Goal: Information Seeking & Learning: Check status

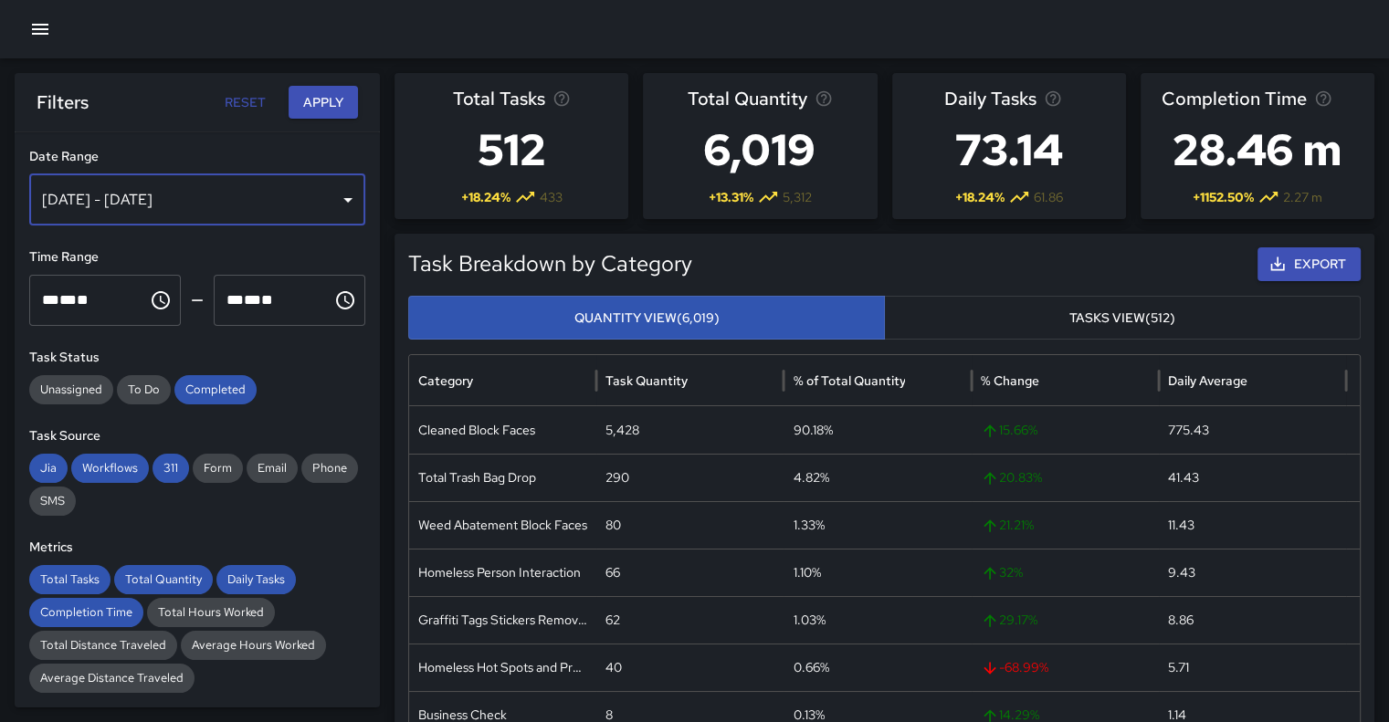
click at [329, 195] on div "Oct 09, 2025 - Oct 15, 2025" at bounding box center [197, 199] width 336 height 51
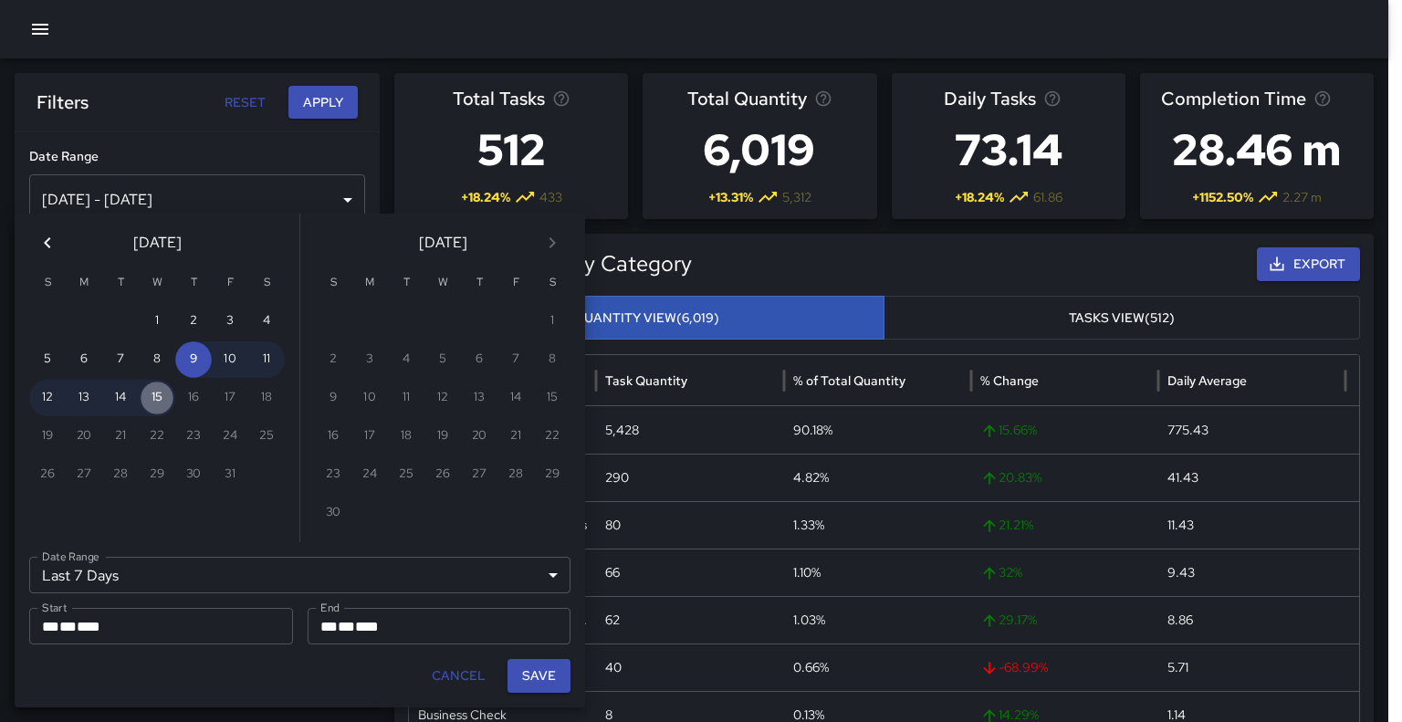
click at [156, 401] on button "15" at bounding box center [157, 398] width 37 height 37
type input "******"
type input "**********"
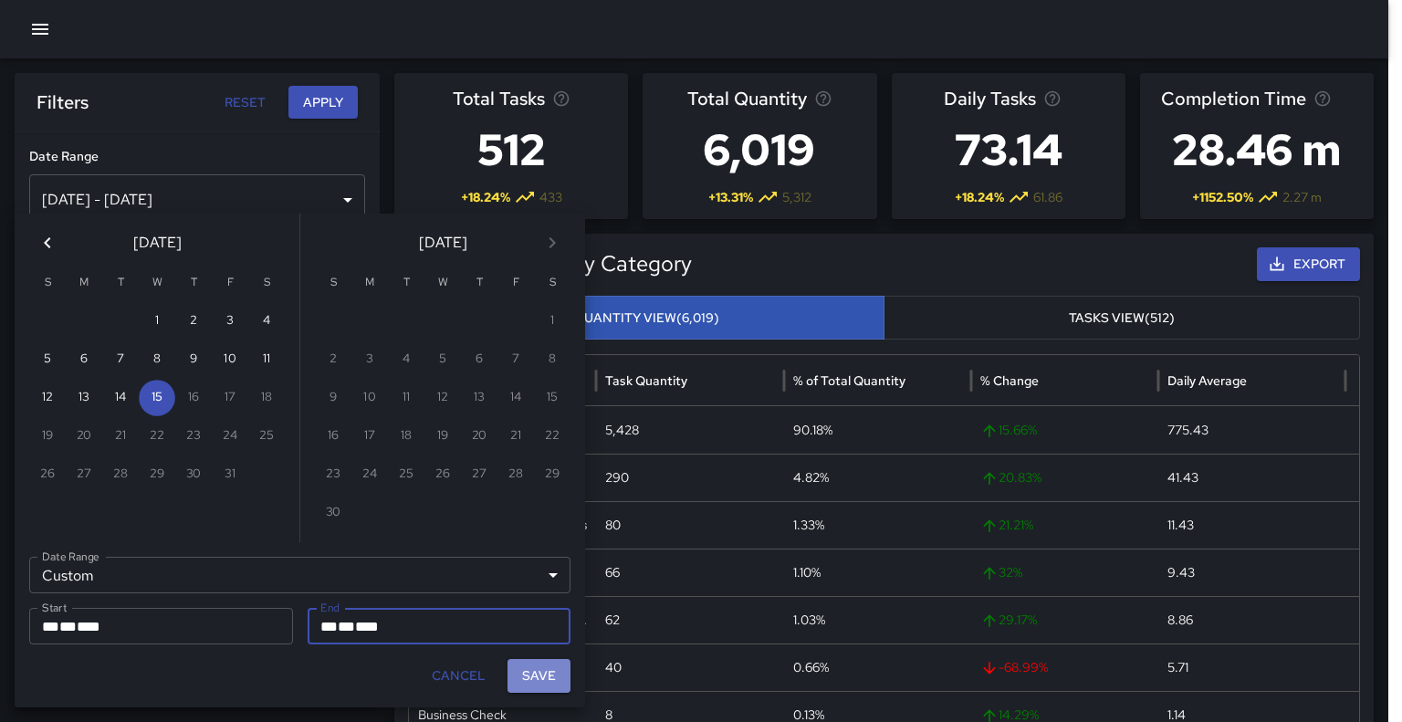
click at [549, 673] on button "Save" at bounding box center [539, 676] width 63 height 34
type input "**********"
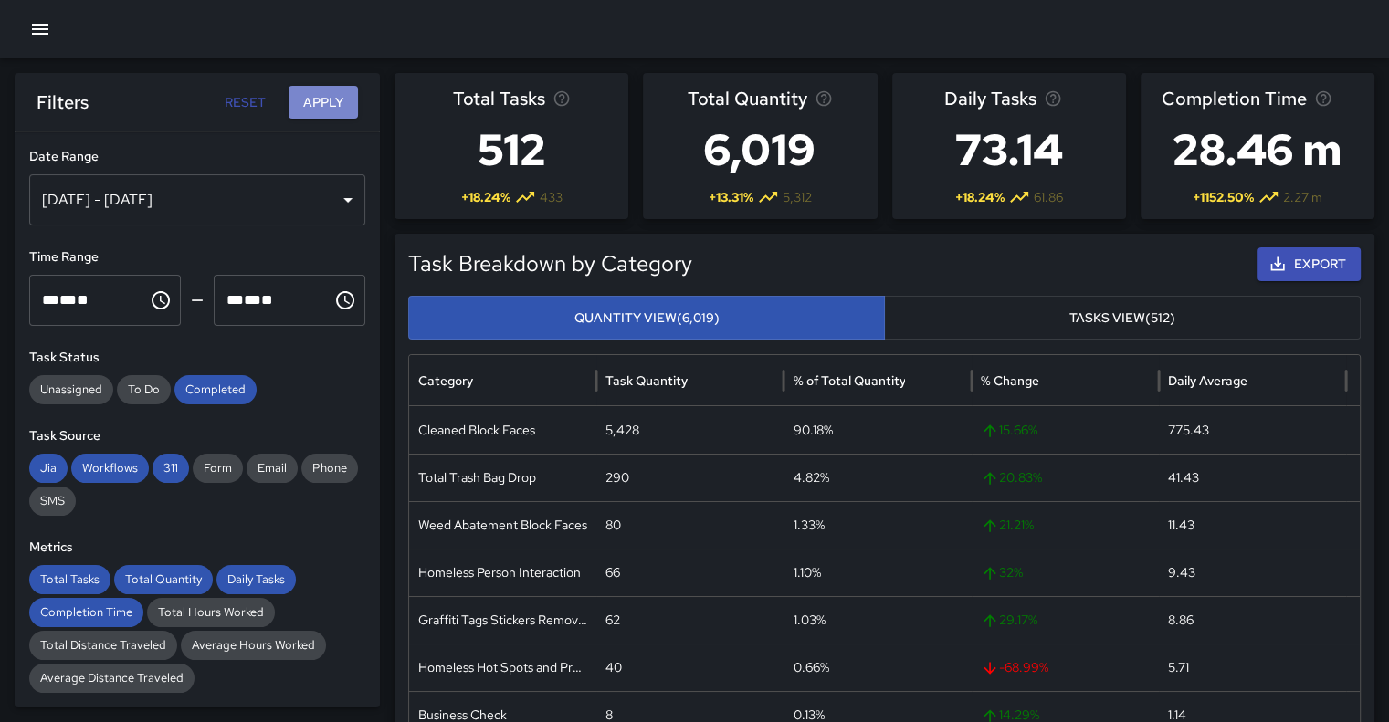
click at [336, 95] on button "Apply" at bounding box center [322, 103] width 69 height 34
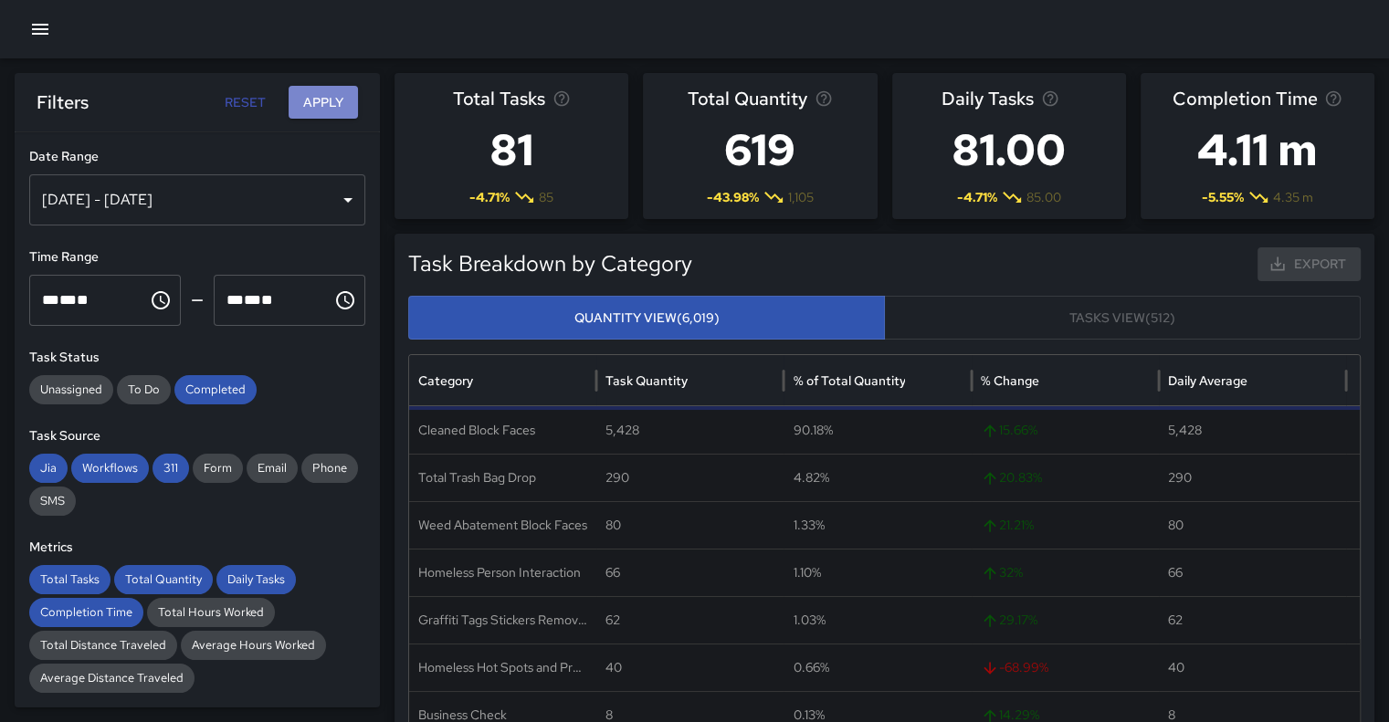
click at [324, 96] on button "Apply" at bounding box center [322, 103] width 69 height 34
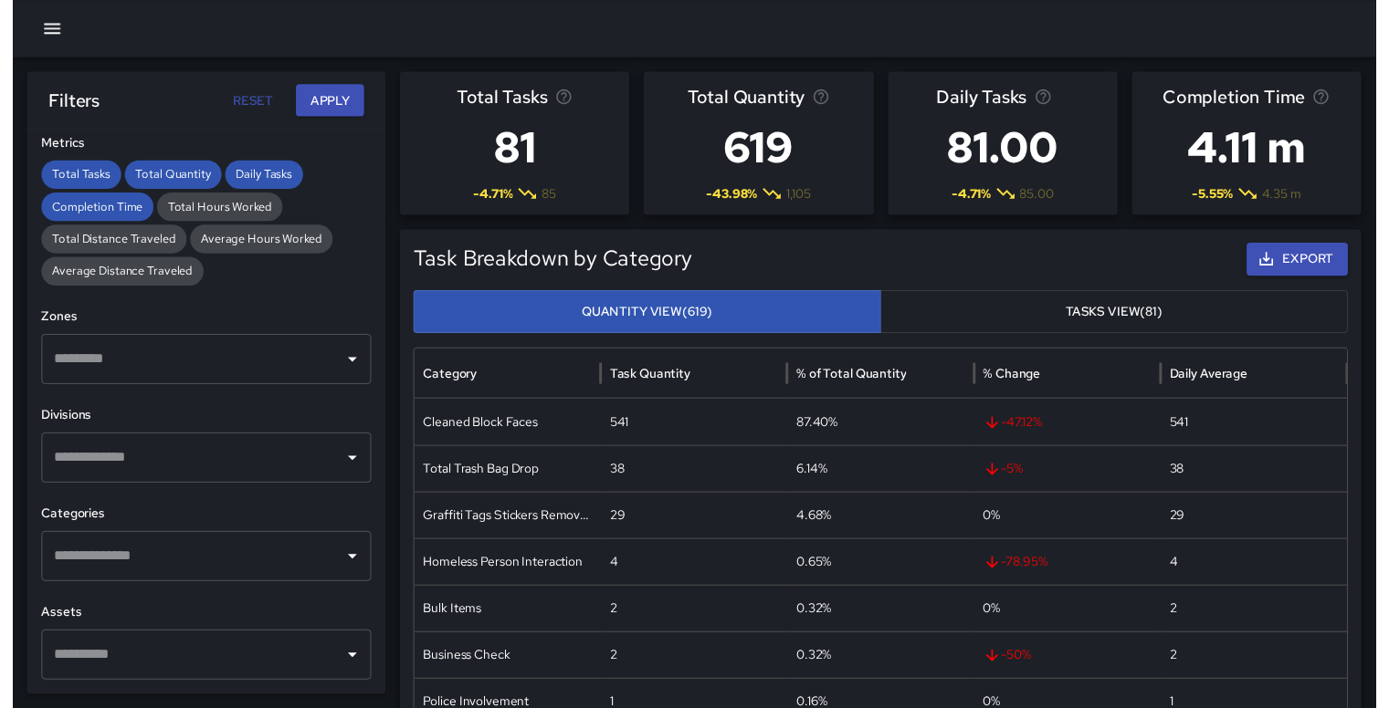
scroll to position [468, 0]
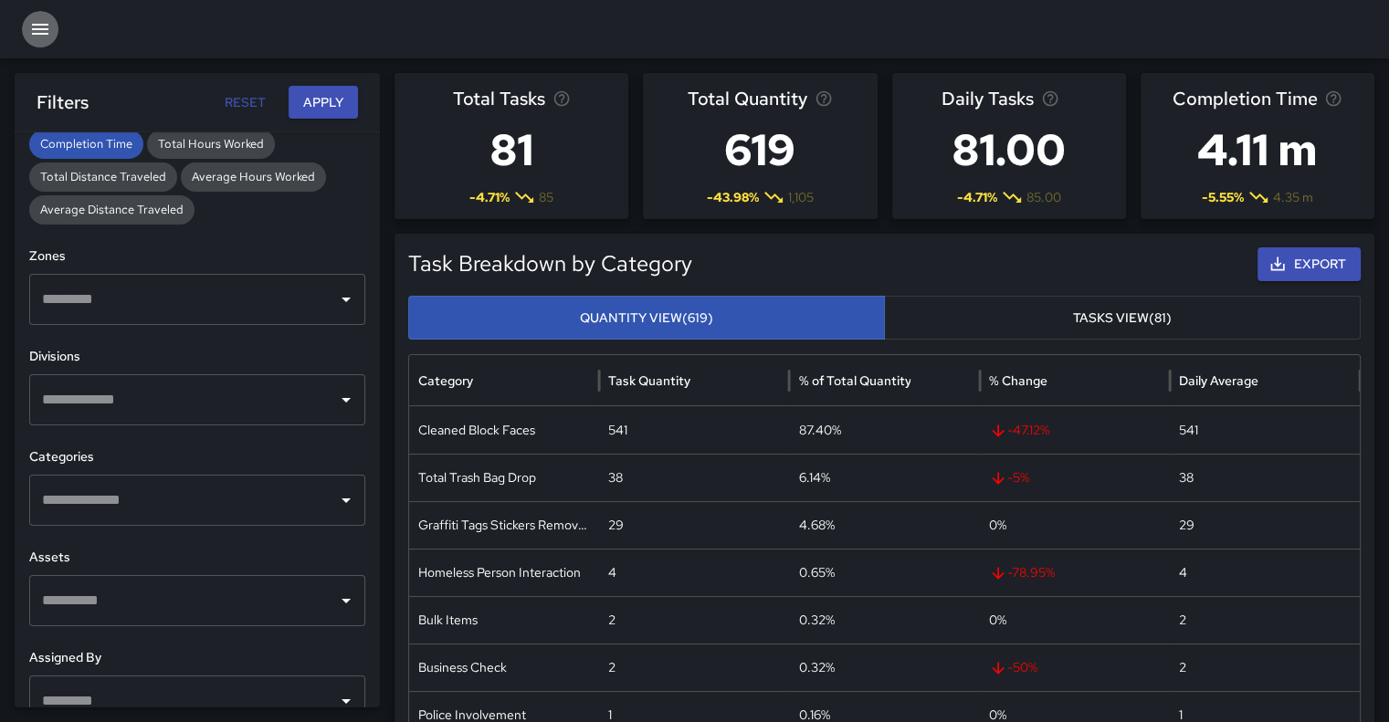
click at [47, 29] on icon "button" at bounding box center [40, 29] width 16 height 11
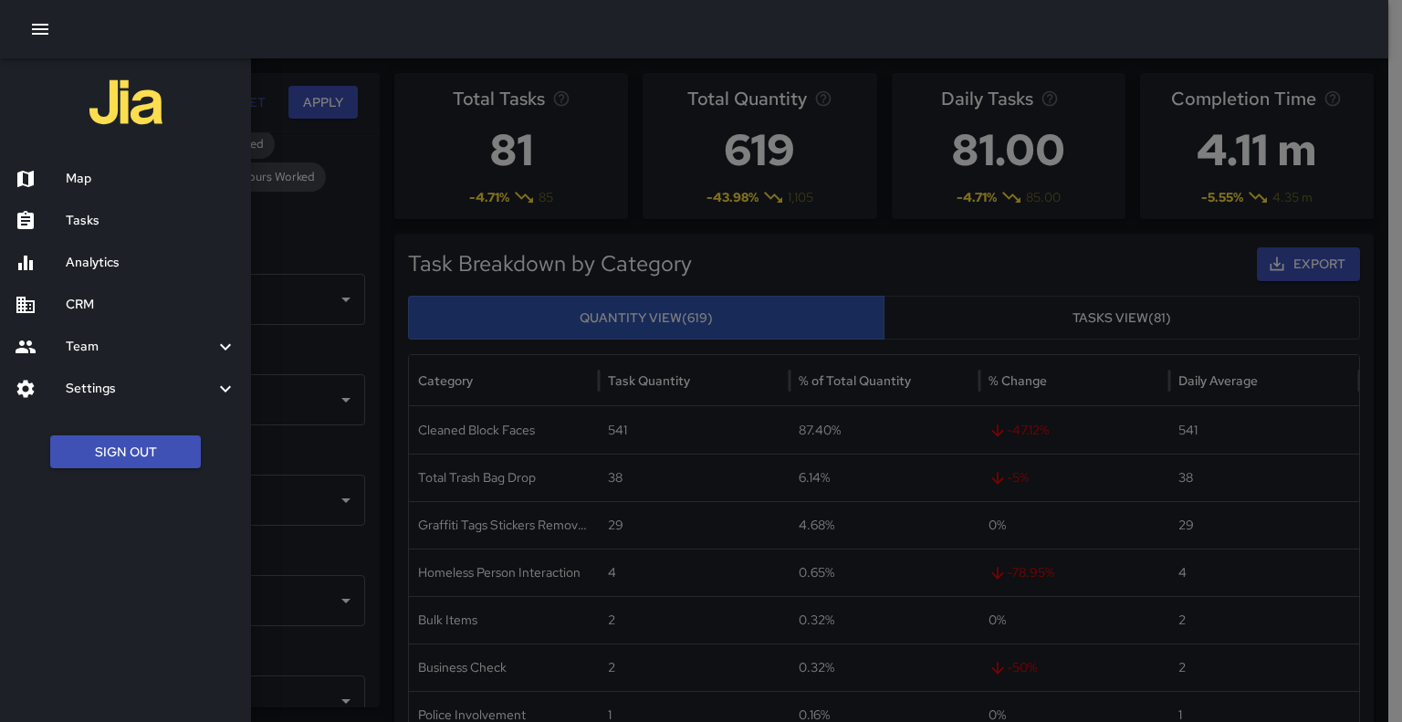
click at [79, 215] on h6 "Tasks" at bounding box center [151, 221] width 171 height 20
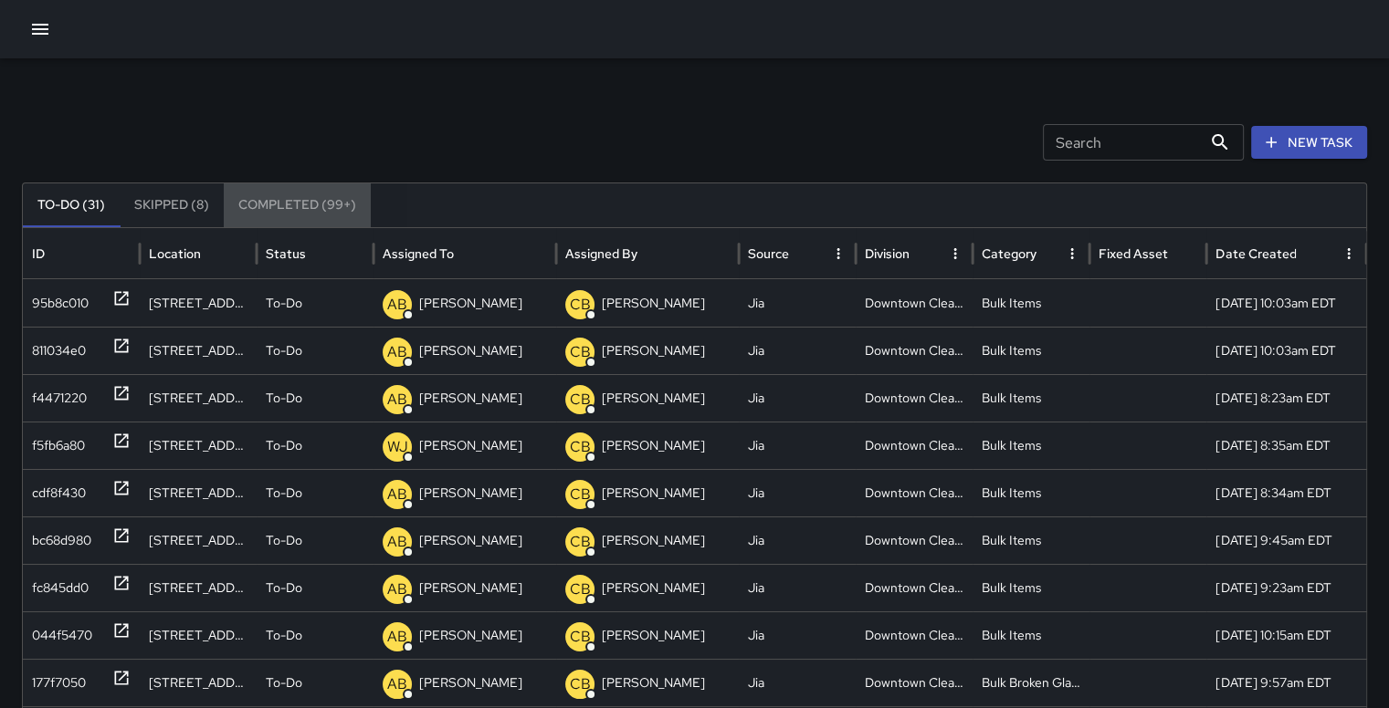
click at [314, 205] on button "Completed (99+)" at bounding box center [297, 206] width 147 height 44
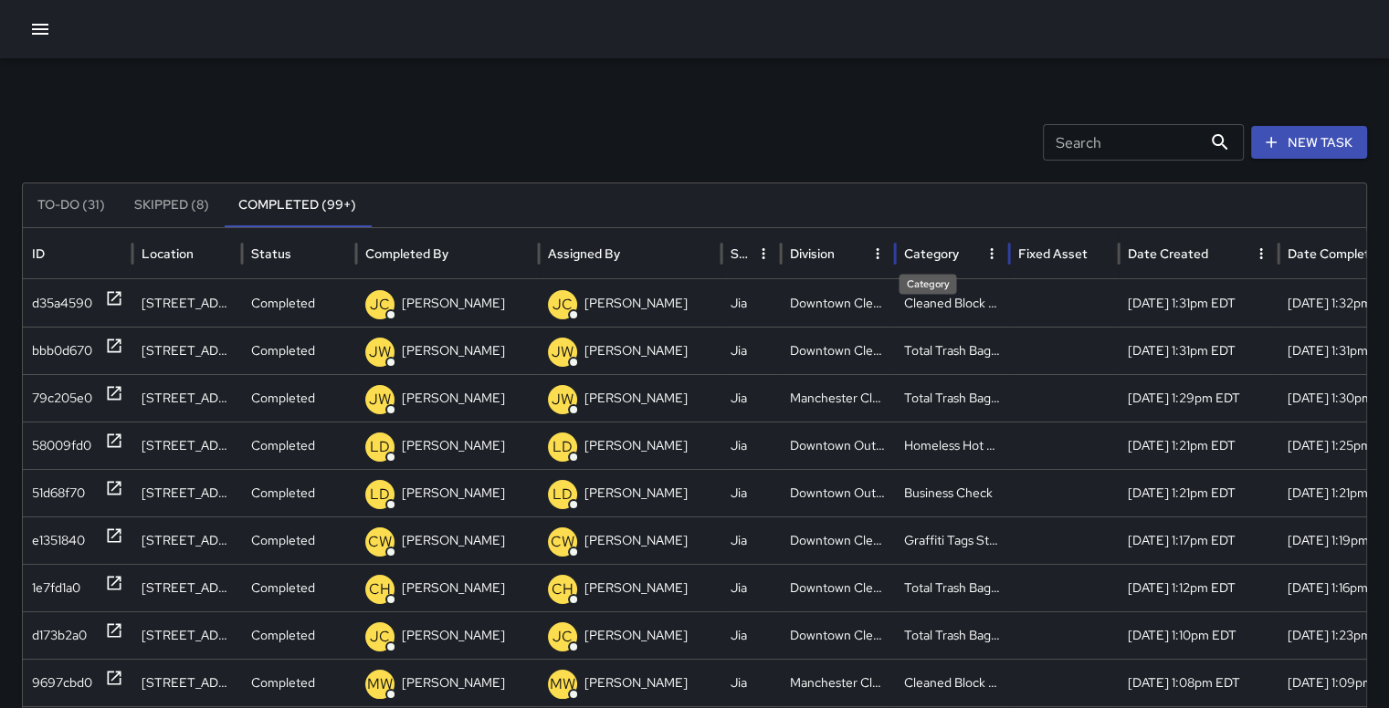
click at [942, 252] on div "Category" at bounding box center [931, 254] width 55 height 16
click at [46, 537] on div "d35a4590" at bounding box center [62, 541] width 60 height 47
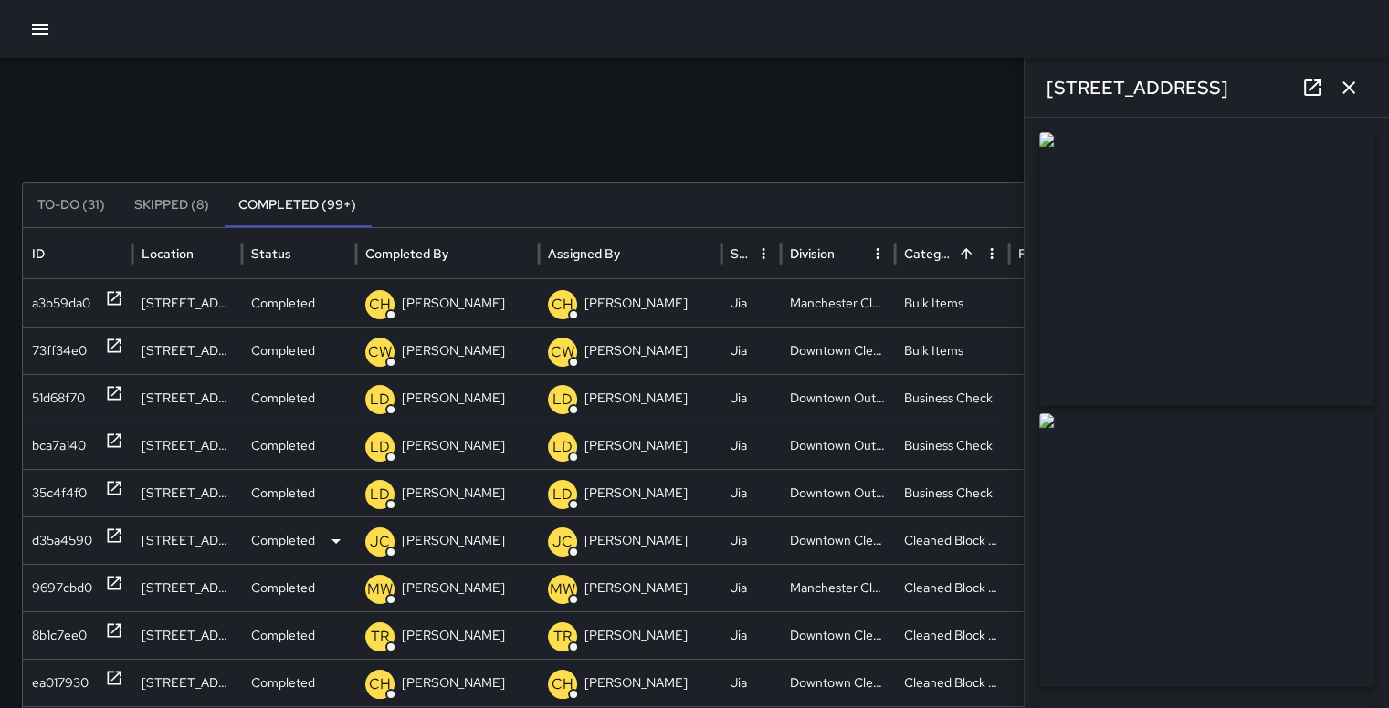
type input "**********"
click at [1349, 83] on icon "button" at bounding box center [1348, 88] width 22 height 22
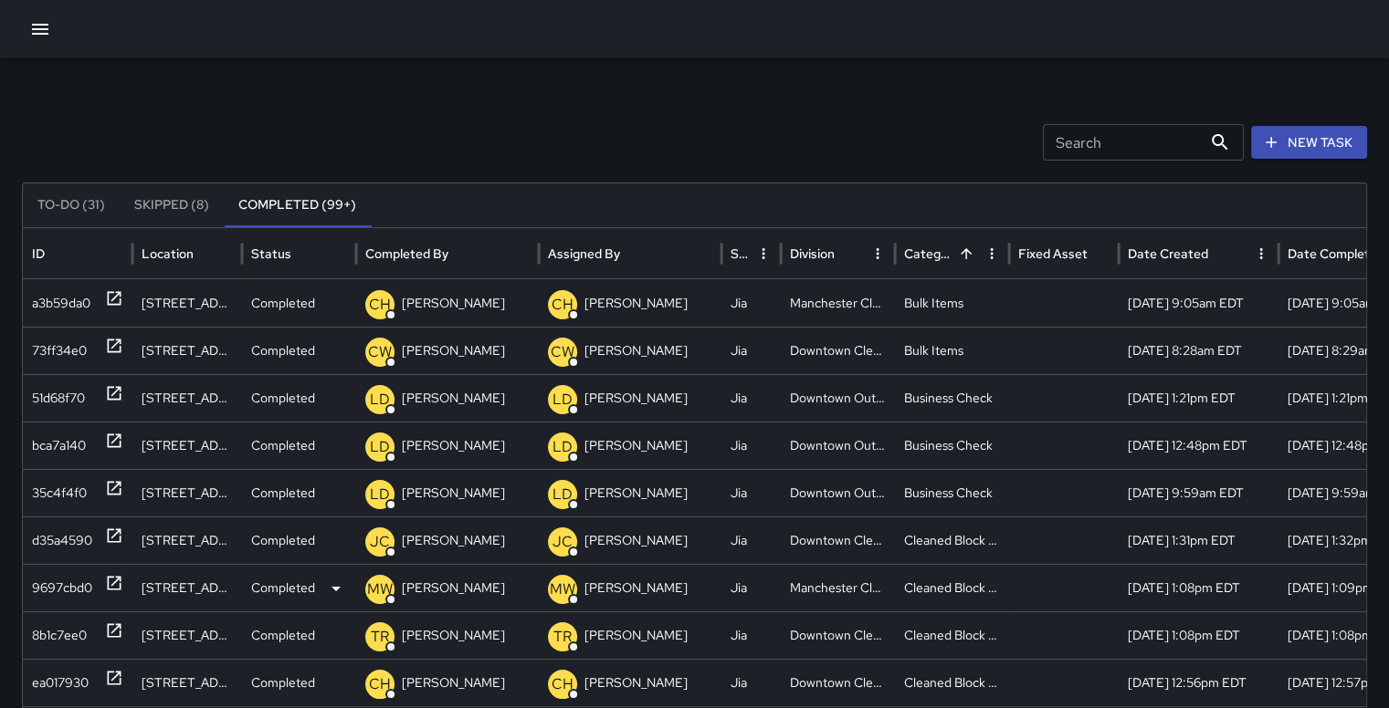
click at [64, 578] on div "9697cbd0" at bounding box center [62, 588] width 60 height 47
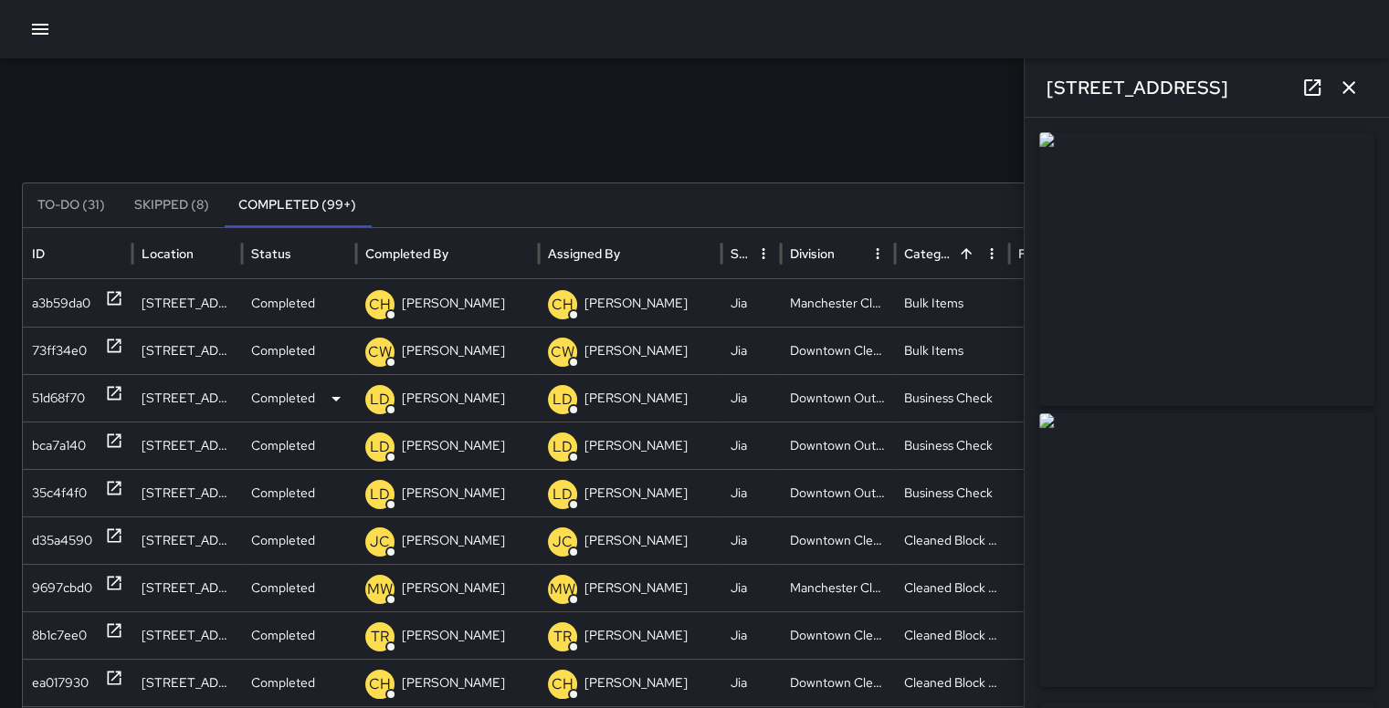
type input "**********"
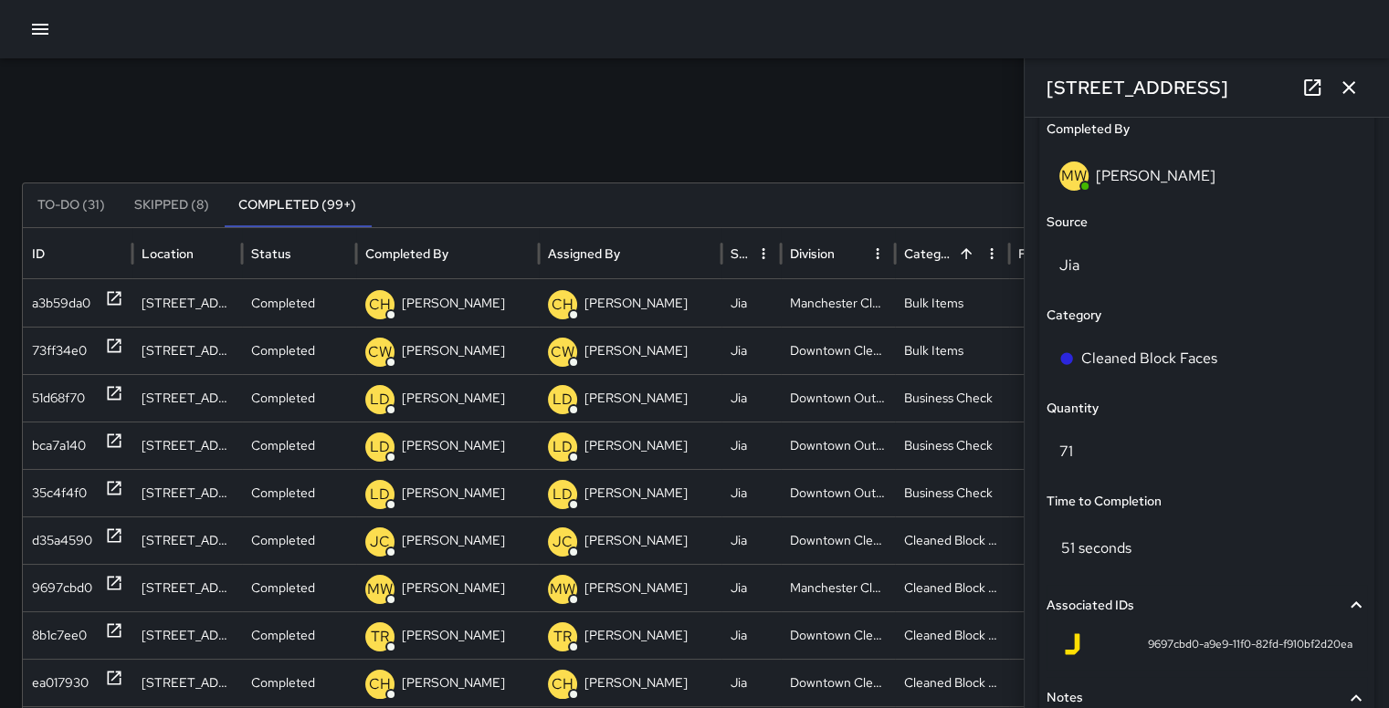
scroll to position [1211, 0]
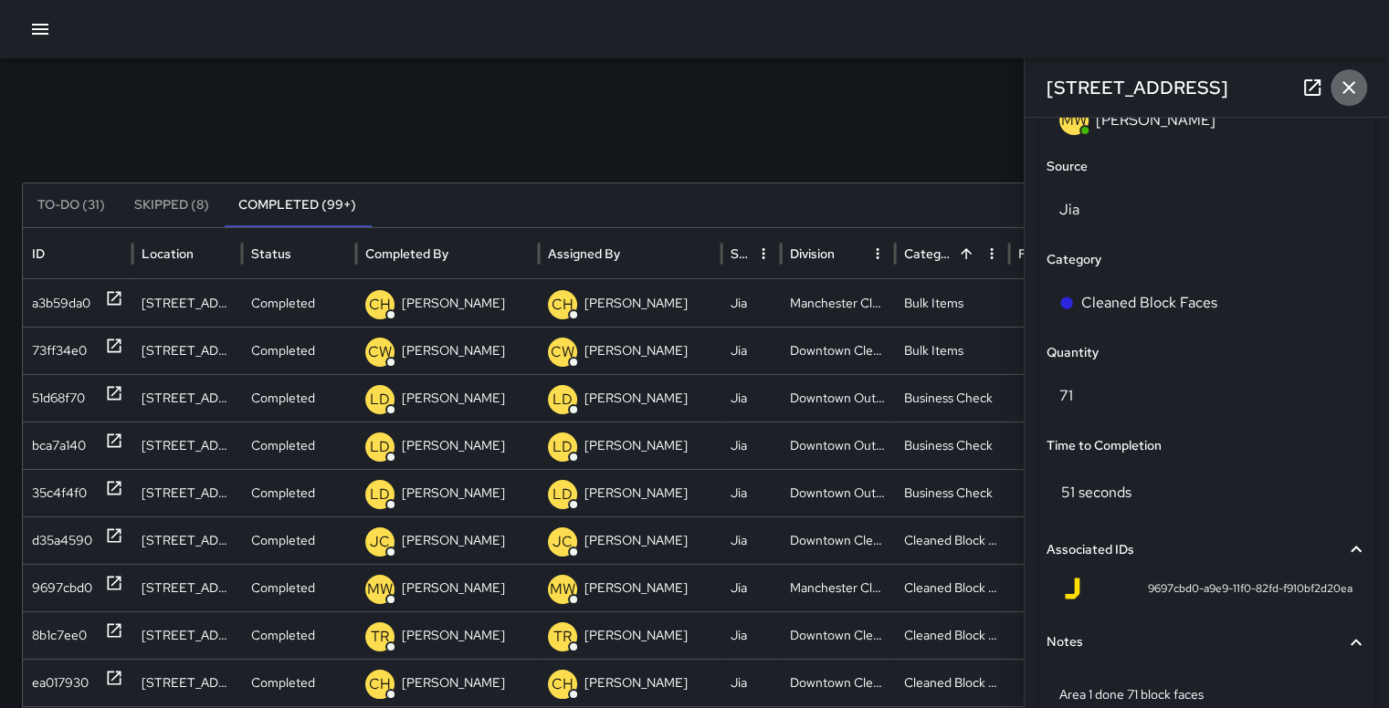
click at [1348, 85] on icon "button" at bounding box center [1348, 88] width 22 height 22
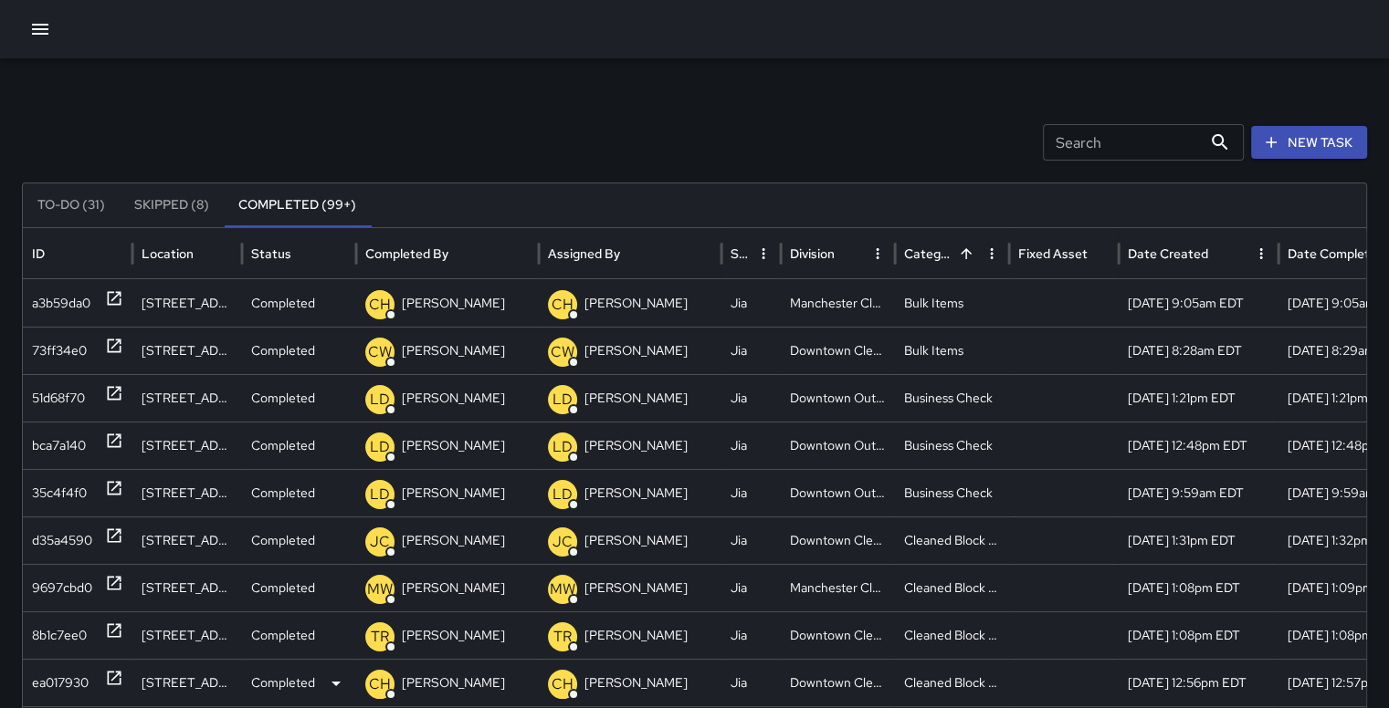
click at [72, 676] on div "ea017930" at bounding box center [60, 683] width 57 height 47
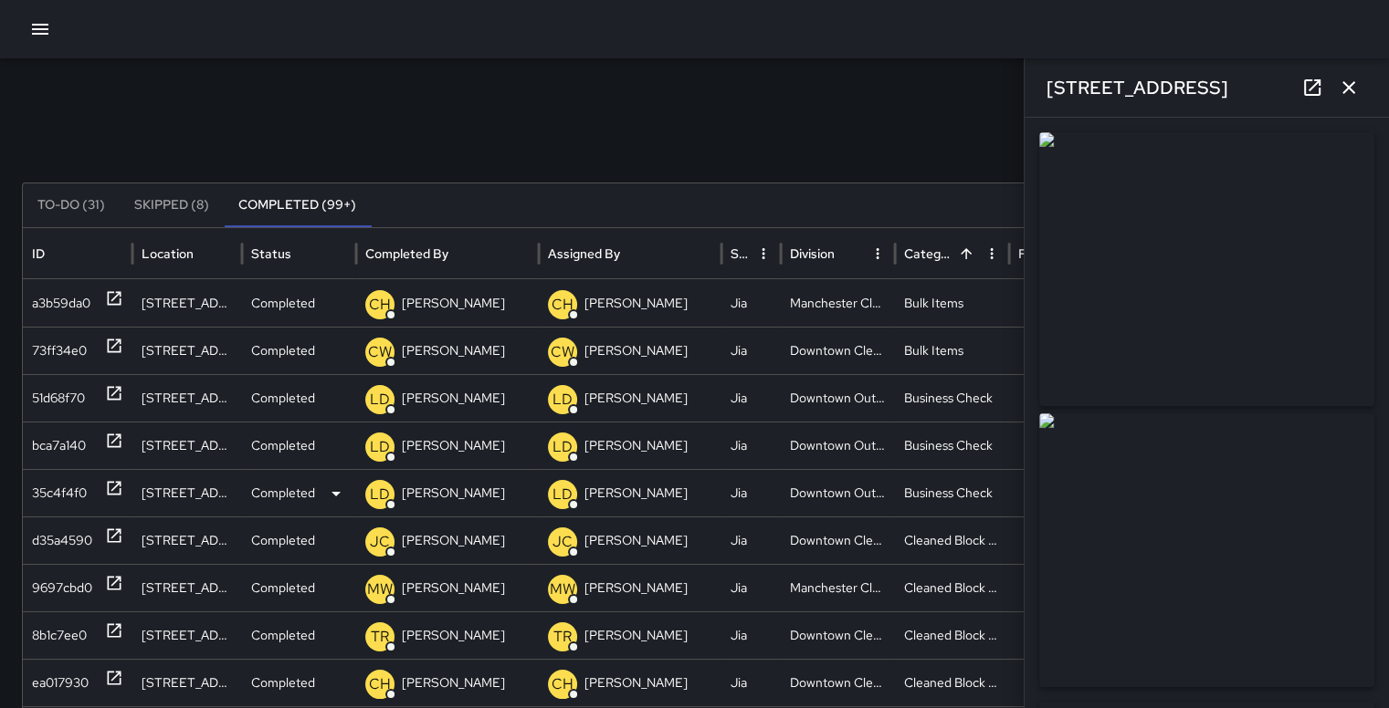
type input "**********"
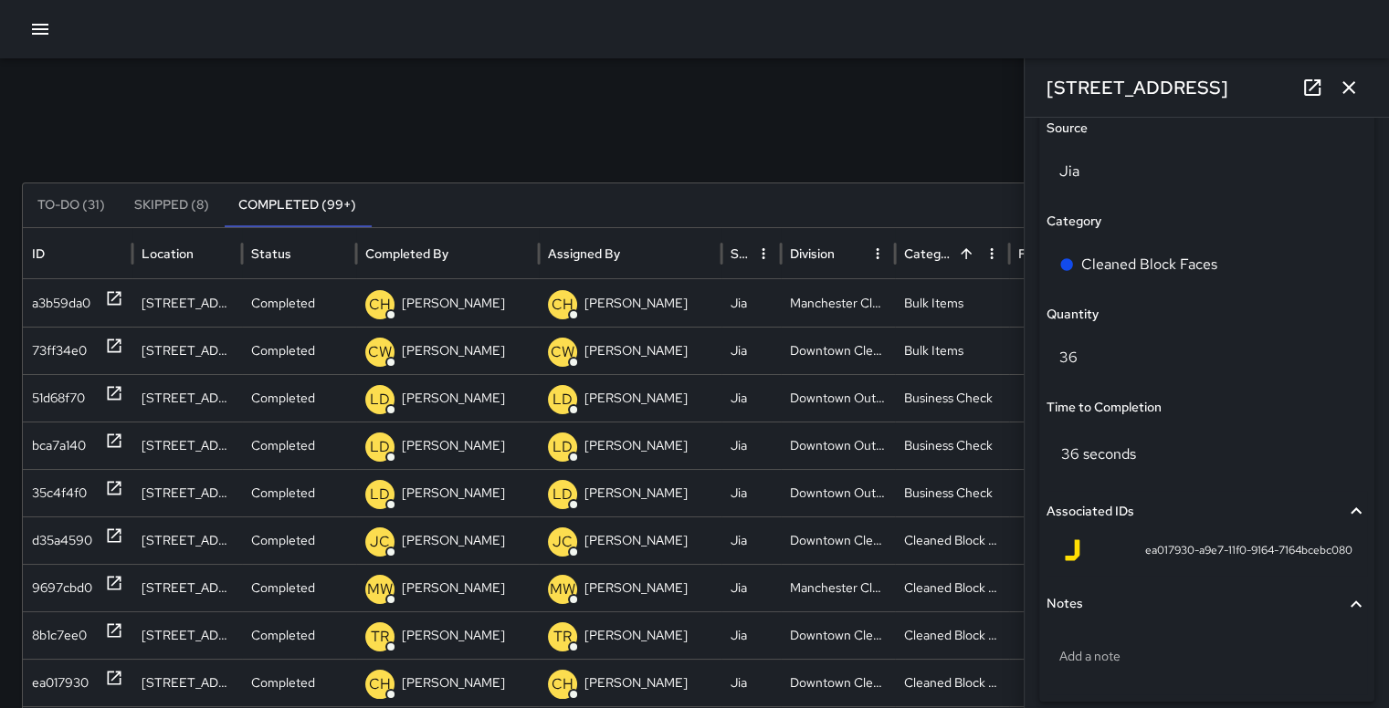
scroll to position [1209, 0]
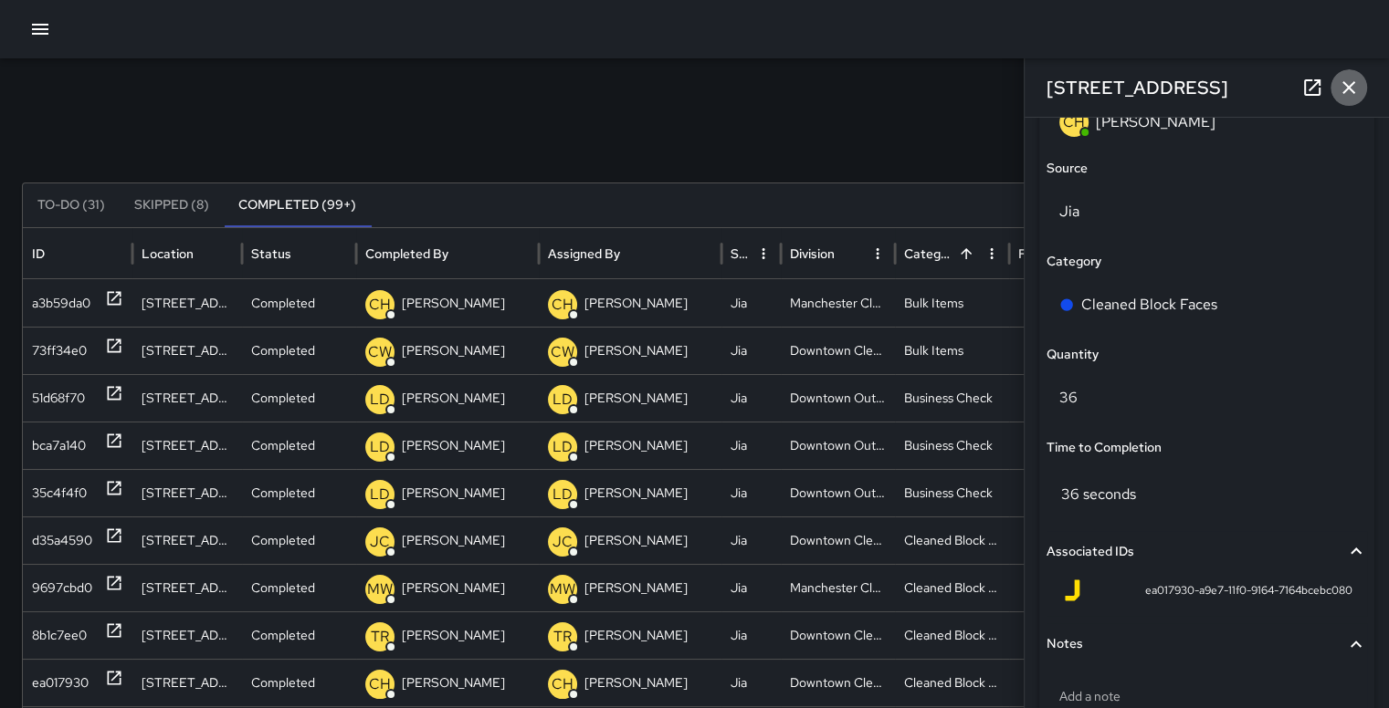
click at [1347, 84] on icon "button" at bounding box center [1348, 88] width 22 height 22
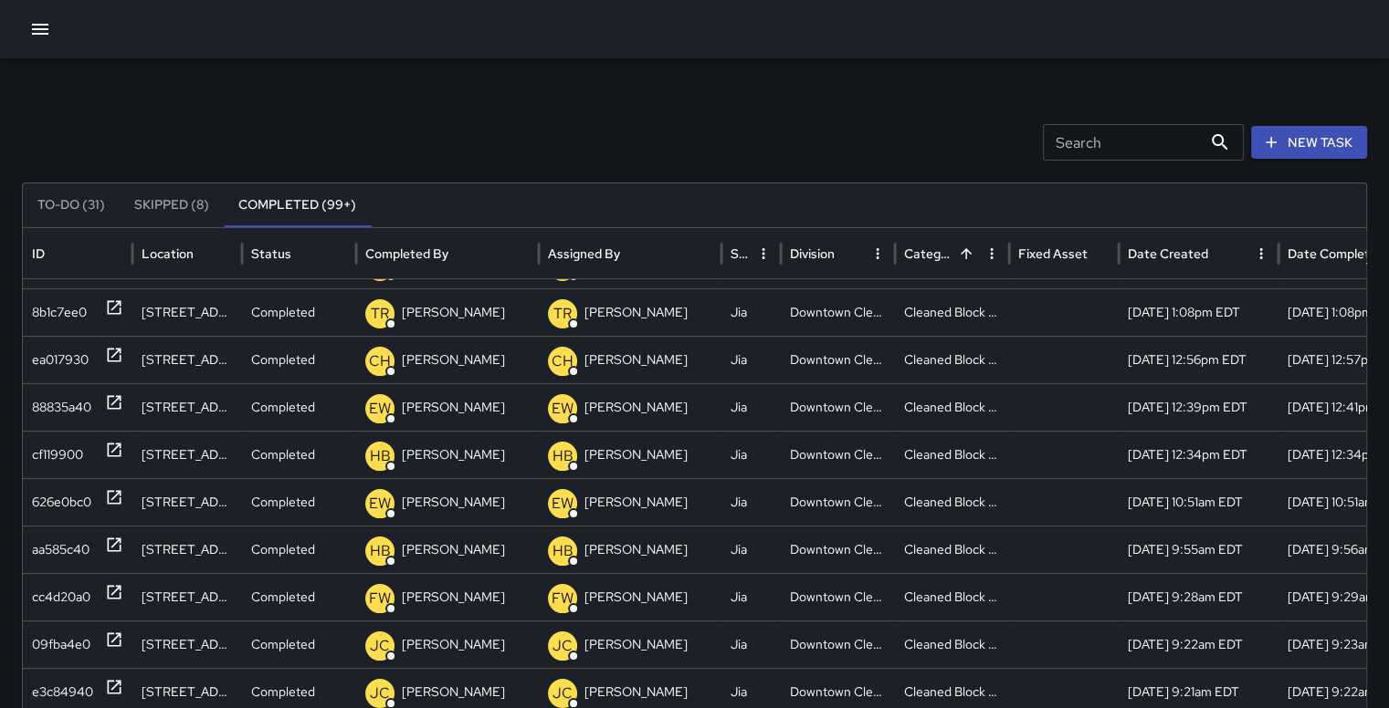
scroll to position [329, 0]
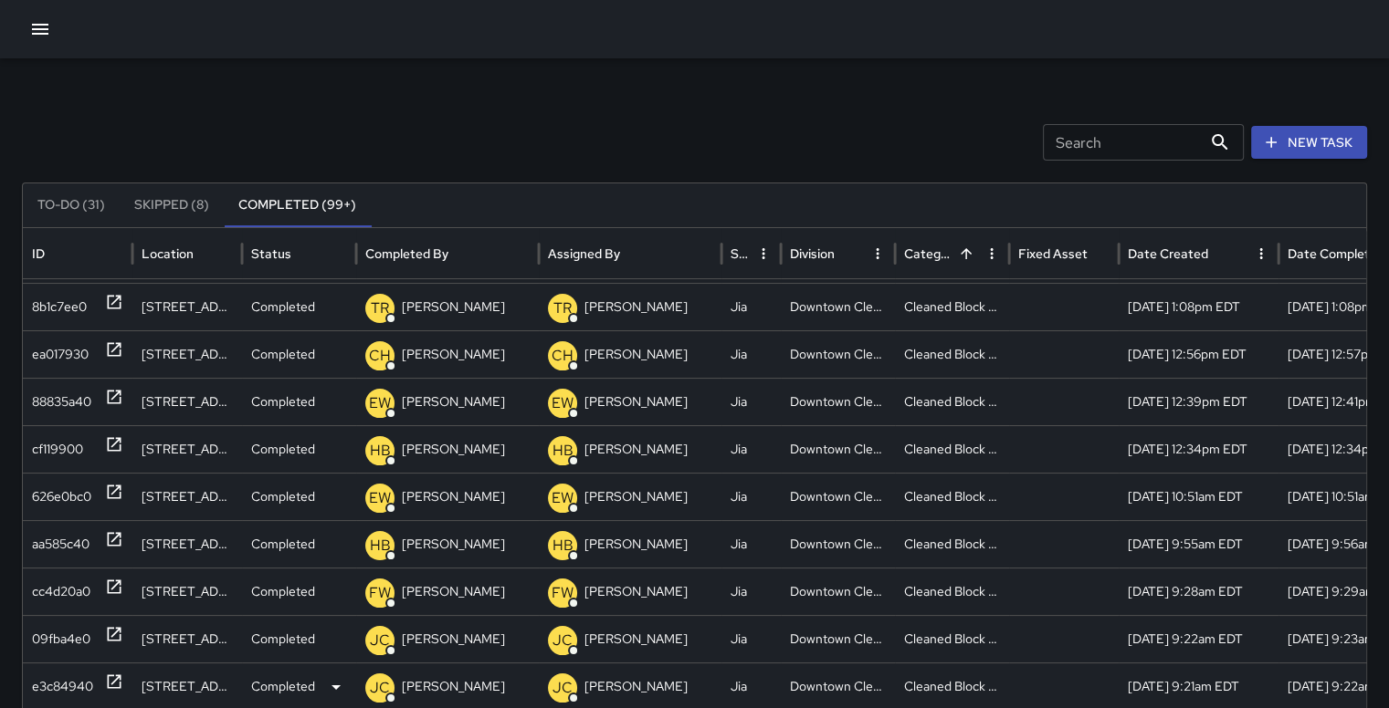
click at [69, 666] on div "e3c84940" at bounding box center [62, 687] width 61 height 47
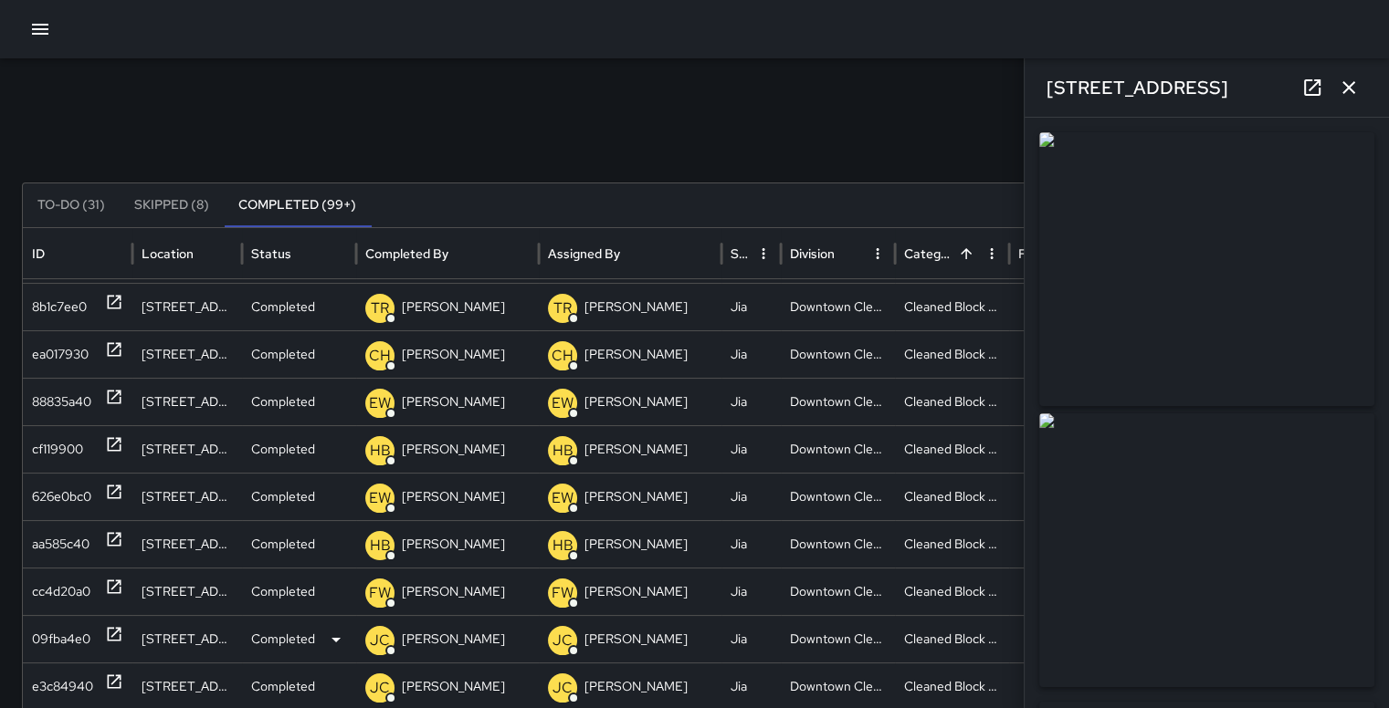
type input "**********"
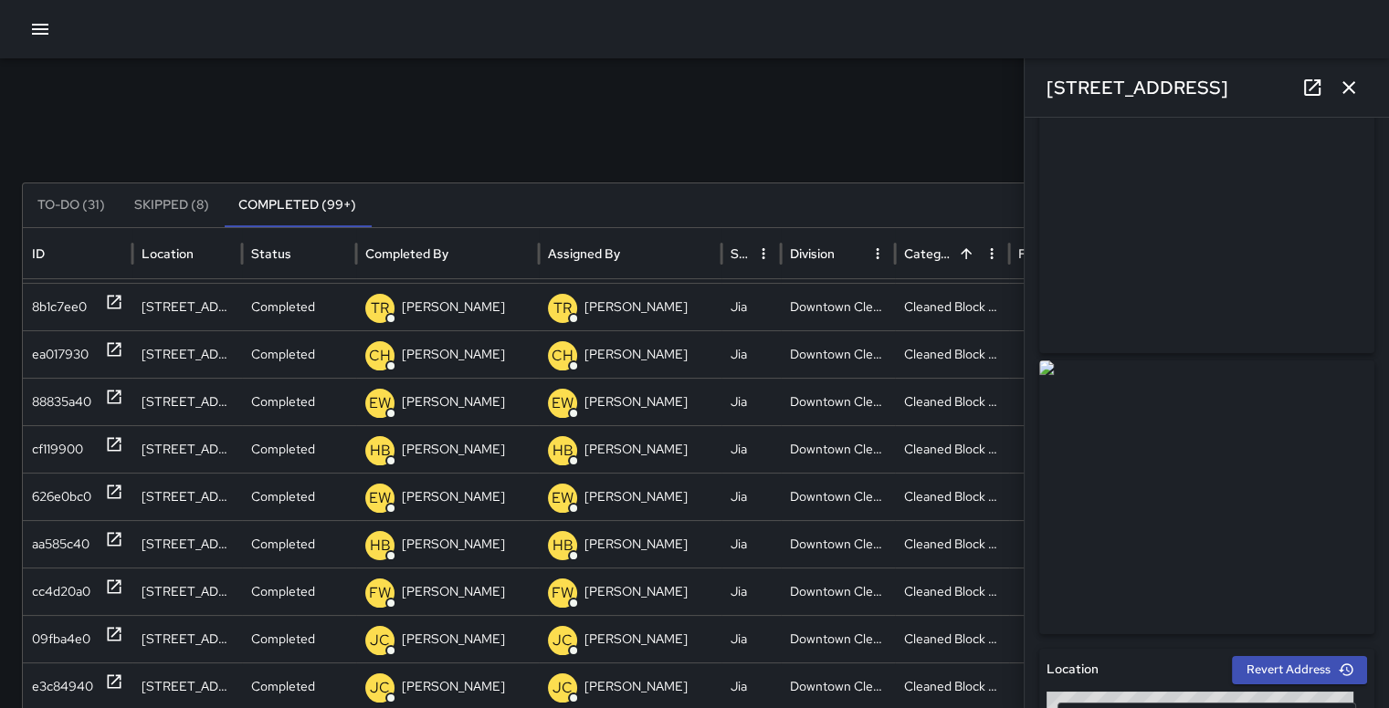
scroll to position [46, 0]
click at [1348, 82] on icon "button" at bounding box center [1348, 88] width 22 height 22
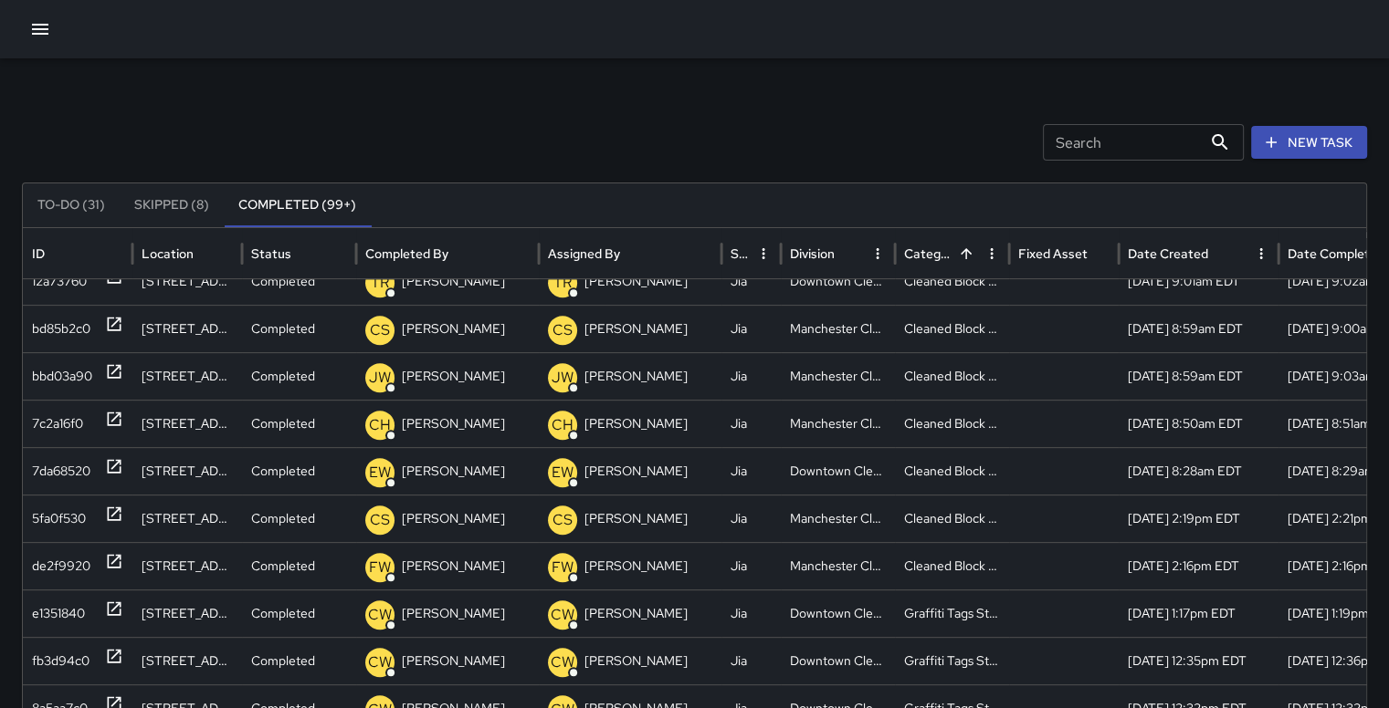
scroll to position [0, 0]
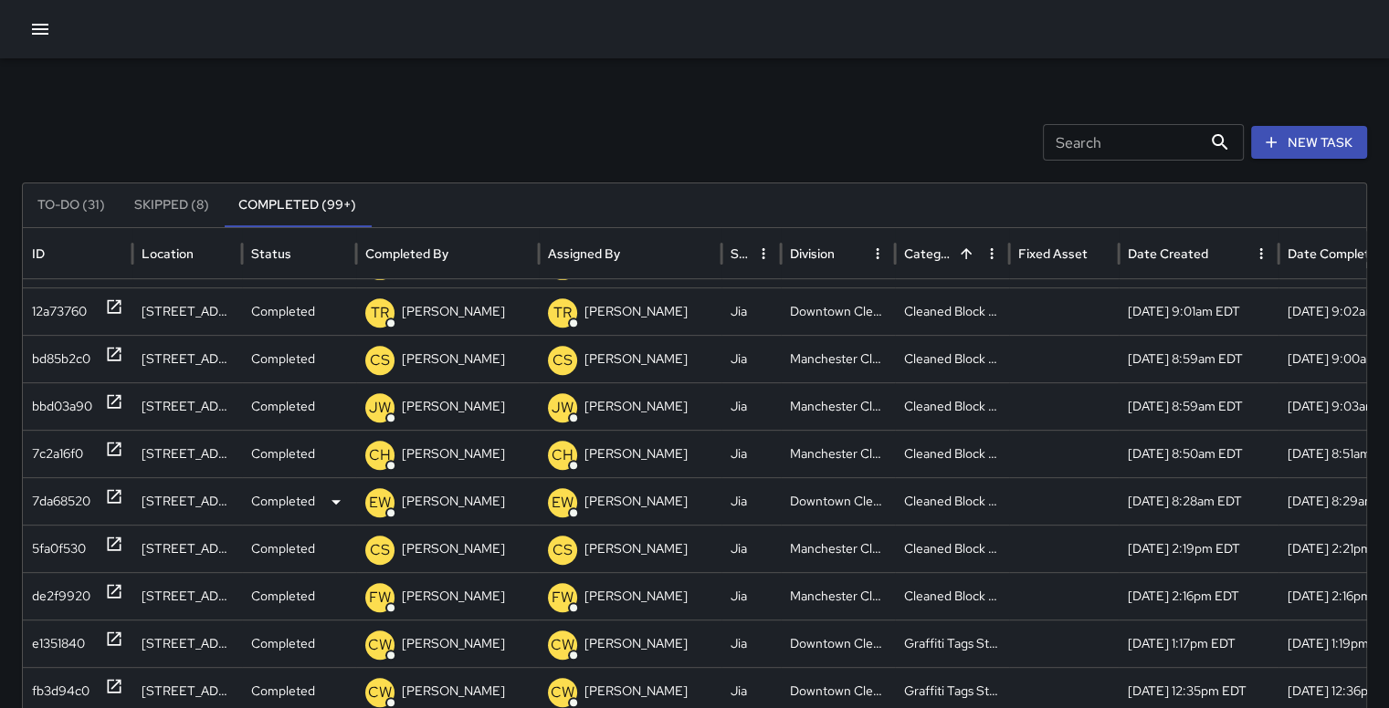
click at [58, 499] on div "7da68520" at bounding box center [61, 501] width 58 height 47
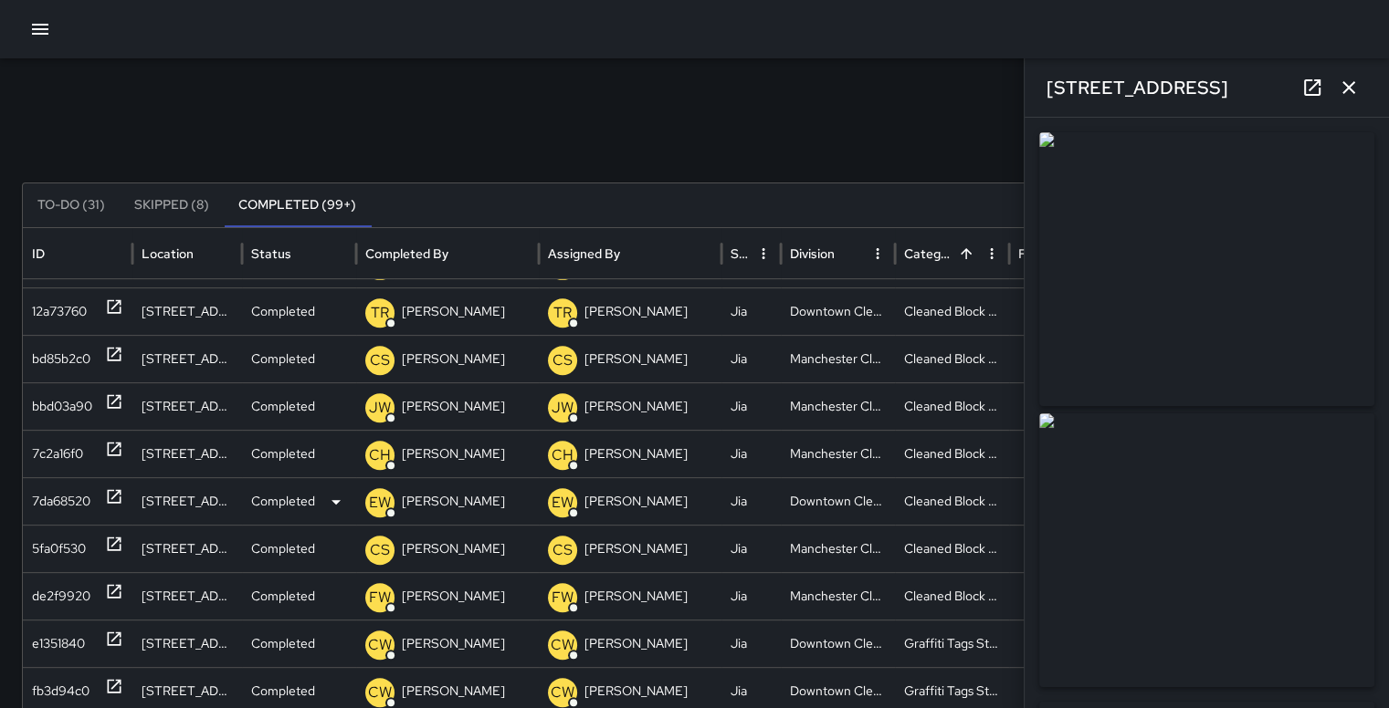
type input "**********"
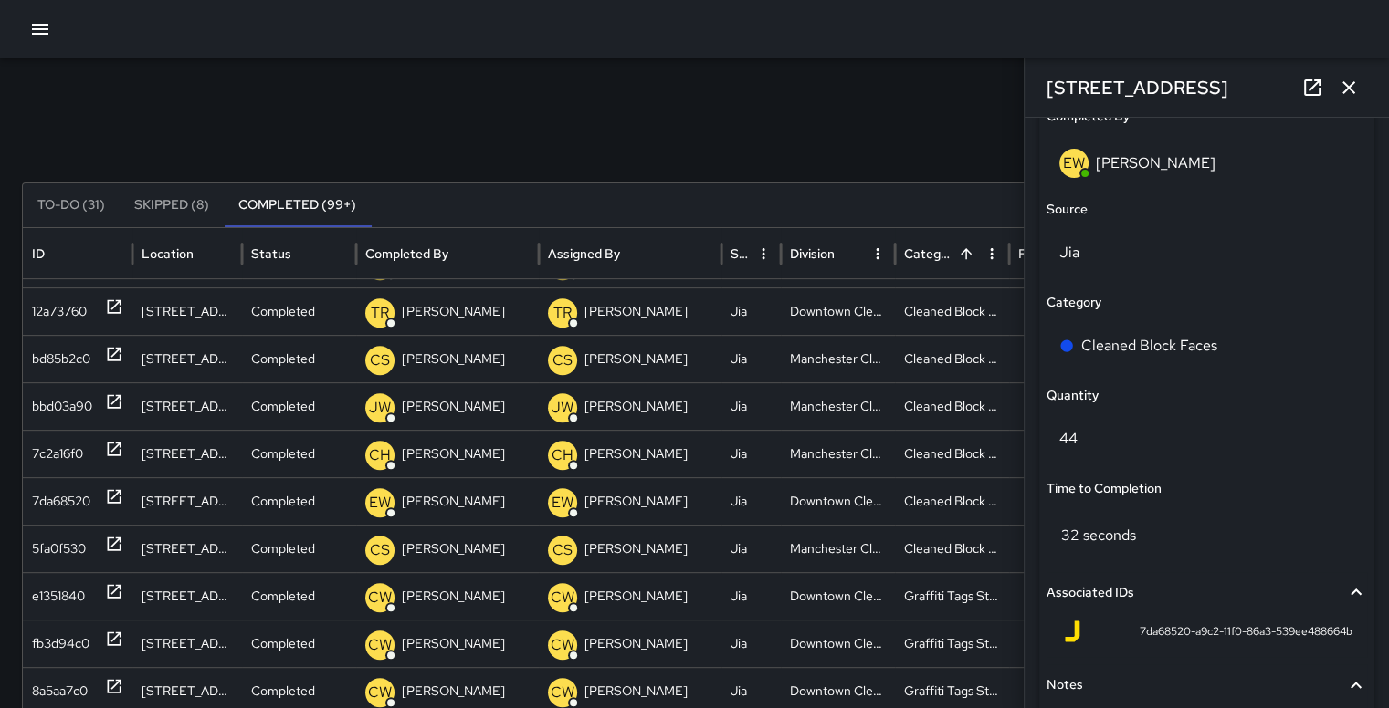
scroll to position [775, 0]
click at [1347, 88] on icon "button" at bounding box center [1348, 87] width 13 height 13
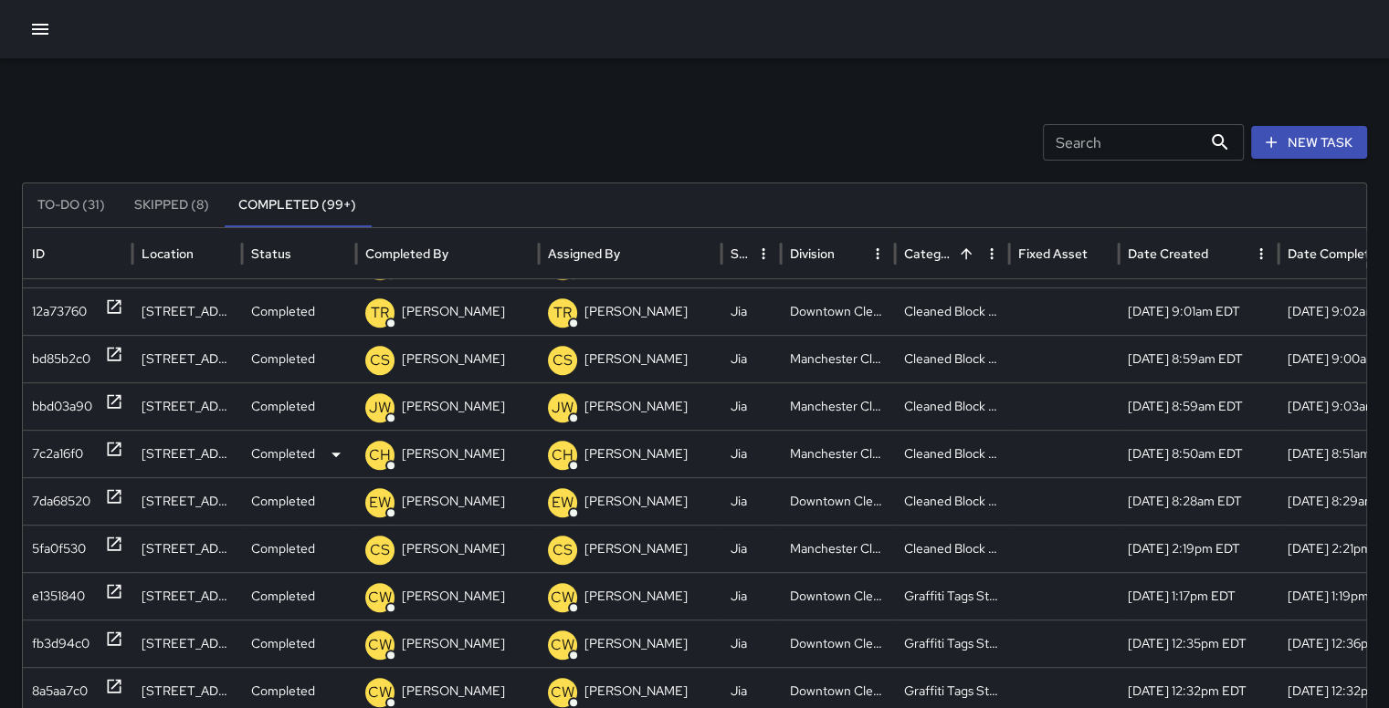
click at [69, 447] on div "7c2a16f0" at bounding box center [57, 454] width 51 height 47
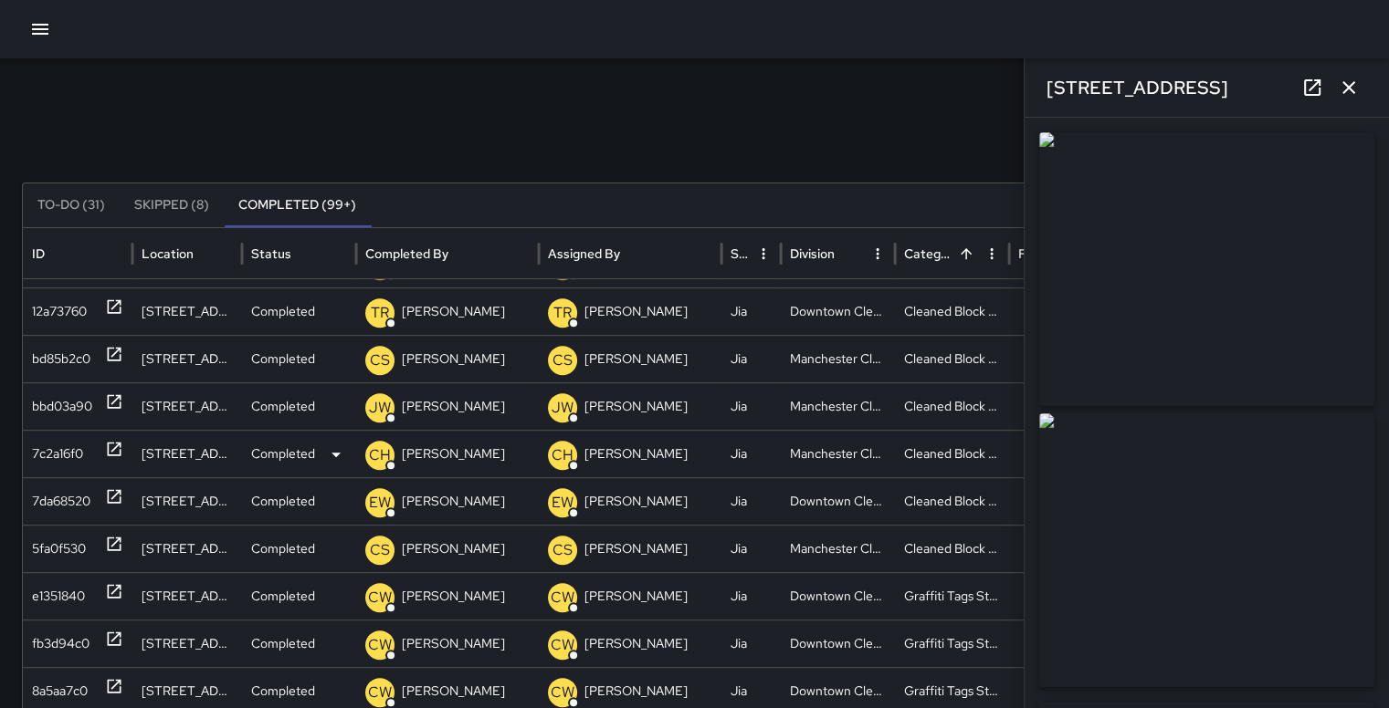
type input "**********"
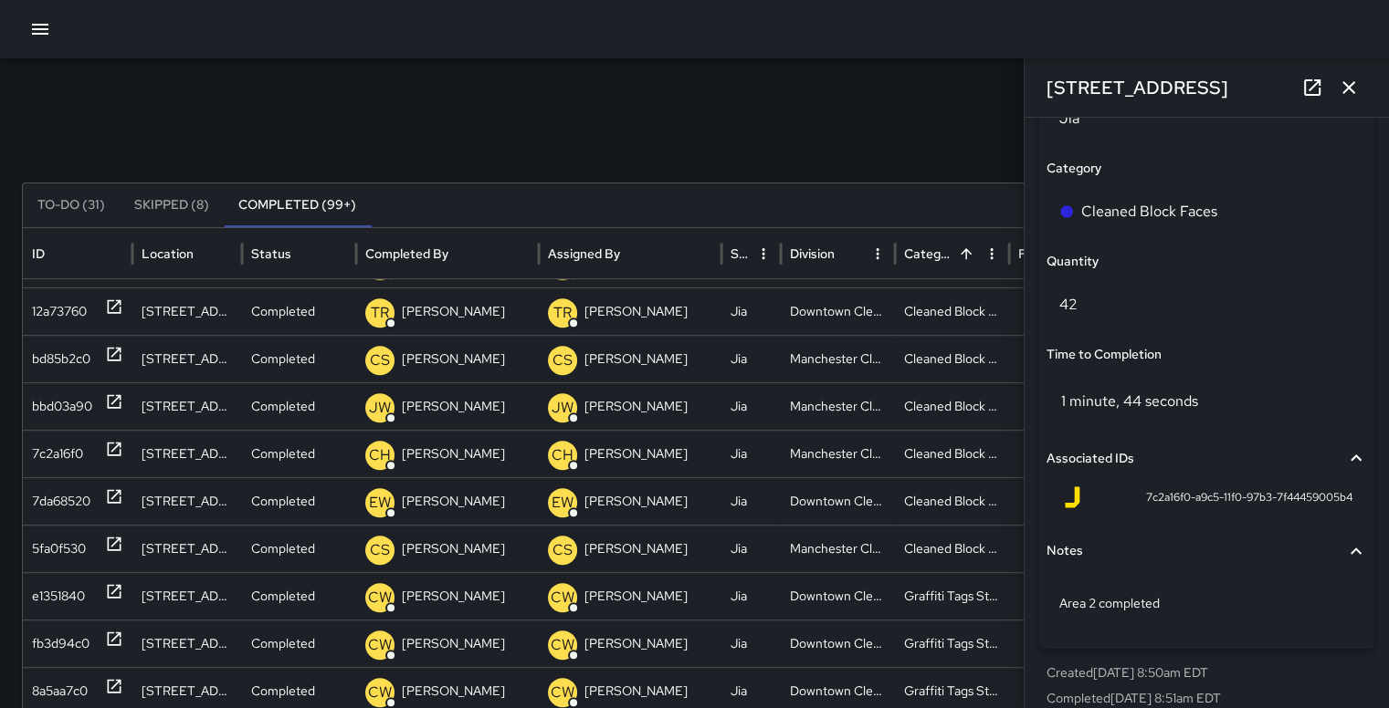
scroll to position [1322, 0]
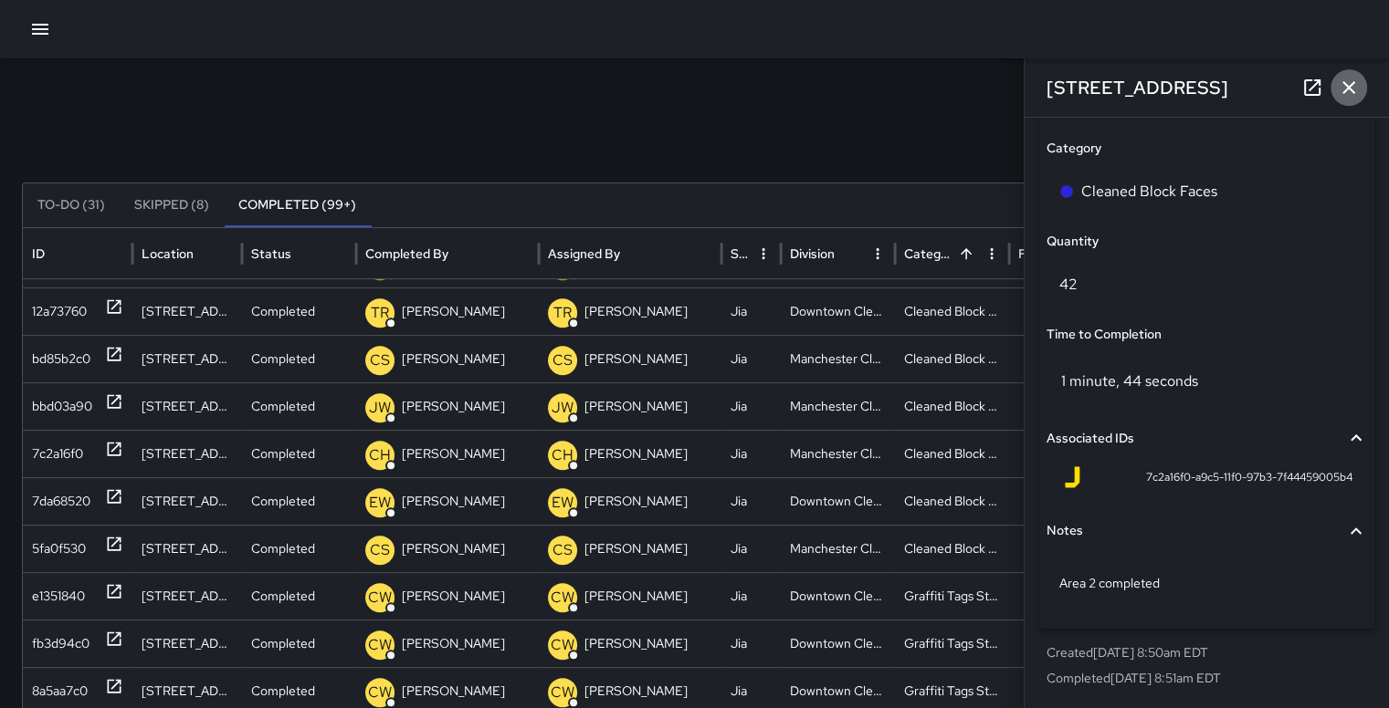
click at [1354, 79] on icon "button" at bounding box center [1348, 88] width 22 height 22
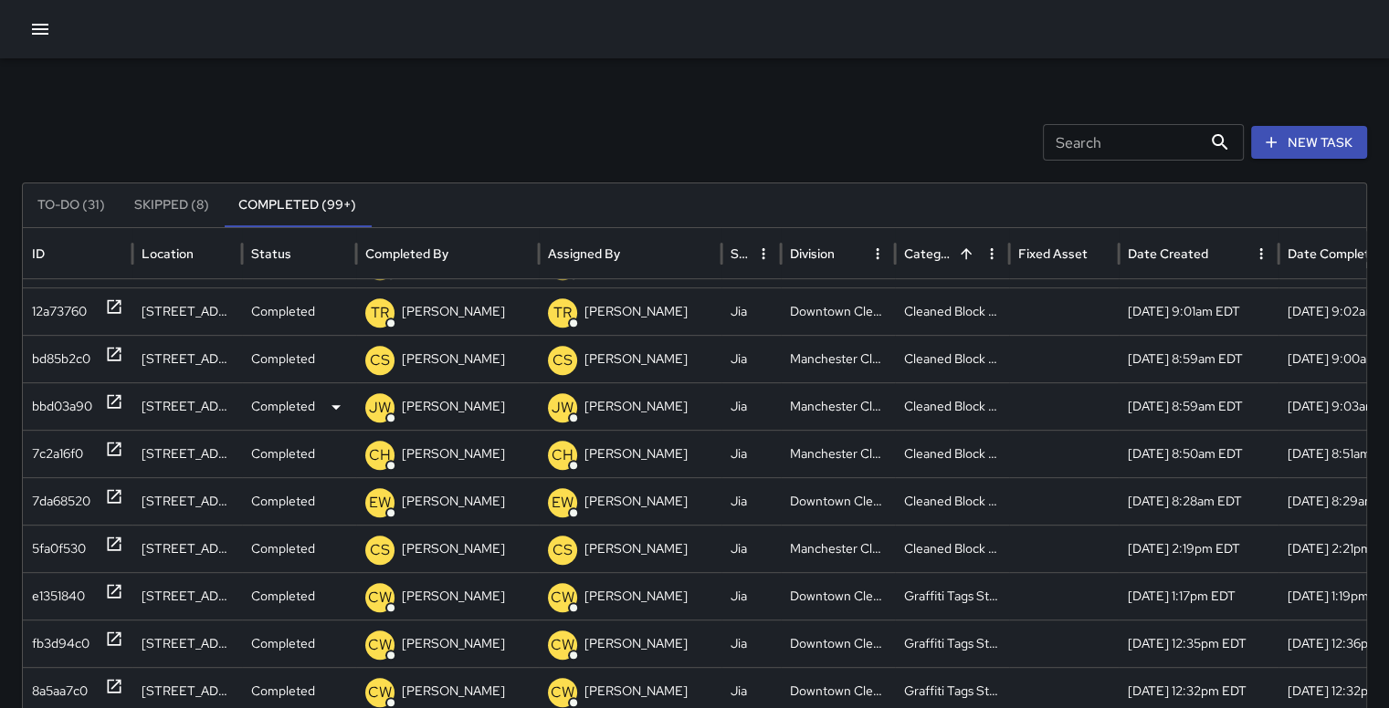
click at [70, 402] on div "bbd03a90" at bounding box center [62, 406] width 60 height 47
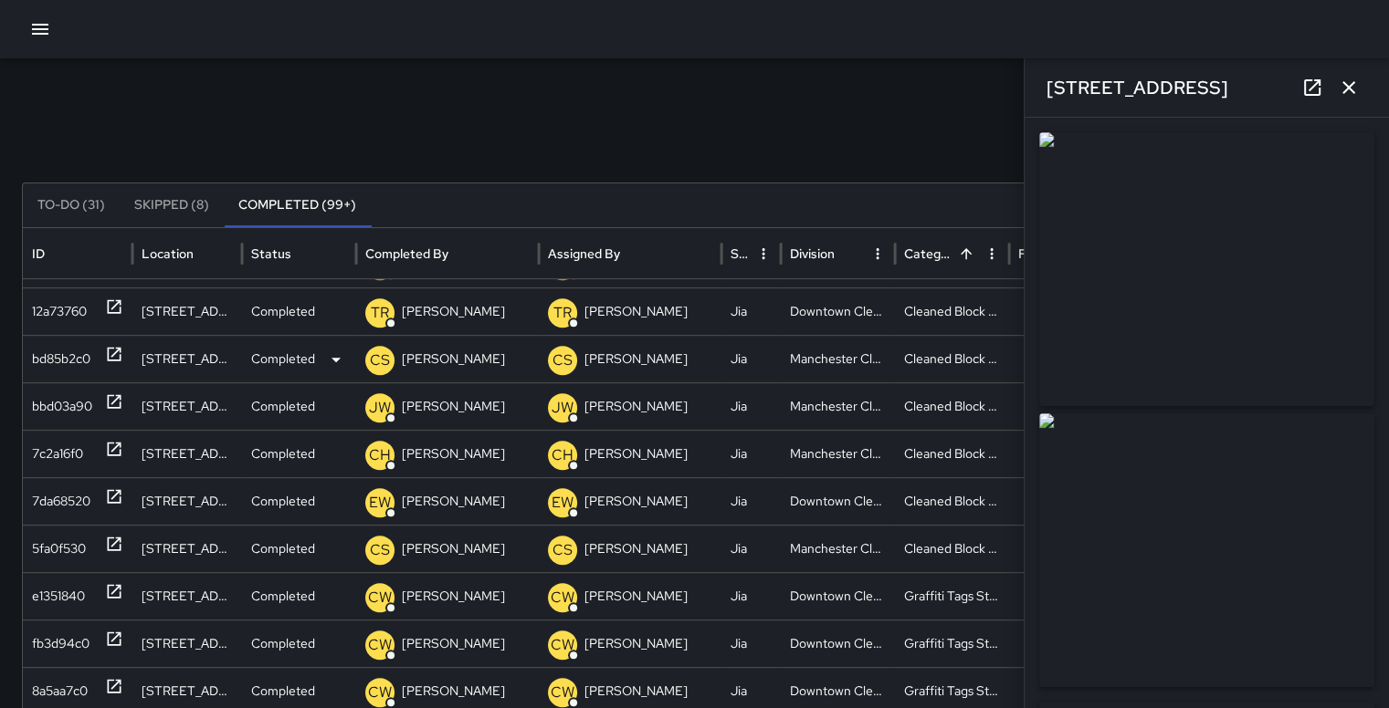
type input "**********"
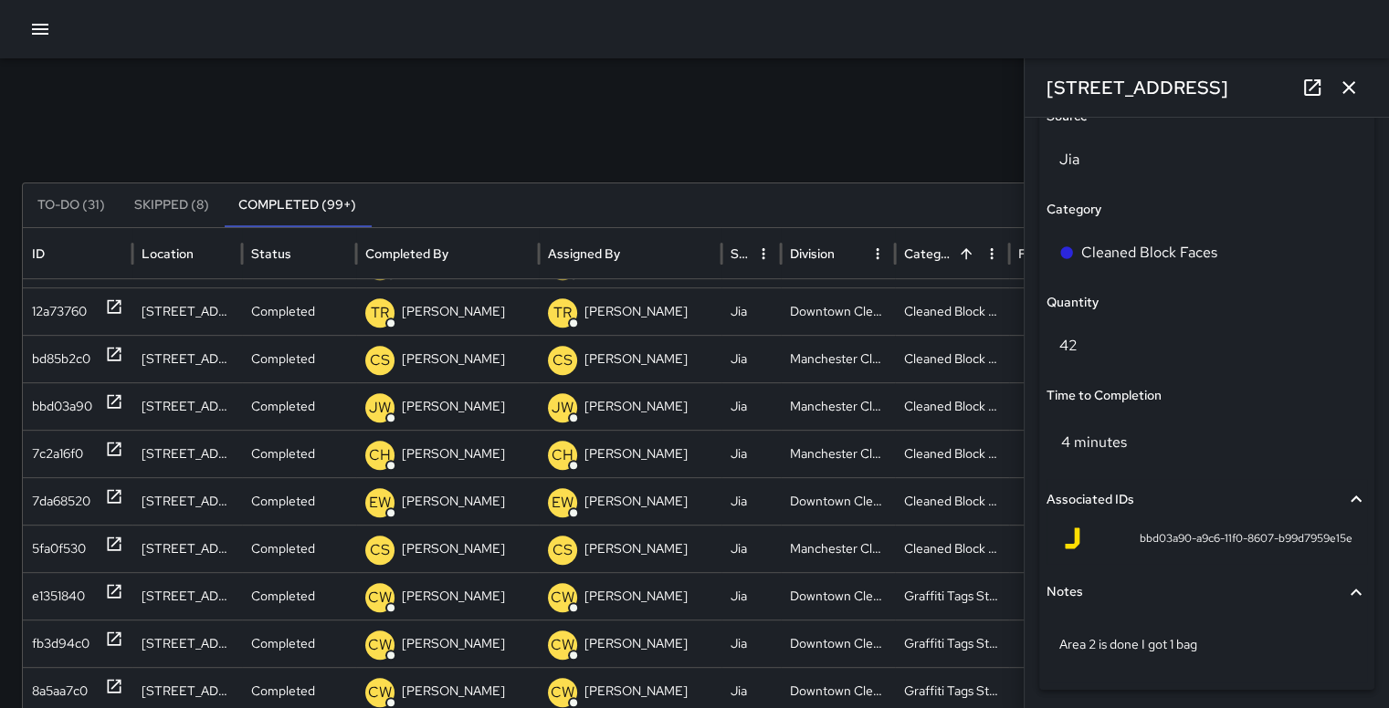
scroll to position [1323, 0]
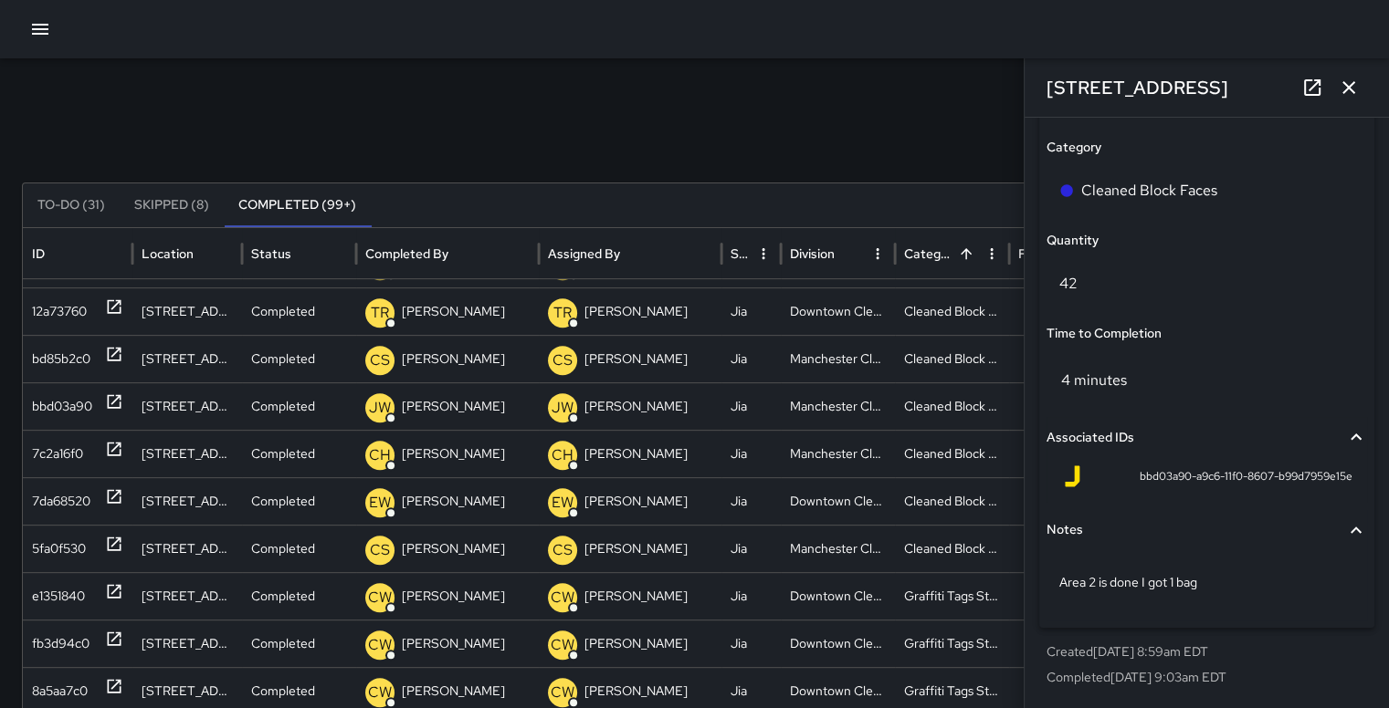
click at [1354, 82] on icon "button" at bounding box center [1348, 87] width 13 height 13
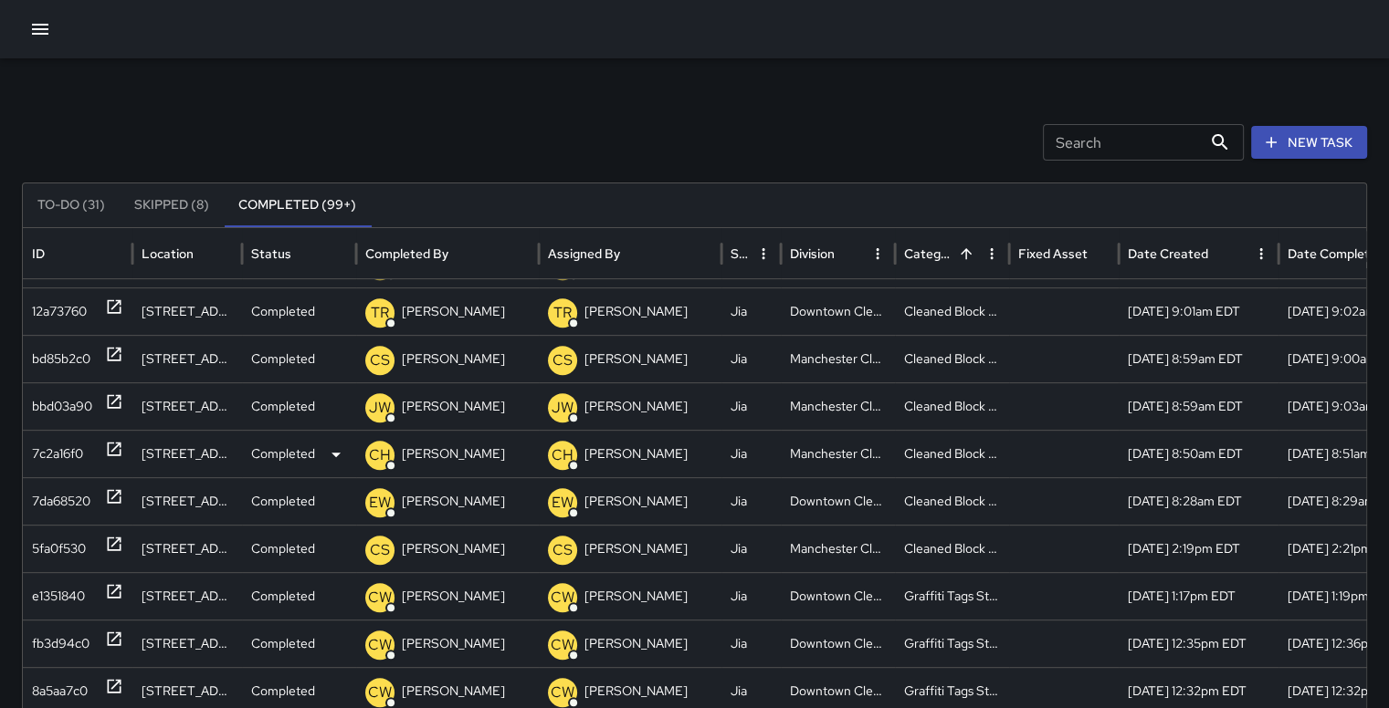
click at [73, 435] on div "7c2a16f0" at bounding box center [57, 454] width 51 height 47
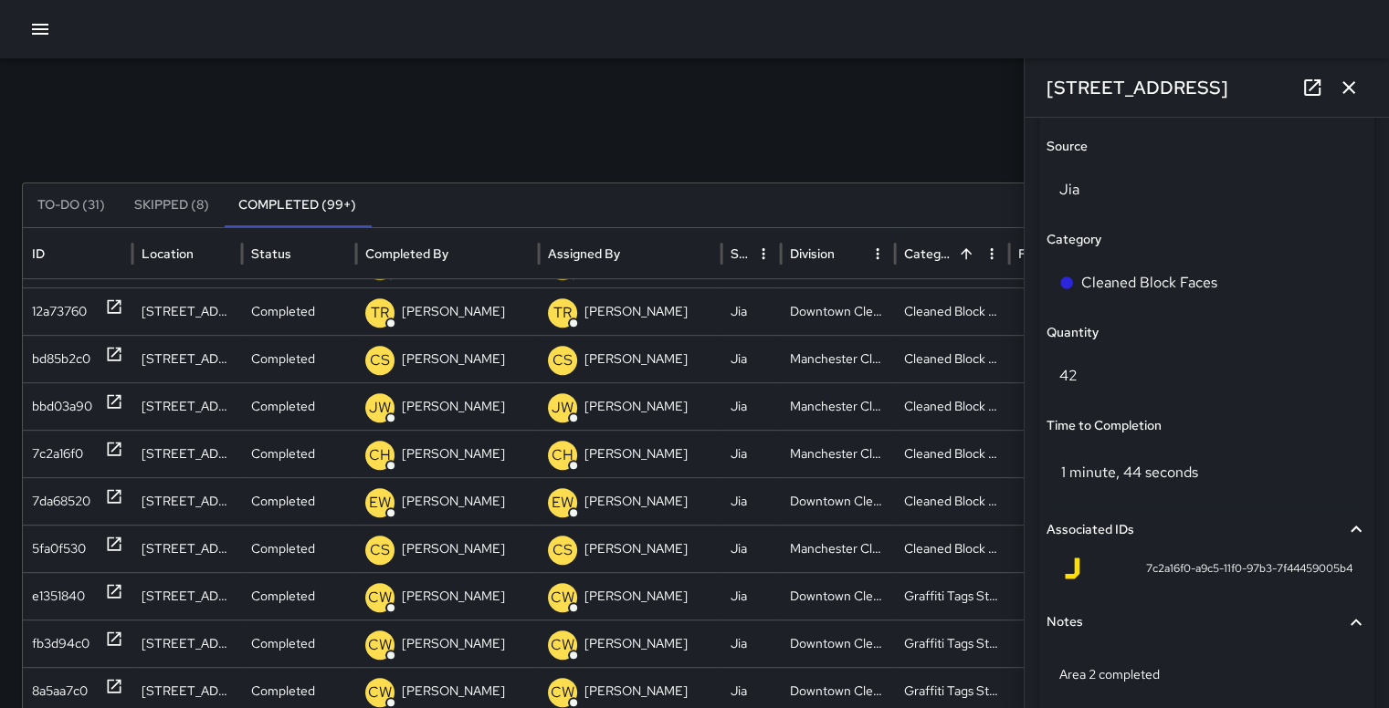
scroll to position [1241, 0]
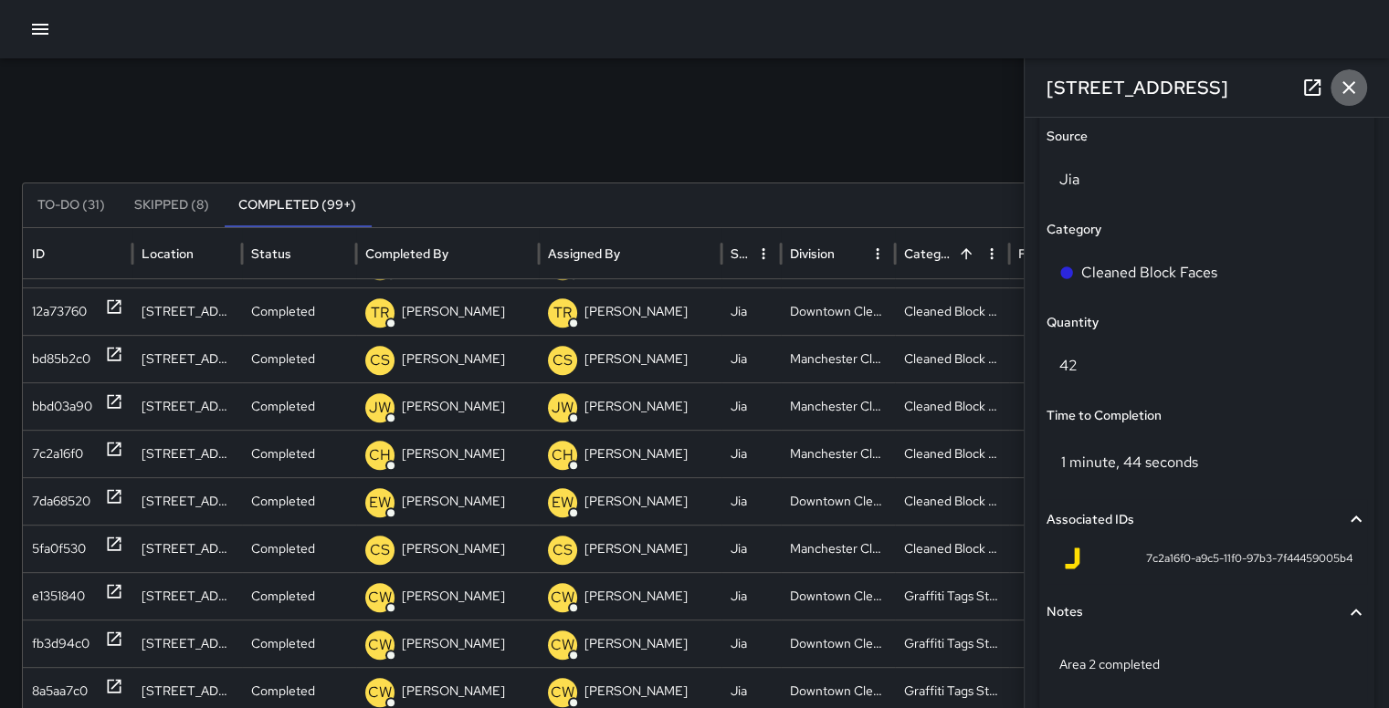
click at [1351, 82] on icon "button" at bounding box center [1348, 88] width 22 height 22
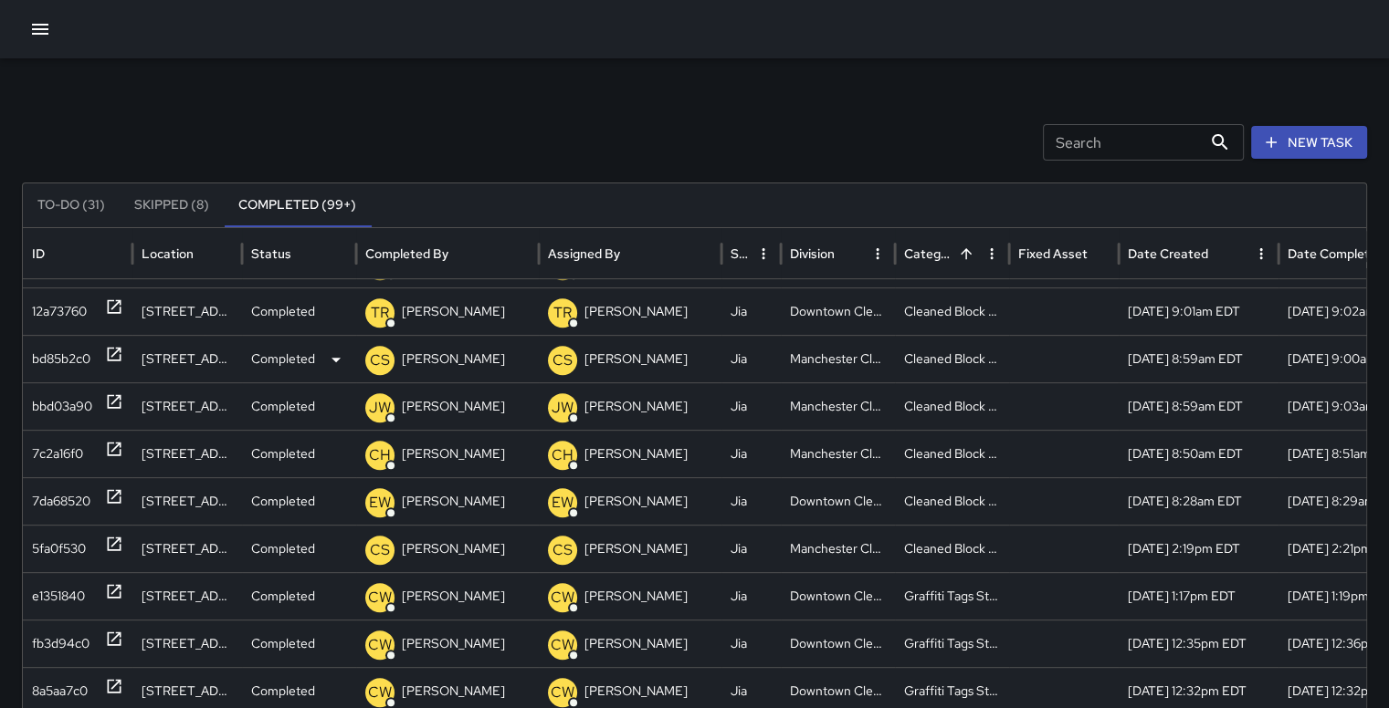
click at [67, 351] on div "bd85b2c0" at bounding box center [61, 359] width 58 height 47
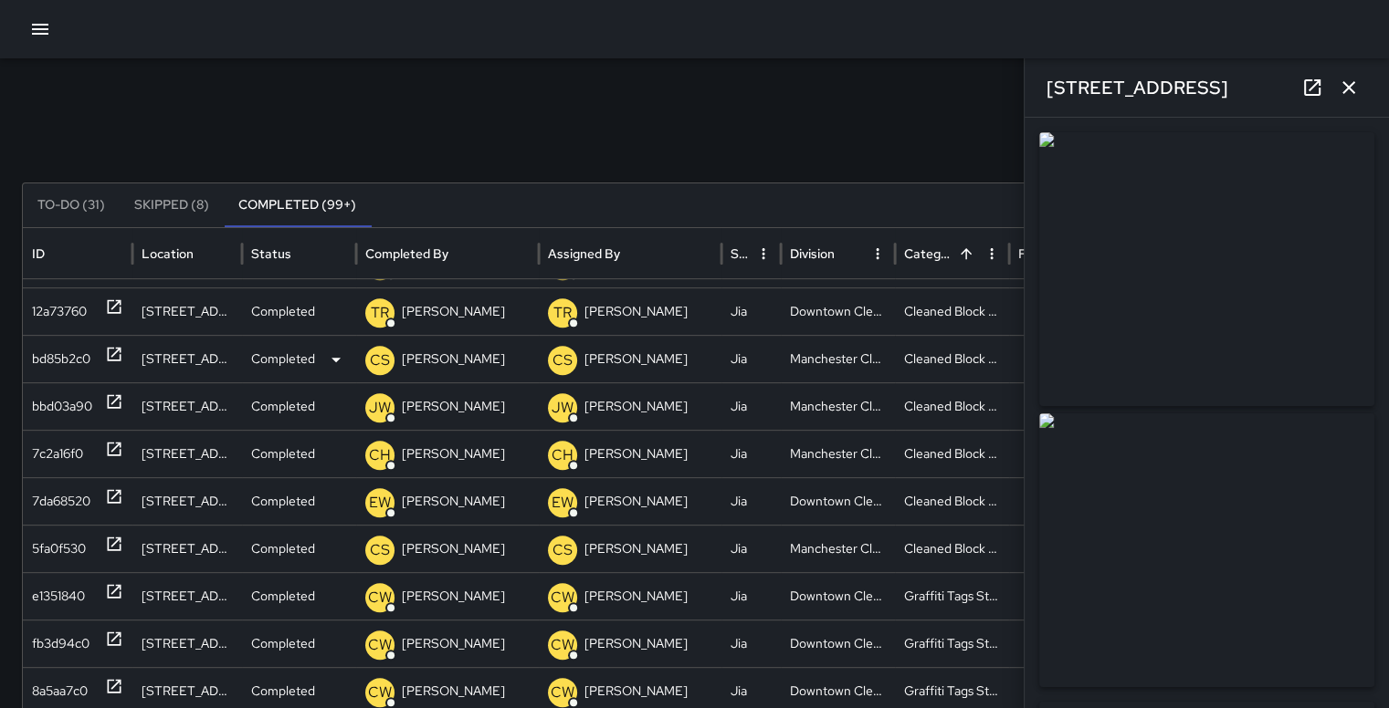
type input "**********"
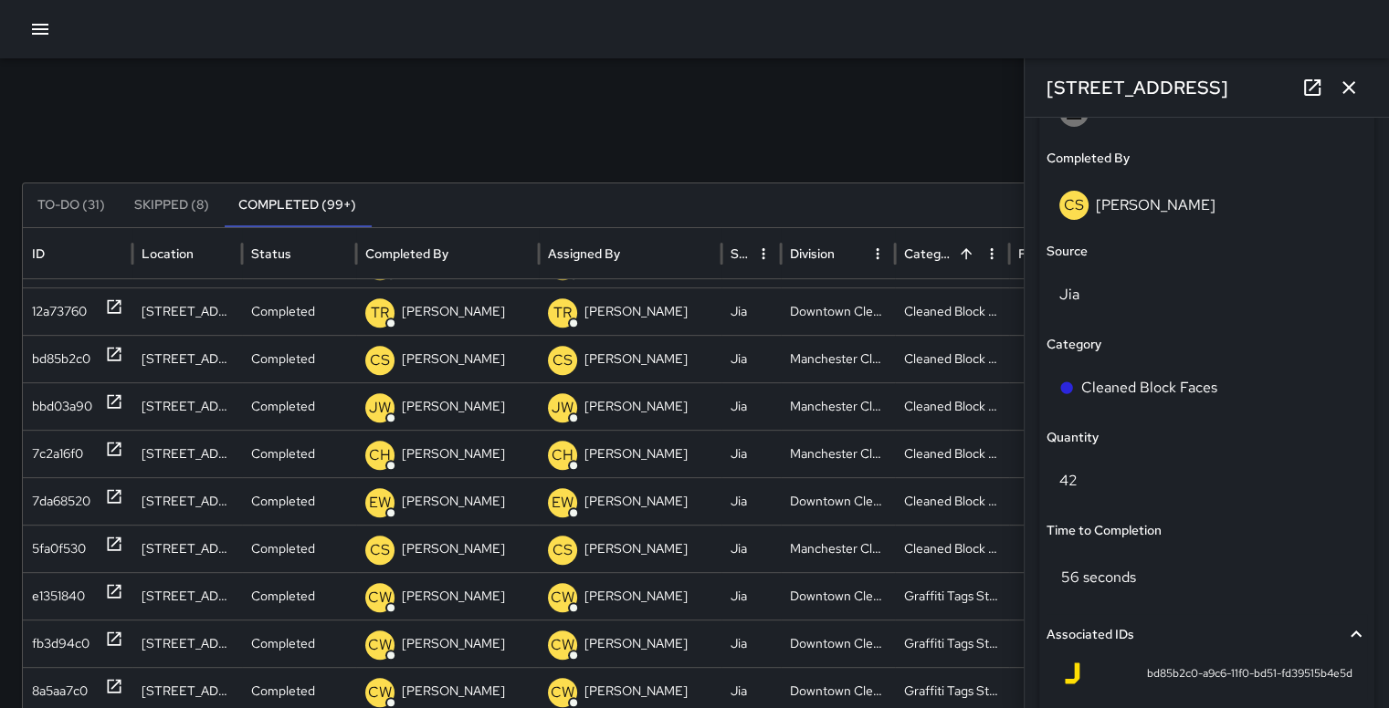
scroll to position [1323, 0]
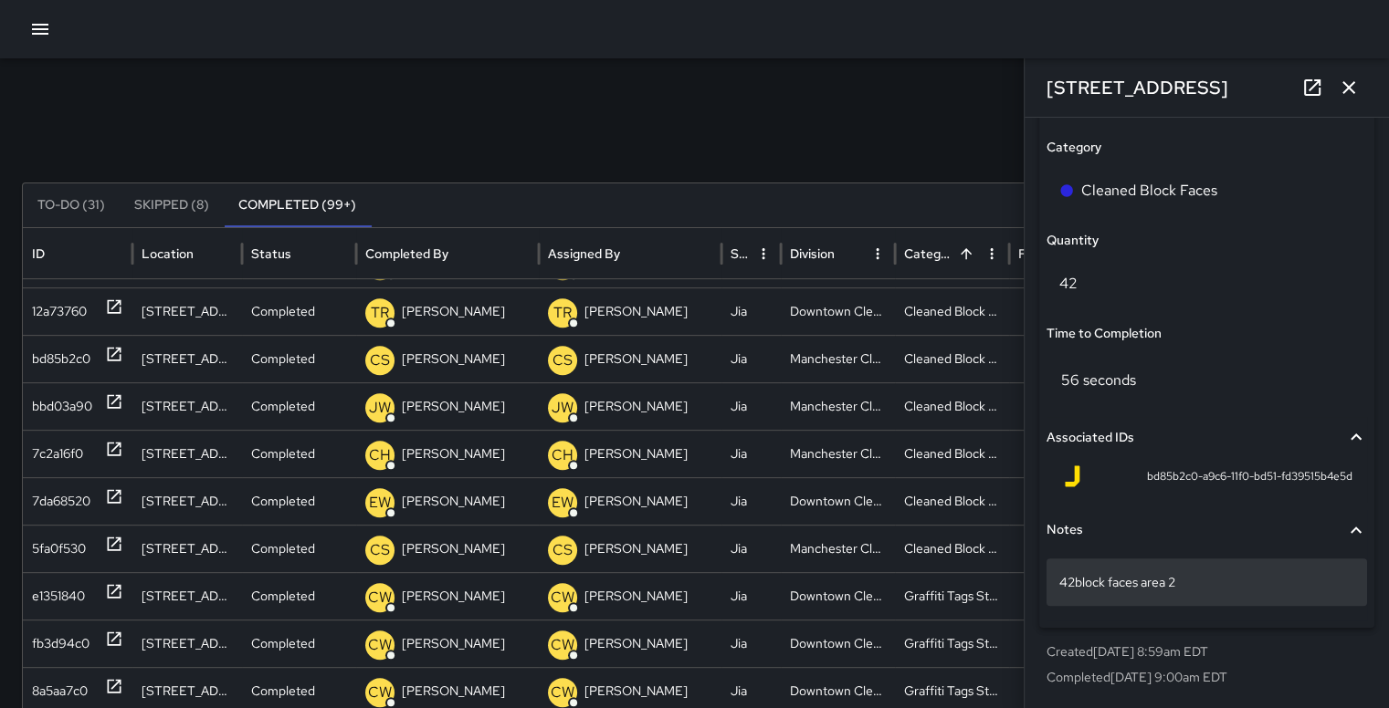
click at [1177, 583] on p "42block faces area 2" at bounding box center [1206, 582] width 295 height 18
type textarea "*"
type textarea "******"
click at [1351, 83] on icon "button" at bounding box center [1348, 87] width 13 height 13
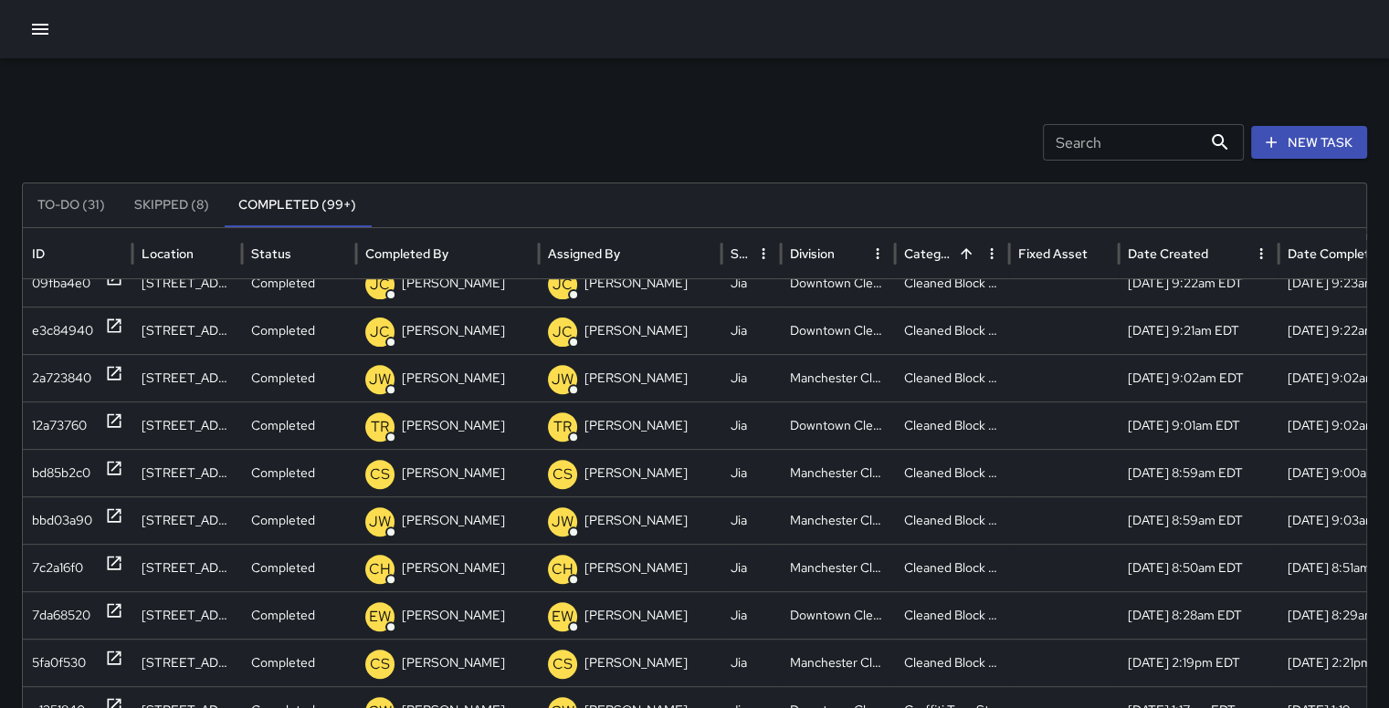
scroll to position [727, 0]
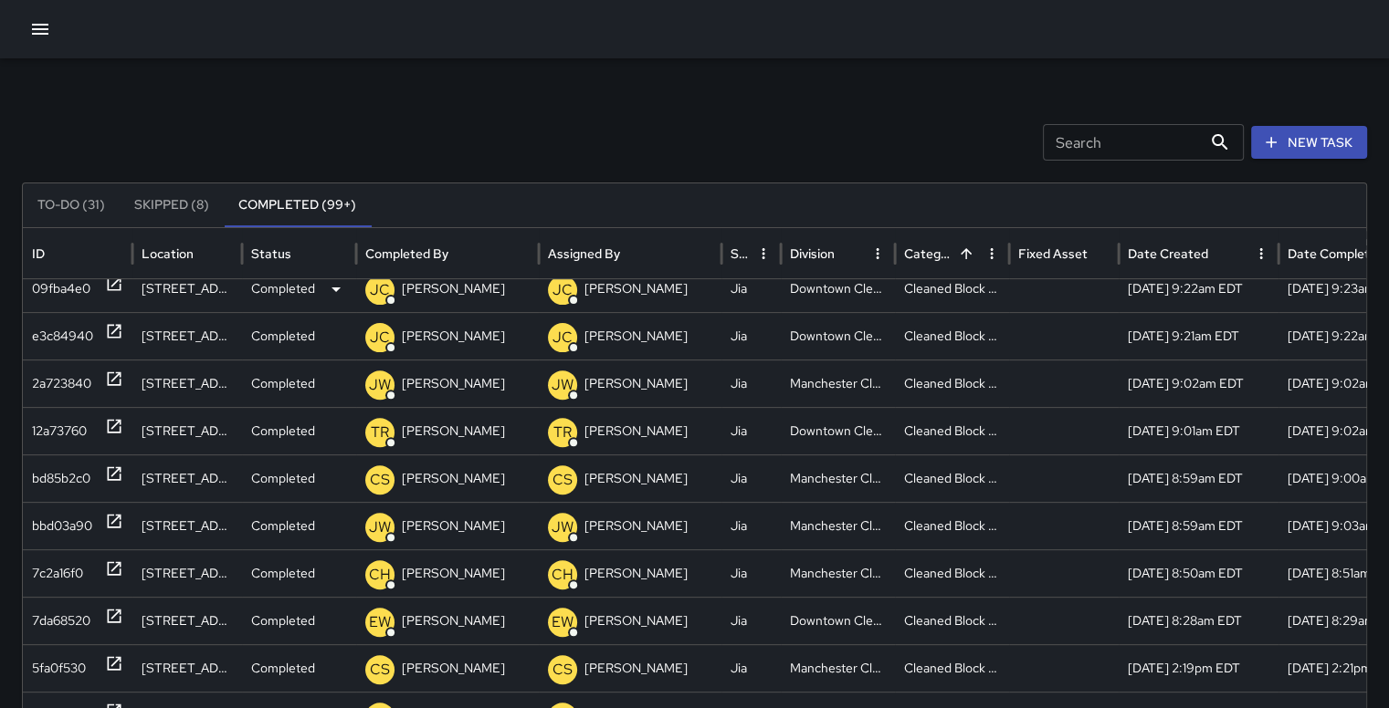
click at [71, 288] on div "09fba4e0" at bounding box center [61, 289] width 58 height 47
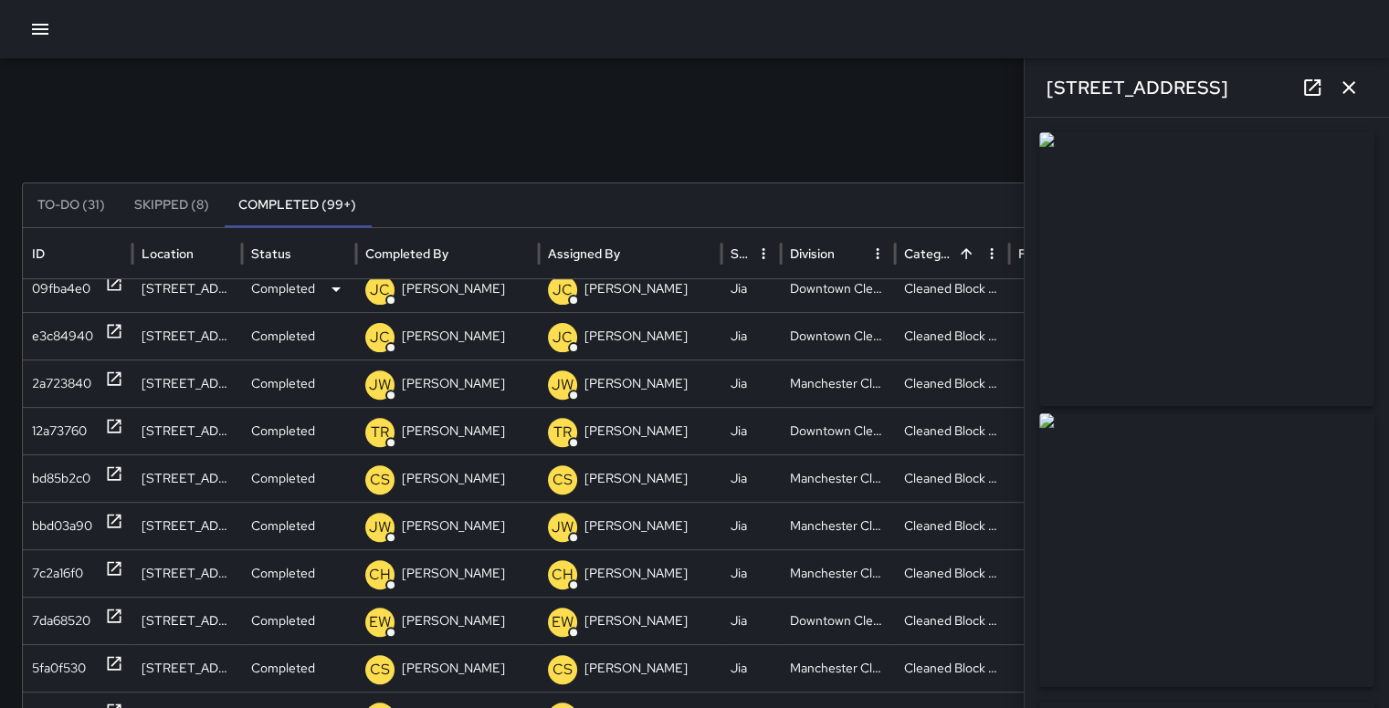
type input "**********"
click at [68, 328] on div "e3c84940" at bounding box center [62, 336] width 61 height 47
click at [64, 278] on div "ID" at bounding box center [78, 253] width 110 height 51
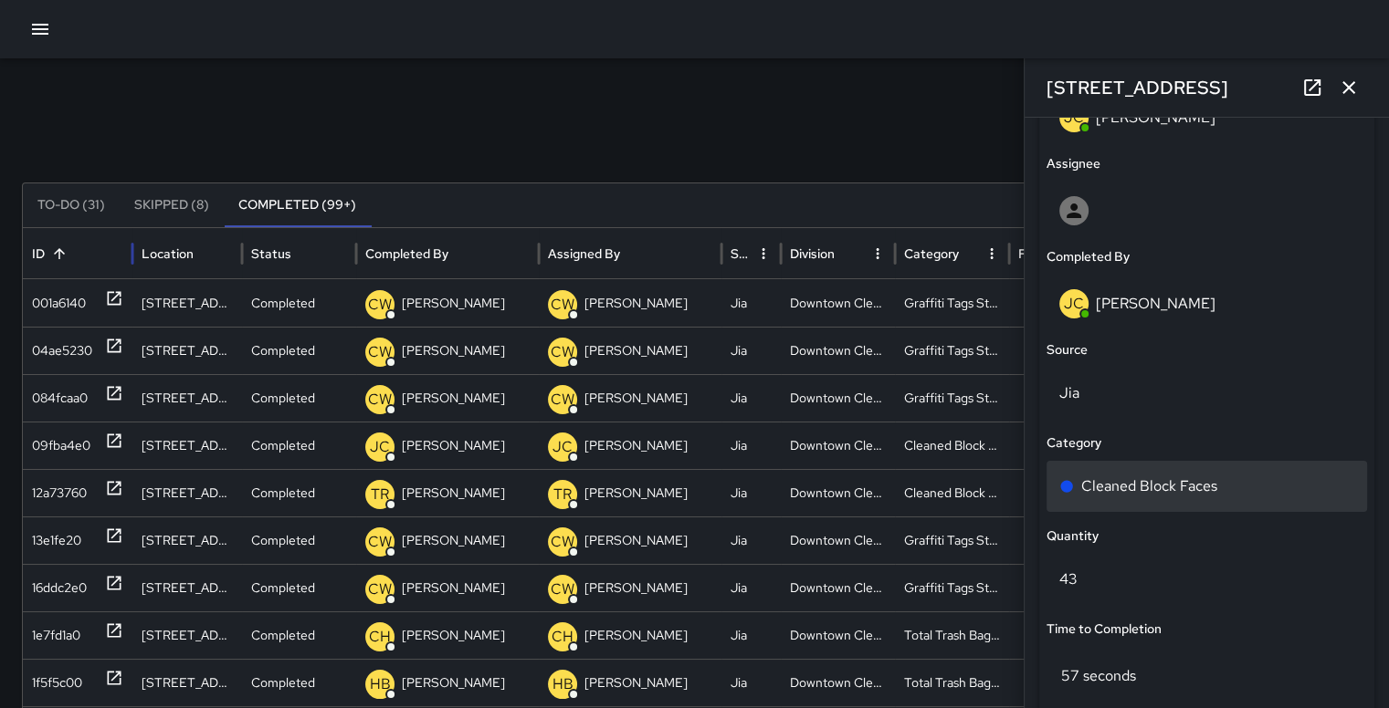
scroll to position [1020, 0]
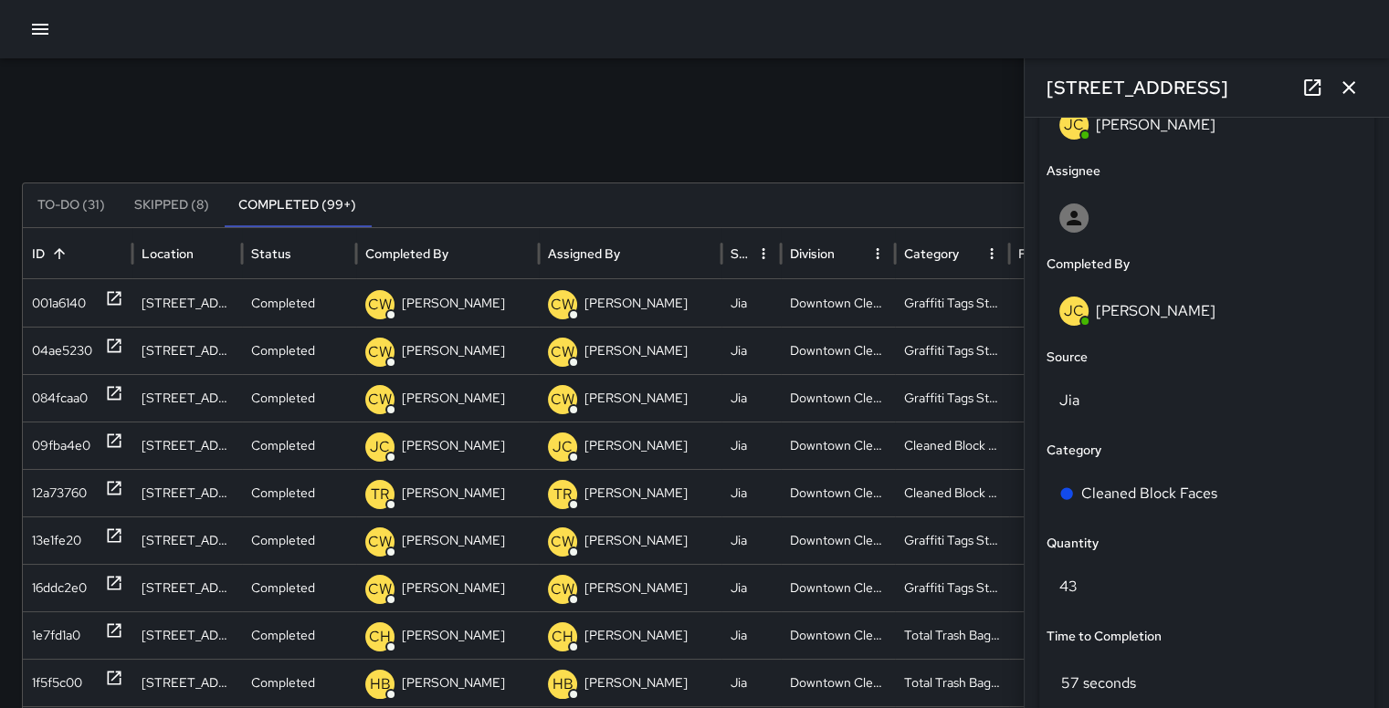
click at [1355, 84] on icon "button" at bounding box center [1348, 88] width 22 height 22
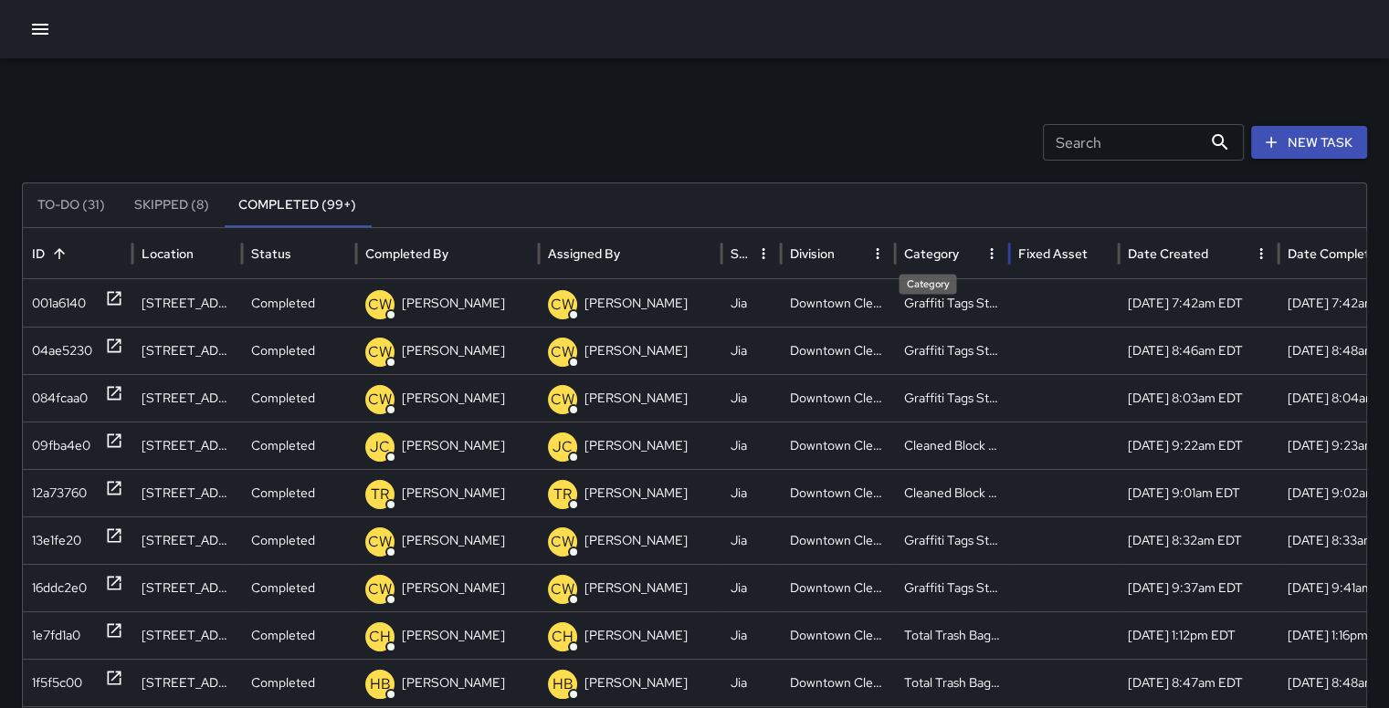
click at [942, 255] on div "Category" at bounding box center [931, 254] width 55 height 16
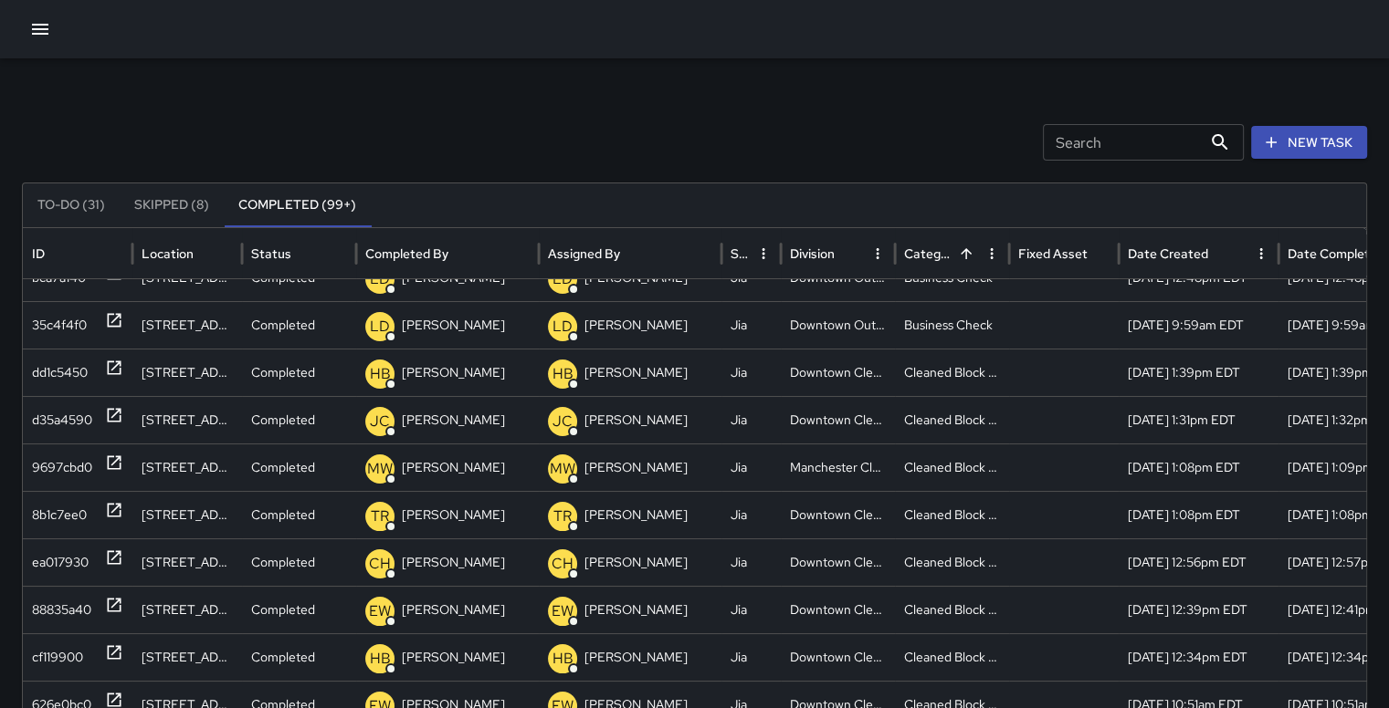
scroll to position [142, 0]
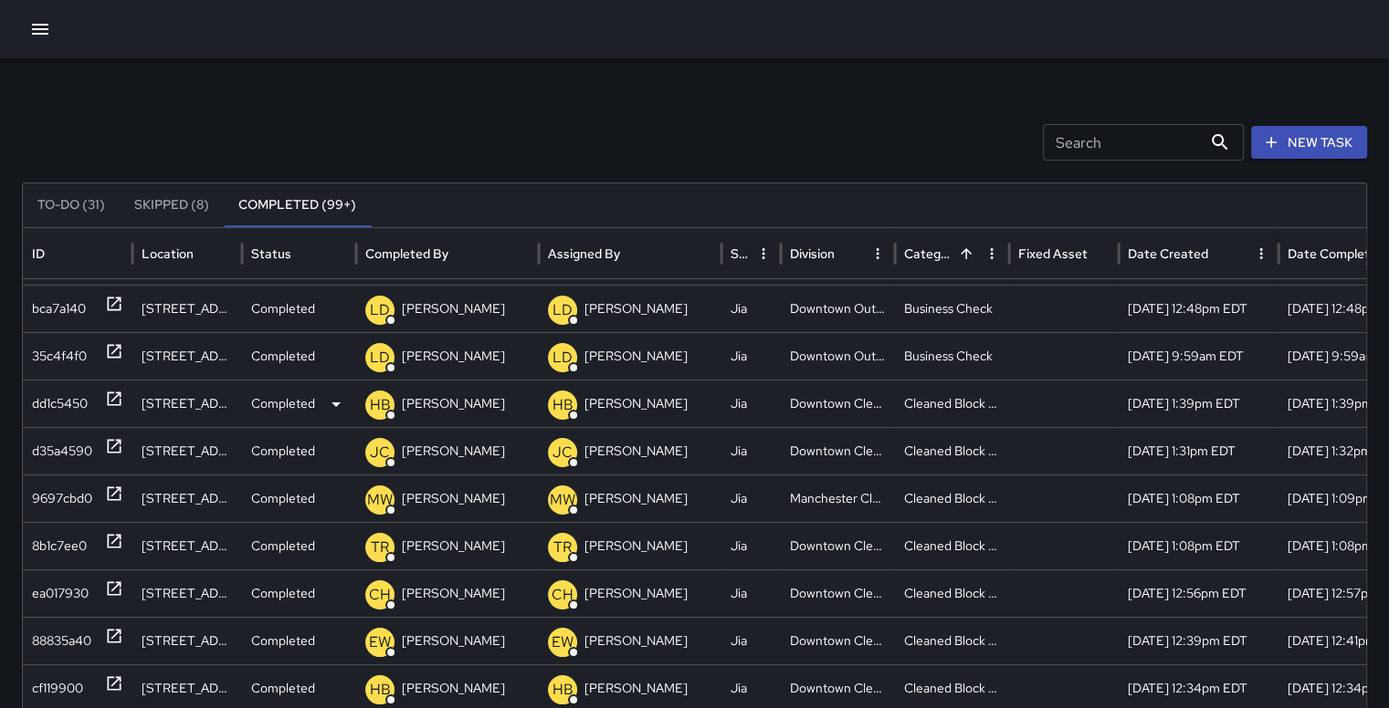
click at [68, 393] on div "dd1c5450" at bounding box center [60, 404] width 56 height 47
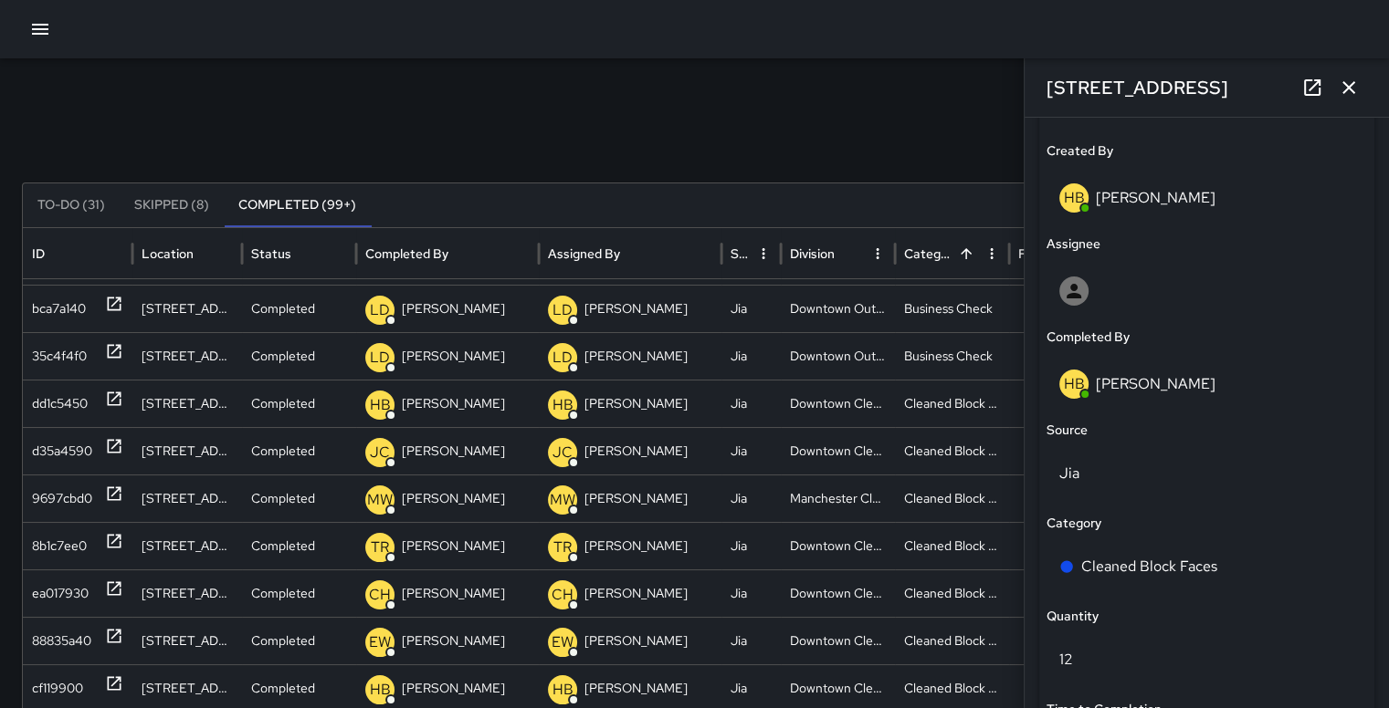
scroll to position [970, 0]
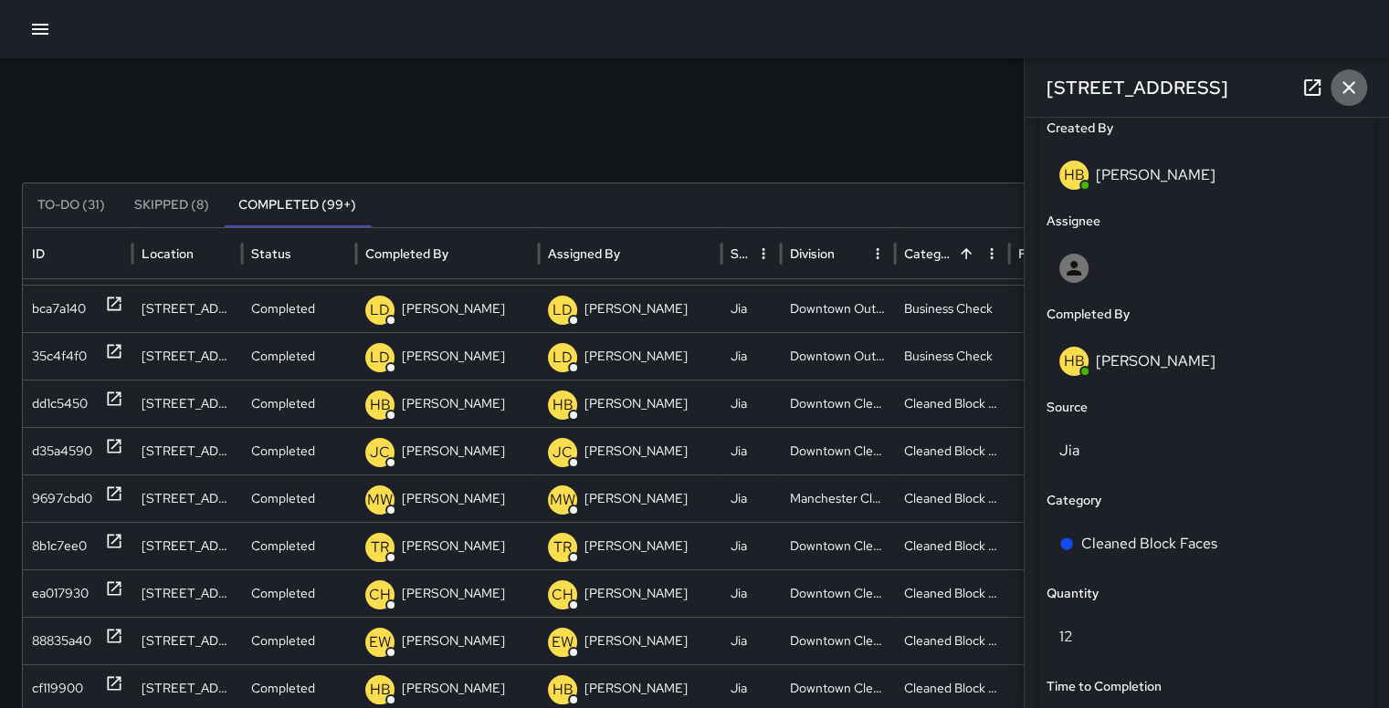
click at [1355, 84] on icon "button" at bounding box center [1348, 88] width 22 height 22
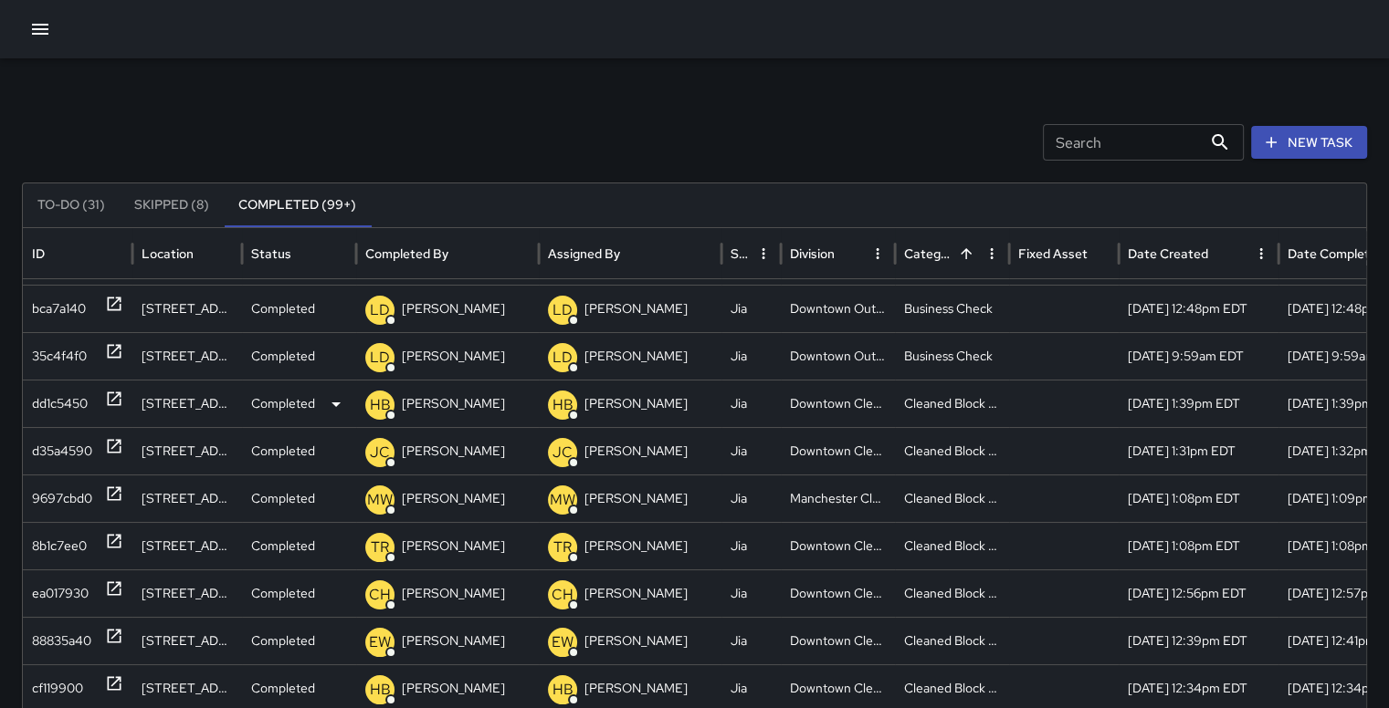
click at [68, 392] on div "dd1c5450" at bounding box center [60, 404] width 56 height 47
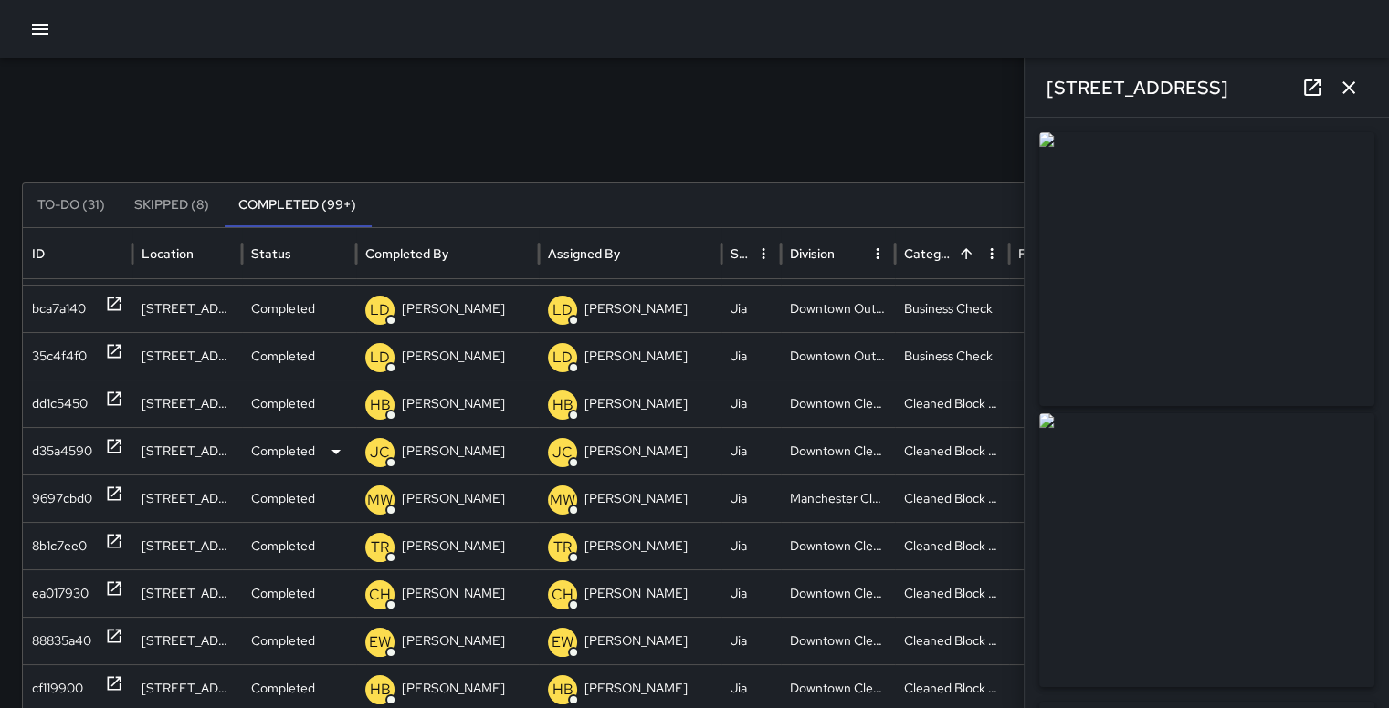
type input "**********"
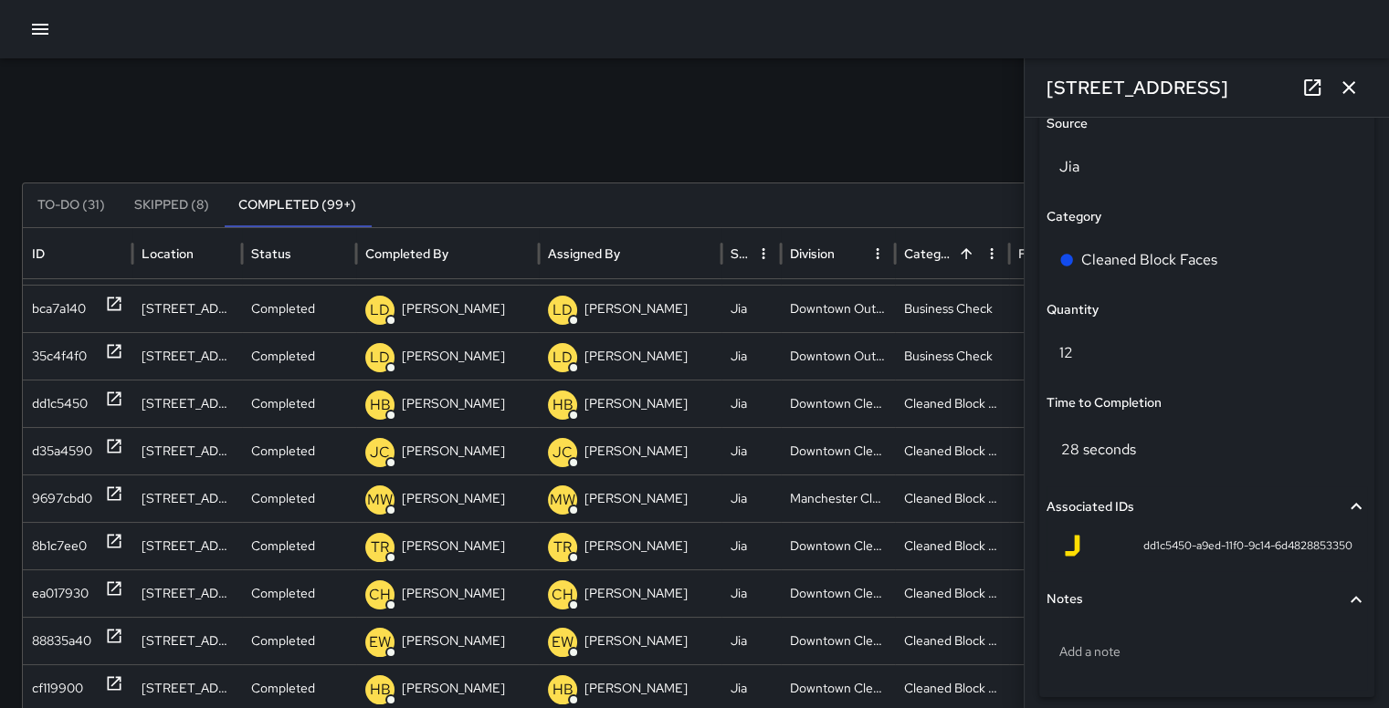
scroll to position [1323, 0]
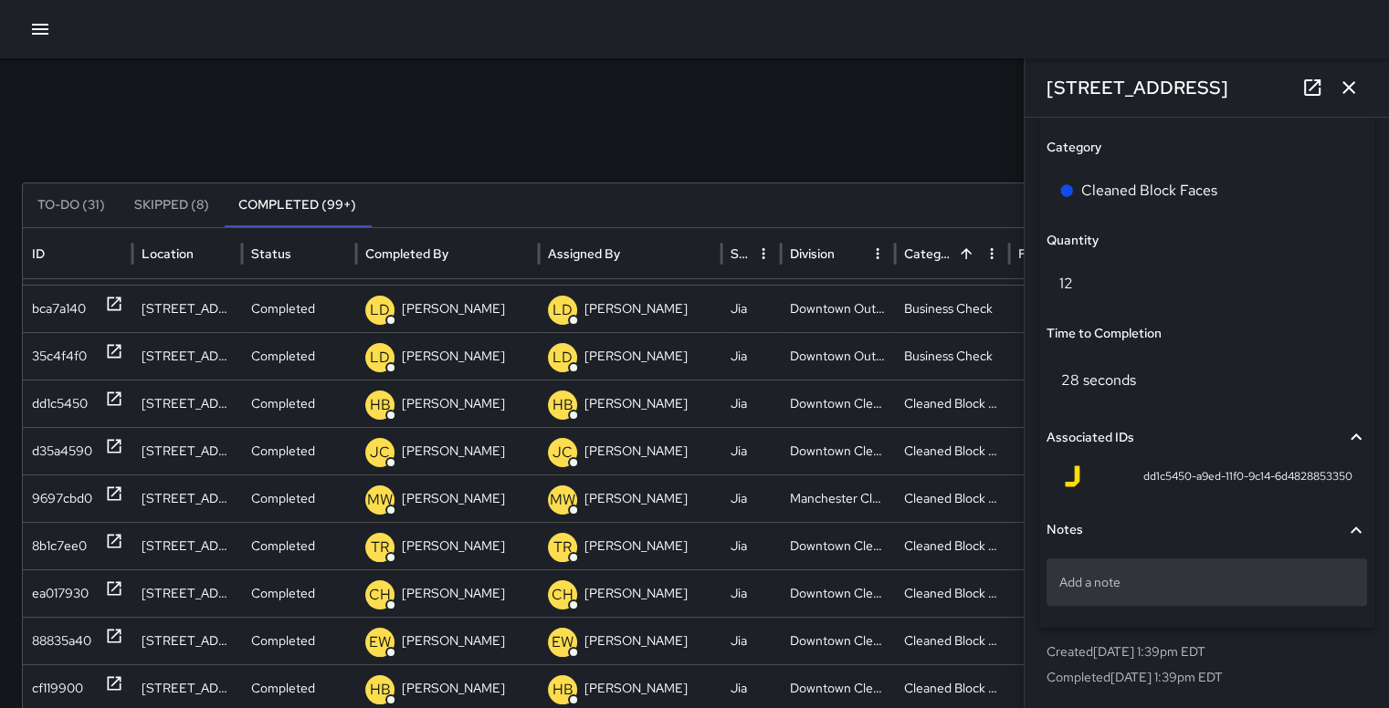
click at [1172, 578] on p "Add a note" at bounding box center [1206, 582] width 295 height 18
type textarea "**********"
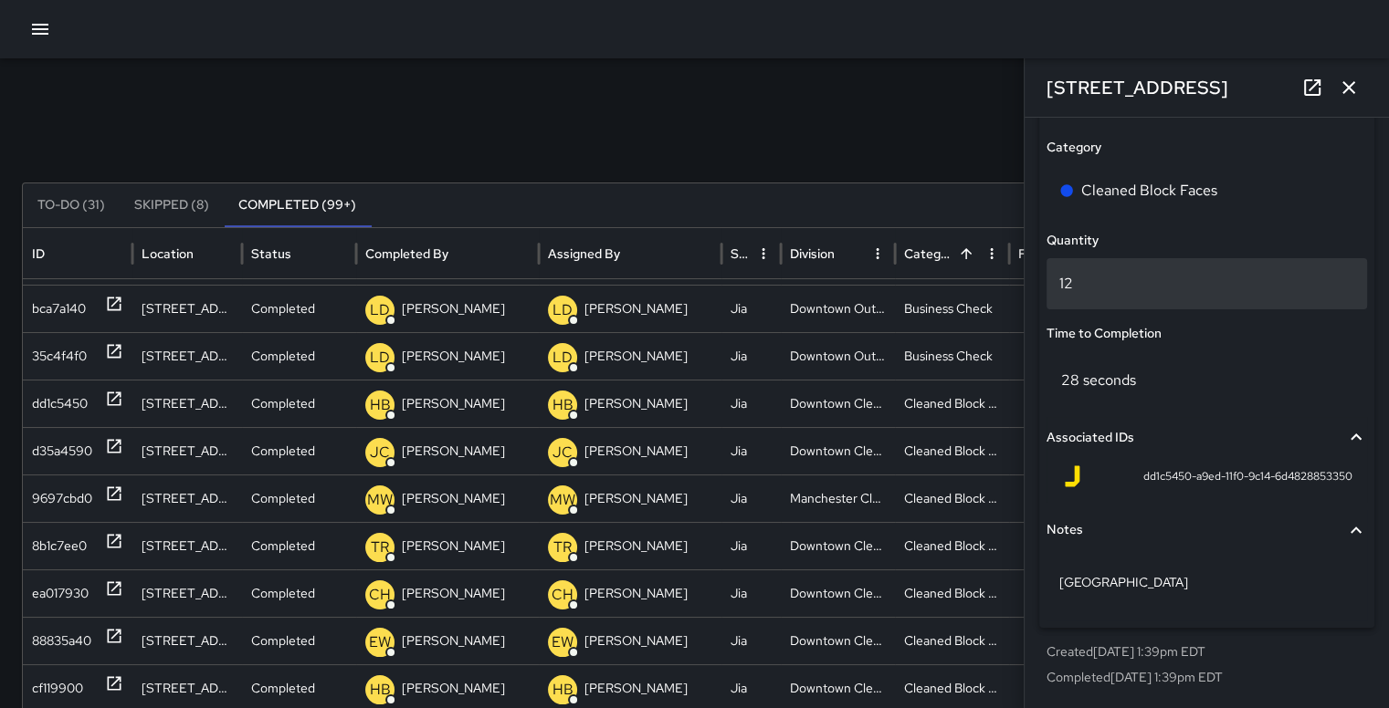
click at [1091, 278] on p "12" at bounding box center [1206, 284] width 295 height 22
type input "*"
type input "**"
click at [942, 112] on div "Search Search New Task To-Do (31) Skipped (8) Completed (99+) ID Location Statu…" at bounding box center [694, 576] width 1389 height 1036
click at [1348, 90] on icon "button" at bounding box center [1348, 88] width 22 height 22
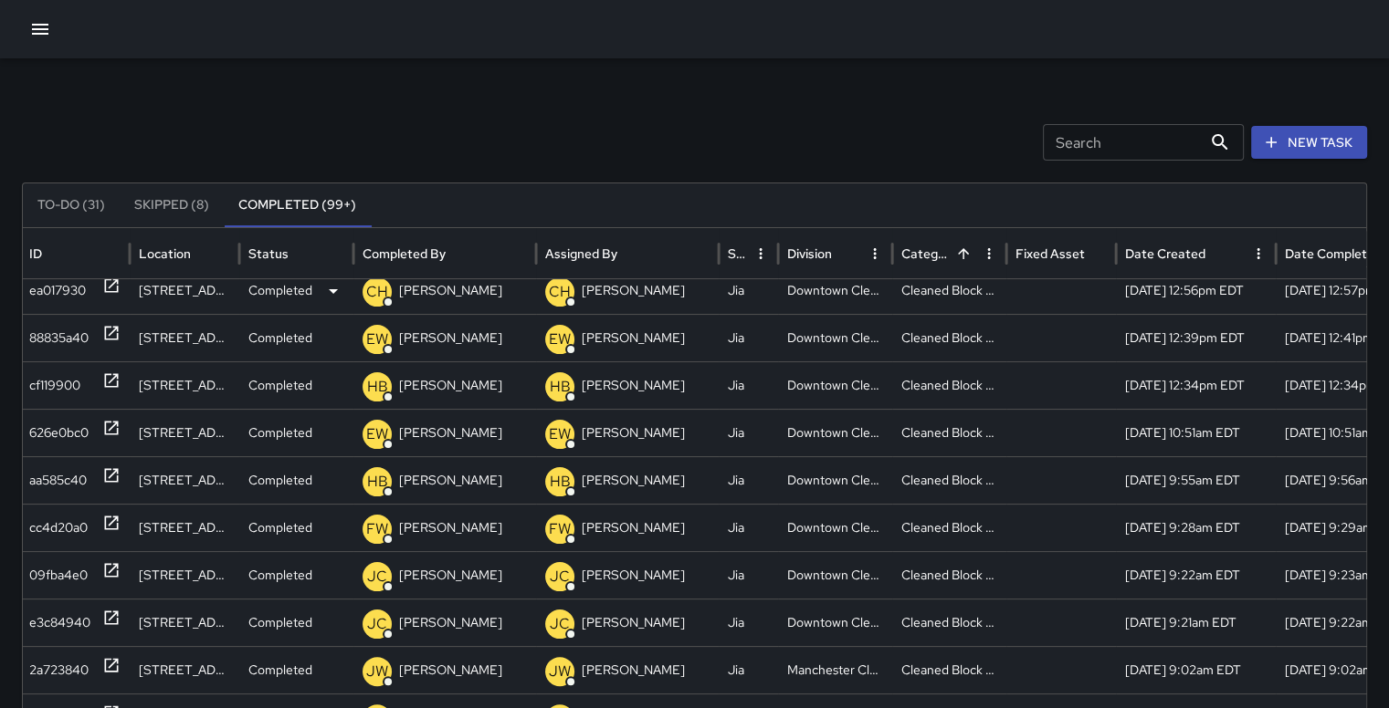
scroll to position [440, 3]
click at [73, 514] on div "cc4d20a0" at bounding box center [58, 528] width 58 height 47
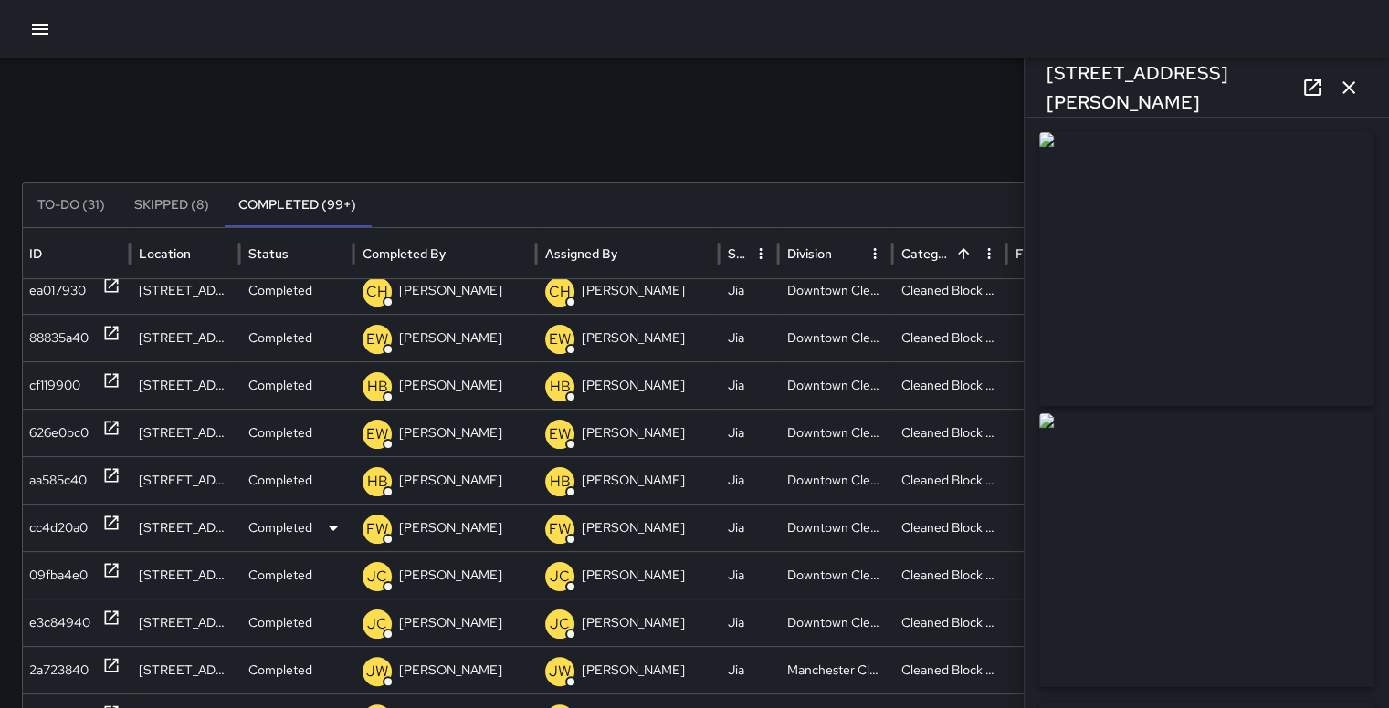
type input "**********"
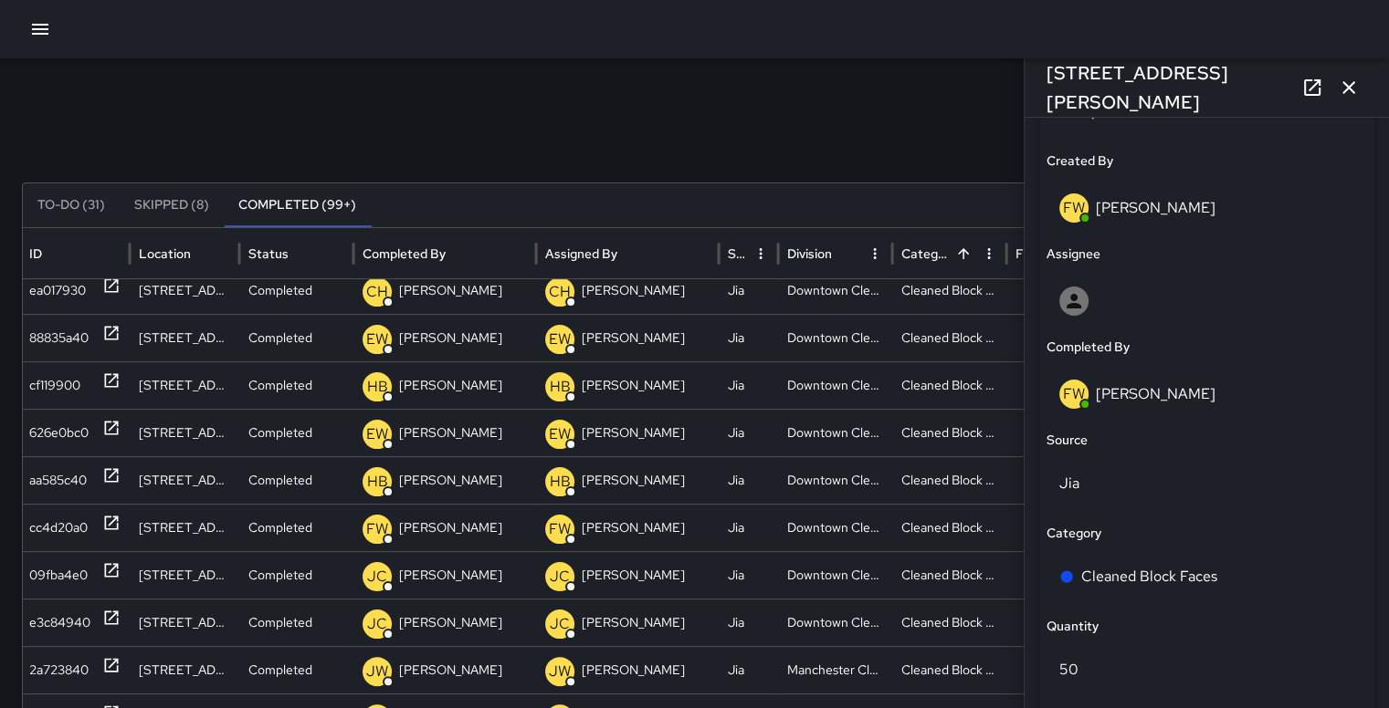
scroll to position [997, 0]
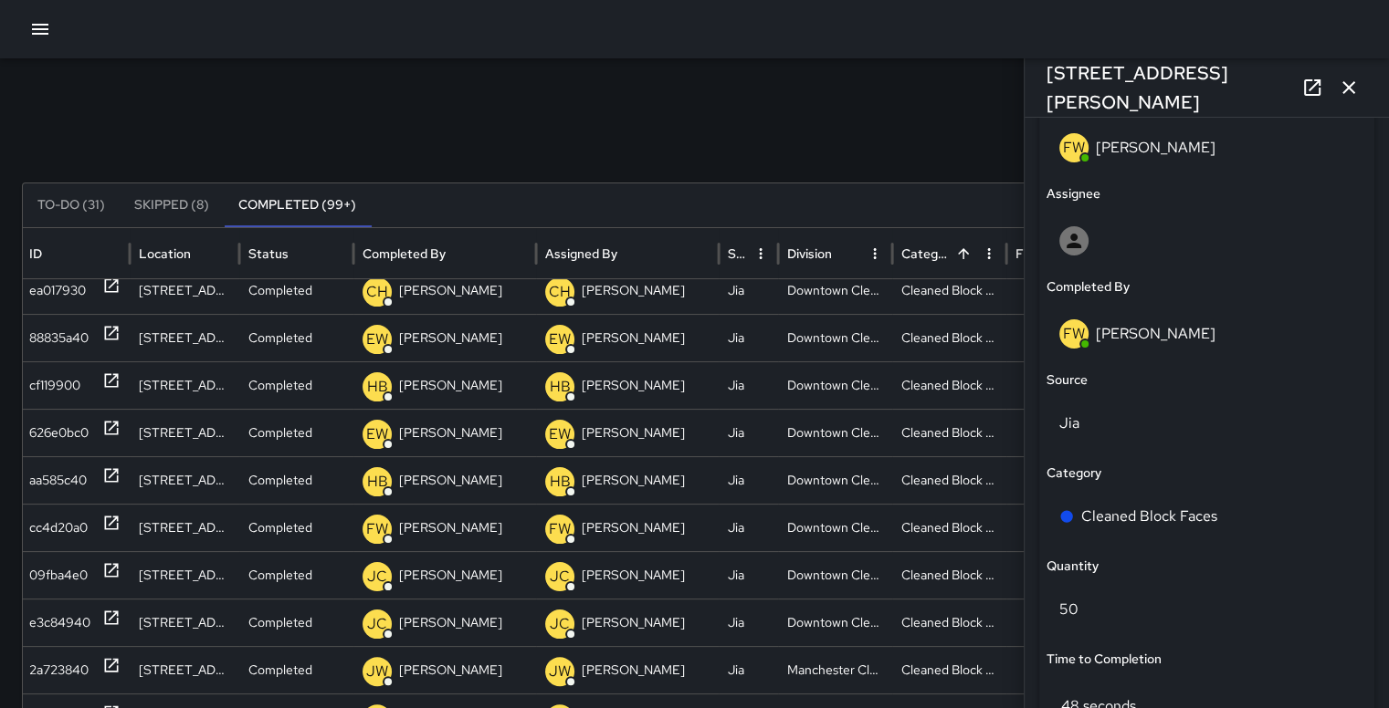
click at [919, 90] on div "Search Search New Task To-Do (31) Skipped (8) Completed (99+) ID Location Statu…" at bounding box center [694, 576] width 1389 height 1036
click at [66, 463] on div "aa585c40" at bounding box center [58, 480] width 58 height 47
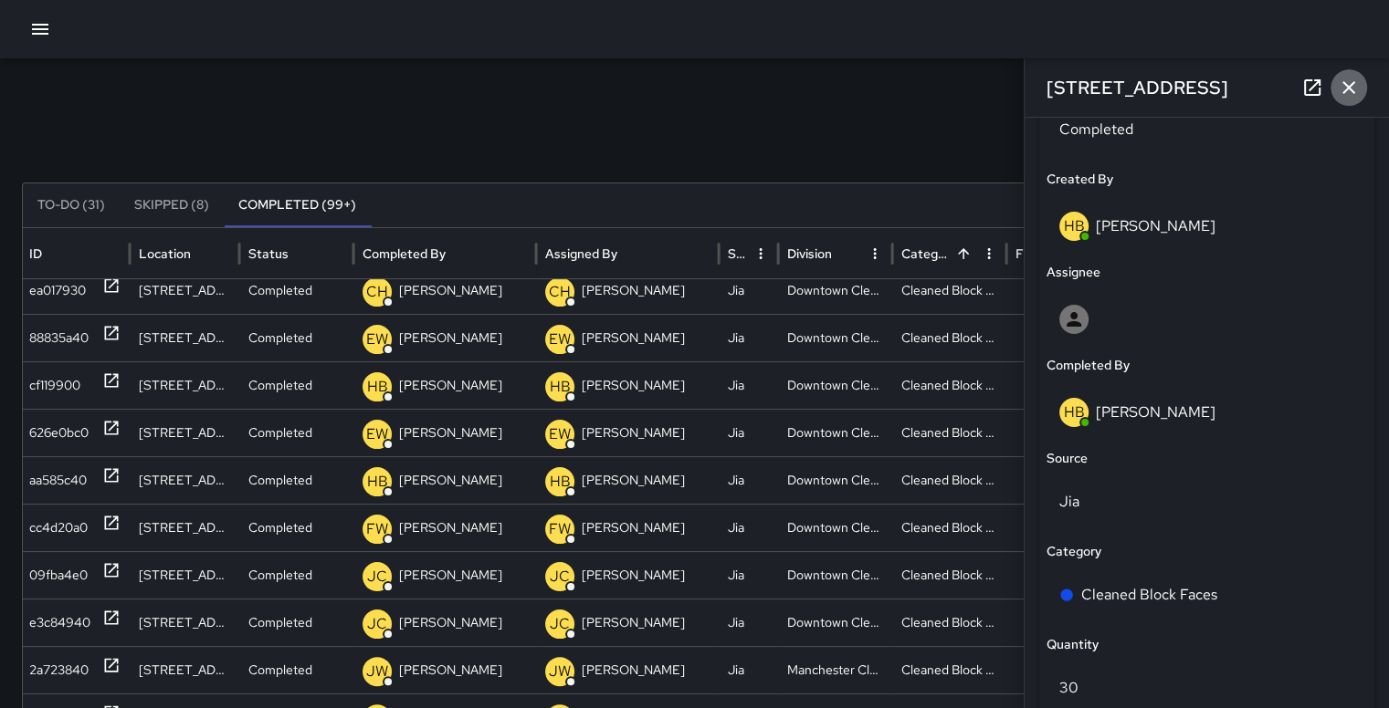
click at [1342, 98] on icon "button" at bounding box center [1348, 88] width 22 height 22
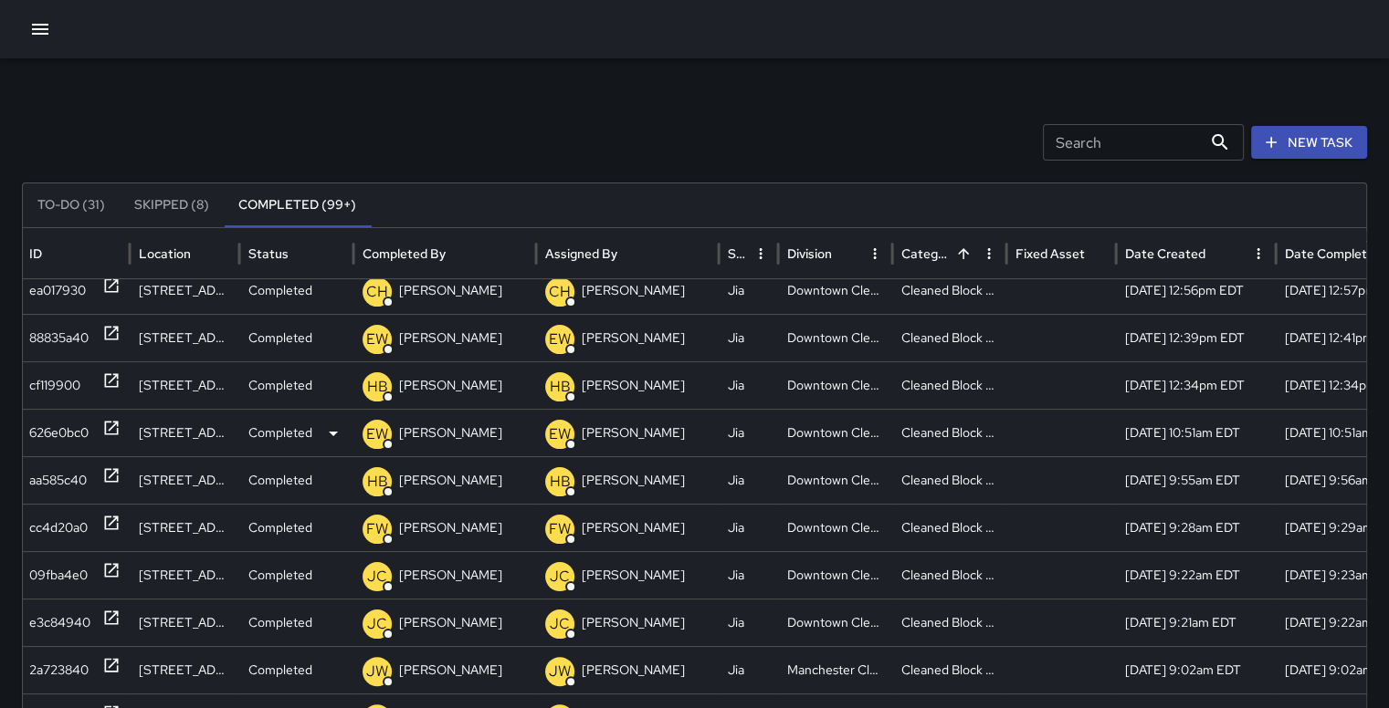
click at [60, 431] on div "626e0bc0" at bounding box center [58, 433] width 59 height 47
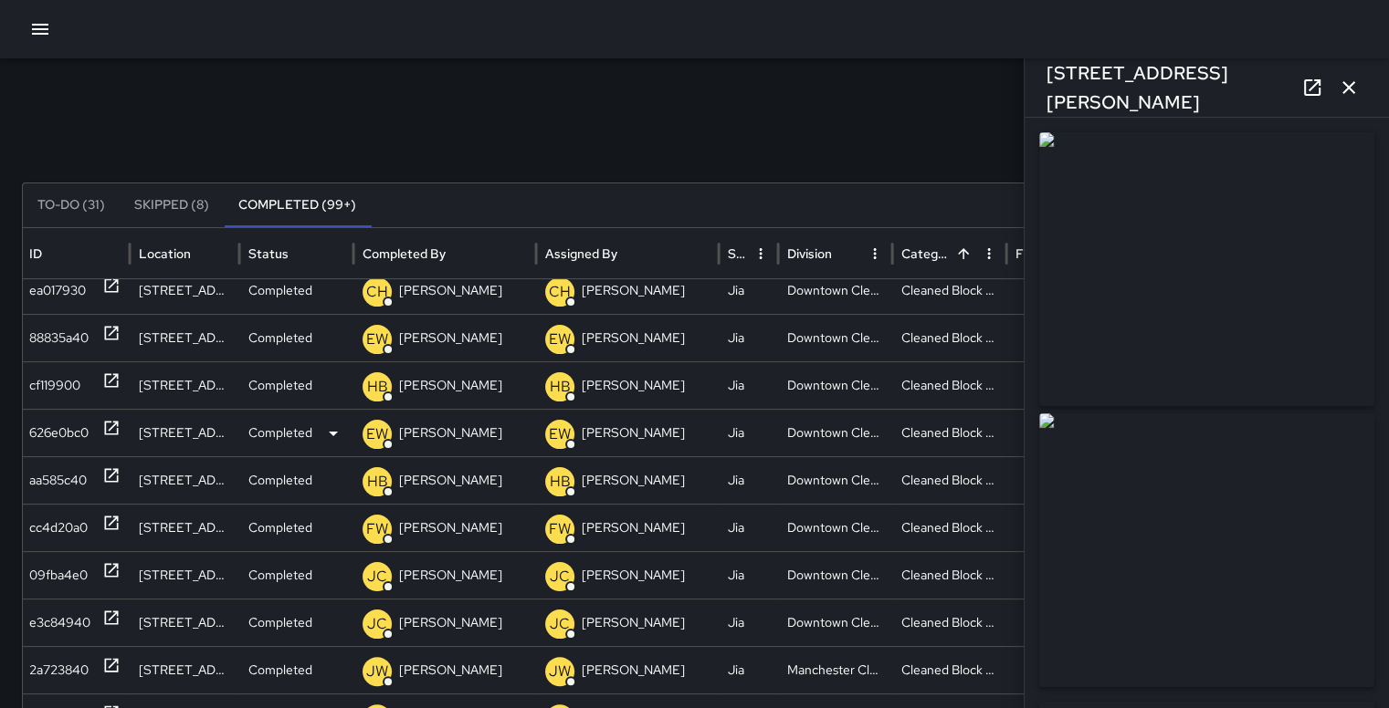
type input "**********"
drag, startPoint x: 1373, startPoint y: 211, endPoint x: 1374, endPoint y: 340, distance: 128.7
click at [1374, 340] on div "**********" at bounding box center [1206, 413] width 364 height 591
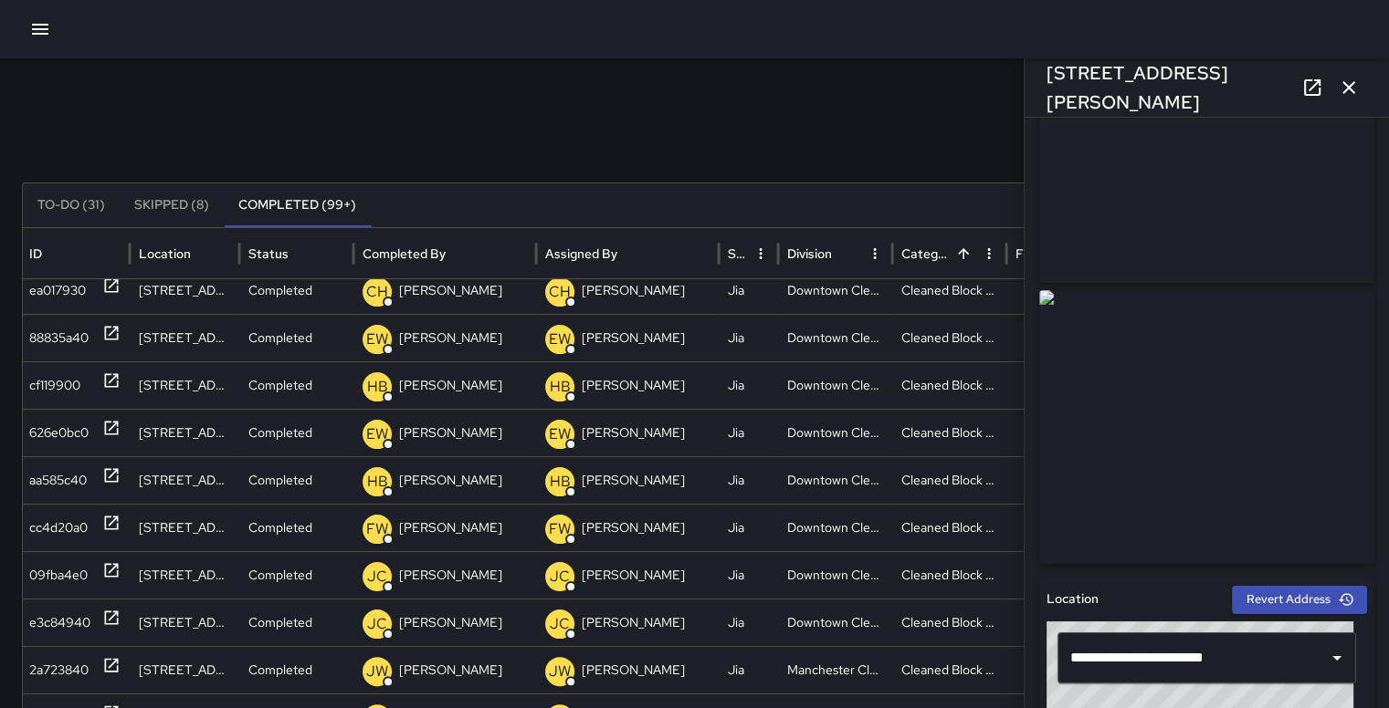
scroll to position [99, 0]
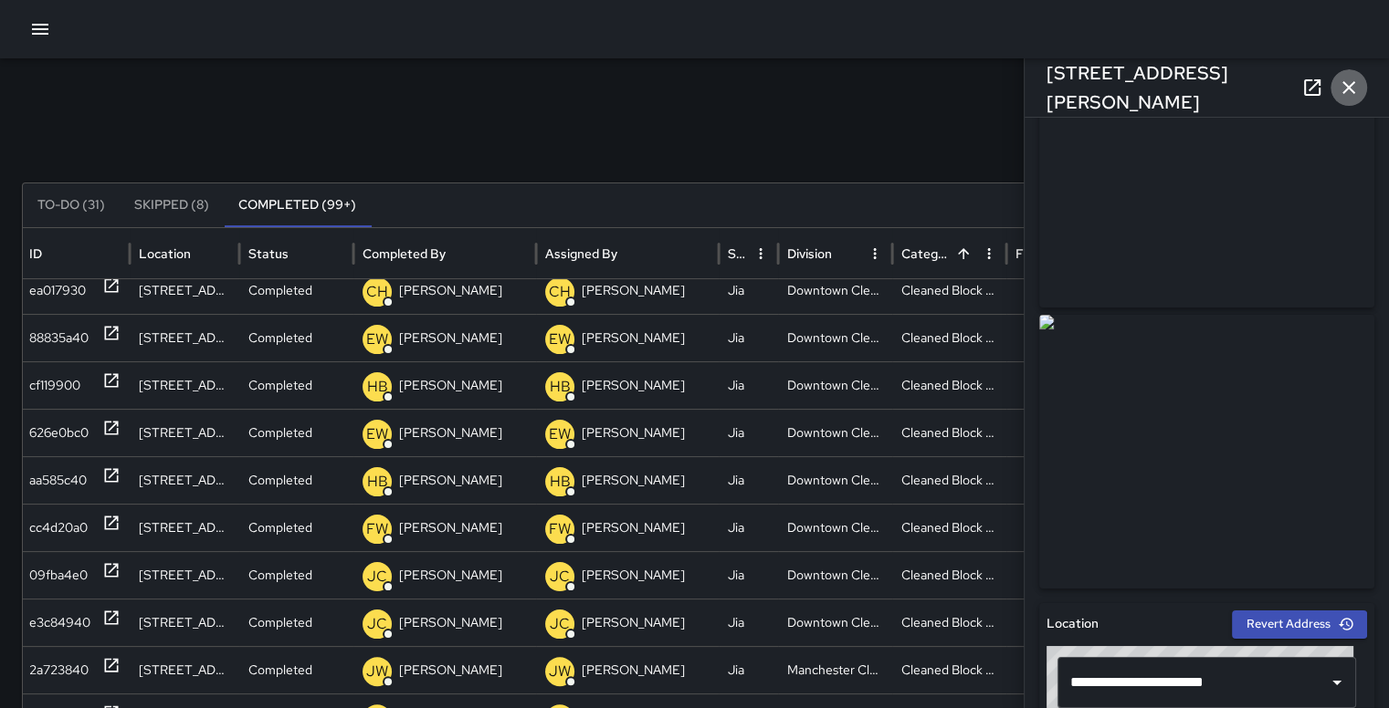
click at [1349, 79] on icon "button" at bounding box center [1348, 88] width 22 height 22
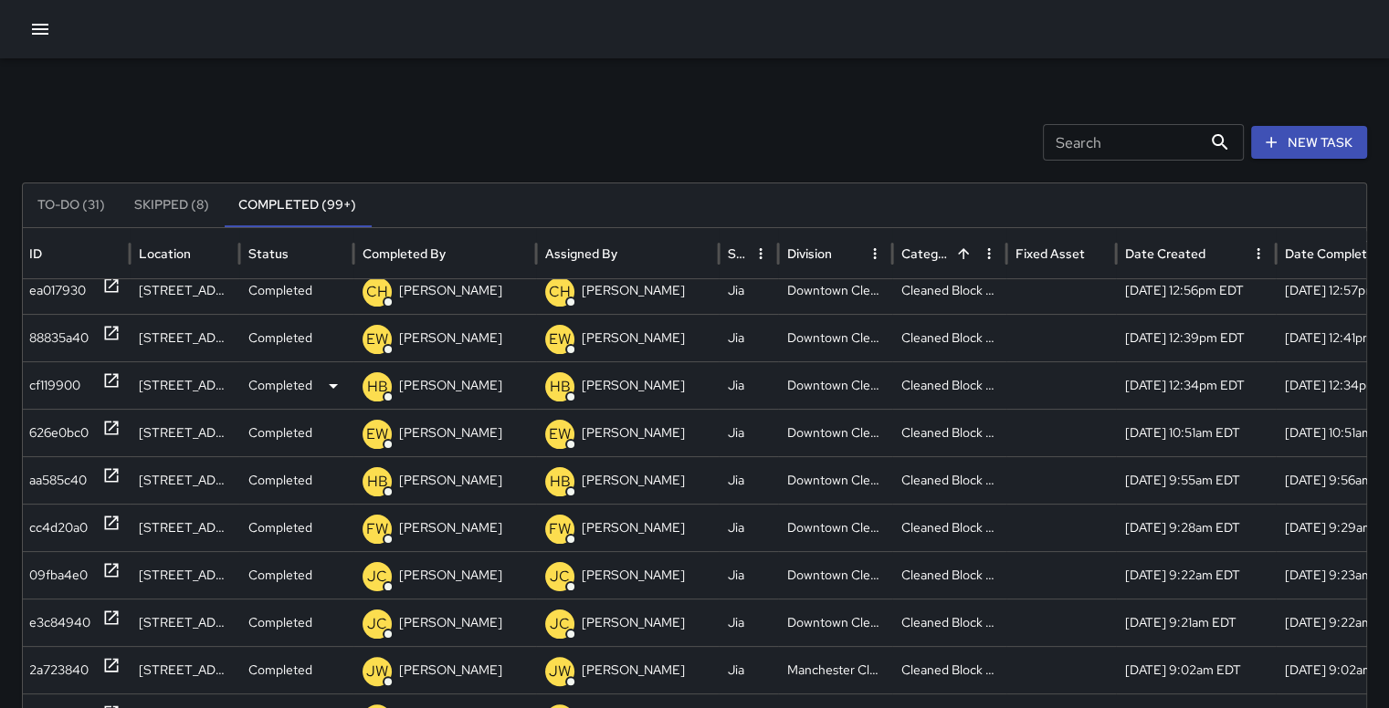
click at [84, 383] on div "cf119900" at bounding box center [74, 385] width 91 height 47
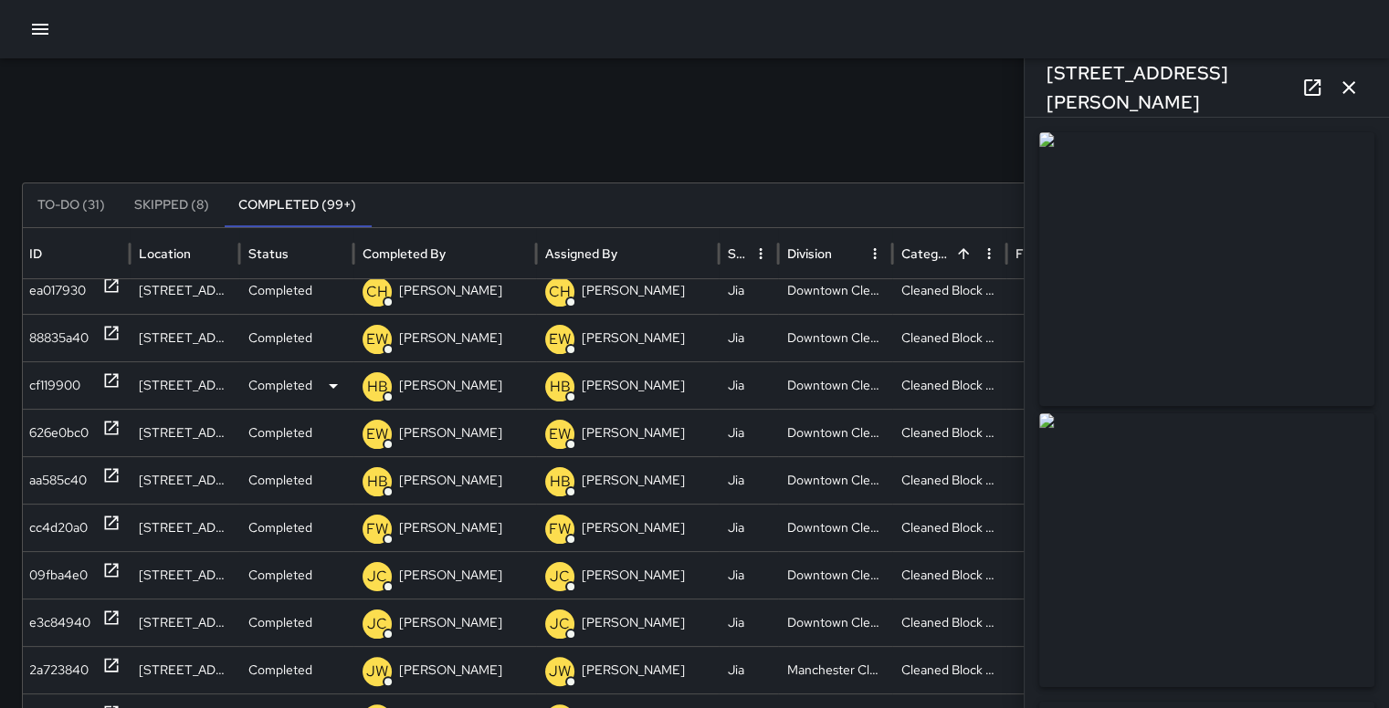
type input "**********"
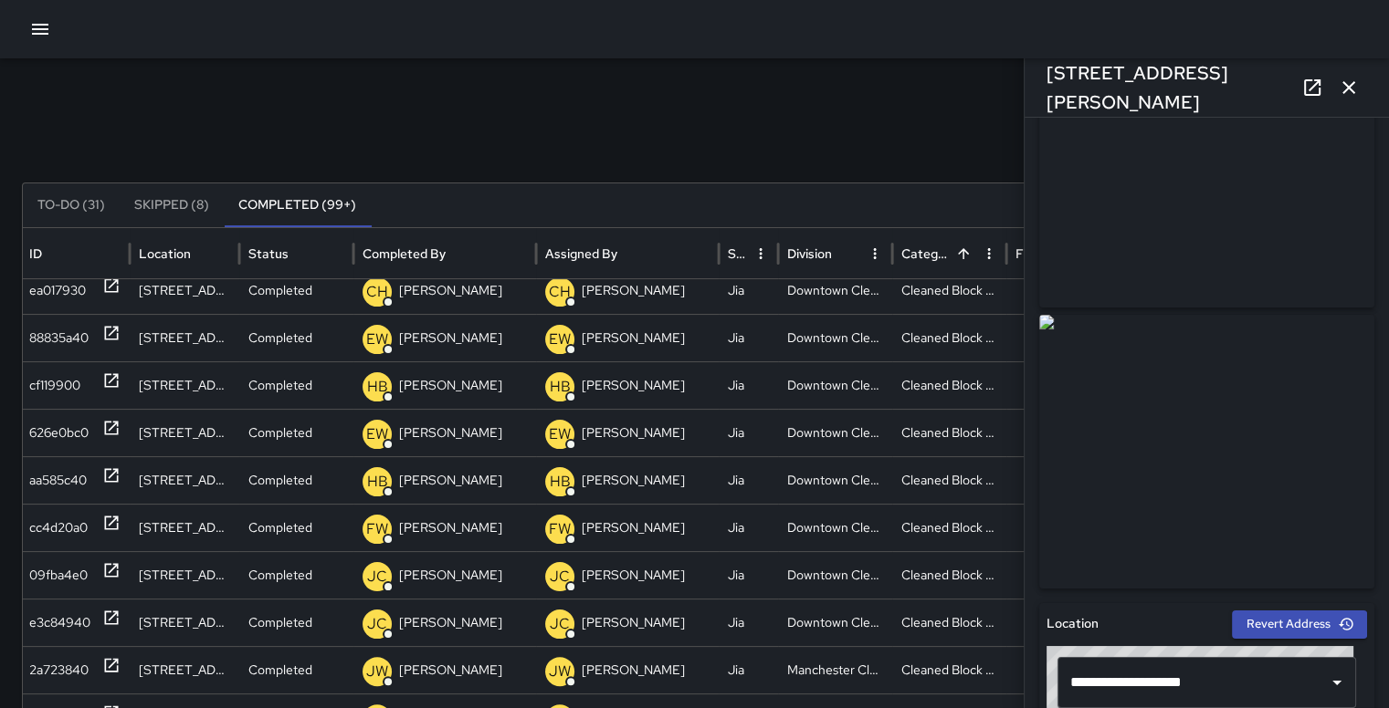
click at [1350, 91] on icon "button" at bounding box center [1348, 88] width 22 height 22
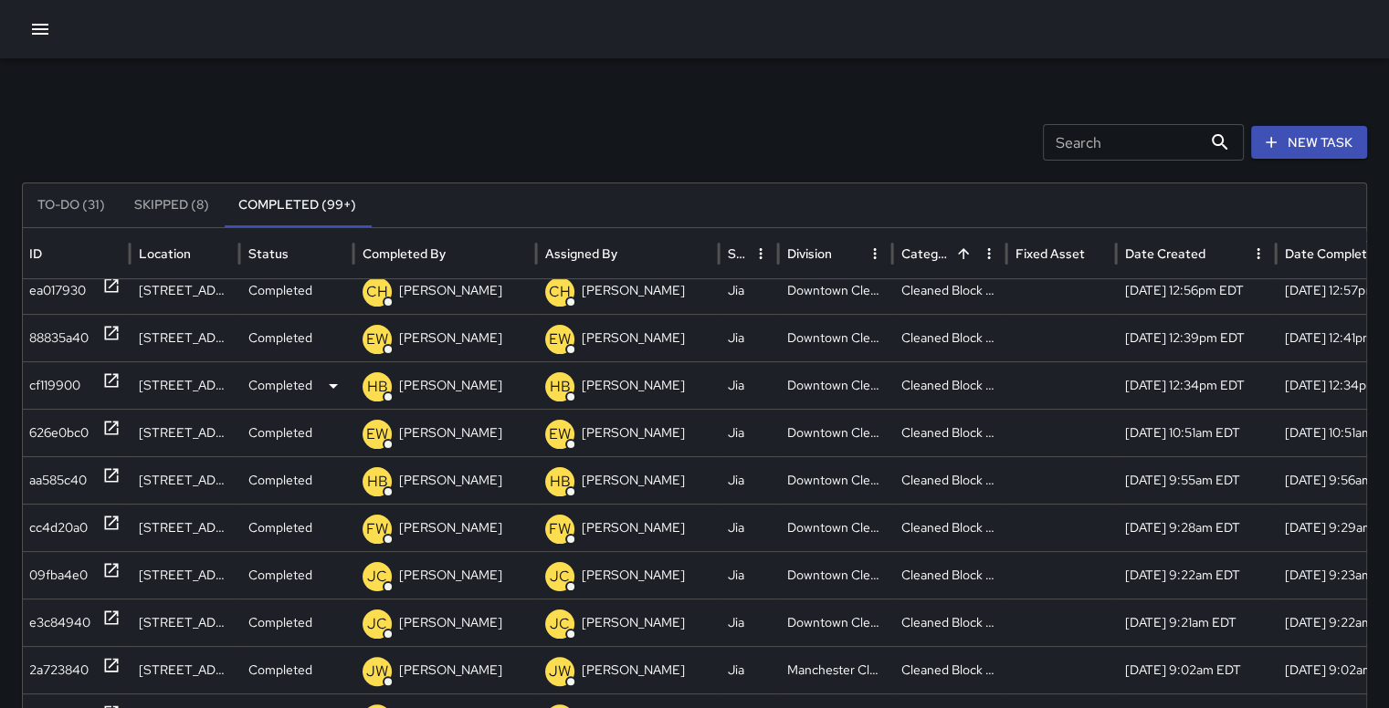
click at [53, 362] on div "cf119900" at bounding box center [54, 385] width 51 height 47
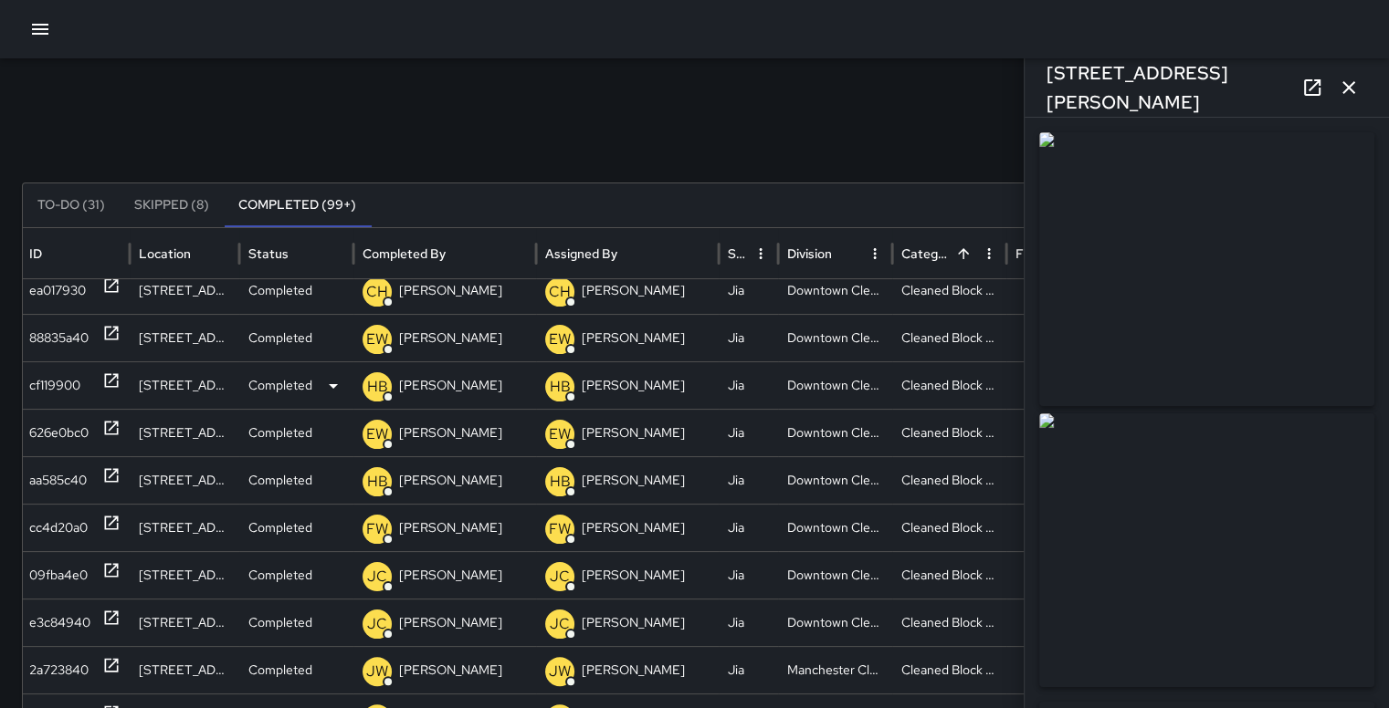
type input "**********"
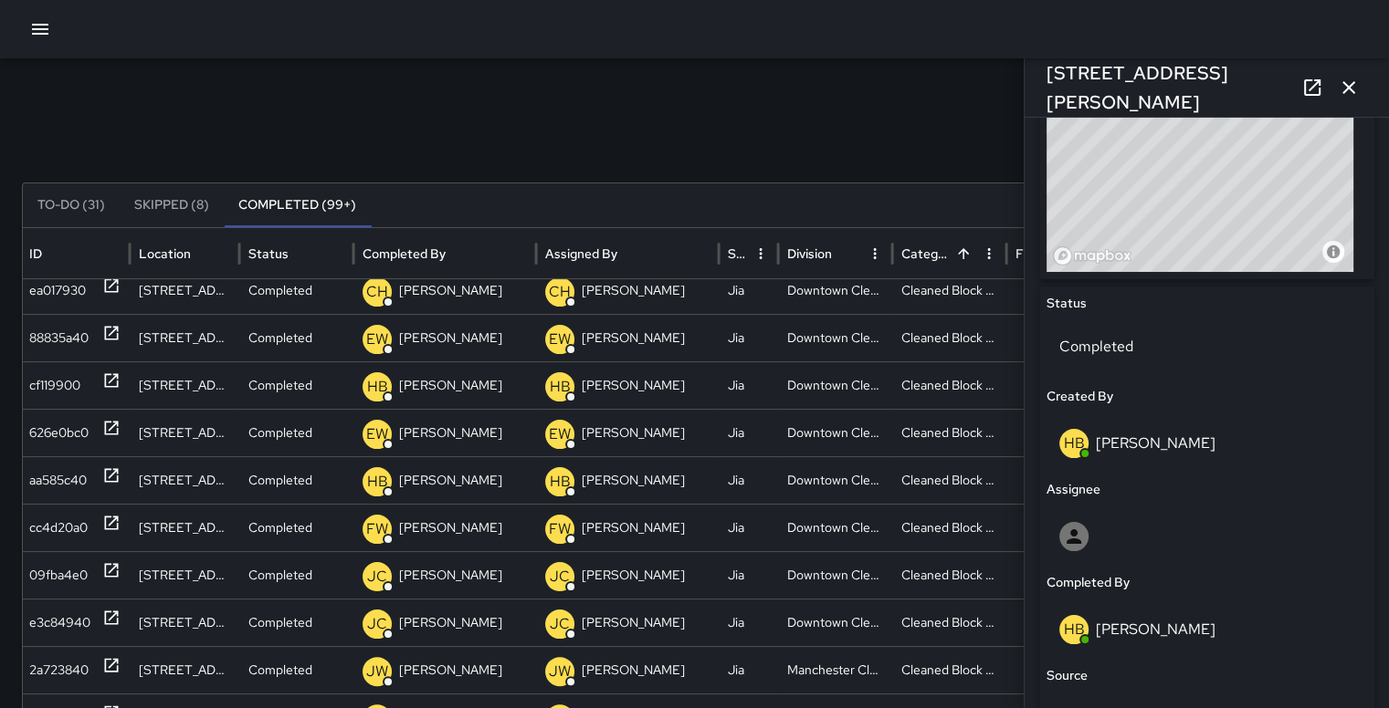
scroll to position [457, 0]
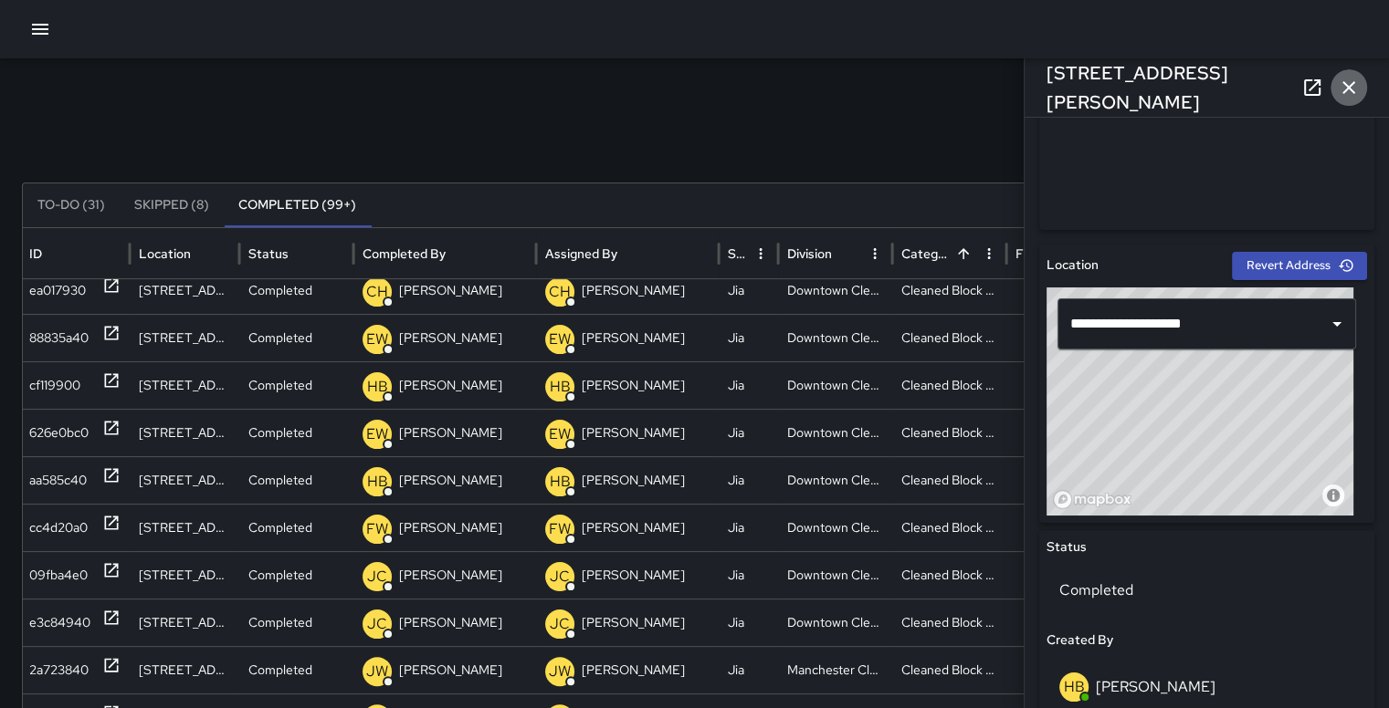
click at [1351, 89] on icon "button" at bounding box center [1348, 88] width 22 height 22
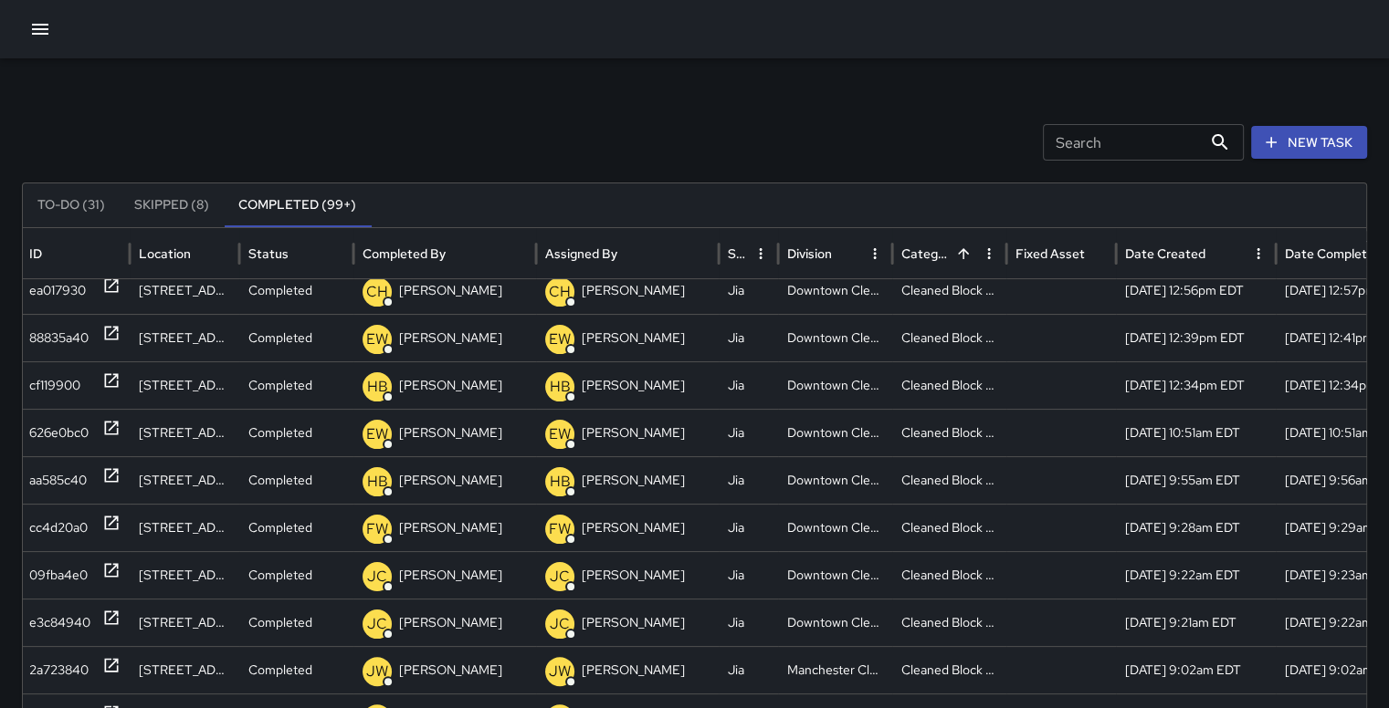
drag, startPoint x: 1380, startPoint y: 401, endPoint x: 1380, endPoint y: 558, distance: 157.0
click at [1380, 558] on div "Search Search New Task To-Do (31) Skipped (8) Completed (99+) ID Location Statu…" at bounding box center [694, 576] width 1389 height 1036
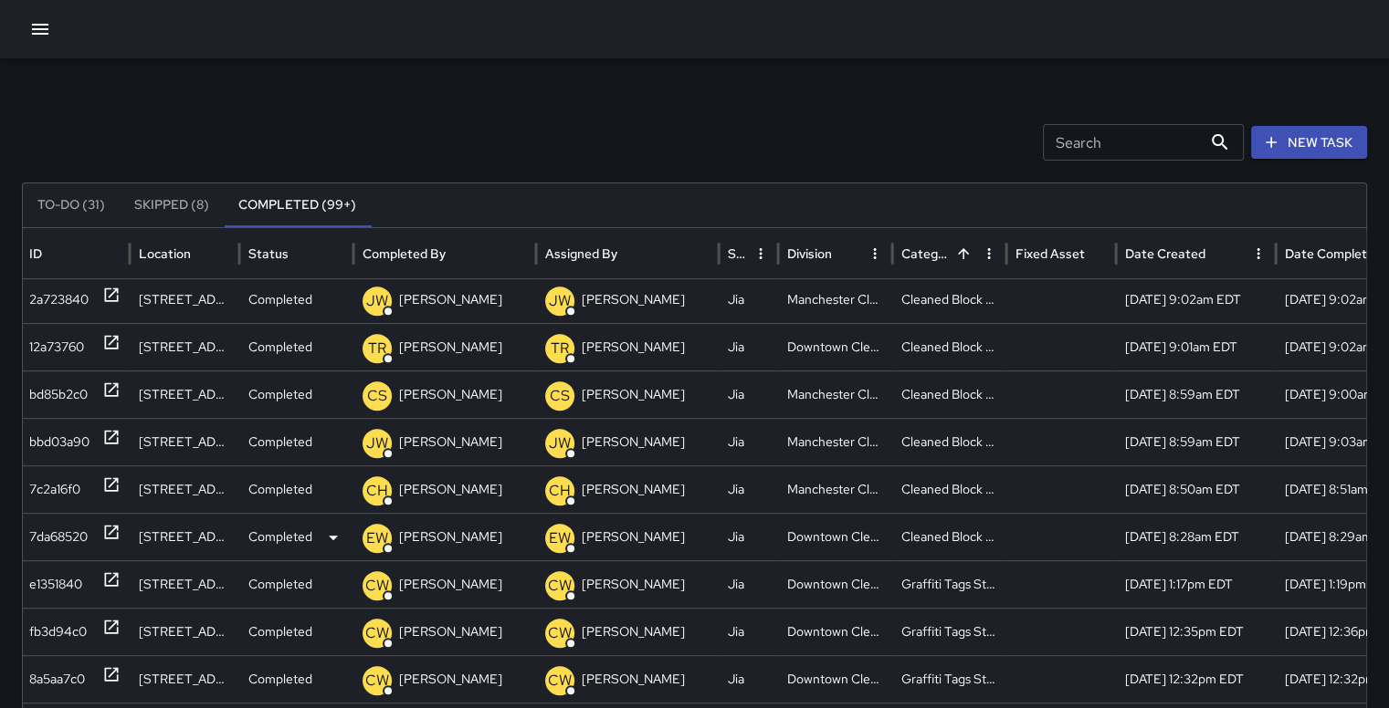
click at [50, 521] on div "7da68520" at bounding box center [58, 537] width 58 height 47
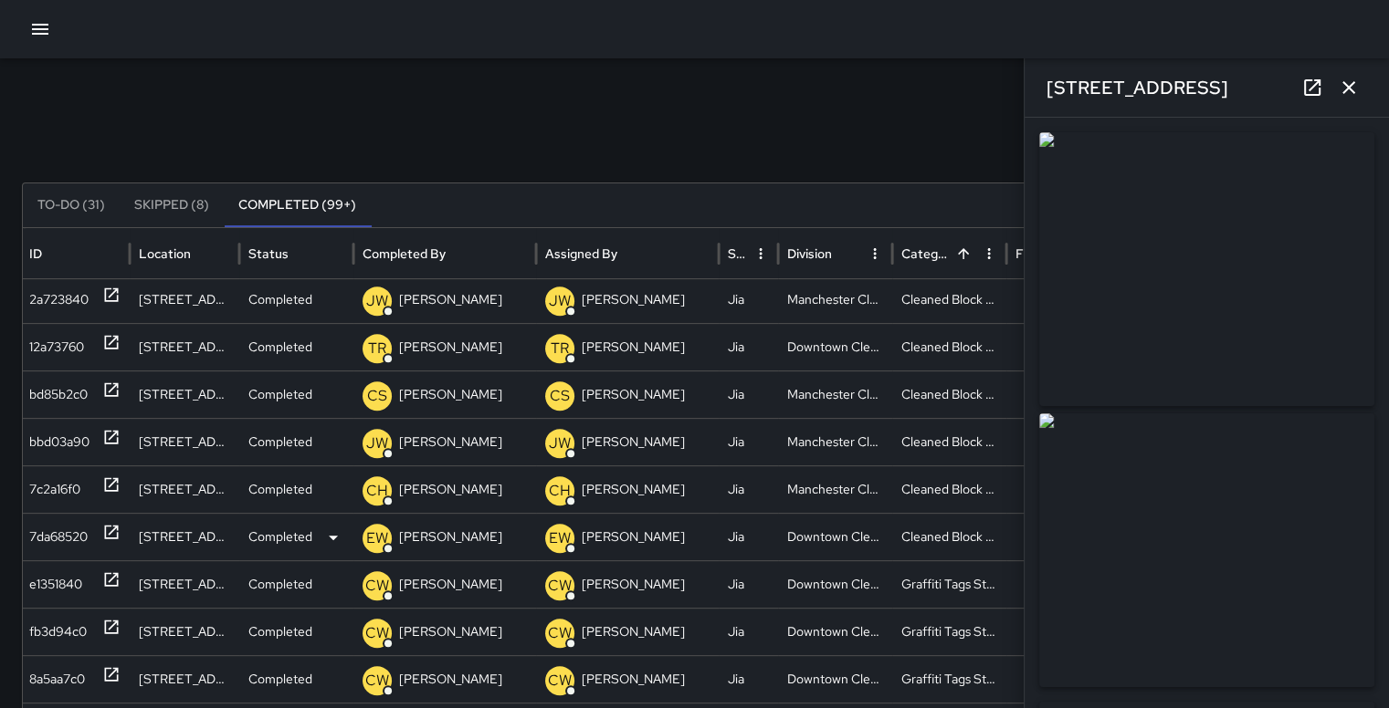
type input "**********"
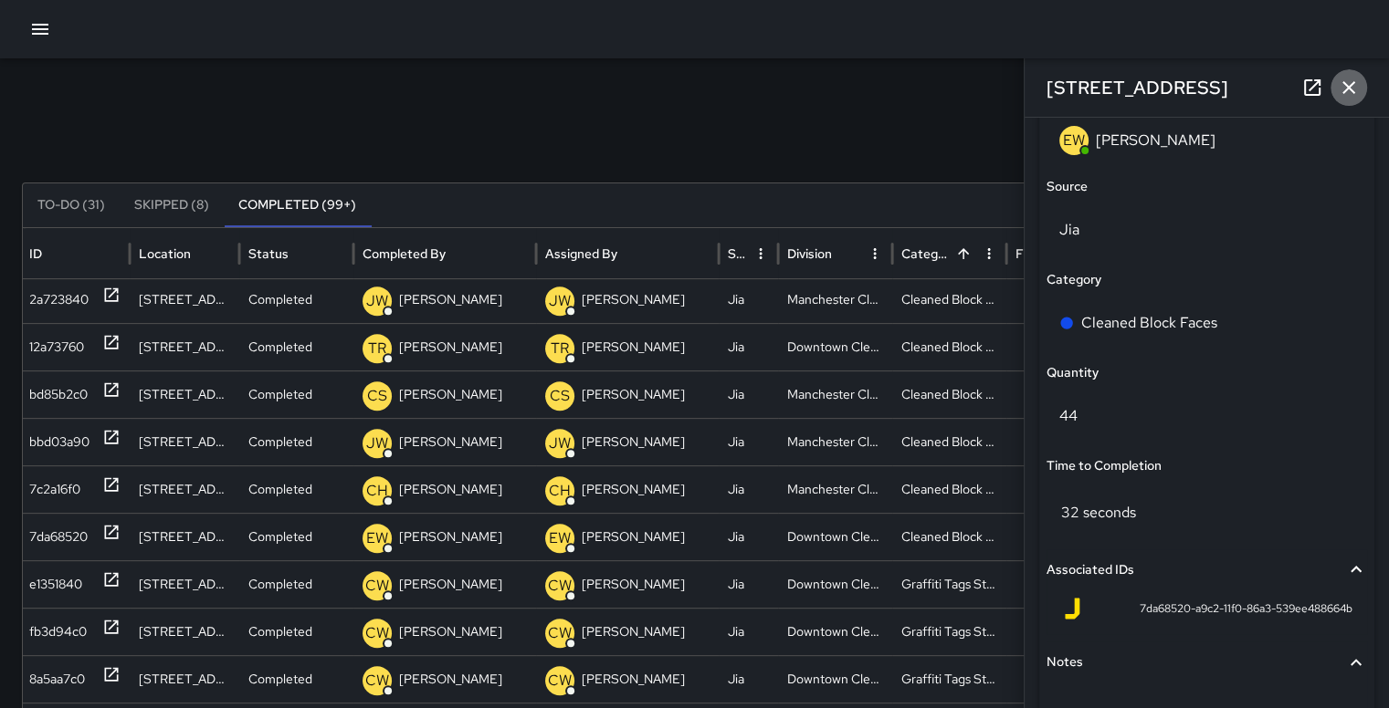
click at [1356, 81] on icon "button" at bounding box center [1348, 88] width 22 height 22
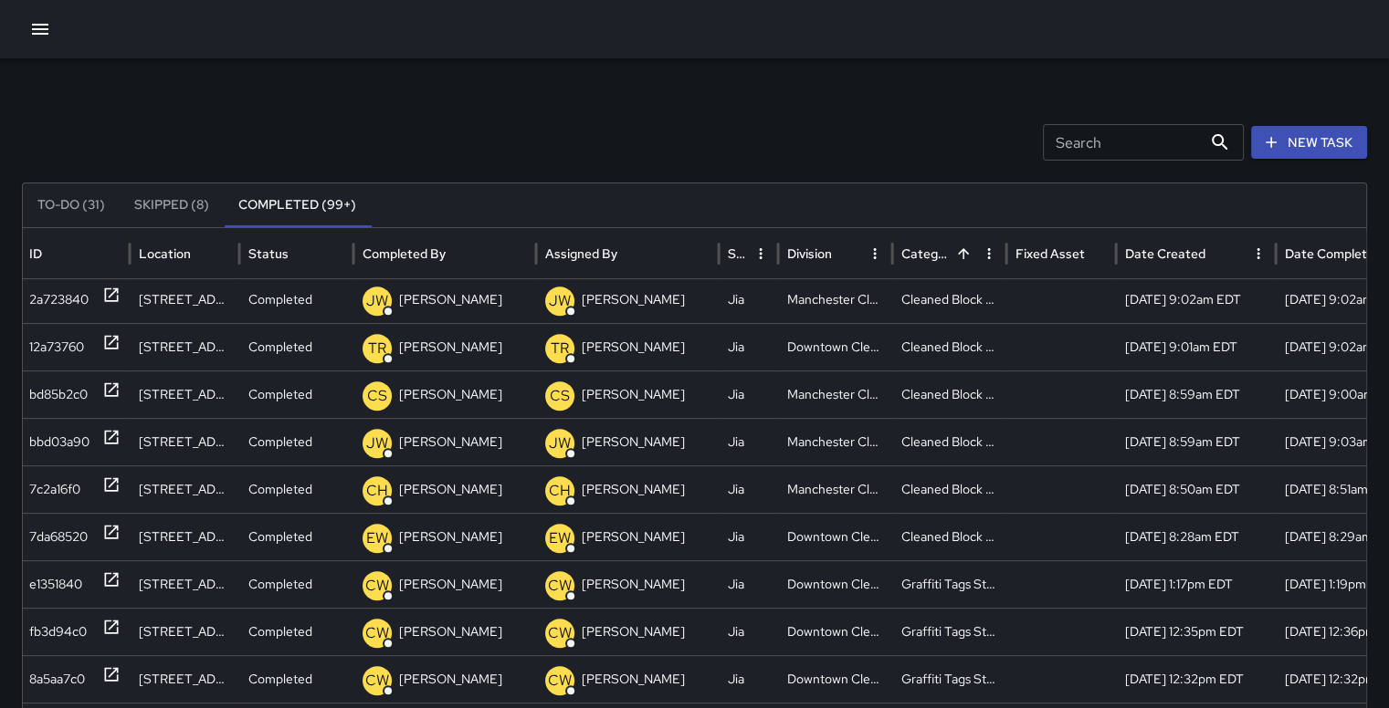
click at [457, 248] on icon "Sort" at bounding box center [460, 254] width 16 height 16
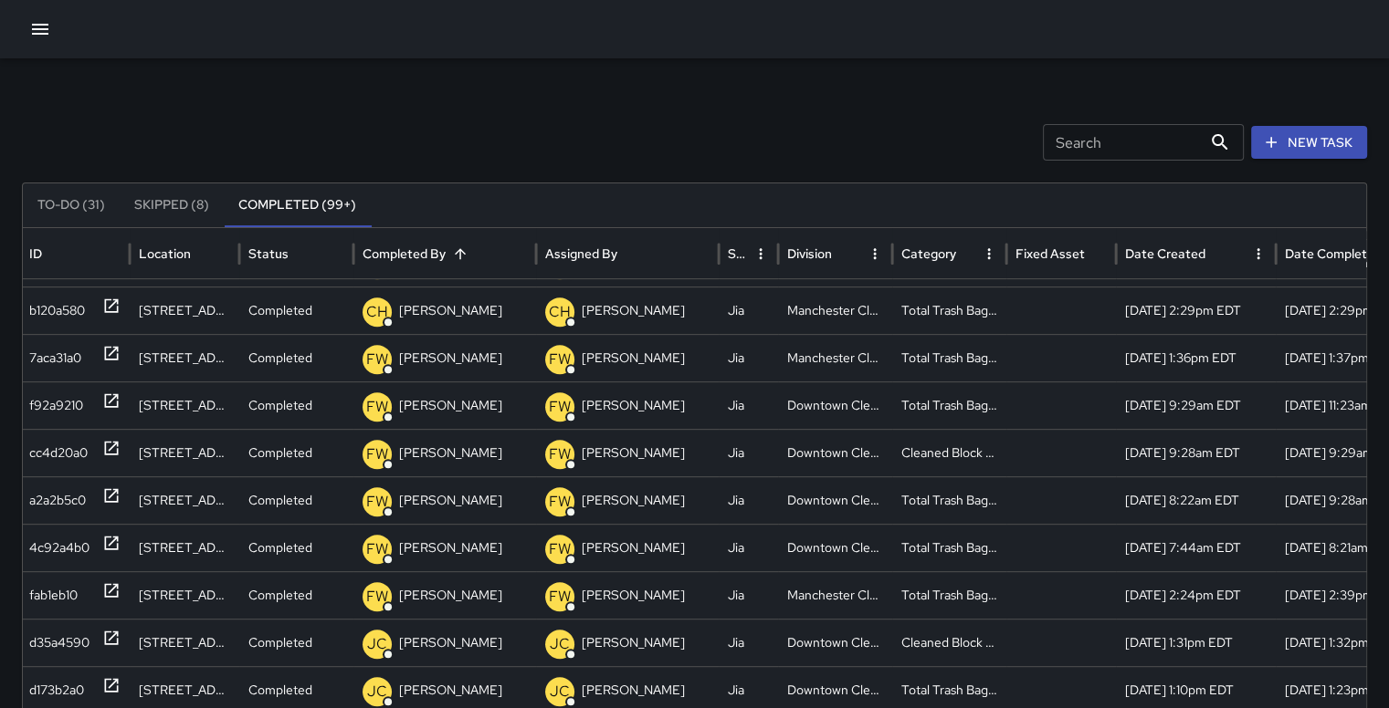
scroll to position [907, 0]
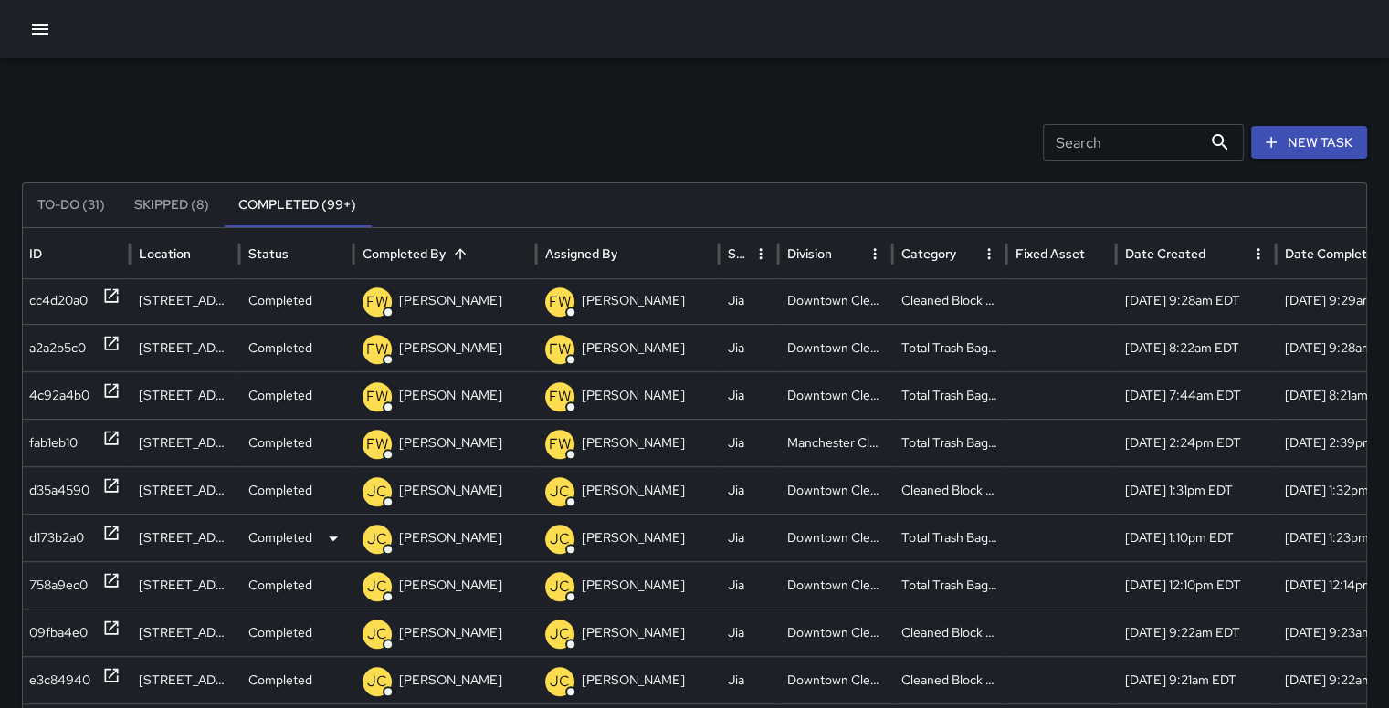
click at [55, 536] on div "d173b2a0" at bounding box center [56, 538] width 55 height 47
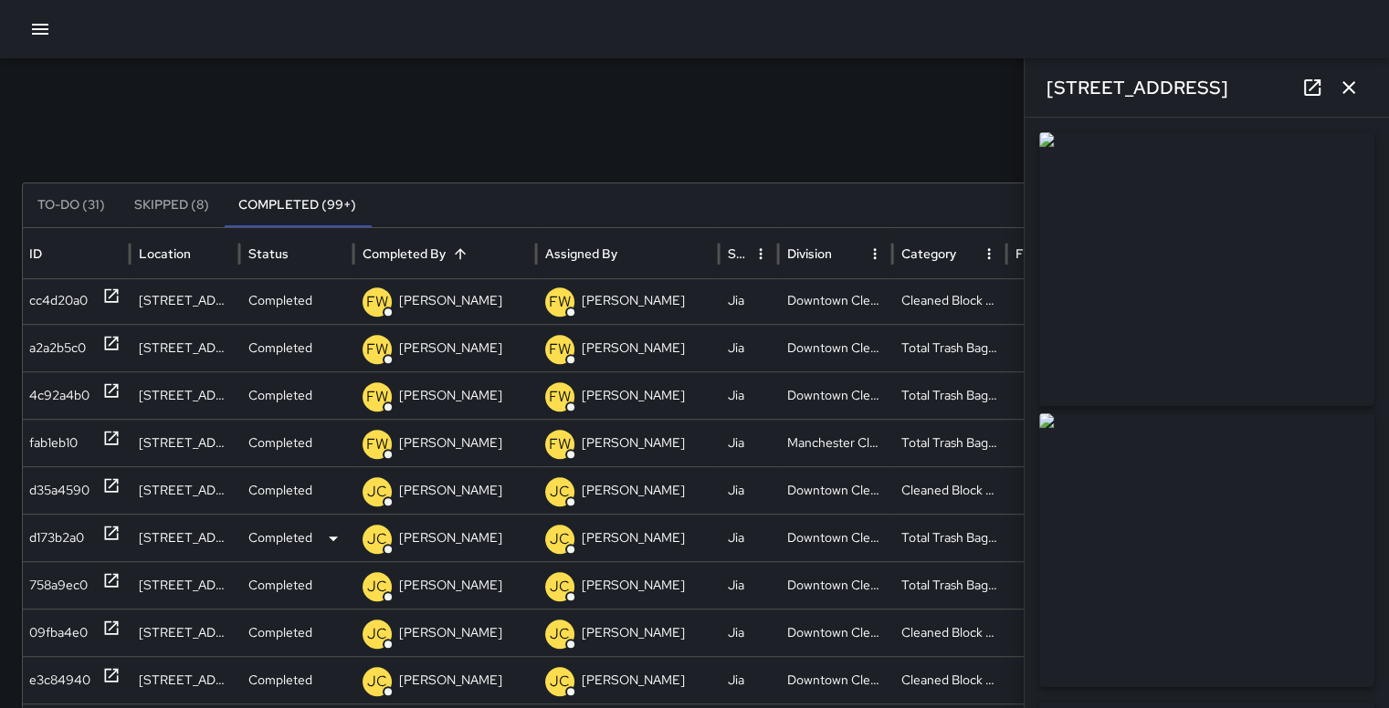
type input "**********"
click at [55, 536] on div "d173b2a0" at bounding box center [56, 538] width 55 height 47
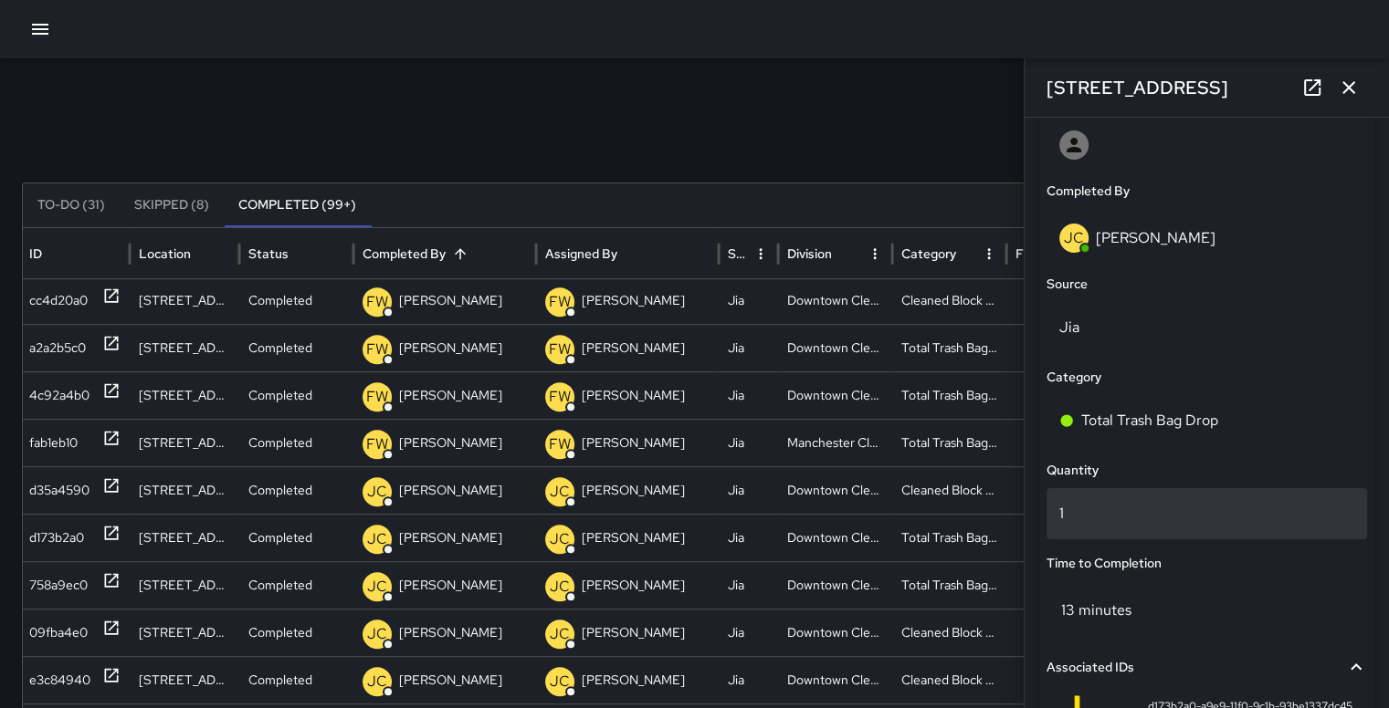
click at [1136, 512] on p "1" at bounding box center [1206, 514] width 295 height 22
type input "*"
click at [990, 131] on div "Search Search New Task" at bounding box center [694, 142] width 1345 height 37
click at [1358, 83] on button "button" at bounding box center [1348, 87] width 37 height 37
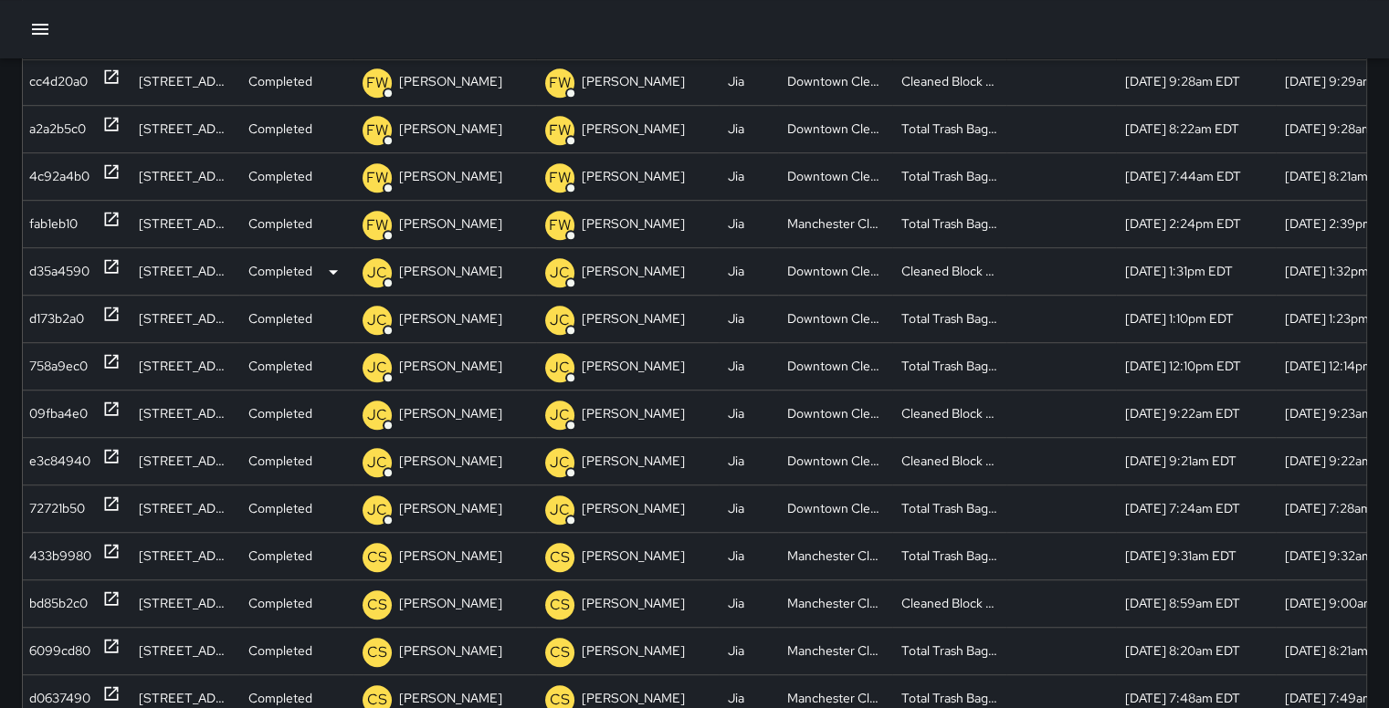
click at [58, 267] on div "d35a4590" at bounding box center [59, 271] width 60 height 47
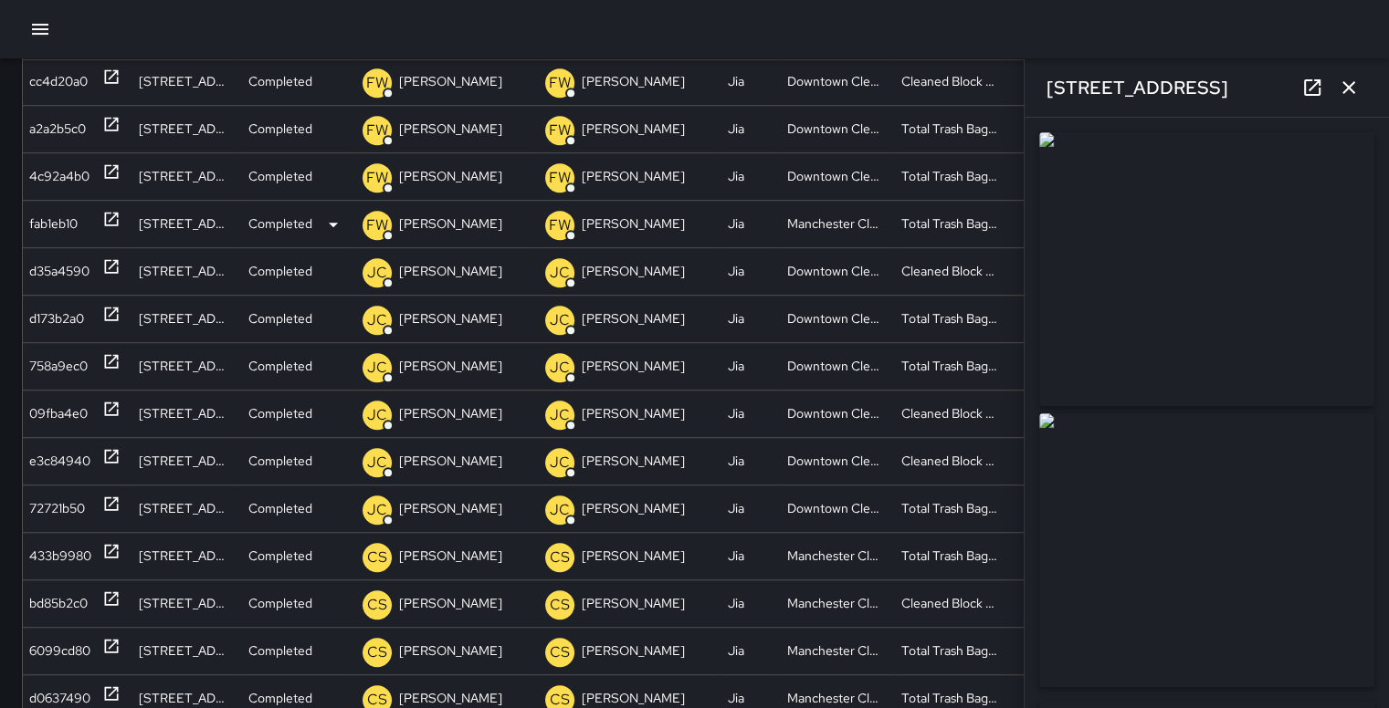
type input "**********"
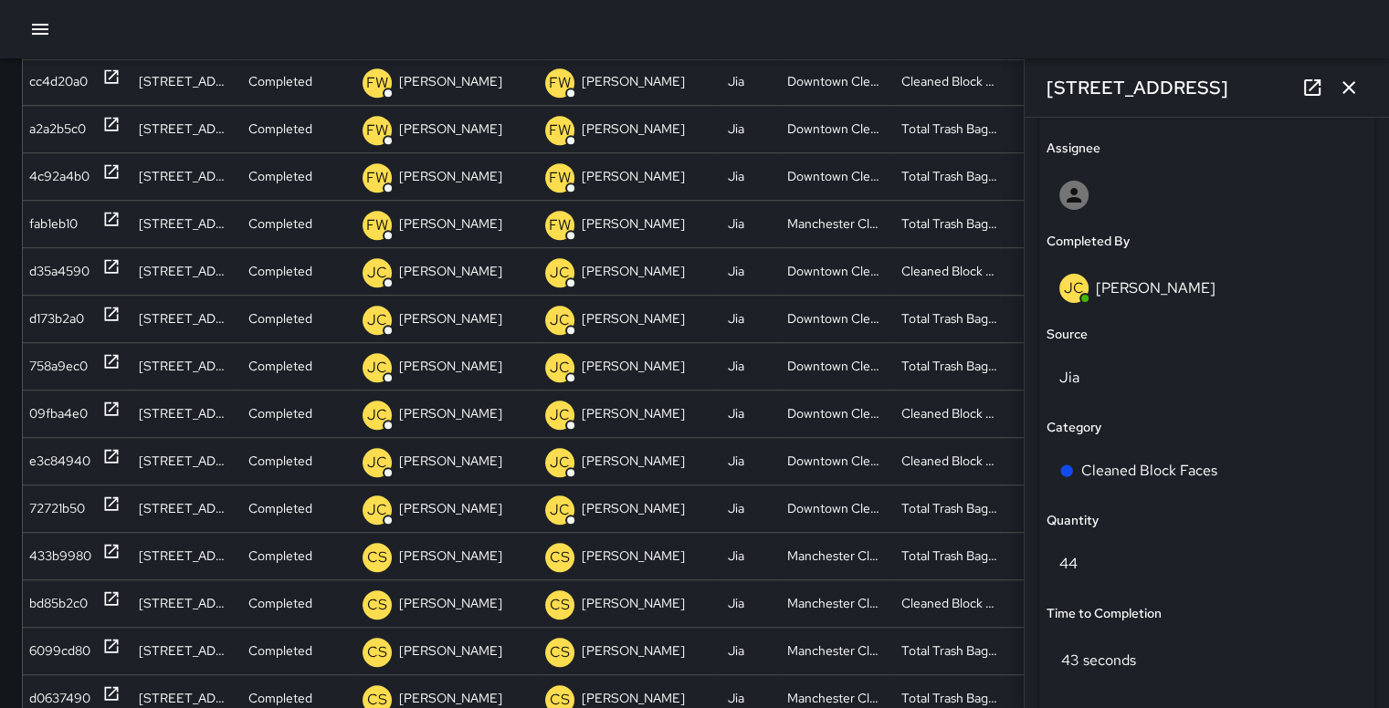
scroll to position [1050, 0]
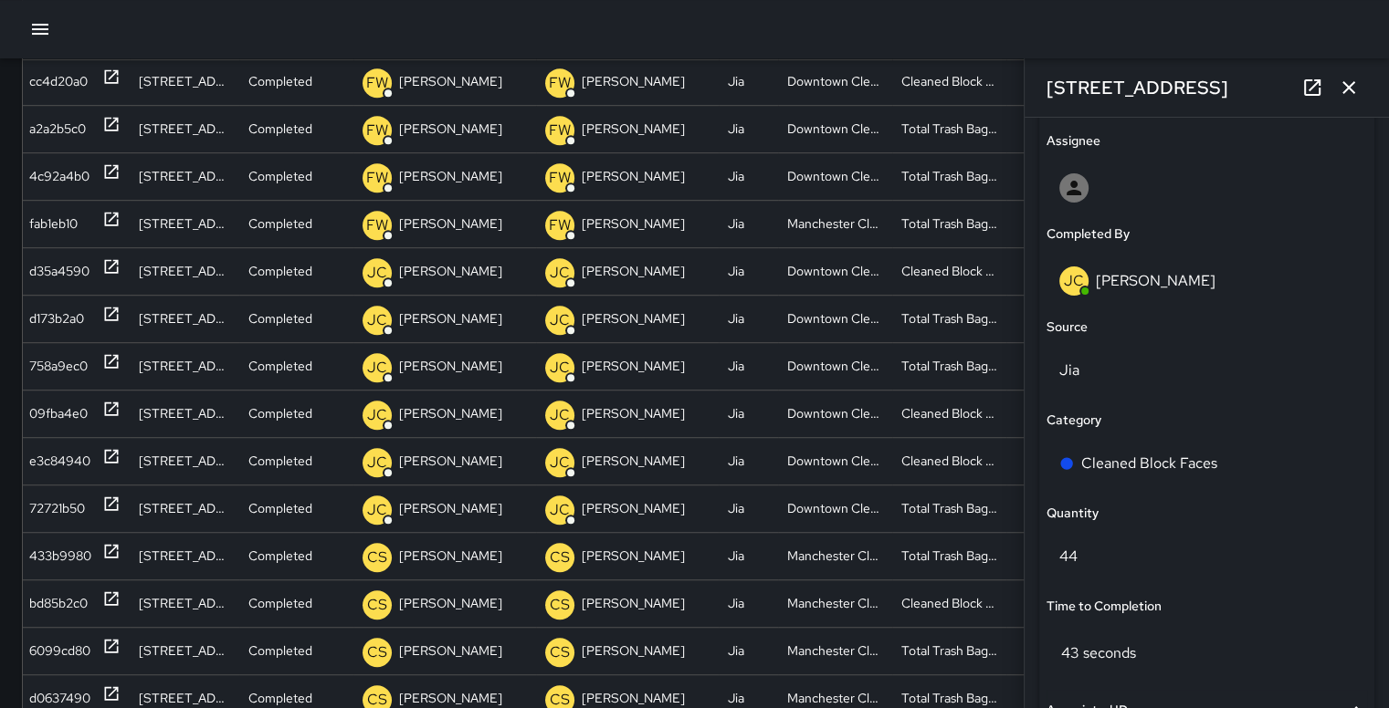
click at [1352, 90] on icon "button" at bounding box center [1348, 87] width 13 height 13
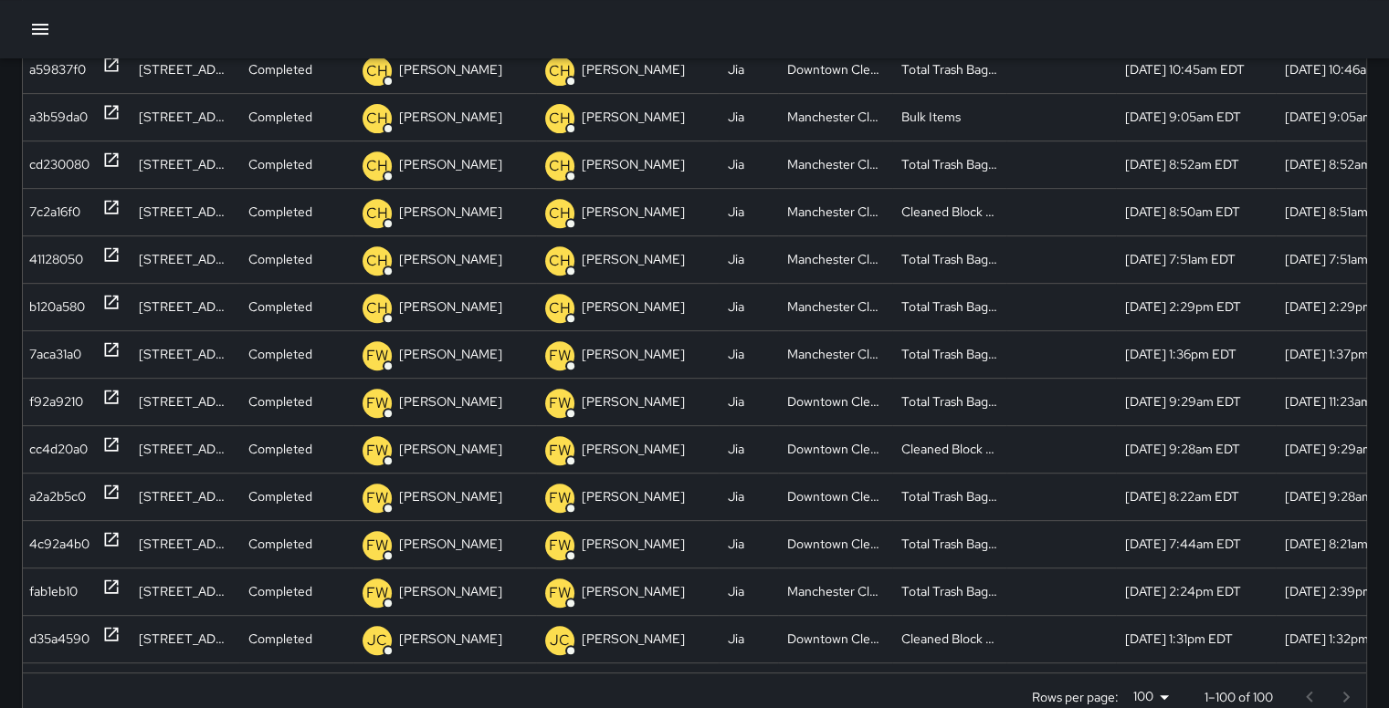
scroll to position [657, 3]
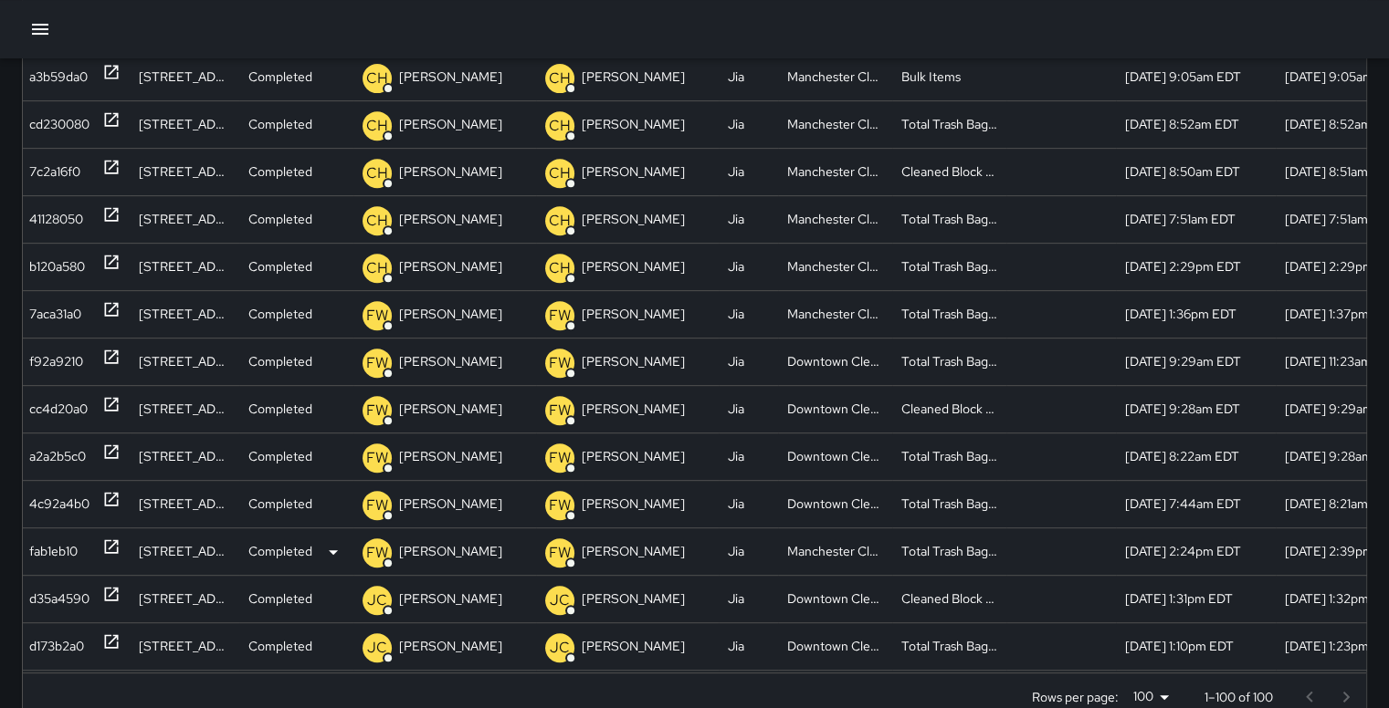
click at [65, 543] on div "fab1eb10" at bounding box center [53, 552] width 48 height 47
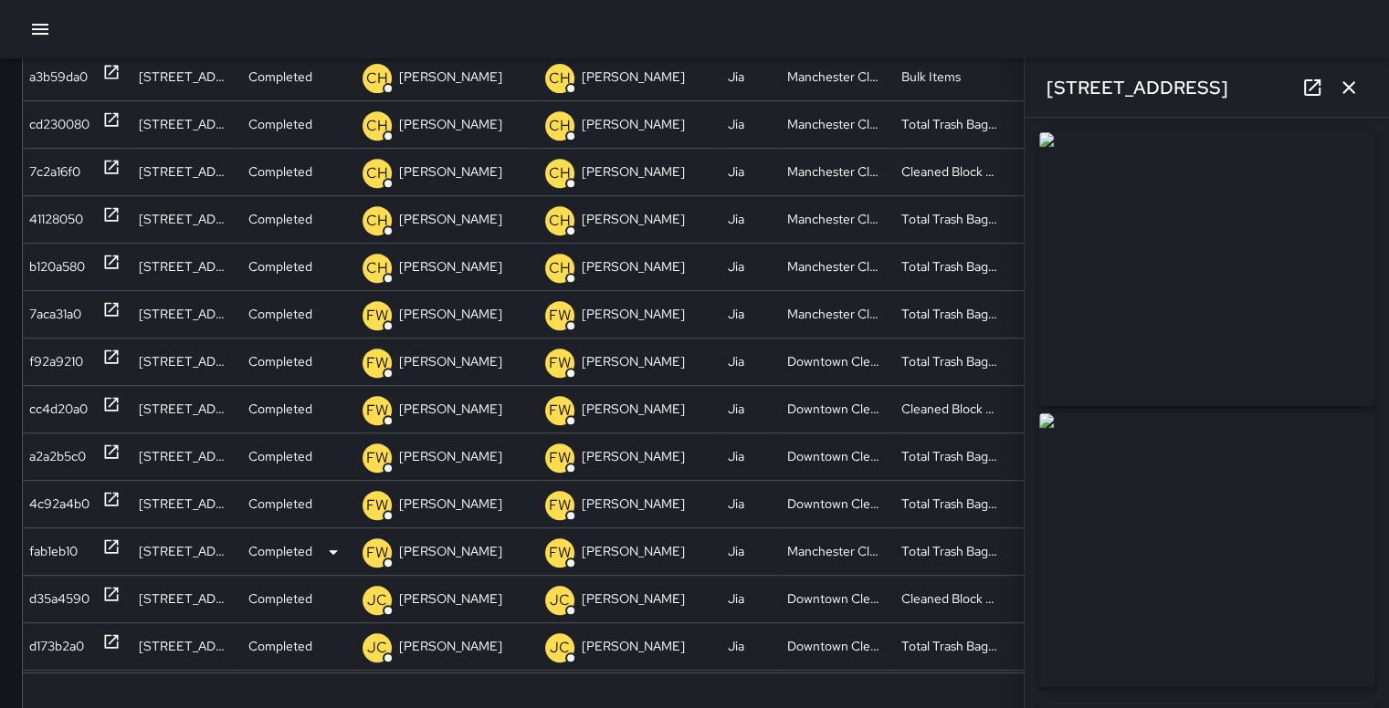
type input "**********"
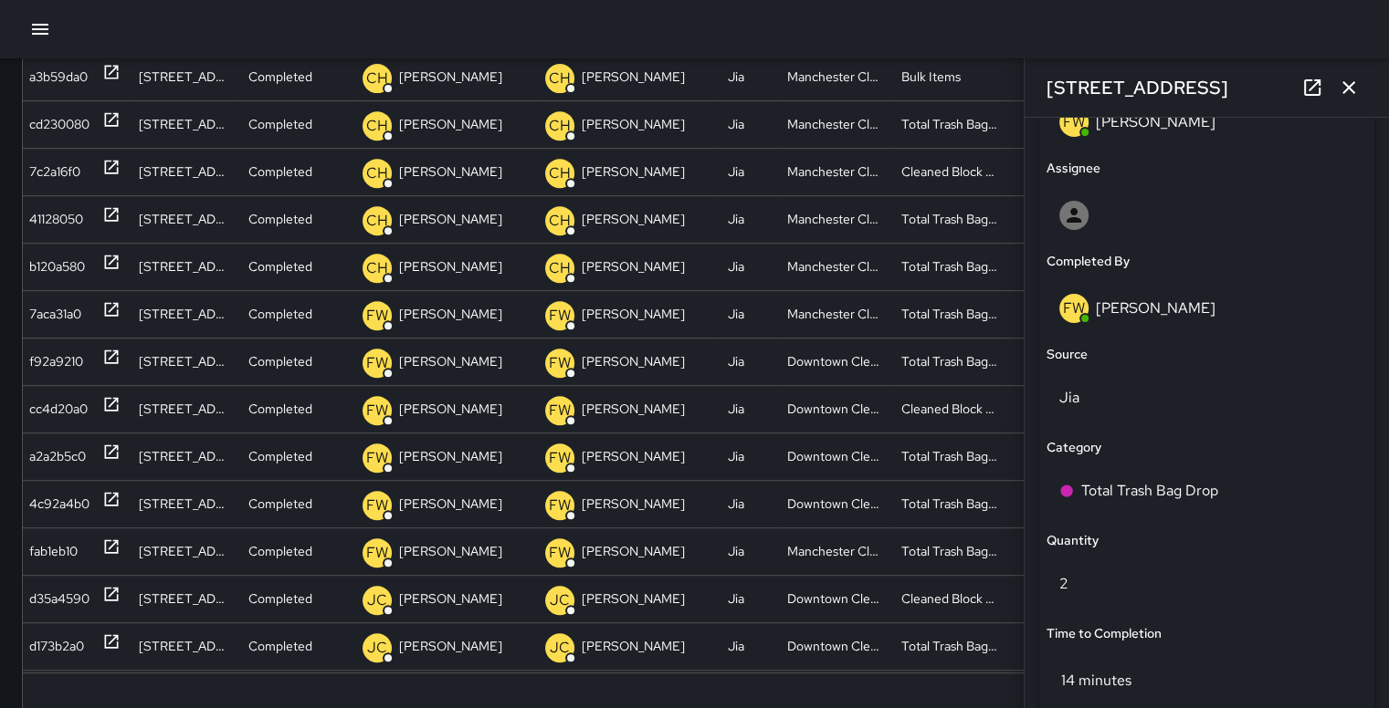
scroll to position [1040, 0]
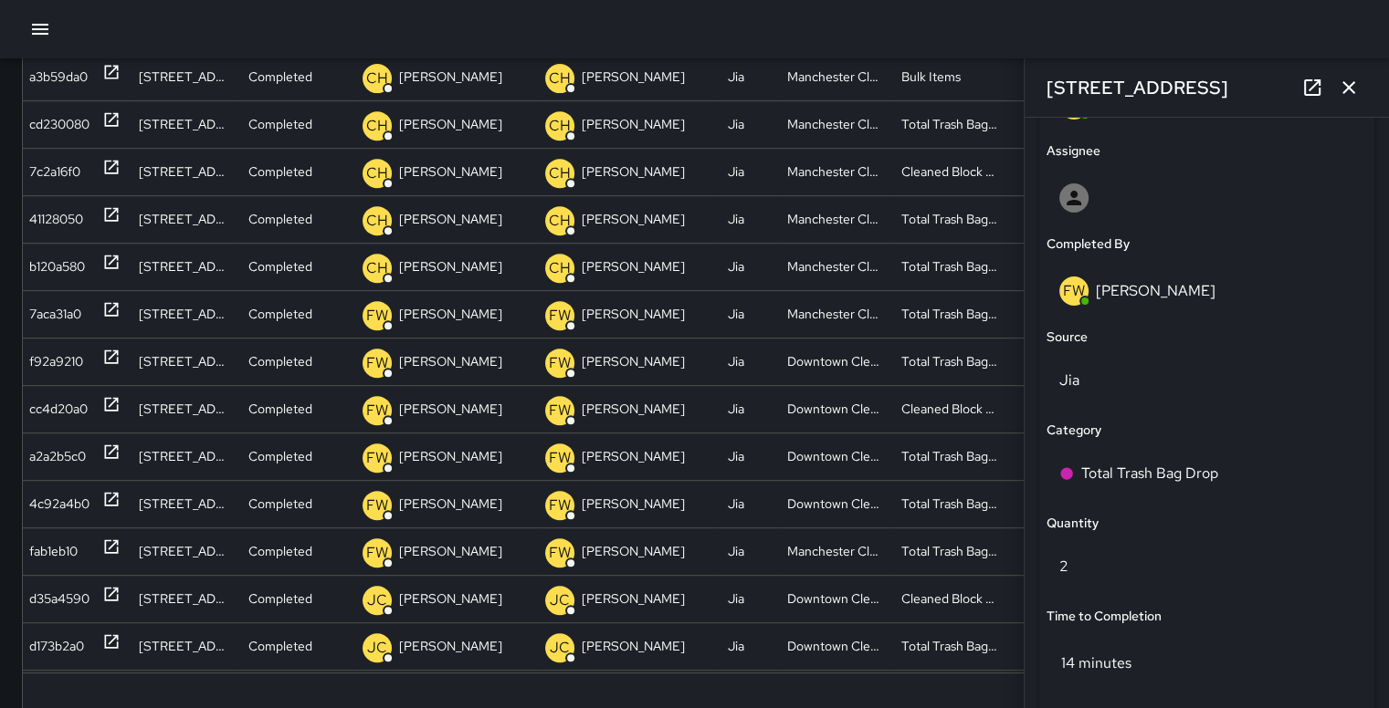
click at [1359, 83] on button "button" at bounding box center [1348, 87] width 37 height 37
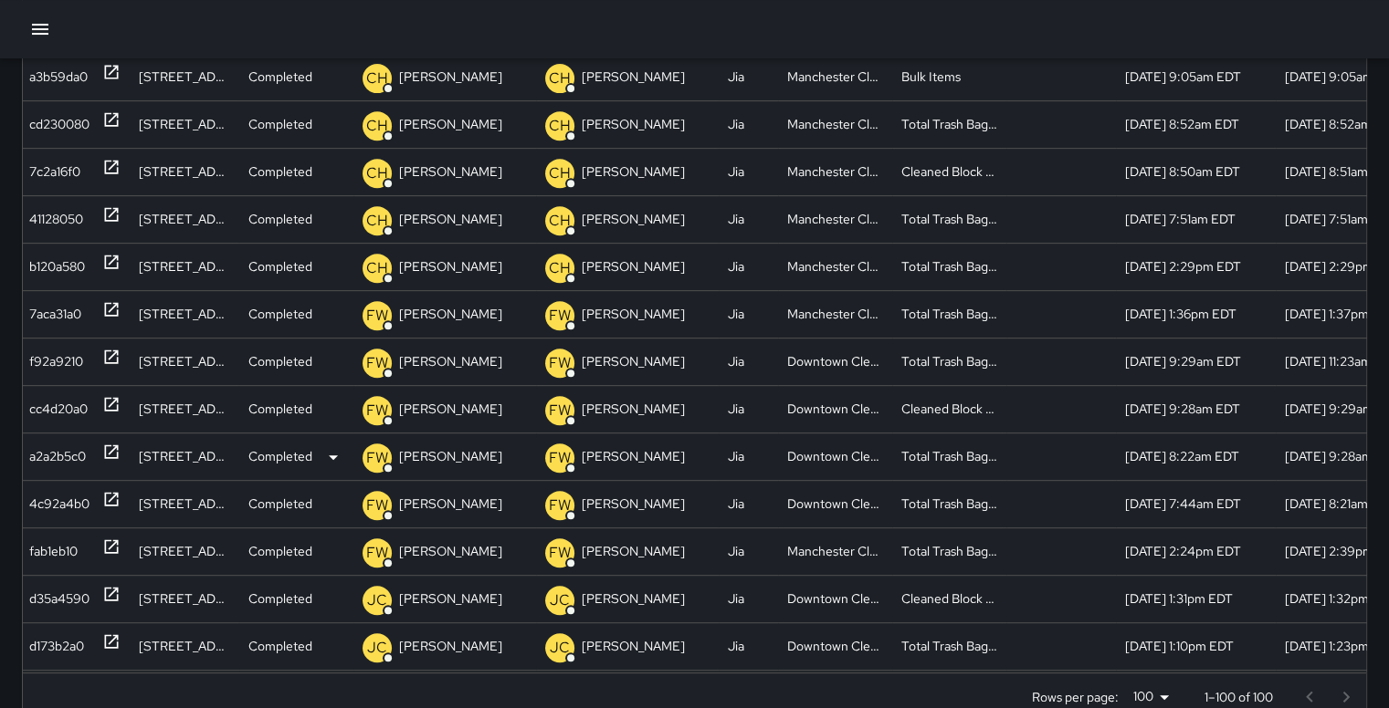
click at [64, 453] on div "a2a2b5c0" at bounding box center [57, 457] width 57 height 47
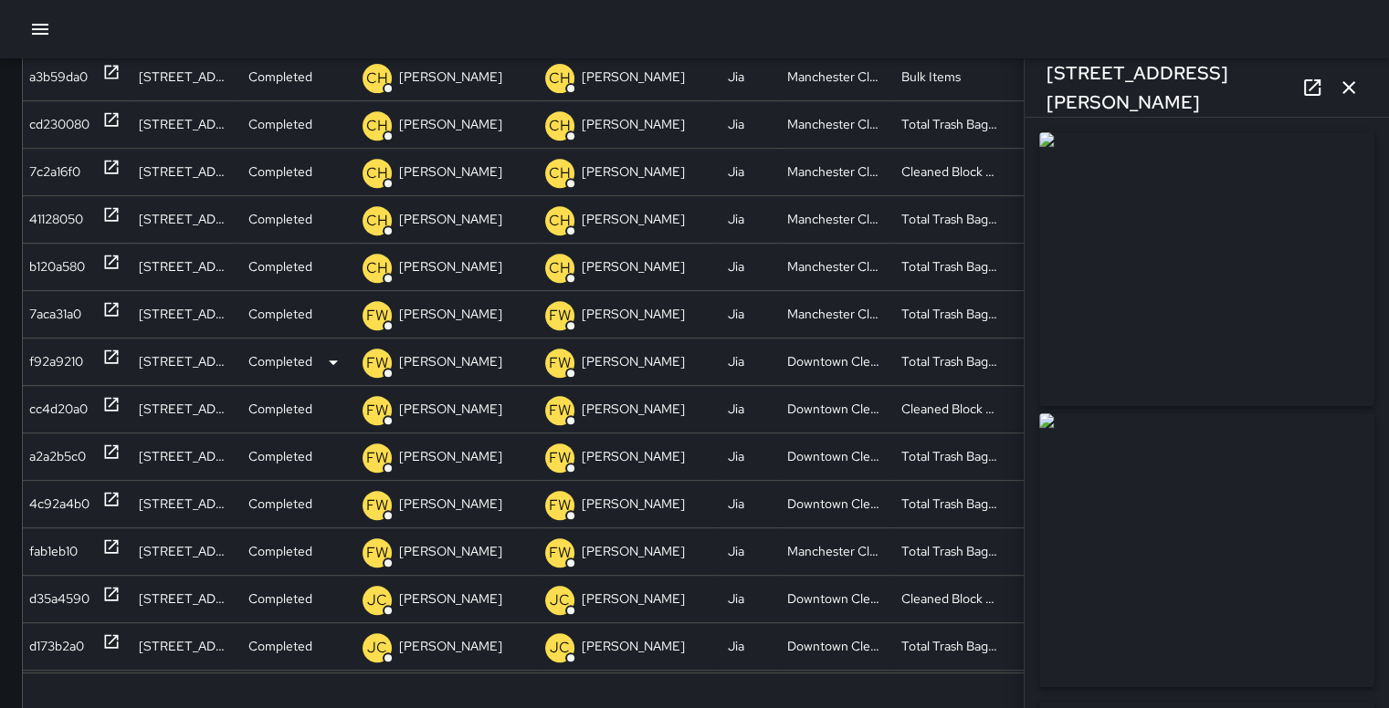
type input "**********"
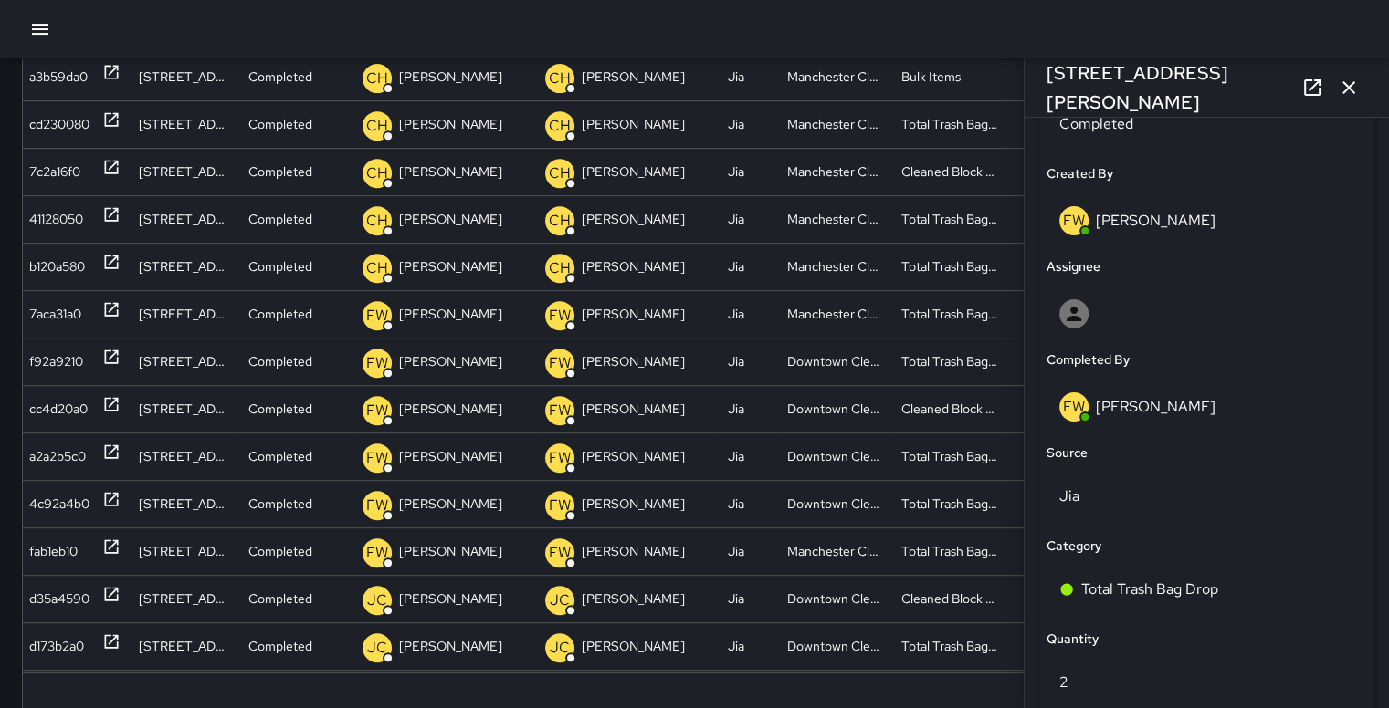
scroll to position [939, 0]
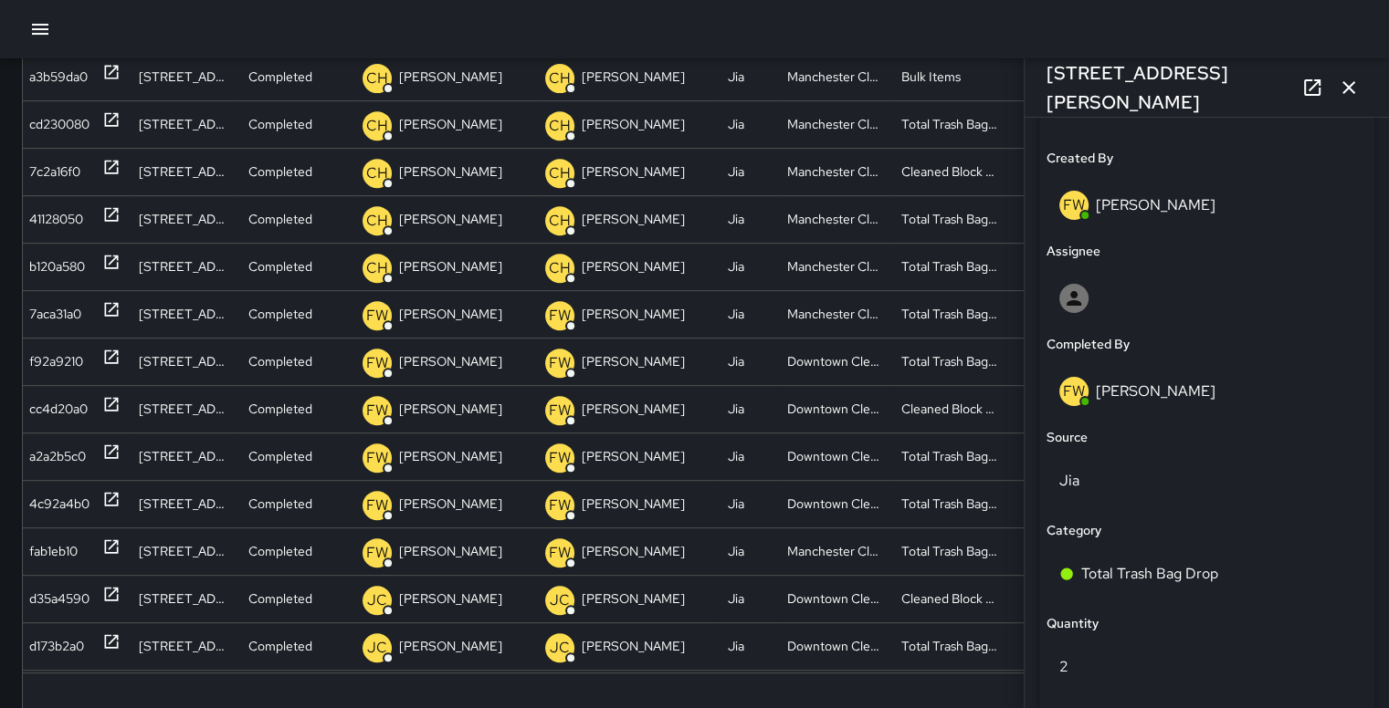
click at [1348, 89] on icon "button" at bounding box center [1348, 87] width 13 height 13
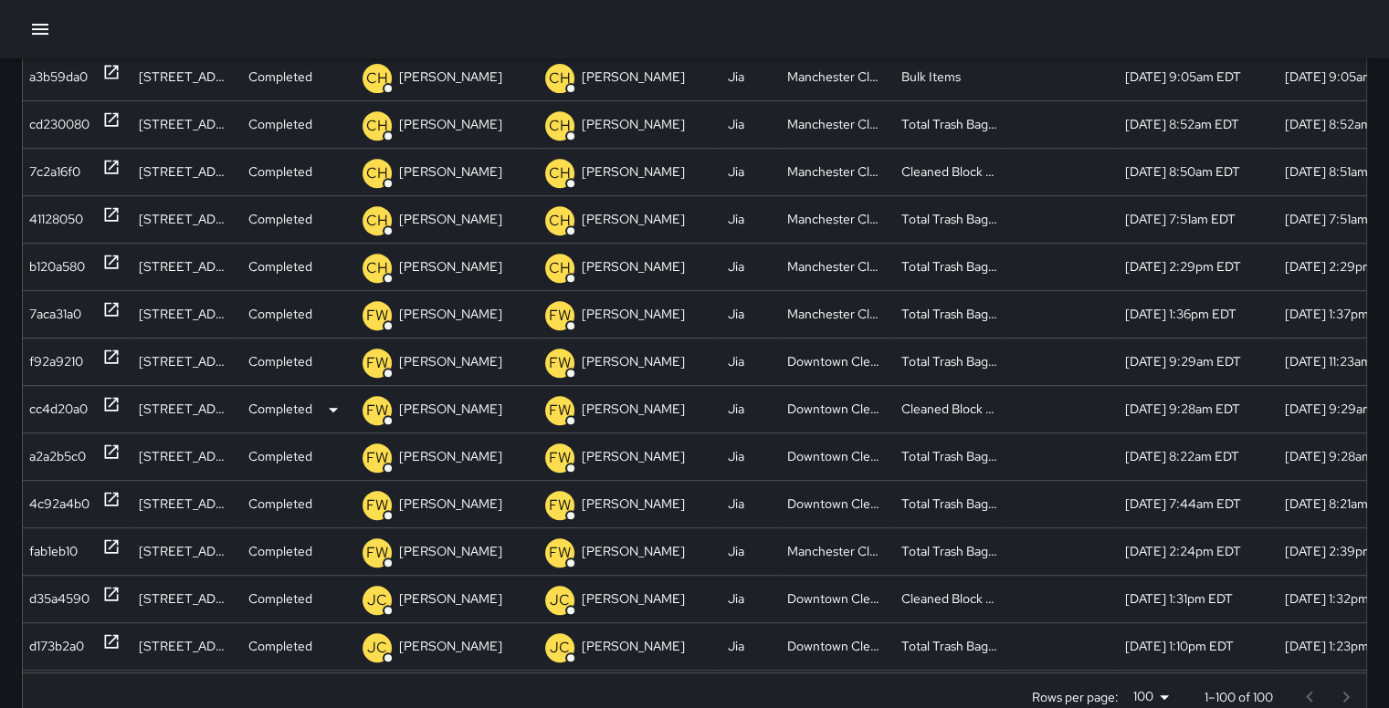
click at [57, 404] on div "cc4d20a0" at bounding box center [58, 409] width 58 height 47
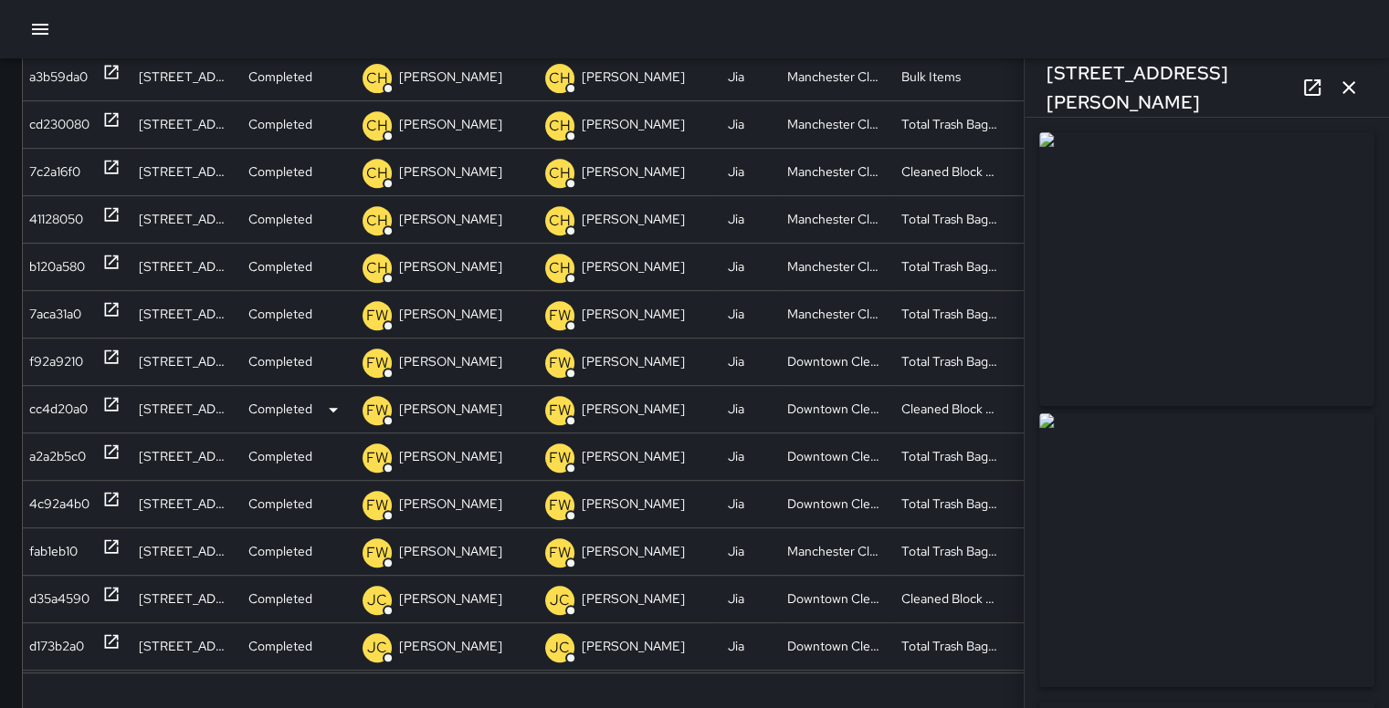
type input "**********"
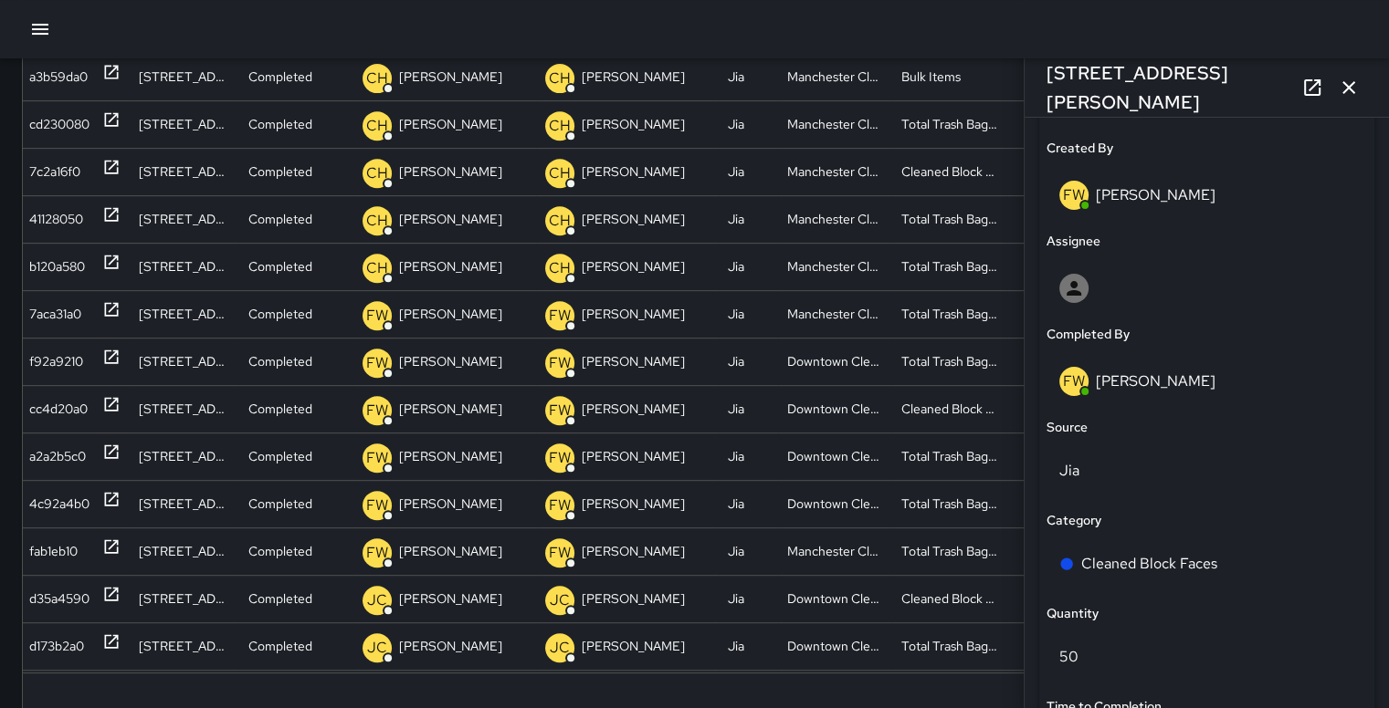
scroll to position [947, 0]
click at [1358, 83] on button "button" at bounding box center [1348, 87] width 37 height 37
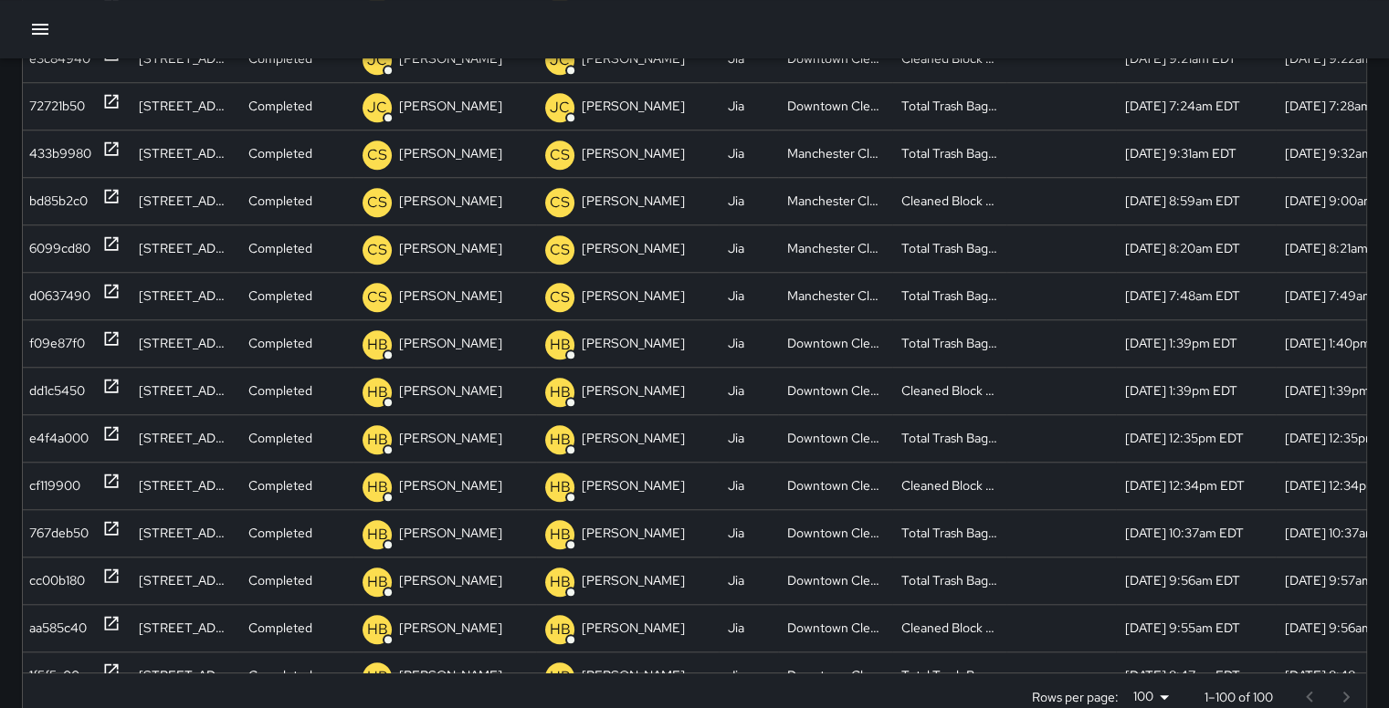
scroll to position [1357, 0]
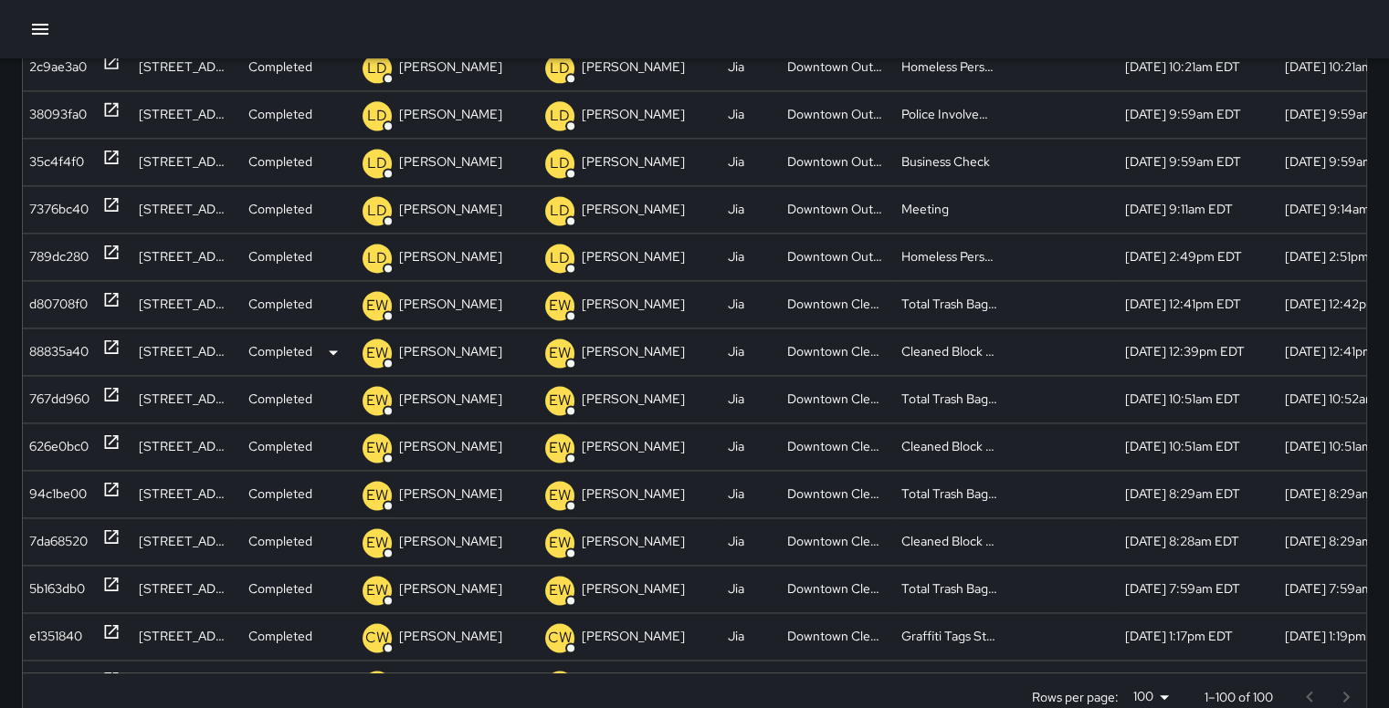
click at [198, 353] on div "[STREET_ADDRESS][PERSON_NAME]" at bounding box center [185, 351] width 110 height 47
click at [71, 353] on div "88835a40" at bounding box center [58, 352] width 59 height 47
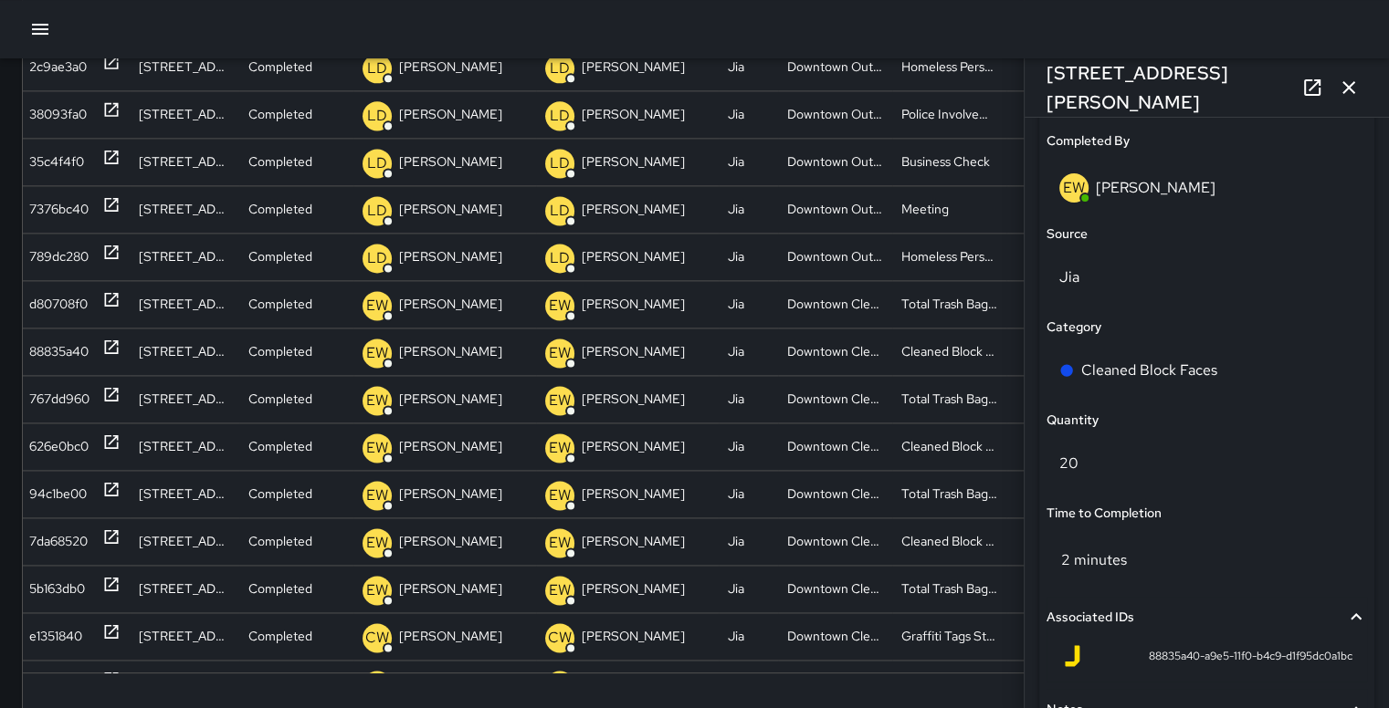
scroll to position [1183, 0]
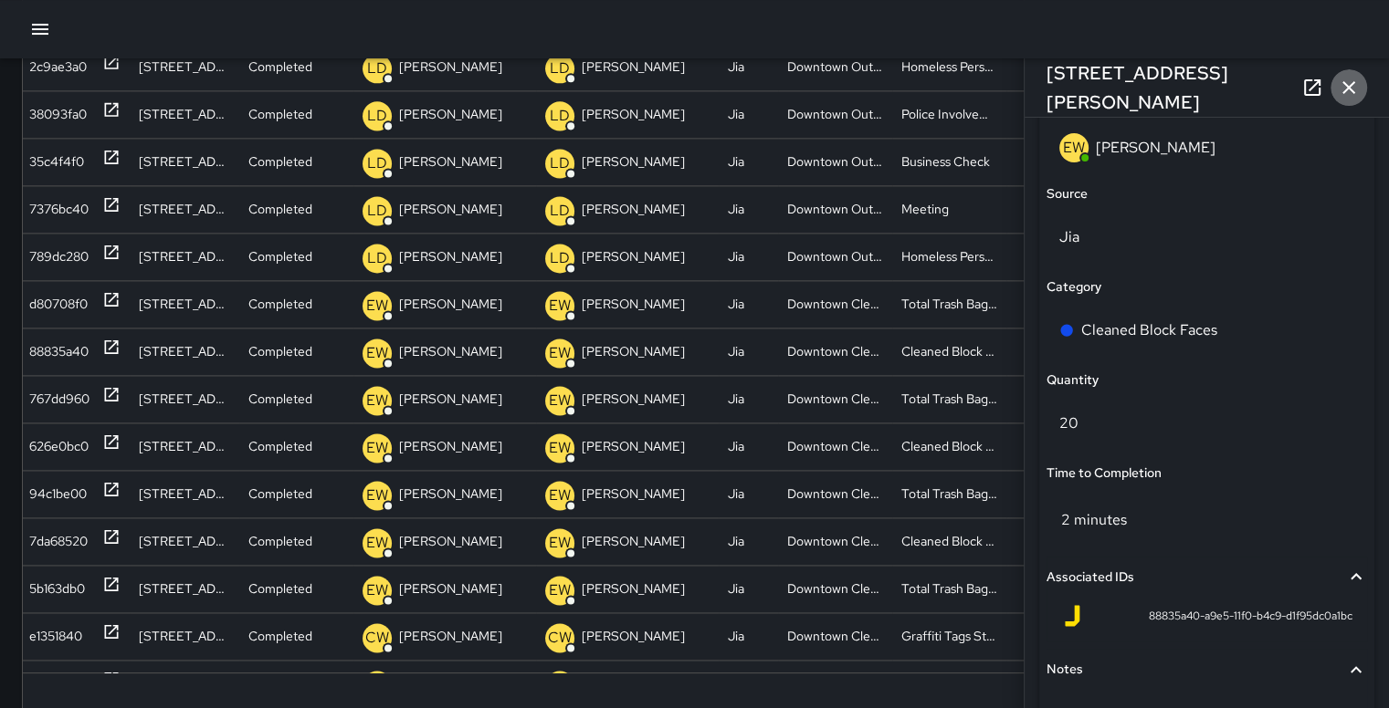
click at [1347, 91] on icon "button" at bounding box center [1348, 88] width 22 height 22
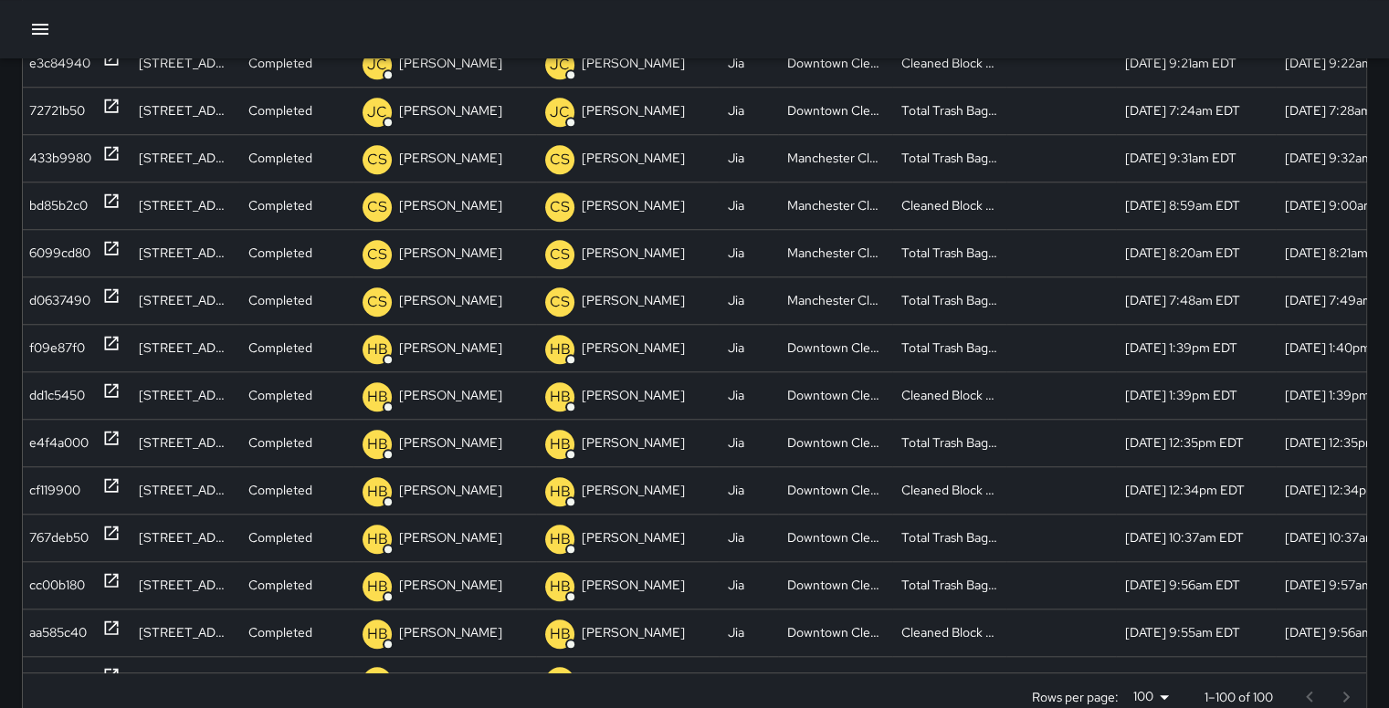
scroll to position [1393, 3]
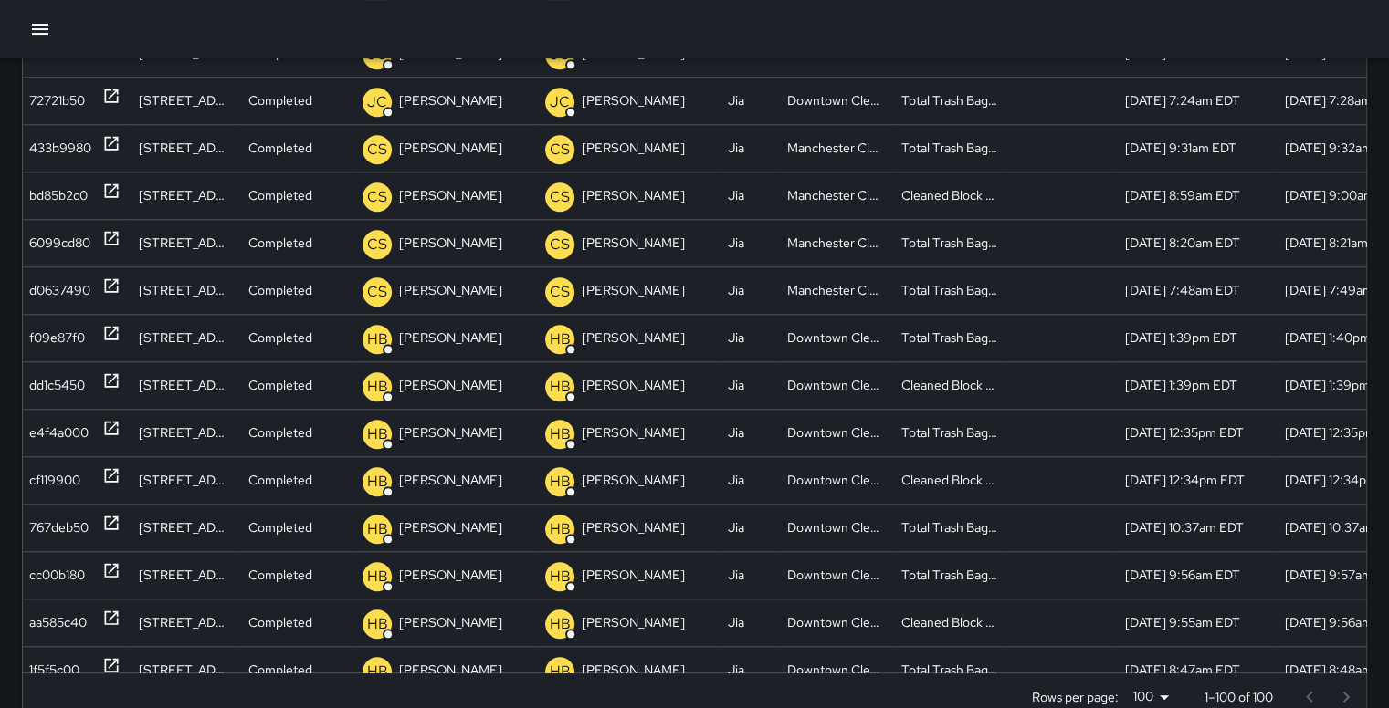
drag, startPoint x: 1374, startPoint y: 649, endPoint x: 1001, endPoint y: 698, distance: 376.6
click at [1001, 698] on div "Rows per page: 100 *** 1–100 of 100" at bounding box center [694, 697] width 1343 height 47
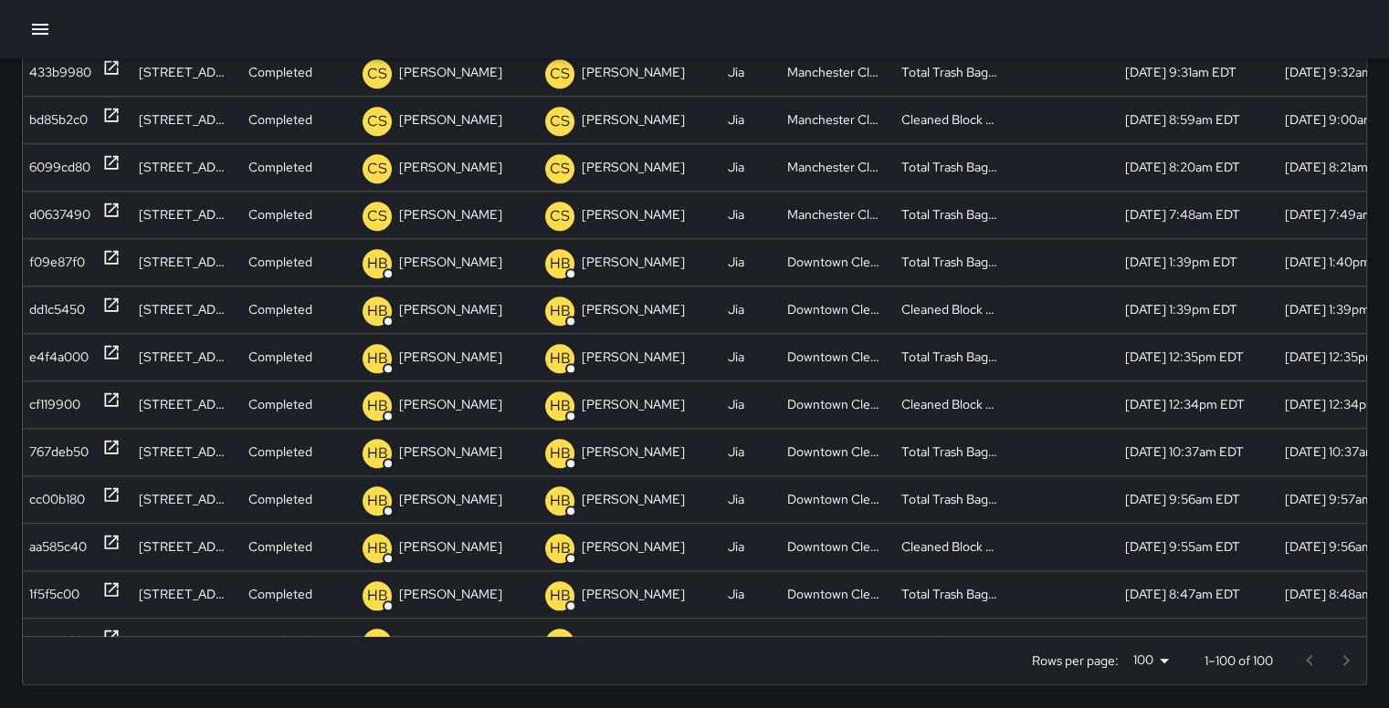
scroll to position [1473, 3]
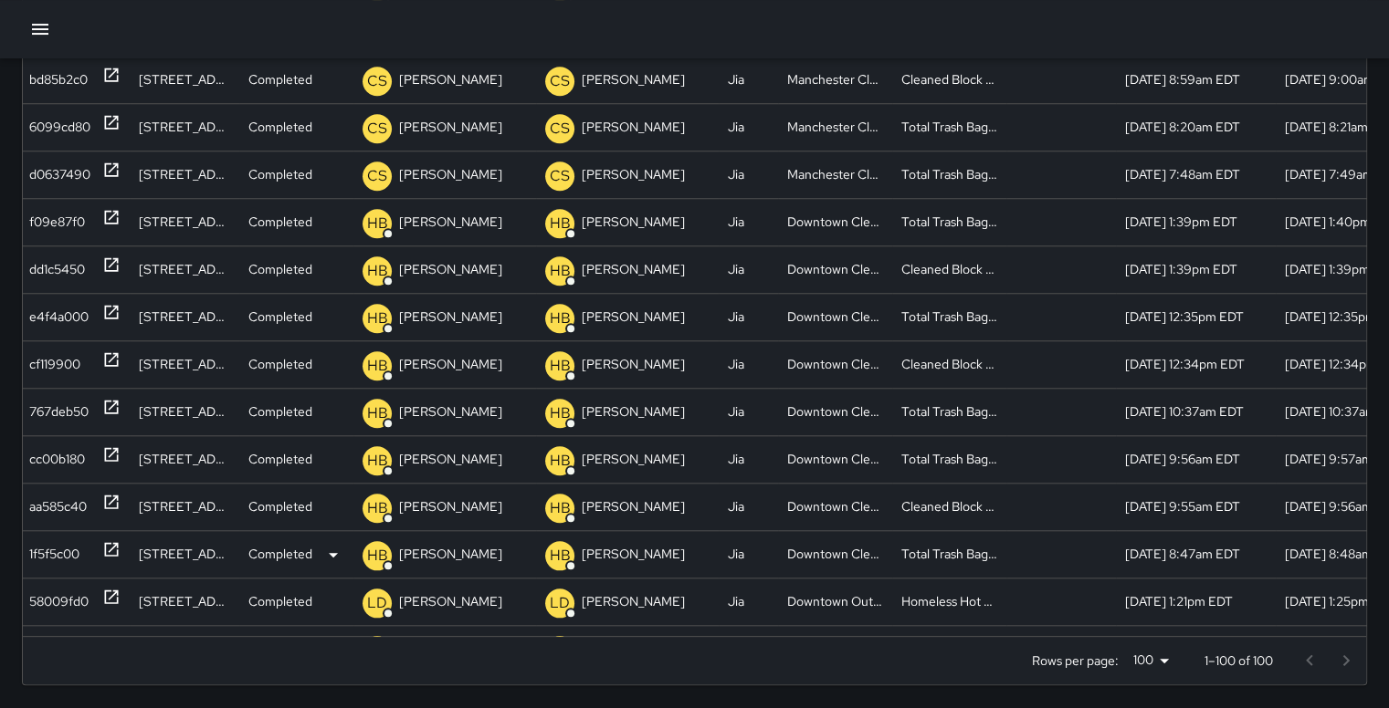
click at [50, 553] on div "1f5f5c00" at bounding box center [54, 554] width 50 height 47
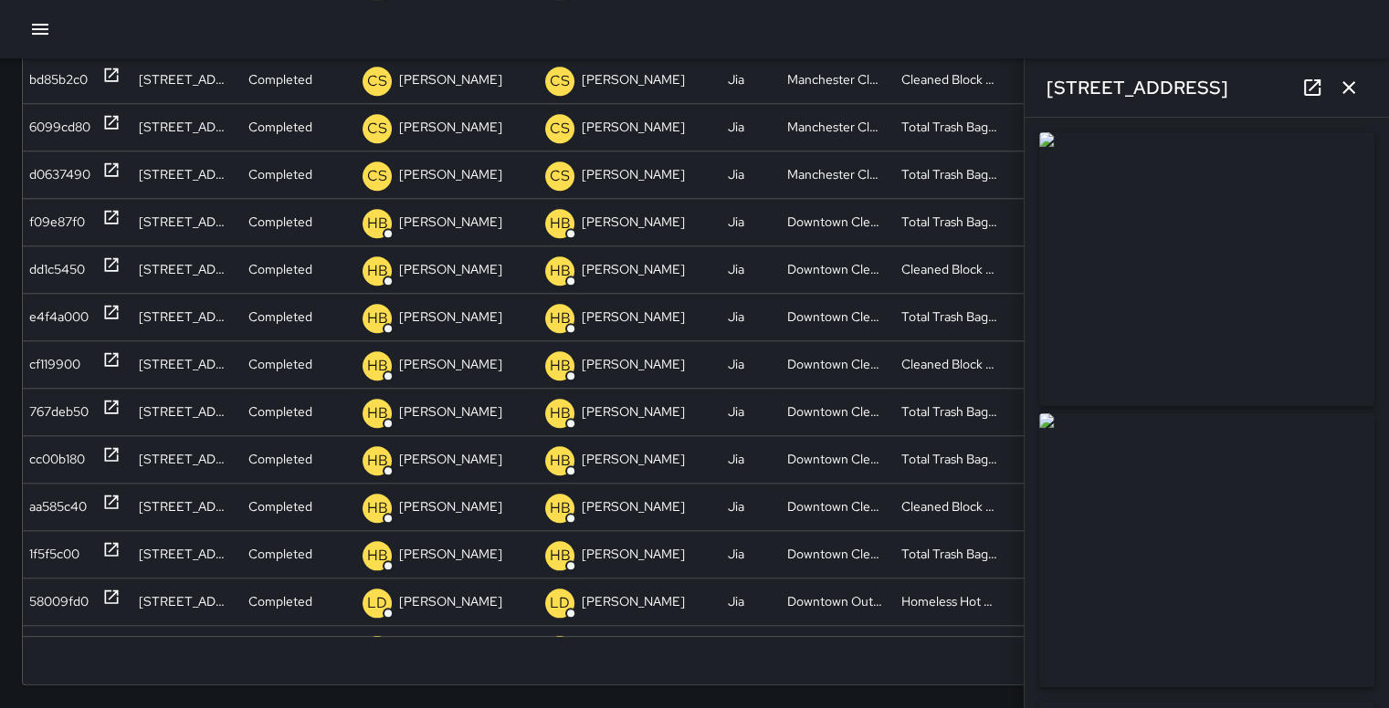
drag, startPoint x: 1348, startPoint y: 86, endPoint x: 1240, endPoint y: 37, distance: 118.5
click at [1240, 37] on div at bounding box center [694, 29] width 1389 height 58
click at [1344, 88] on icon "button" at bounding box center [1348, 88] width 22 height 22
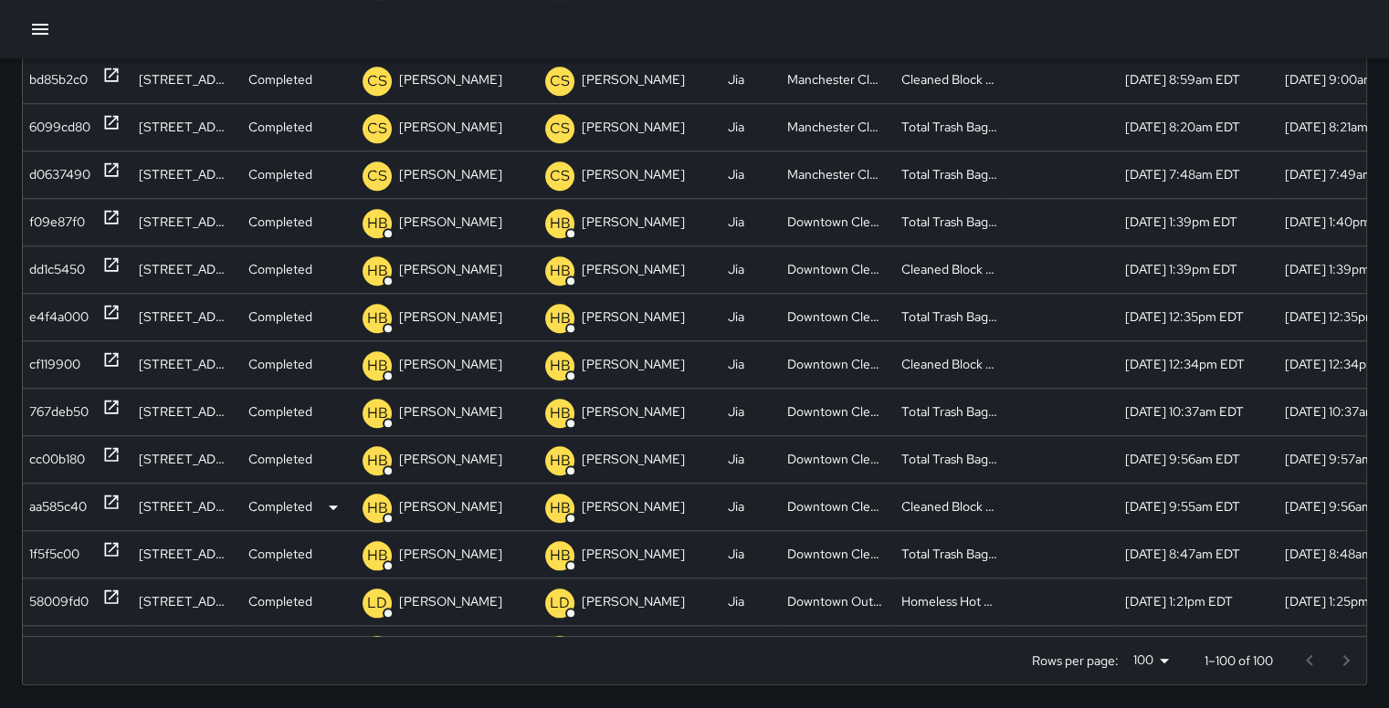
click at [69, 506] on div "aa585c40" at bounding box center [58, 507] width 58 height 47
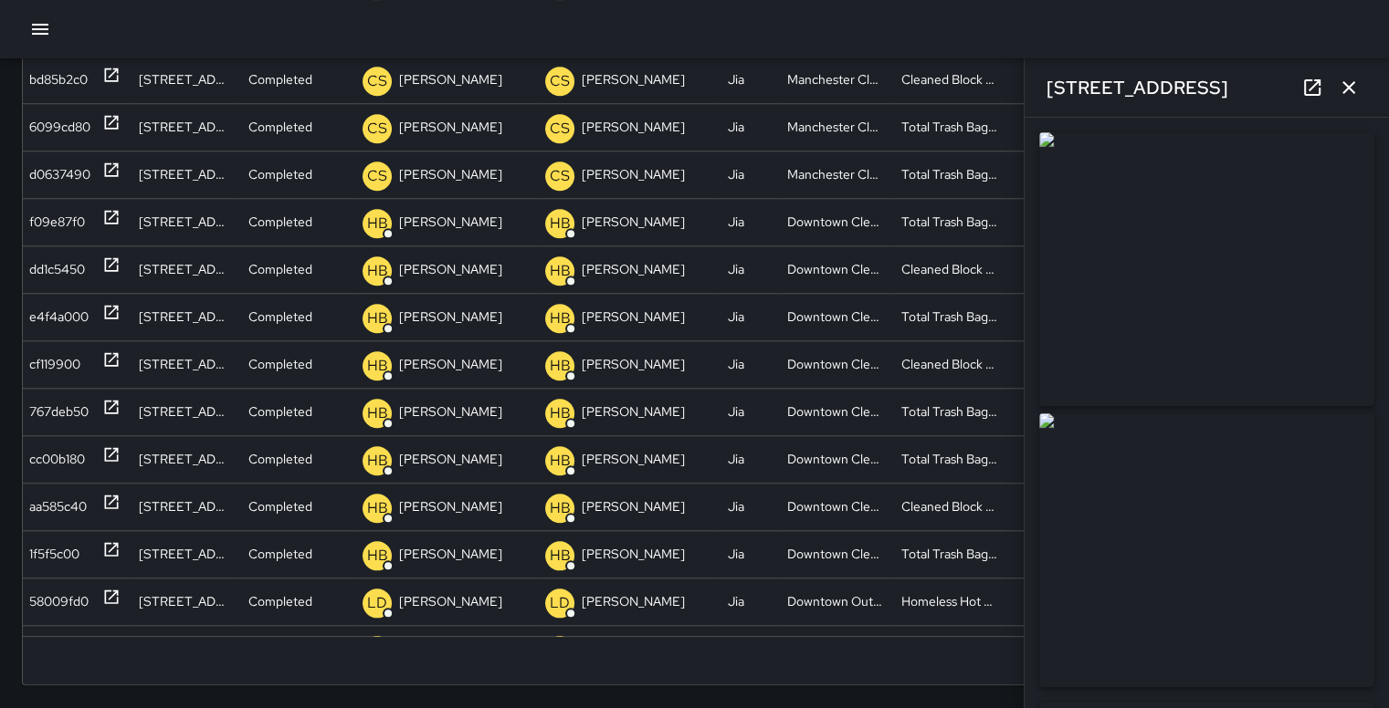
type input "**********"
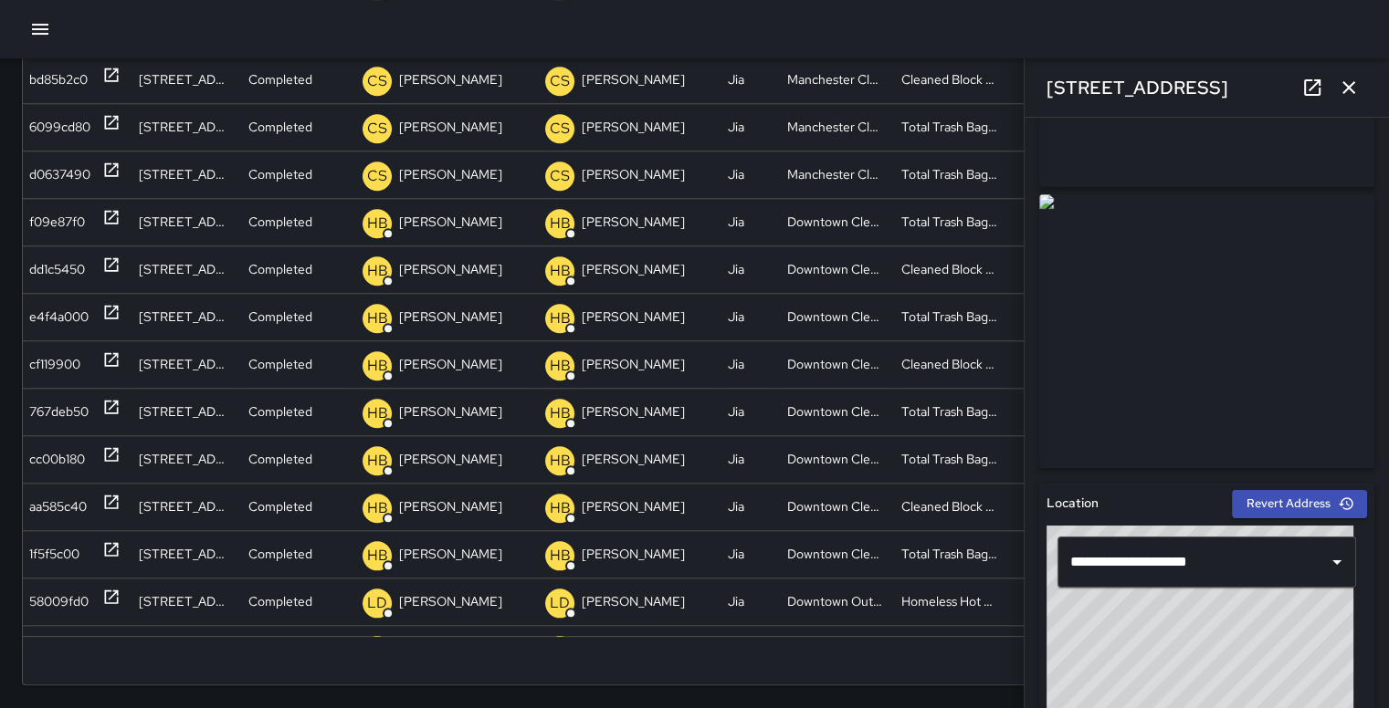
scroll to position [186, 0]
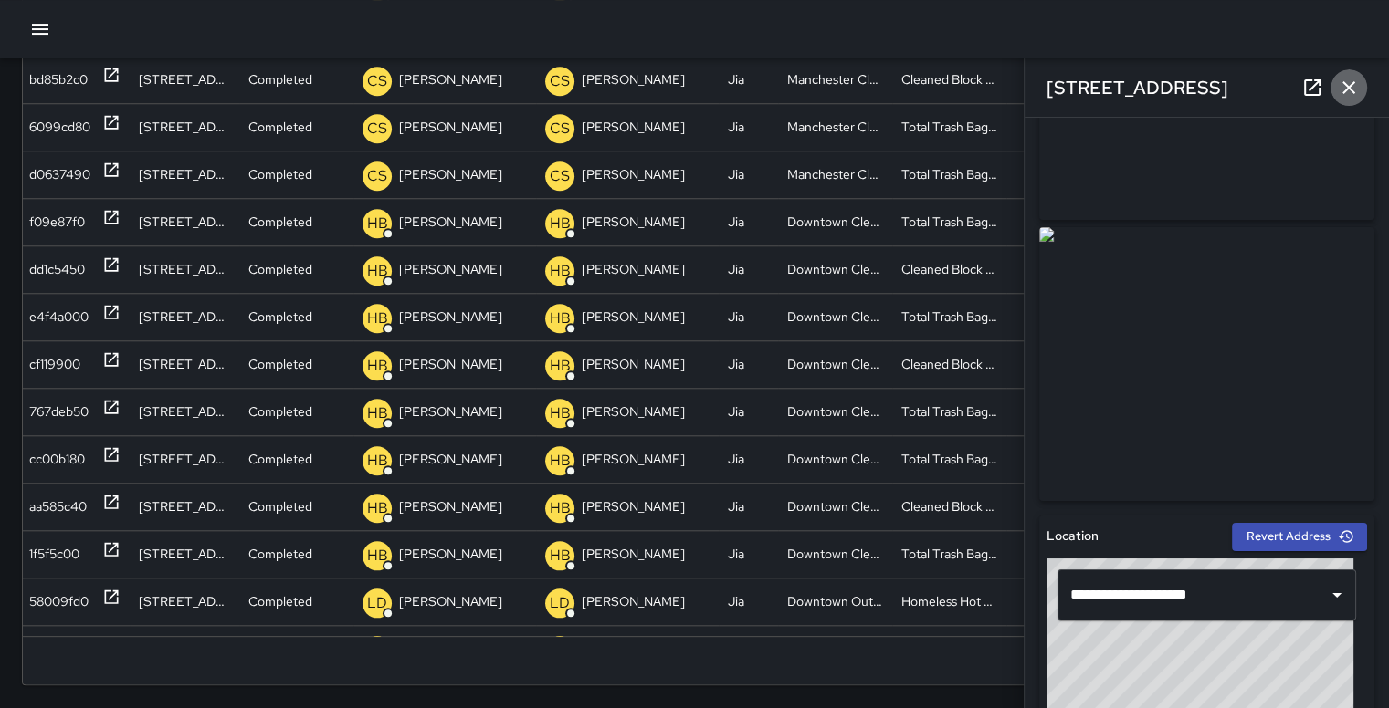
click at [1342, 79] on icon "button" at bounding box center [1348, 88] width 22 height 22
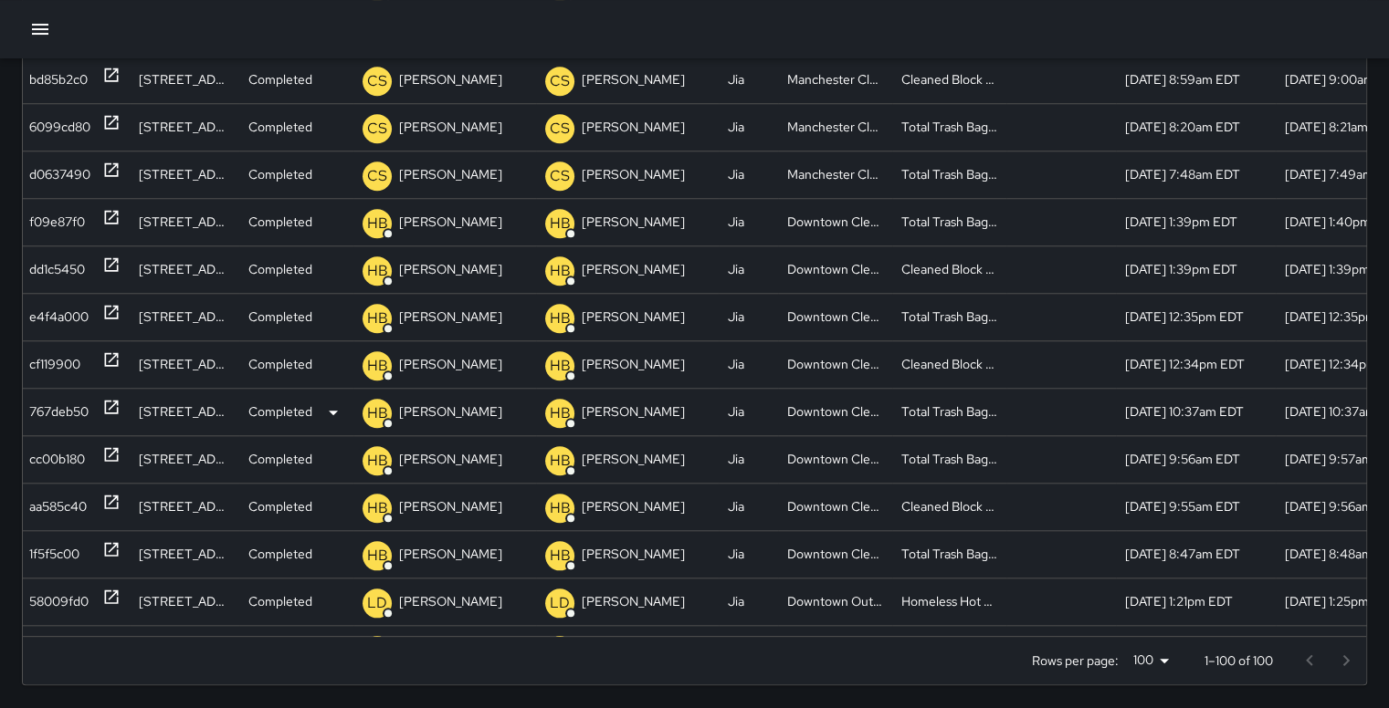
click at [40, 401] on div "767deb50" at bounding box center [58, 412] width 59 height 47
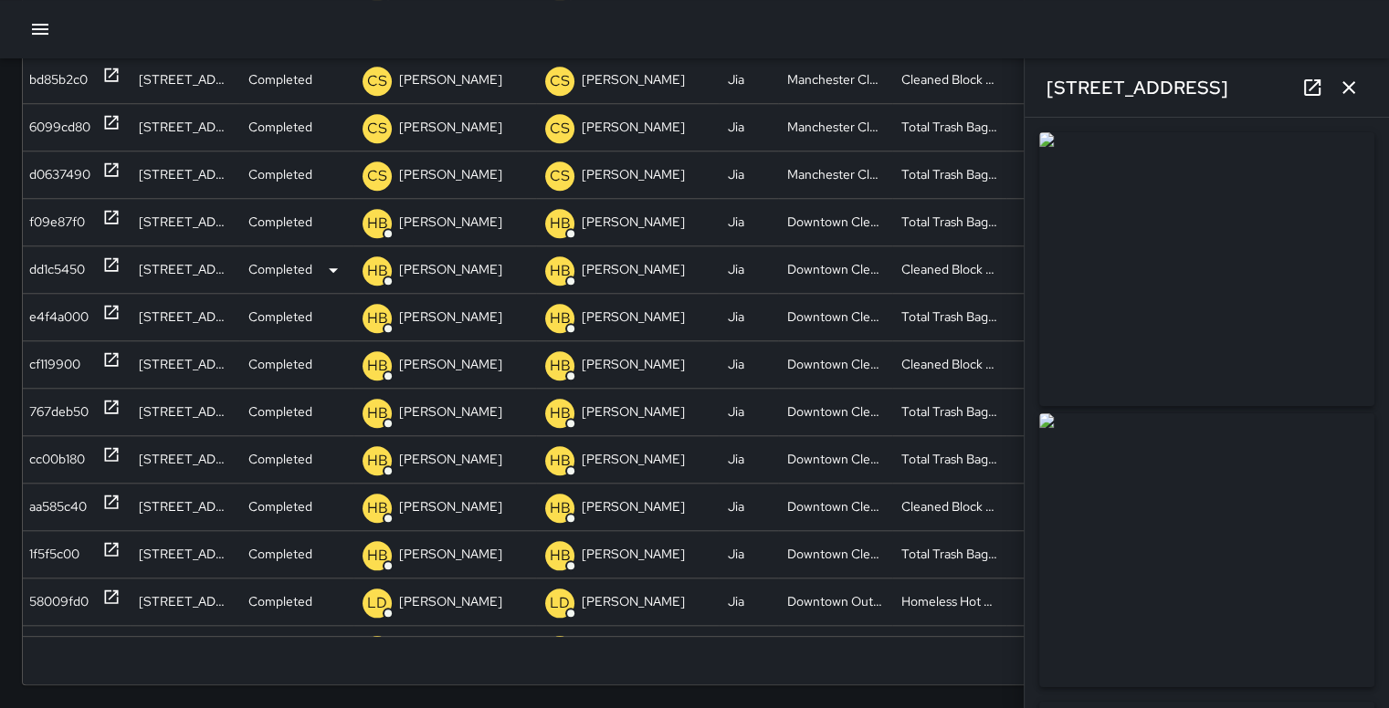
type input "**********"
click at [1357, 82] on icon "button" at bounding box center [1348, 88] width 22 height 22
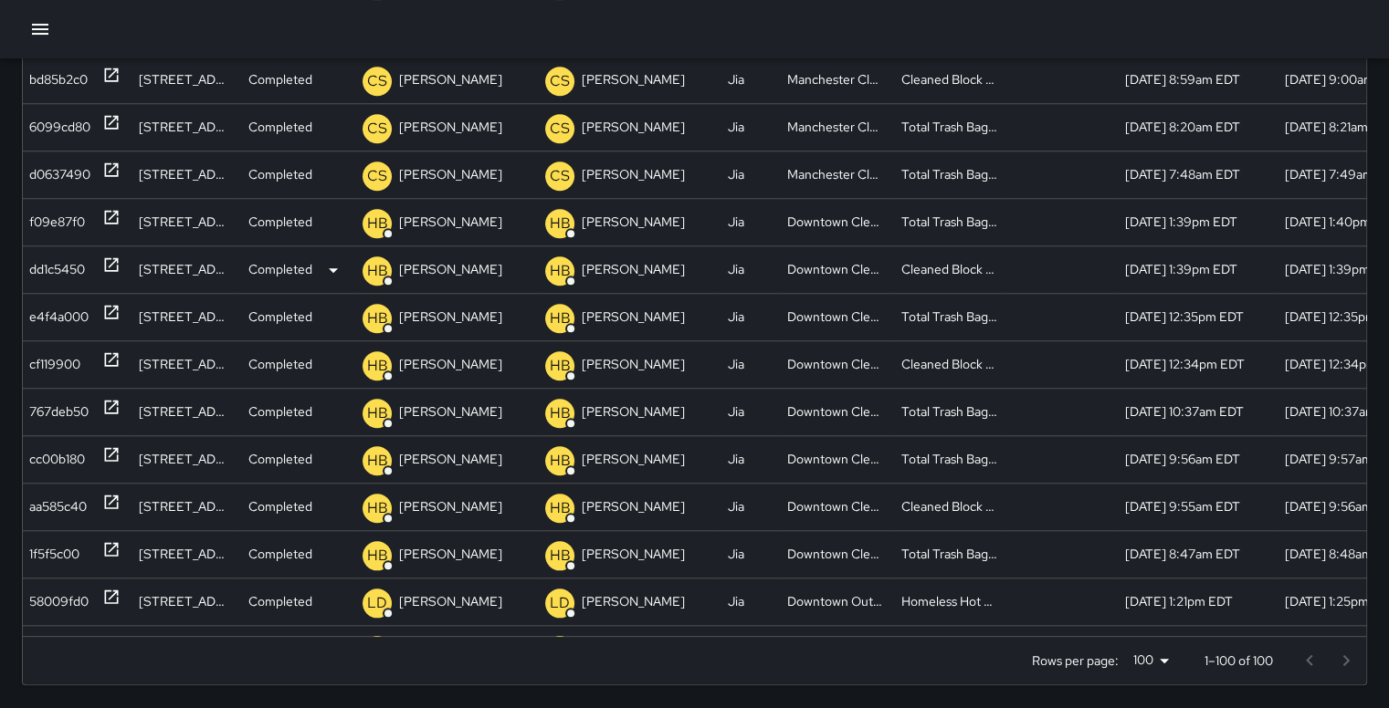
click at [47, 266] on div "dd1c5450" at bounding box center [57, 269] width 56 height 47
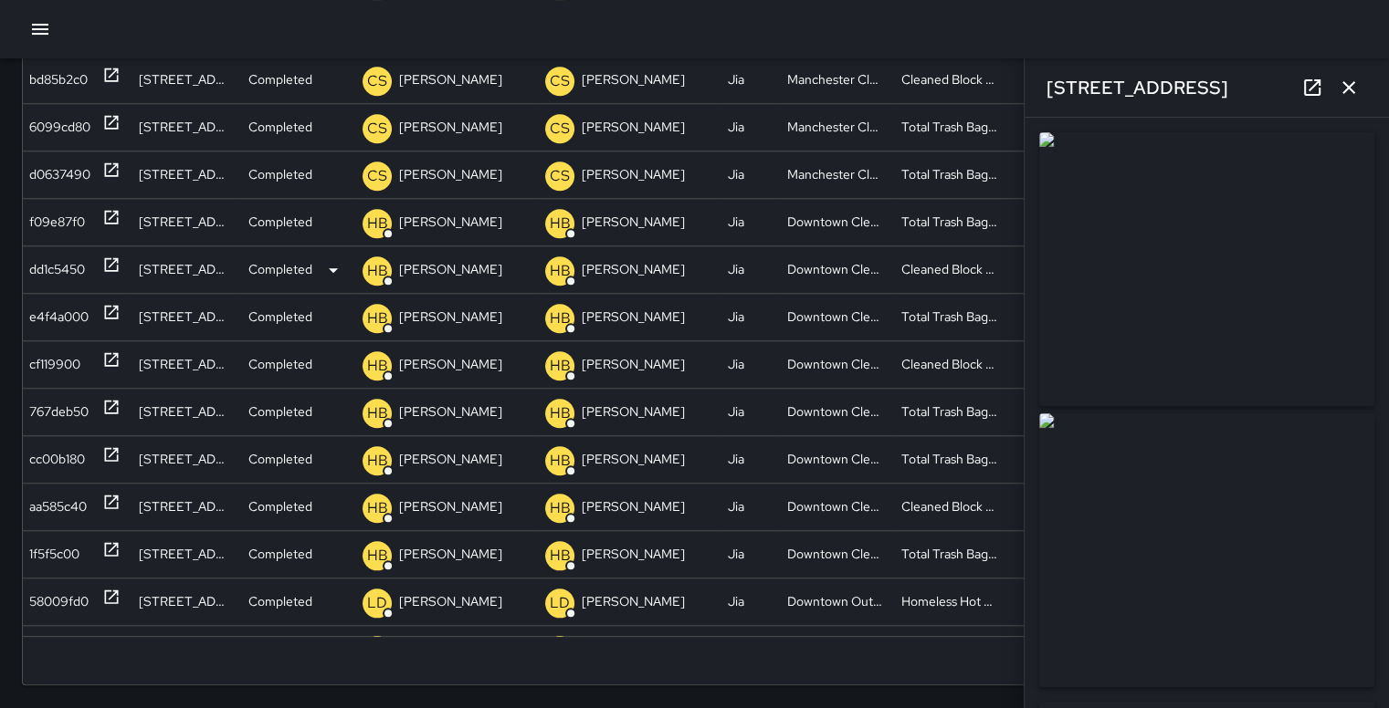
type input "**********"
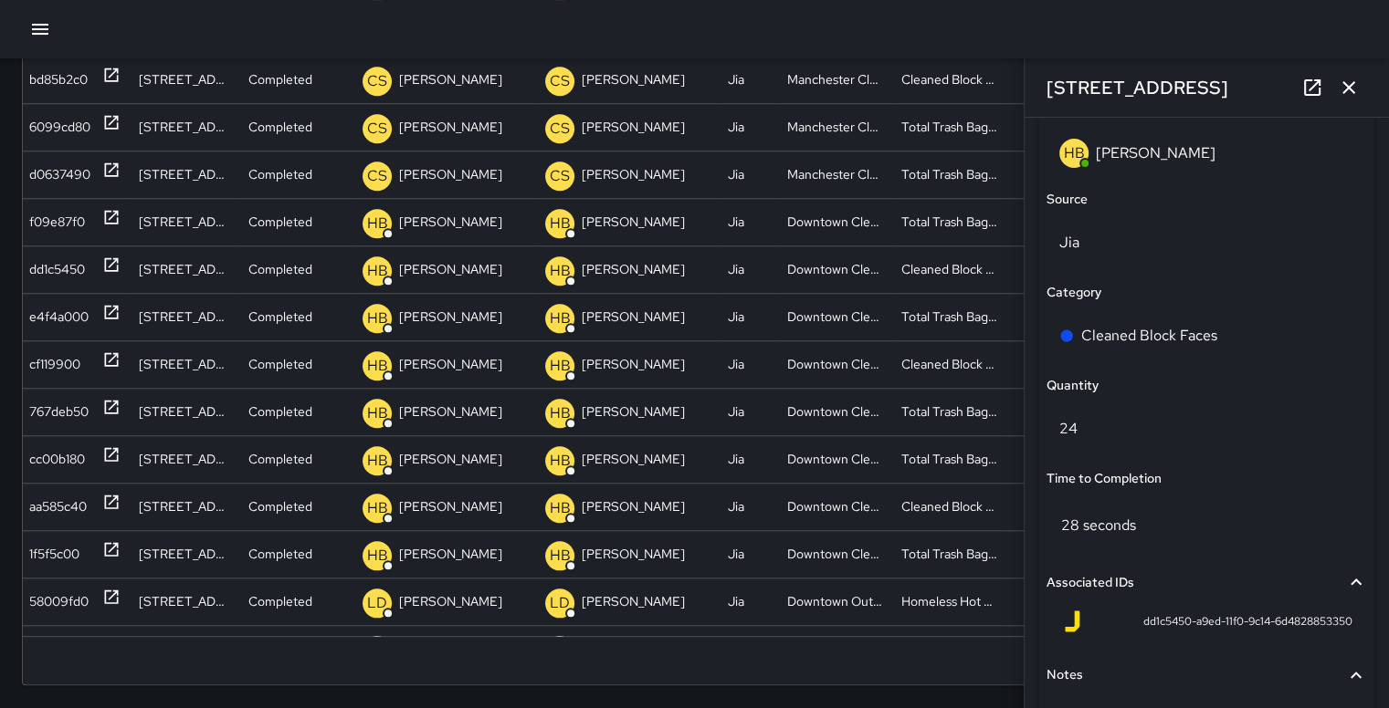
scroll to position [1186, 0]
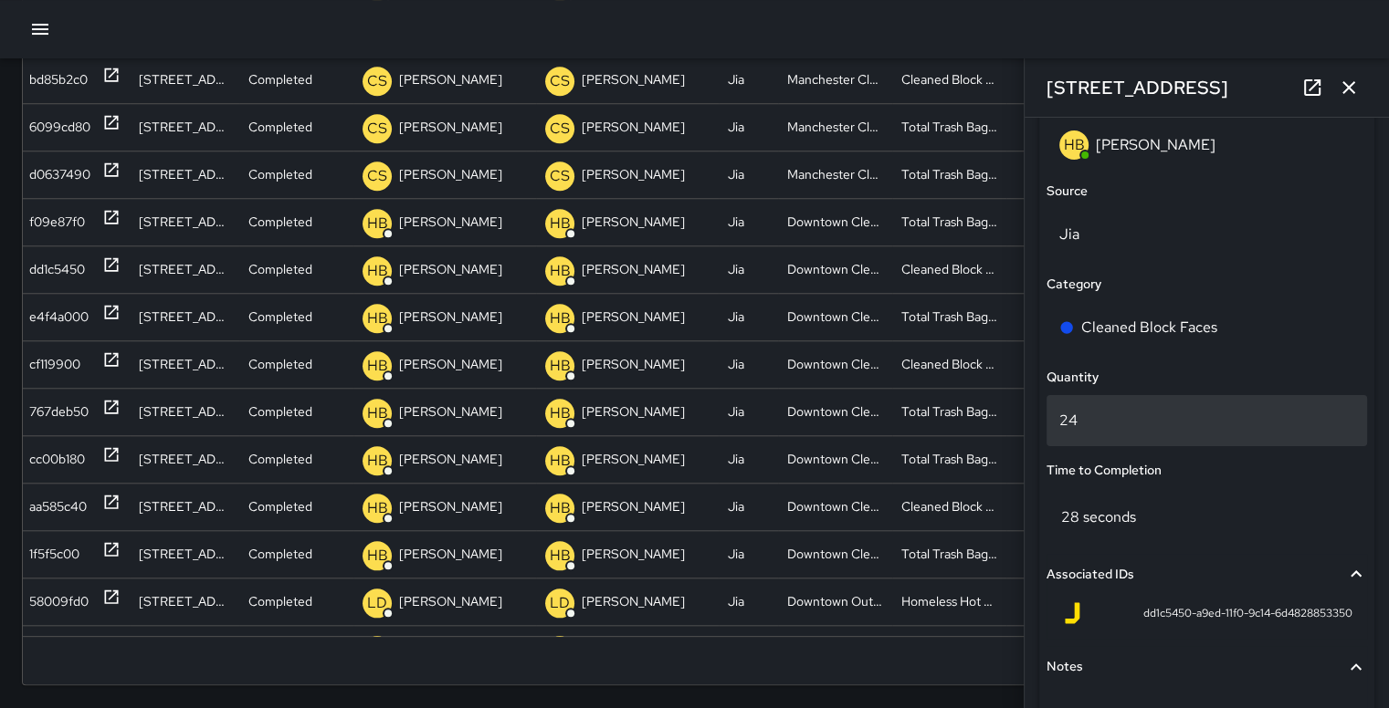
click at [1155, 419] on p "24" at bounding box center [1206, 421] width 295 height 22
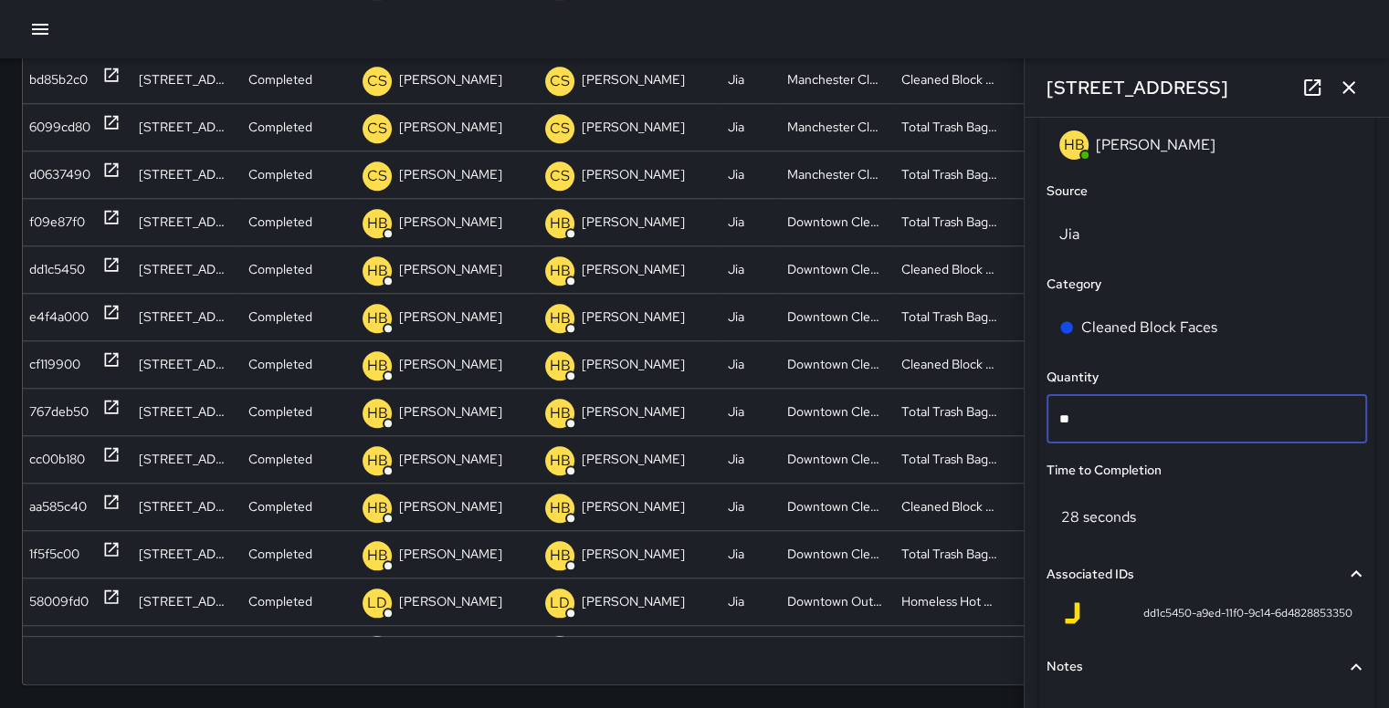
type input "*"
type input "**"
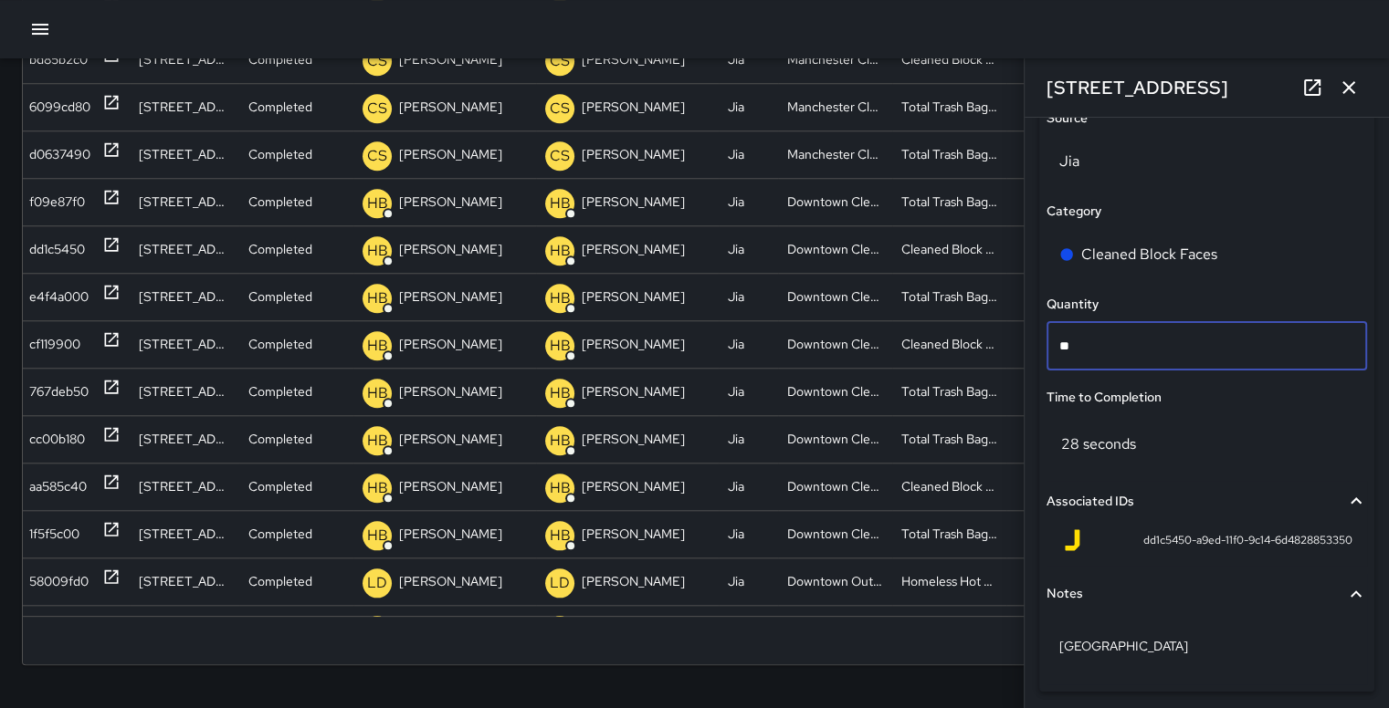
scroll to position [1323, 0]
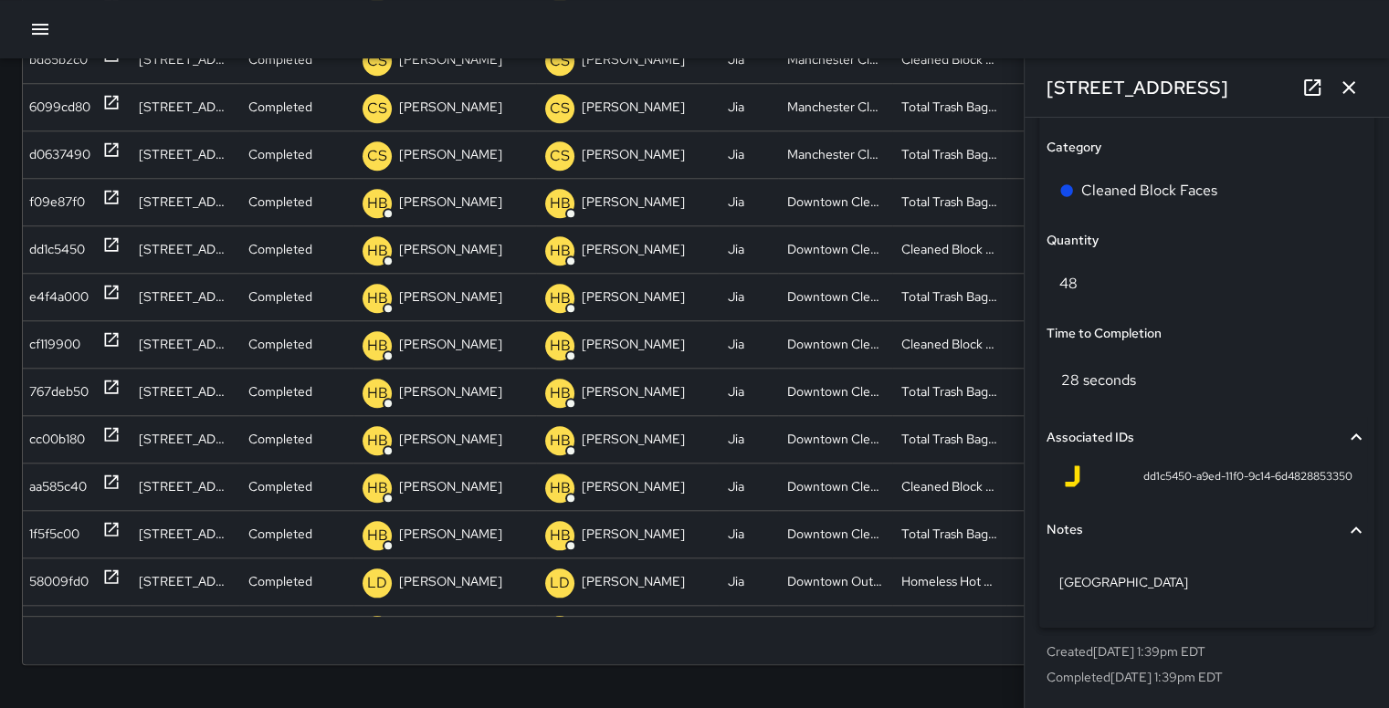
click at [1150, 41] on div at bounding box center [694, 29] width 1389 height 58
click at [1341, 87] on icon "button" at bounding box center [1348, 88] width 22 height 22
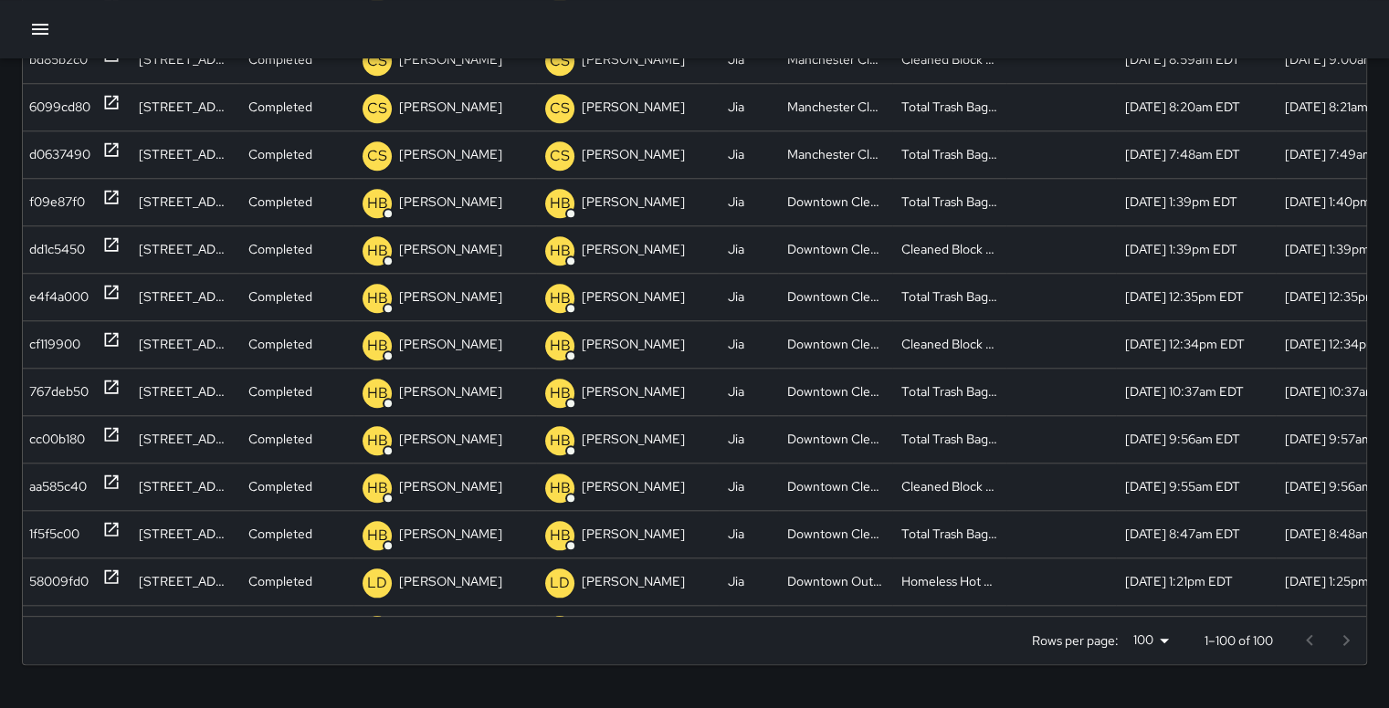
drag, startPoint x: 1373, startPoint y: 171, endPoint x: 1055, endPoint y: 43, distance: 342.5
click at [1055, 43] on div at bounding box center [694, 29] width 1389 height 58
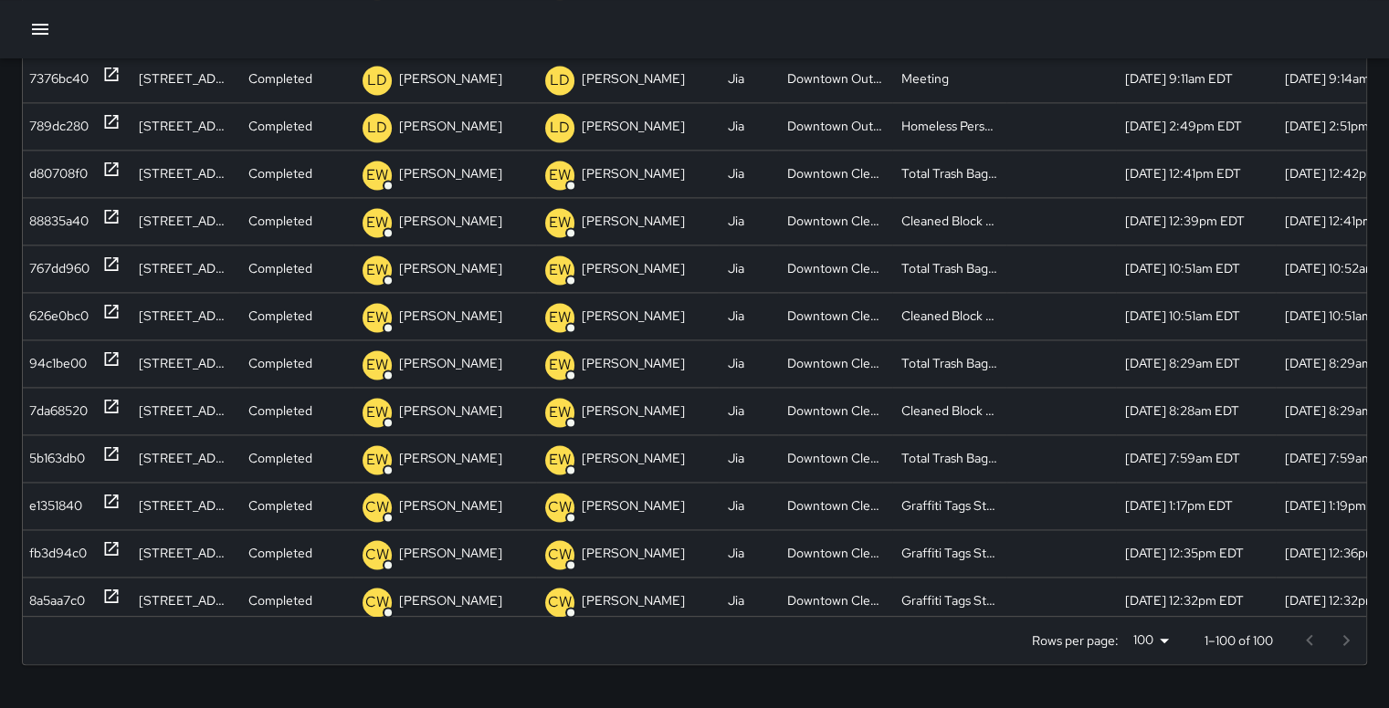
scroll to position [2457, 3]
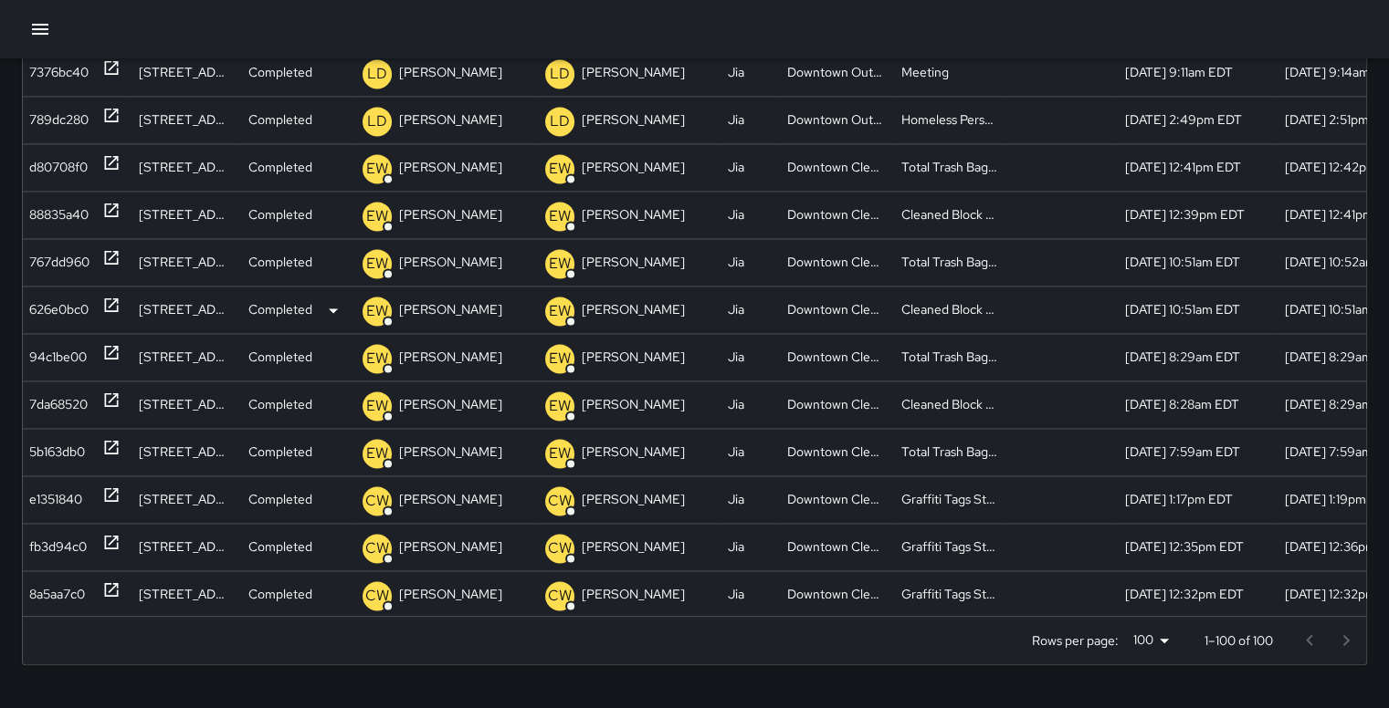
click at [62, 306] on div "626e0bc0" at bounding box center [58, 310] width 59 height 47
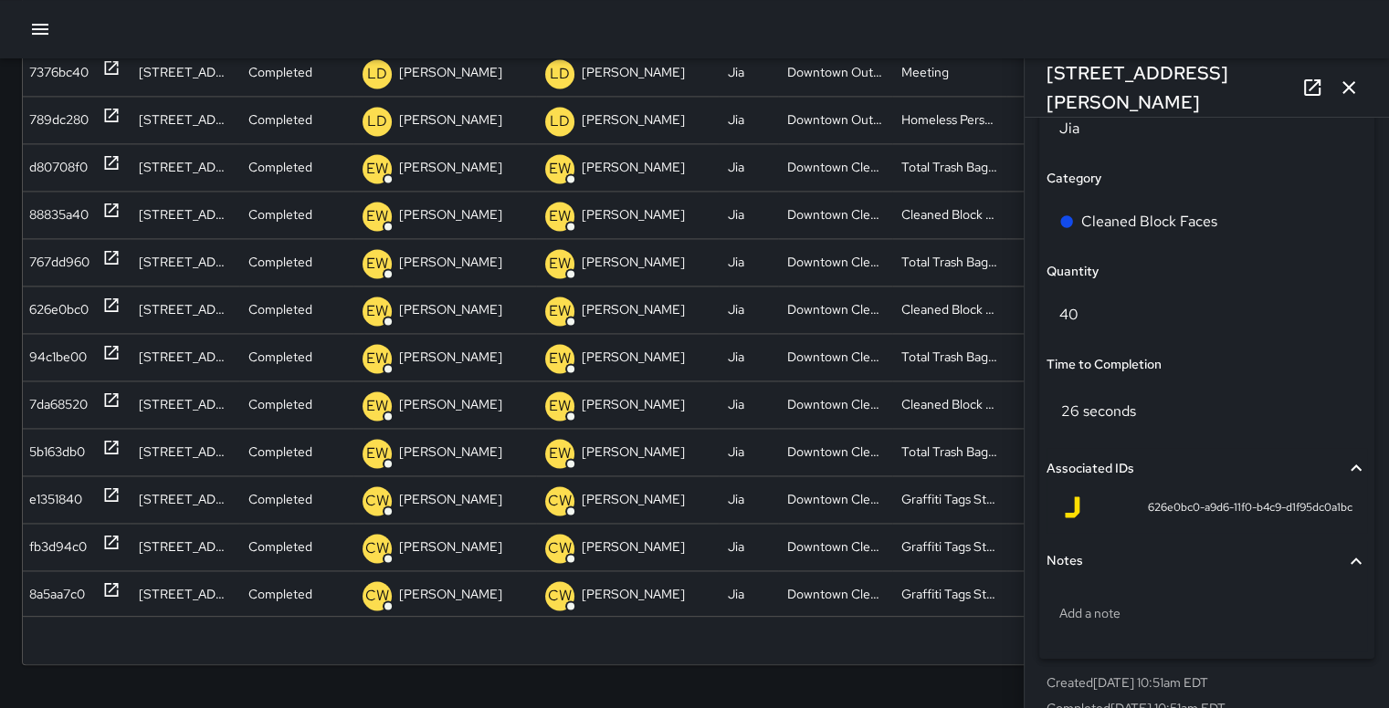
scroll to position [1323, 0]
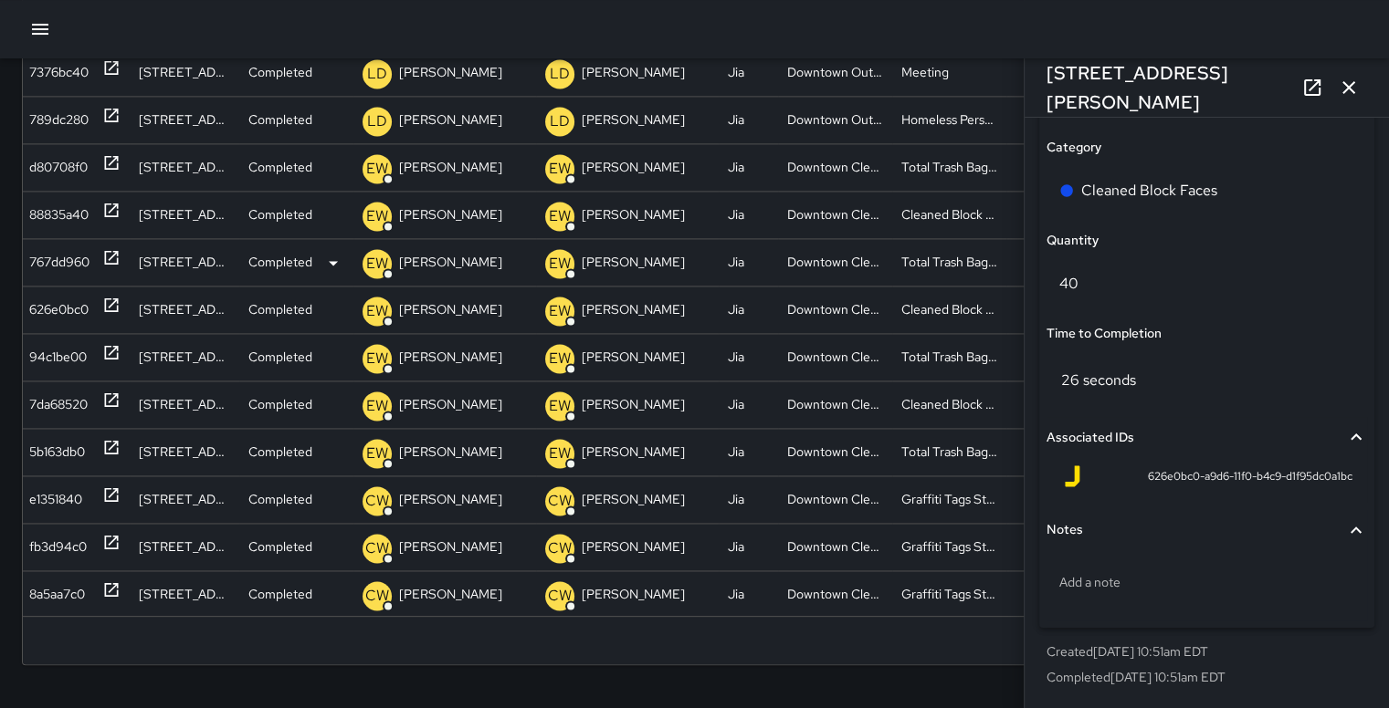
click at [69, 260] on div "767dd960" at bounding box center [59, 262] width 60 height 47
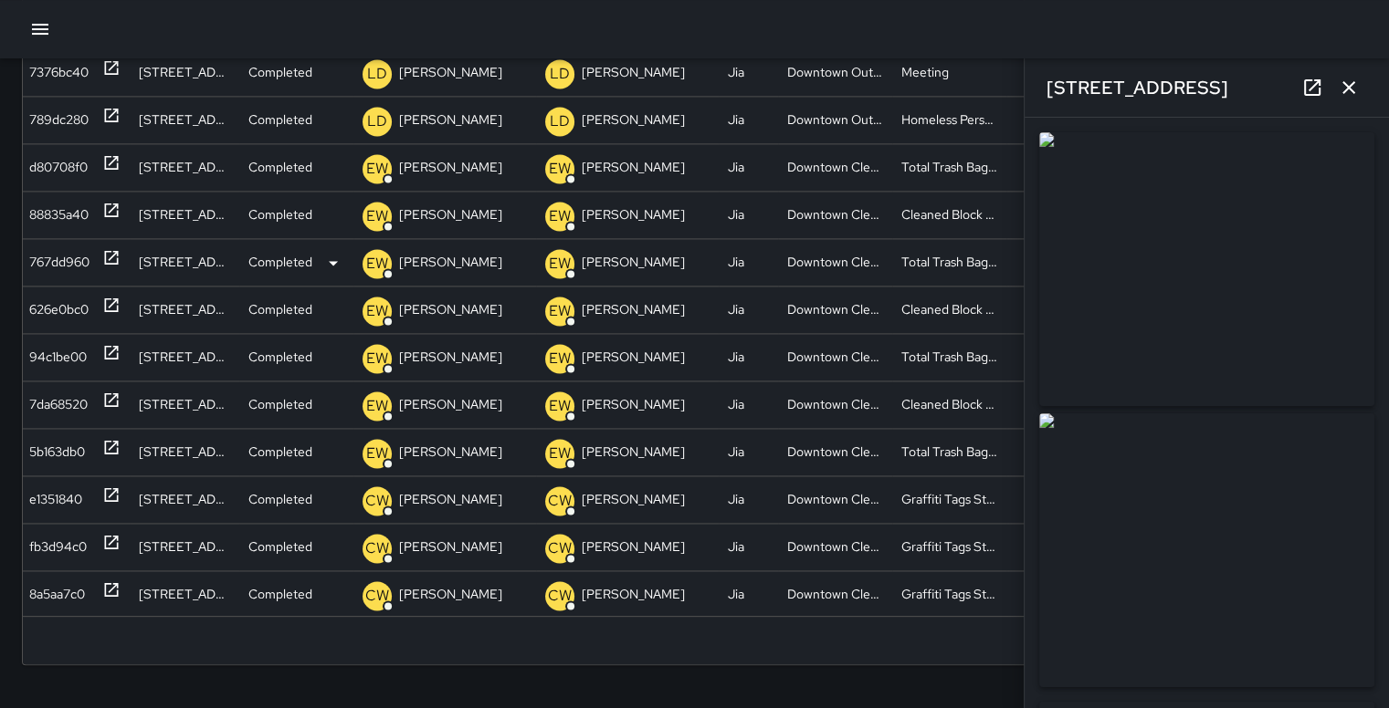
type input "**********"
click at [1355, 87] on icon "button" at bounding box center [1348, 88] width 22 height 22
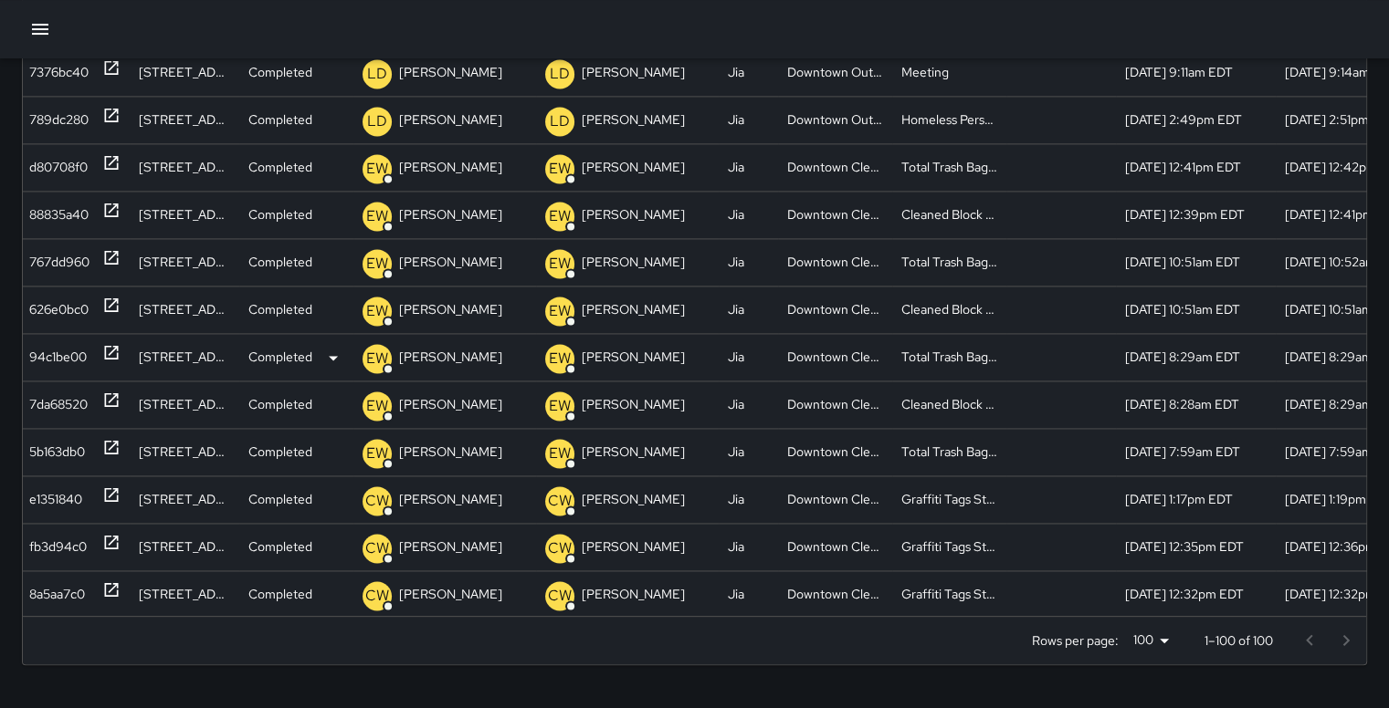
click at [77, 358] on div "94c1be00" at bounding box center [58, 357] width 58 height 47
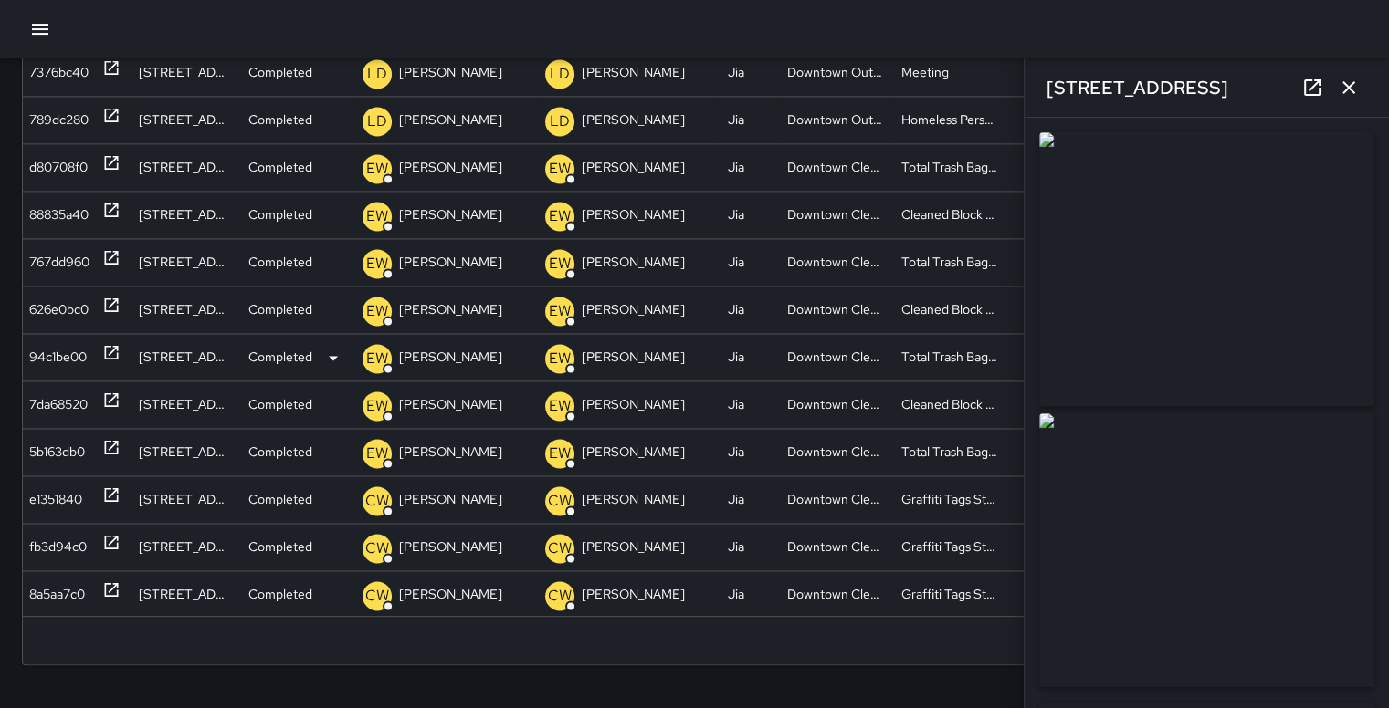
click at [77, 358] on div "94c1be00" at bounding box center [58, 357] width 58 height 47
click at [1352, 83] on icon "button" at bounding box center [1348, 87] width 13 height 13
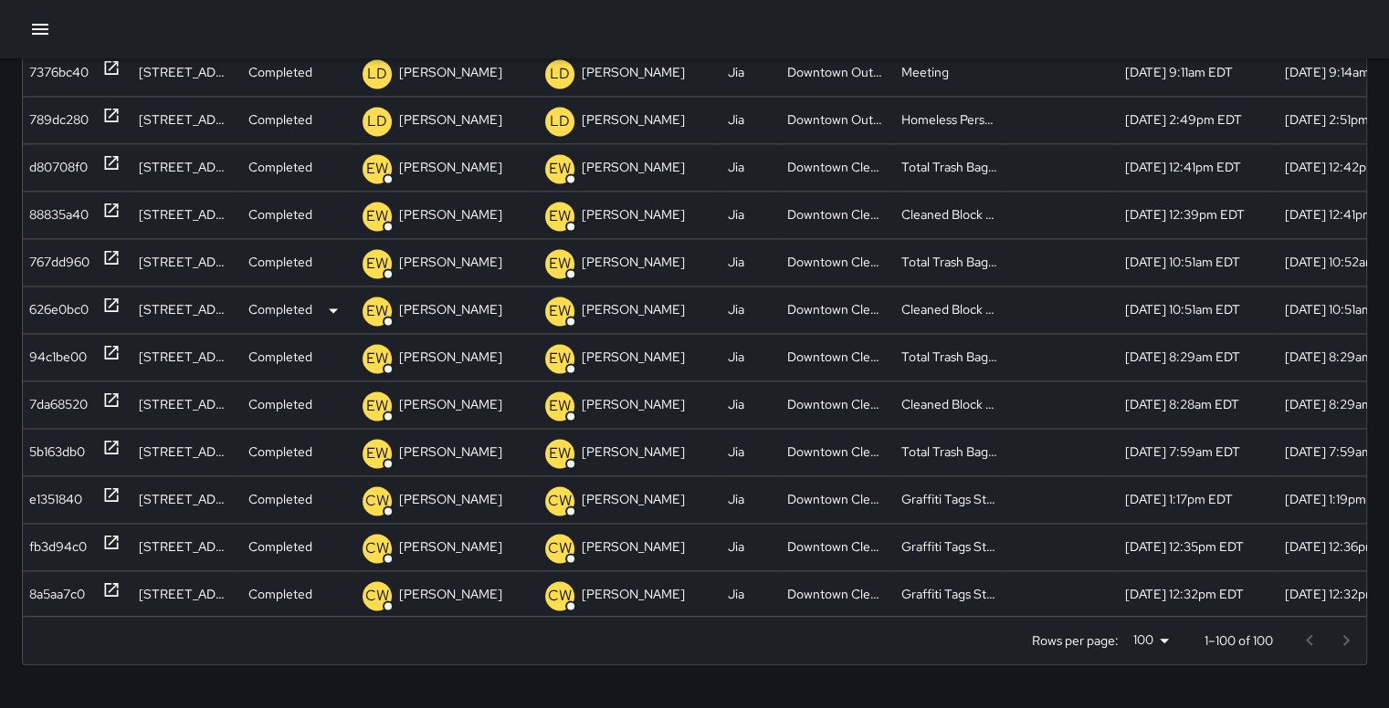
click at [71, 304] on div "626e0bc0" at bounding box center [58, 310] width 59 height 47
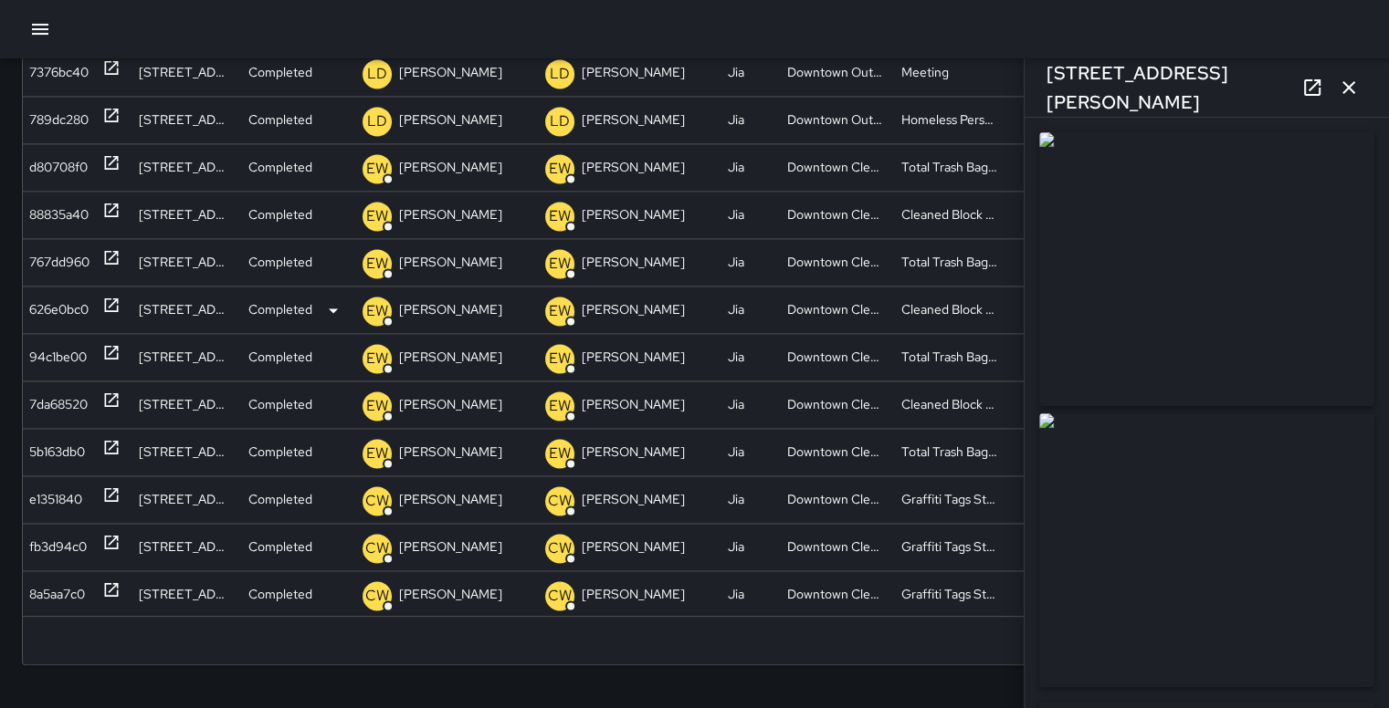
type input "**********"
click at [1353, 87] on icon "button" at bounding box center [1348, 88] width 22 height 22
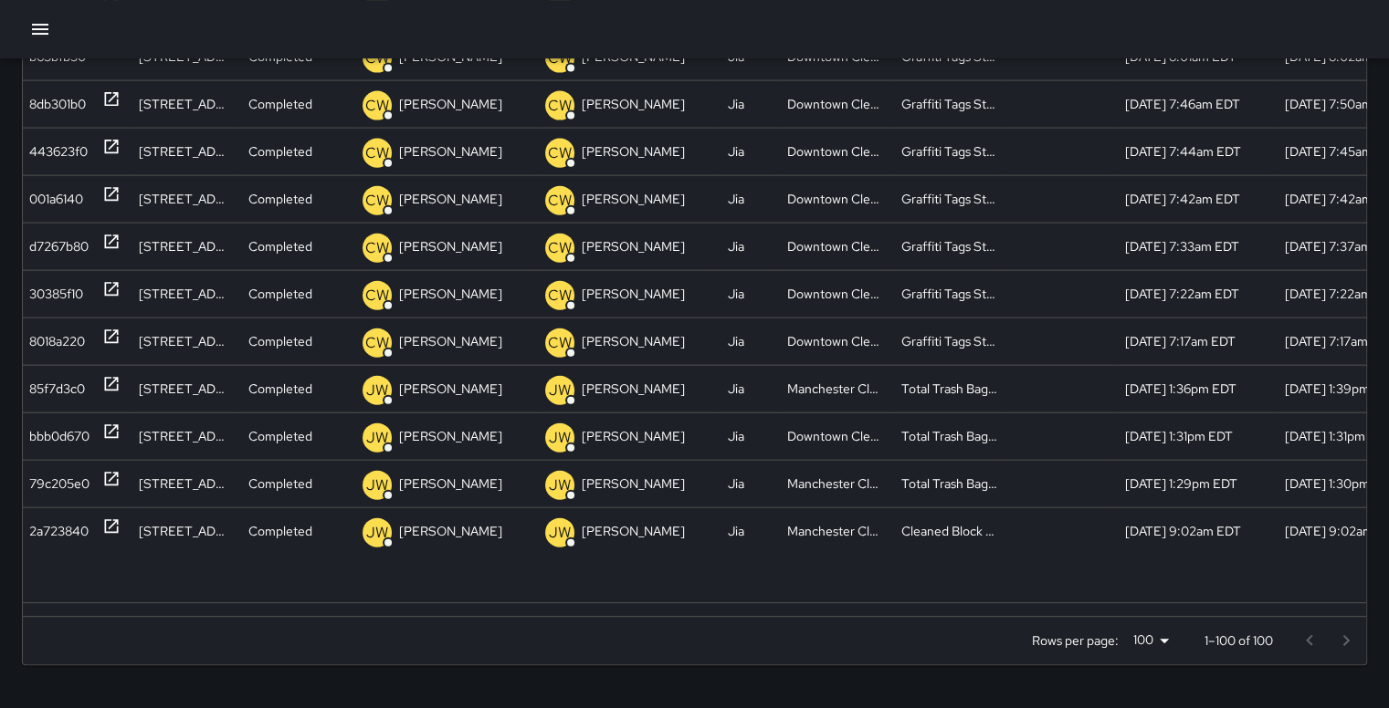
scroll to position [1973, 3]
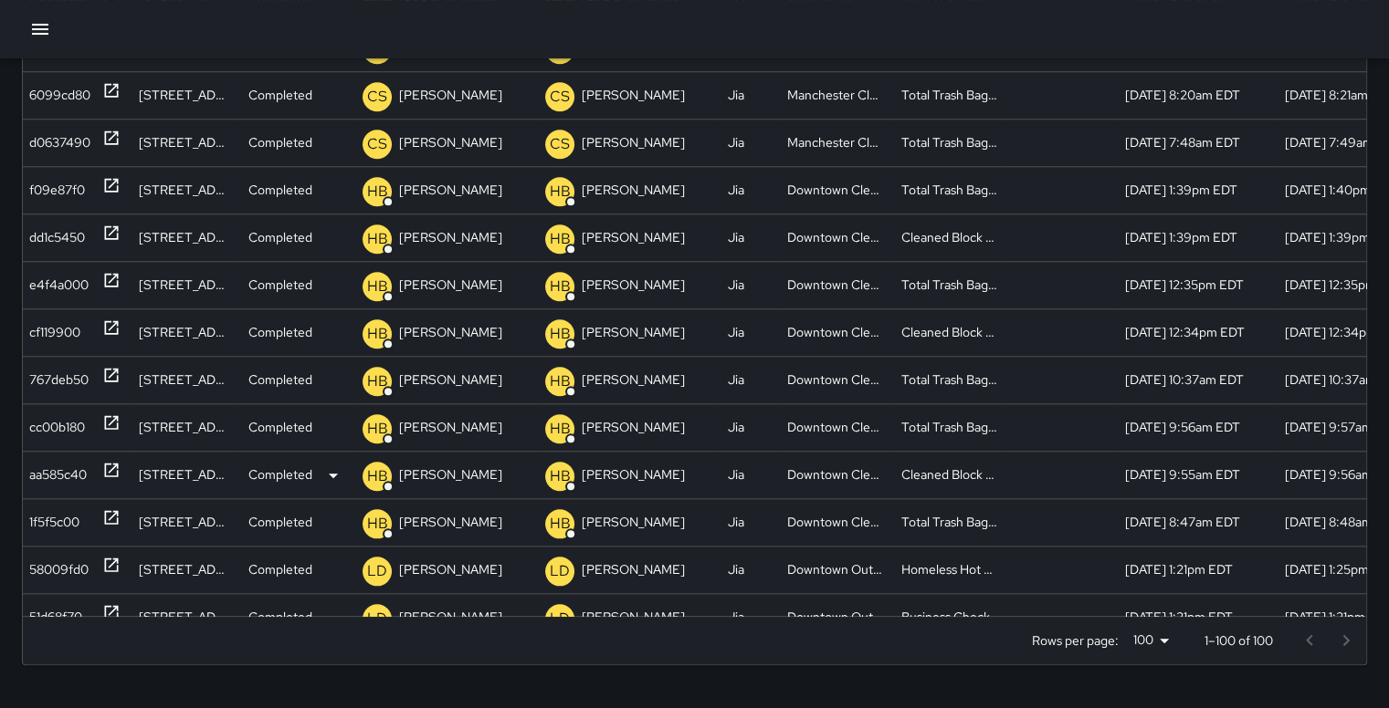
click at [49, 472] on div "aa585c40" at bounding box center [58, 475] width 58 height 47
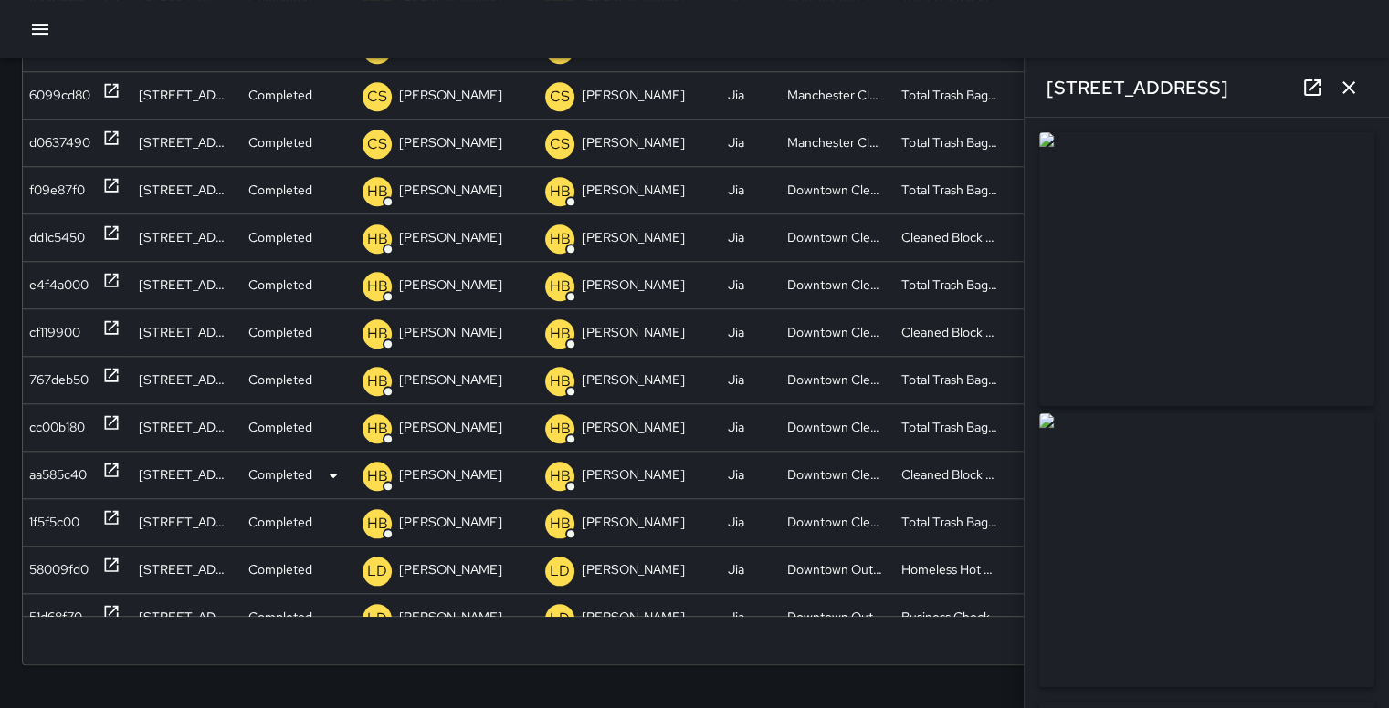
type input "**********"
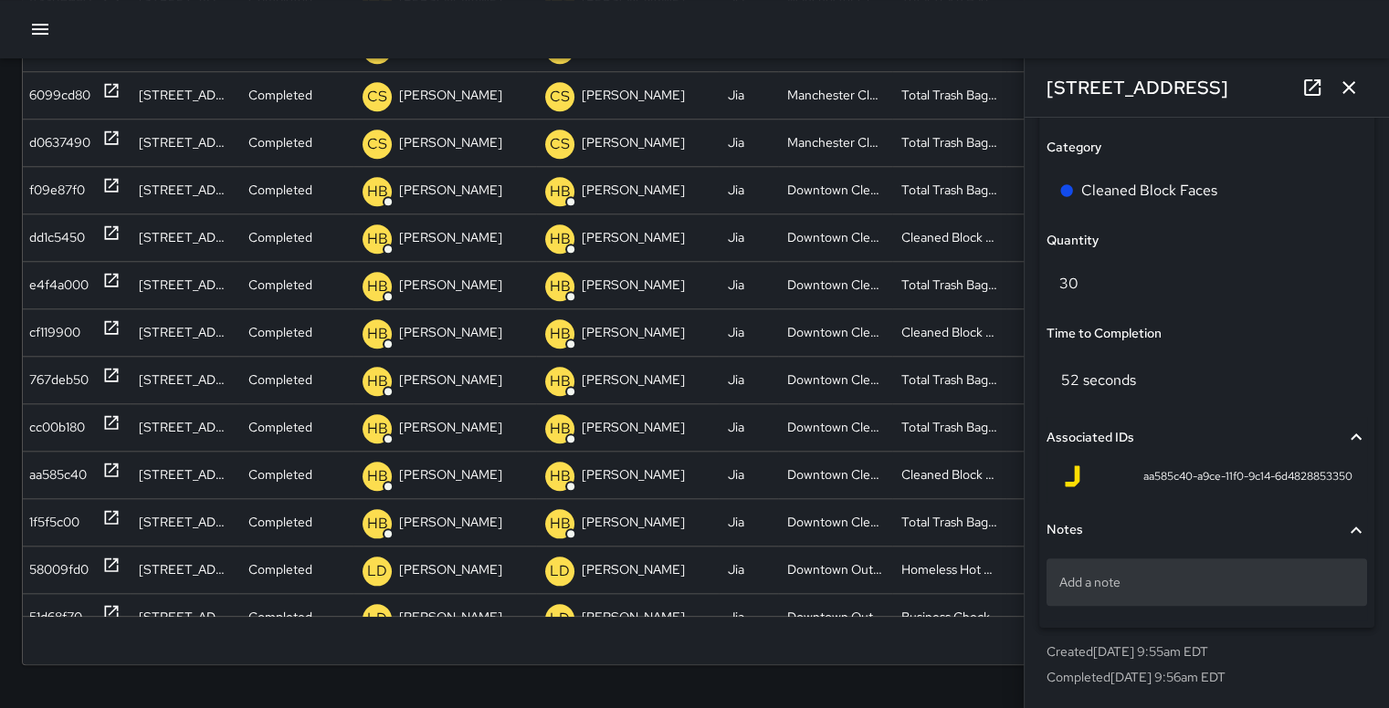
click at [1220, 584] on p "Add a note" at bounding box center [1206, 582] width 295 height 18
type textarea "******"
click at [968, 673] on div "Search Search New Task To-Do (31) Skipped (8) Completed (99+) ID Location Statu…" at bounding box center [694, 191] width 1389 height 1036
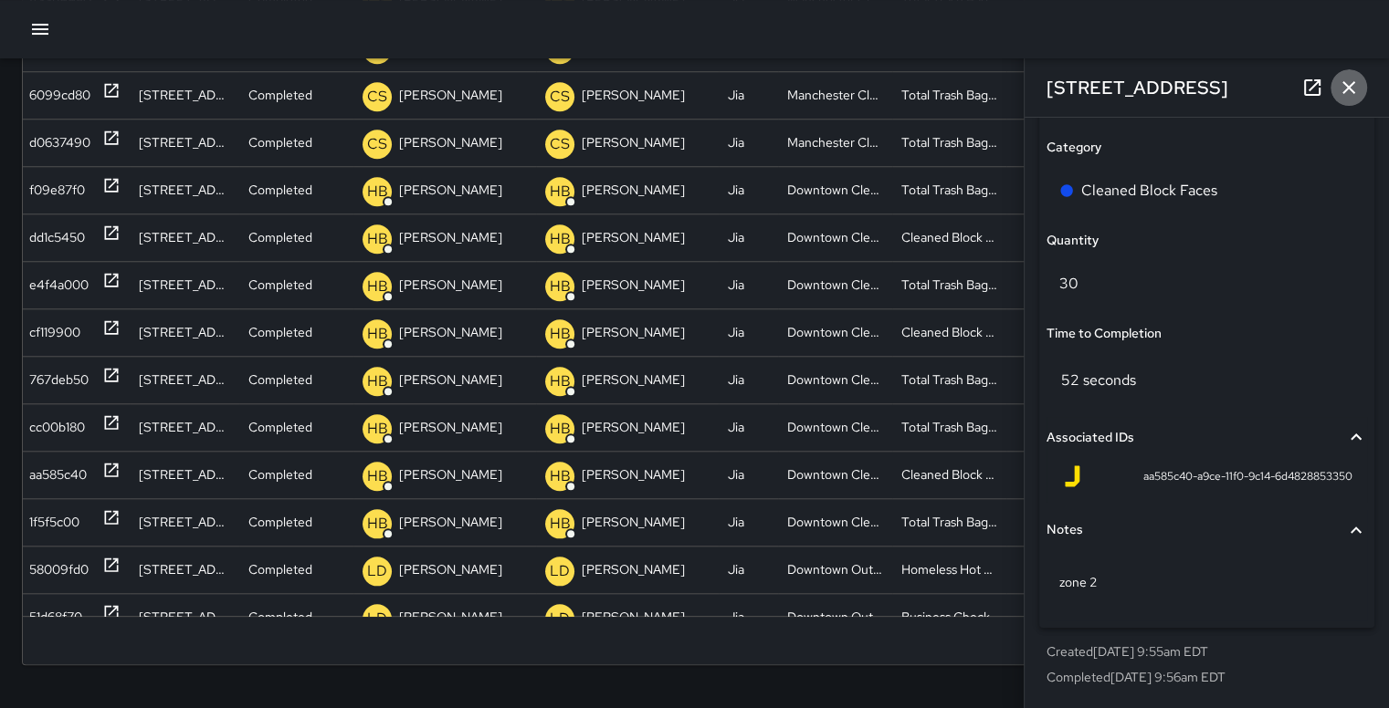
click at [1350, 88] on icon "button" at bounding box center [1348, 88] width 22 height 22
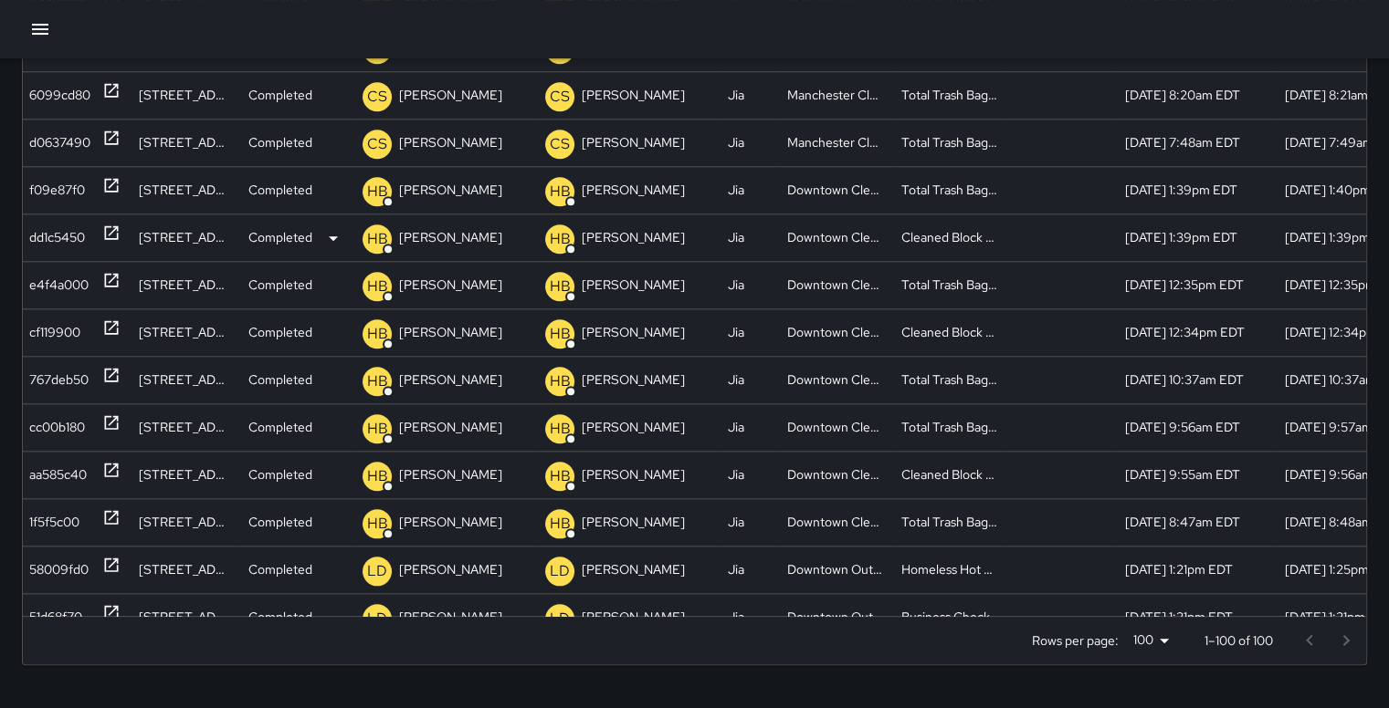
click at [77, 236] on div "dd1c5450" at bounding box center [57, 238] width 56 height 47
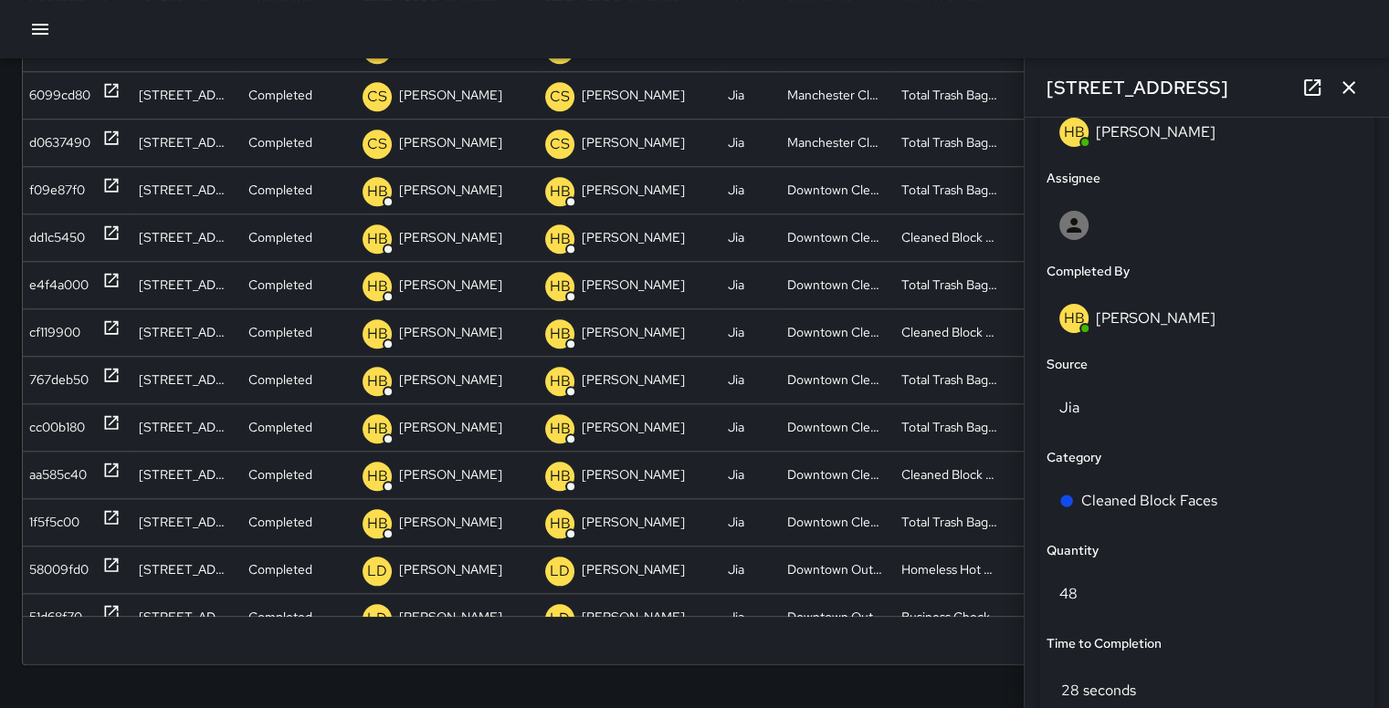
scroll to position [1015, 0]
click at [1352, 87] on icon "button" at bounding box center [1348, 88] width 22 height 22
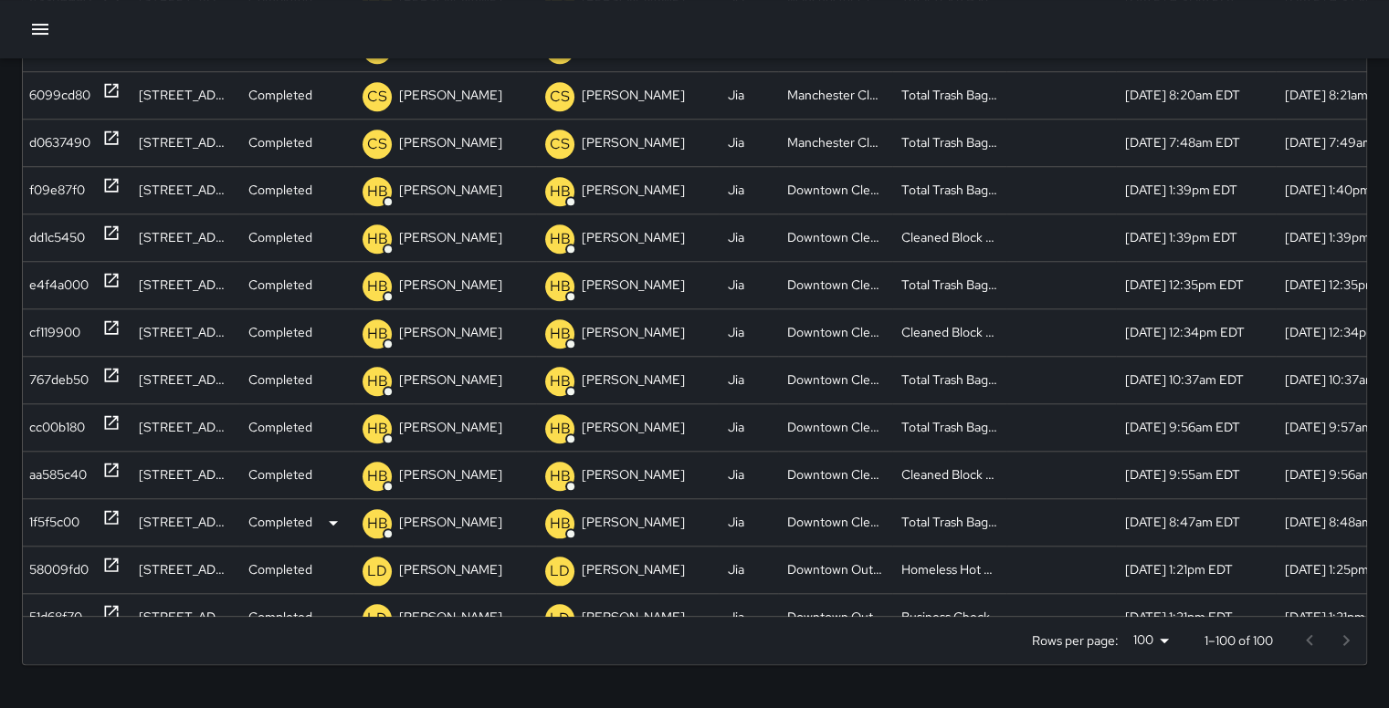
click at [172, 528] on div "118 West Broad Street" at bounding box center [185, 521] width 110 height 47
click at [66, 519] on div "1f5f5c00" at bounding box center [54, 522] width 50 height 47
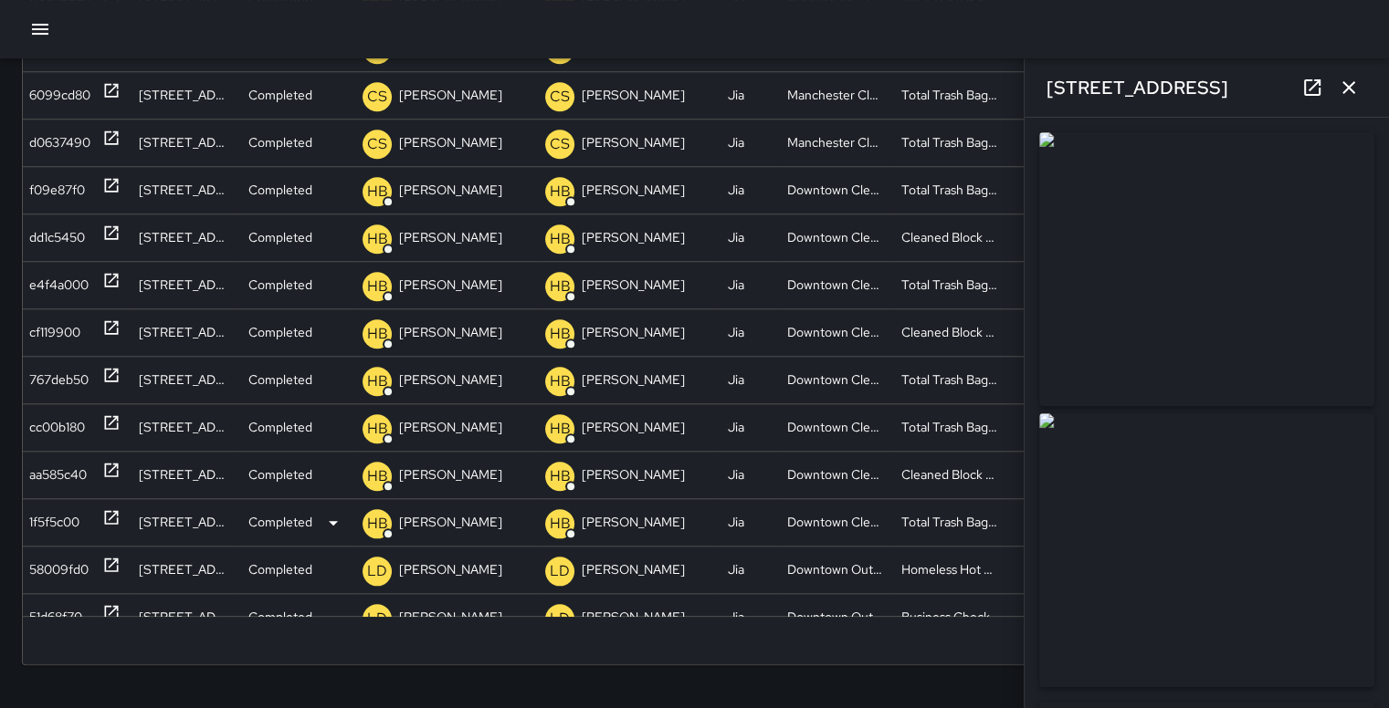
type input "**********"
click at [1336, 71] on div "118 West Broad Street" at bounding box center [1206, 87] width 364 height 58
click at [1347, 89] on icon "button" at bounding box center [1348, 87] width 13 height 13
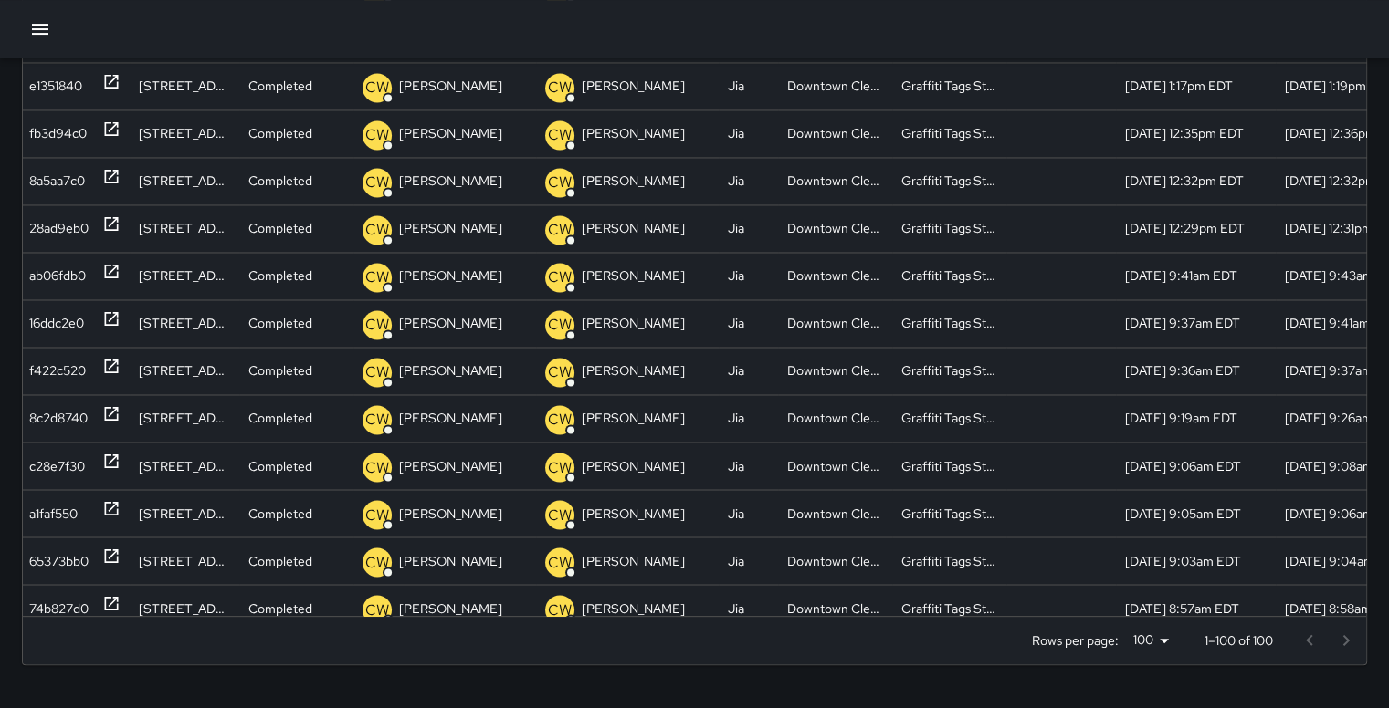
scroll to position [2530, 0]
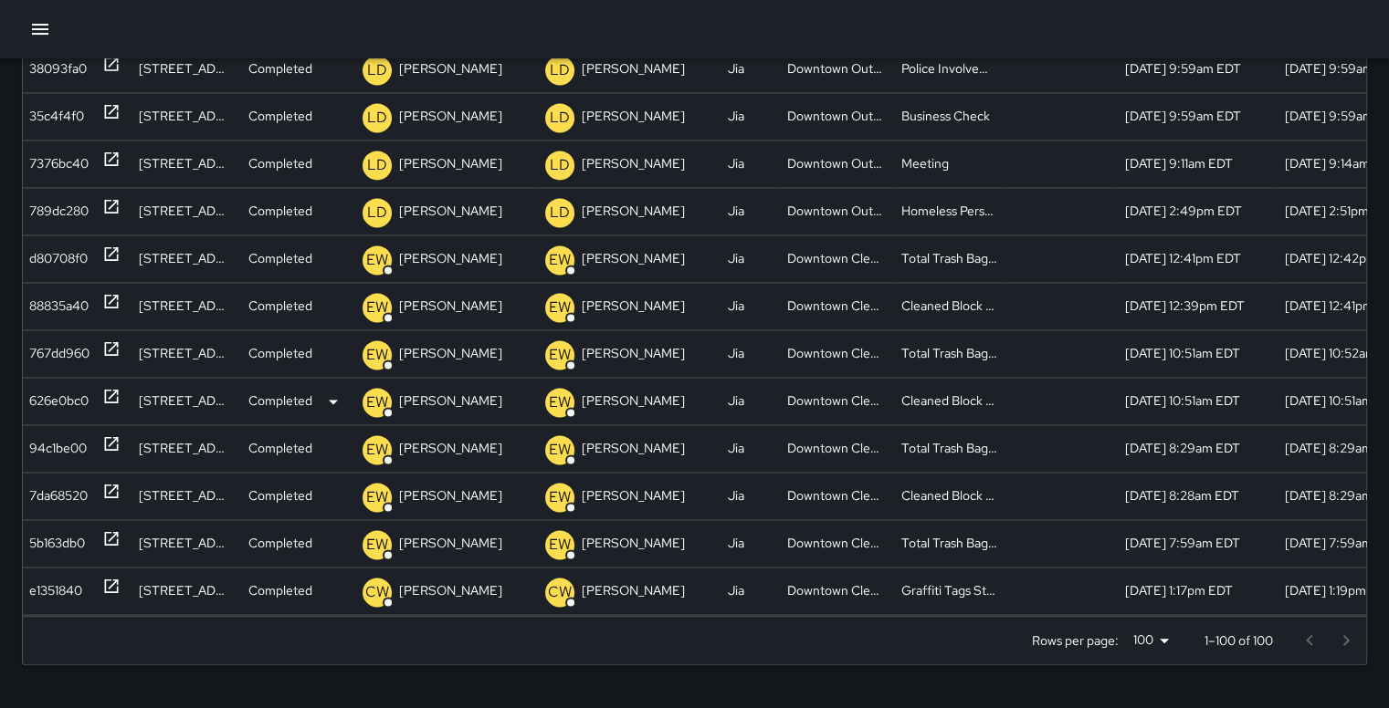
click at [54, 397] on div "626e0bc0" at bounding box center [58, 401] width 59 height 47
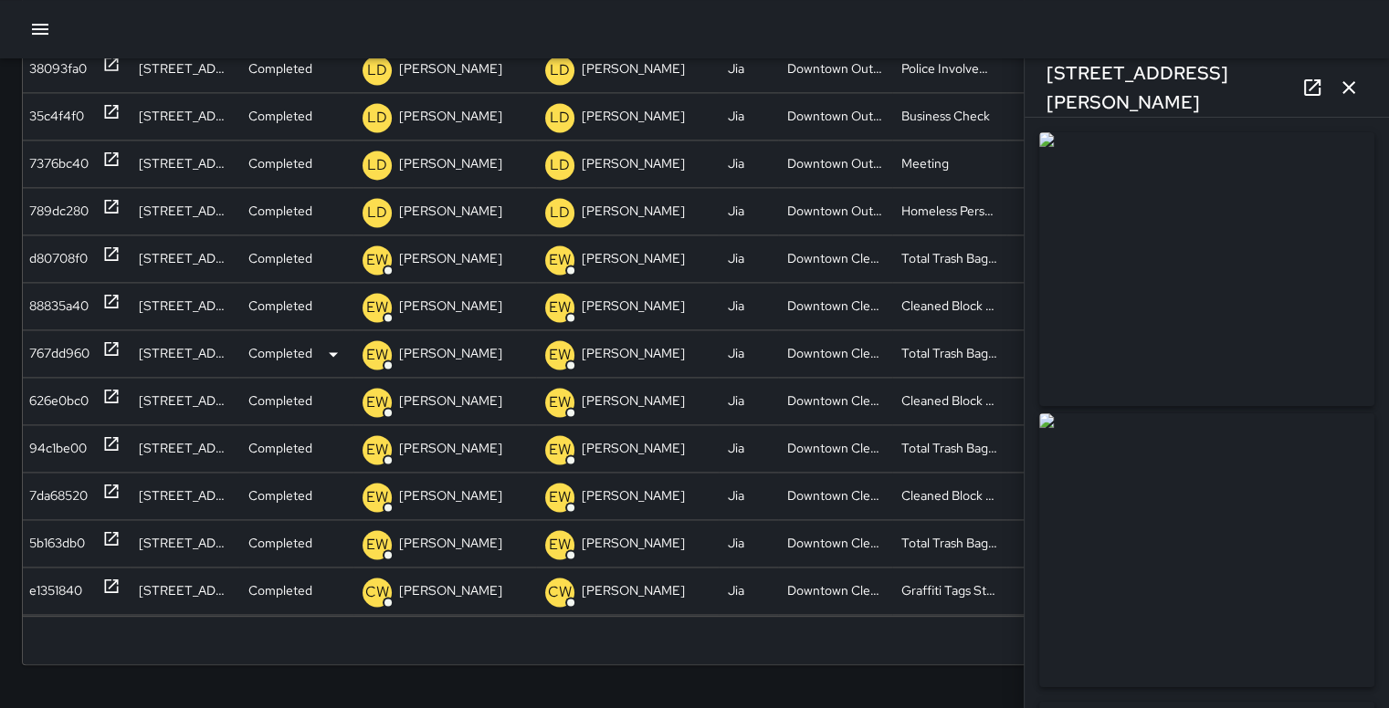
type input "**********"
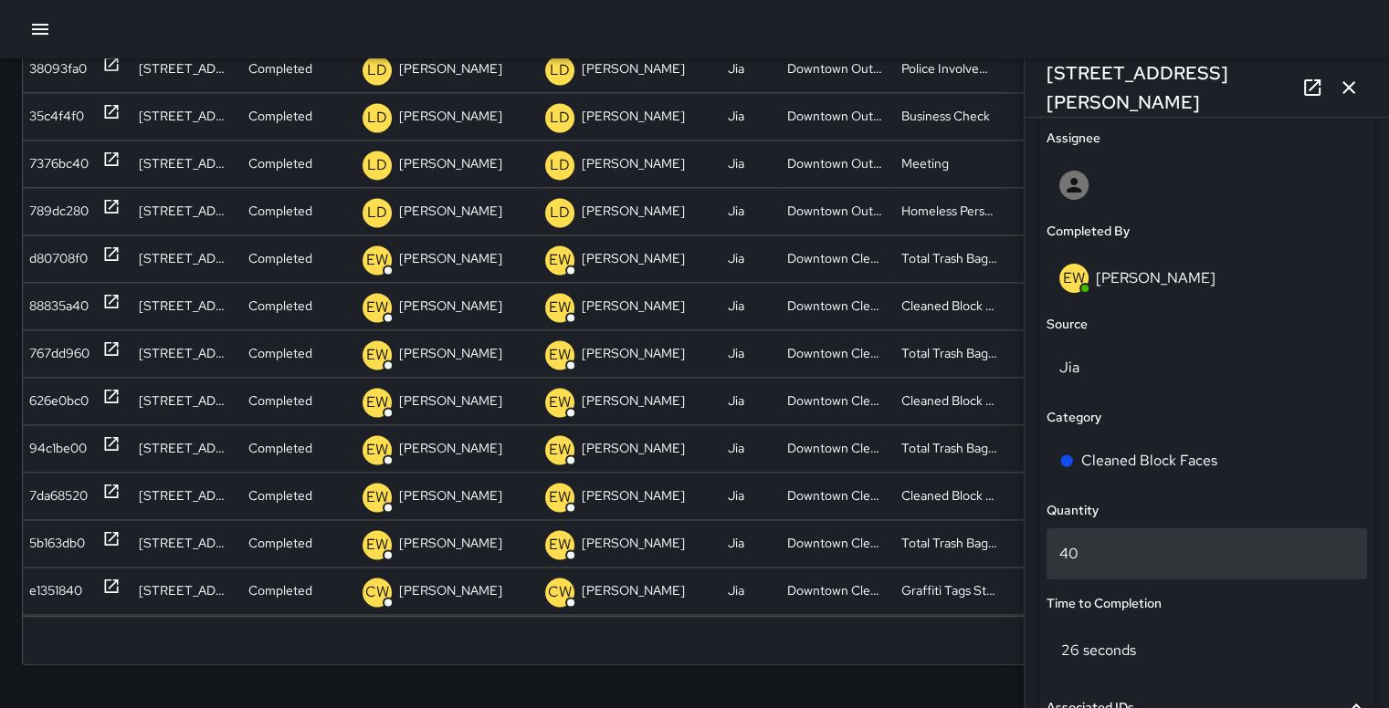
click at [1190, 561] on p "40" at bounding box center [1206, 554] width 295 height 22
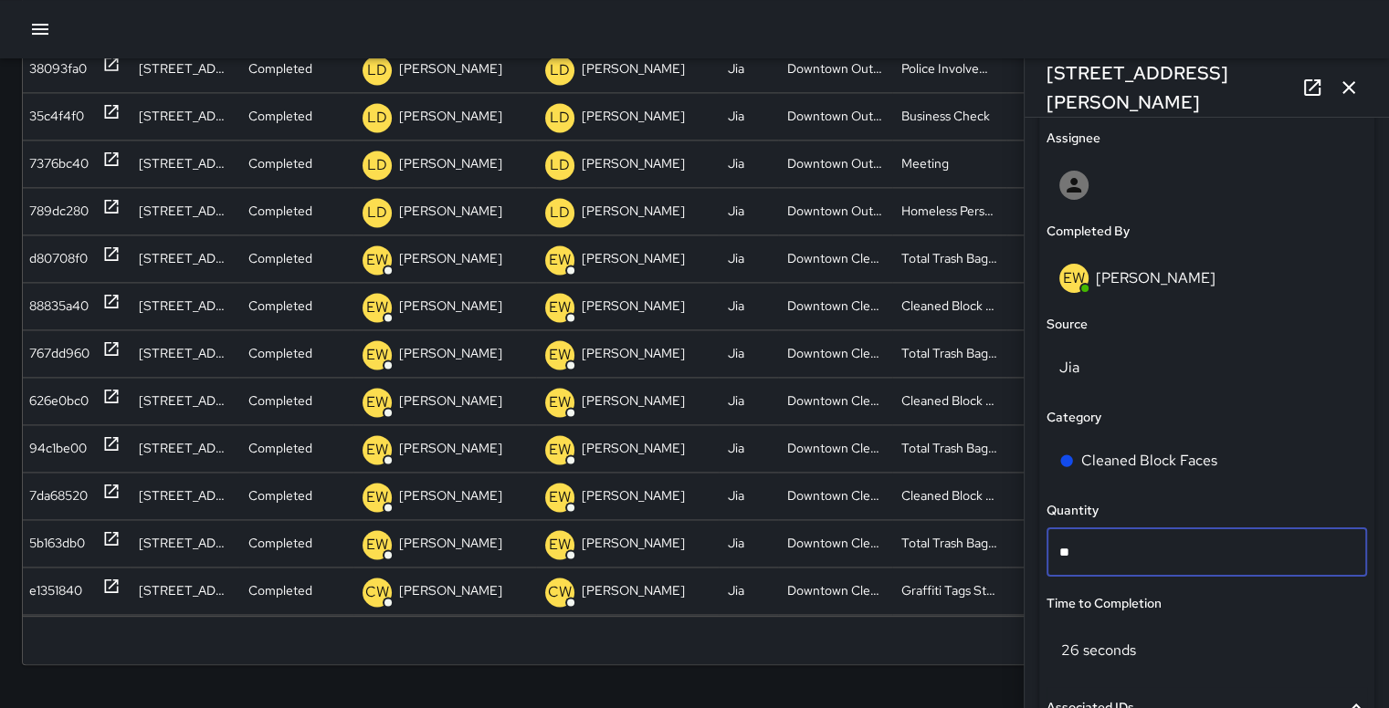
type input "*"
type input "**"
click at [969, 667] on div "Search Search New Task To-Do (31) Skipped (8) Completed (99+) ID Location Statu…" at bounding box center [694, 191] width 1389 height 1036
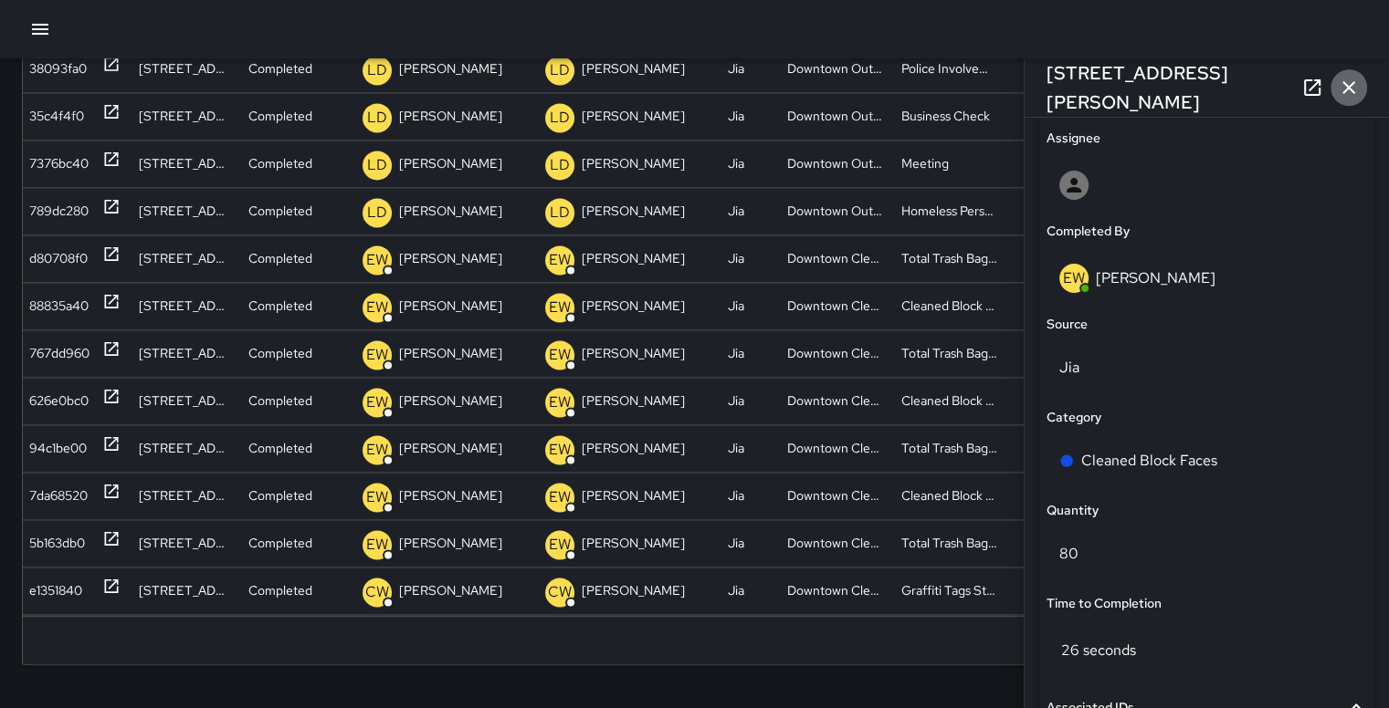
click at [1354, 88] on icon "button" at bounding box center [1348, 88] width 22 height 22
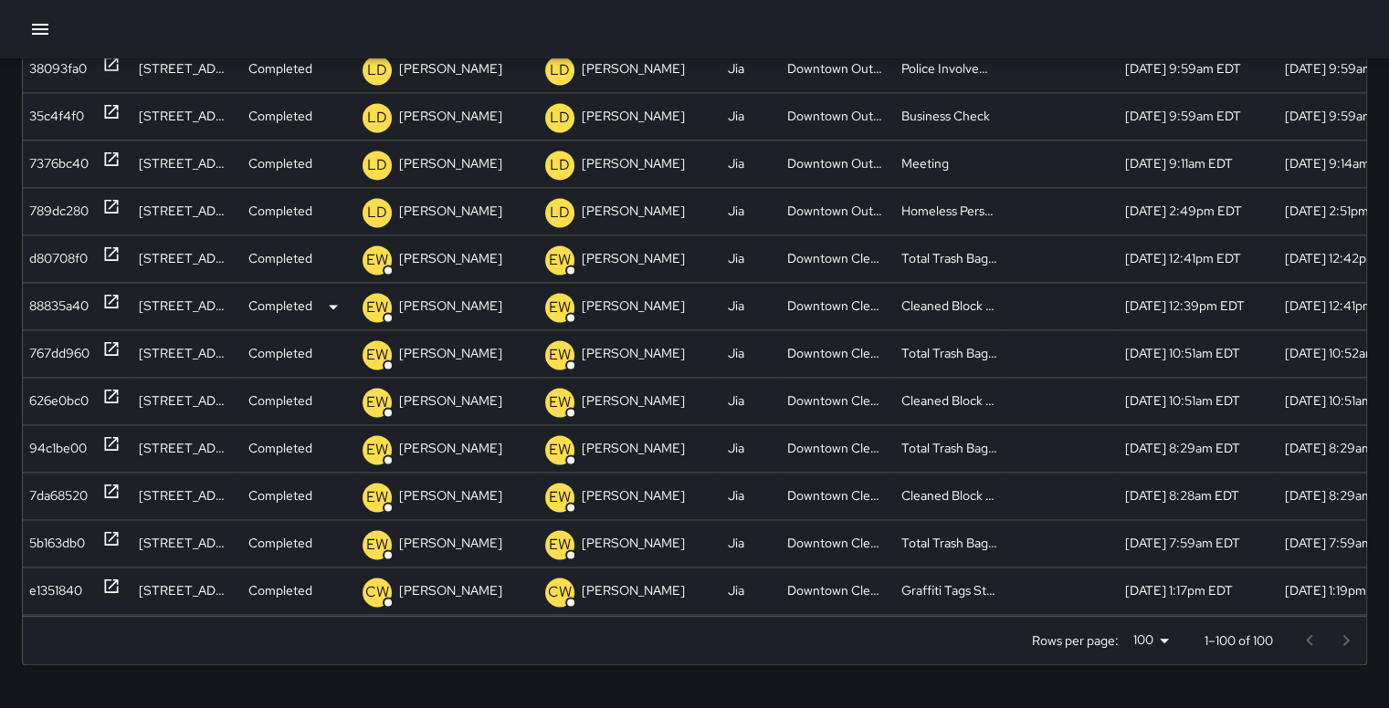
click at [54, 300] on div "88835a40" at bounding box center [58, 306] width 59 height 47
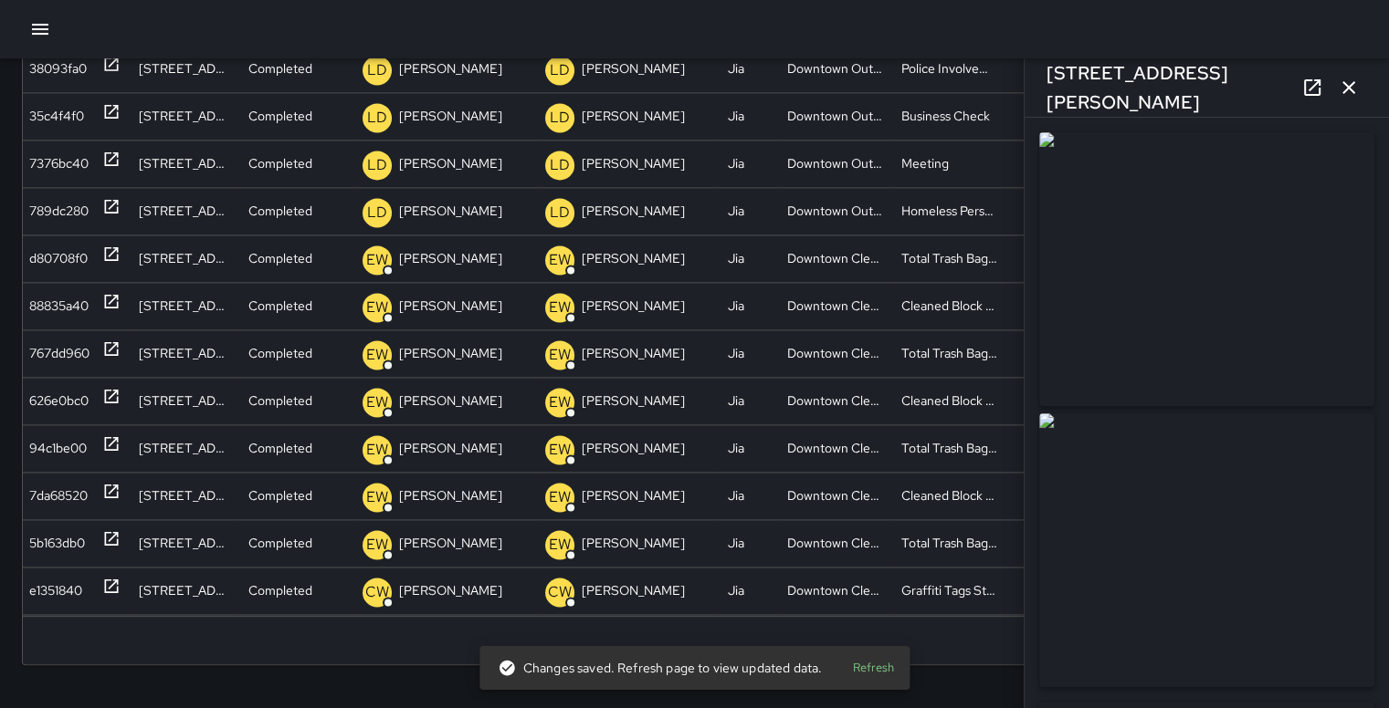
click at [1349, 83] on icon "button" at bounding box center [1348, 88] width 22 height 22
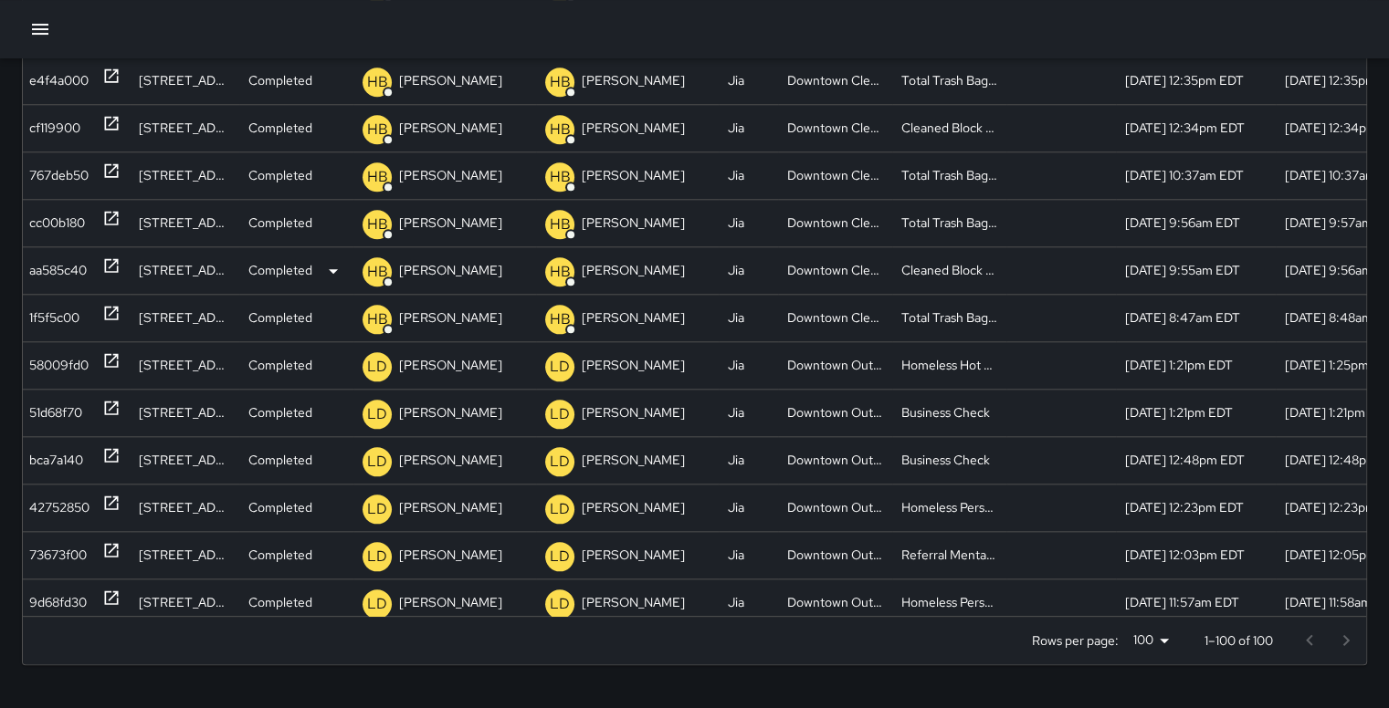
click at [54, 259] on div "aa585c40" at bounding box center [58, 270] width 58 height 47
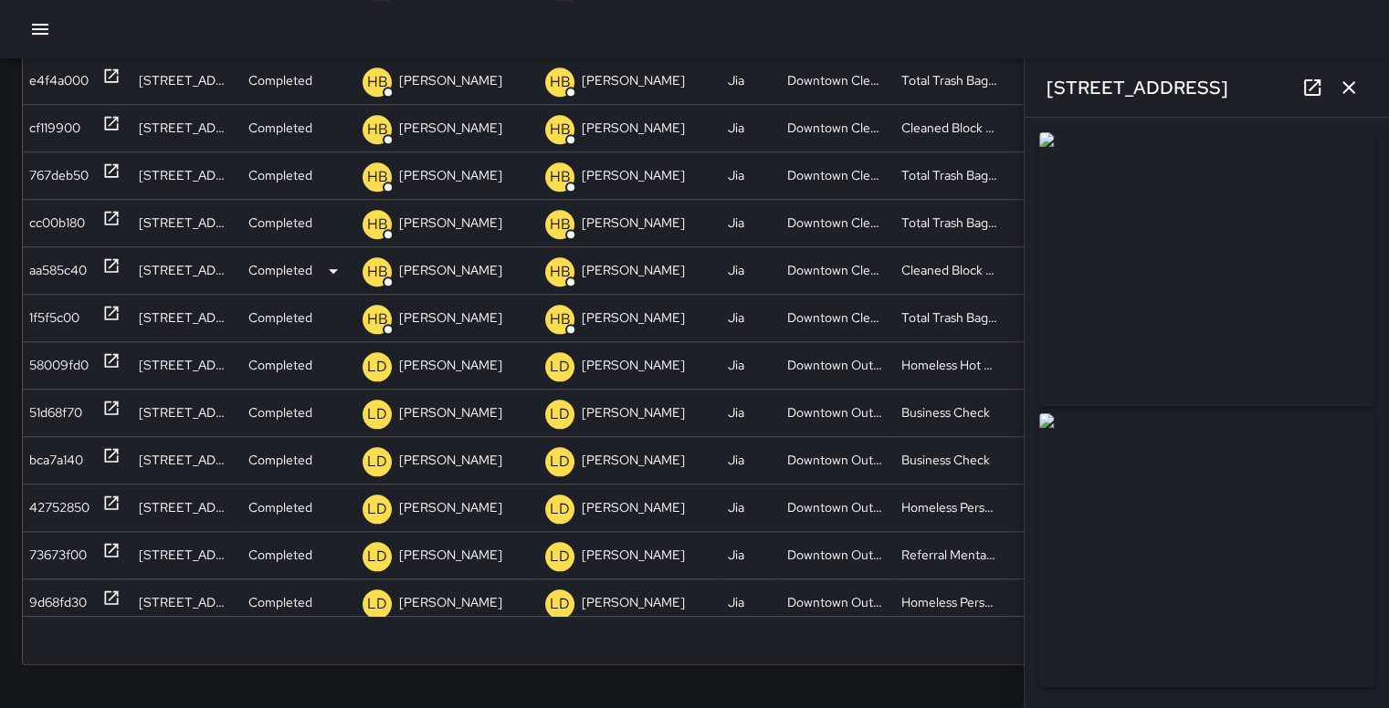
type input "**********"
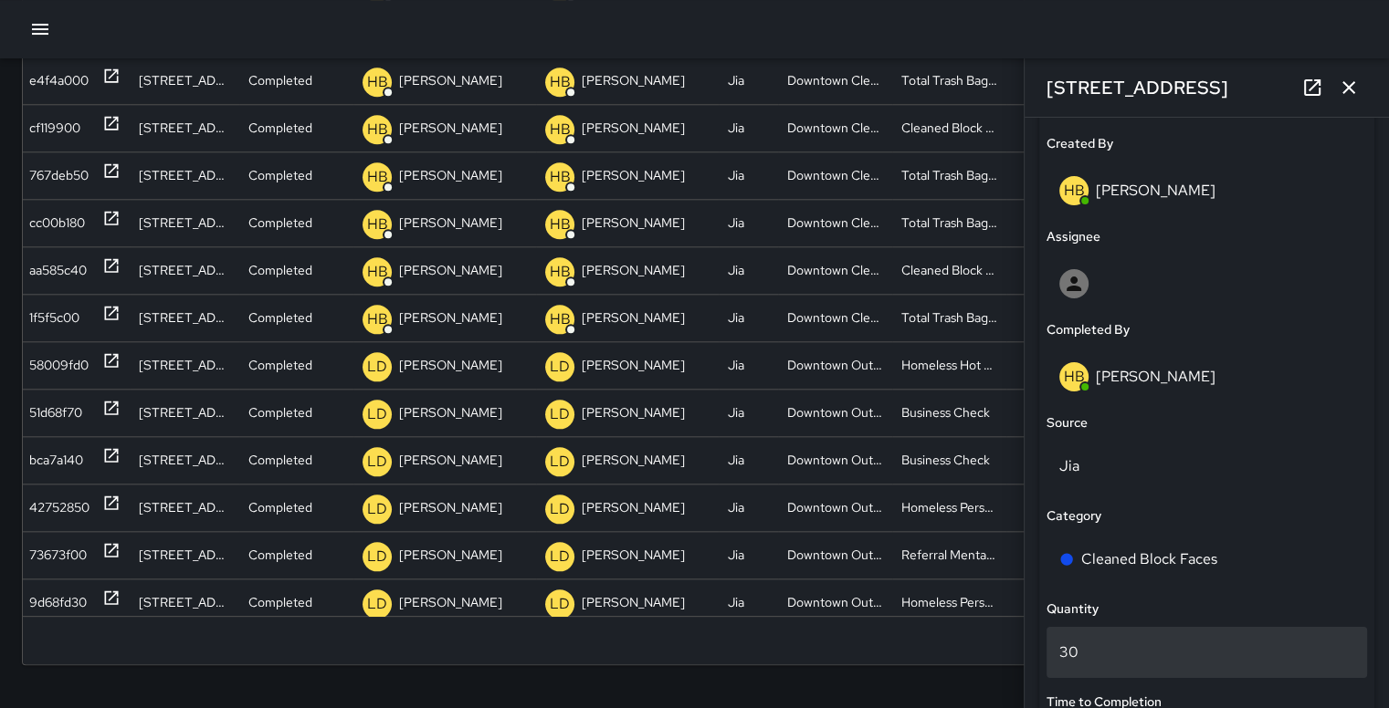
click at [1169, 655] on p "30" at bounding box center [1206, 653] width 295 height 22
type input "*"
type input "**"
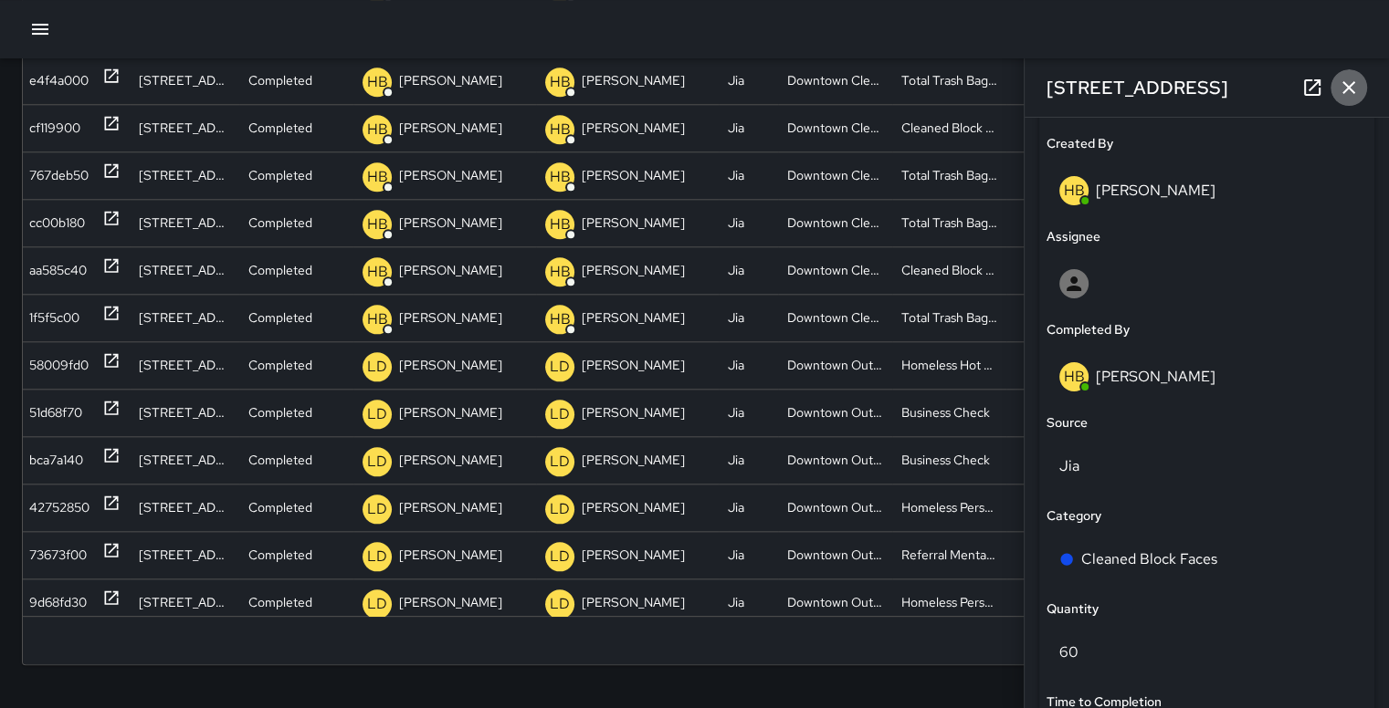
click at [1353, 91] on icon "button" at bounding box center [1348, 87] width 13 height 13
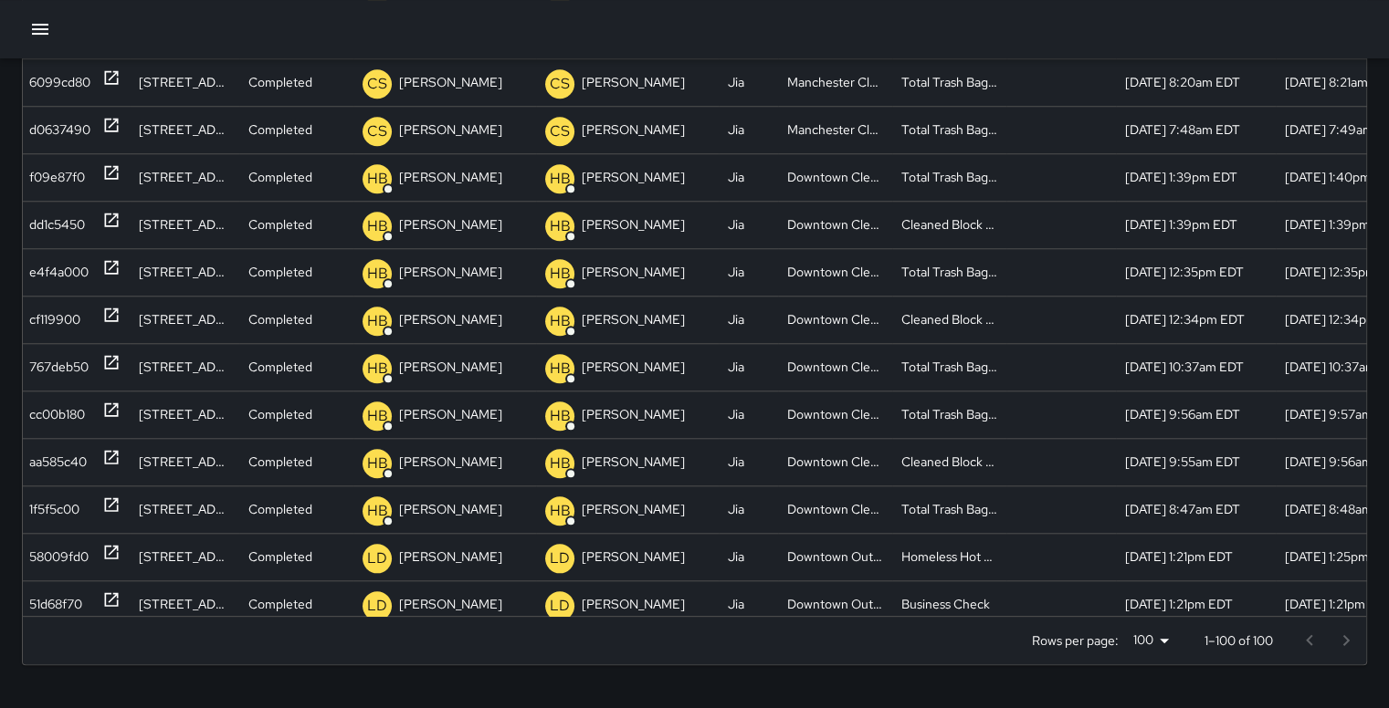
scroll to position [1466, 3]
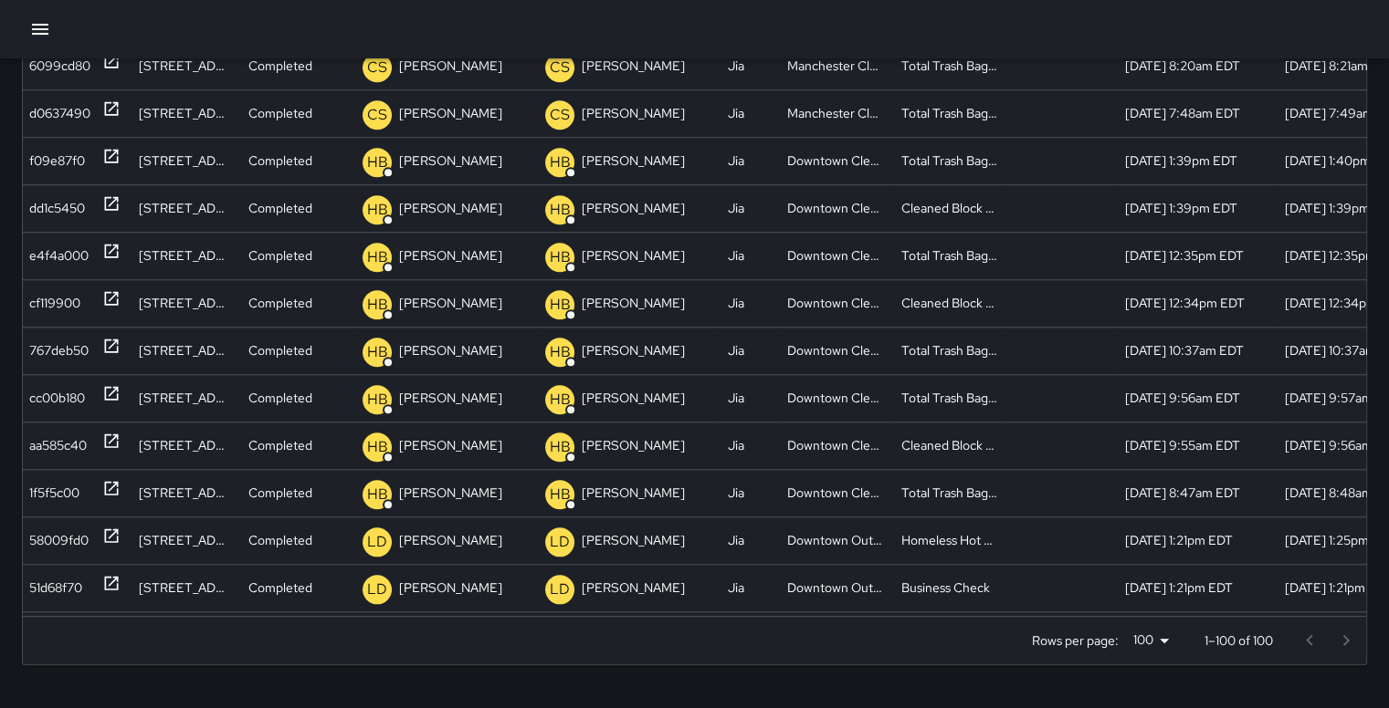
click at [37, 27] on icon "button" at bounding box center [40, 29] width 22 height 22
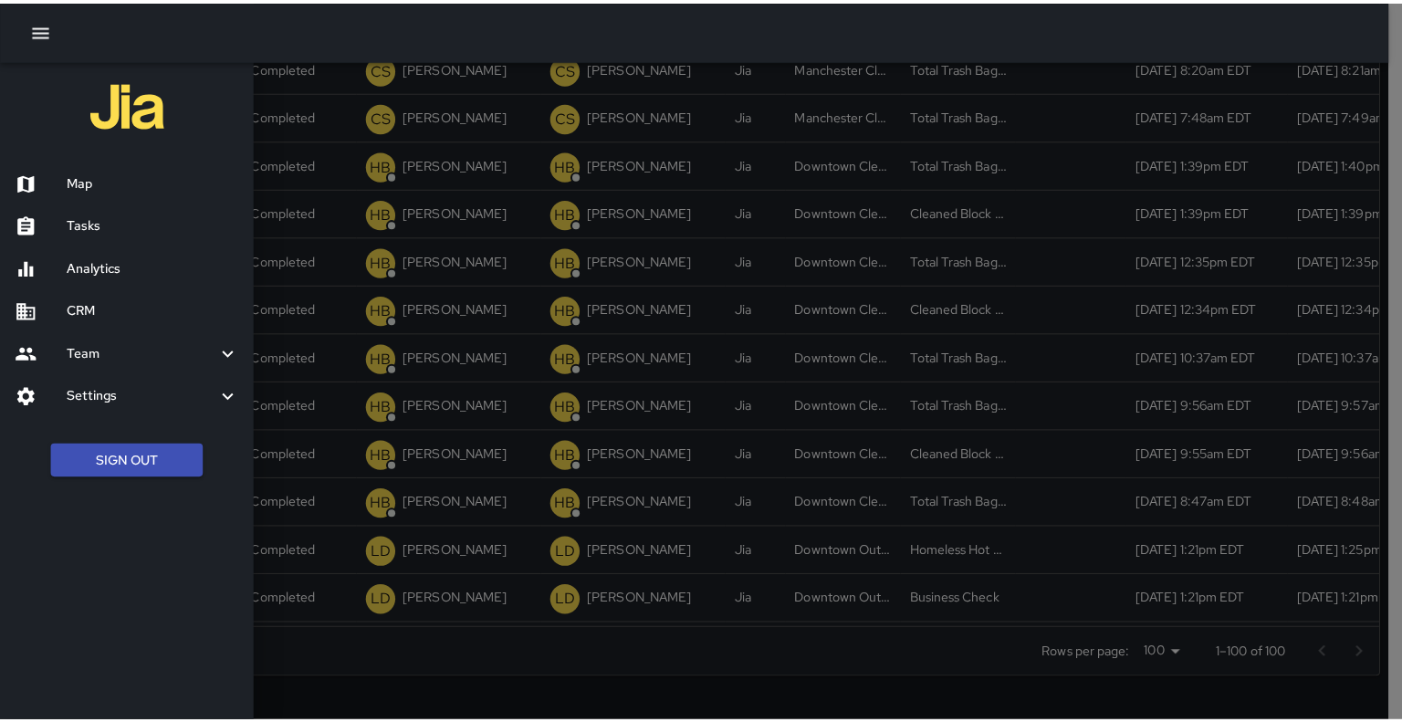
scroll to position [372, 0]
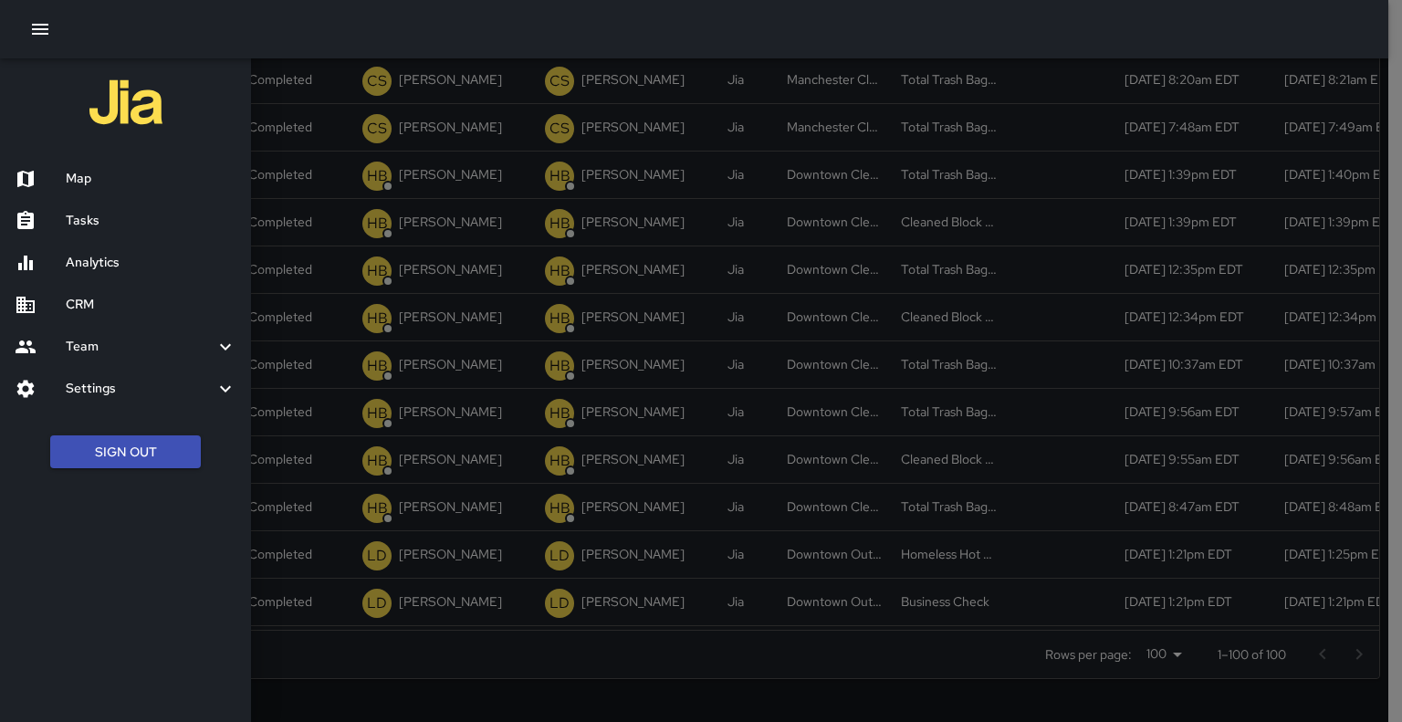
click at [95, 260] on h6 "Analytics" at bounding box center [151, 263] width 171 height 20
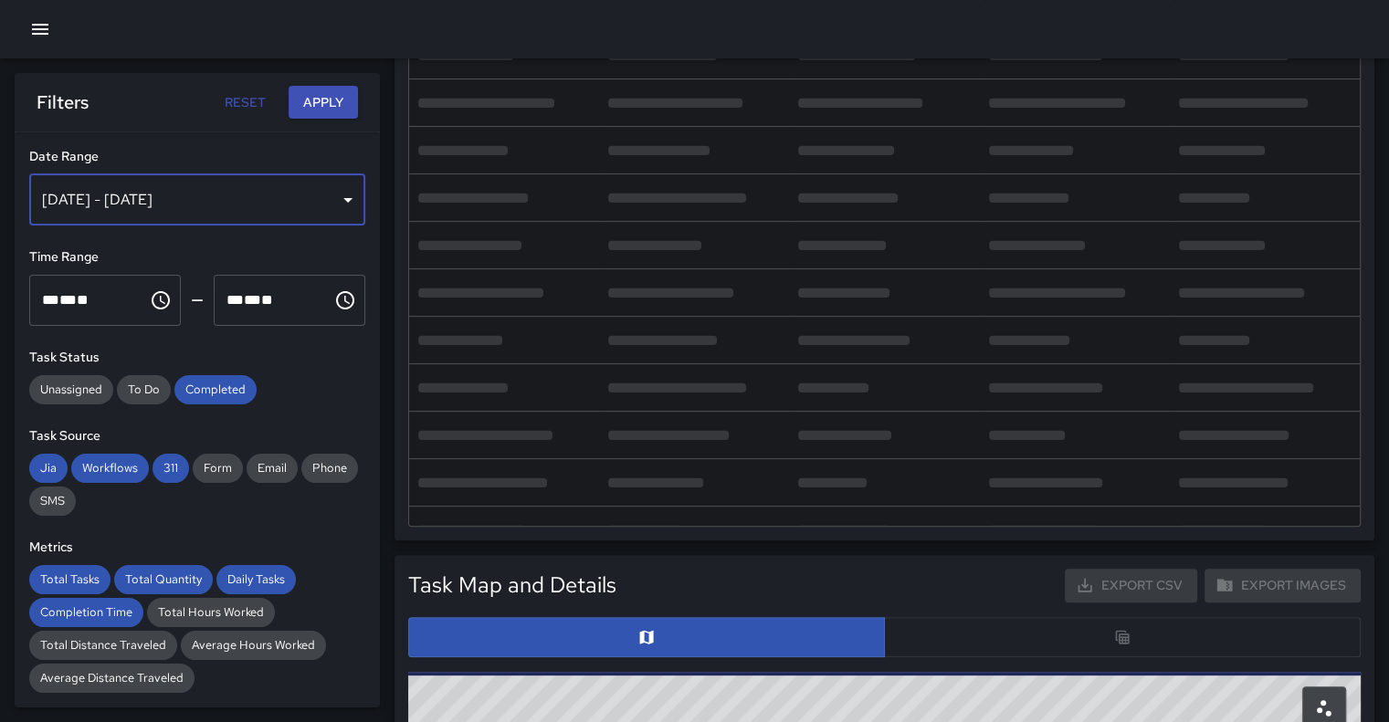
click at [340, 201] on div "Oct 09, 2025 - Oct 15, 2025" at bounding box center [197, 199] width 336 height 51
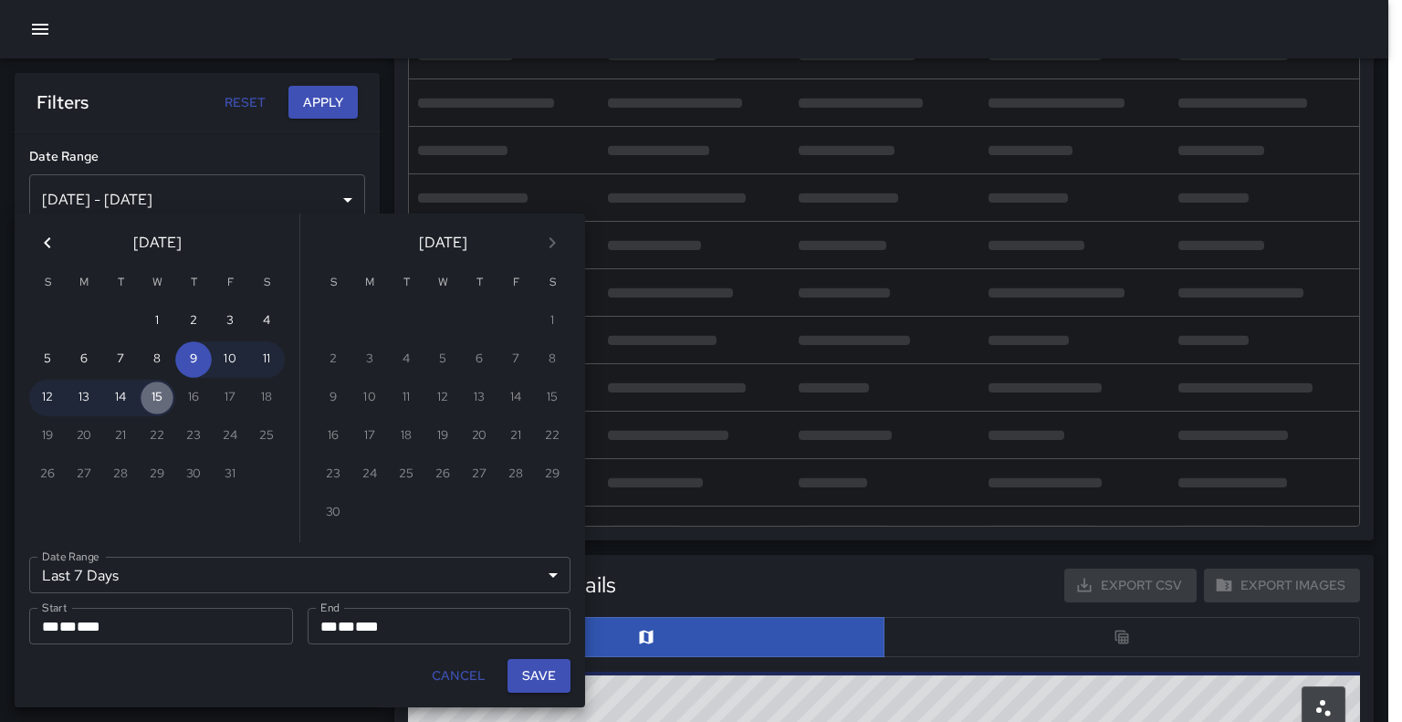
click at [164, 401] on button "15" at bounding box center [157, 398] width 37 height 37
type input "******"
type input "**********"
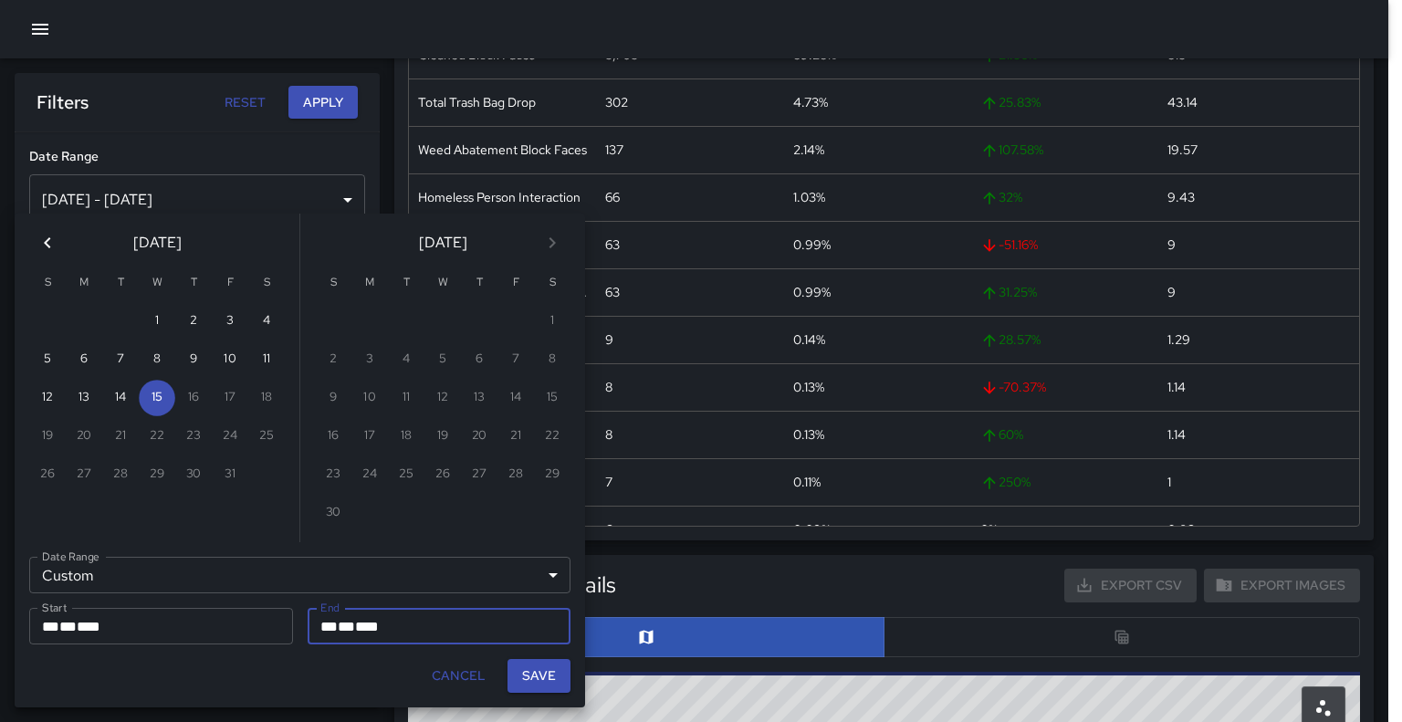
click at [552, 678] on button "Save" at bounding box center [539, 676] width 63 height 34
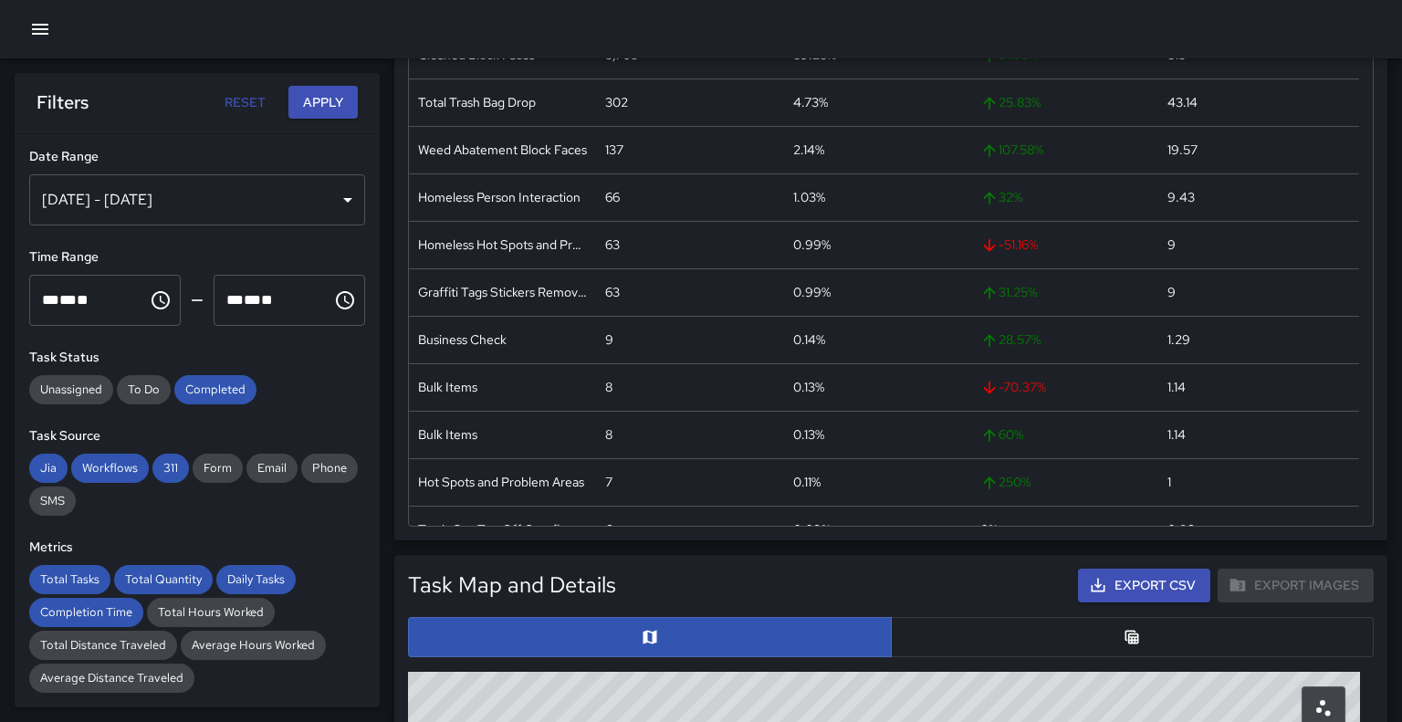
type input "**********"
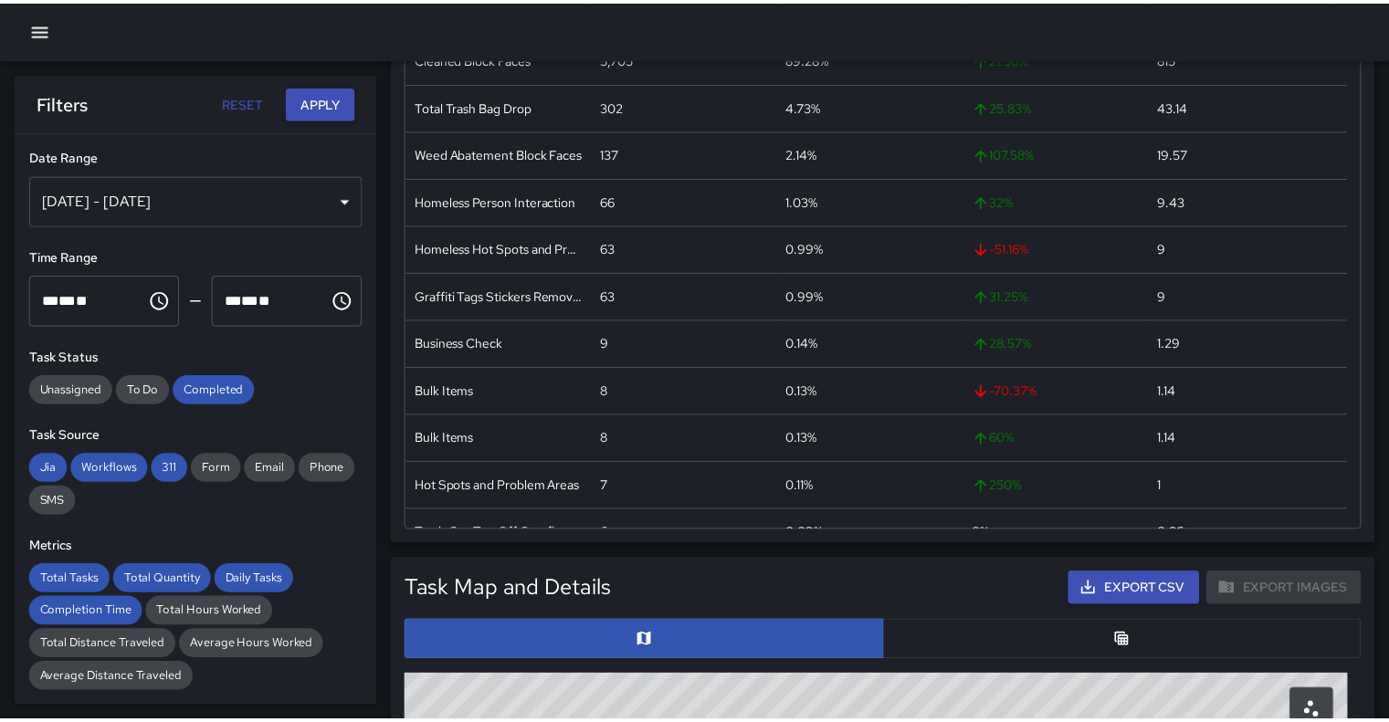
scroll to position [375, 0]
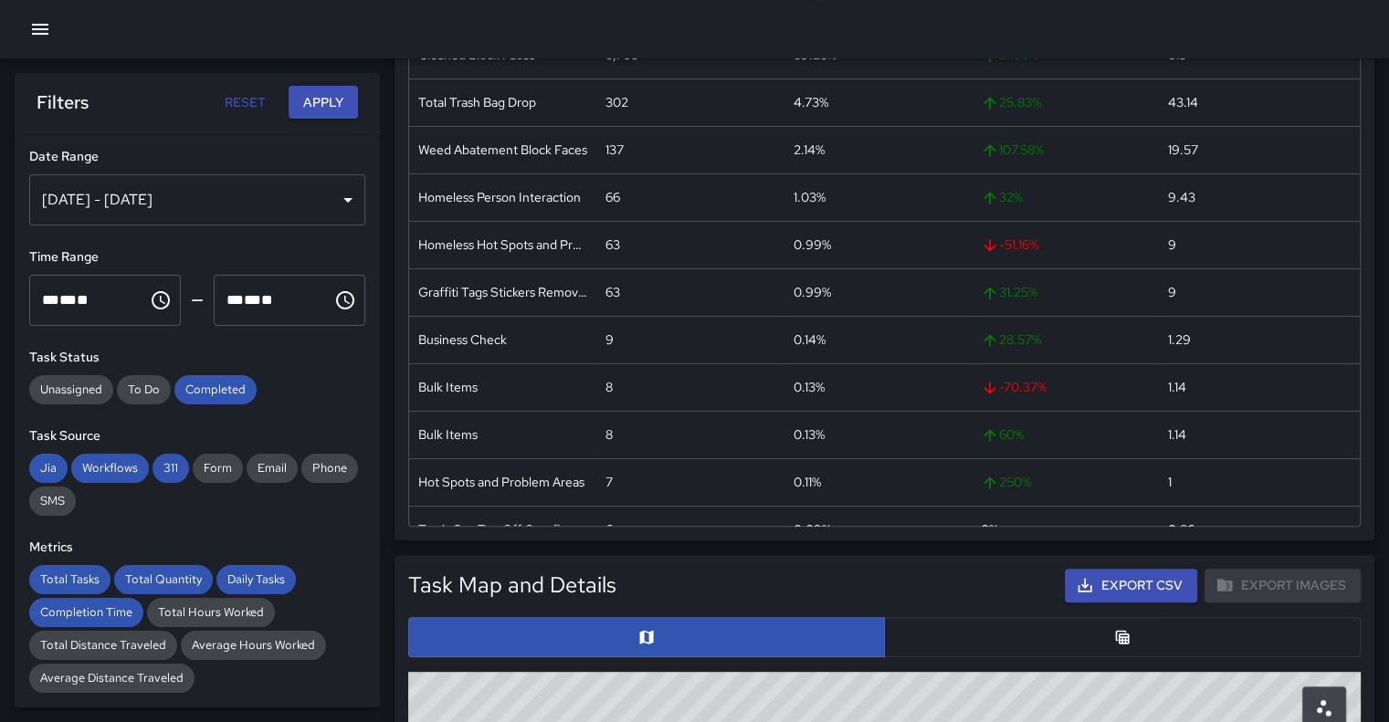
click at [310, 100] on button "Apply" at bounding box center [322, 103] width 69 height 34
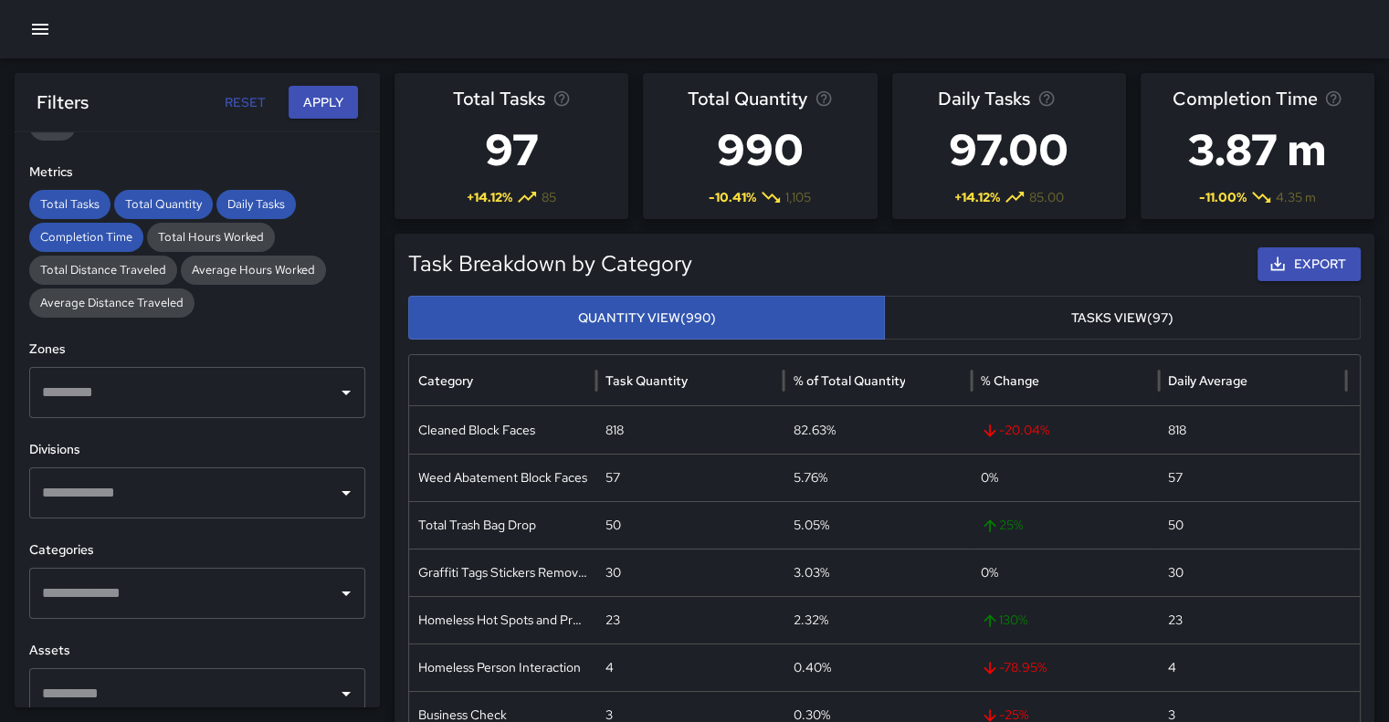
click at [330, 506] on div "​" at bounding box center [197, 492] width 336 height 51
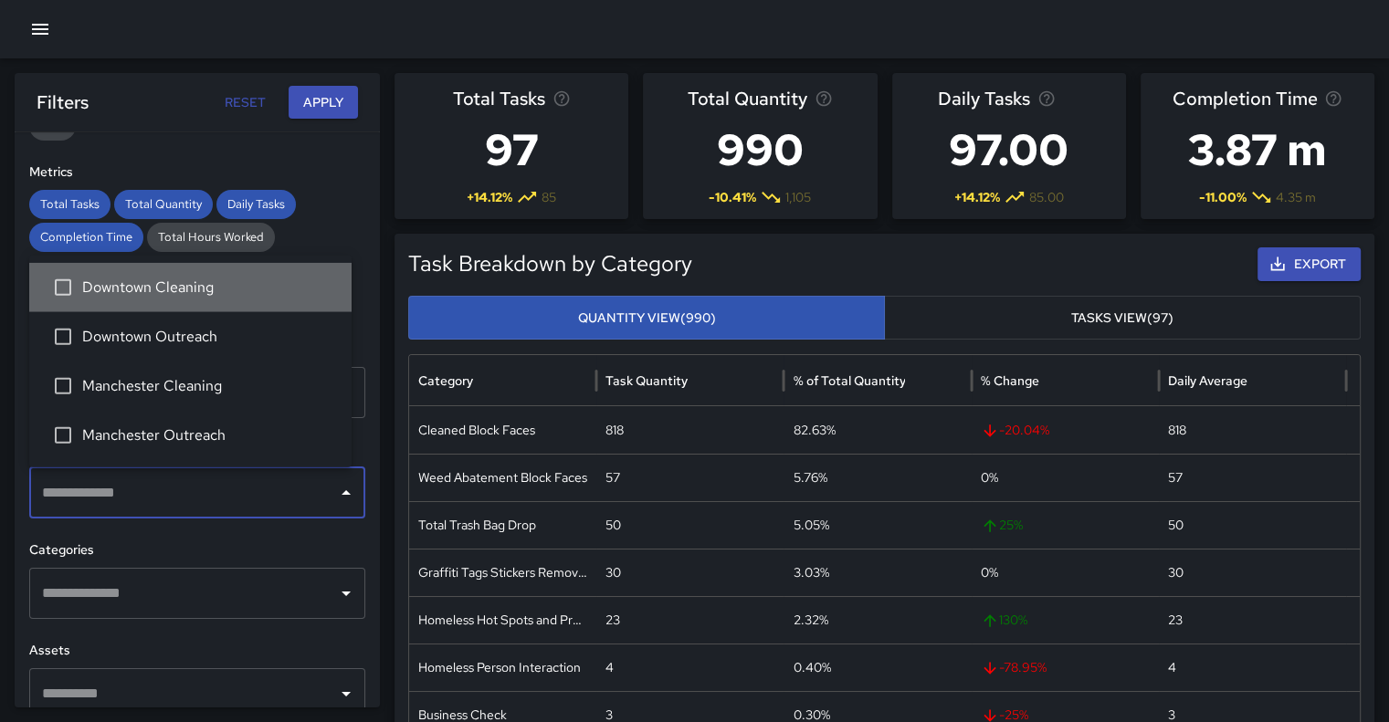
click at [186, 280] on span "Downtown Cleaning" at bounding box center [209, 288] width 255 height 22
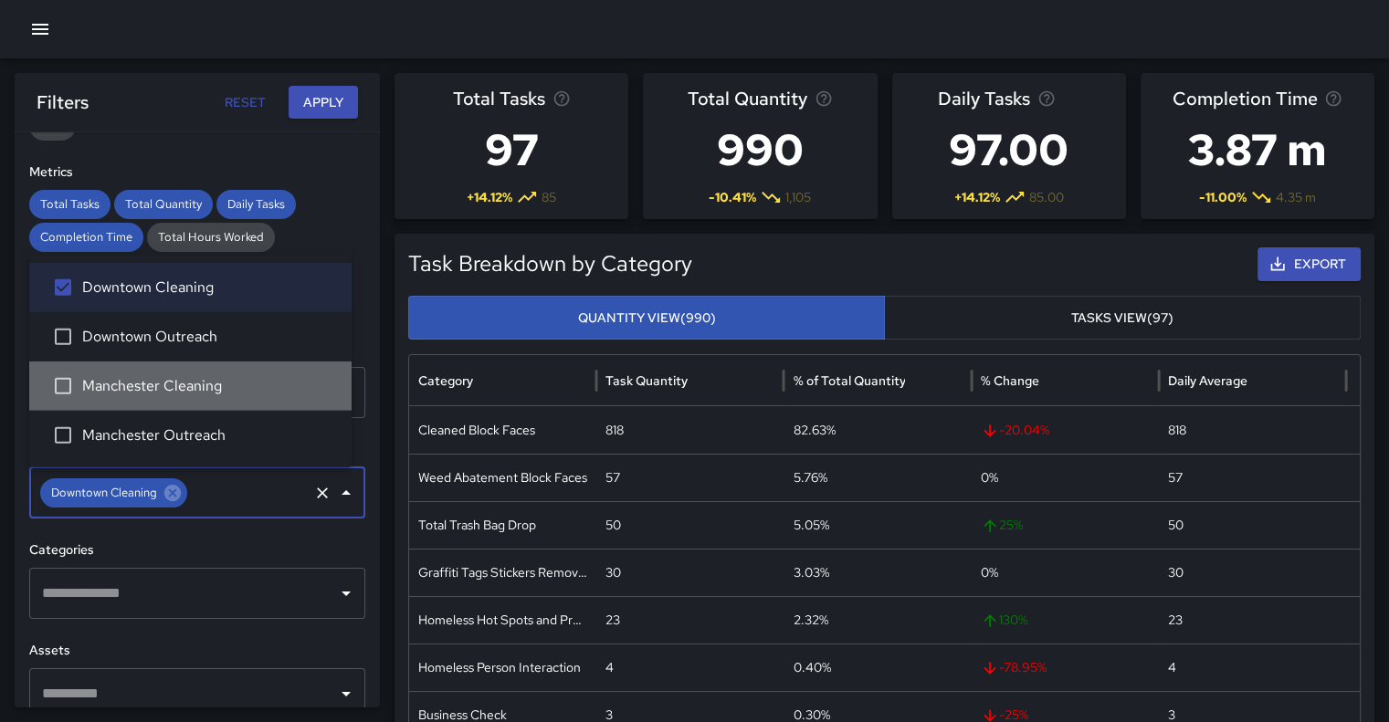
click at [184, 381] on span "Manchester Cleaning" at bounding box center [209, 386] width 255 height 22
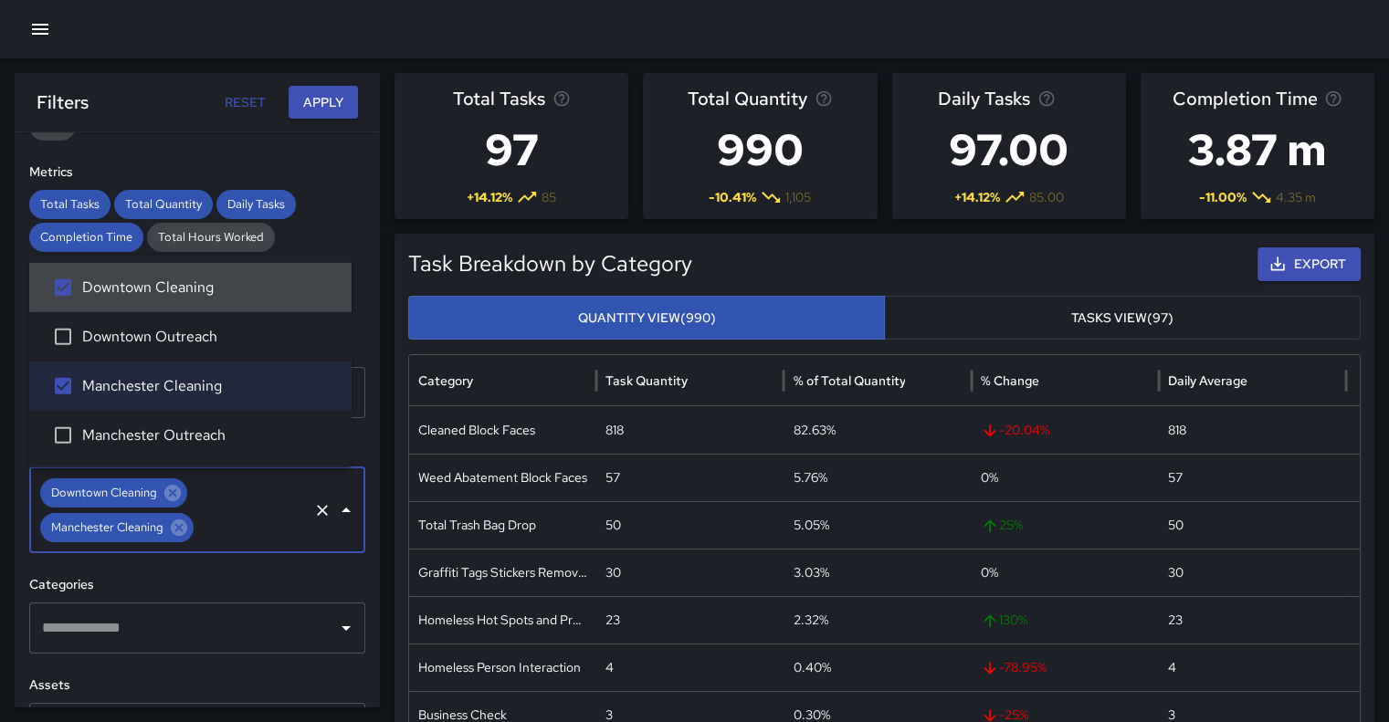
click at [334, 101] on button "Apply" at bounding box center [322, 103] width 69 height 34
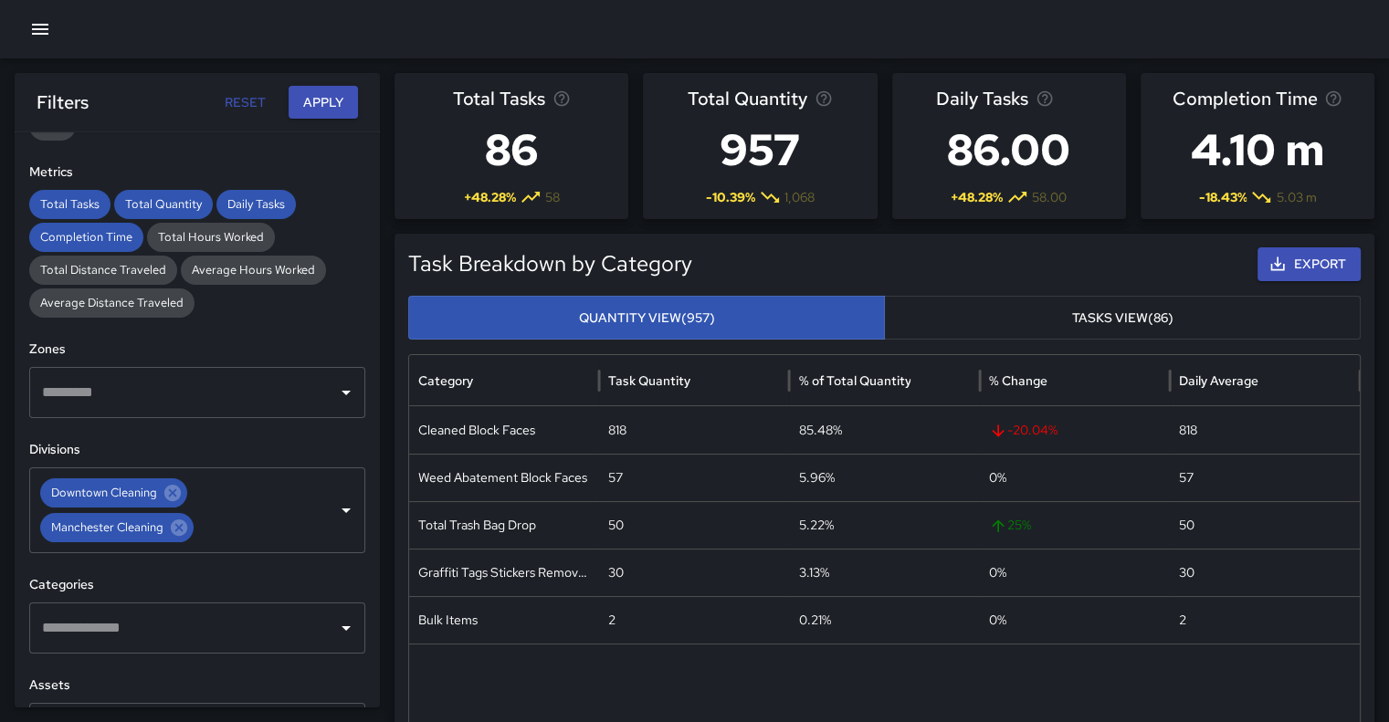
click at [47, 22] on icon "button" at bounding box center [40, 29] width 22 height 22
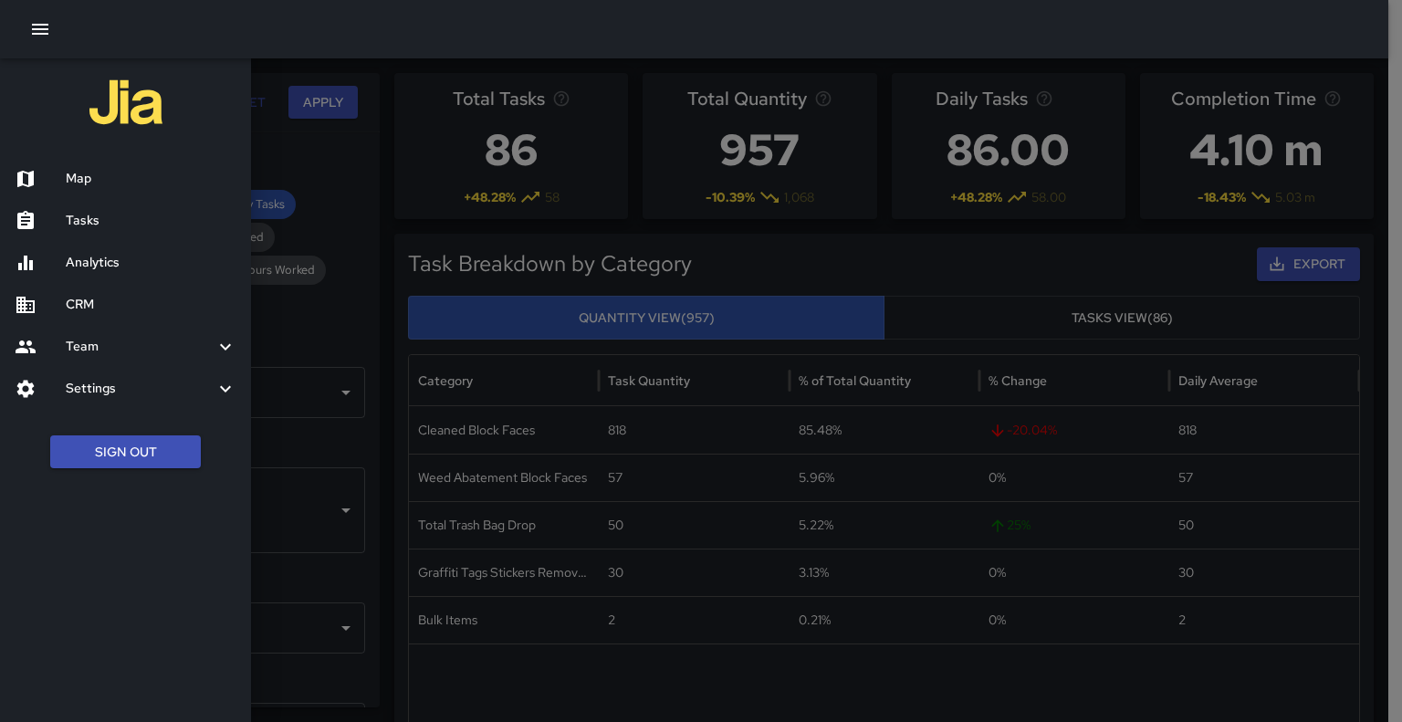
click at [105, 217] on h6 "Tasks" at bounding box center [151, 221] width 171 height 20
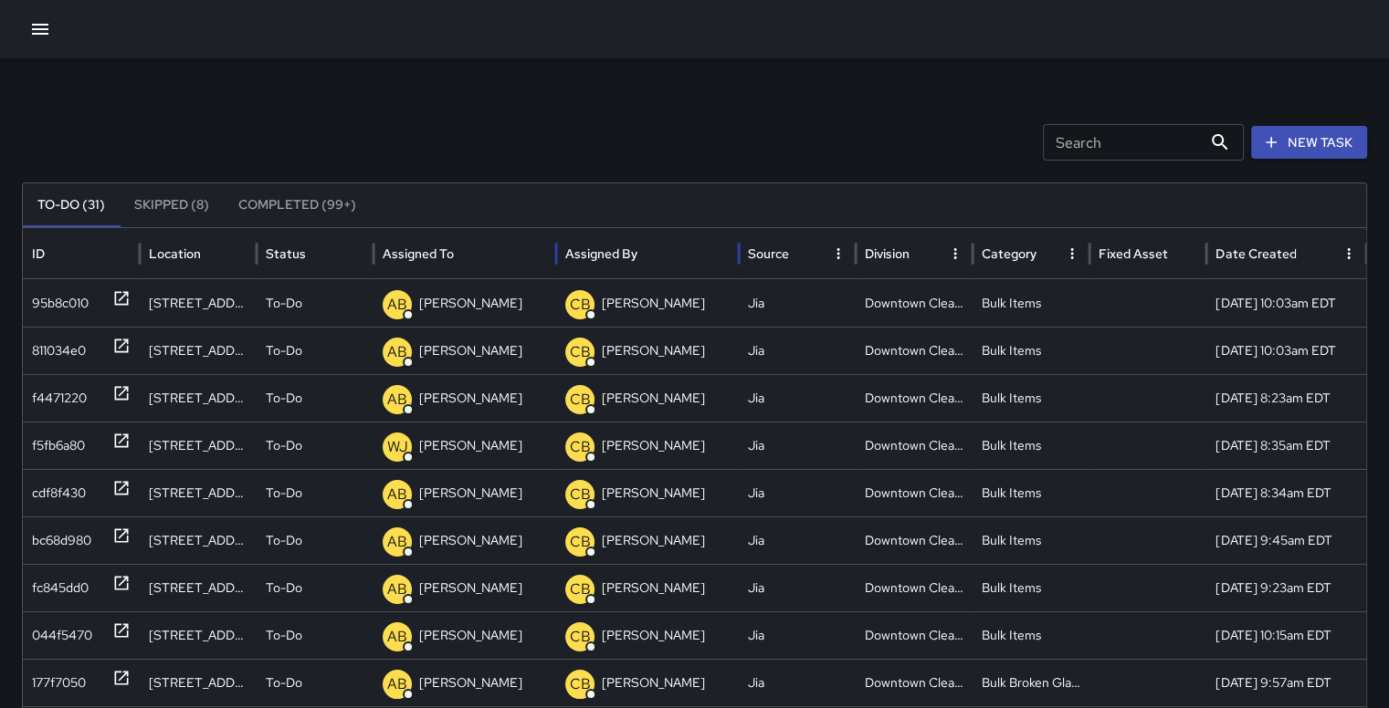
click at [620, 246] on div "Assigned By" at bounding box center [601, 254] width 72 height 16
click at [621, 260] on div "Assigned By" at bounding box center [601, 254] width 72 height 16
click at [1367, 697] on div "To-Do (31) Skipped (8) Completed (99+) ID Location Status Assigned To Assigned …" at bounding box center [694, 617] width 1345 height 868
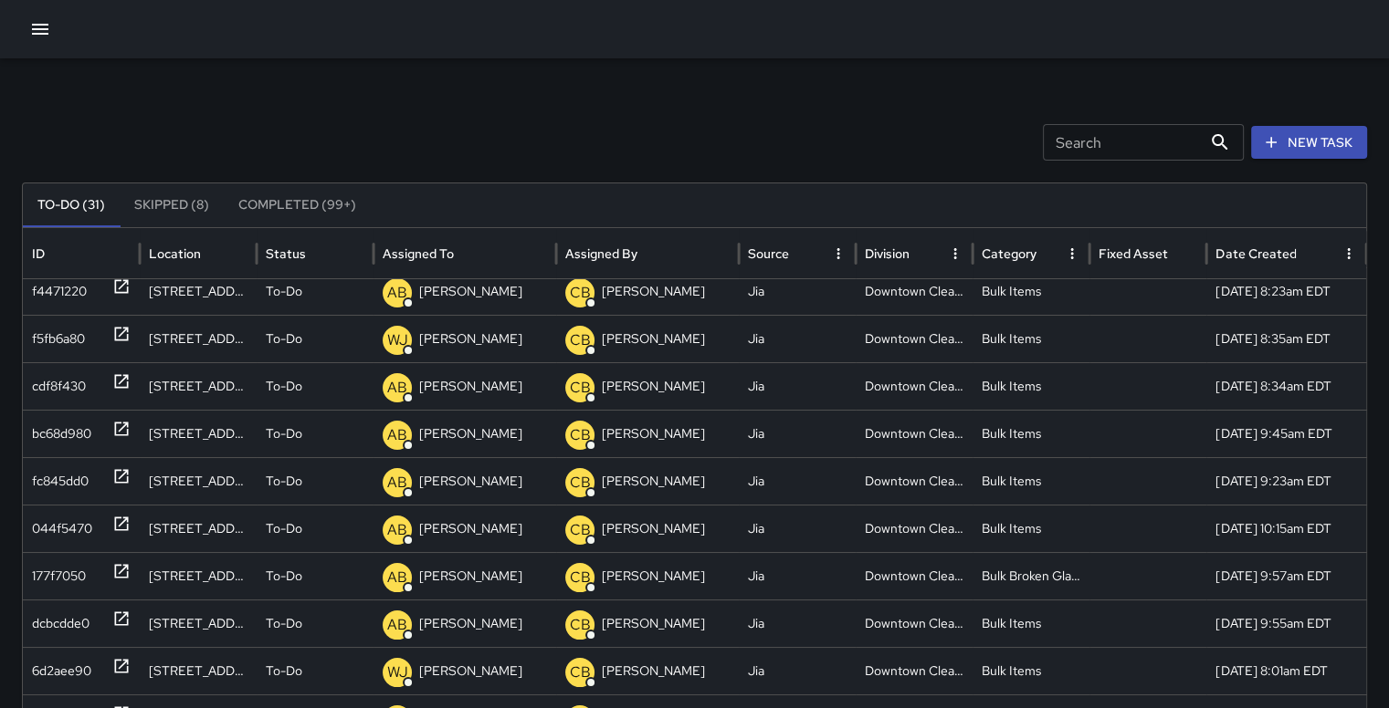
scroll to position [130, 0]
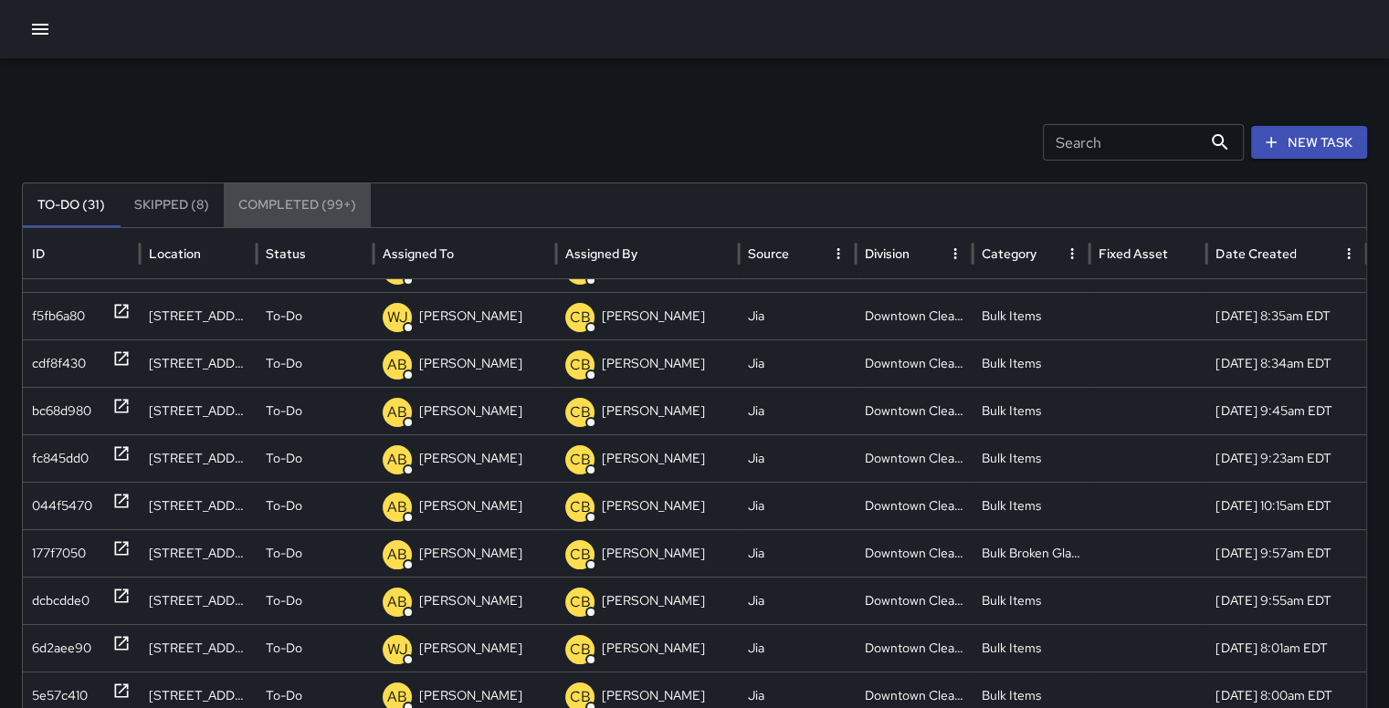
click at [293, 208] on button "Completed (99+)" at bounding box center [297, 206] width 147 height 44
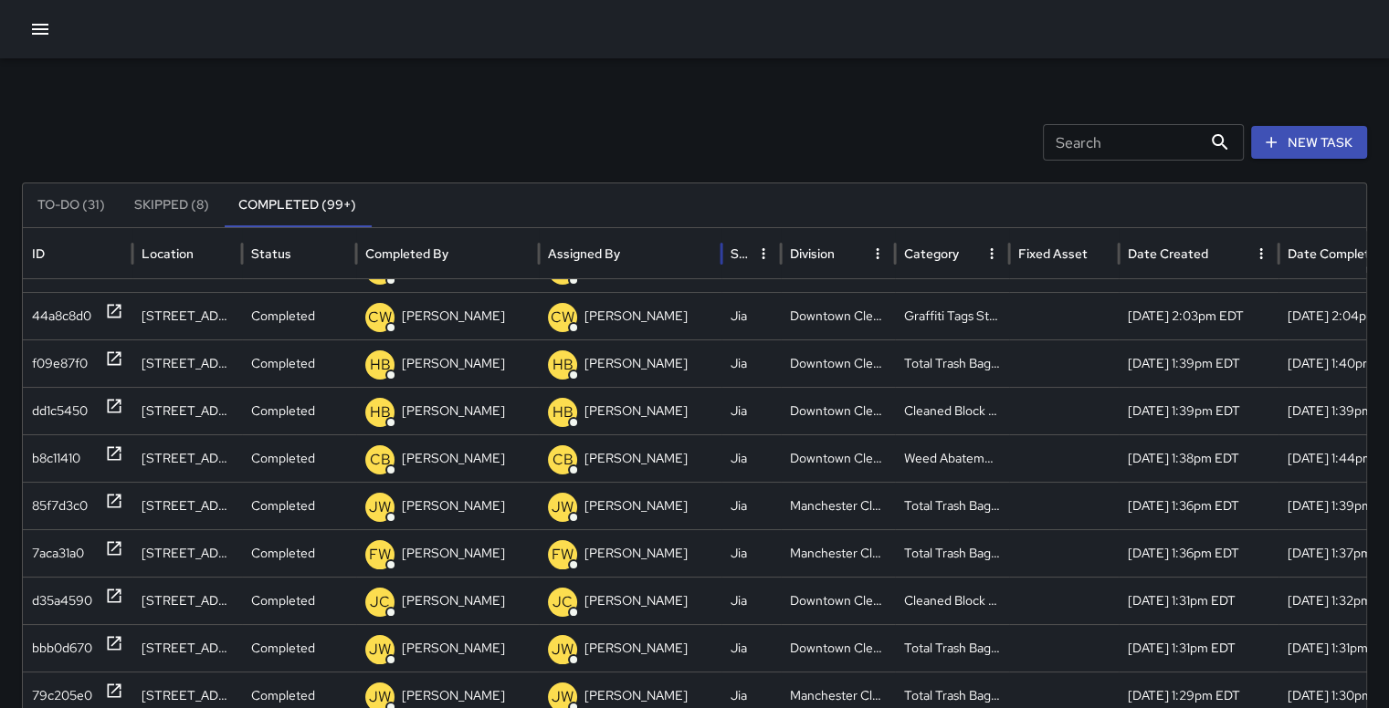
click at [614, 249] on div "Assigned By" at bounding box center [584, 254] width 72 height 16
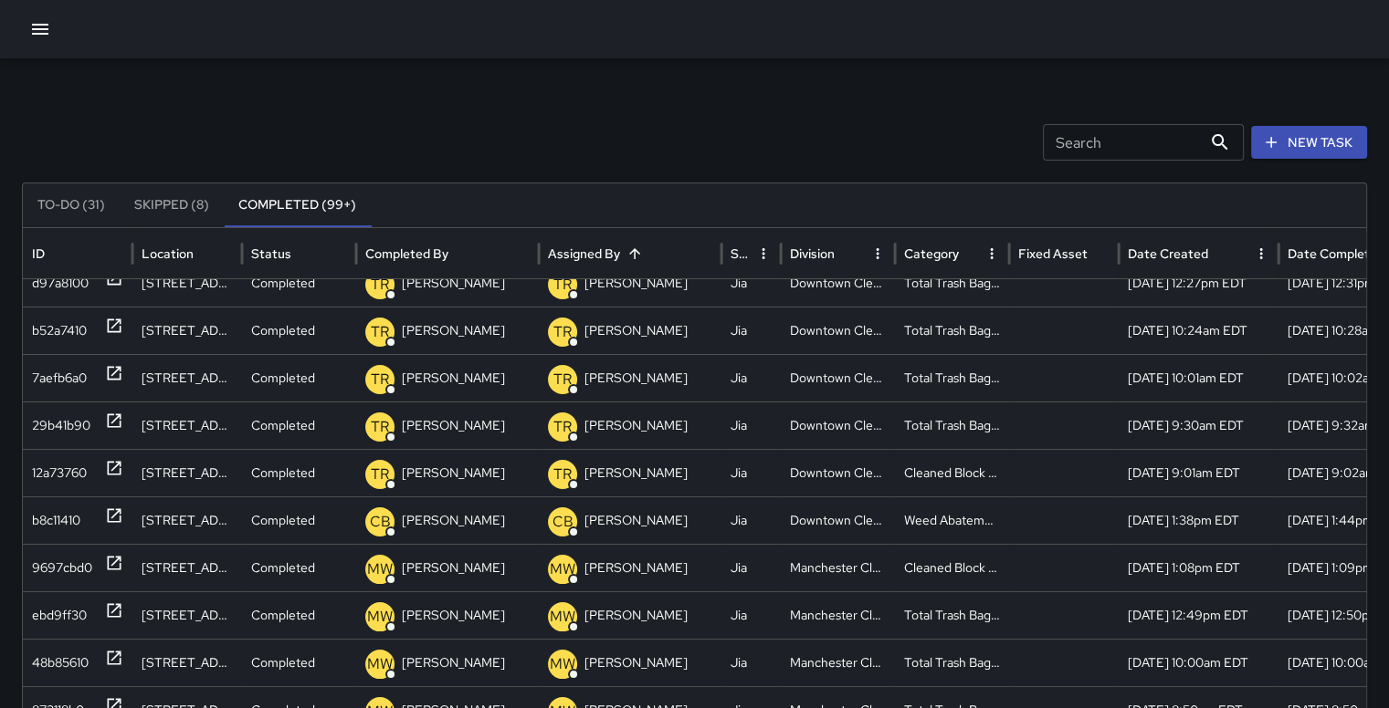
scroll to position [121, 0]
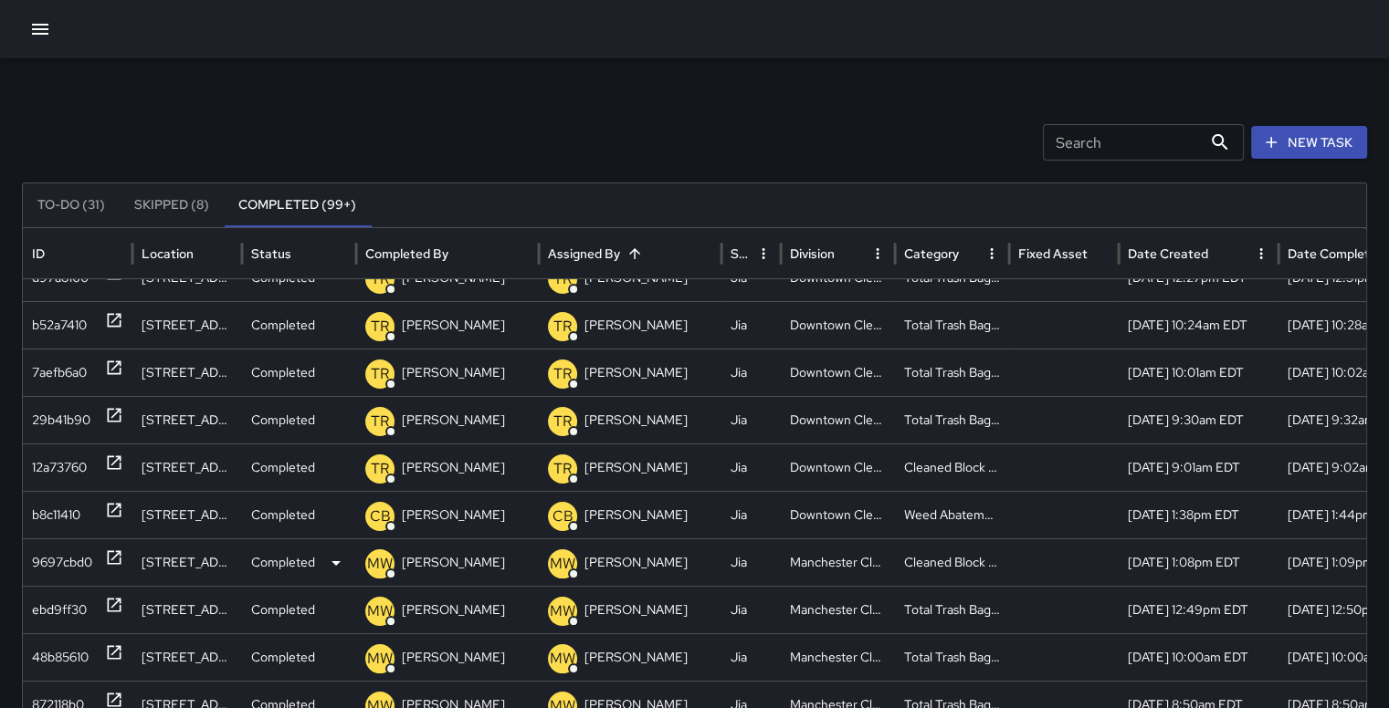
click at [62, 561] on div "9697cbd0" at bounding box center [62, 563] width 60 height 47
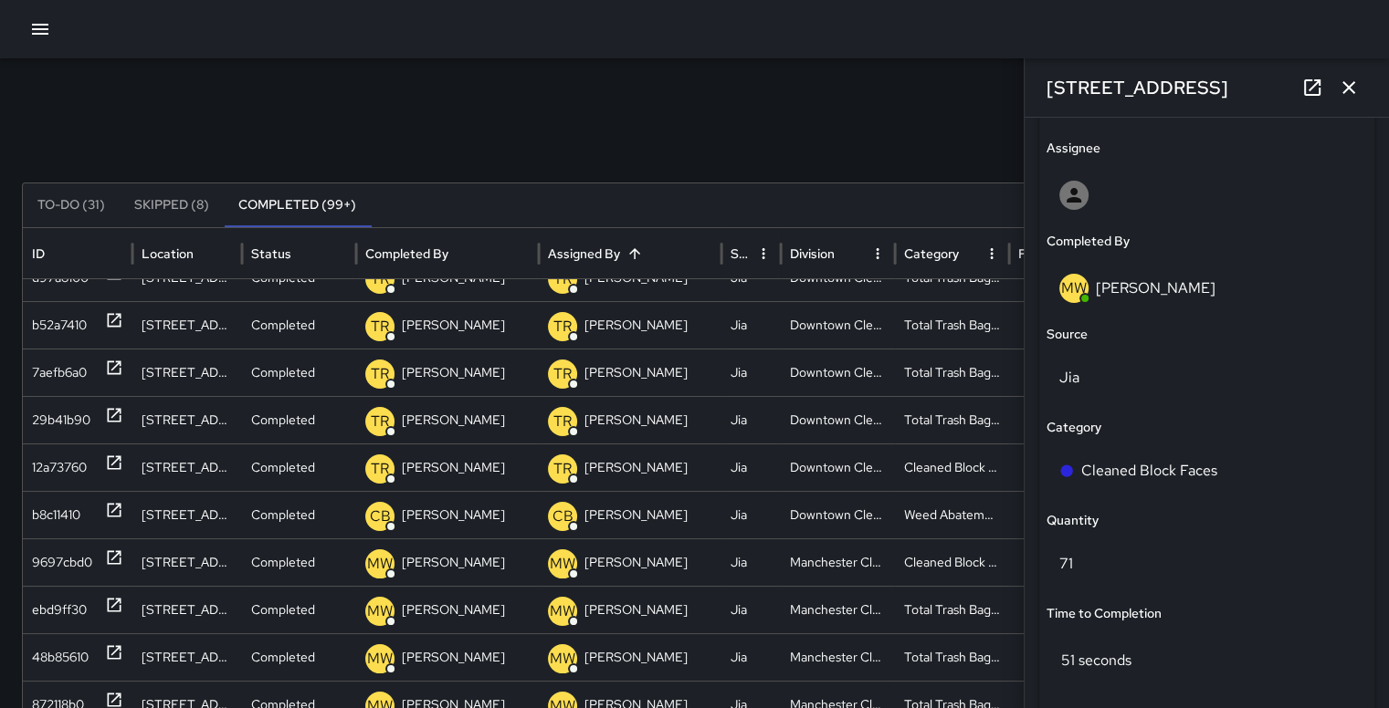
scroll to position [1037, 0]
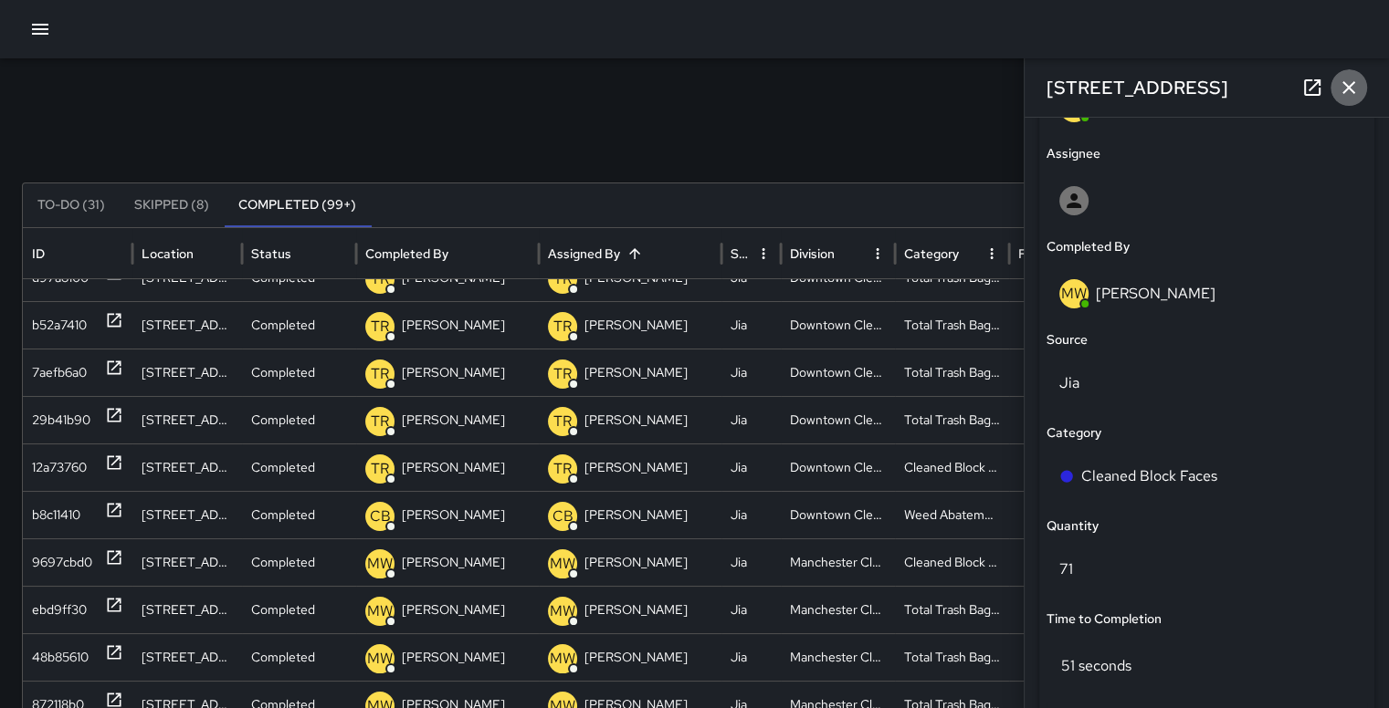
click at [1354, 91] on icon "button" at bounding box center [1348, 88] width 22 height 22
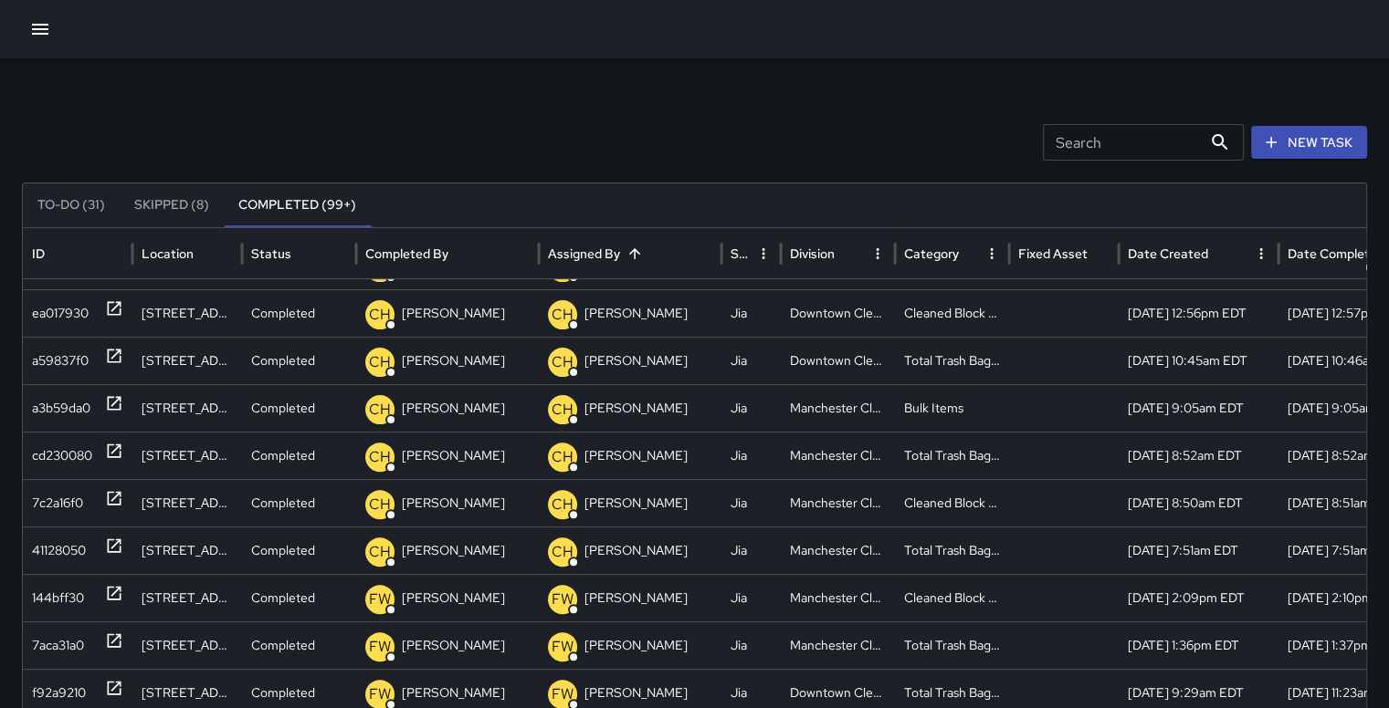
scroll to position [676, 0]
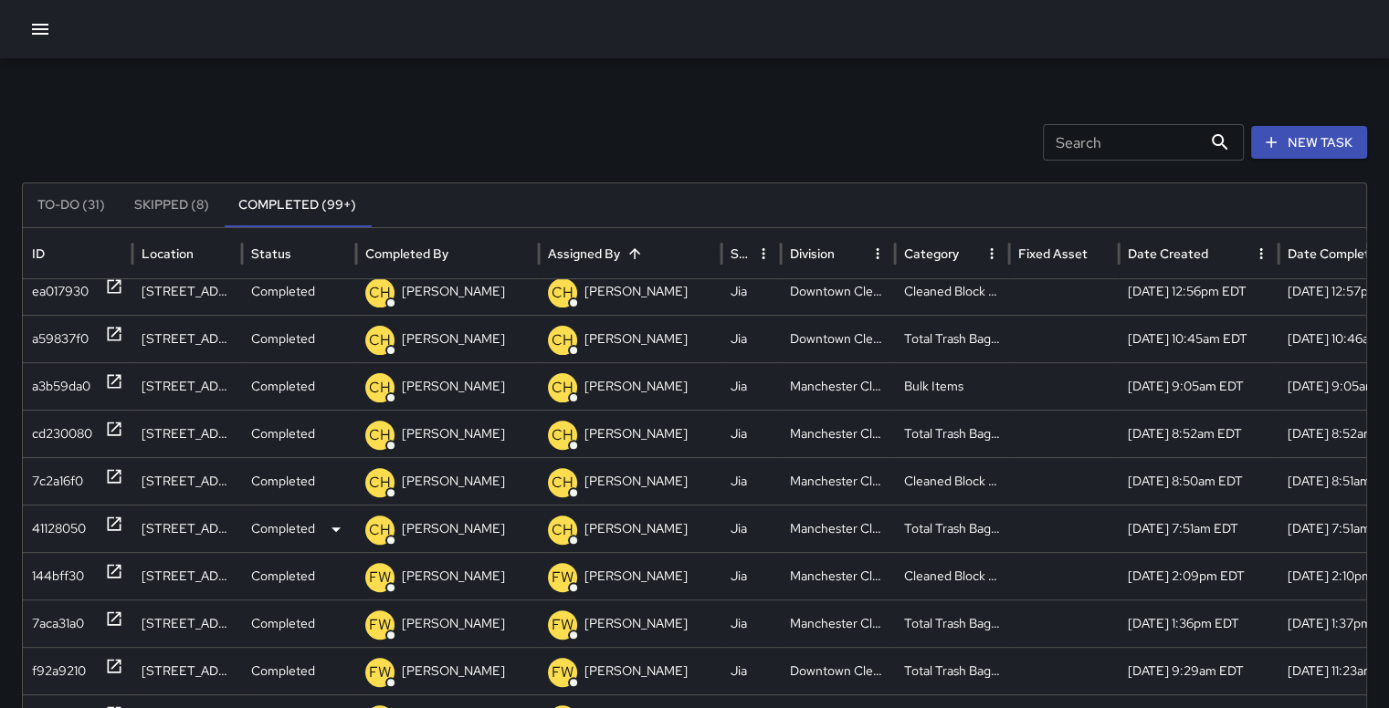
click at [66, 519] on div "41128050" at bounding box center [59, 529] width 54 height 47
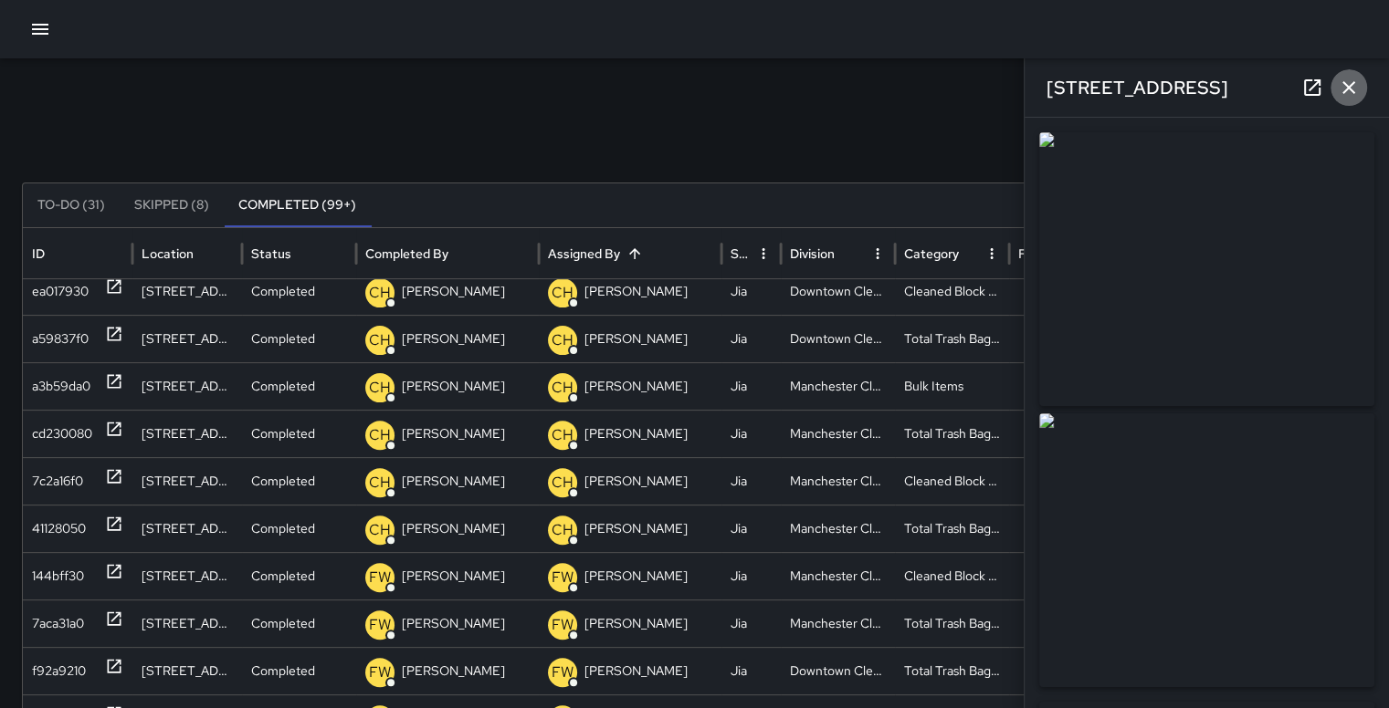
click at [1357, 79] on icon "button" at bounding box center [1348, 88] width 22 height 22
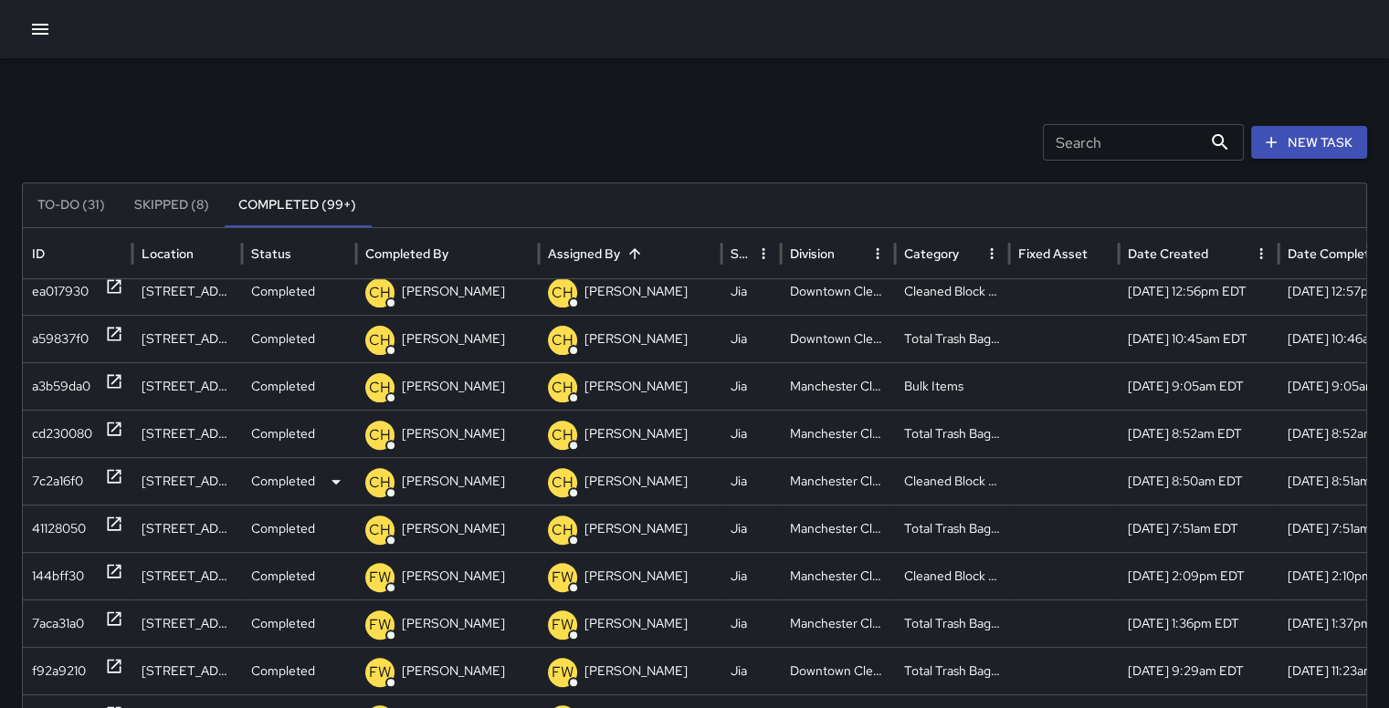
click at [78, 479] on div "7c2a16f0" at bounding box center [57, 481] width 51 height 47
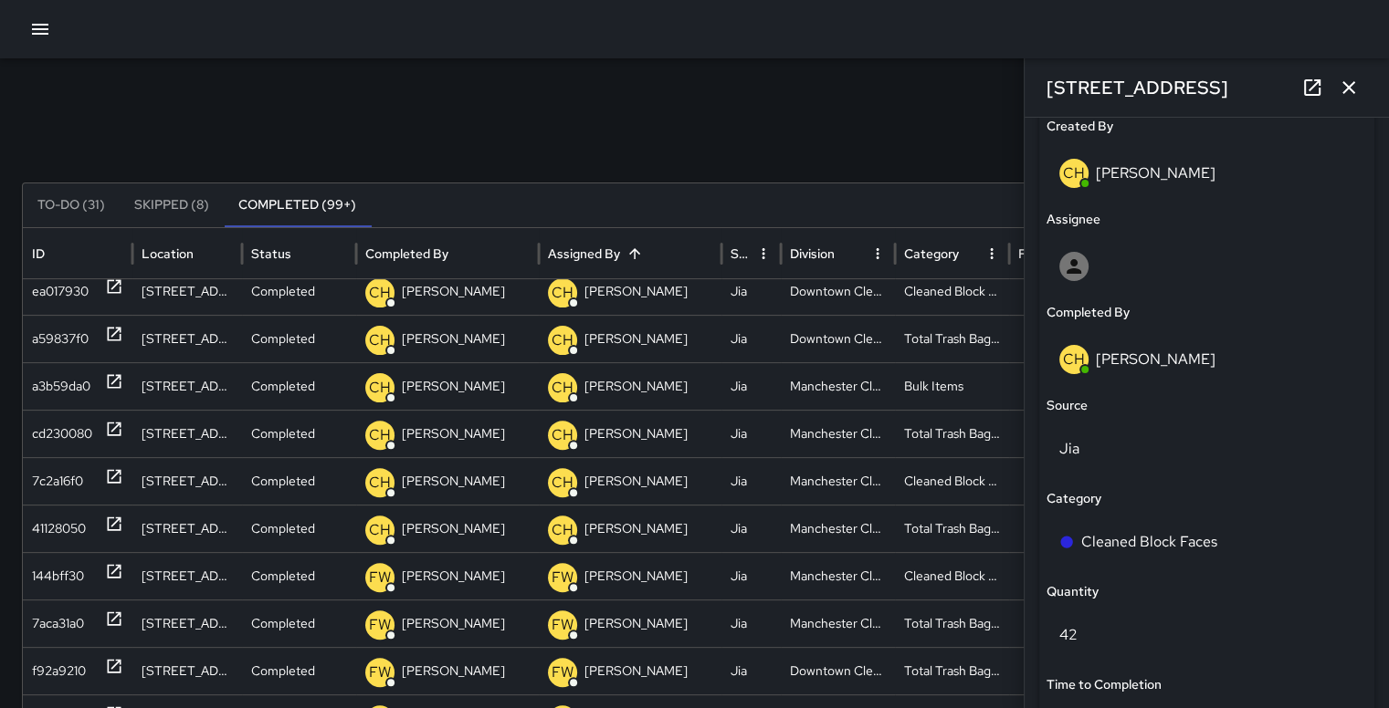
scroll to position [994, 0]
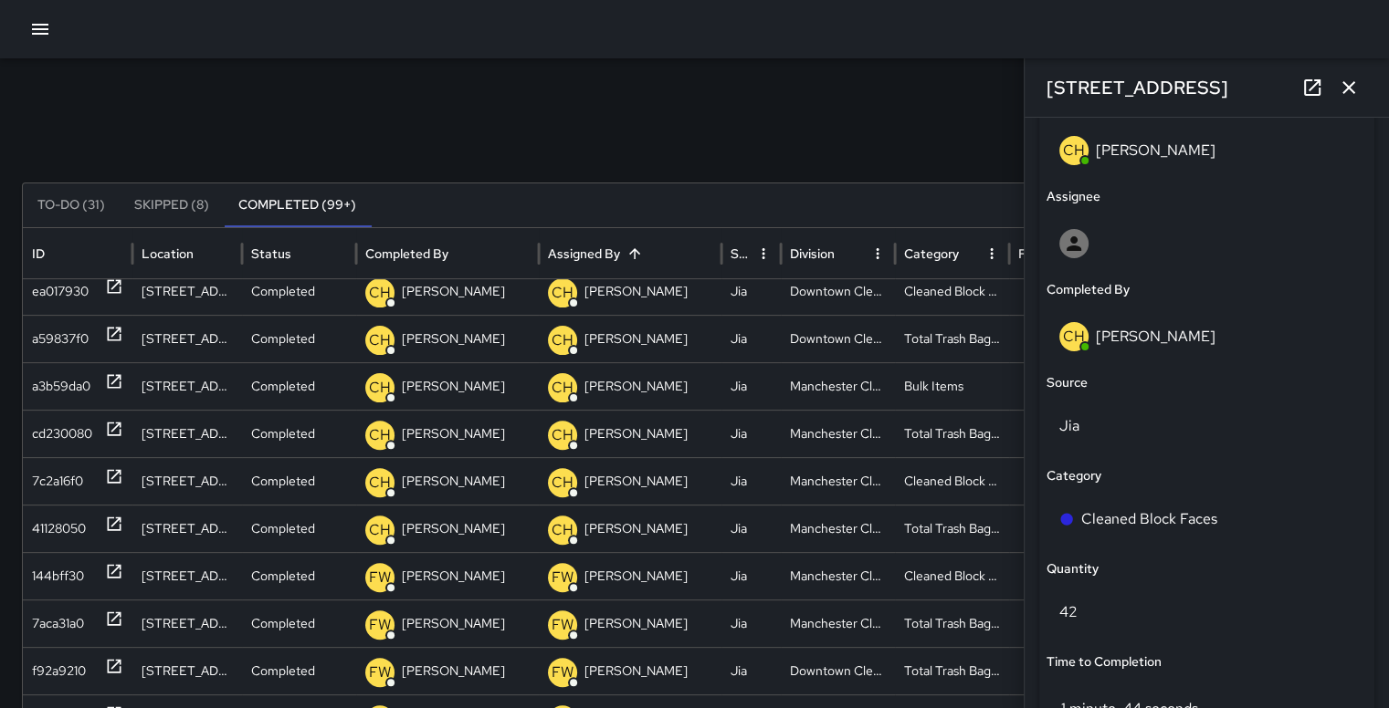
click at [1354, 79] on icon "button" at bounding box center [1348, 88] width 22 height 22
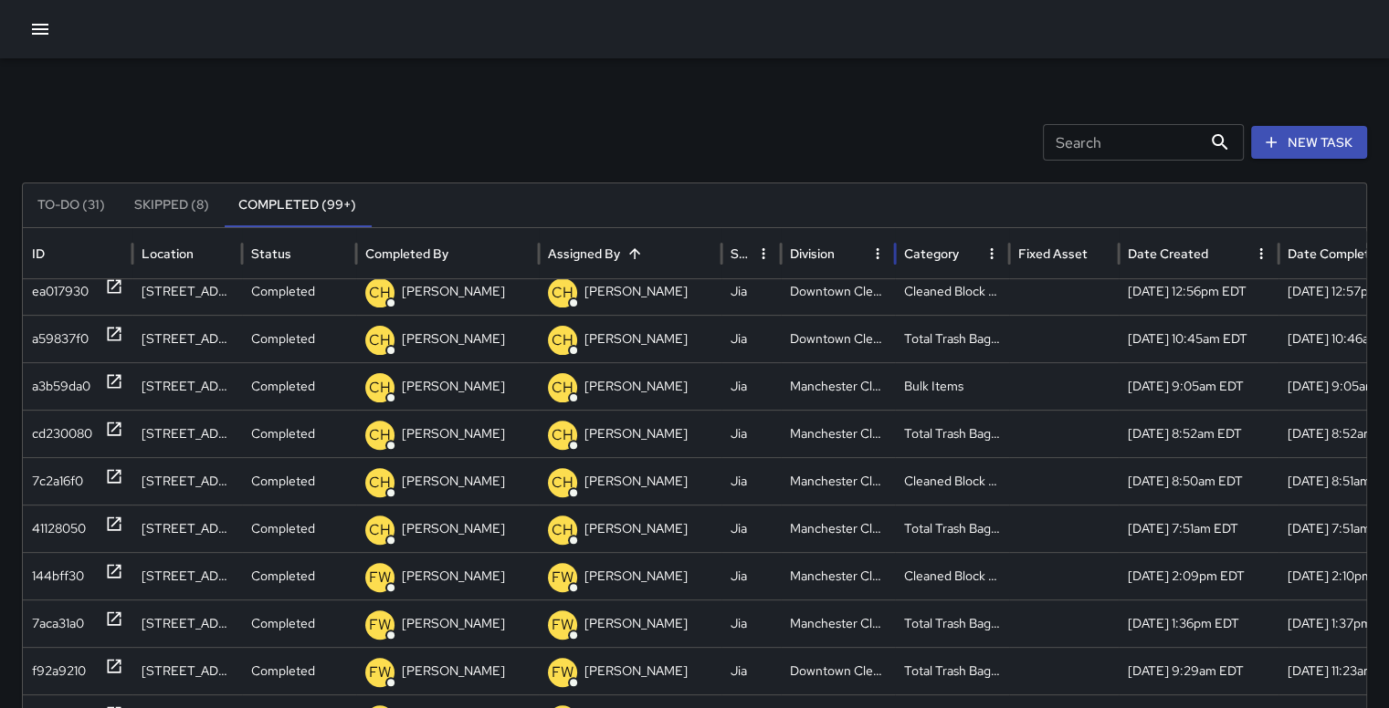
click at [845, 236] on div "Division" at bounding box center [827, 253] width 75 height 50
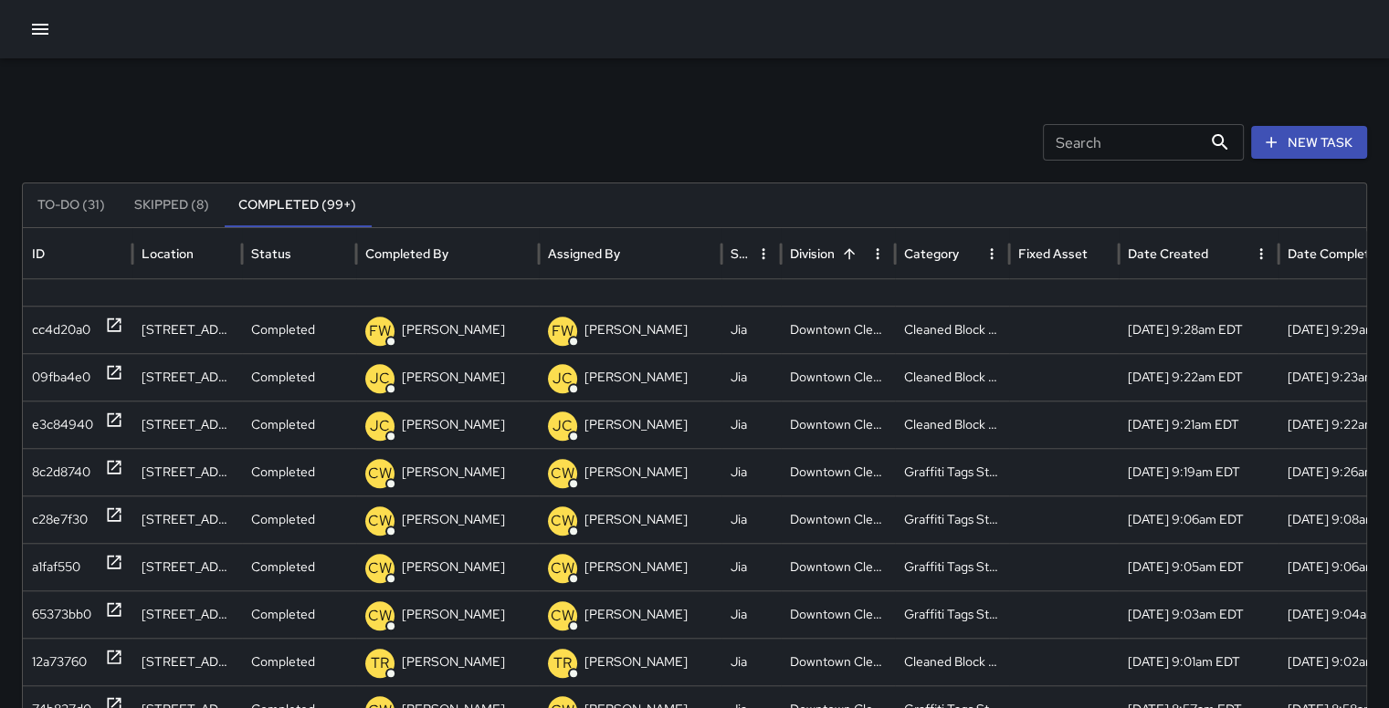
scroll to position [1789, 0]
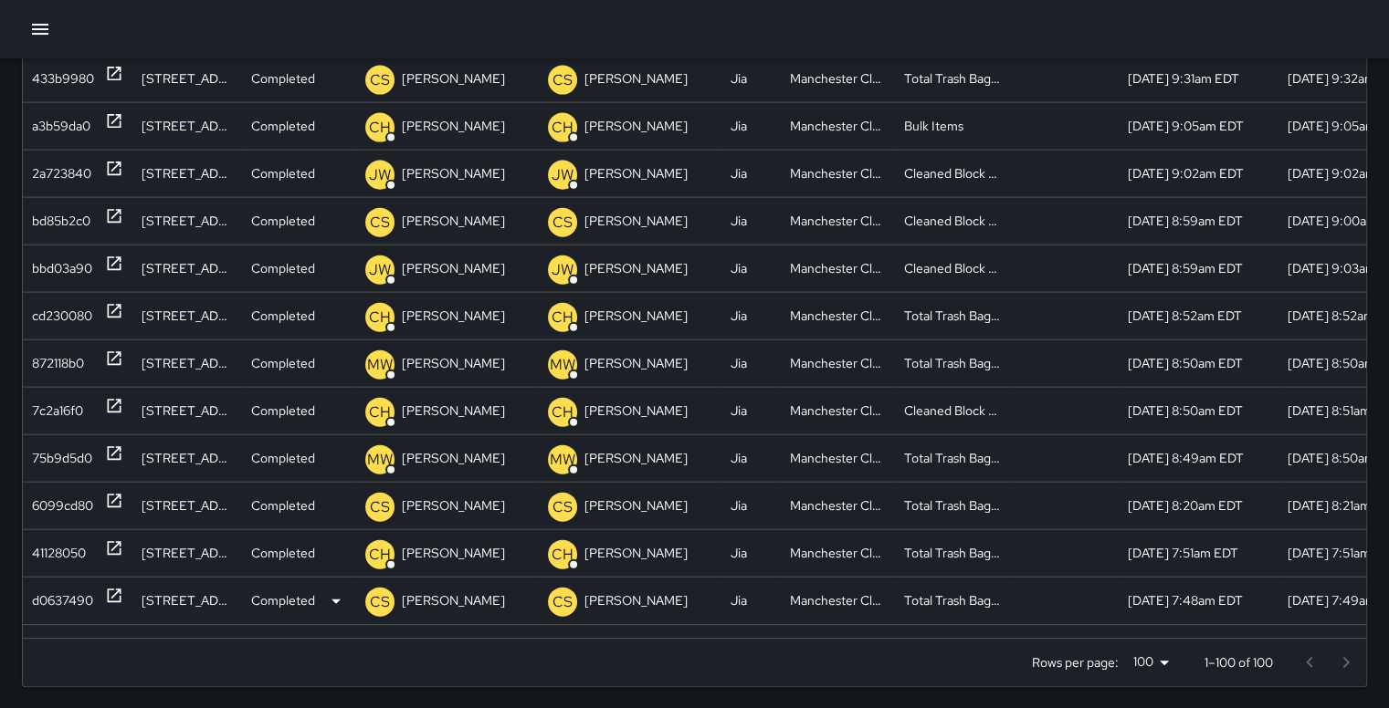
click at [55, 595] on div "d0637490" at bounding box center [62, 601] width 61 height 47
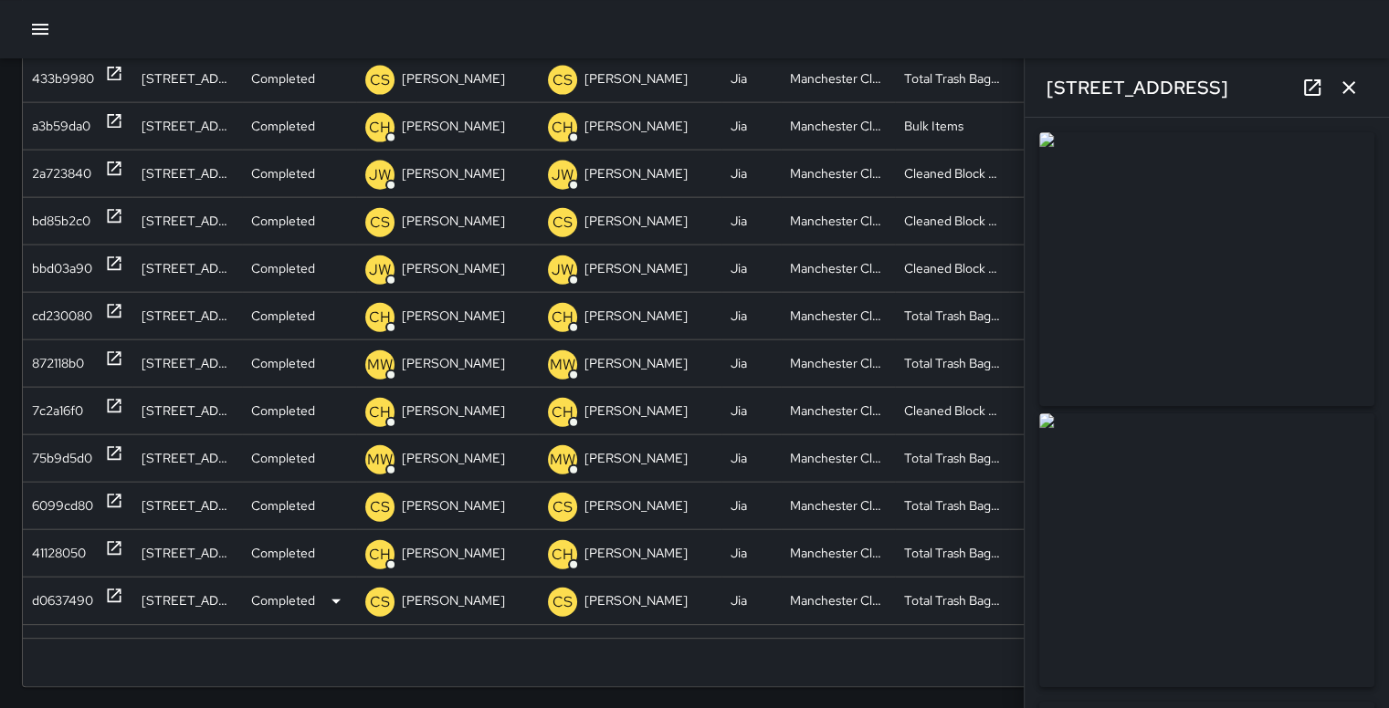
type input "**********"
click at [1348, 82] on icon "button" at bounding box center [1348, 88] width 22 height 22
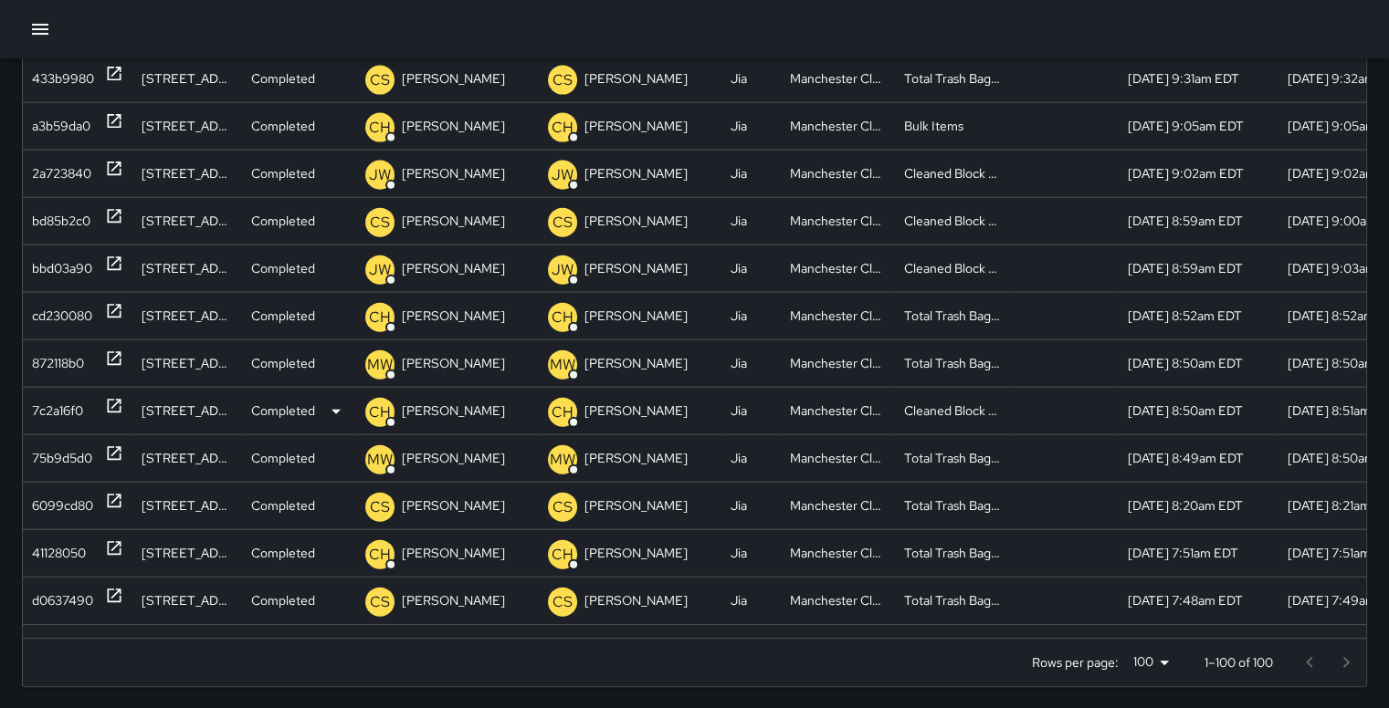
click at [48, 404] on div "7c2a16f0" at bounding box center [57, 411] width 51 height 47
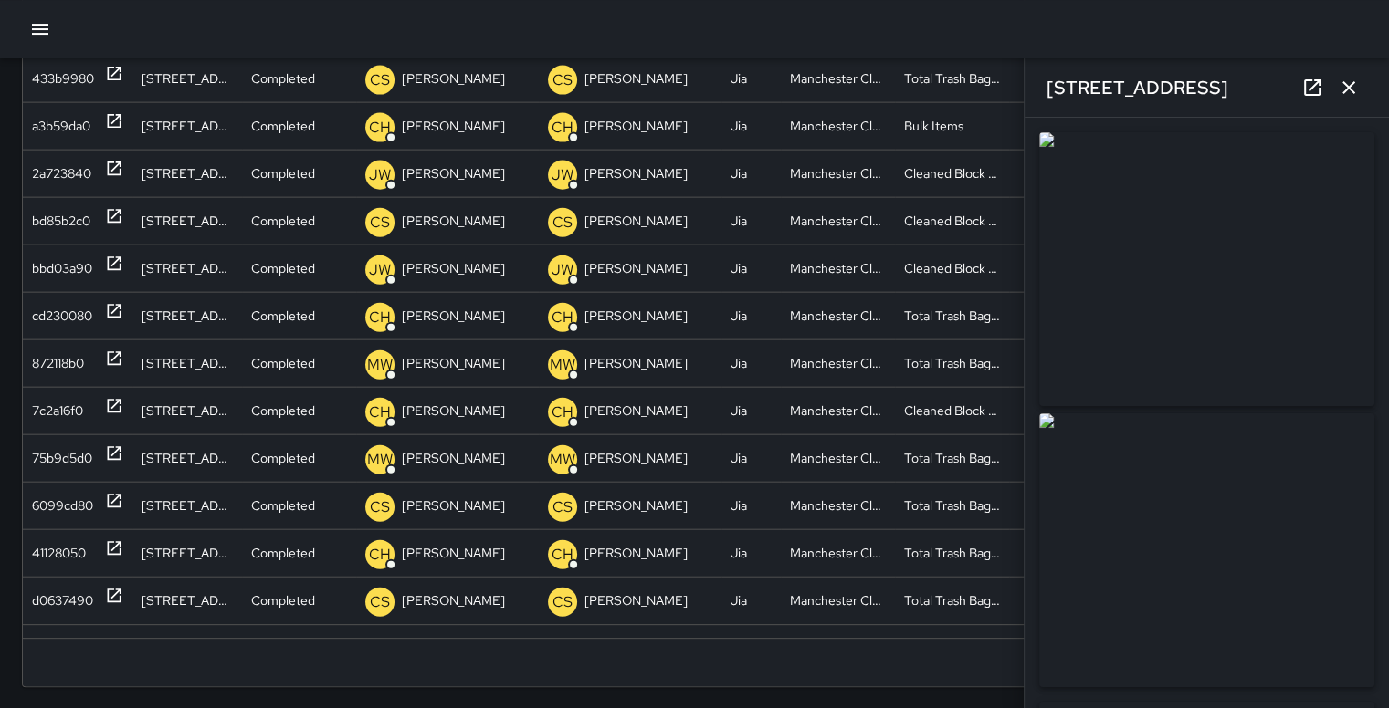
type input "**********"
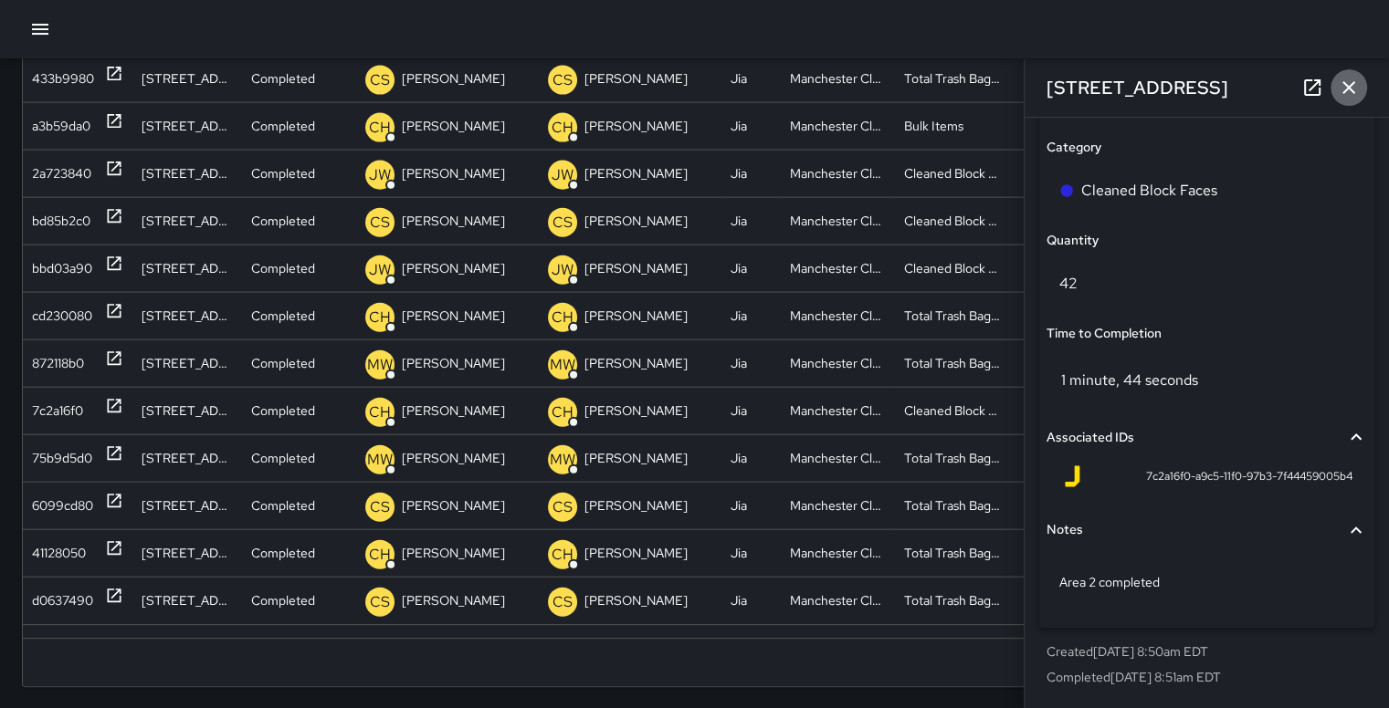
click at [1351, 89] on icon "button" at bounding box center [1348, 87] width 13 height 13
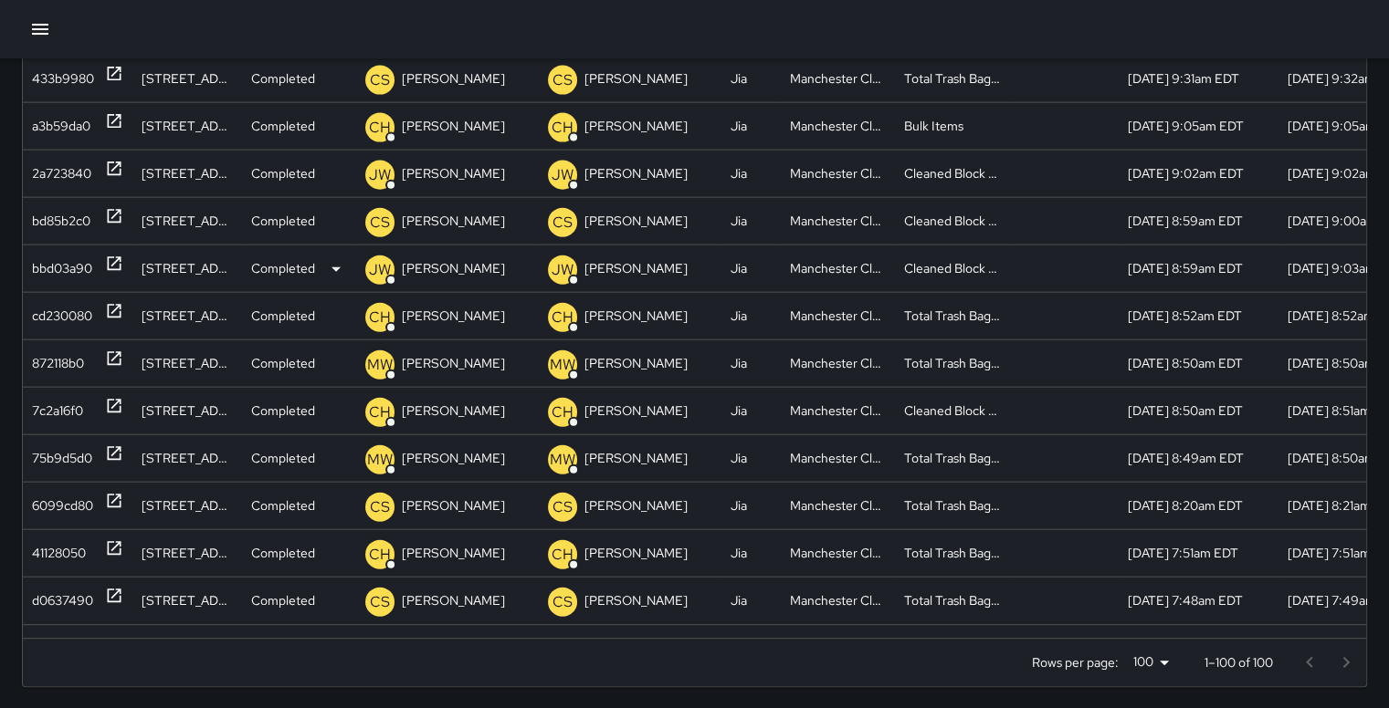
click at [70, 269] on div "bbd03a90" at bounding box center [62, 269] width 60 height 47
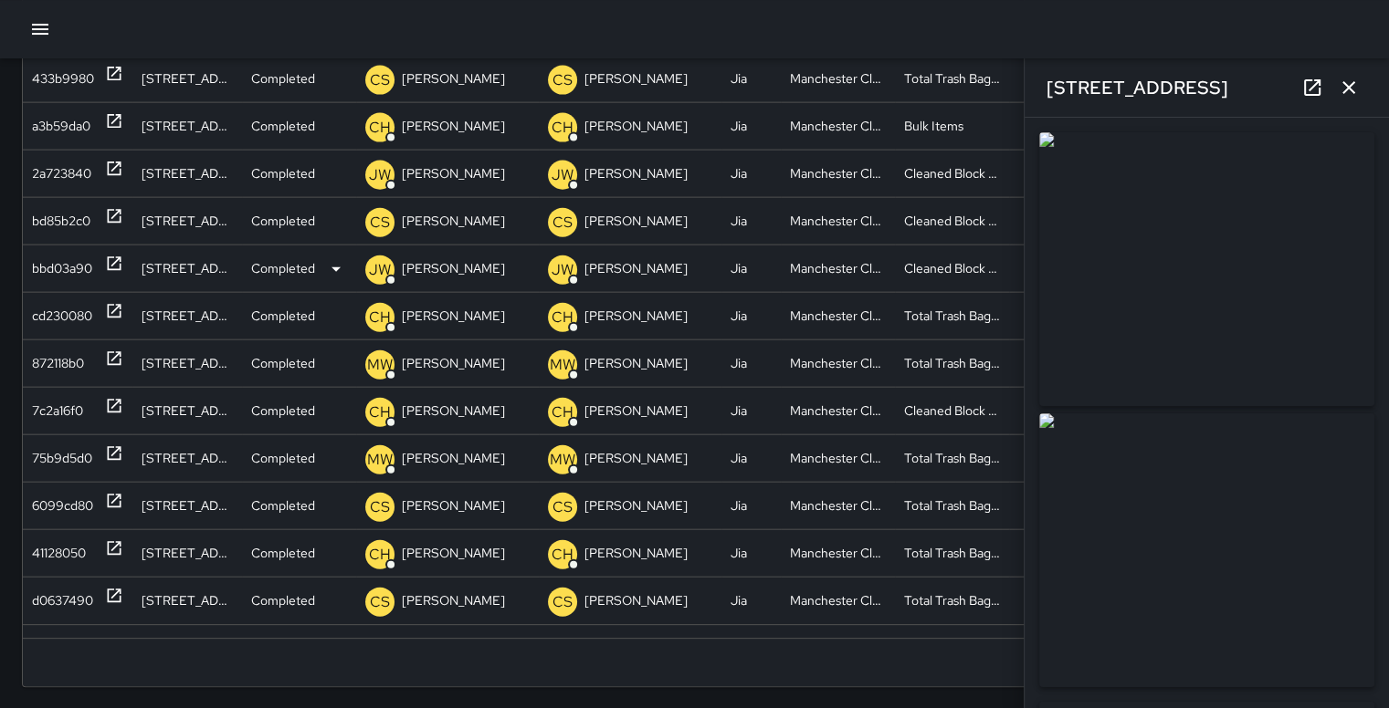
type input "**********"
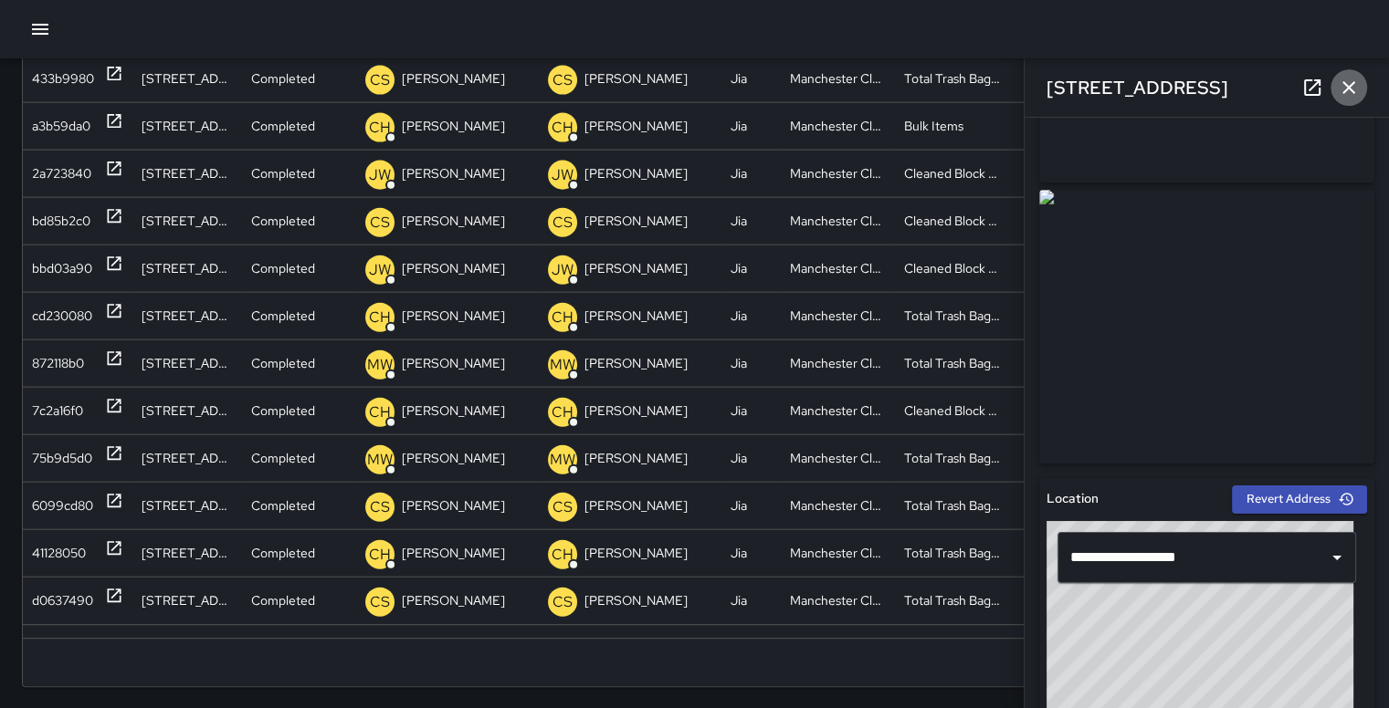
click at [1351, 82] on icon "button" at bounding box center [1348, 88] width 22 height 22
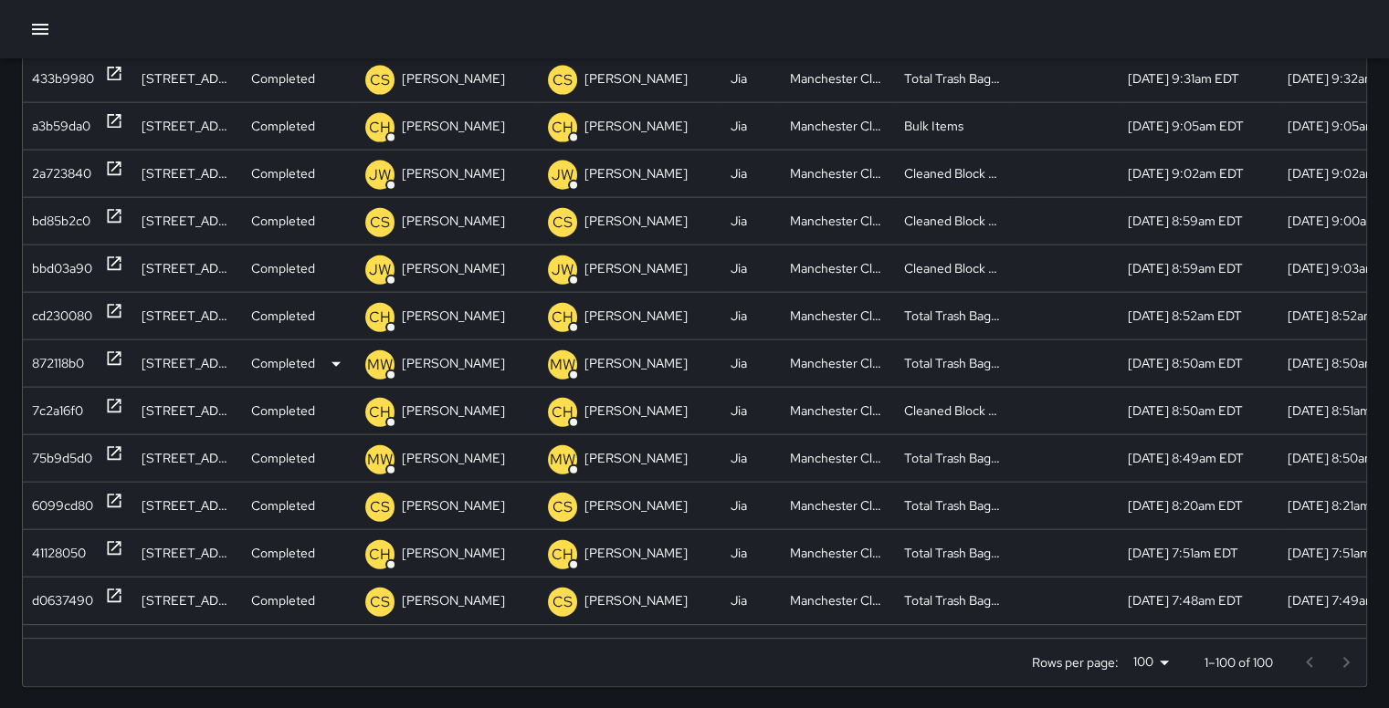
click at [986, 380] on div "Total Trash Bag Drop" at bounding box center [952, 363] width 114 height 47
click at [60, 213] on div "bd85b2c0" at bounding box center [61, 221] width 58 height 47
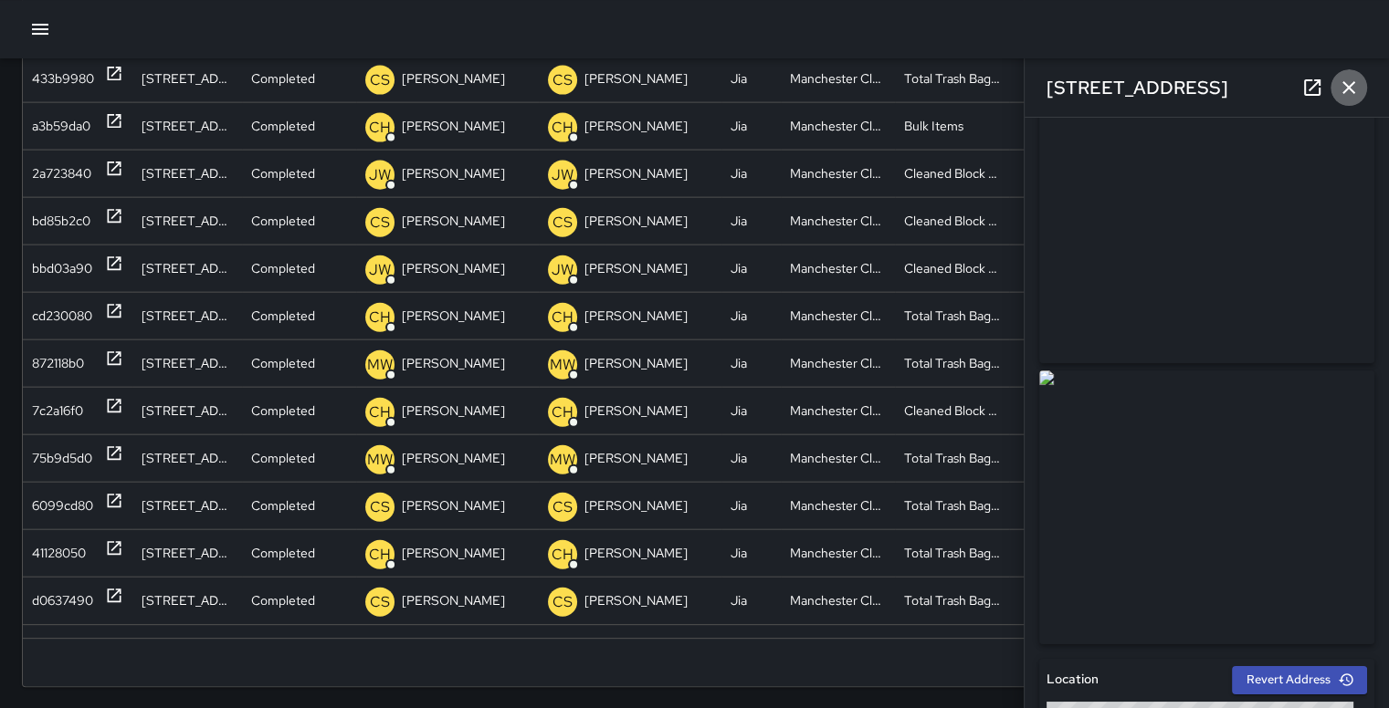
click at [1356, 90] on icon "button" at bounding box center [1348, 88] width 22 height 22
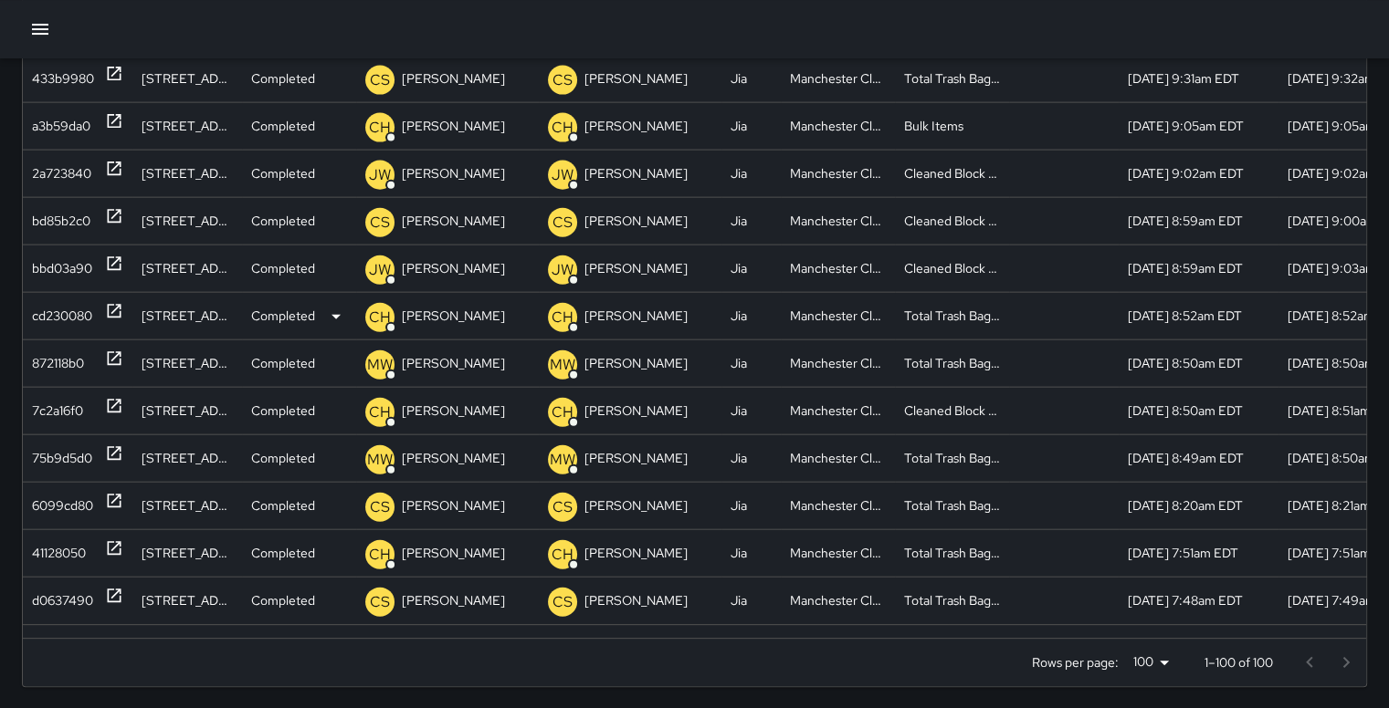
click at [460, 304] on p "[PERSON_NAME]" at bounding box center [453, 316] width 103 height 47
click at [58, 164] on div "2a723840" at bounding box center [61, 174] width 59 height 47
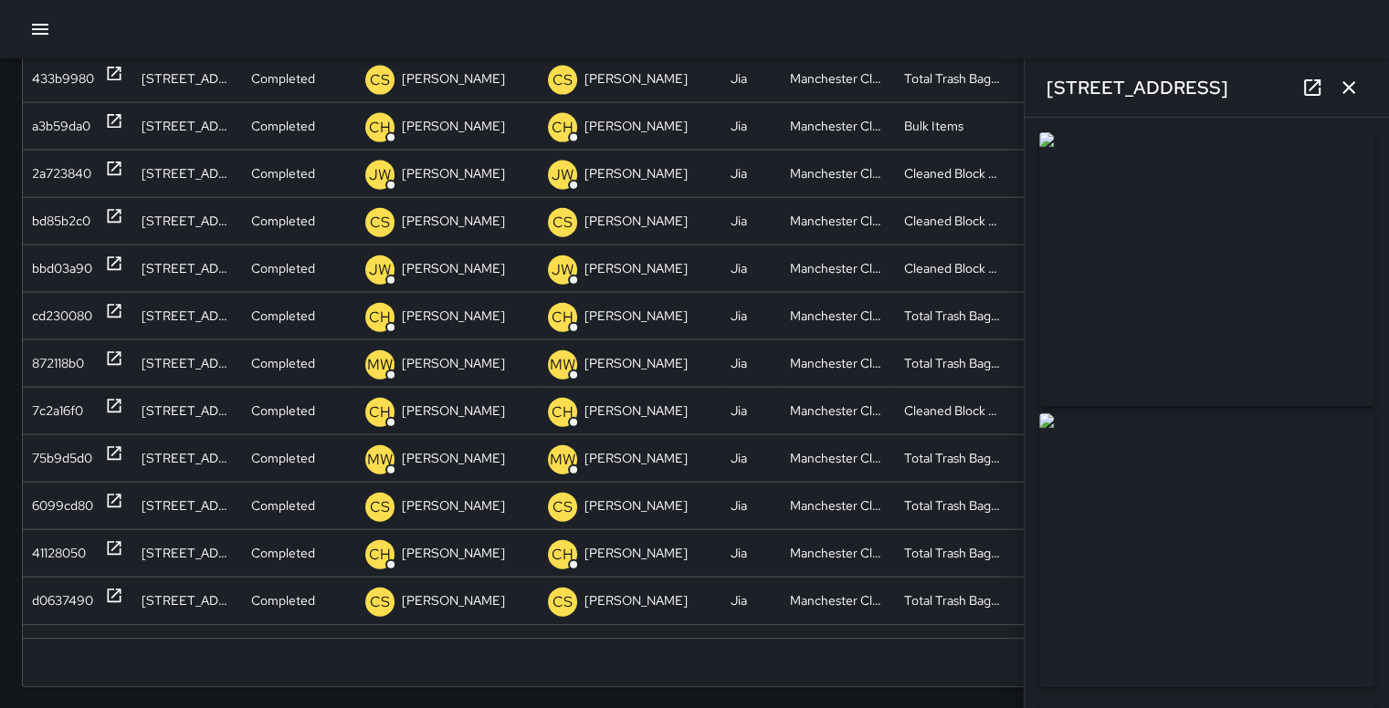
click at [1344, 88] on icon "button" at bounding box center [1348, 88] width 22 height 22
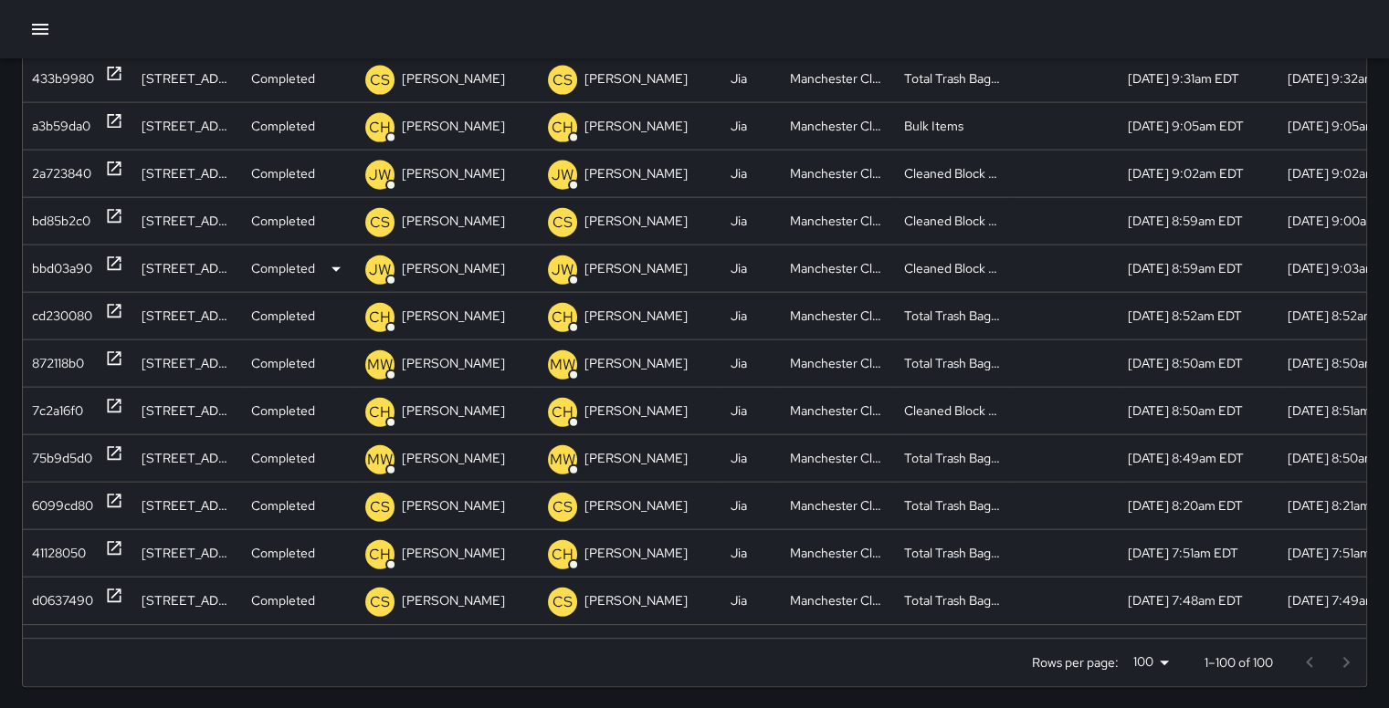
click at [58, 259] on div "bbd03a90" at bounding box center [62, 269] width 60 height 47
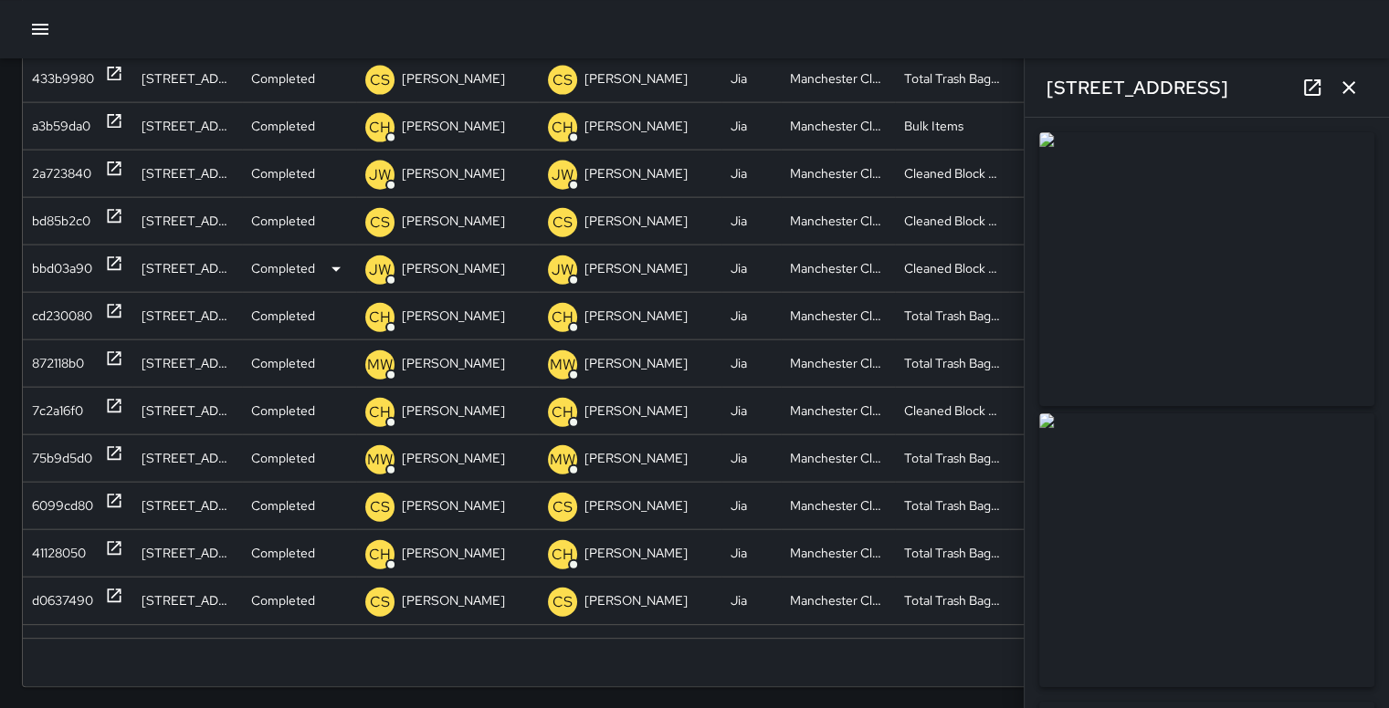
type input "**********"
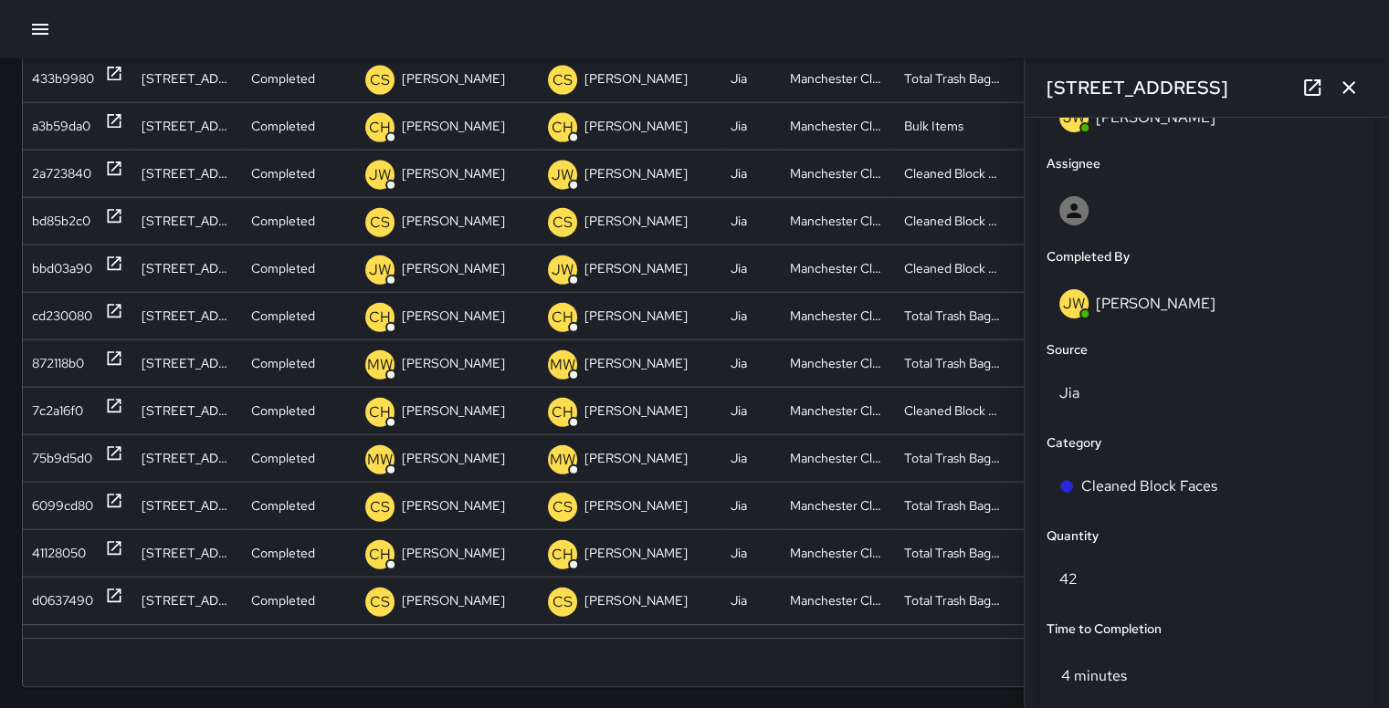
scroll to position [1080, 0]
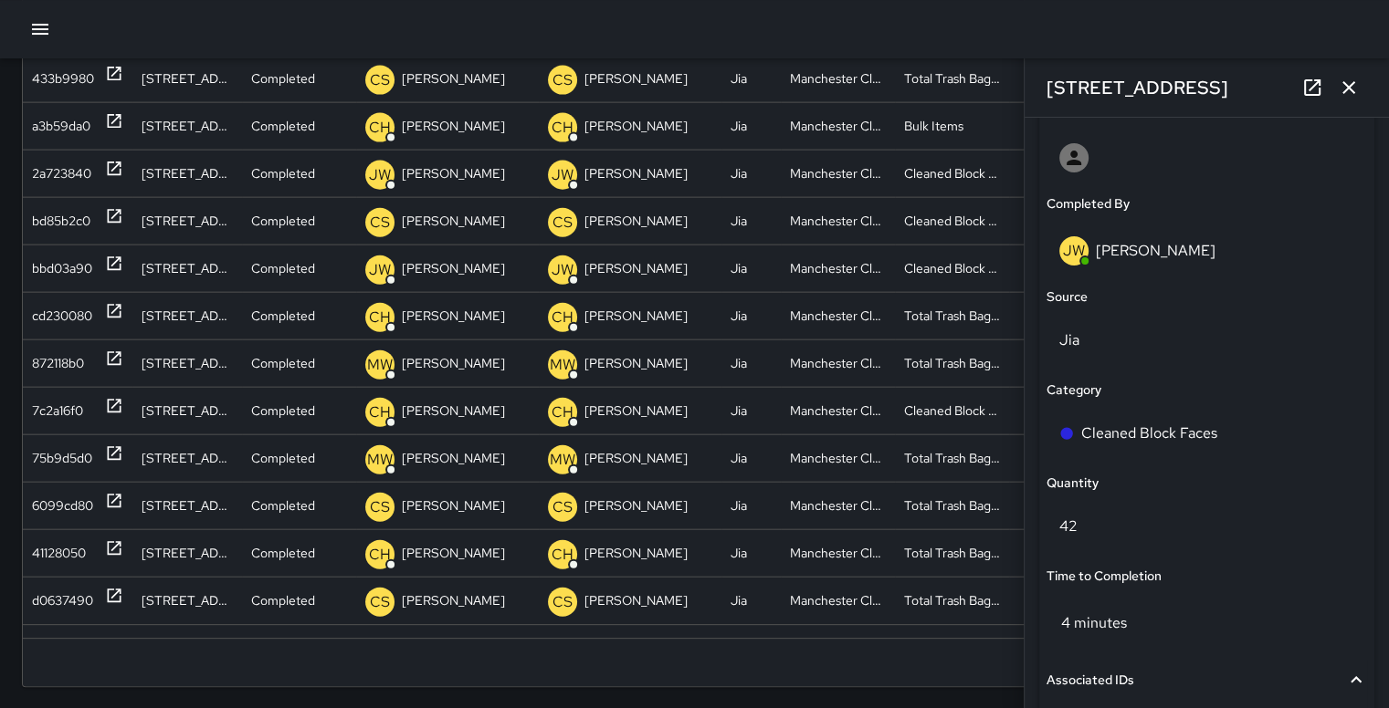
click at [1342, 90] on icon "button" at bounding box center [1348, 88] width 22 height 22
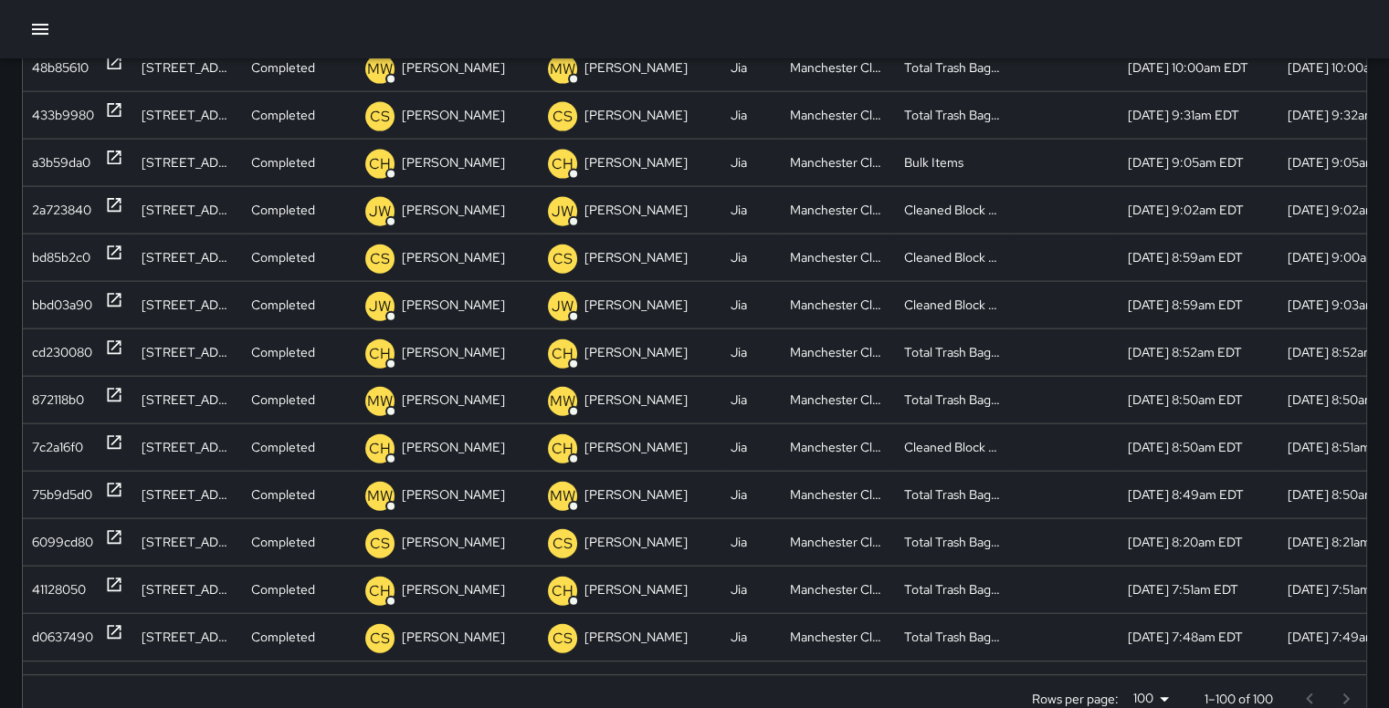
scroll to position [290, 0]
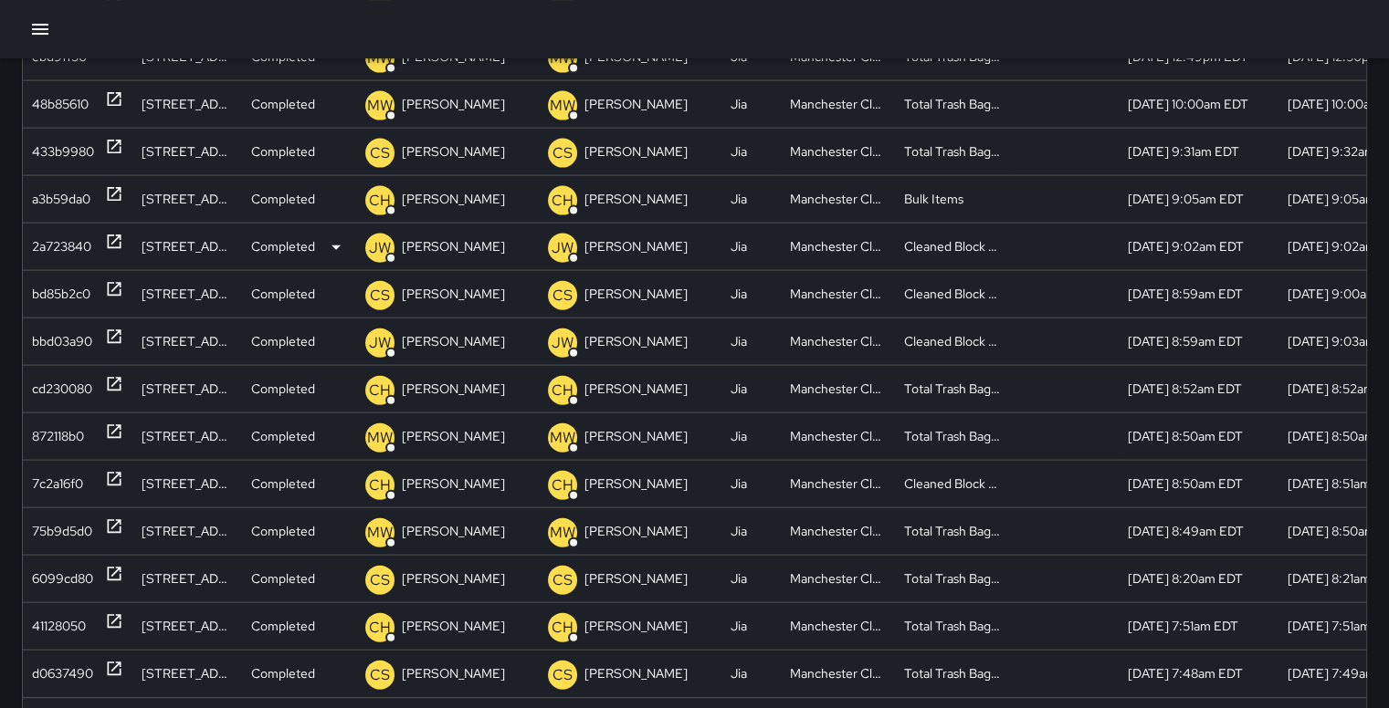
click at [46, 238] on div "2a723840" at bounding box center [61, 247] width 59 height 47
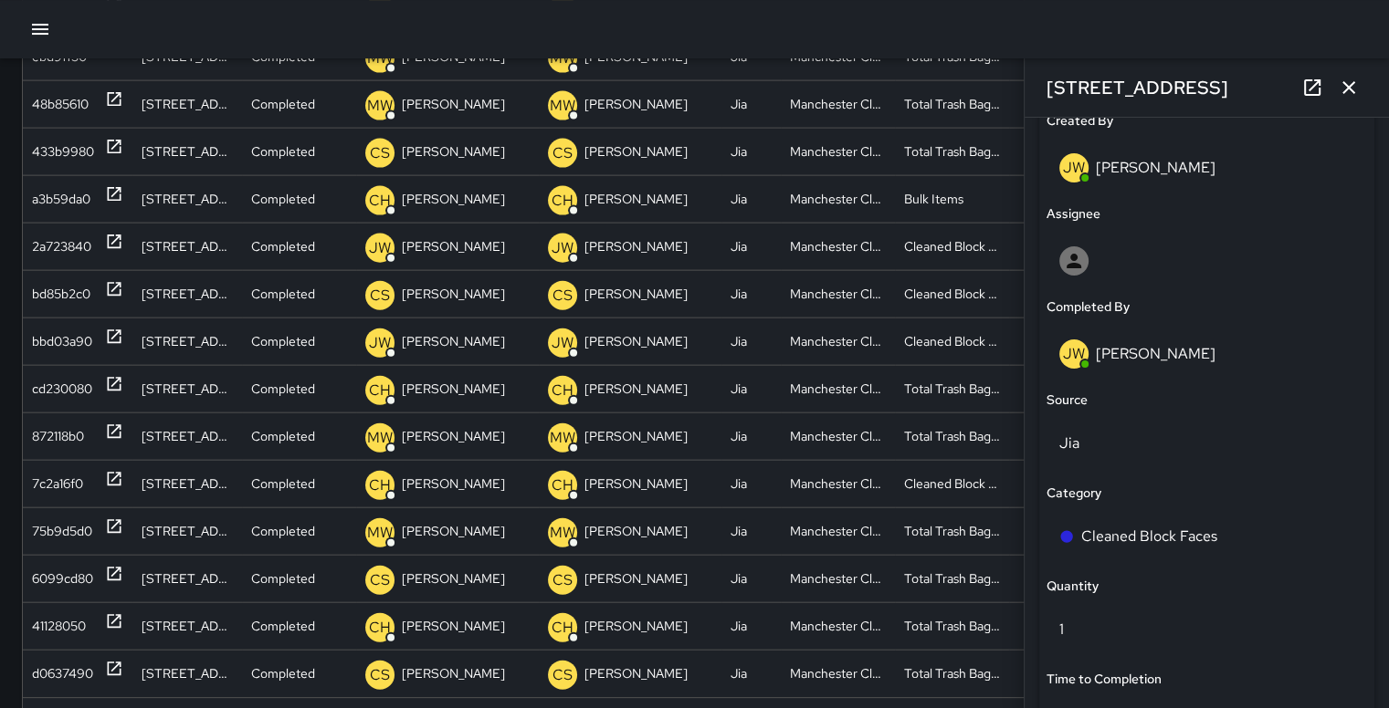
scroll to position [1323, 0]
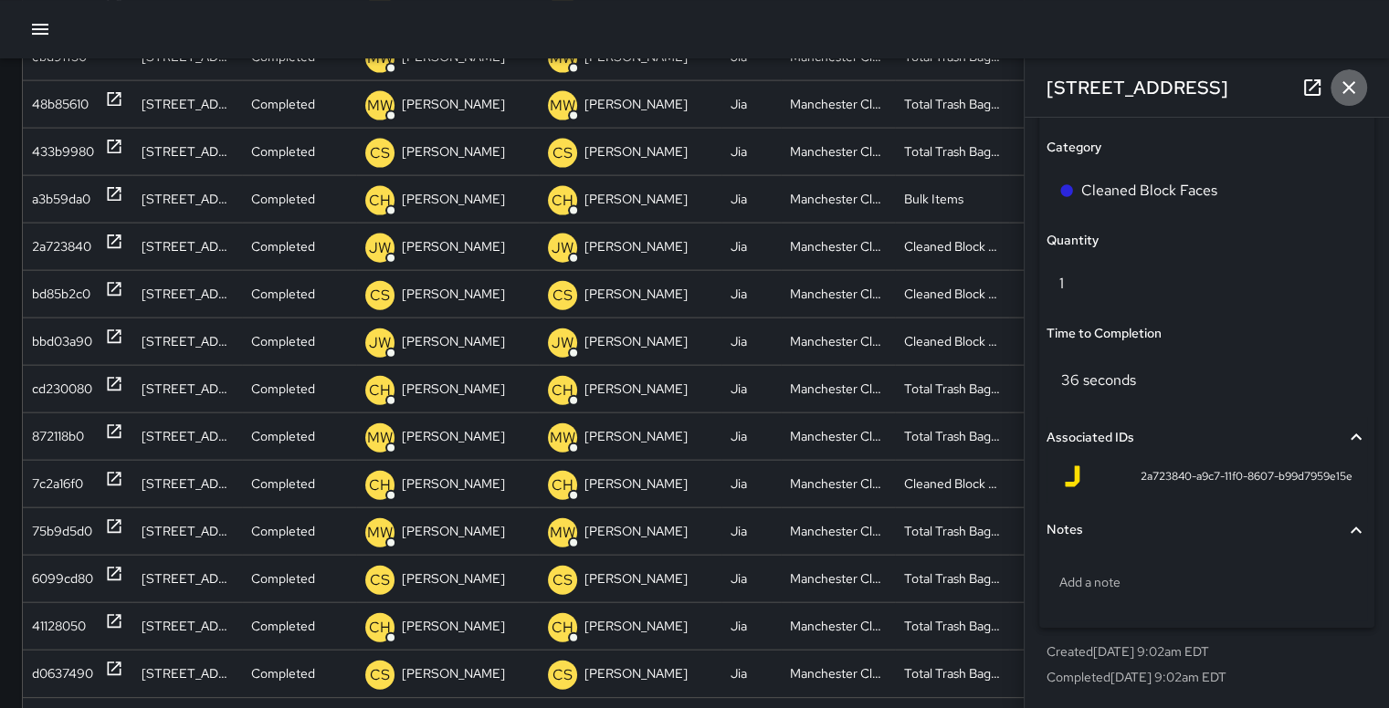
click at [1338, 88] on icon "button" at bounding box center [1348, 88] width 22 height 22
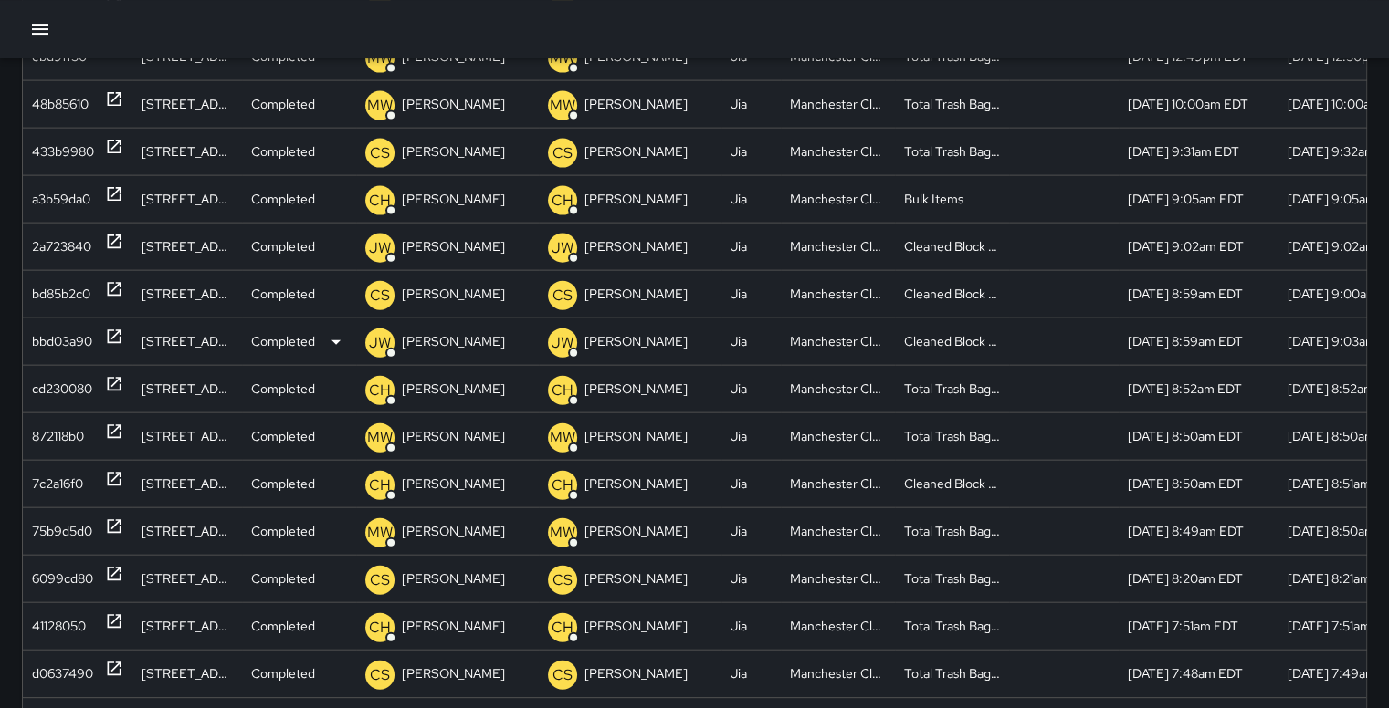
click at [63, 331] on div "bbd03a90" at bounding box center [62, 342] width 60 height 47
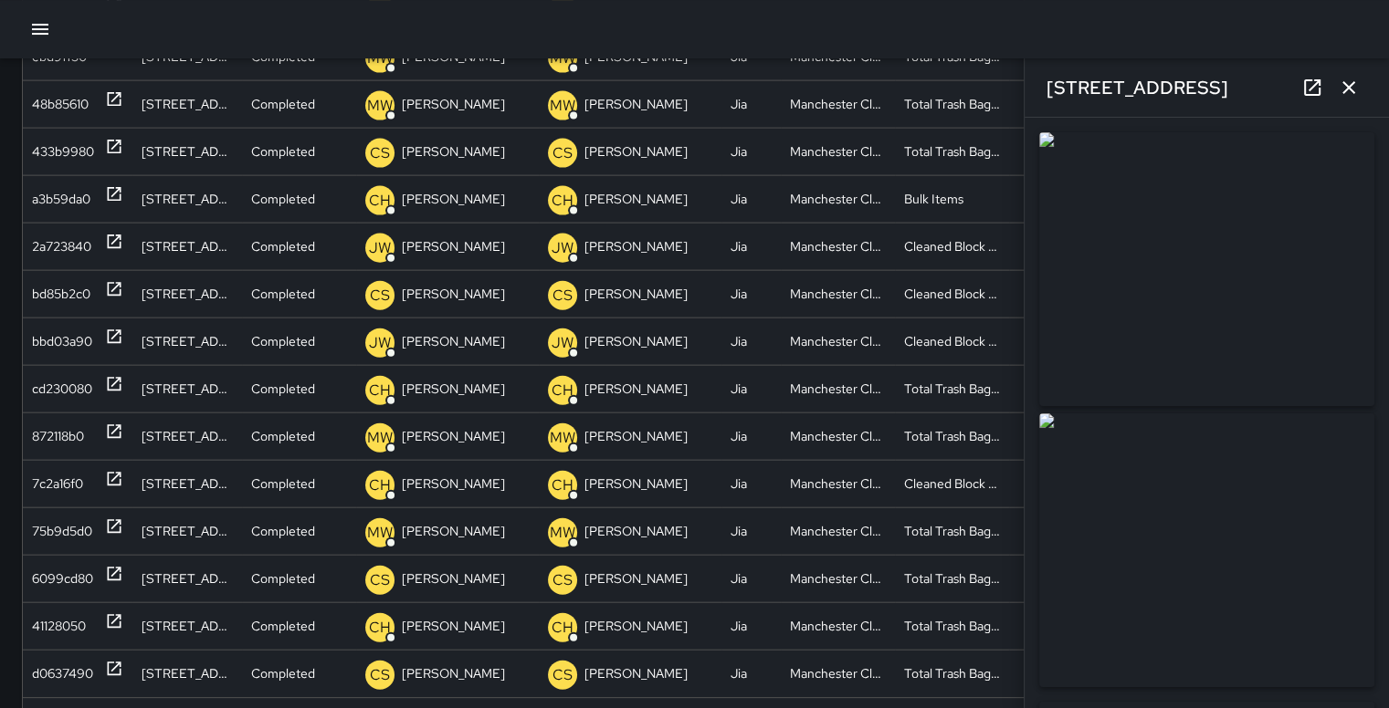
type input "**********"
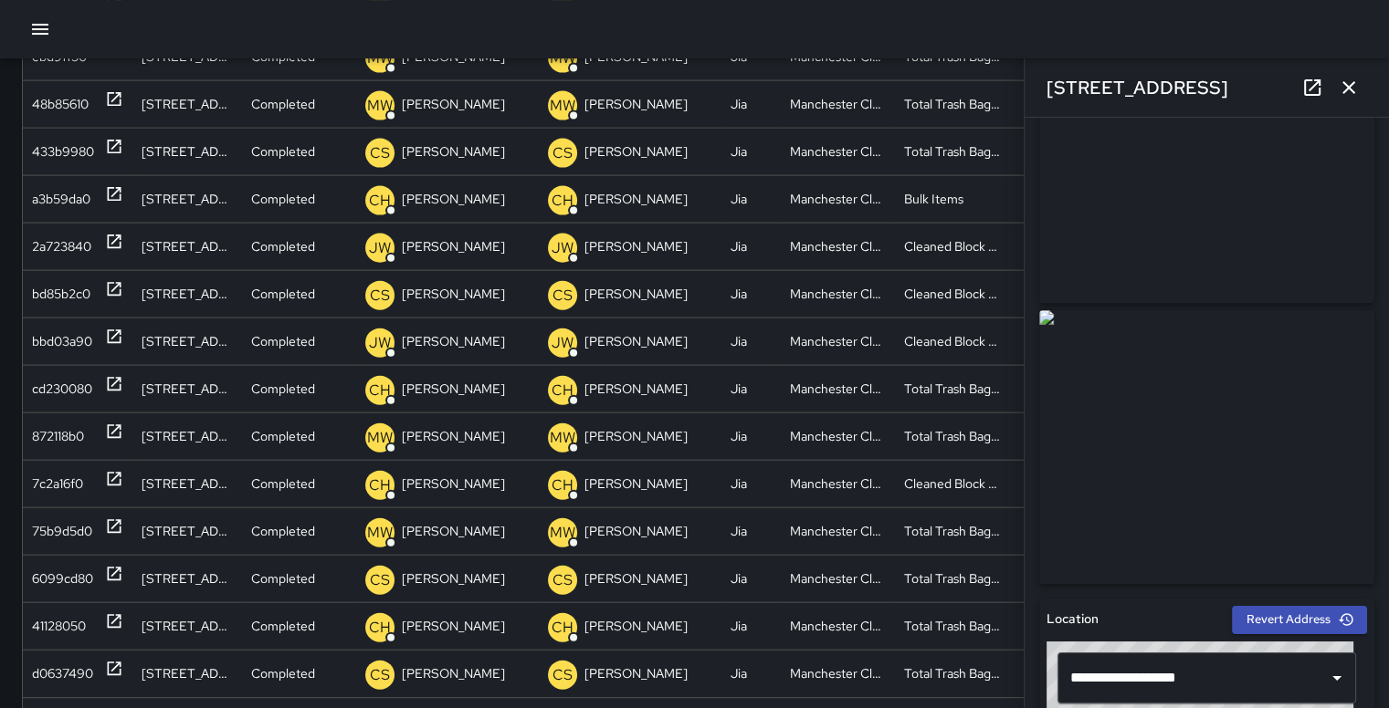
scroll to position [0, 0]
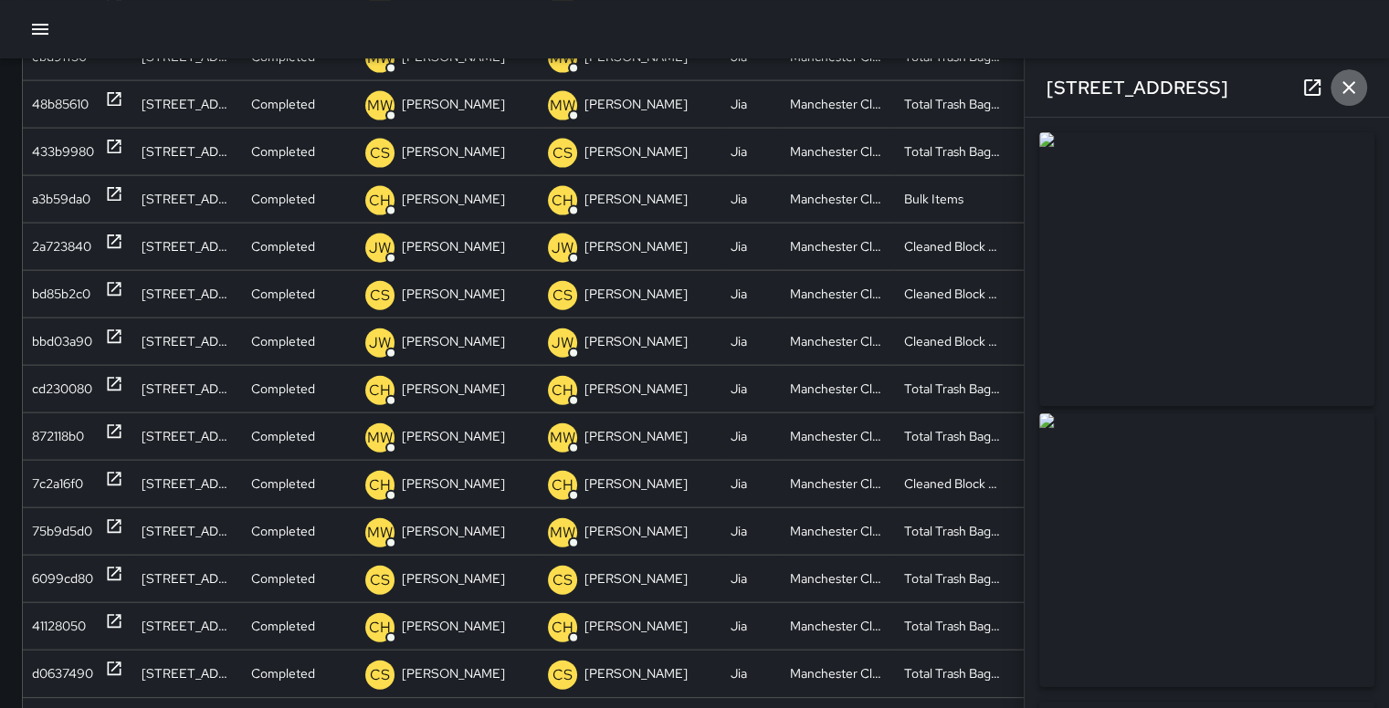
click at [1339, 85] on icon "button" at bounding box center [1348, 88] width 22 height 22
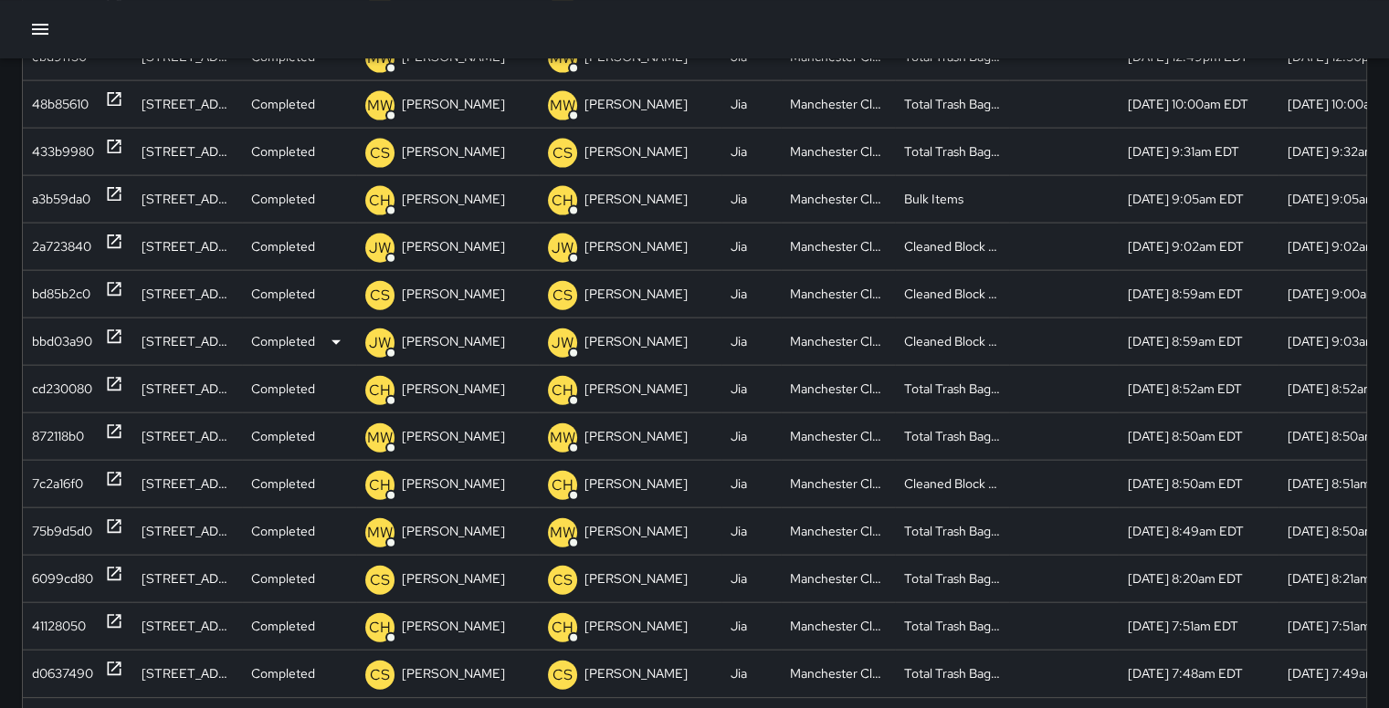
click at [51, 341] on div "bbd03a90" at bounding box center [62, 342] width 60 height 47
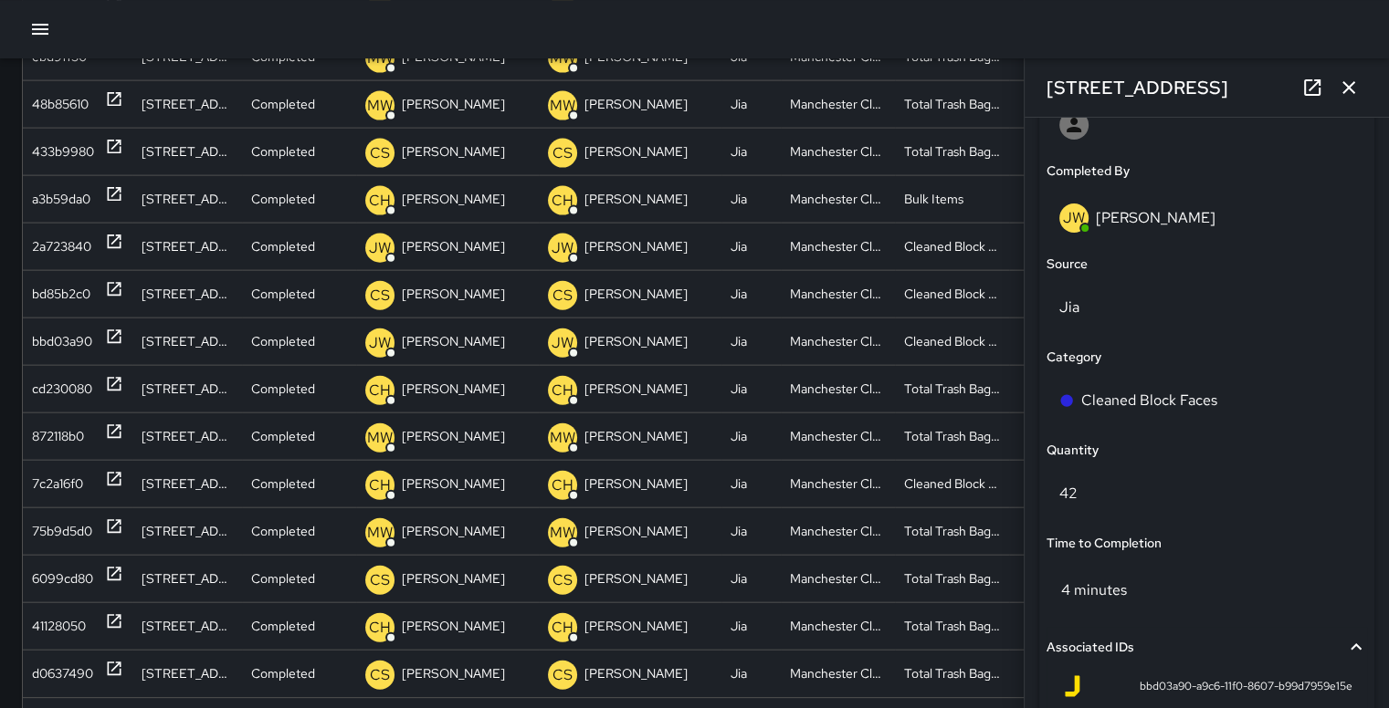
scroll to position [1088, 0]
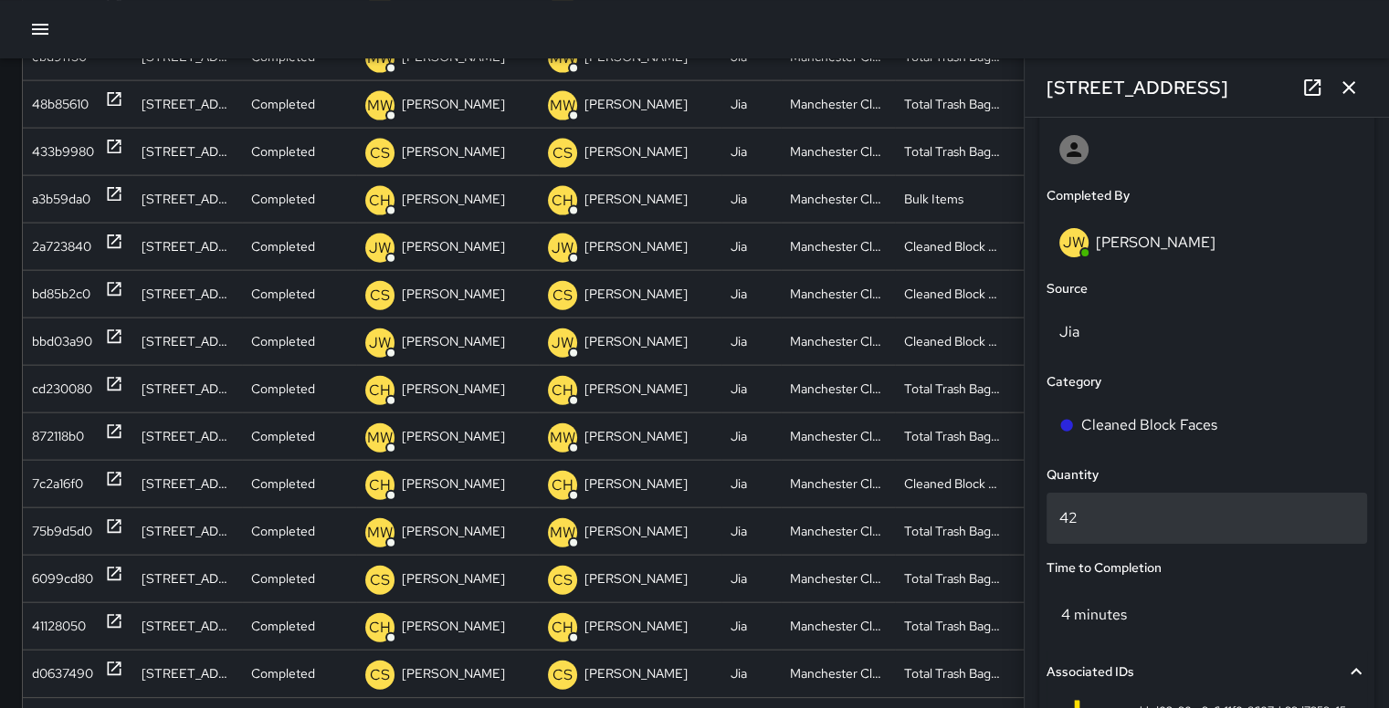
click at [1163, 525] on p "42" at bounding box center [1206, 519] width 295 height 22
type input "*"
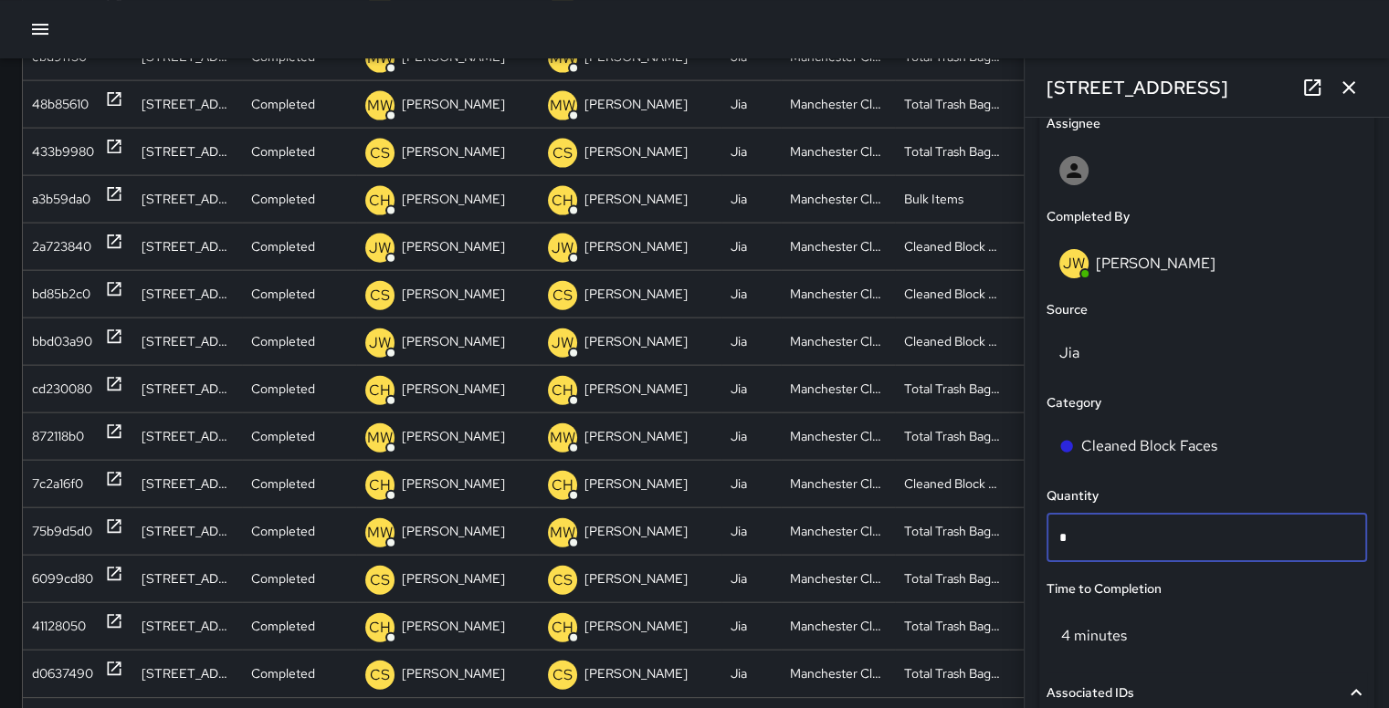
scroll to position [1070, 0]
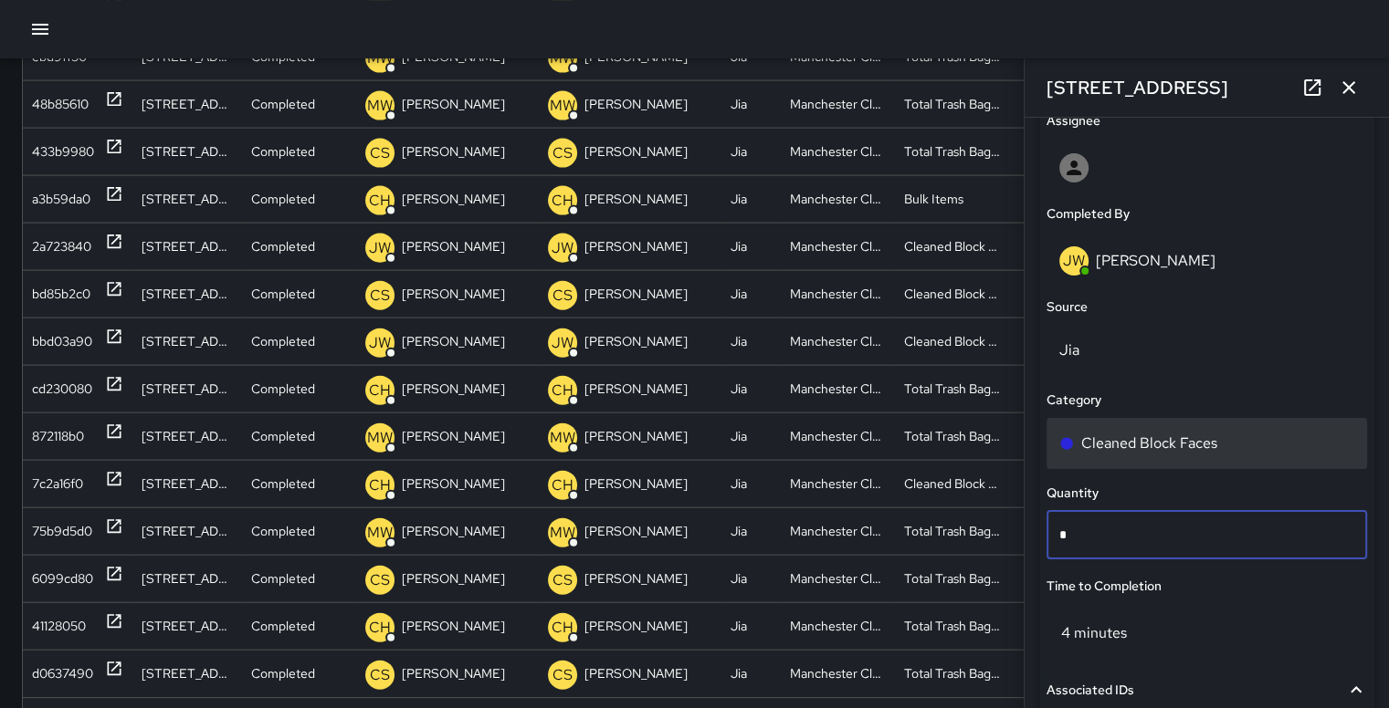
click at [1211, 443] on p "Cleaned Block Faces" at bounding box center [1149, 444] width 136 height 22
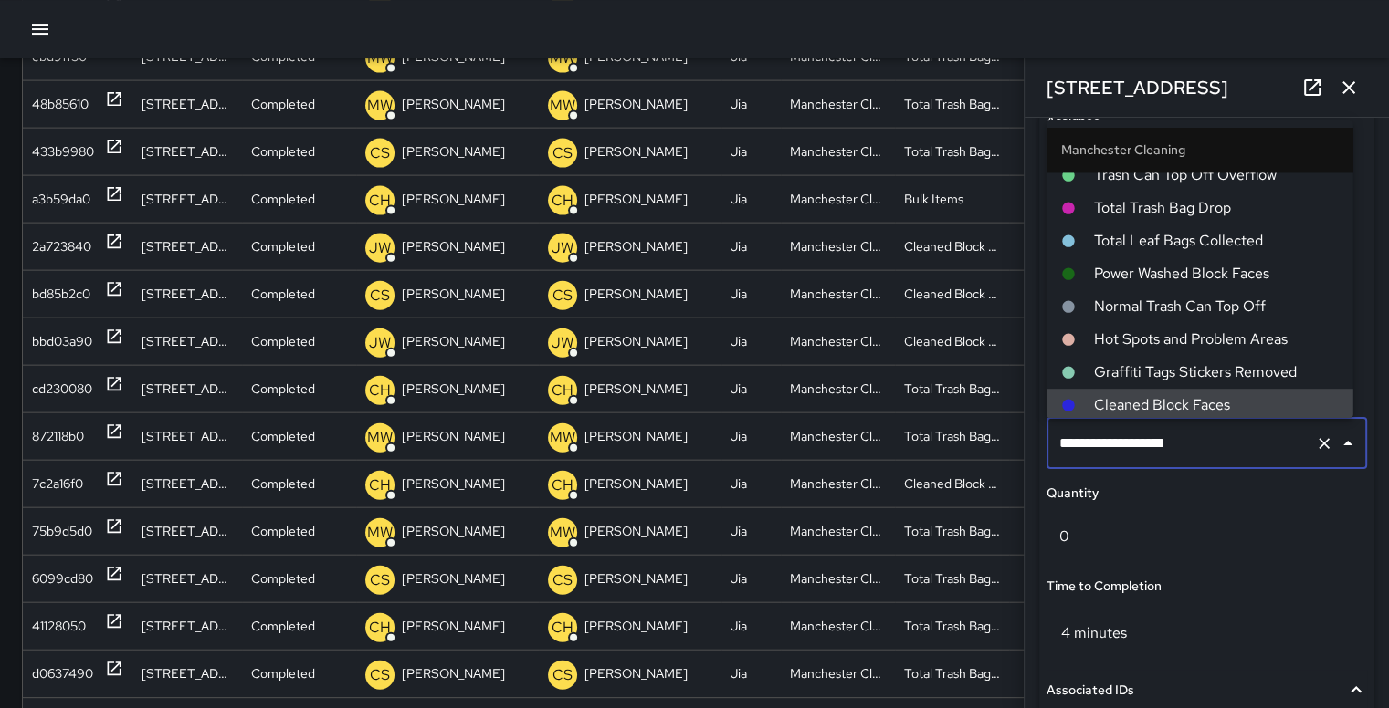
scroll to position [1081, 0]
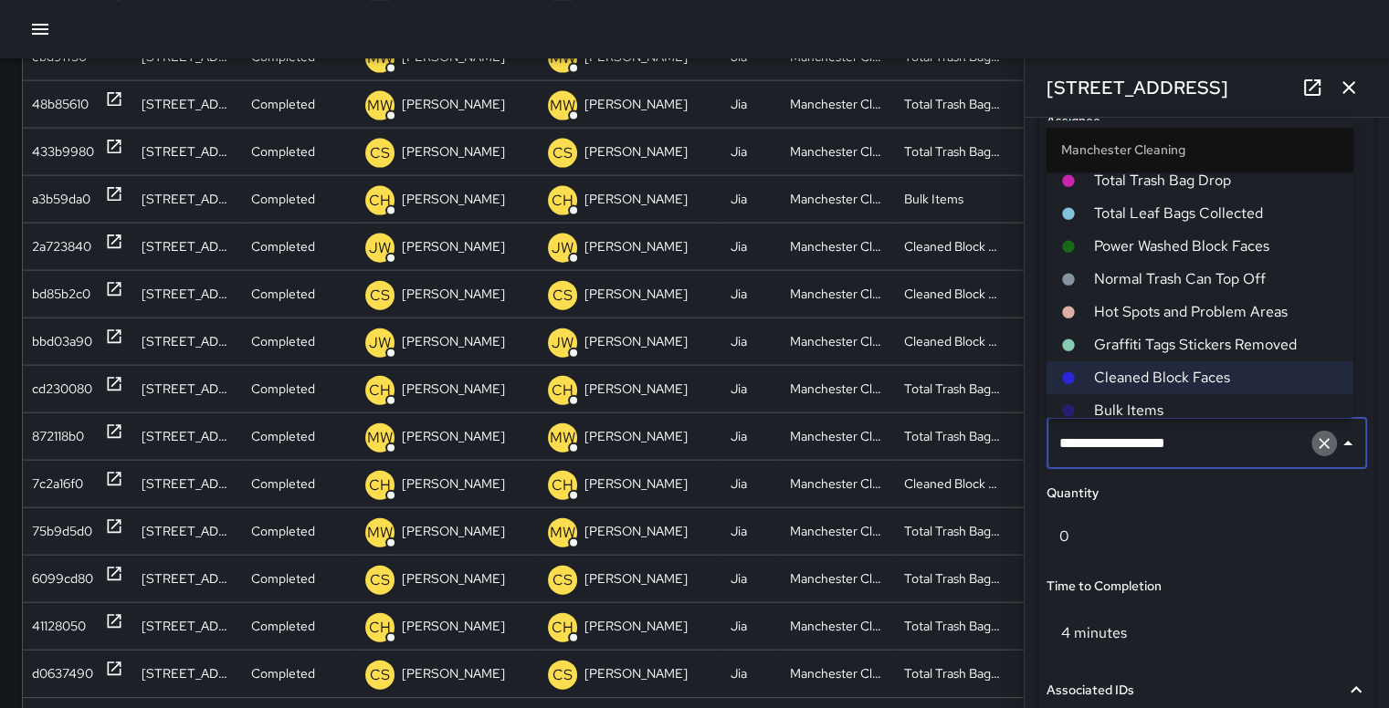
click at [1316, 448] on icon "Clear" at bounding box center [1324, 444] width 18 height 18
click at [1292, 507] on div "Status Completed Created By JW James Wyatt Assignee Completed By JW James Wyatt…" at bounding box center [1206, 400] width 335 height 964
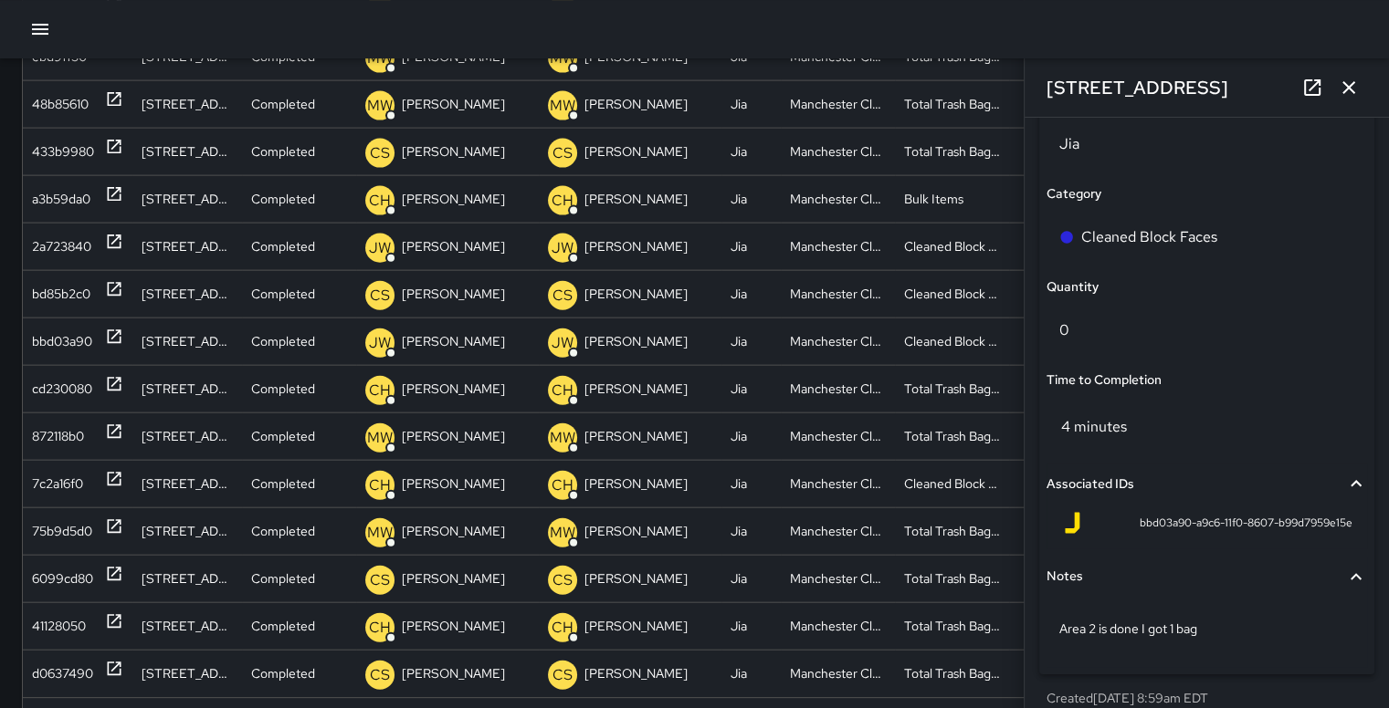
scroll to position [1323, 0]
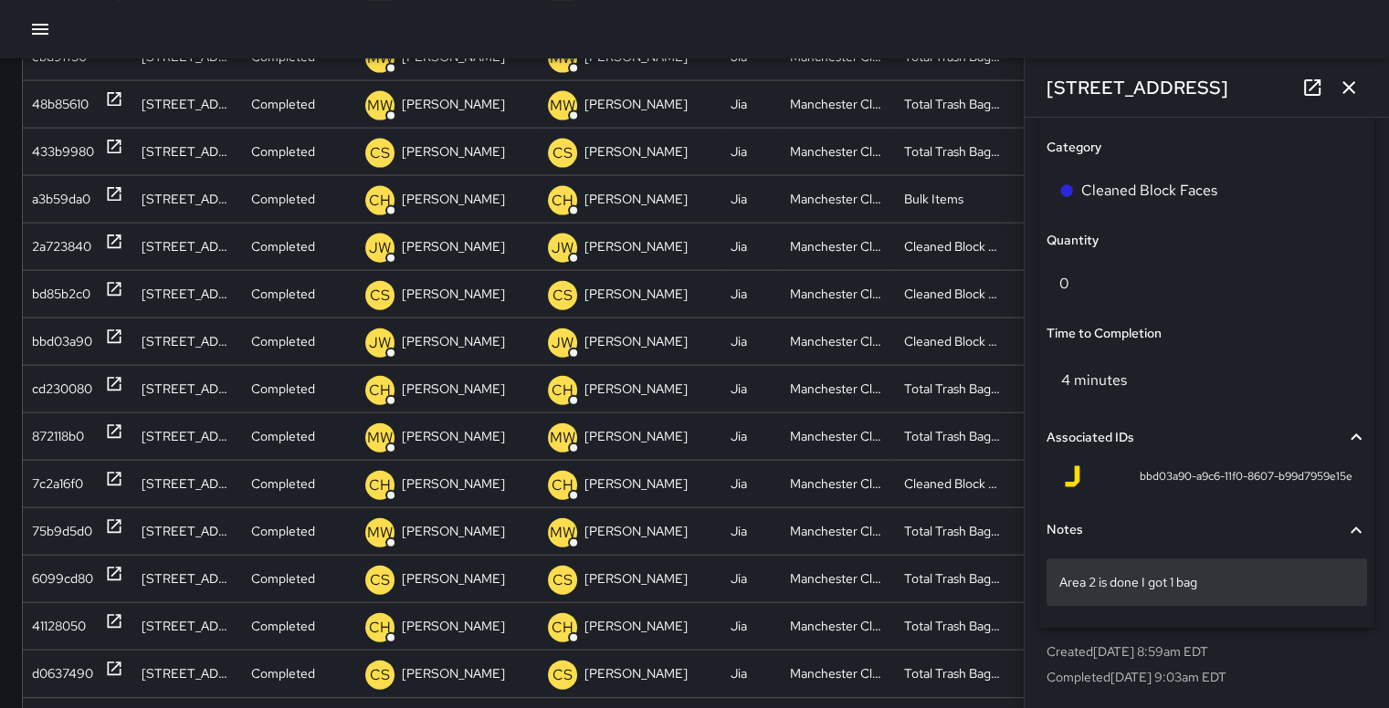
click at [1244, 591] on div "Area 2 is done I got 1 bag" at bounding box center [1206, 582] width 320 height 47
type textarea "*"
type textarea "**********"
click at [1296, 43] on div at bounding box center [694, 29] width 1389 height 58
click at [1351, 79] on icon "button" at bounding box center [1348, 88] width 22 height 22
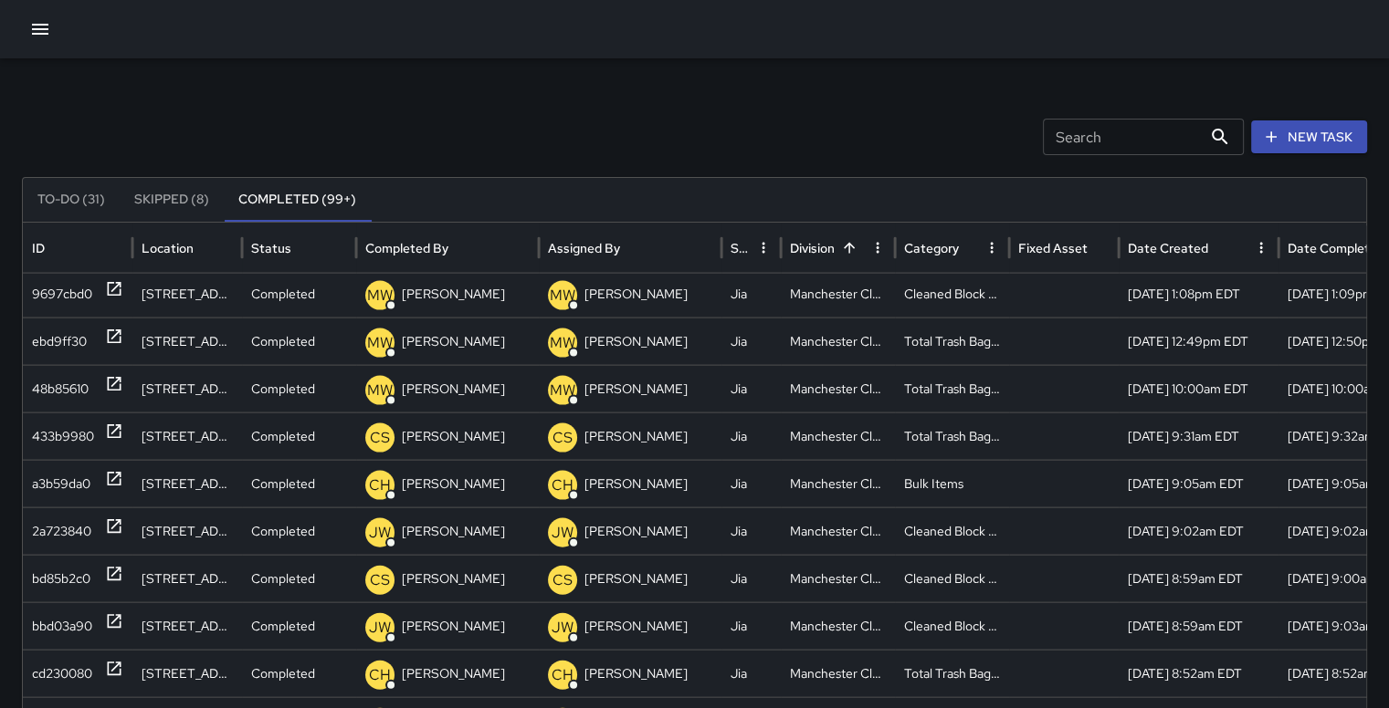
scroll to position [4, 0]
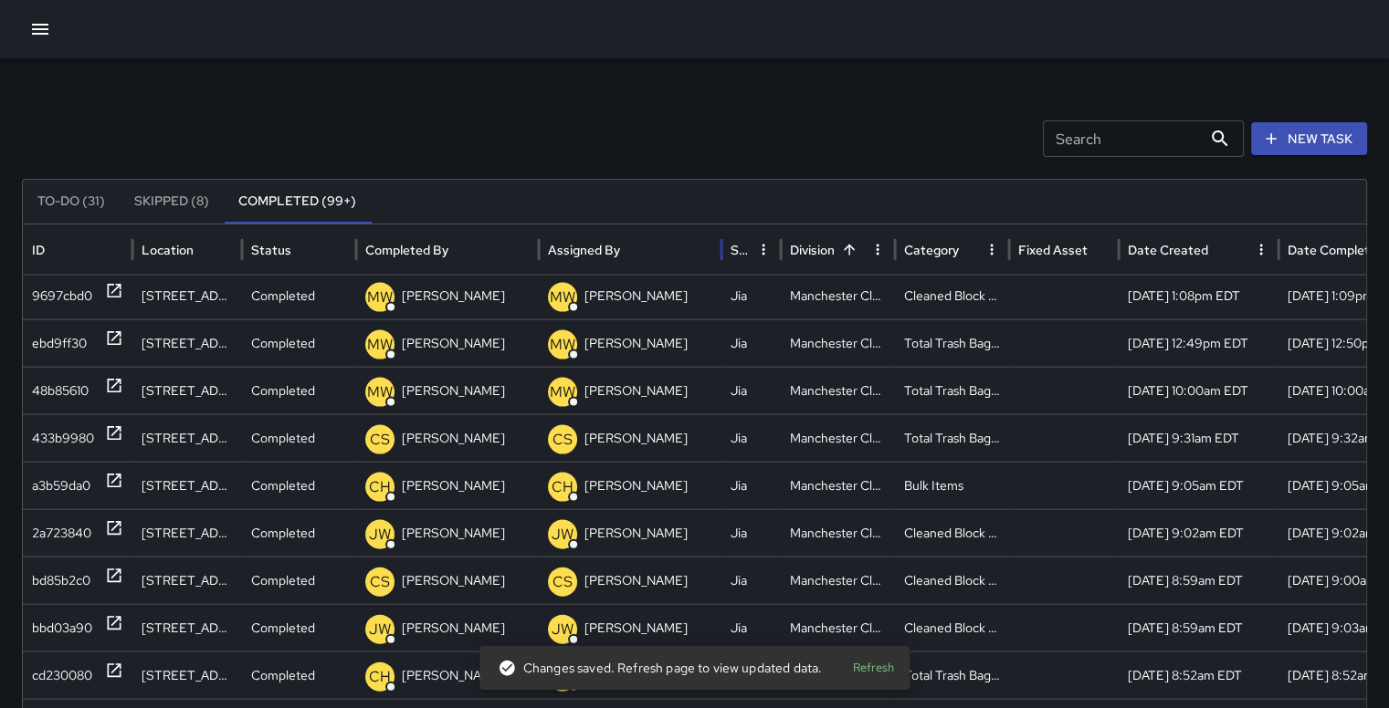
click at [606, 242] on div "Assigned By" at bounding box center [584, 250] width 72 height 16
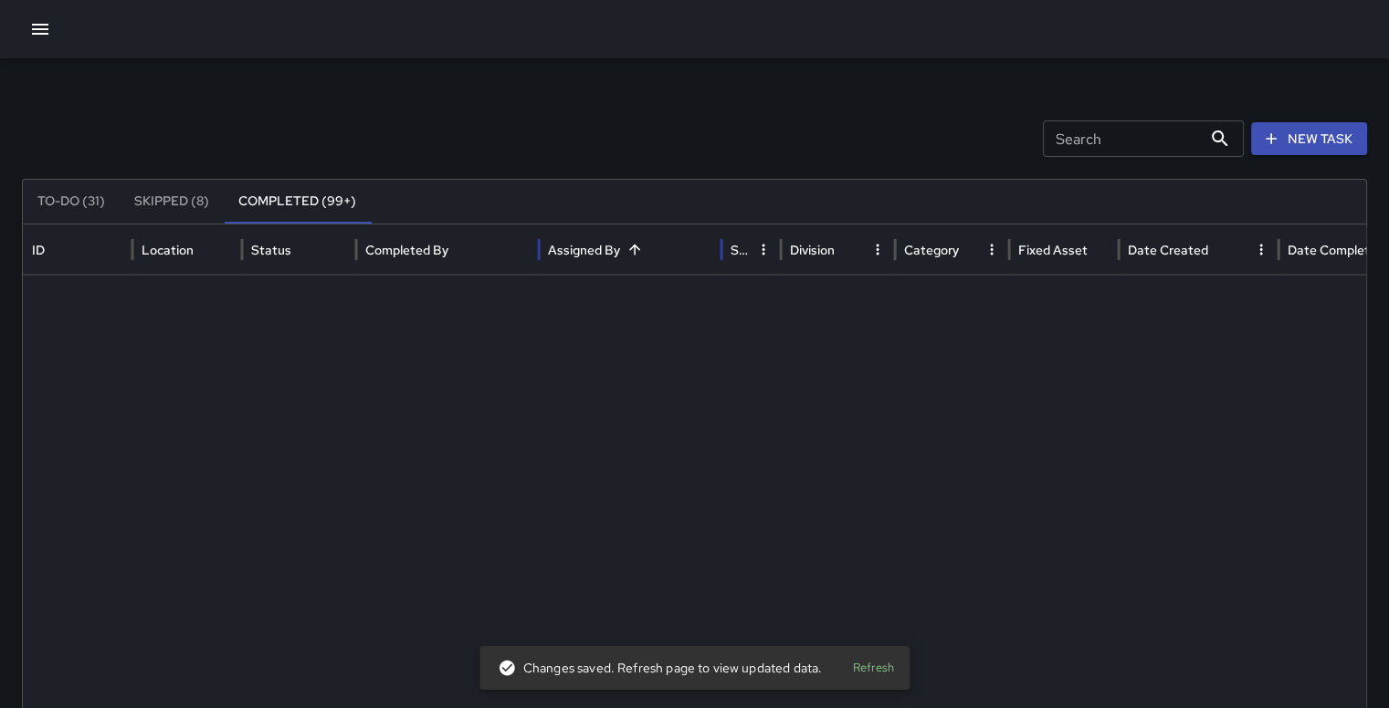
scroll to position [0, 0]
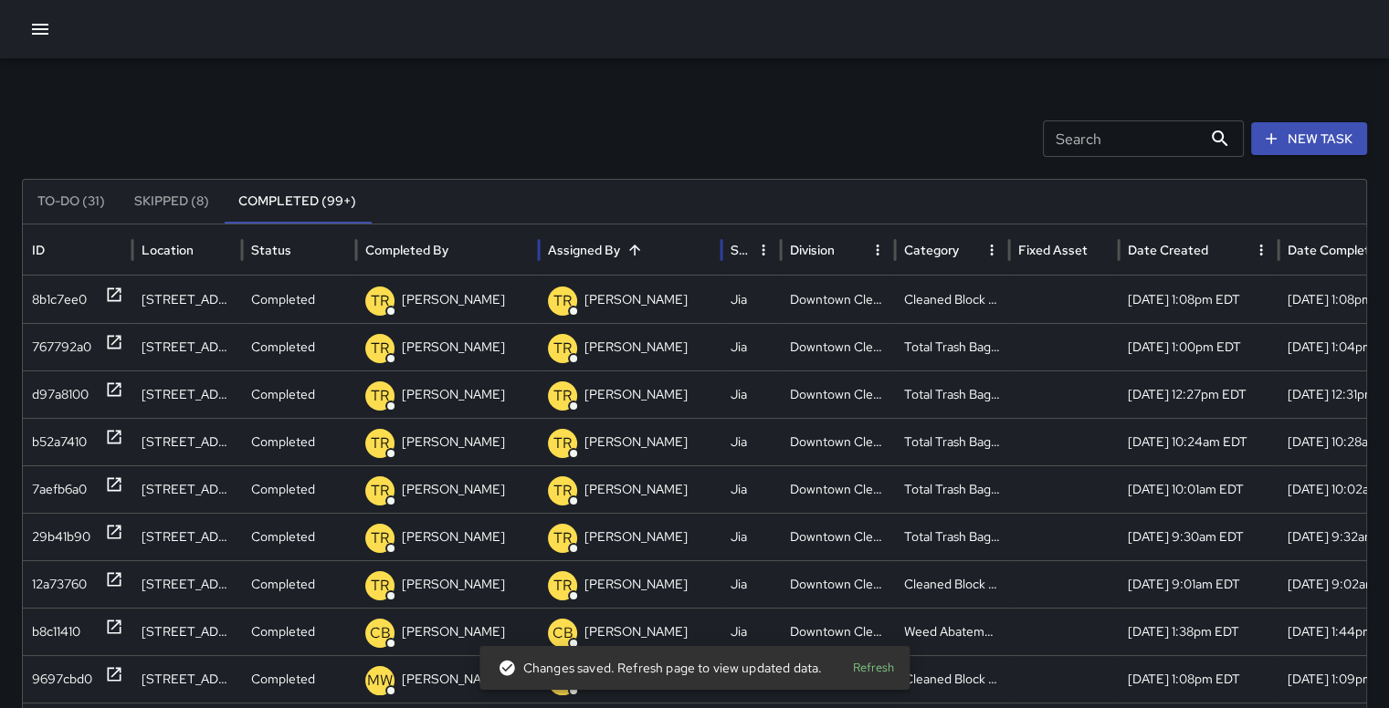
click at [606, 242] on div "Assigned By" at bounding box center [584, 250] width 72 height 16
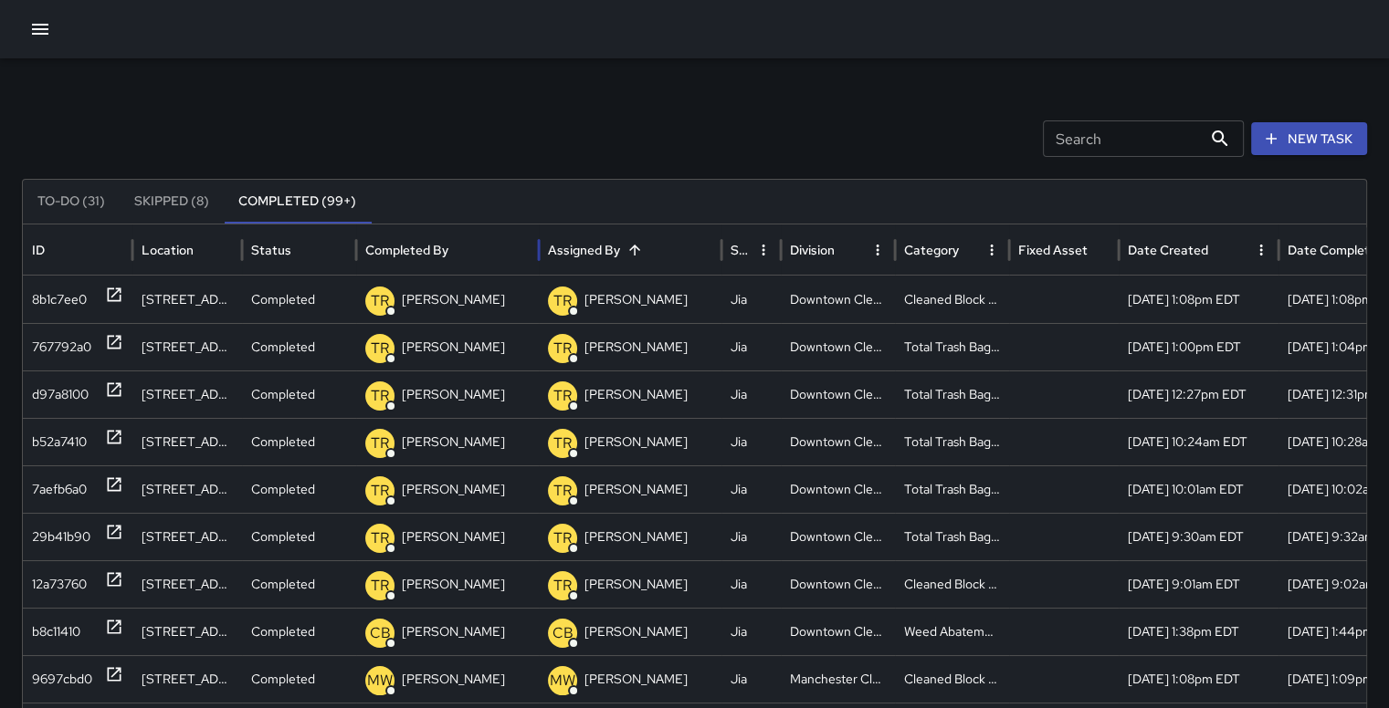
click at [634, 245] on icon "Sort" at bounding box center [634, 250] width 11 height 11
click at [34, 26] on icon "button" at bounding box center [40, 29] width 22 height 22
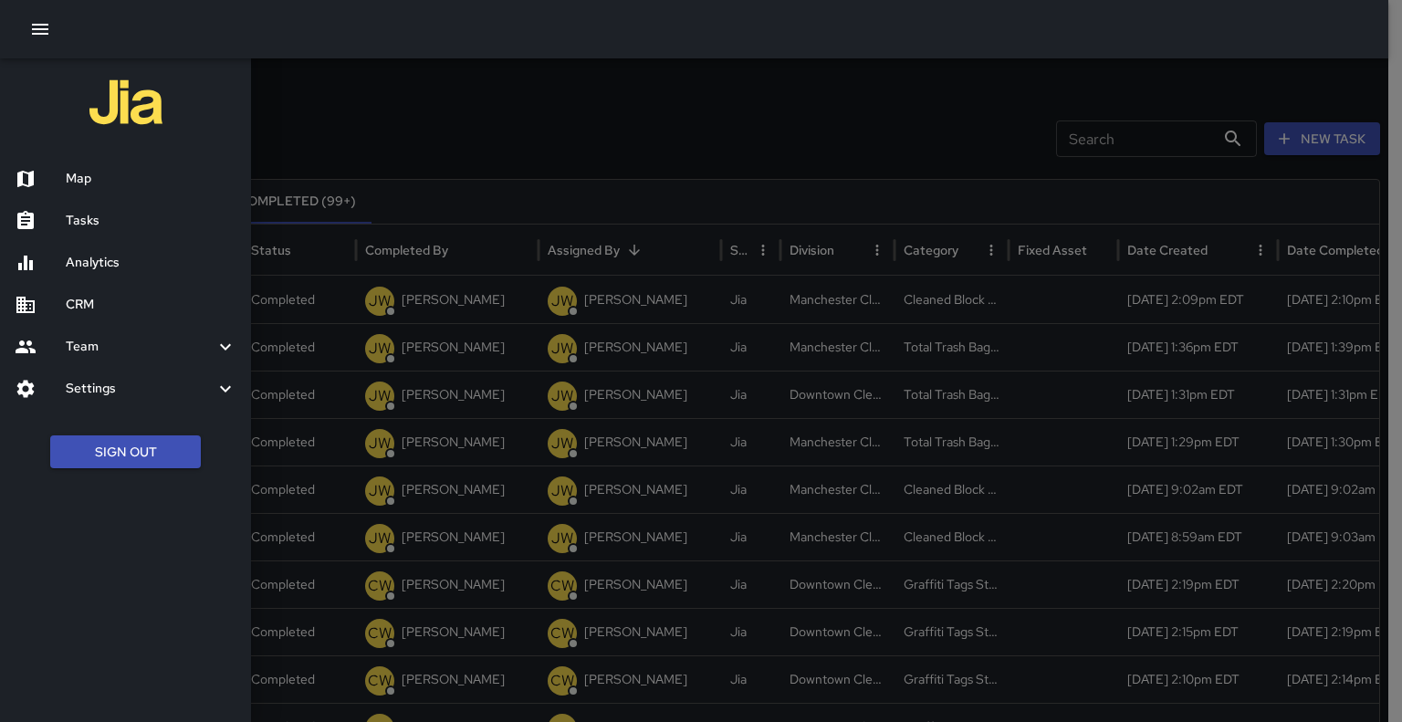
click at [79, 255] on h6 "Analytics" at bounding box center [151, 263] width 171 height 20
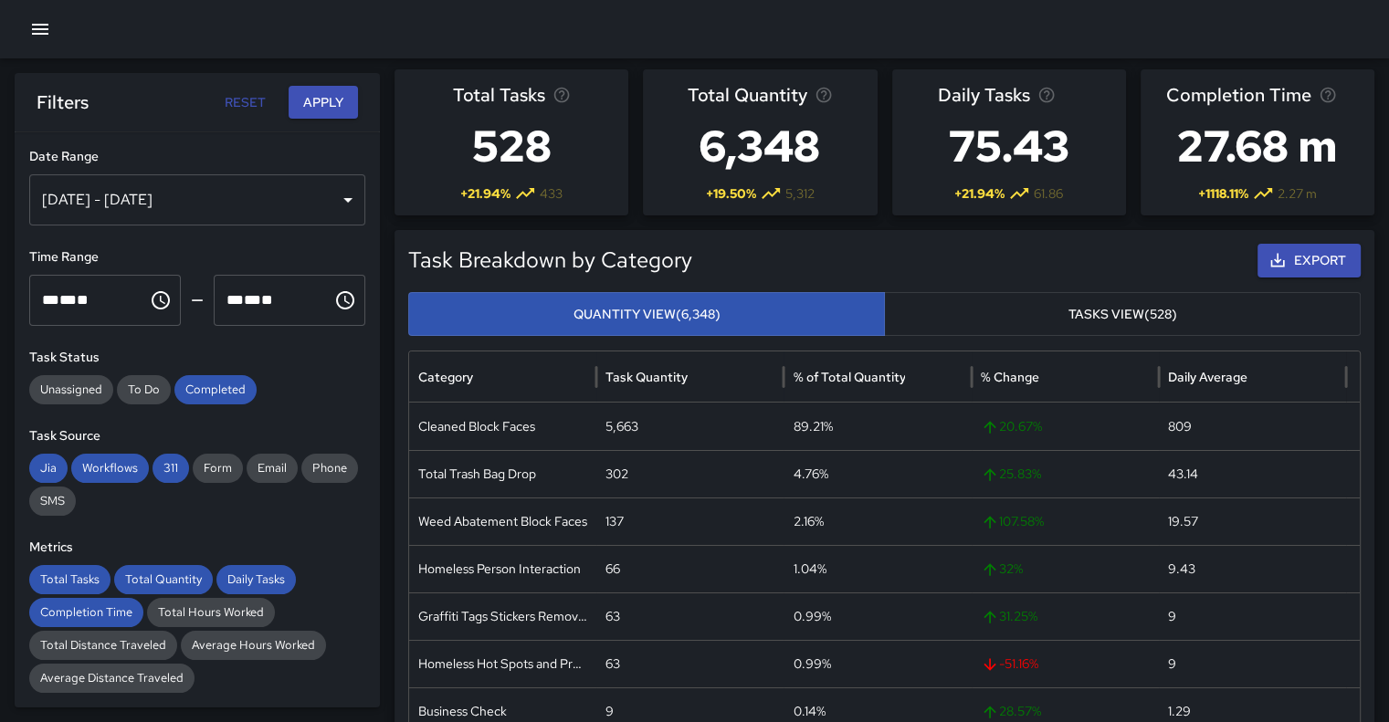
click at [340, 204] on div "Oct 09, 2025 - Oct 15, 2025" at bounding box center [197, 199] width 336 height 51
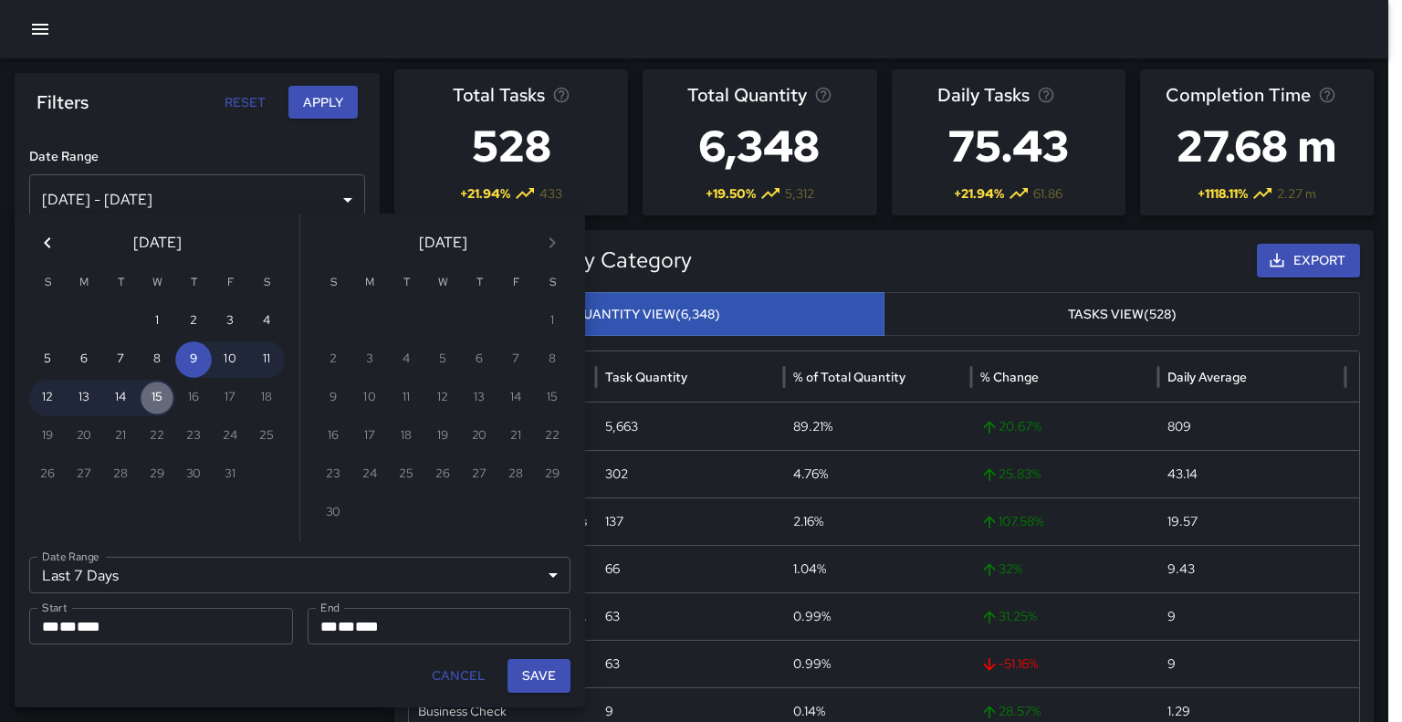
click at [147, 396] on button "15" at bounding box center [157, 398] width 37 height 37
type input "******"
type input "**********"
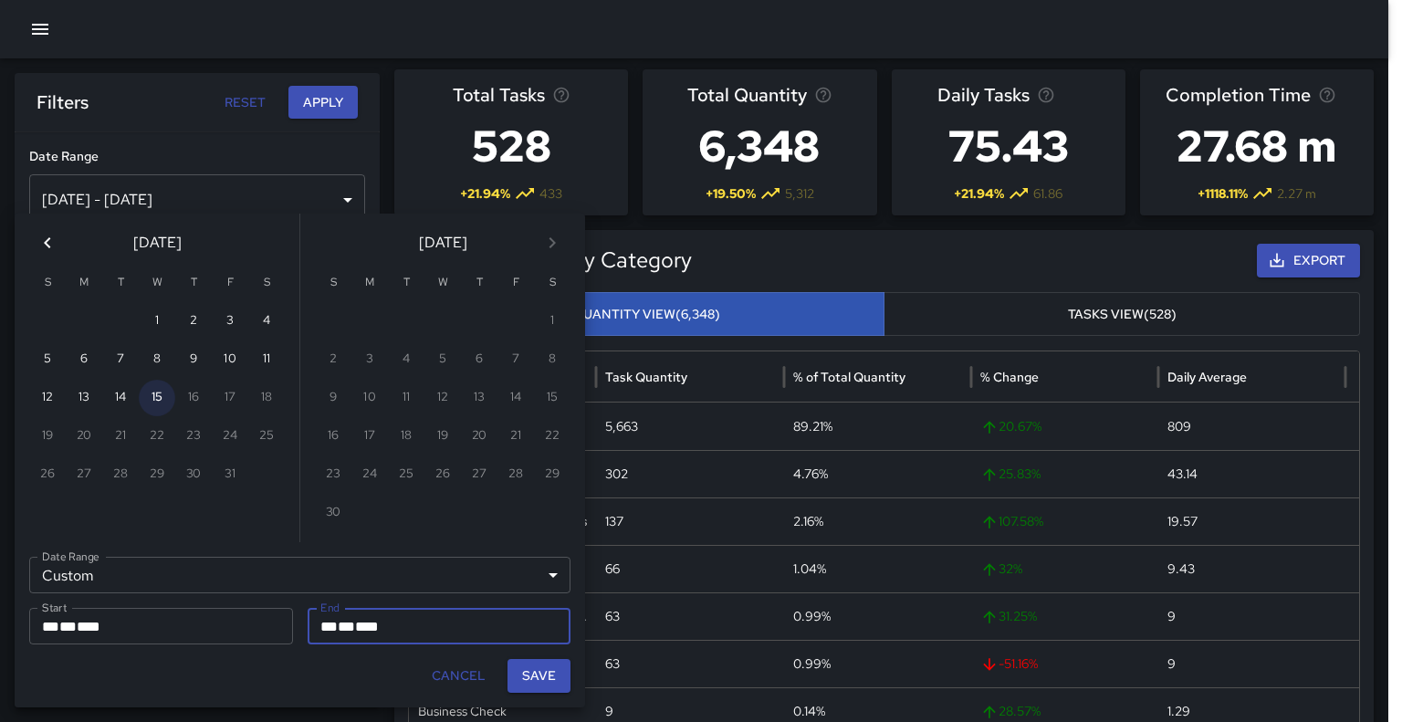
click at [147, 396] on button "15" at bounding box center [157, 398] width 37 height 37
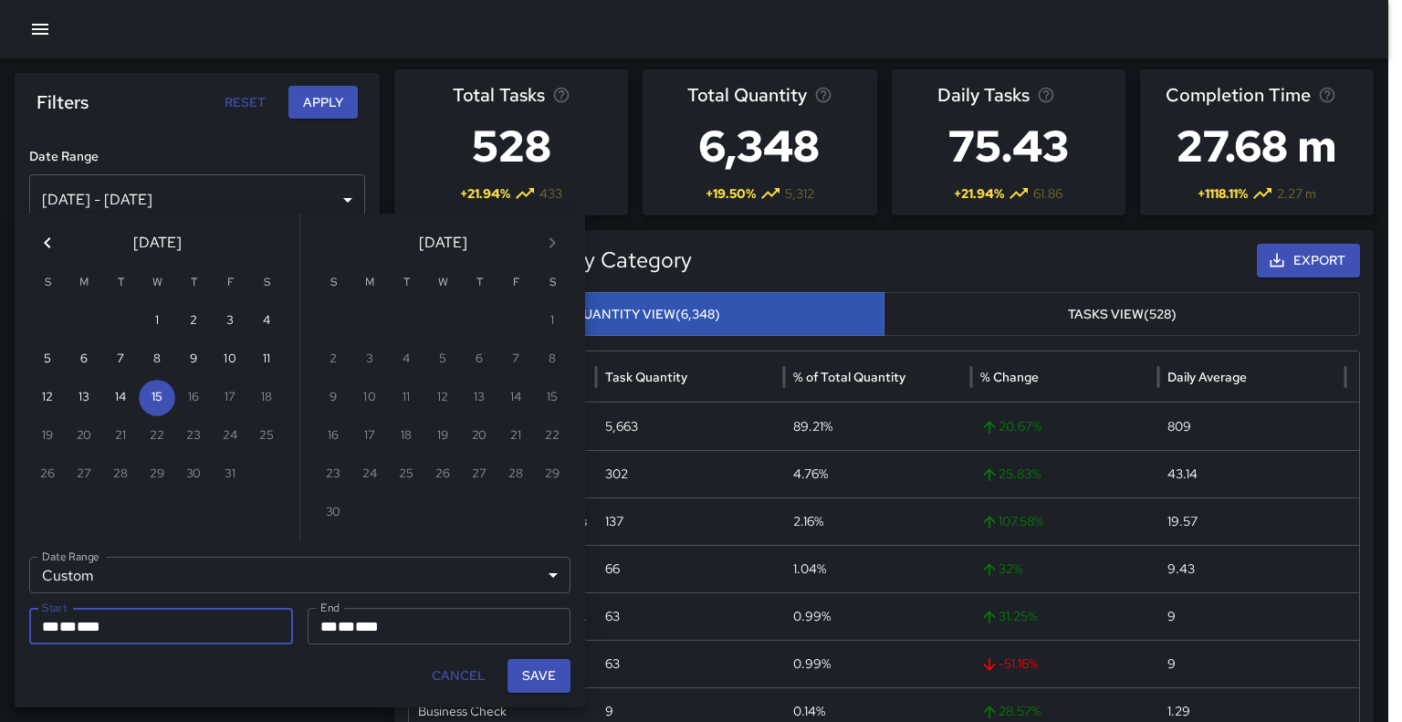
click at [540, 666] on button "Save" at bounding box center [539, 676] width 63 height 34
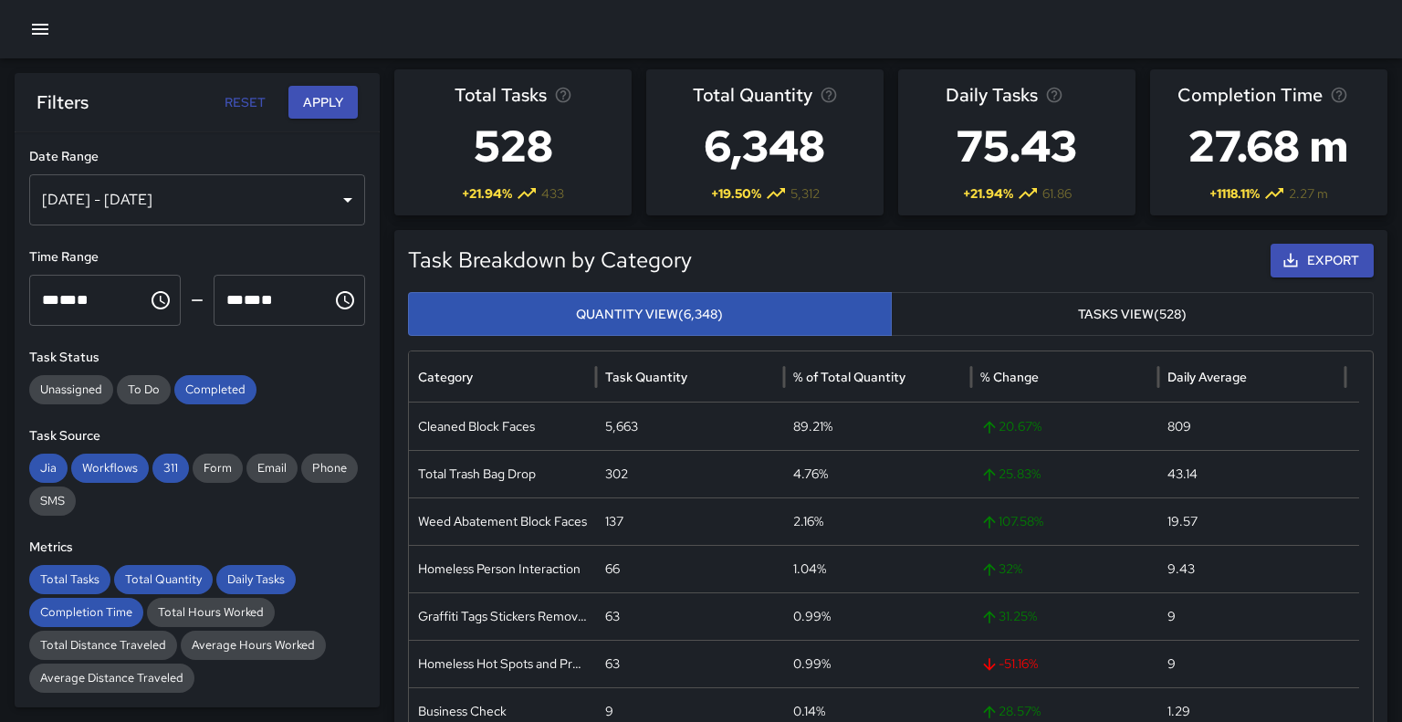
type input "**********"
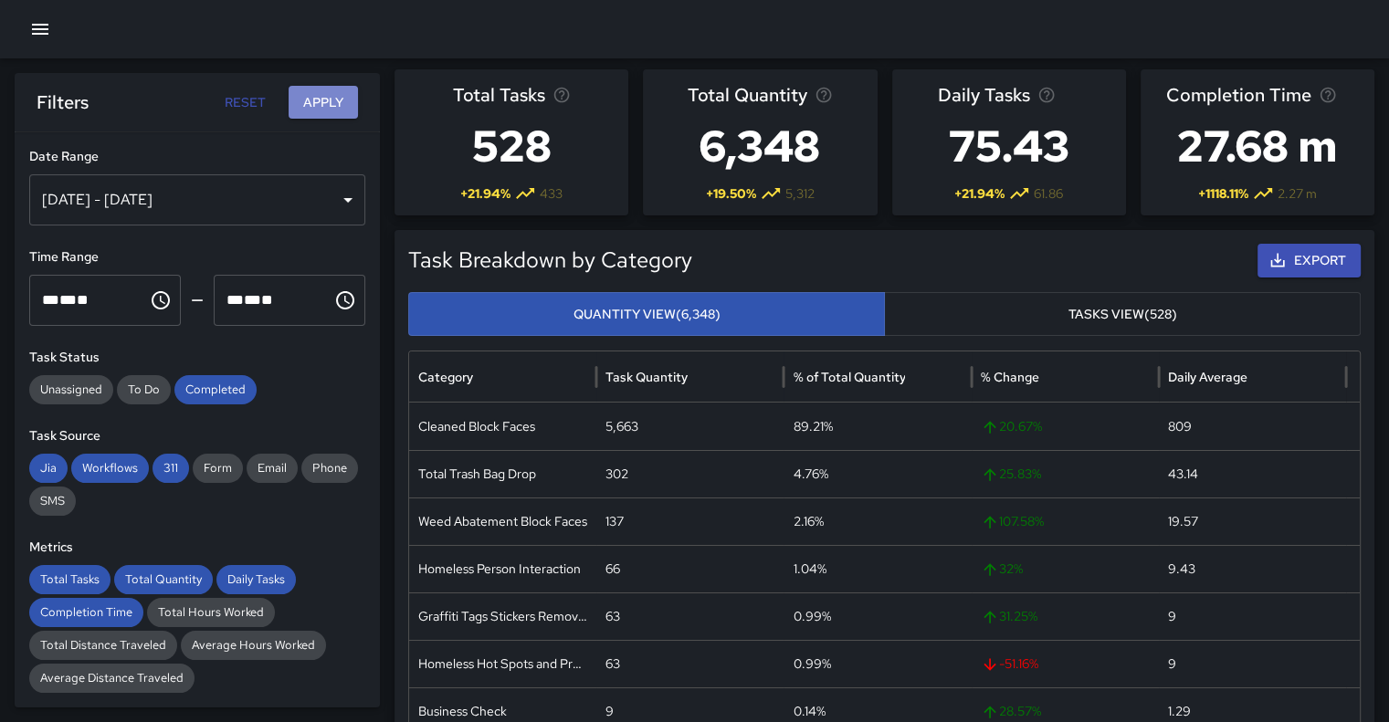
click at [318, 101] on button "Apply" at bounding box center [322, 103] width 69 height 34
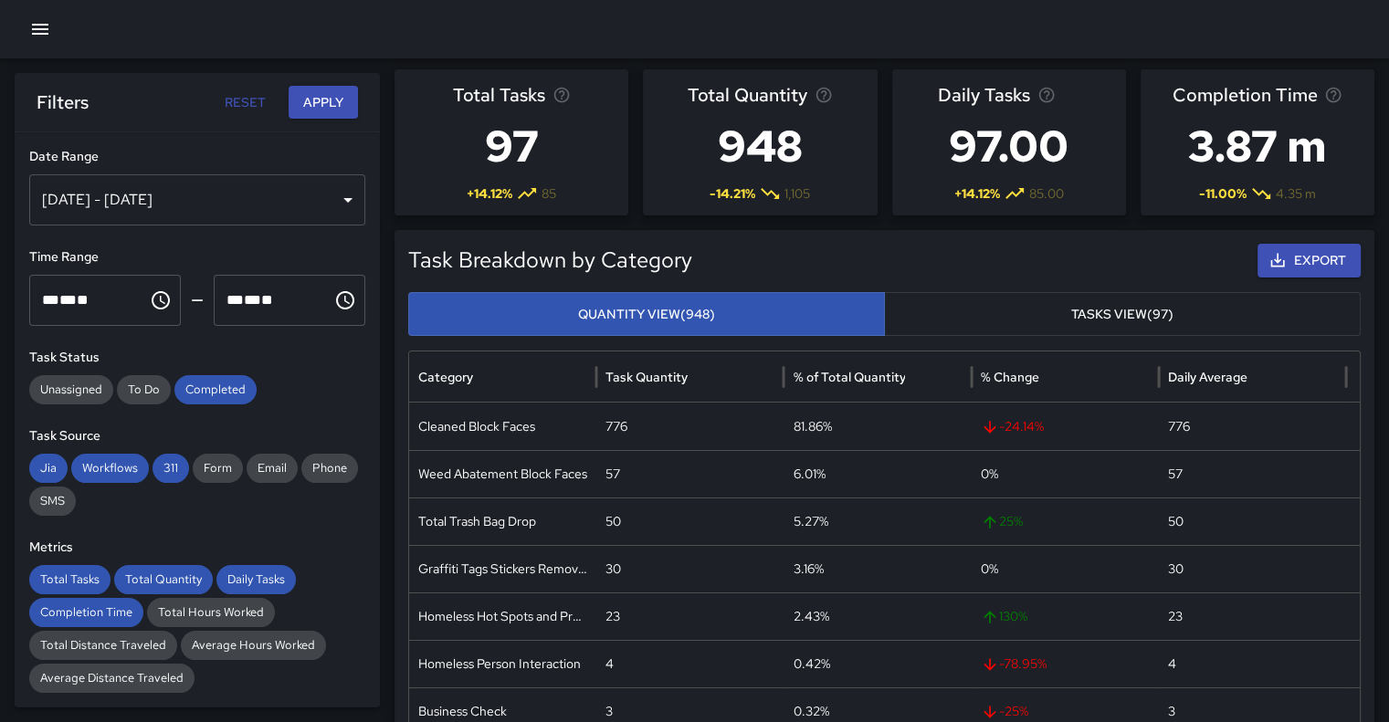
click at [47, 26] on icon "button" at bounding box center [40, 29] width 22 height 22
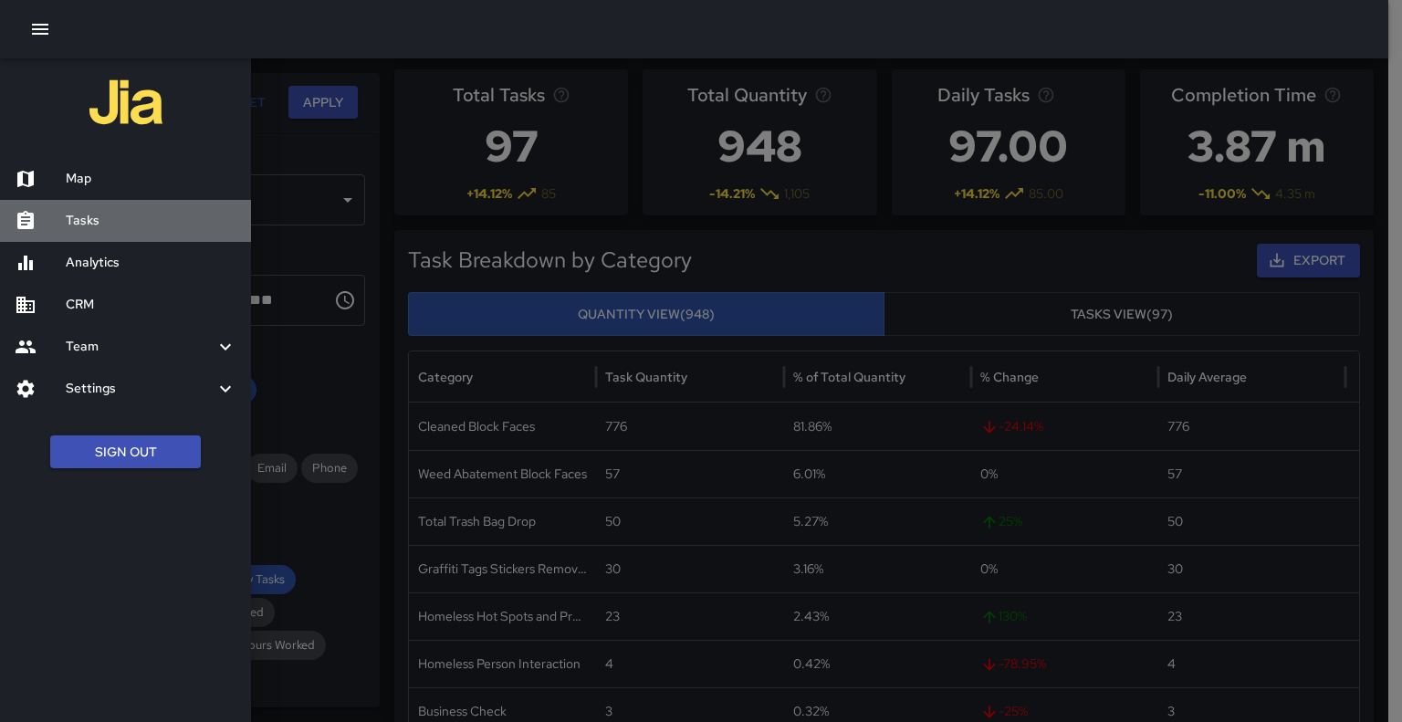
click at [83, 223] on h6 "Tasks" at bounding box center [151, 221] width 171 height 20
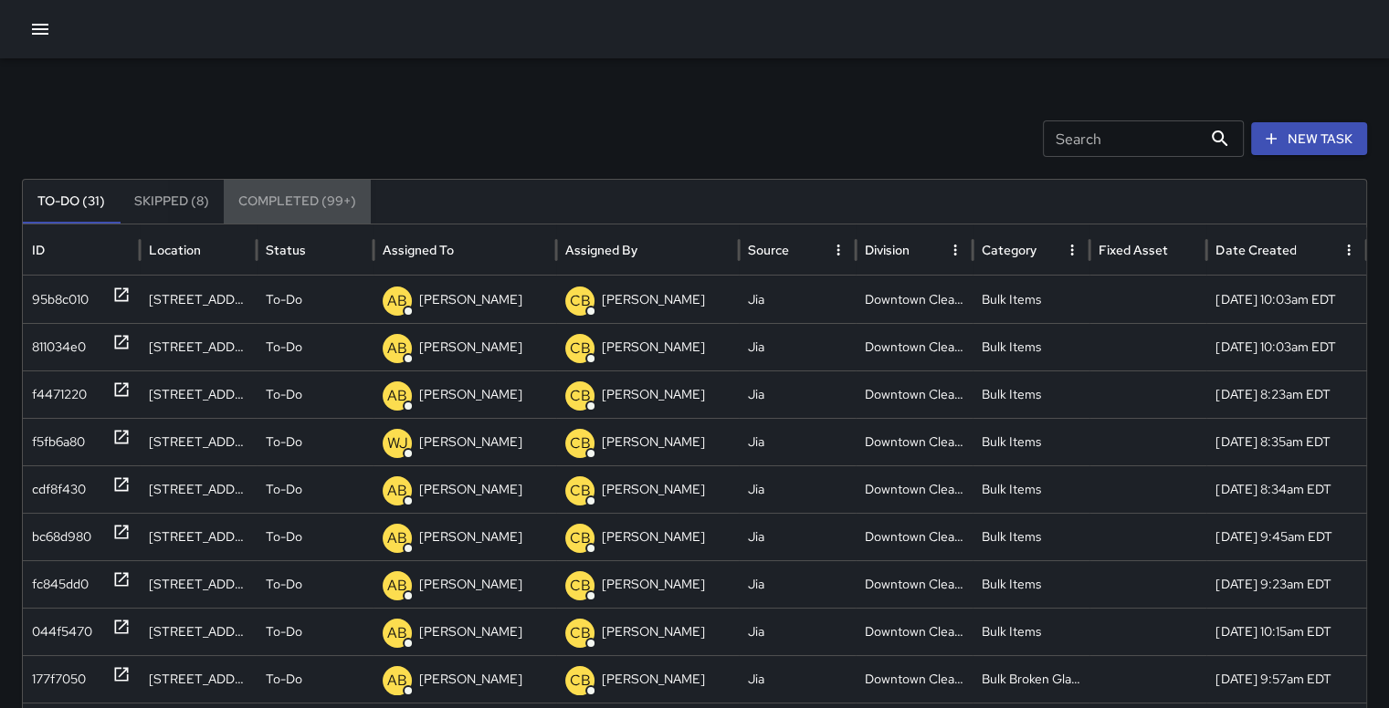
click at [272, 204] on button "Completed (99+)" at bounding box center [297, 202] width 147 height 44
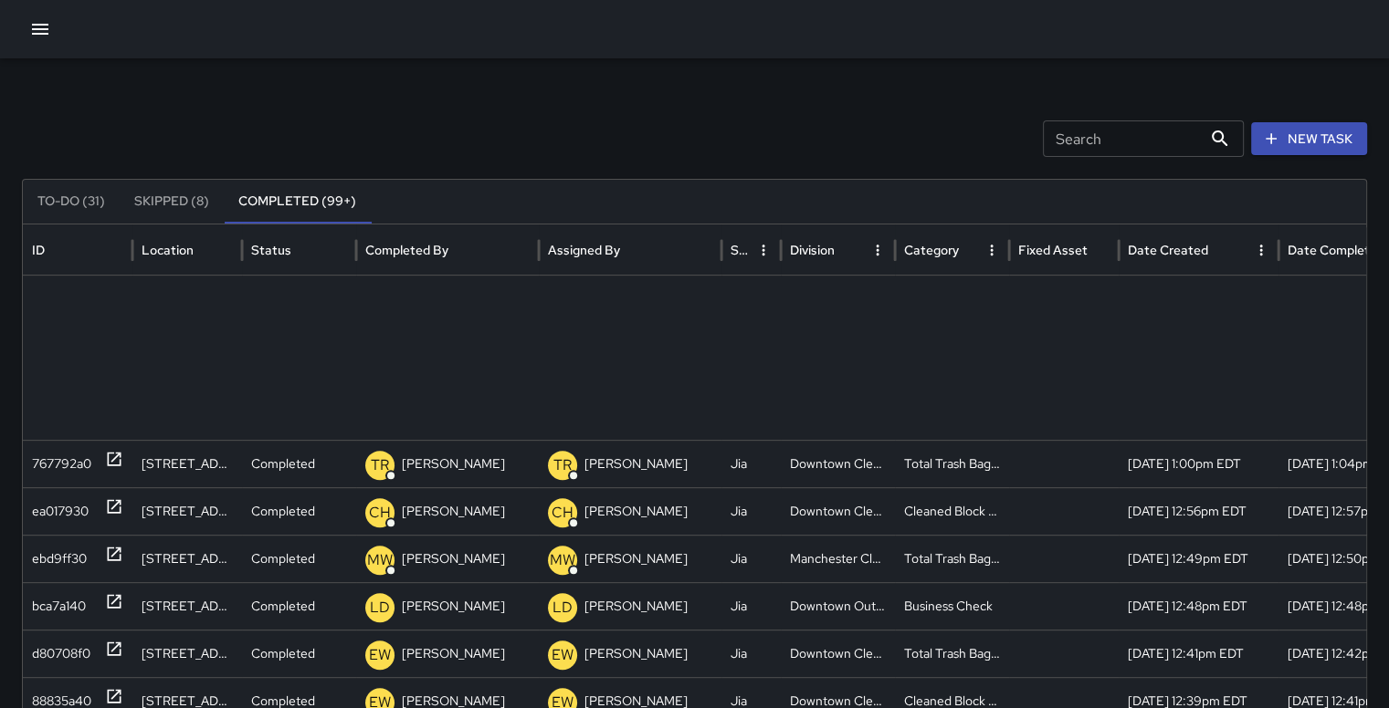
scroll to position [1172, 0]
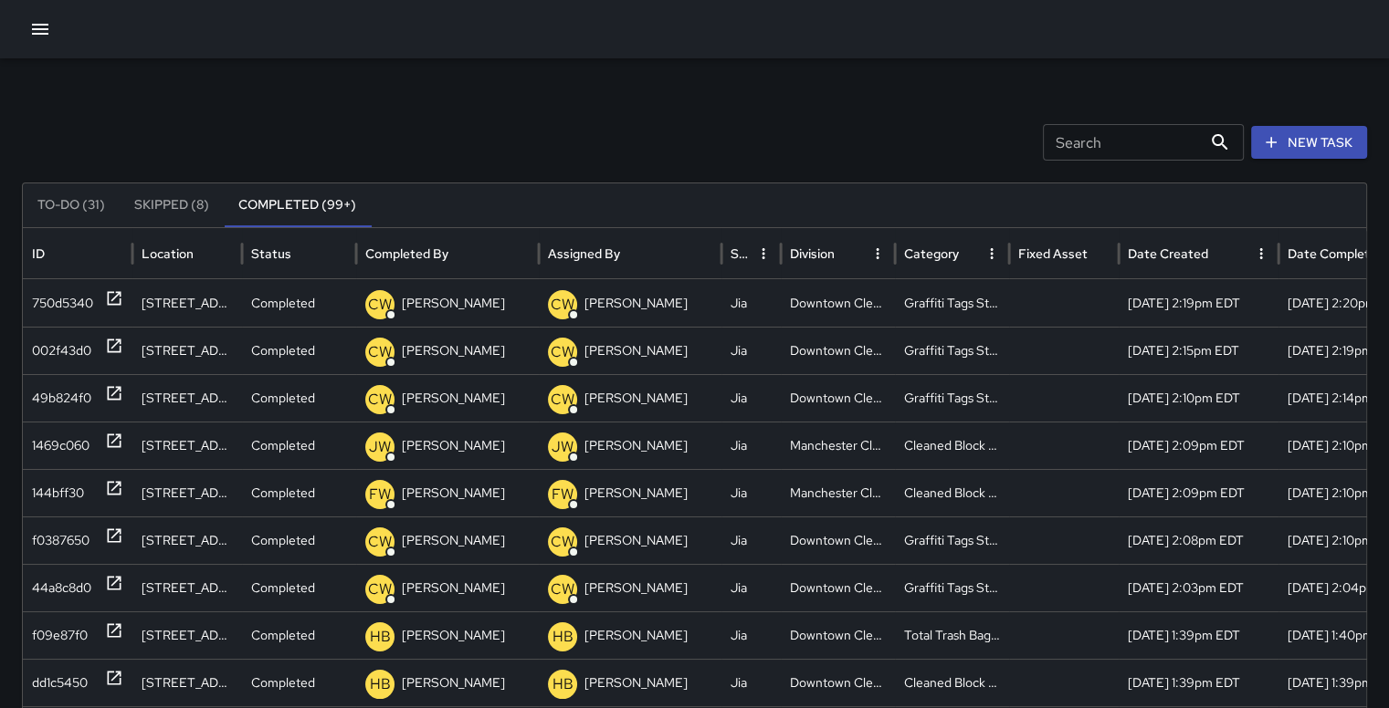
click at [965, 249] on icon "Sort" at bounding box center [973, 254] width 16 height 16
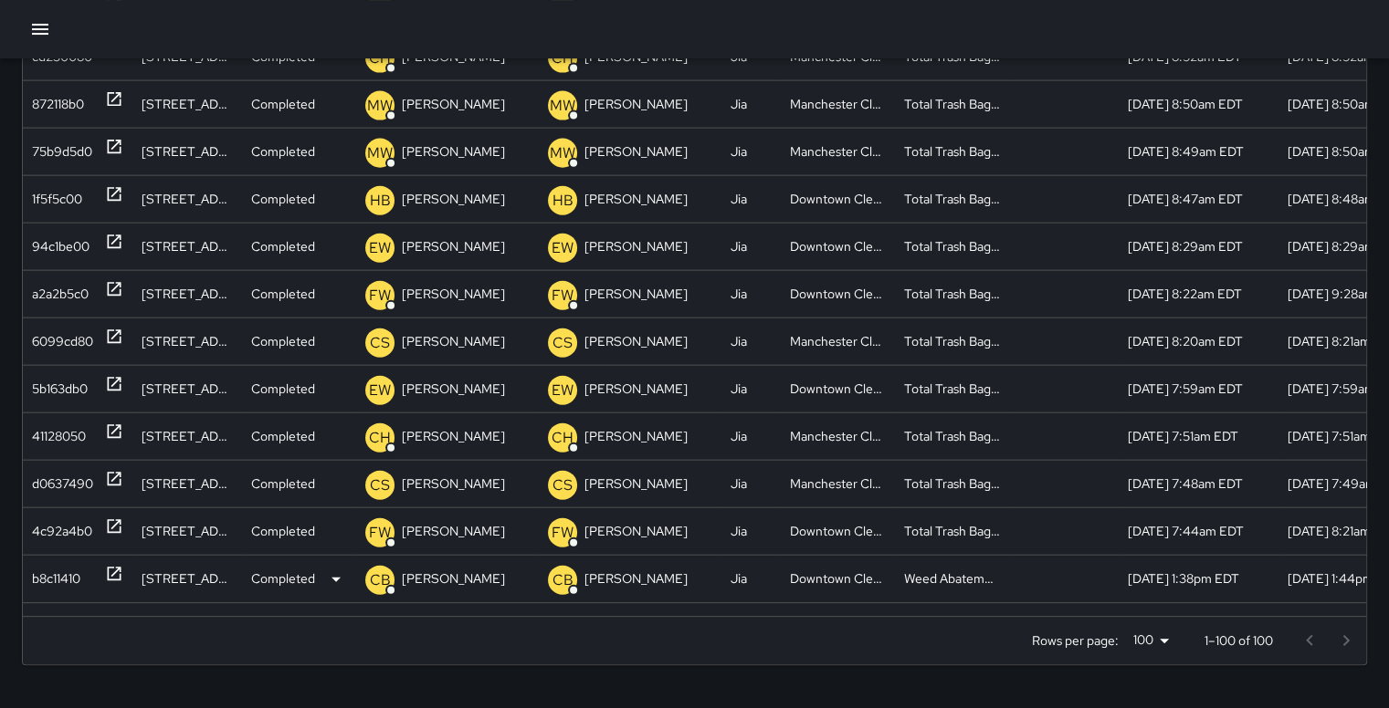
click at [47, 576] on div "b8c11410" at bounding box center [56, 579] width 48 height 47
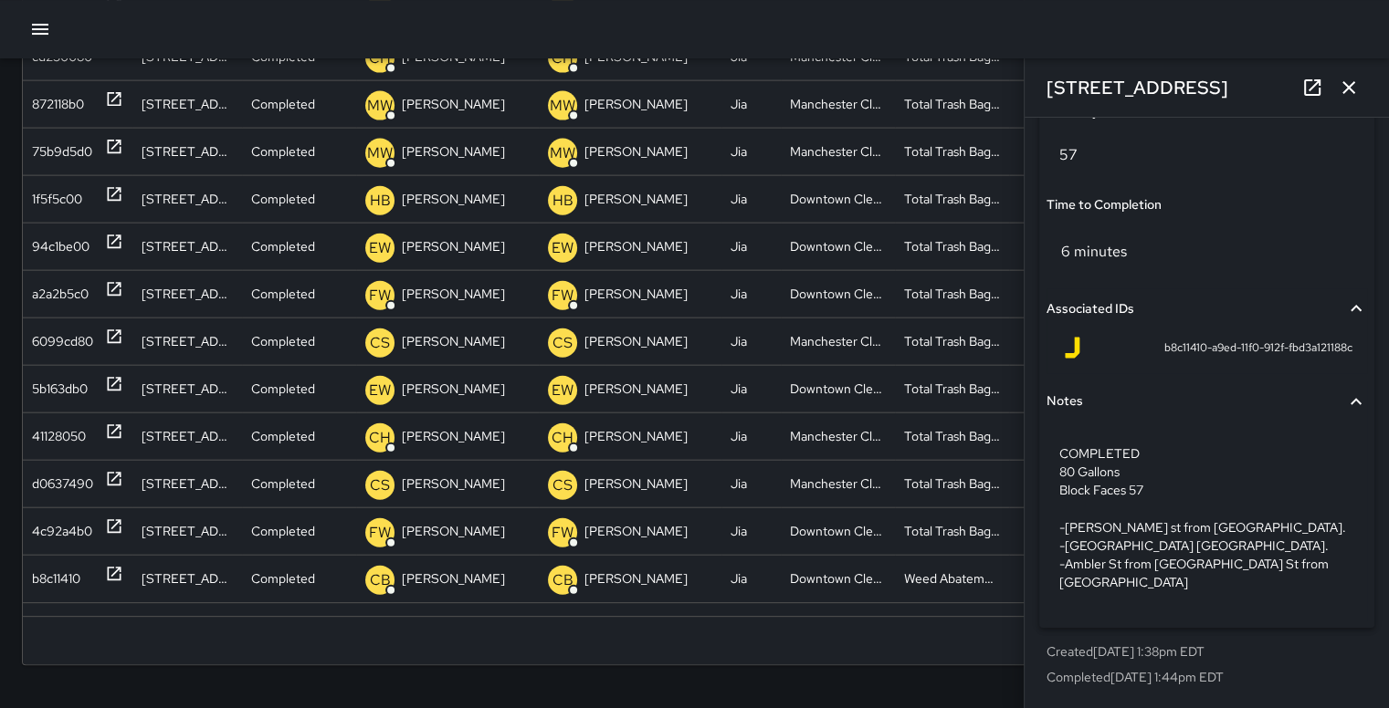
scroll to position [1615, 0]
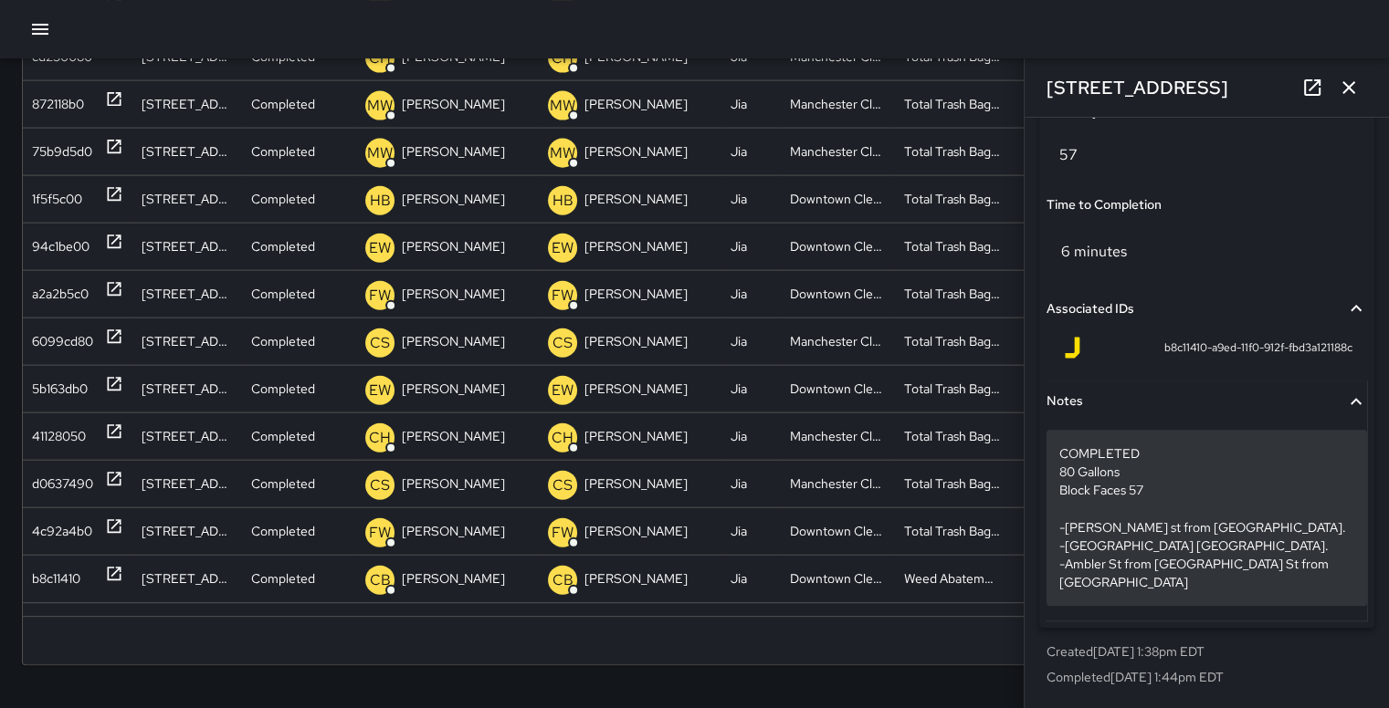
click at [1281, 525] on p "COMPLETED 80 Gallons Block Faces 57 -Cary st from 14th st to 18th st. -15th st …" at bounding box center [1206, 518] width 295 height 146
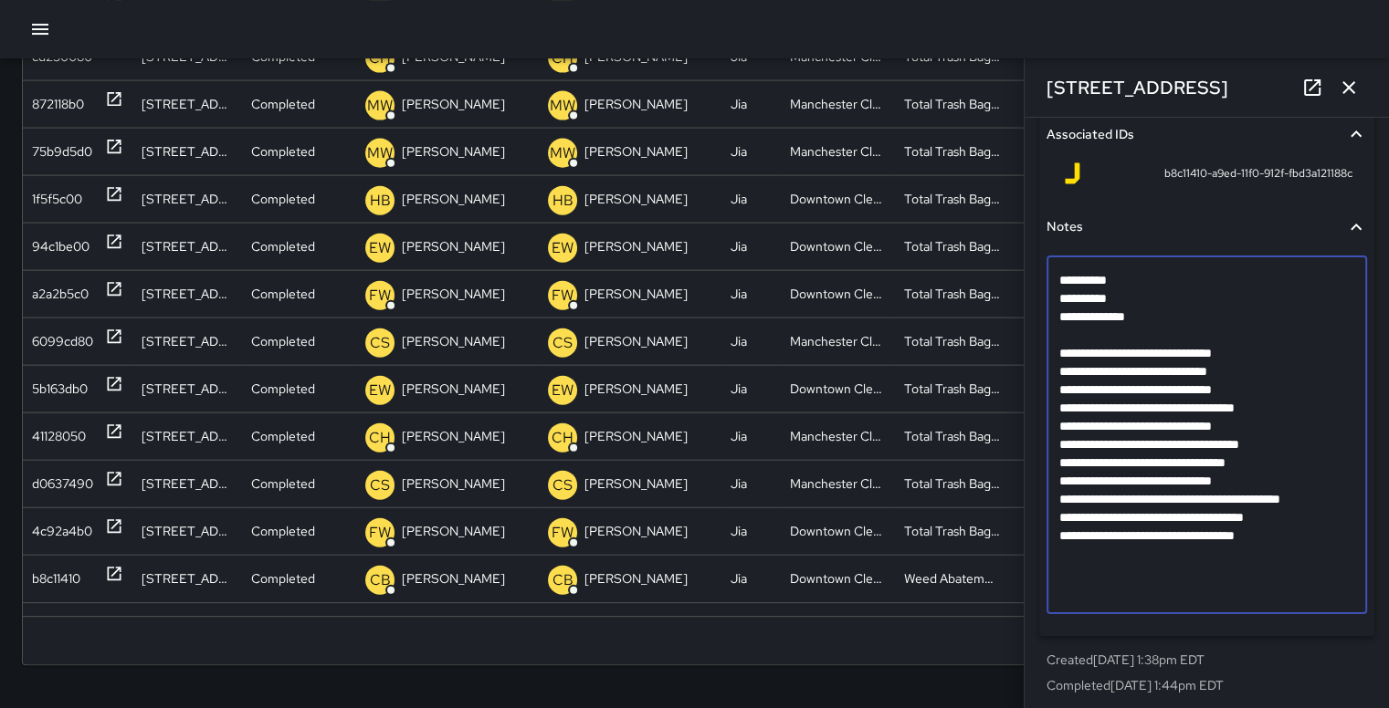
scroll to position [1634, 0]
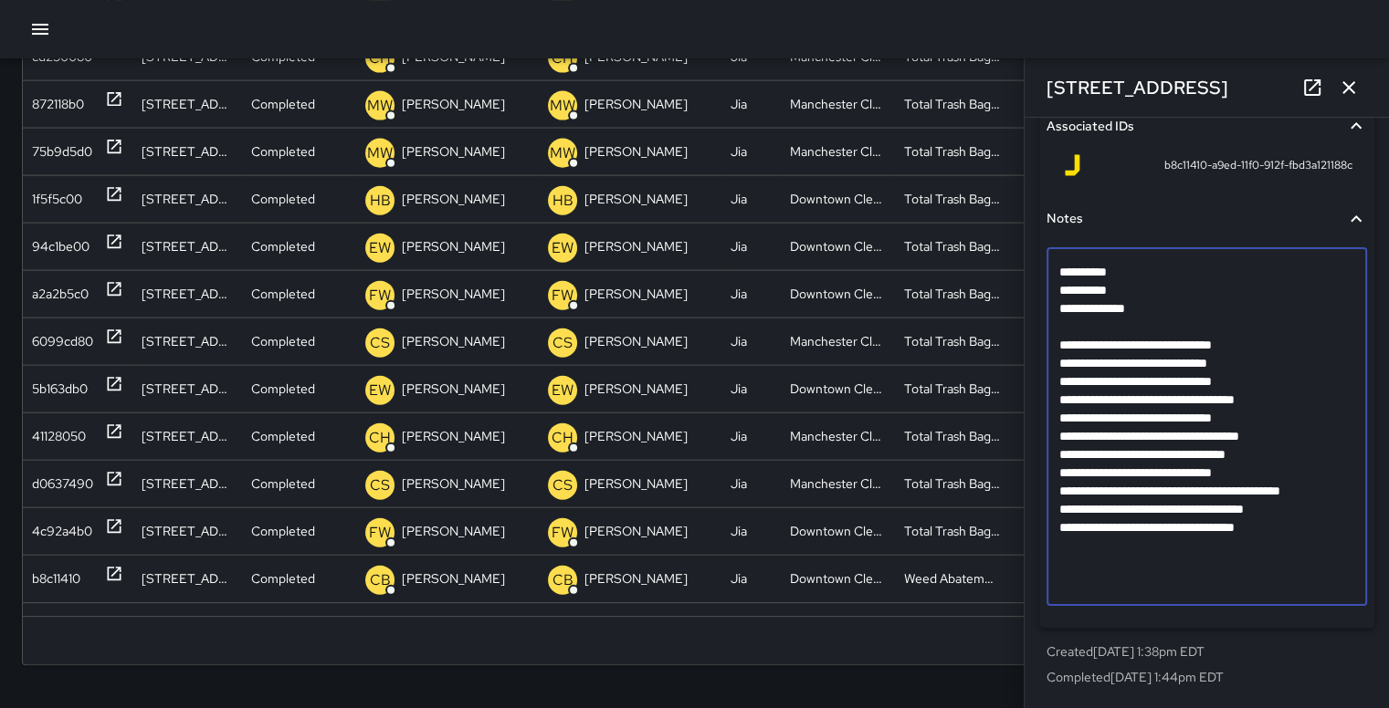
click at [1310, 533] on textarea "**********" at bounding box center [1199, 427] width 281 height 329
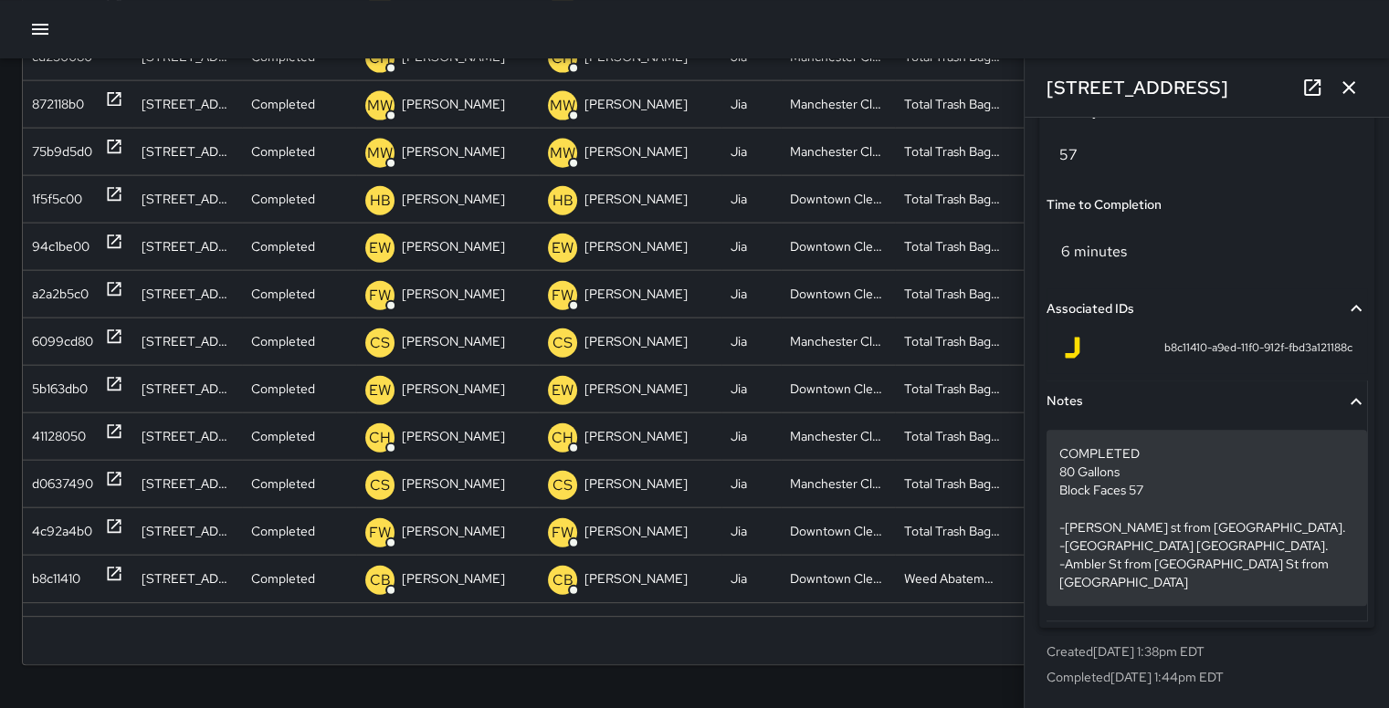
click at [1298, 561] on p "COMPLETED 80 Gallons Block Faces 57 -Cary st from 14th st to 18th st. -15th st …" at bounding box center [1206, 518] width 295 height 146
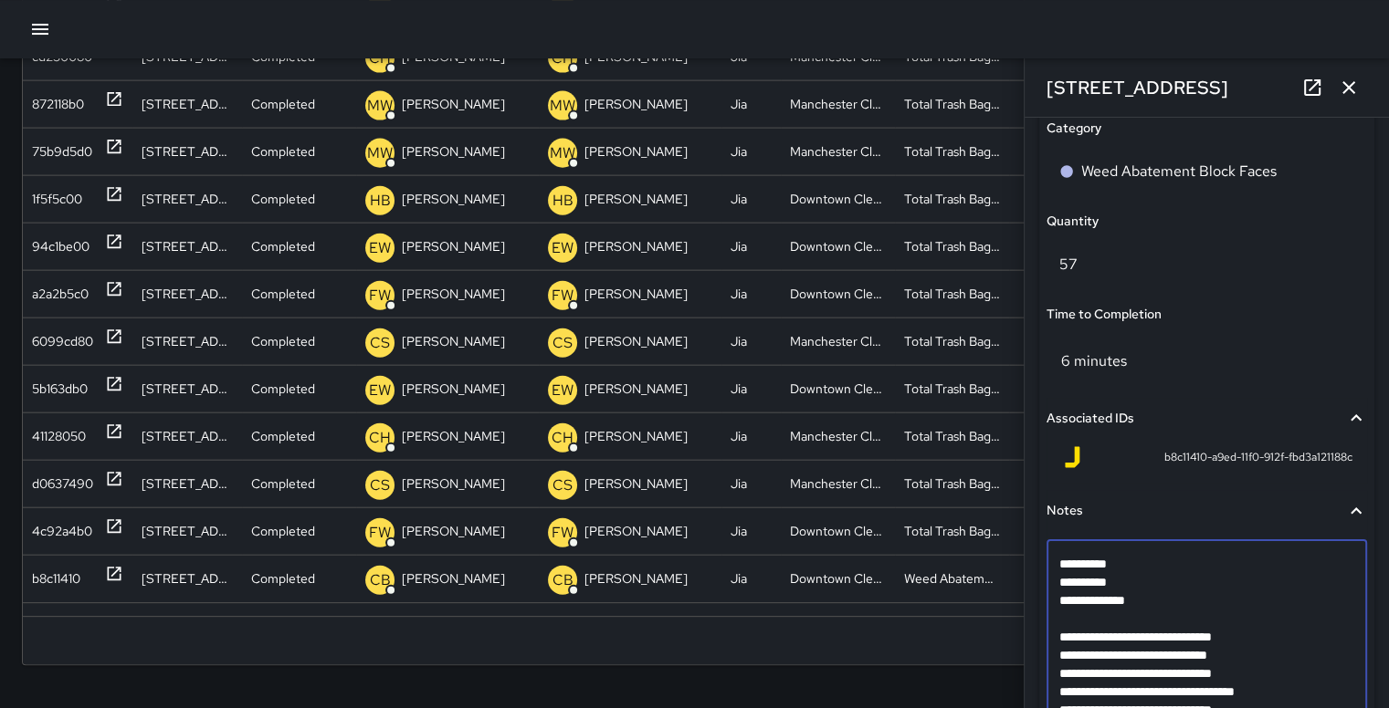
scroll to position [1634, 0]
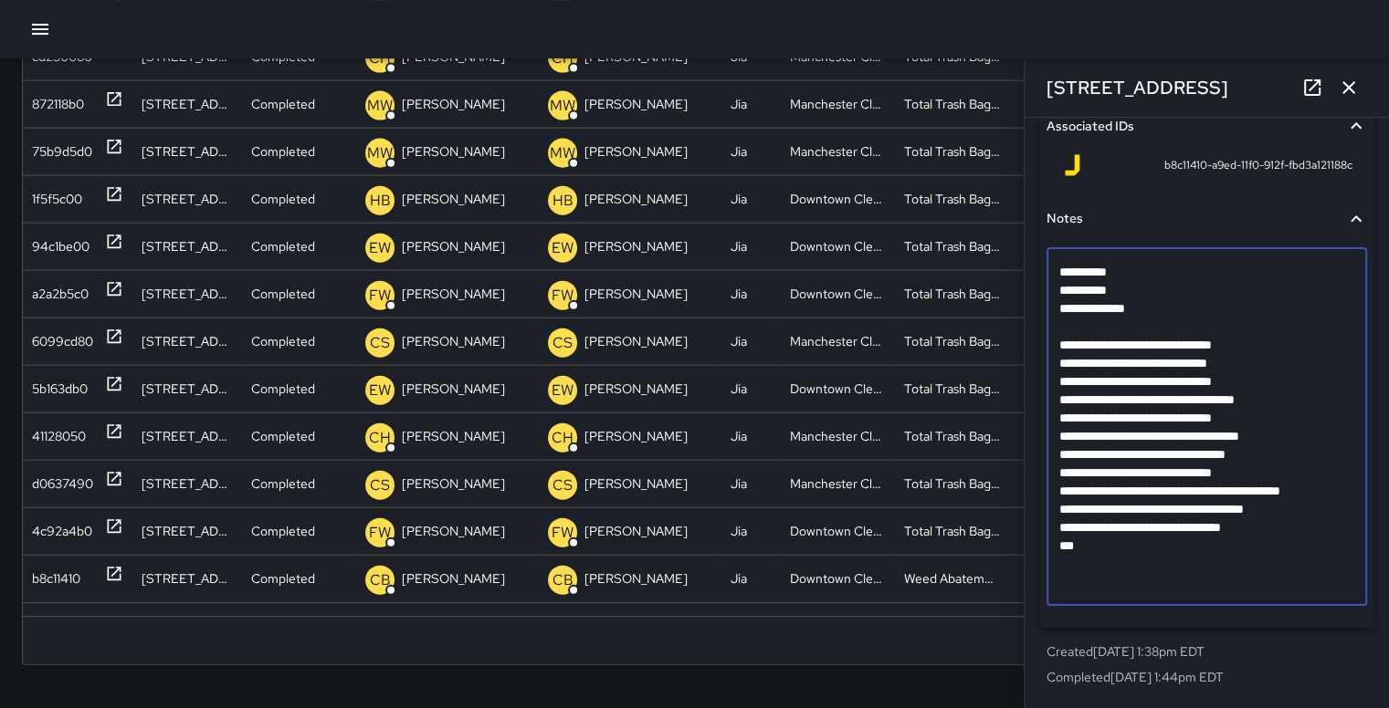
click at [281, 660] on div "Rows per page: 100 *** 1–100 of 100" at bounding box center [694, 640] width 1343 height 47
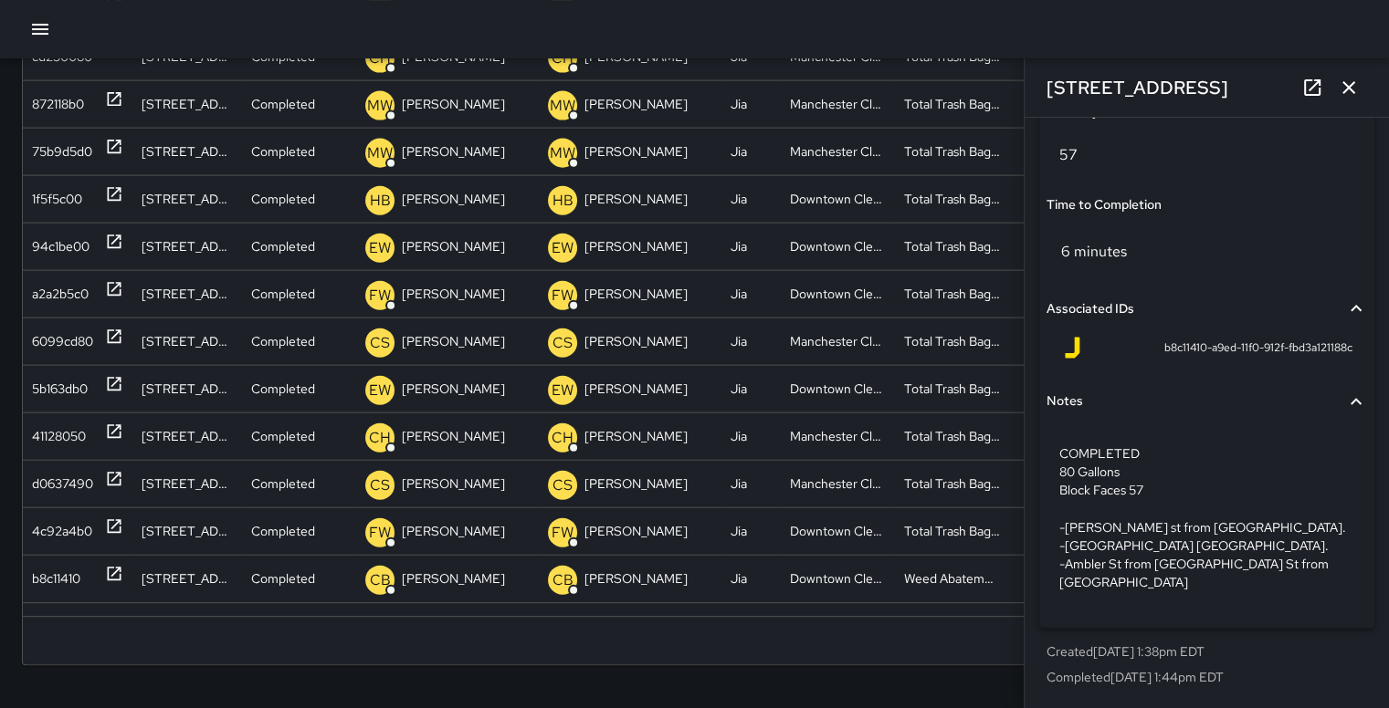
scroll to position [1615, 0]
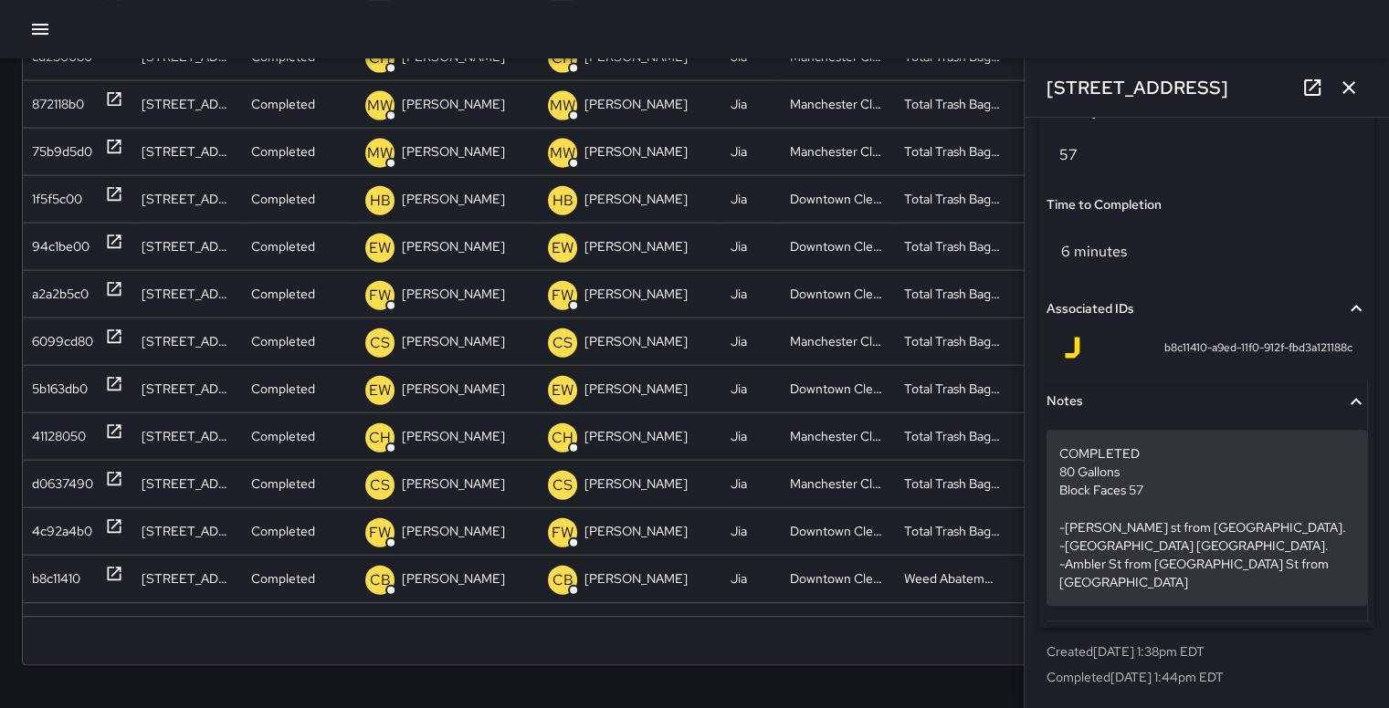
click at [1096, 565] on p "COMPLETED 80 Gallons Block Faces 57 -Cary st from 14th st to 18th st. -15th st …" at bounding box center [1206, 518] width 295 height 146
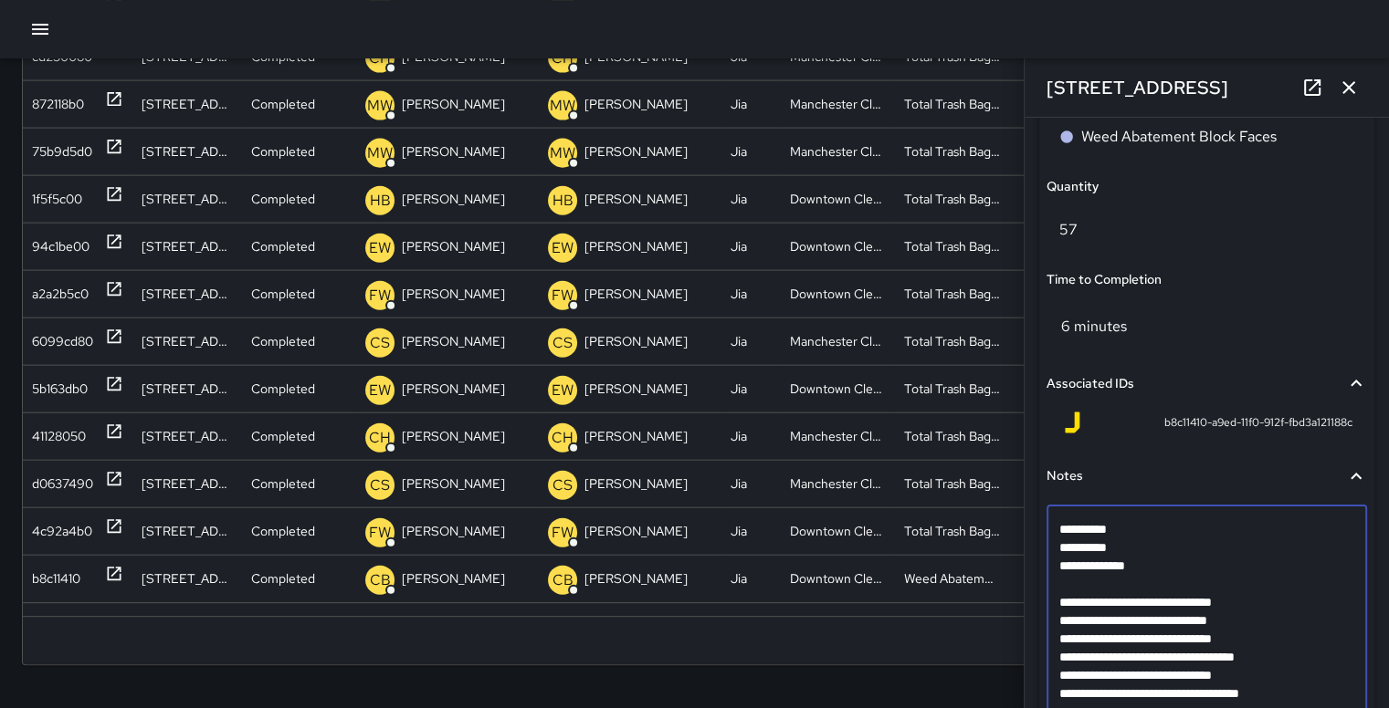
scroll to position [1634, 0]
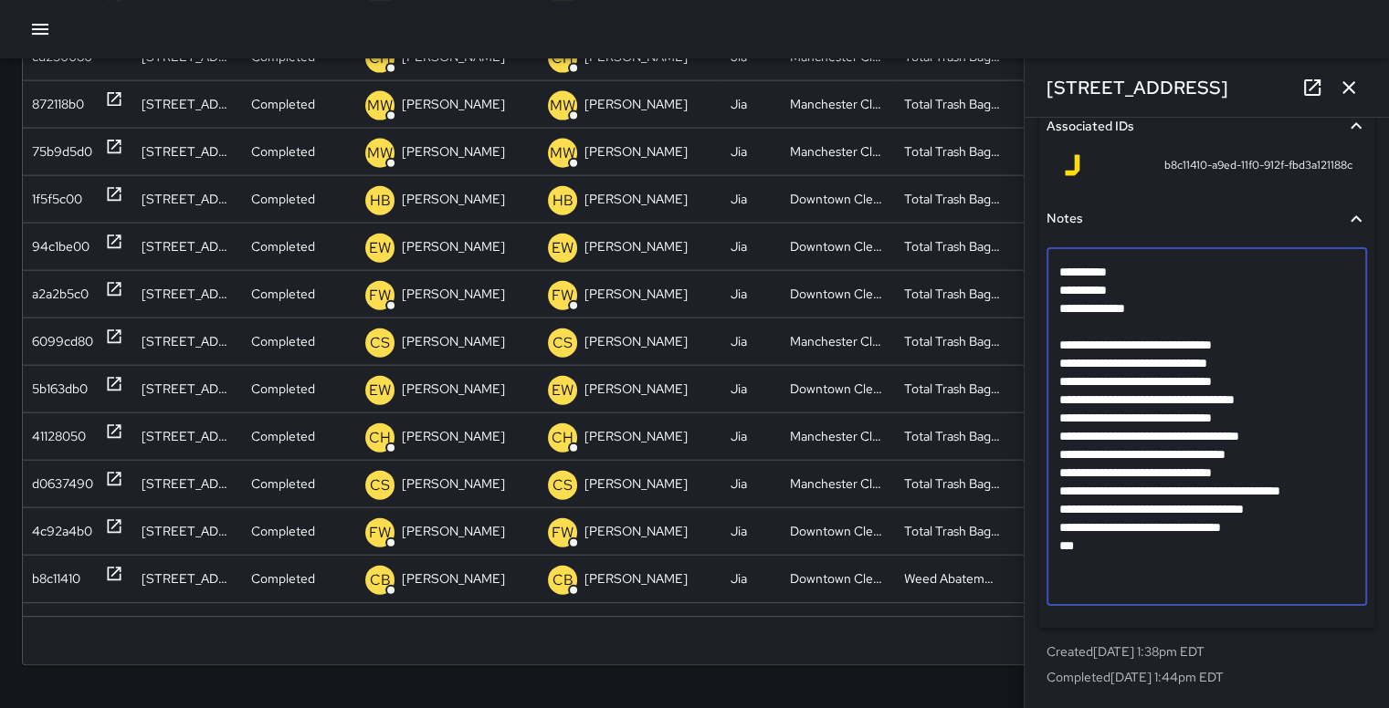
click at [1070, 540] on textarea "**********" at bounding box center [1199, 427] width 281 height 329
click at [1108, 544] on textarea "**********" at bounding box center [1199, 427] width 281 height 329
click at [1238, 556] on textarea "**********" at bounding box center [1199, 427] width 281 height 329
click at [1227, 543] on textarea "**********" at bounding box center [1199, 427] width 281 height 329
type textarea "**********"
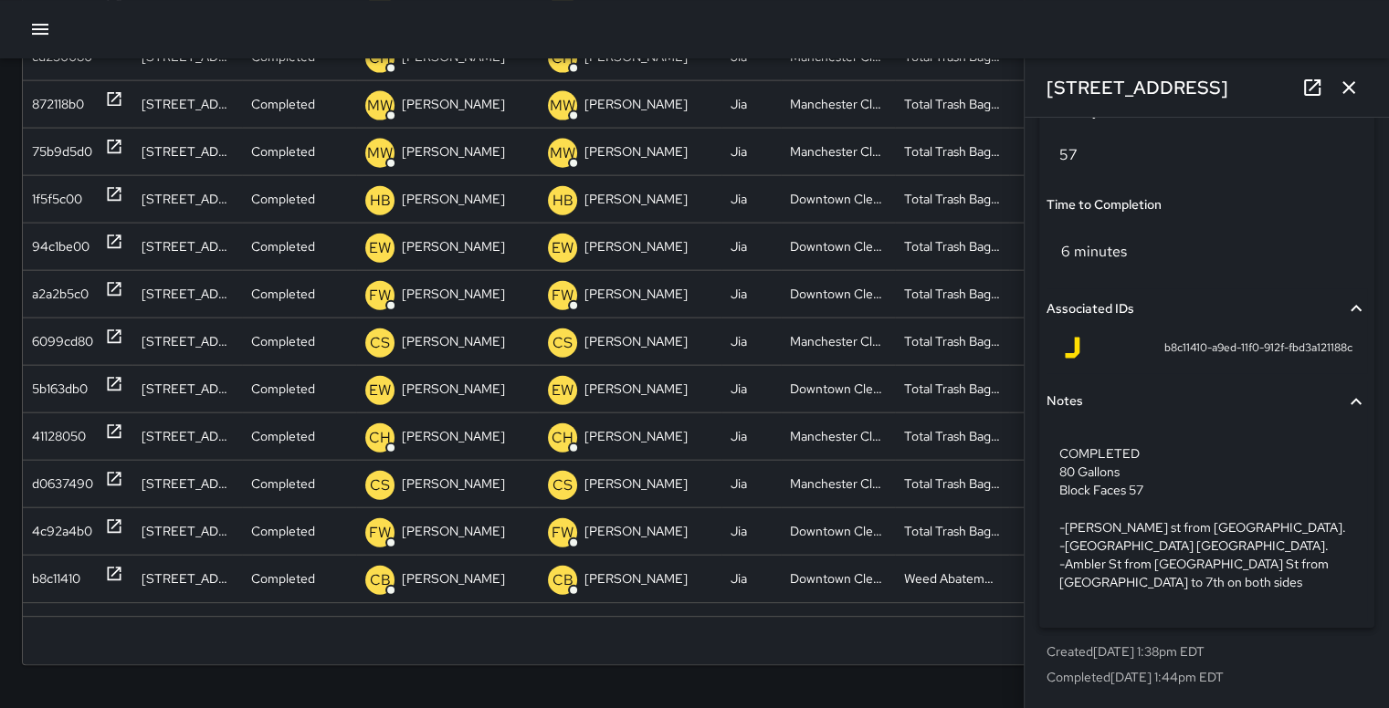
click at [1190, 381] on button "Notes" at bounding box center [1206, 402] width 320 height 42
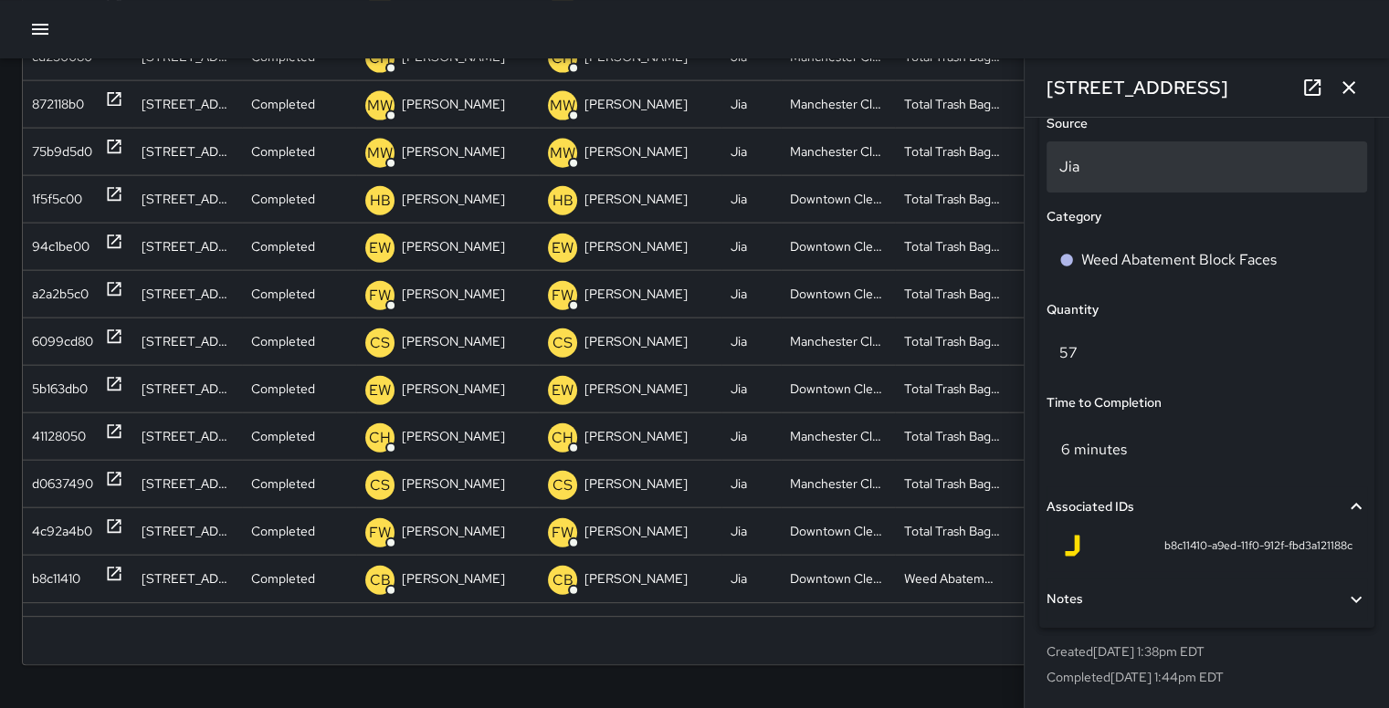
scroll to position [1253, 0]
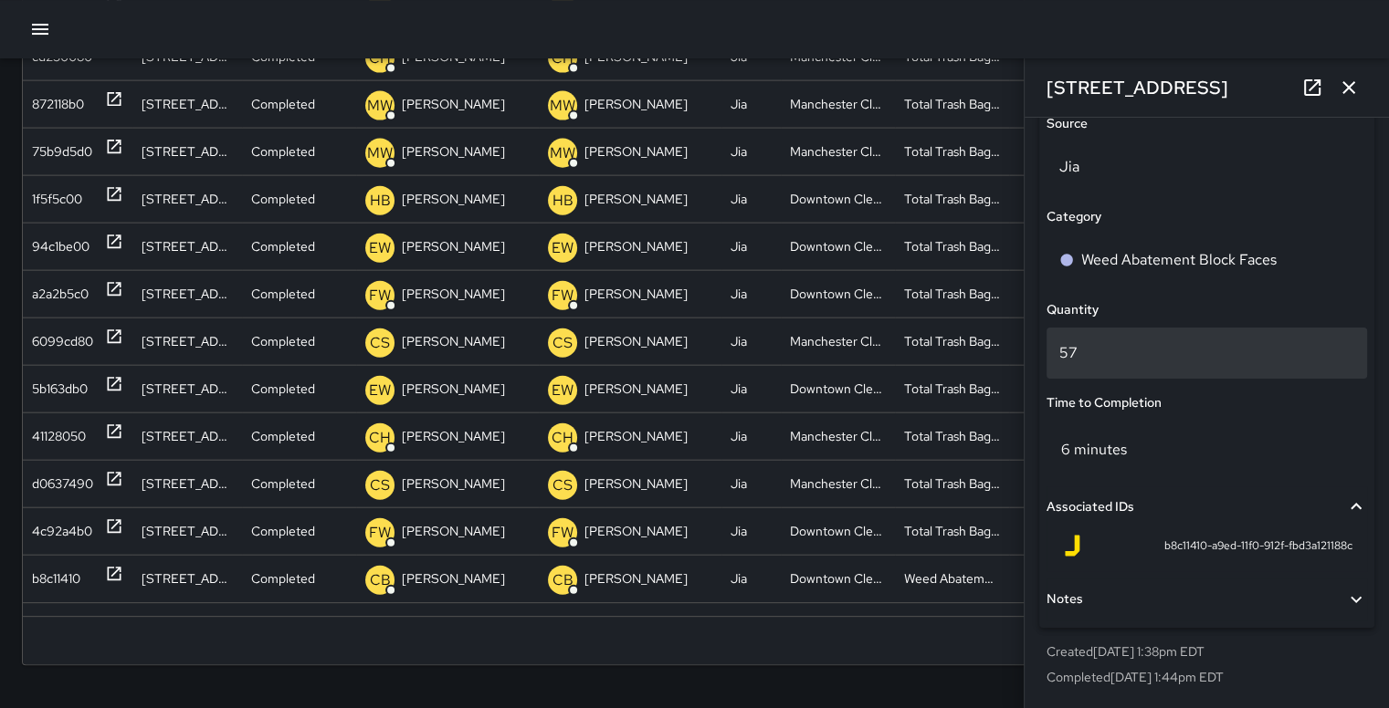
click at [1115, 366] on div "57" at bounding box center [1206, 353] width 320 height 51
type input "*"
type input "**"
click at [917, 697] on div "Search Search New Task To-Do (31) Skipped (8) Completed (99+) ID Location Statu…" at bounding box center [694, 191] width 1389 height 1036
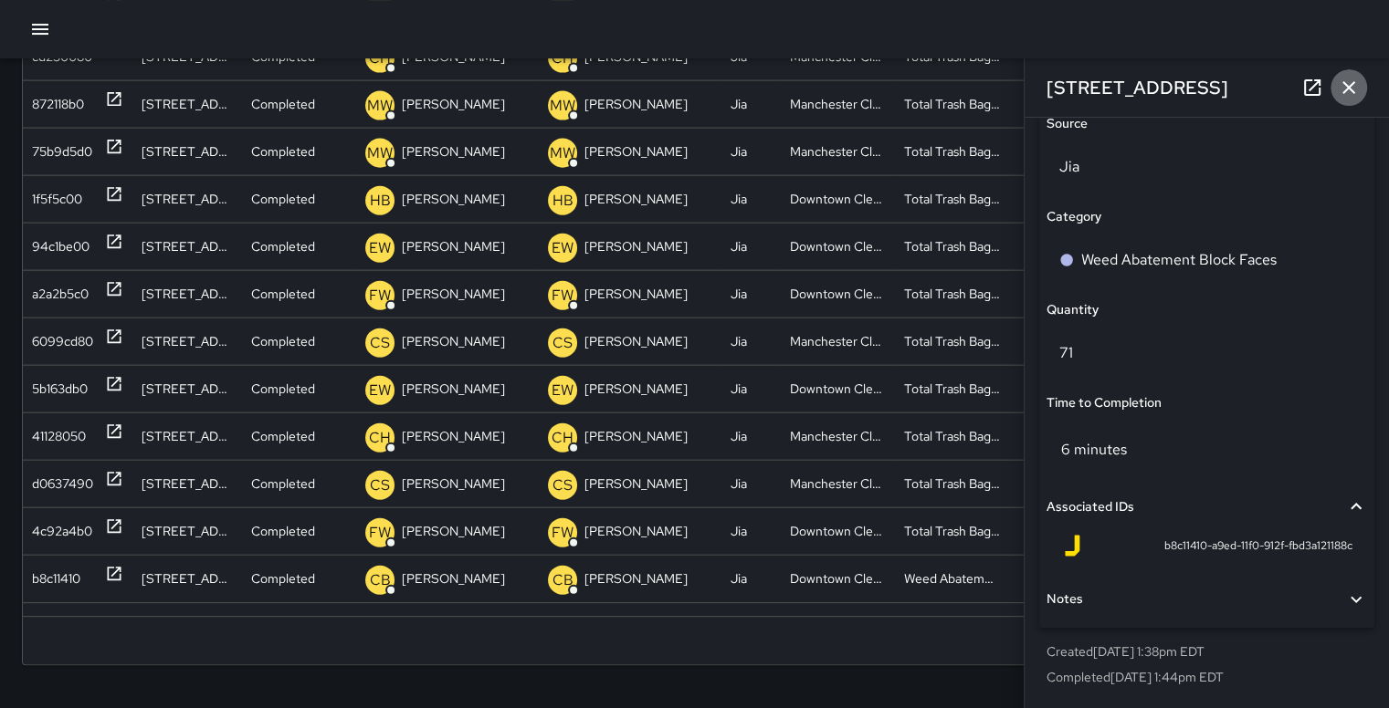
click at [1351, 86] on icon "button" at bounding box center [1348, 88] width 22 height 22
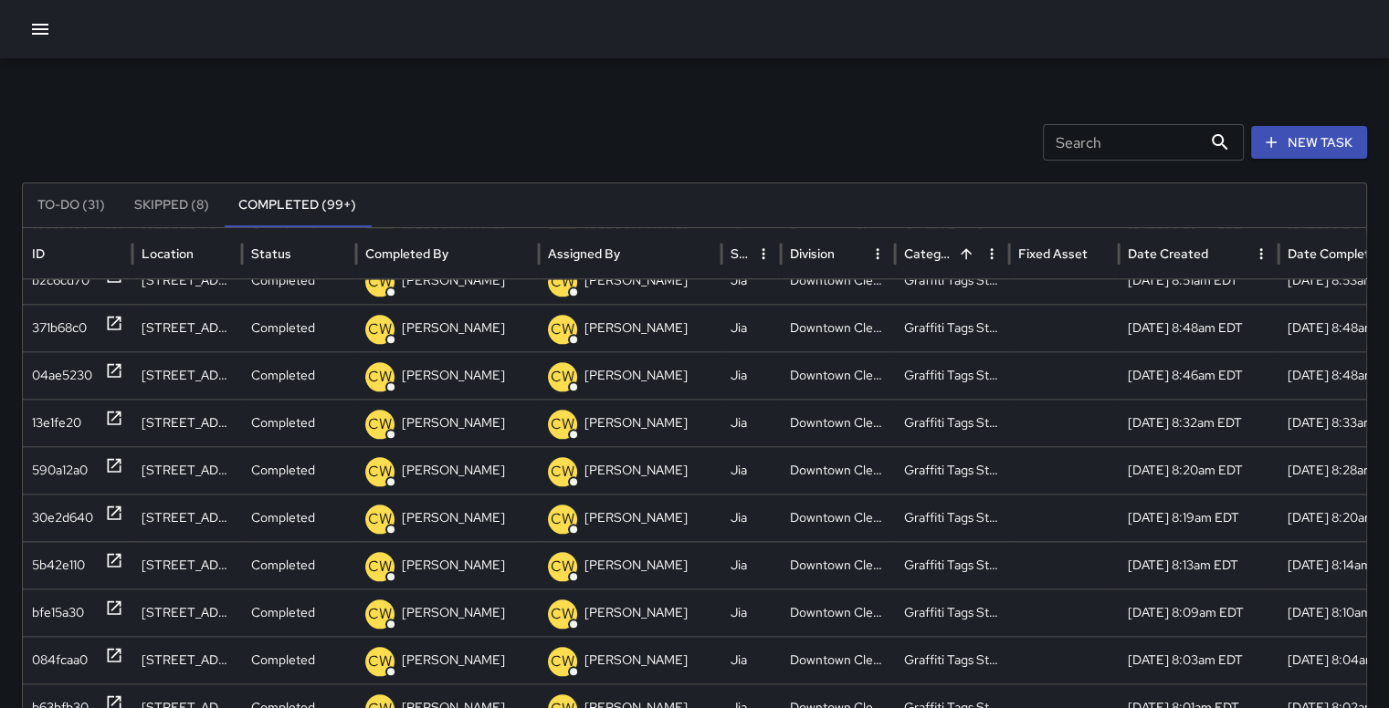
scroll to position [1778, 0]
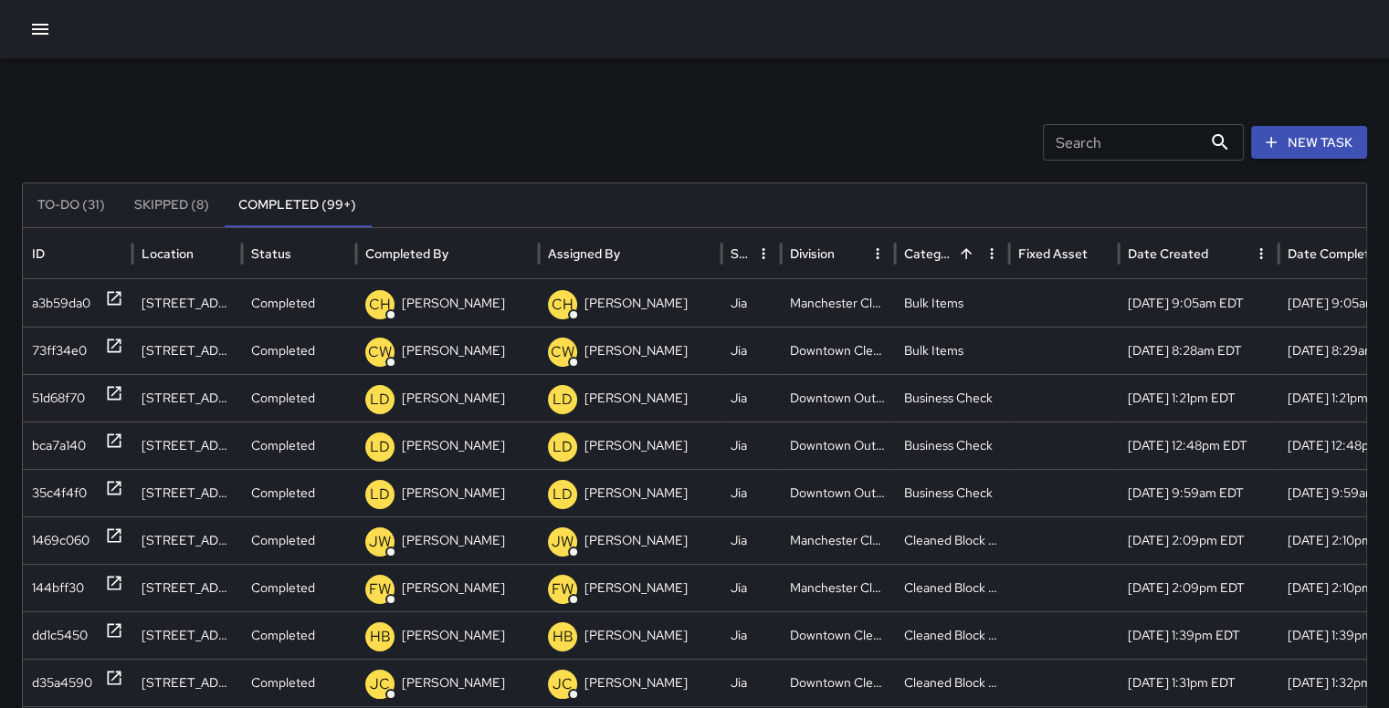
click at [29, 16] on button "button" at bounding box center [40, 29] width 37 height 37
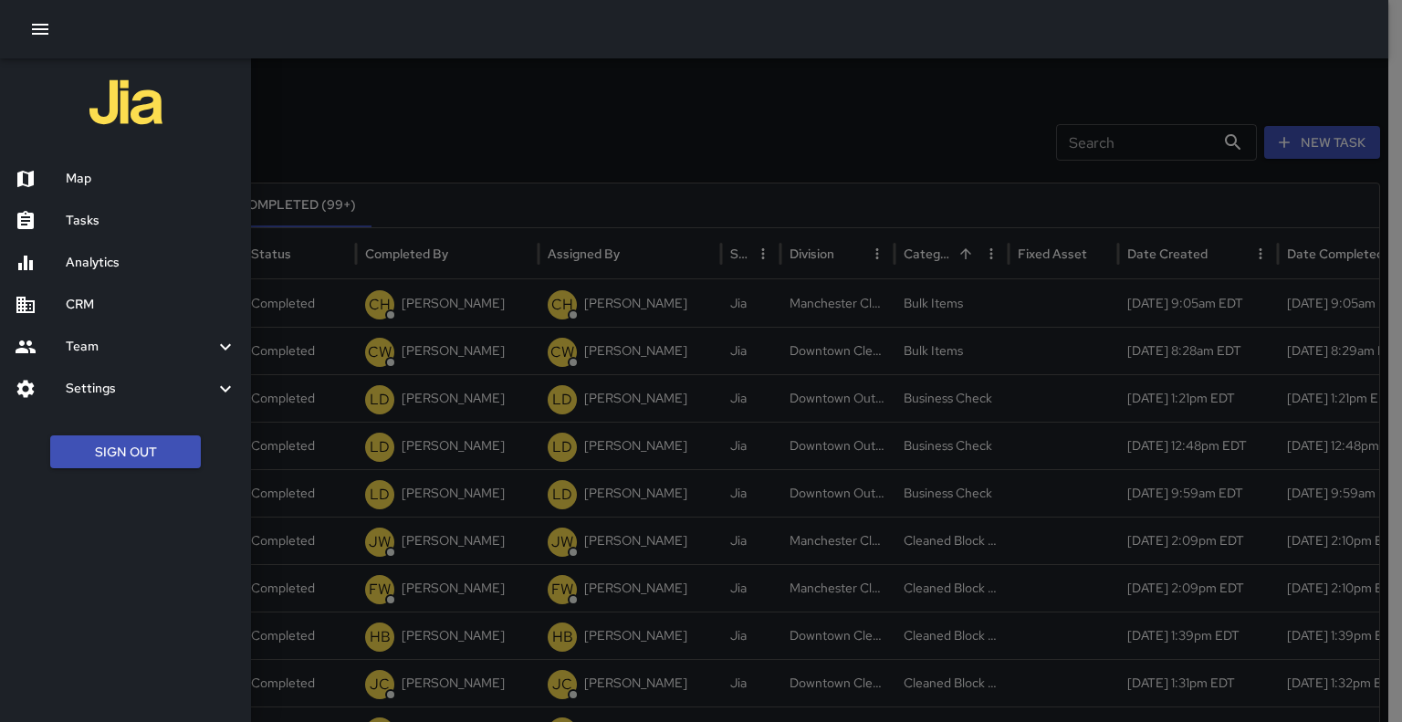
click at [78, 257] on h6 "Analytics" at bounding box center [151, 263] width 171 height 20
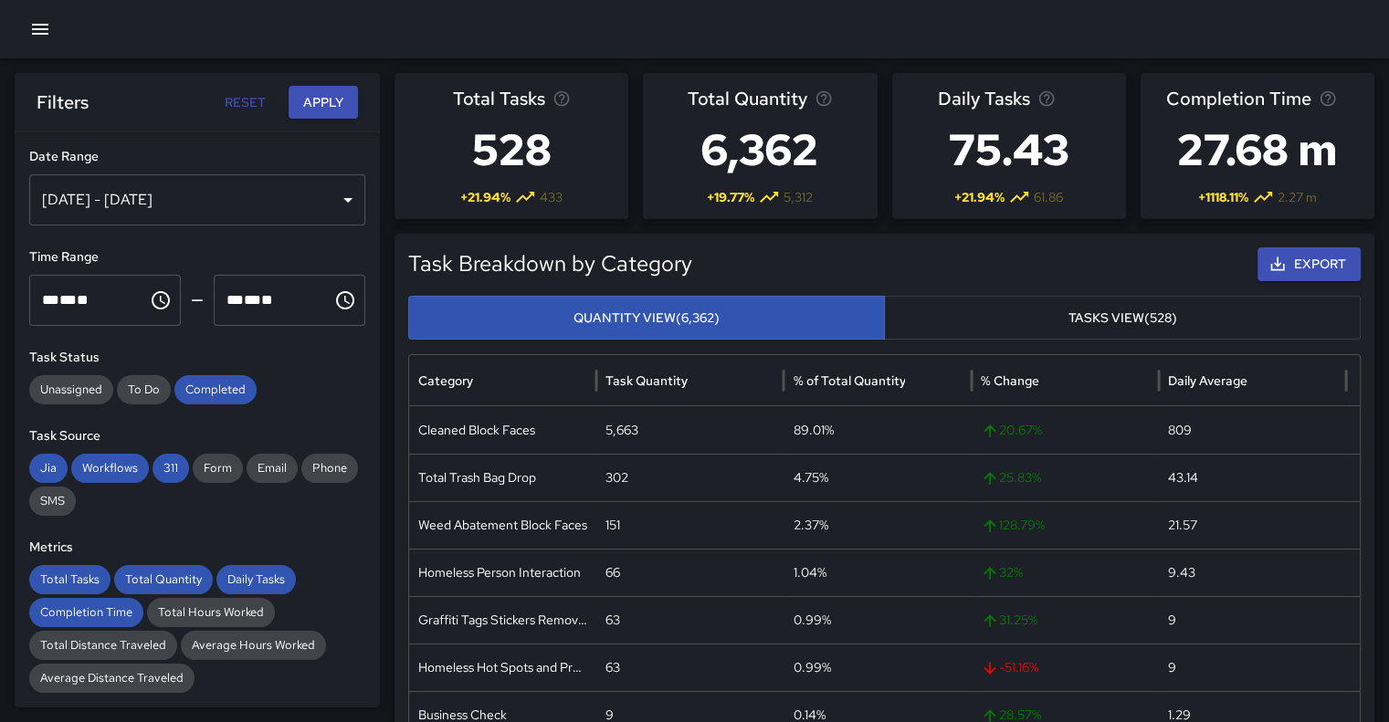
click at [332, 200] on div "Oct 09, 2025 - Oct 15, 2025" at bounding box center [197, 199] width 336 height 51
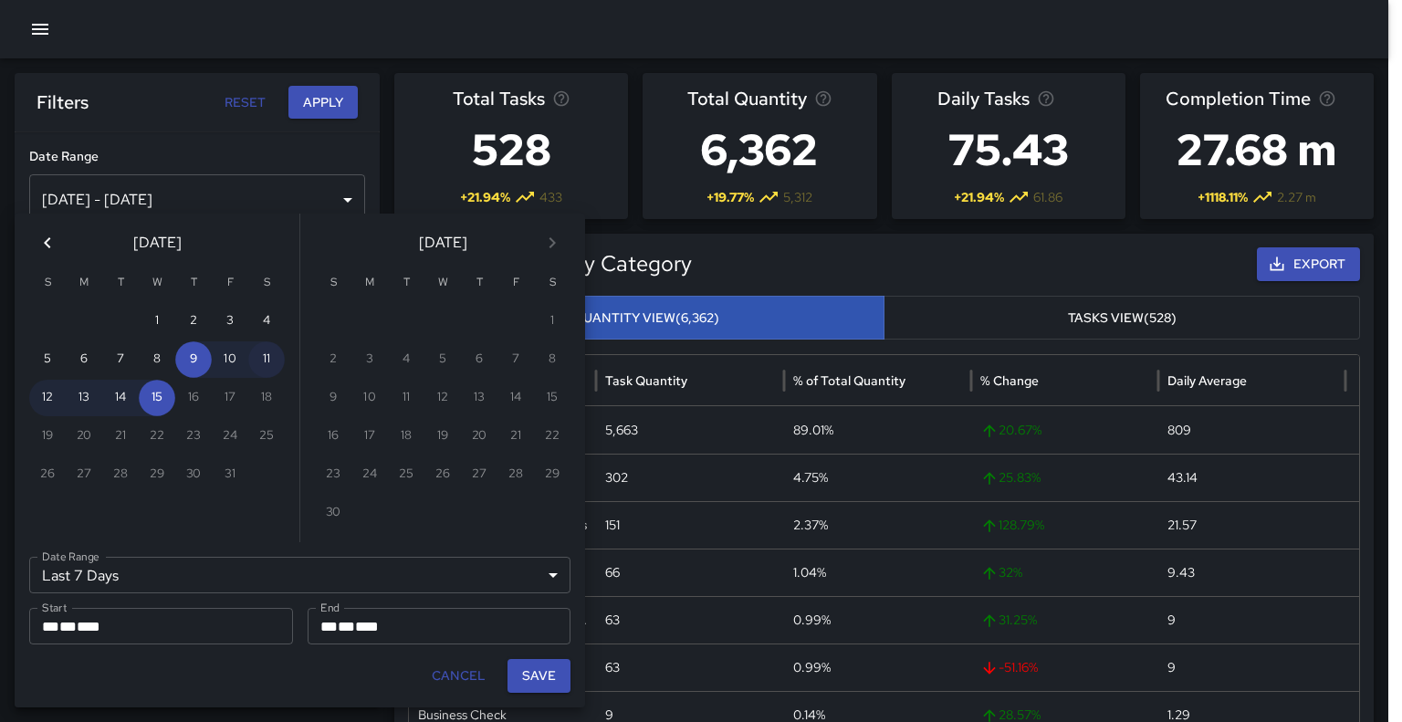
click at [267, 351] on button "11" at bounding box center [266, 359] width 37 height 37
type input "******"
type input "**********"
click at [269, 360] on button "11" at bounding box center [266, 359] width 37 height 37
type input "**********"
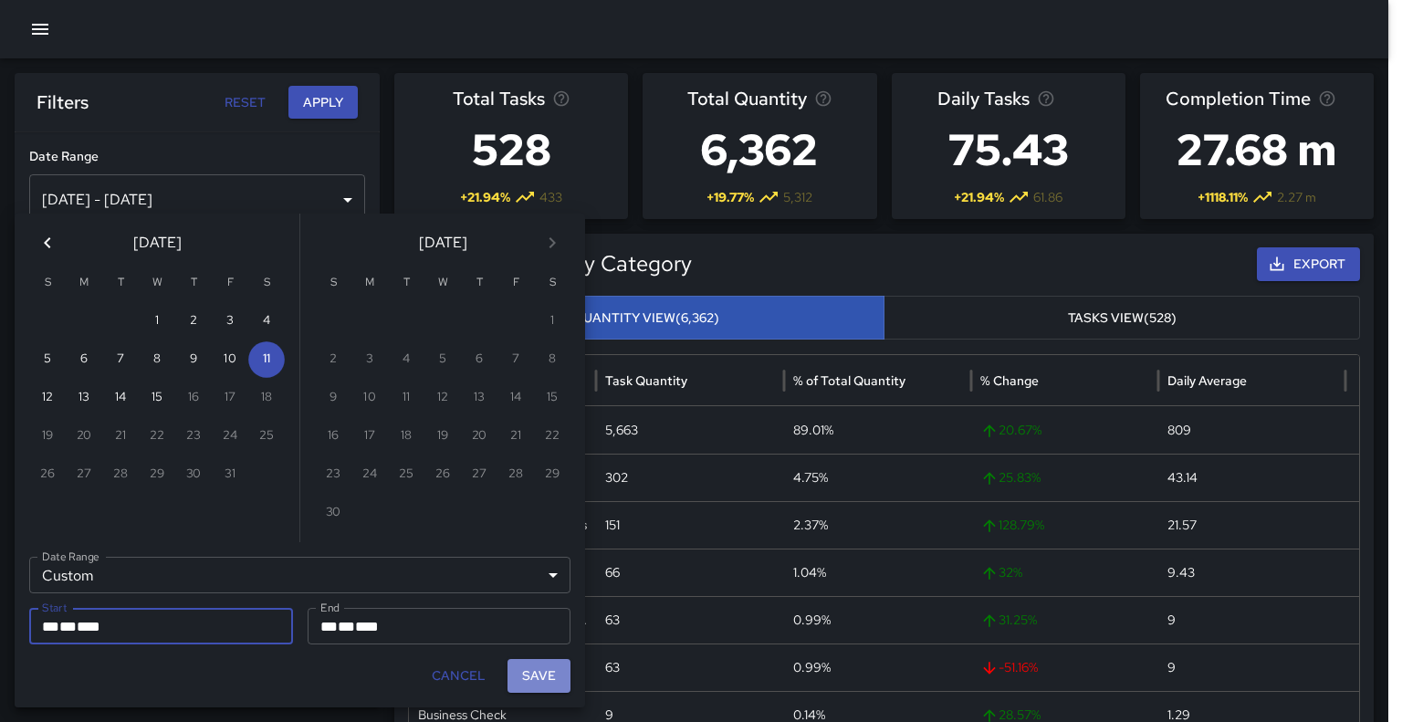
click at [540, 685] on button "Save" at bounding box center [539, 676] width 63 height 34
type input "**********"
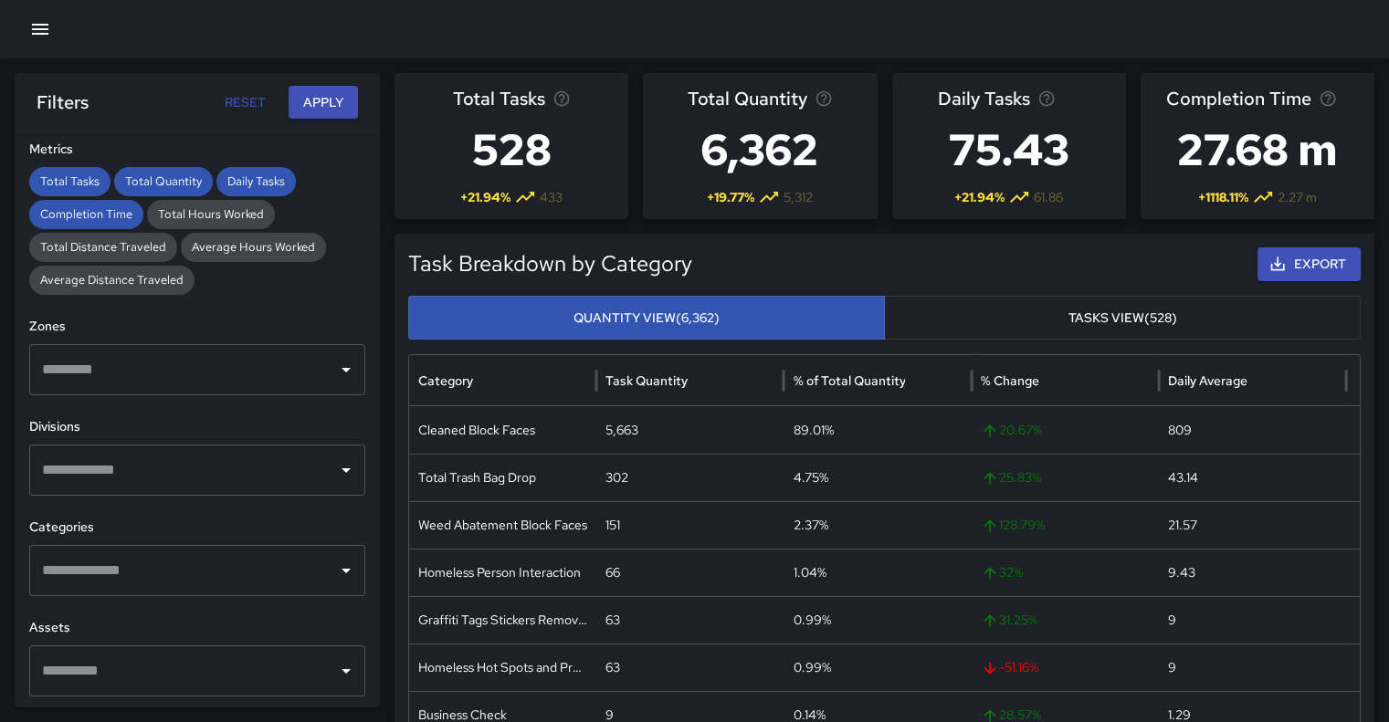
click at [346, 567] on div "​" at bounding box center [197, 570] width 336 height 51
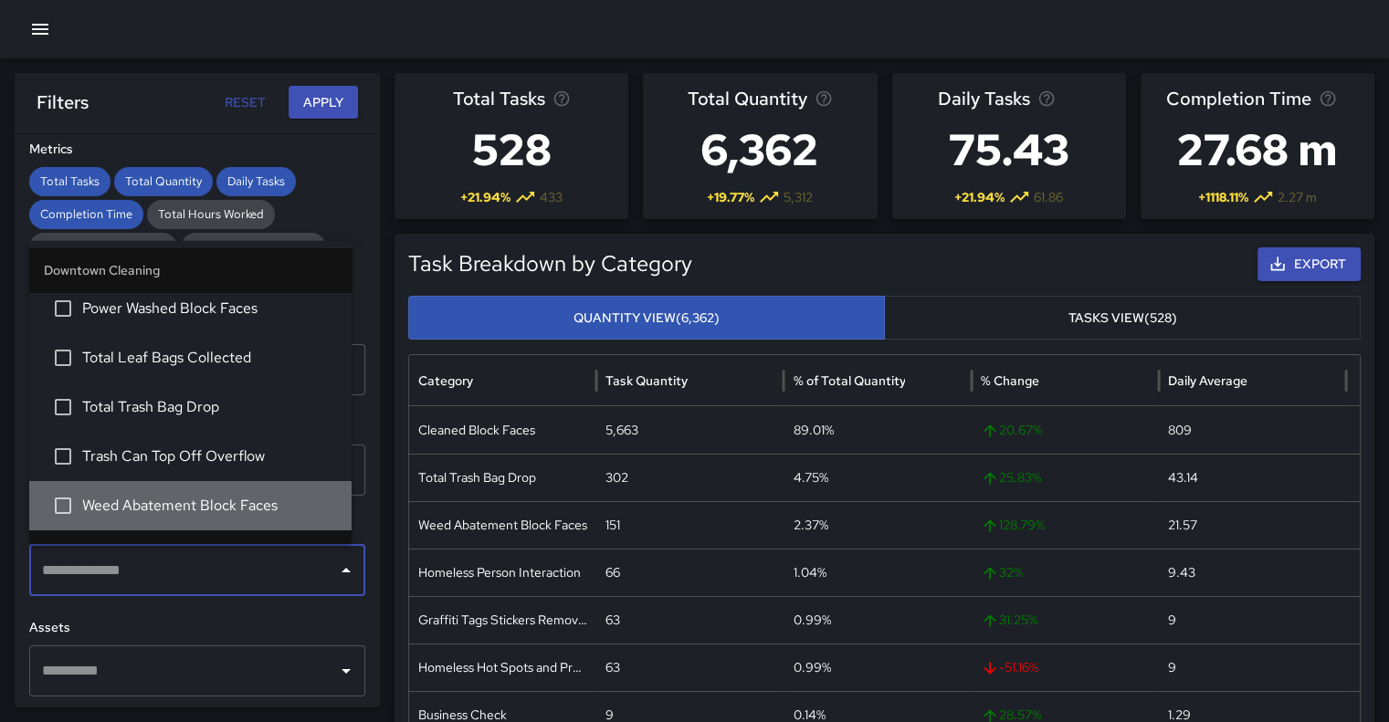
click at [260, 510] on span "Weed Abatement Block Faces" at bounding box center [209, 505] width 255 height 22
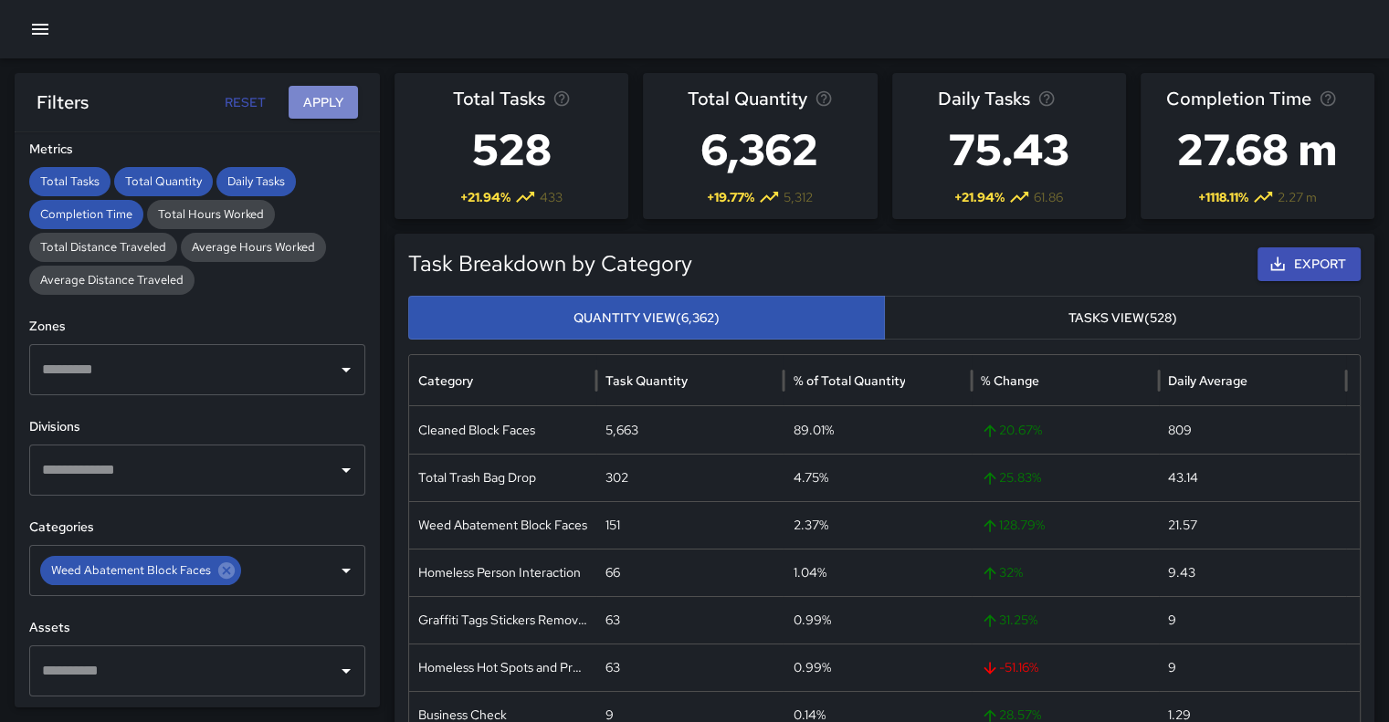
click at [323, 91] on button "Apply" at bounding box center [322, 103] width 69 height 34
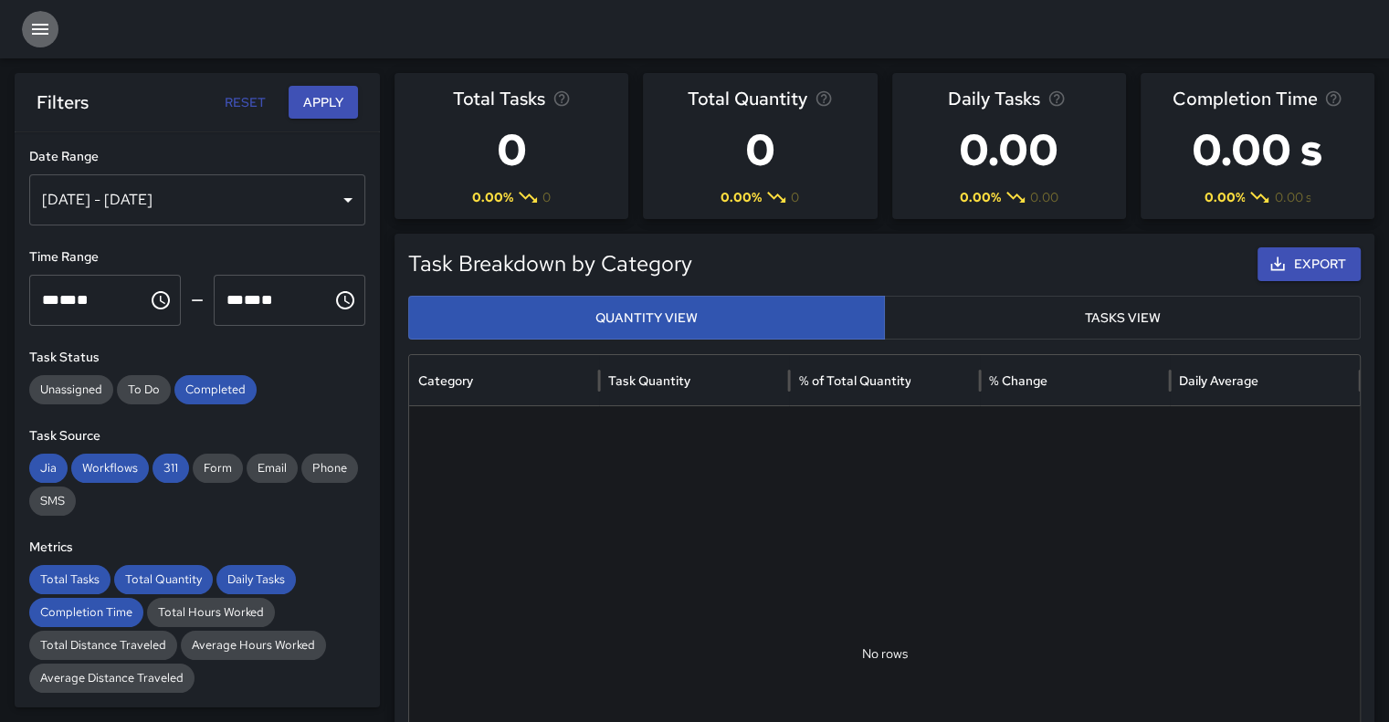
click at [42, 28] on icon "button" at bounding box center [40, 29] width 16 height 11
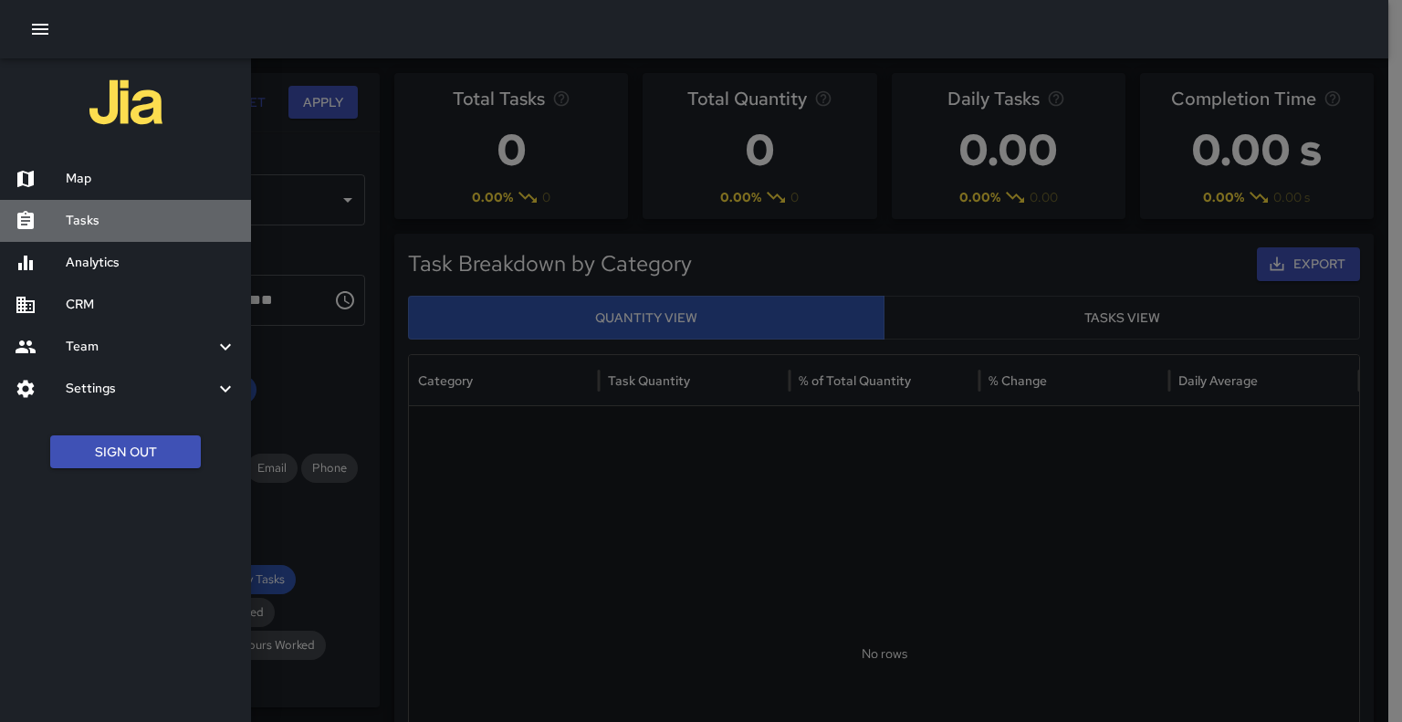
drag, startPoint x: 95, startPoint y: 208, endPoint x: 79, endPoint y: 218, distance: 18.5
click at [79, 218] on h6 "Tasks" at bounding box center [151, 221] width 171 height 20
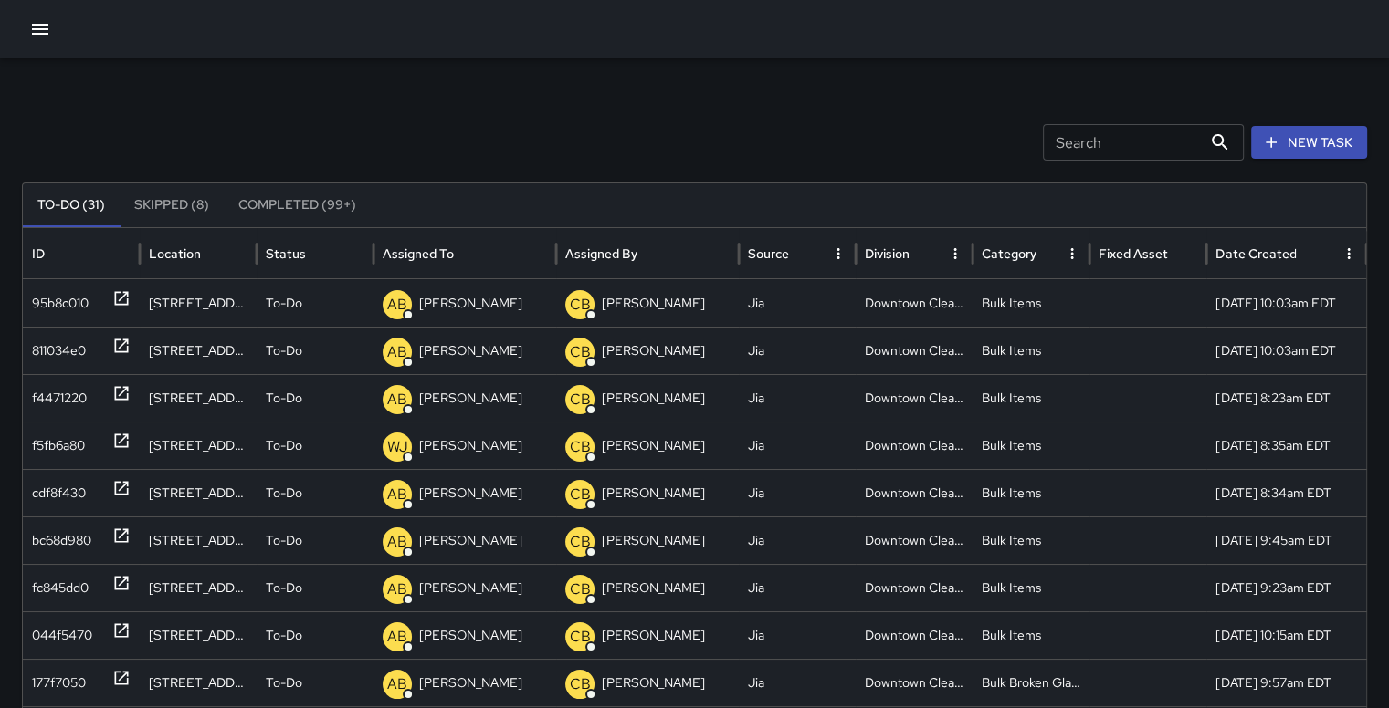
click at [308, 204] on button "Completed (99+)" at bounding box center [297, 206] width 147 height 44
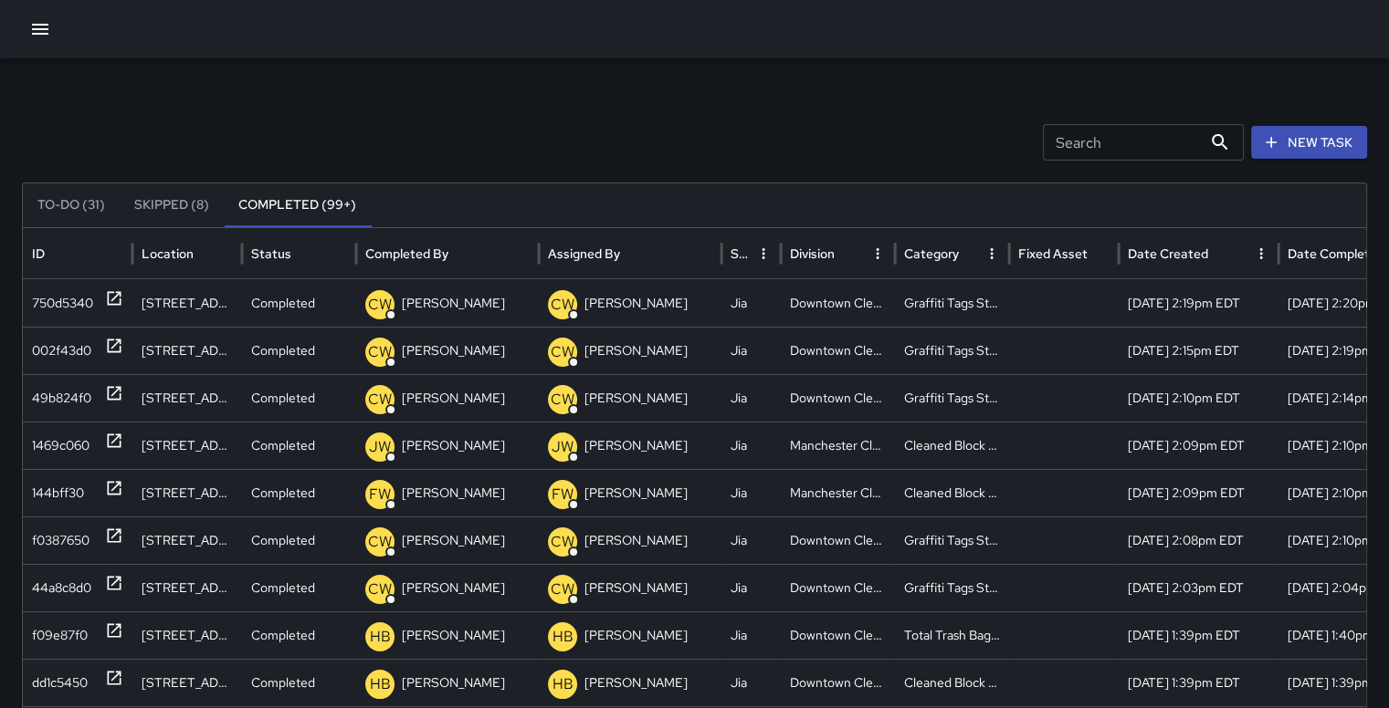
click at [960, 255] on button "Sort" at bounding box center [973, 254] width 26 height 26
click at [89, 534] on div "1469c060" at bounding box center [61, 541] width 58 height 47
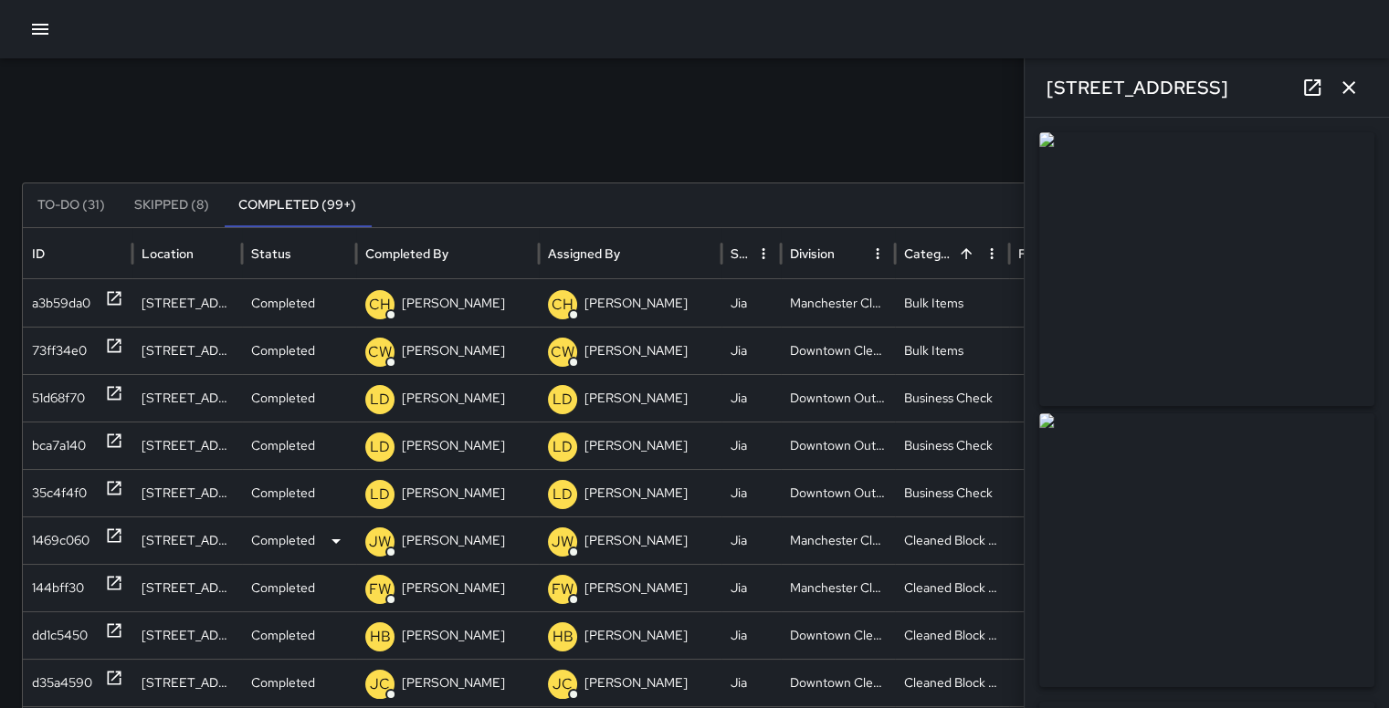
type input "**********"
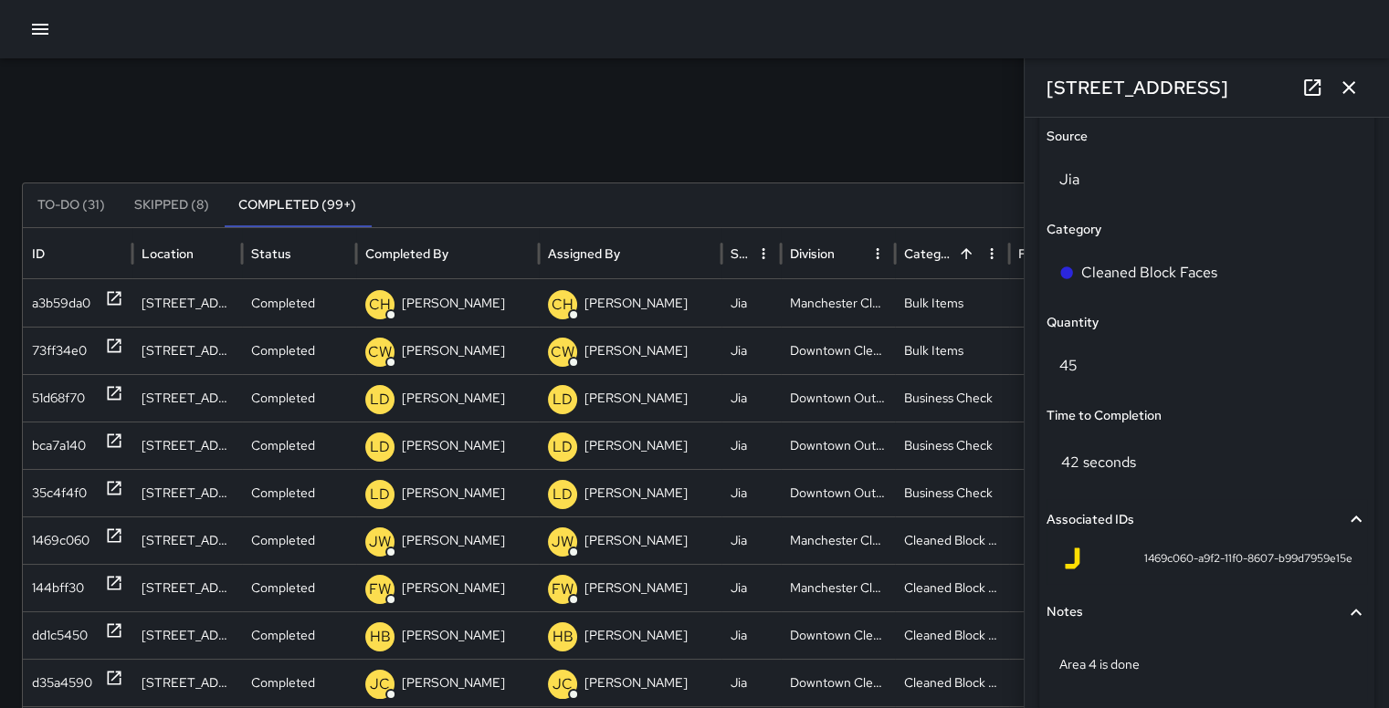
scroll to position [1218, 0]
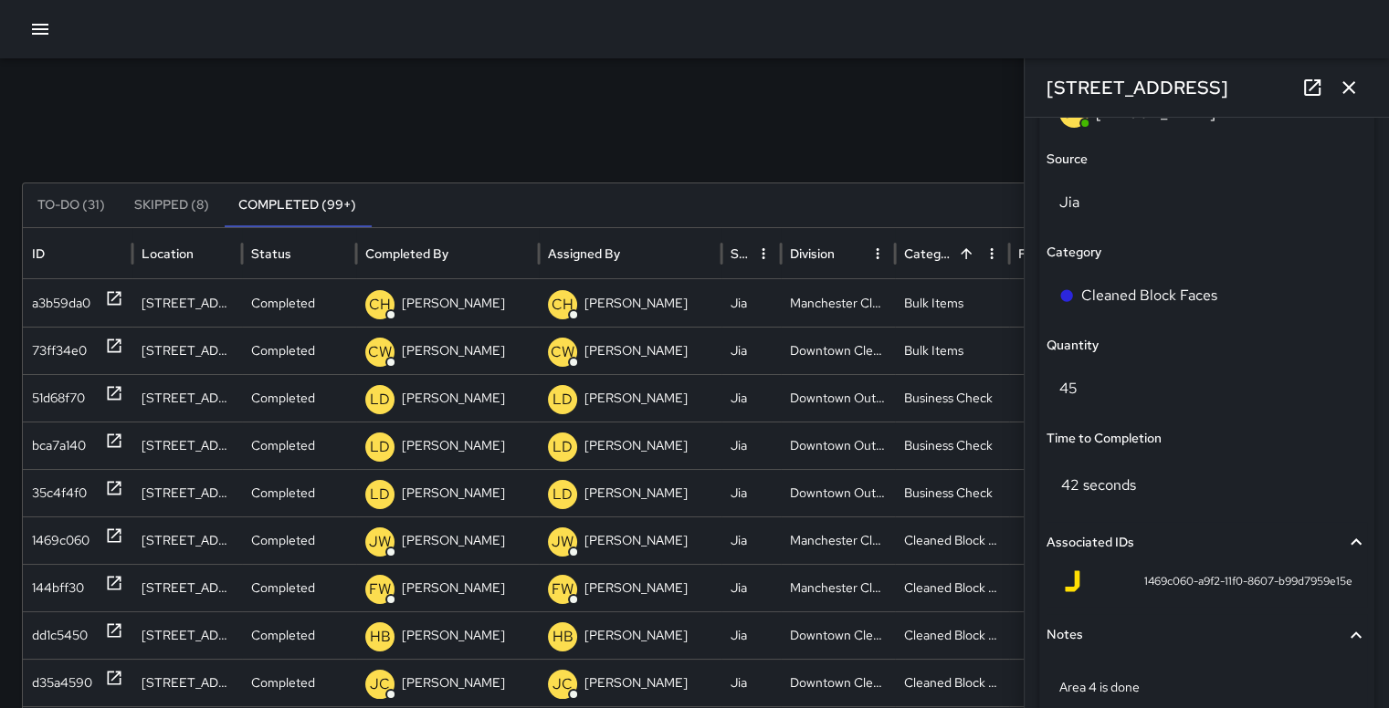
click at [1344, 76] on button "button" at bounding box center [1348, 87] width 37 height 37
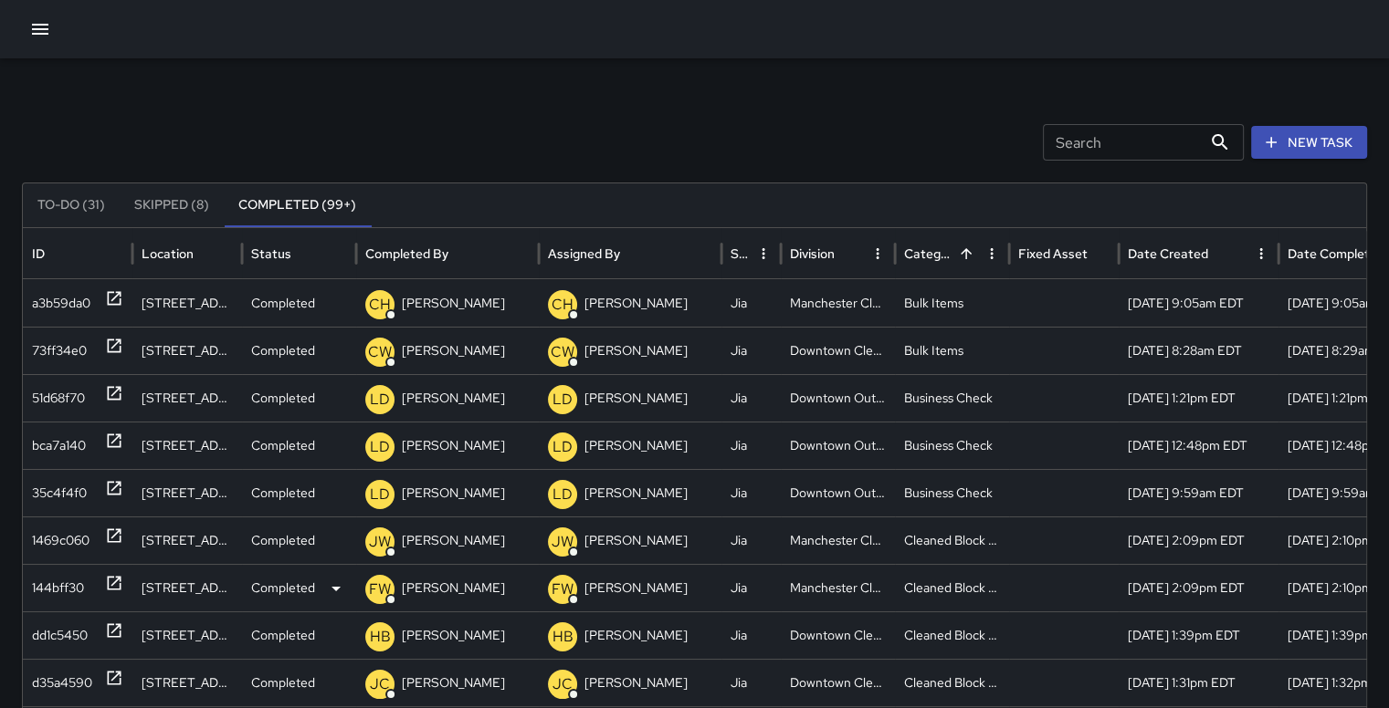
click at [61, 582] on div "144bff30" at bounding box center [58, 588] width 52 height 47
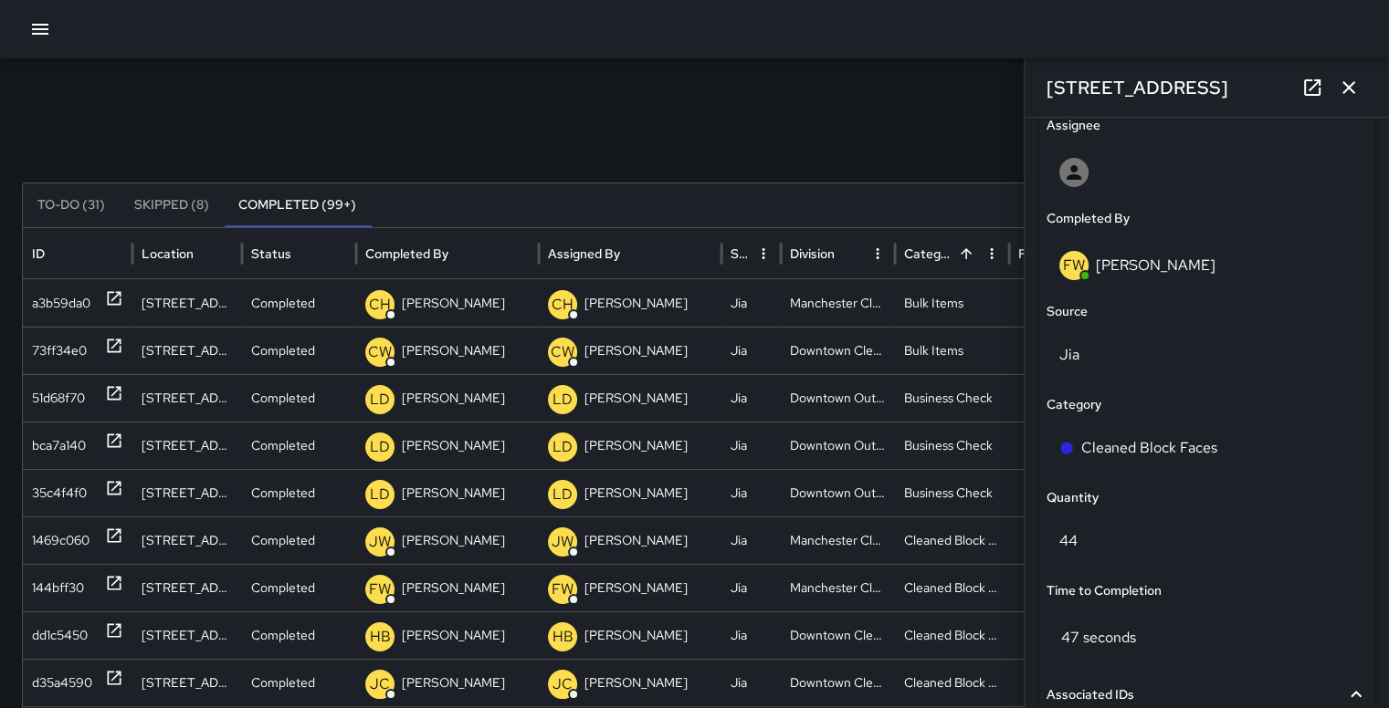
scroll to position [1063, 0]
click at [1357, 79] on icon "button" at bounding box center [1348, 88] width 22 height 22
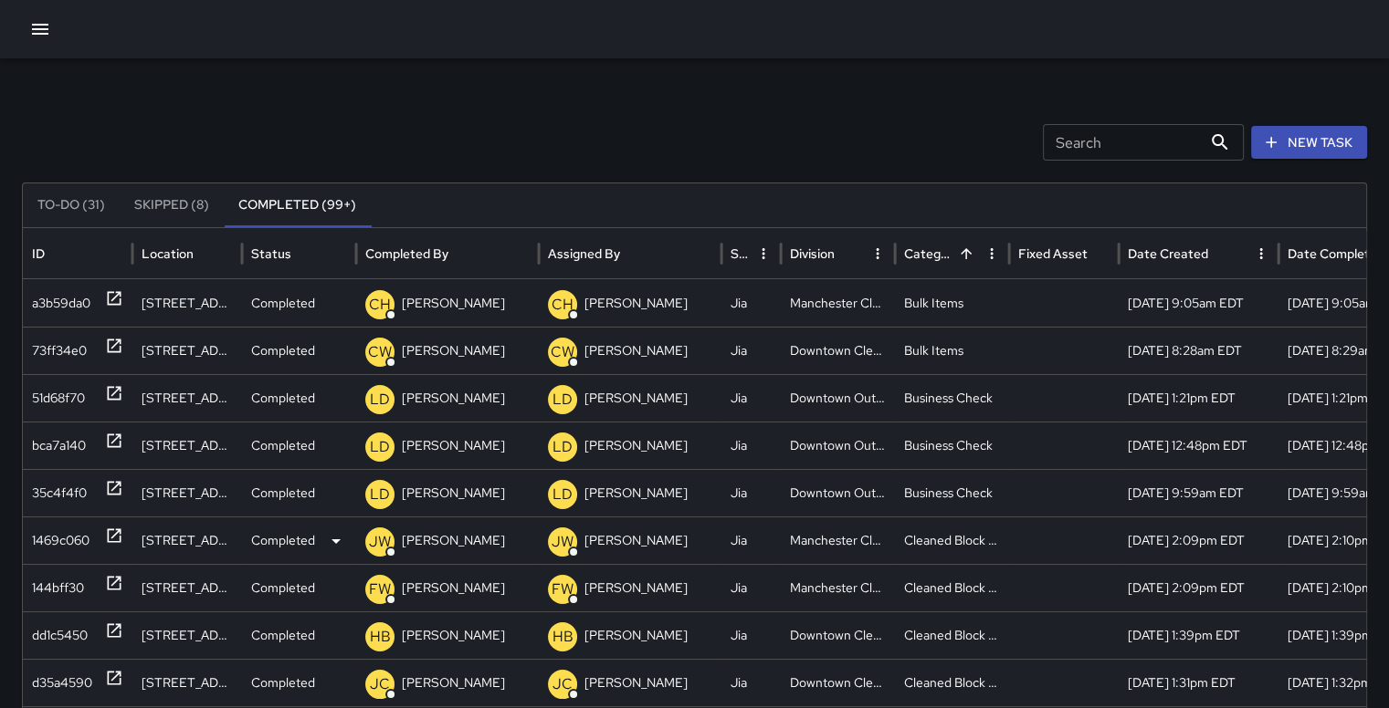
click at [52, 536] on div "1469c060" at bounding box center [61, 541] width 58 height 47
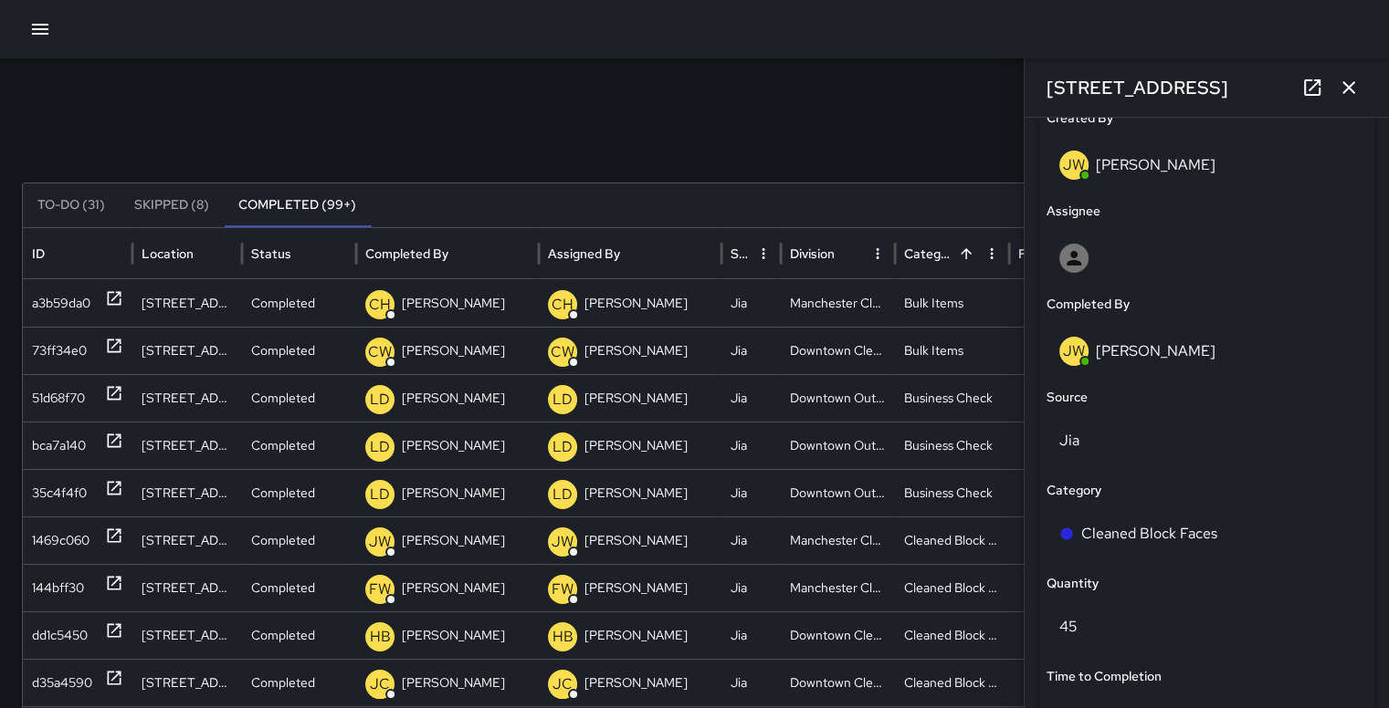
scroll to position [1002, 0]
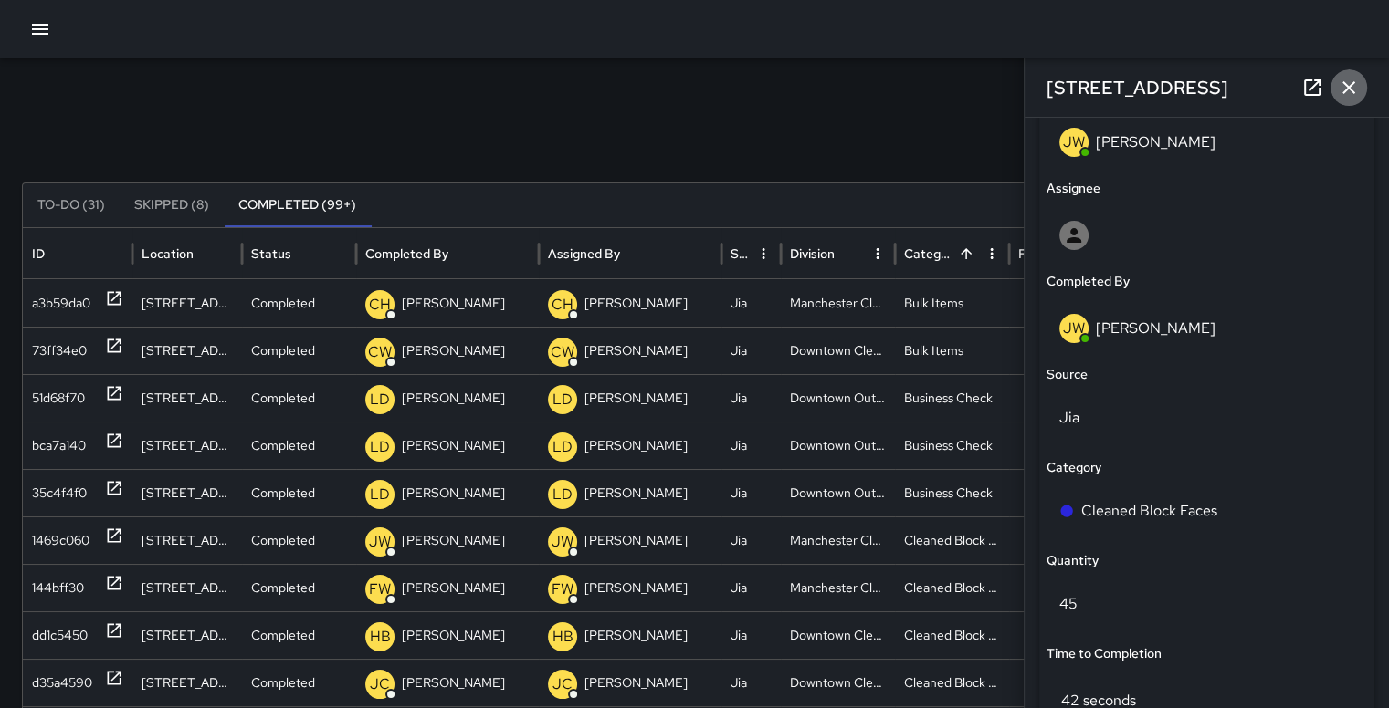
click at [1352, 88] on icon "button" at bounding box center [1348, 88] width 22 height 22
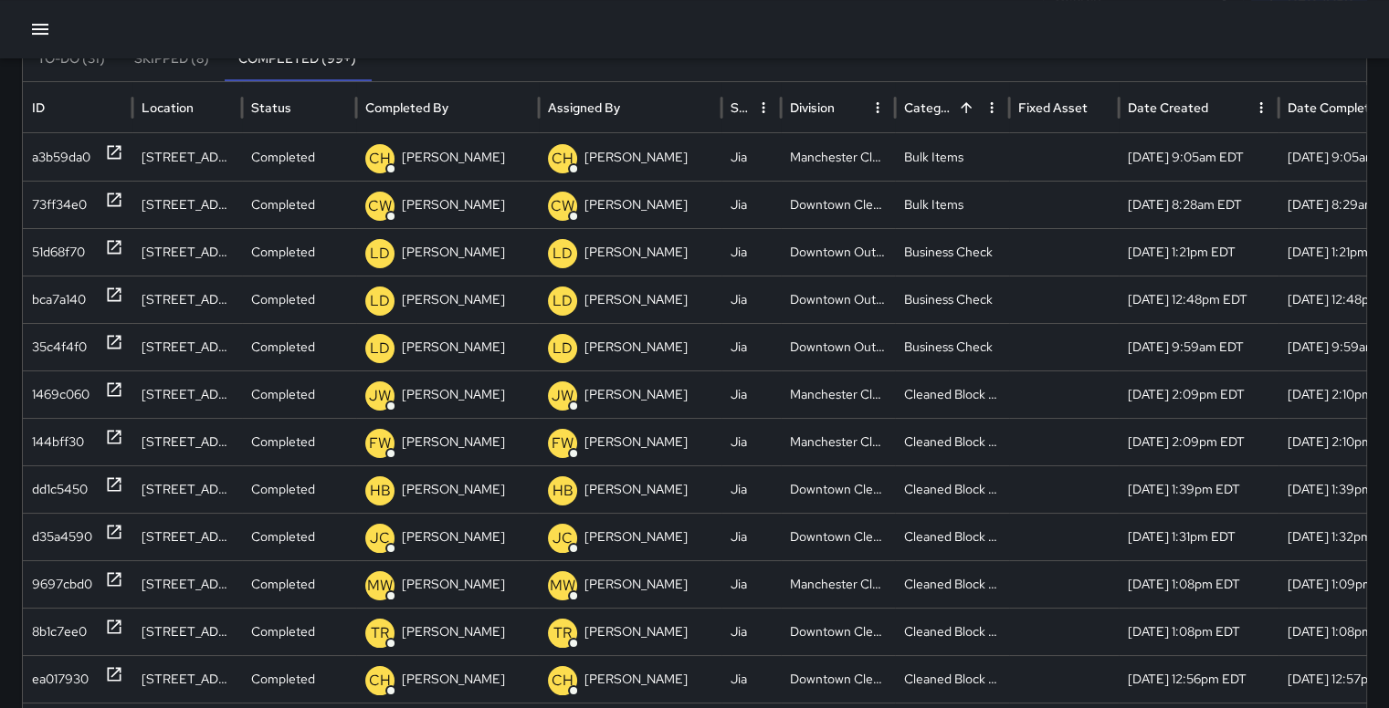
scroll to position [183, 0]
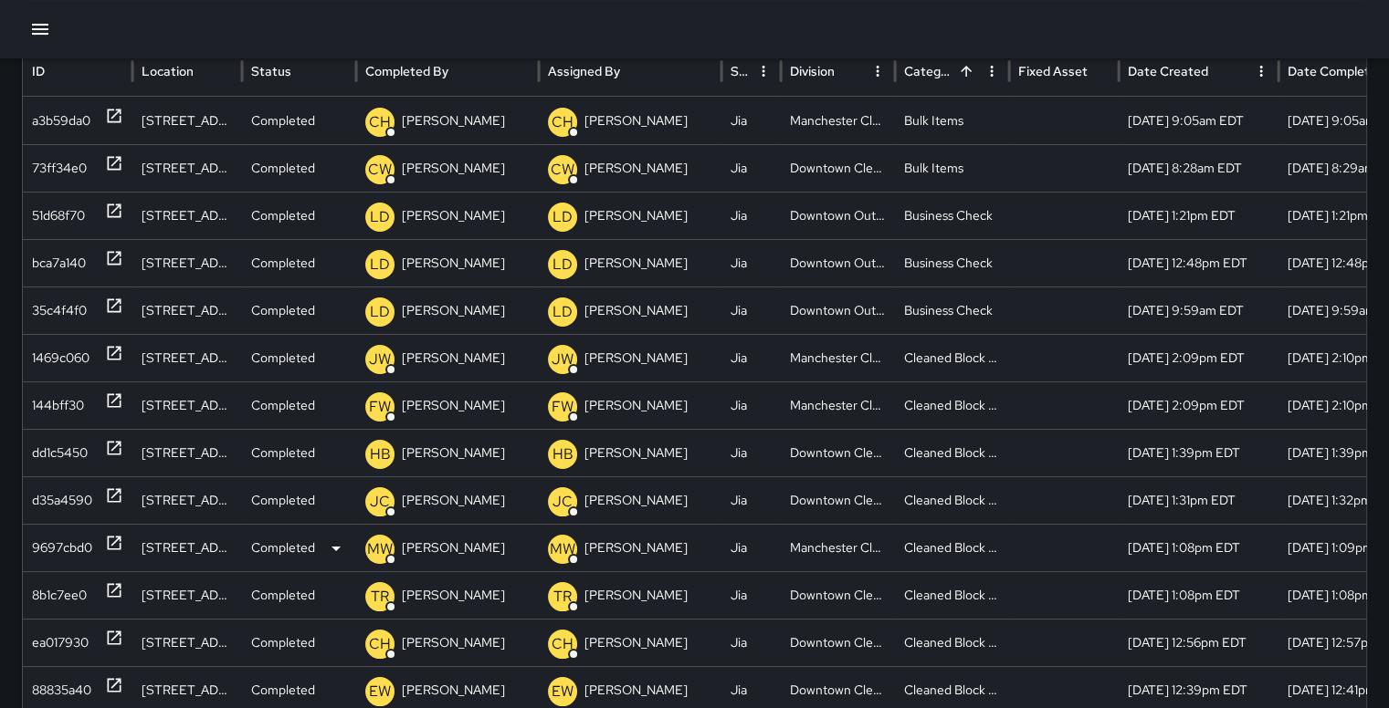
click at [46, 546] on div "9697cbd0" at bounding box center [62, 548] width 60 height 47
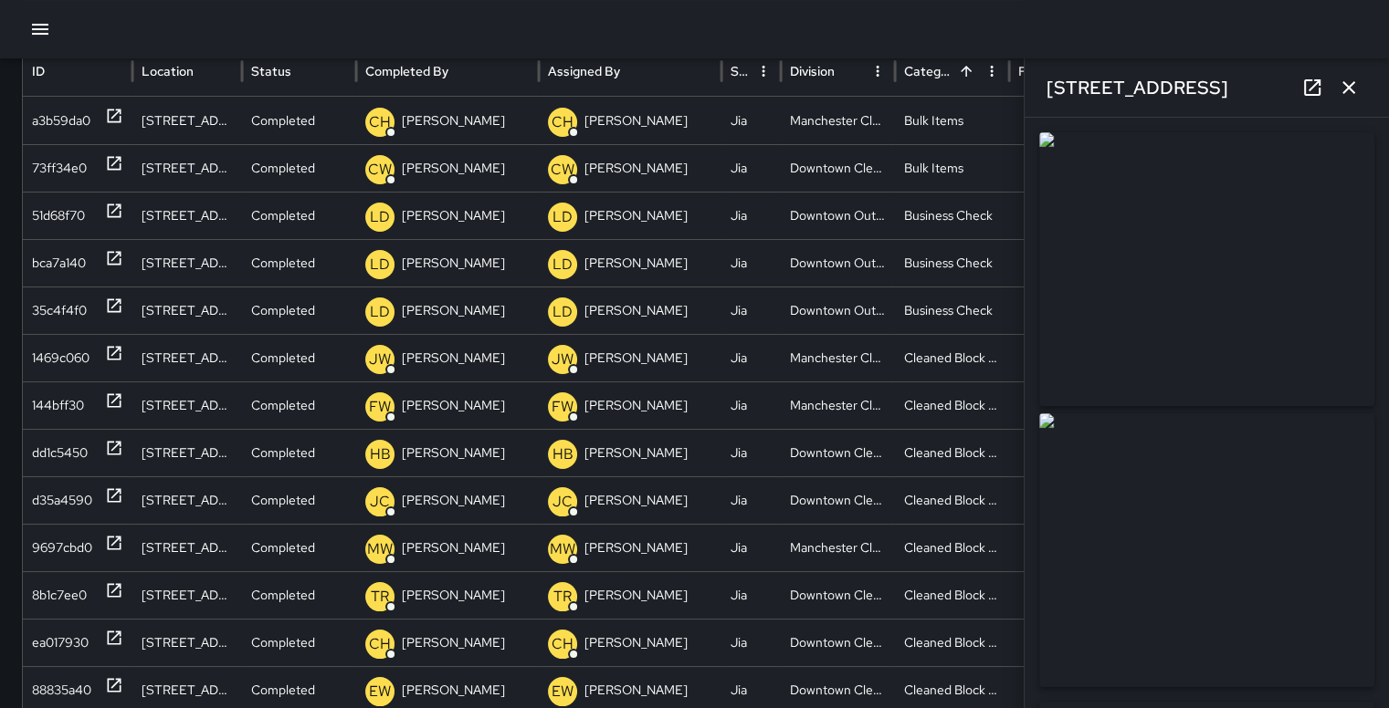
type input "**********"
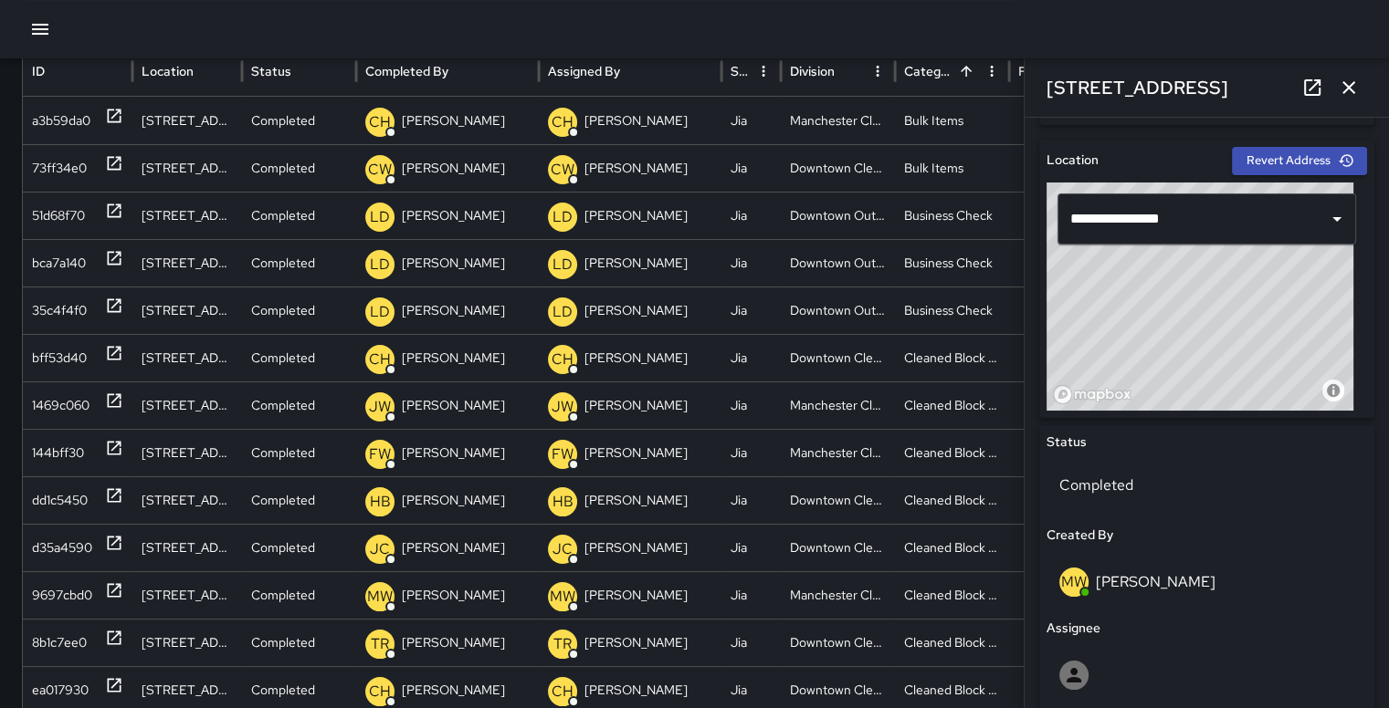
scroll to position [387, 0]
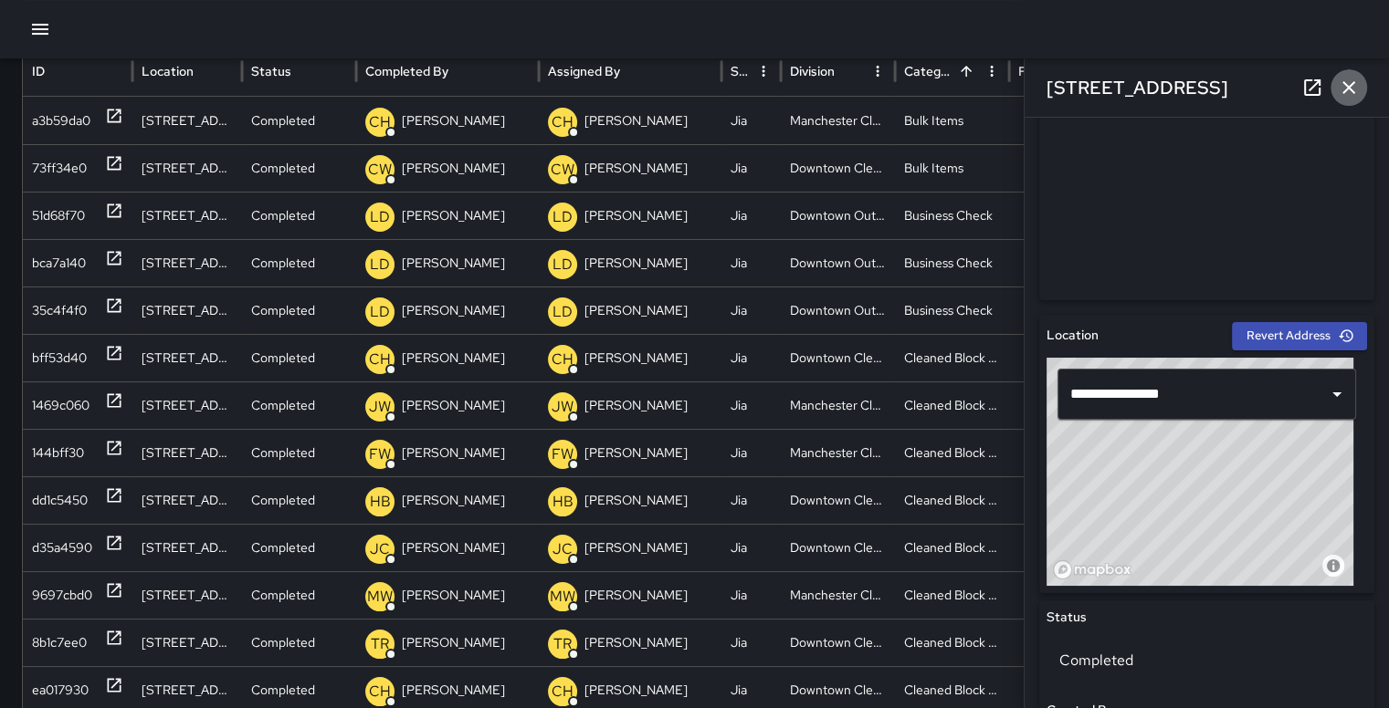
click at [1345, 83] on icon "button" at bounding box center [1348, 87] width 13 height 13
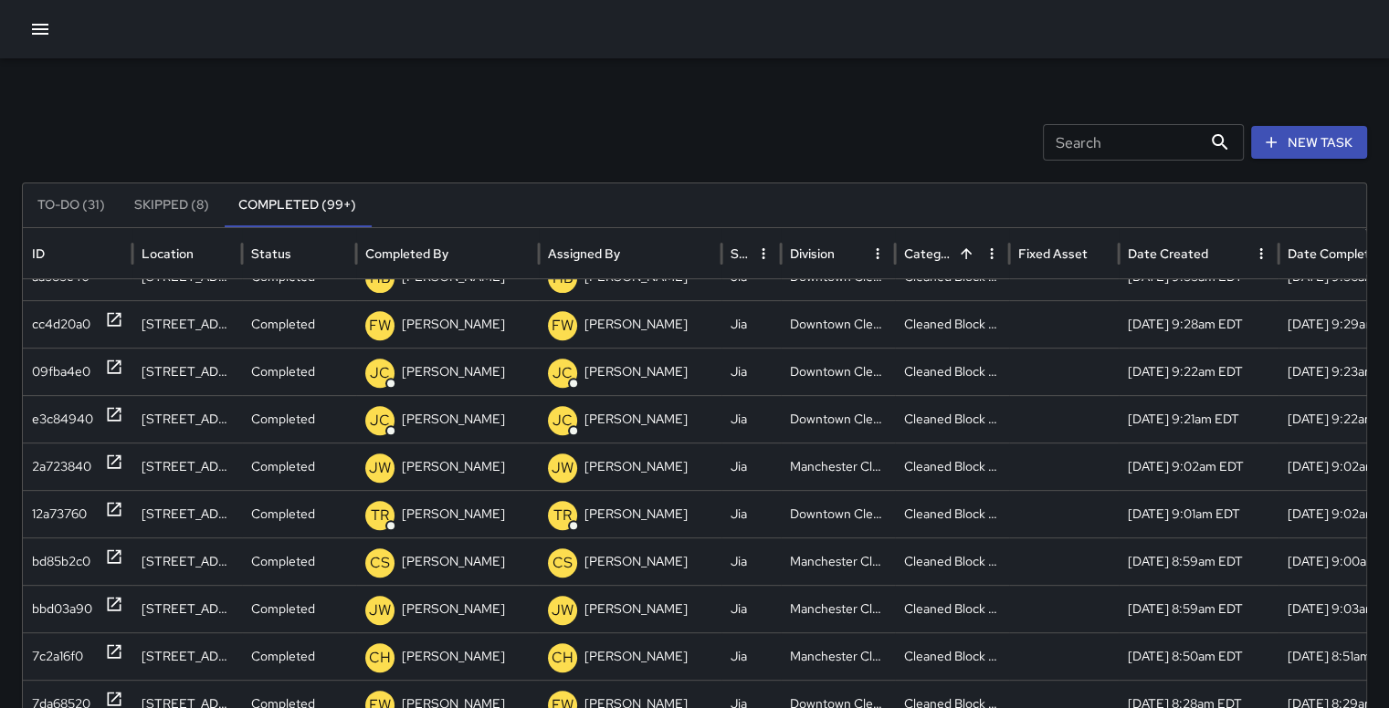
scroll to position [680, 0]
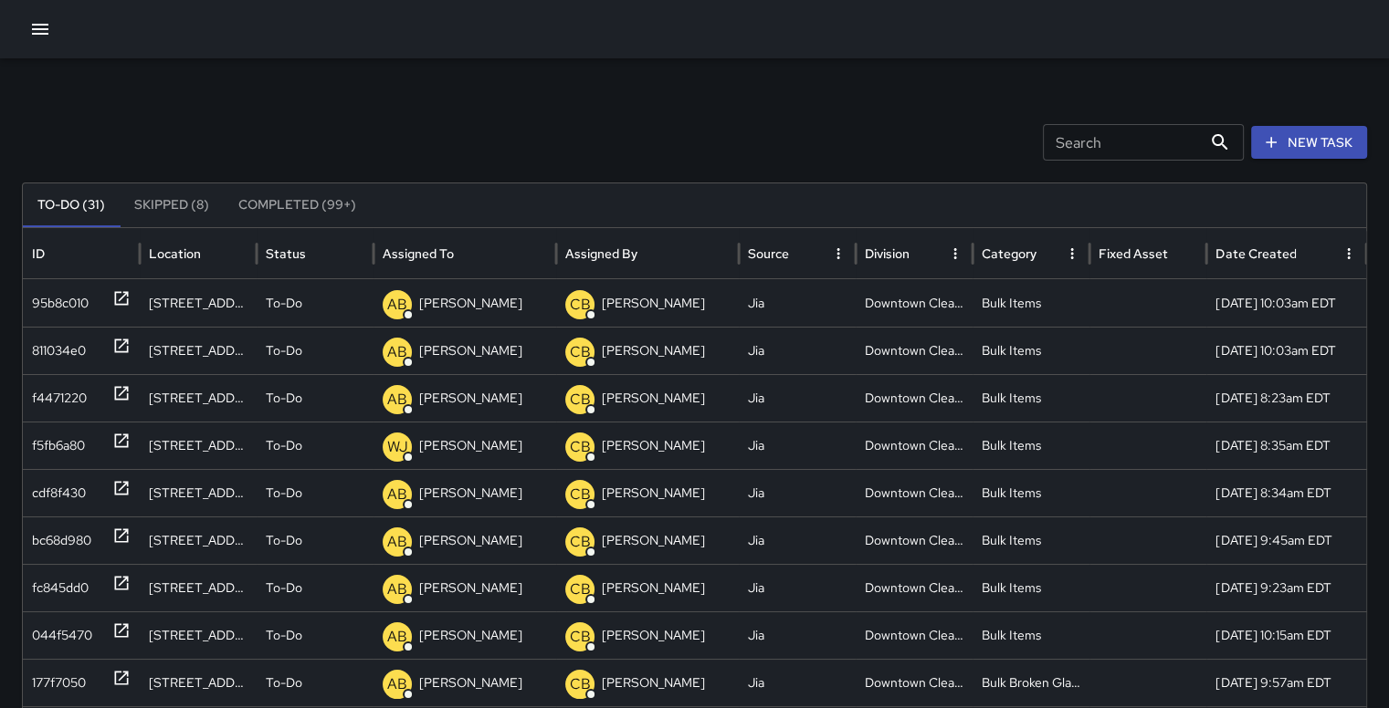
click at [318, 210] on button "Completed (99+)" at bounding box center [297, 206] width 147 height 44
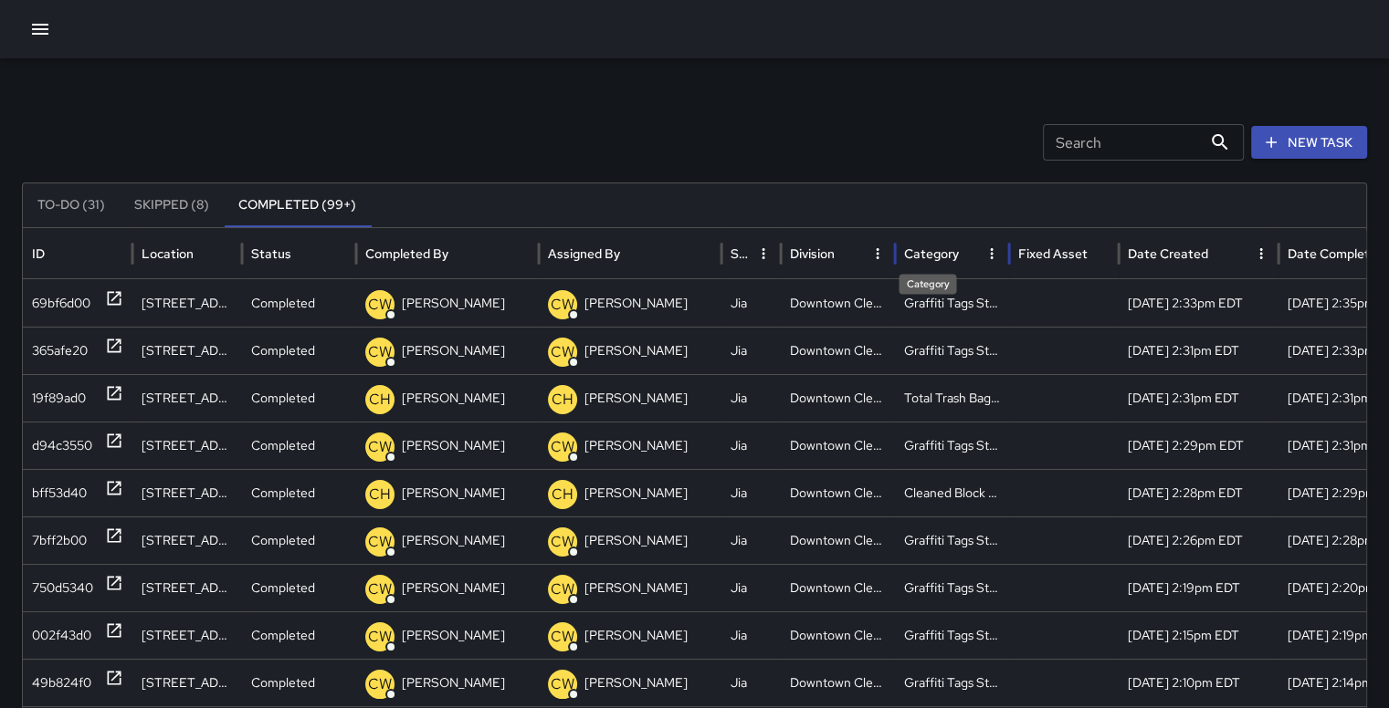
click at [945, 247] on div "Category" at bounding box center [931, 254] width 55 height 16
click at [64, 536] on div "bff53d40" at bounding box center [59, 541] width 55 height 47
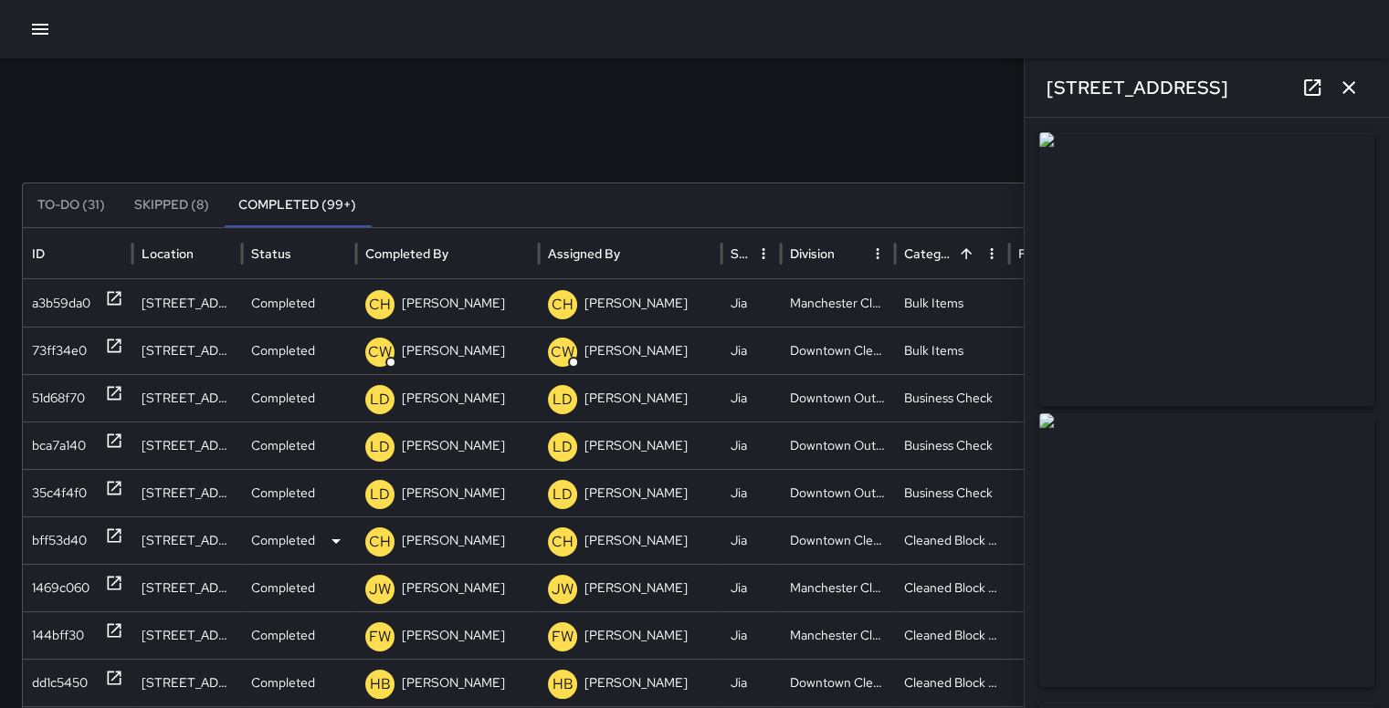
type input "**********"
click at [1352, 90] on icon "button" at bounding box center [1348, 87] width 13 height 13
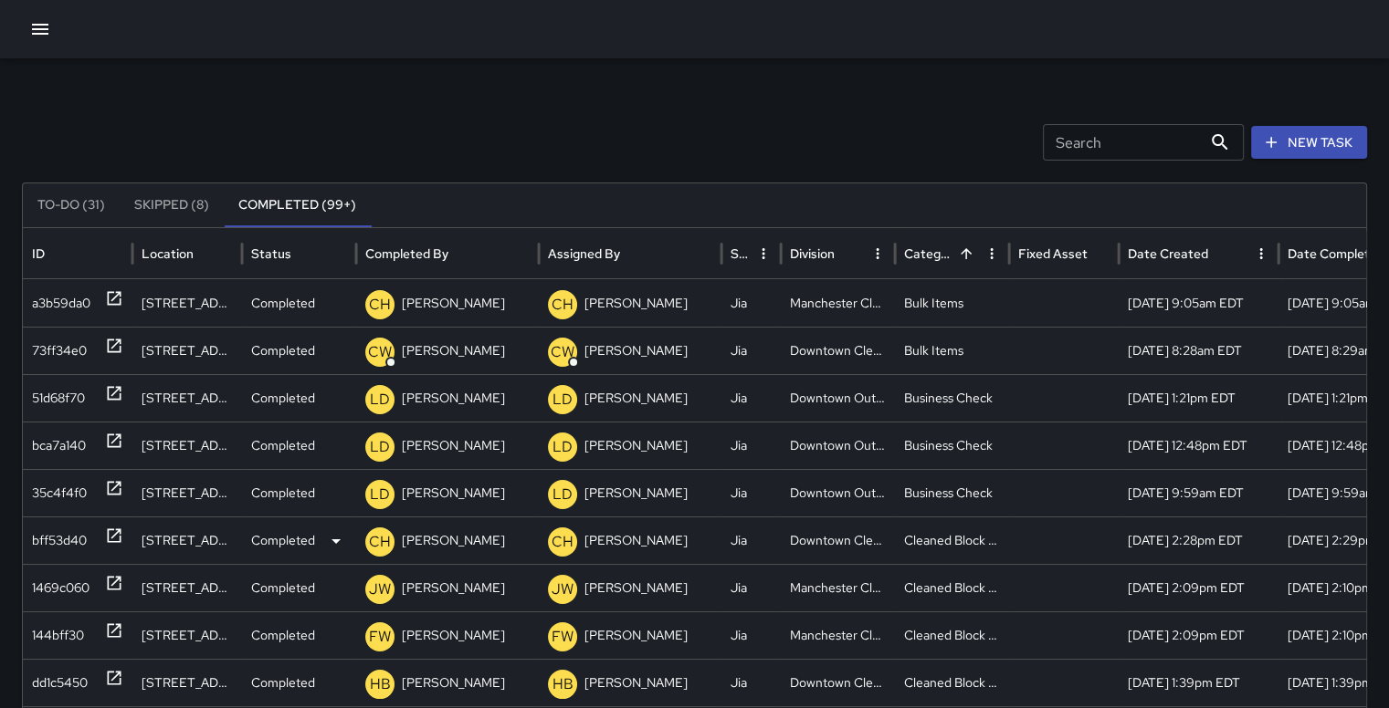
click at [78, 538] on div "bff53d40" at bounding box center [59, 541] width 55 height 47
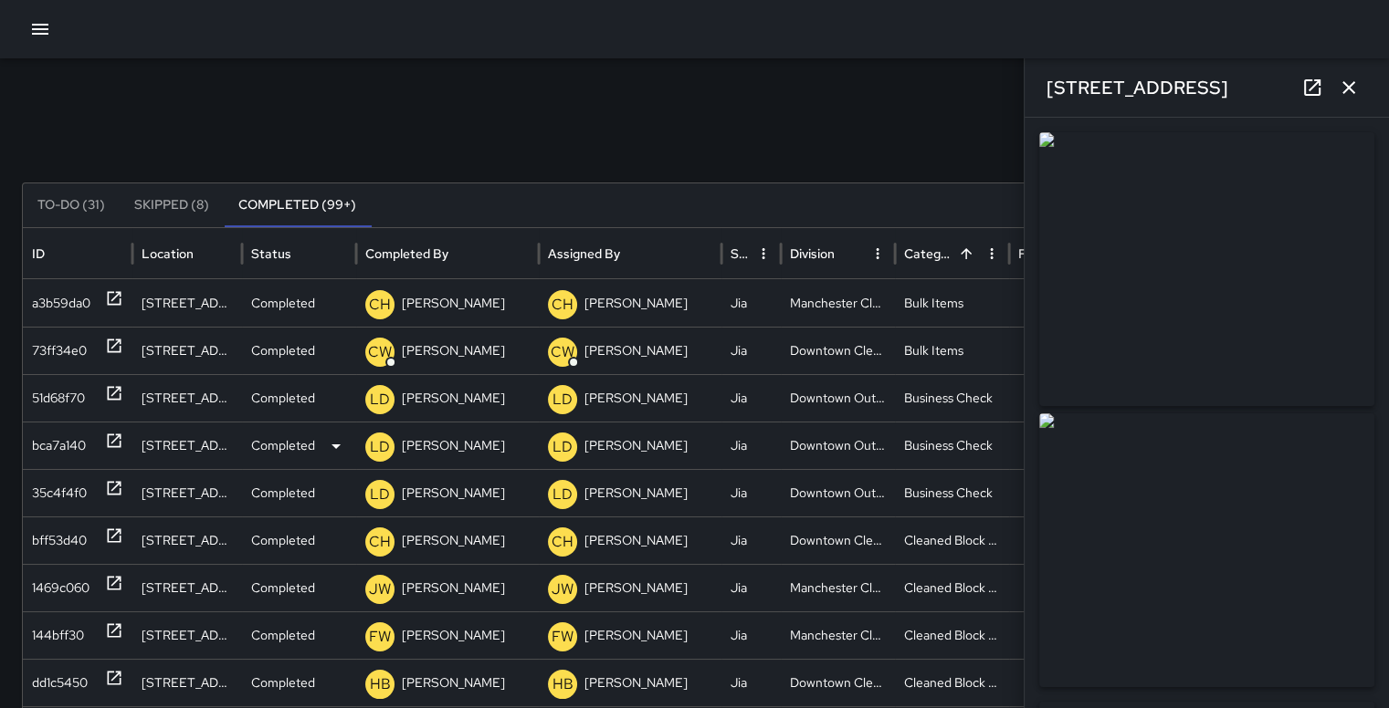
type input "**********"
click at [1358, 79] on icon "button" at bounding box center [1348, 88] width 22 height 22
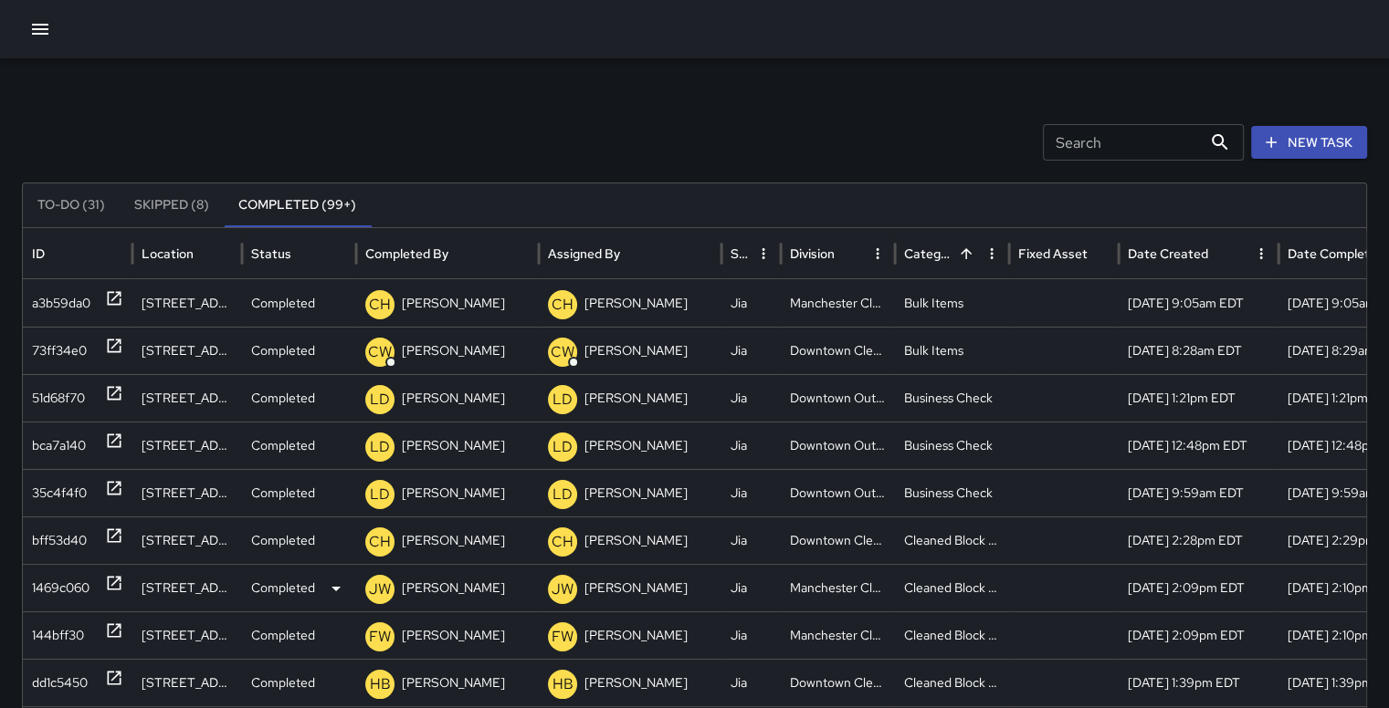
click at [67, 584] on div "1469c060" at bounding box center [61, 588] width 58 height 47
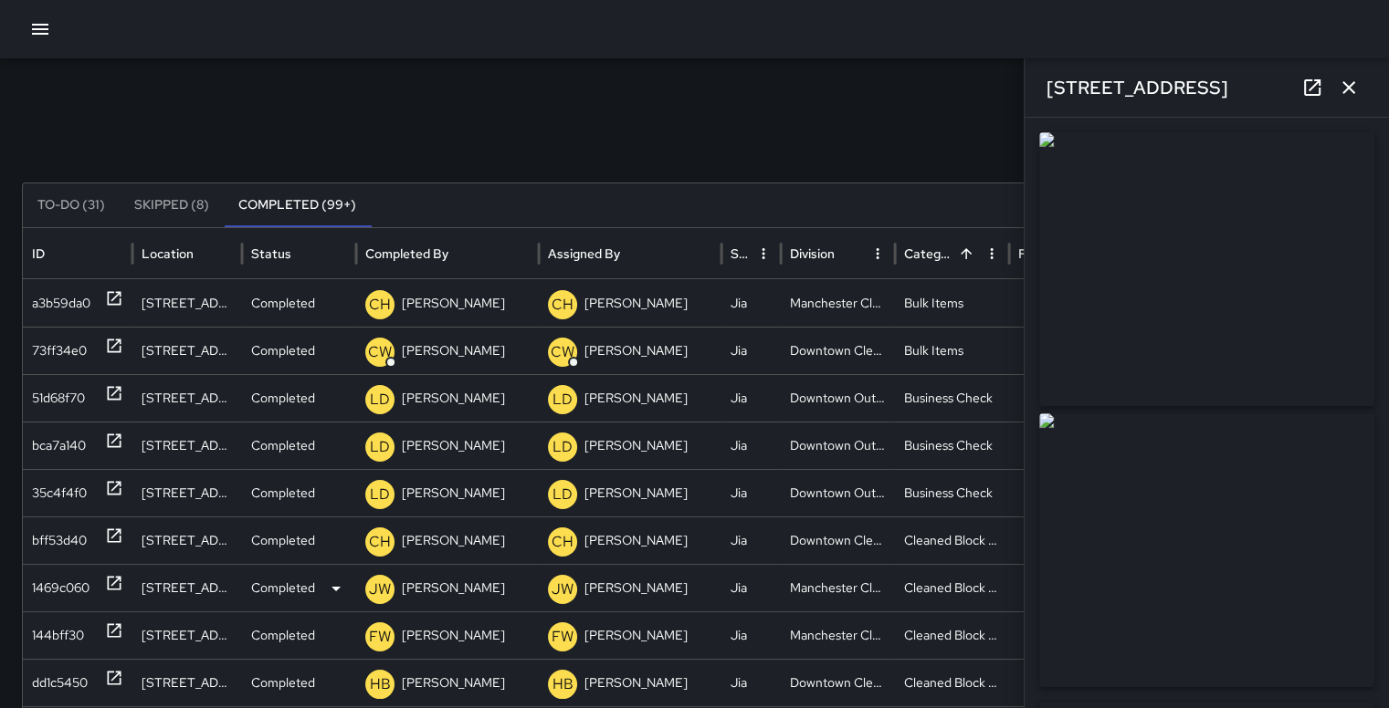
type input "**********"
click at [1353, 79] on icon "button" at bounding box center [1348, 88] width 22 height 22
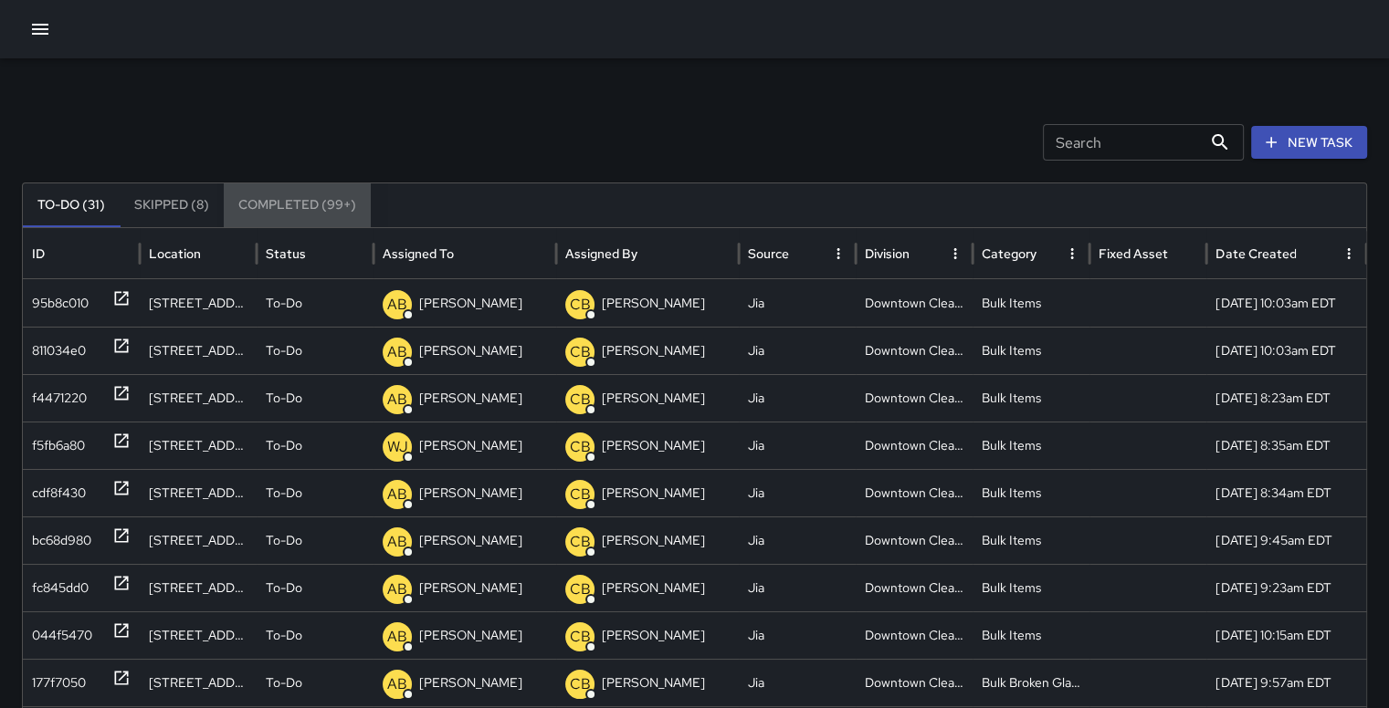
click at [303, 197] on button "Completed (99+)" at bounding box center [297, 206] width 147 height 44
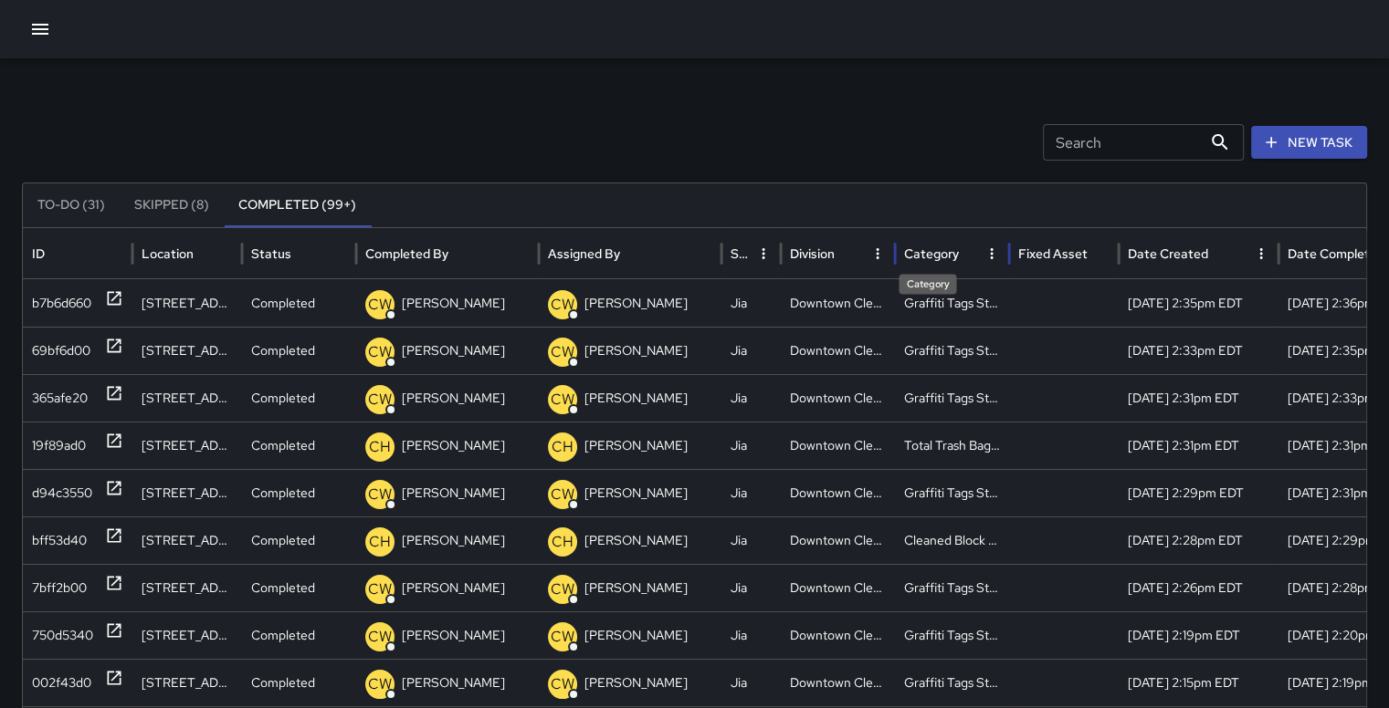
click at [935, 259] on div "Category" at bounding box center [931, 254] width 55 height 16
click at [41, 546] on div "bff53d40" at bounding box center [59, 541] width 55 height 47
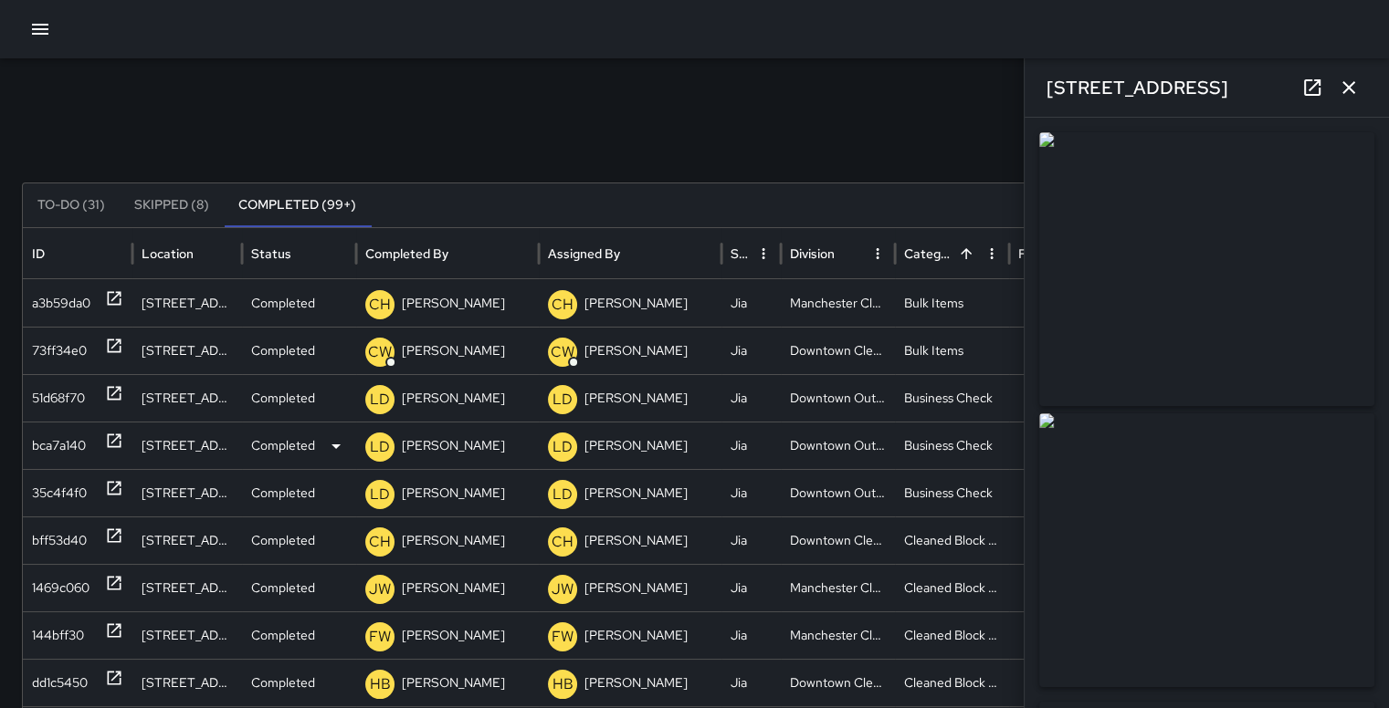
type input "**********"
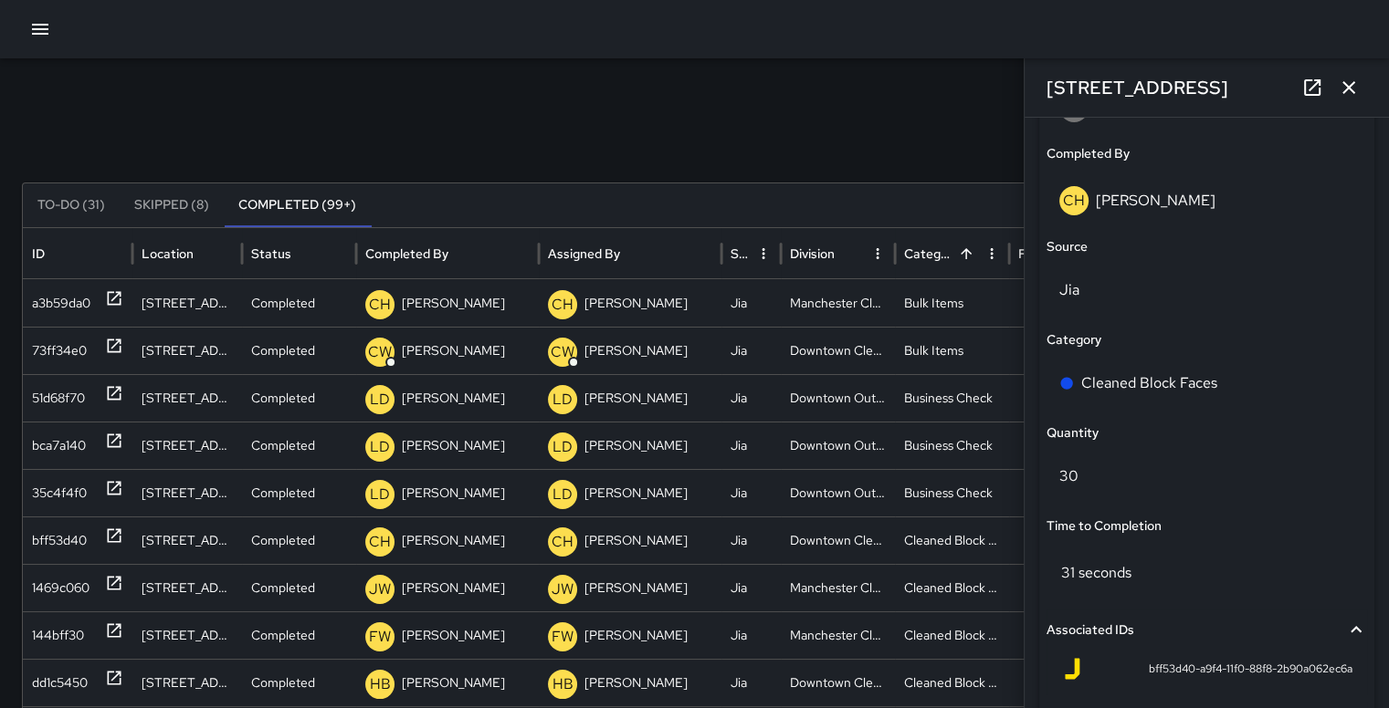
scroll to position [1188, 0]
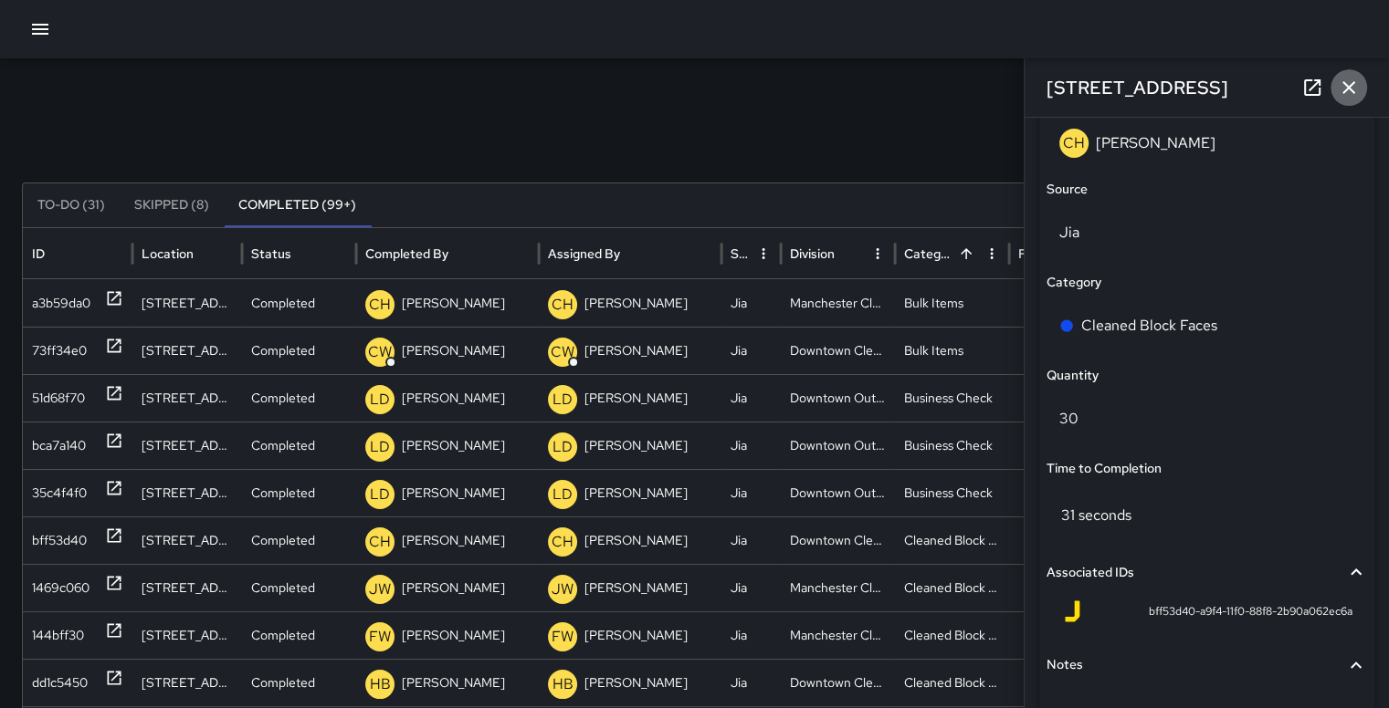
click at [1347, 87] on icon "button" at bounding box center [1348, 87] width 13 height 13
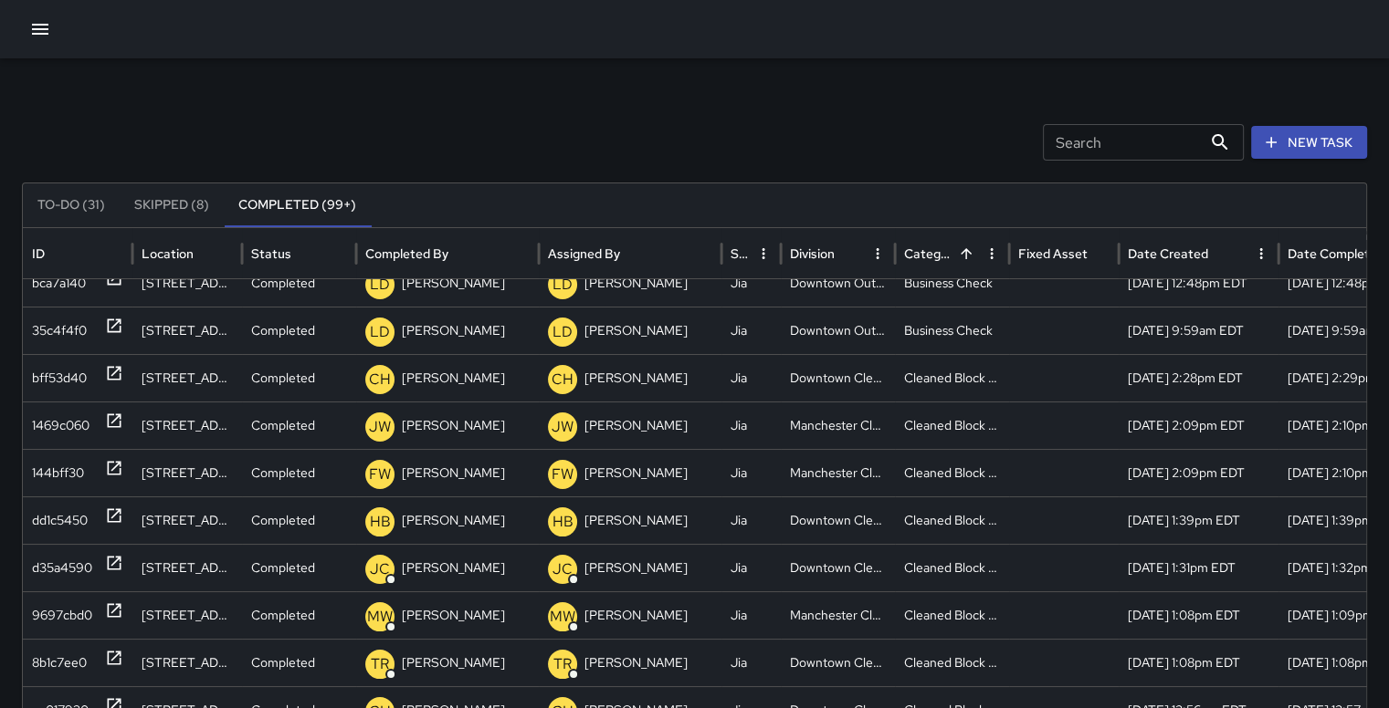
scroll to position [157, 0]
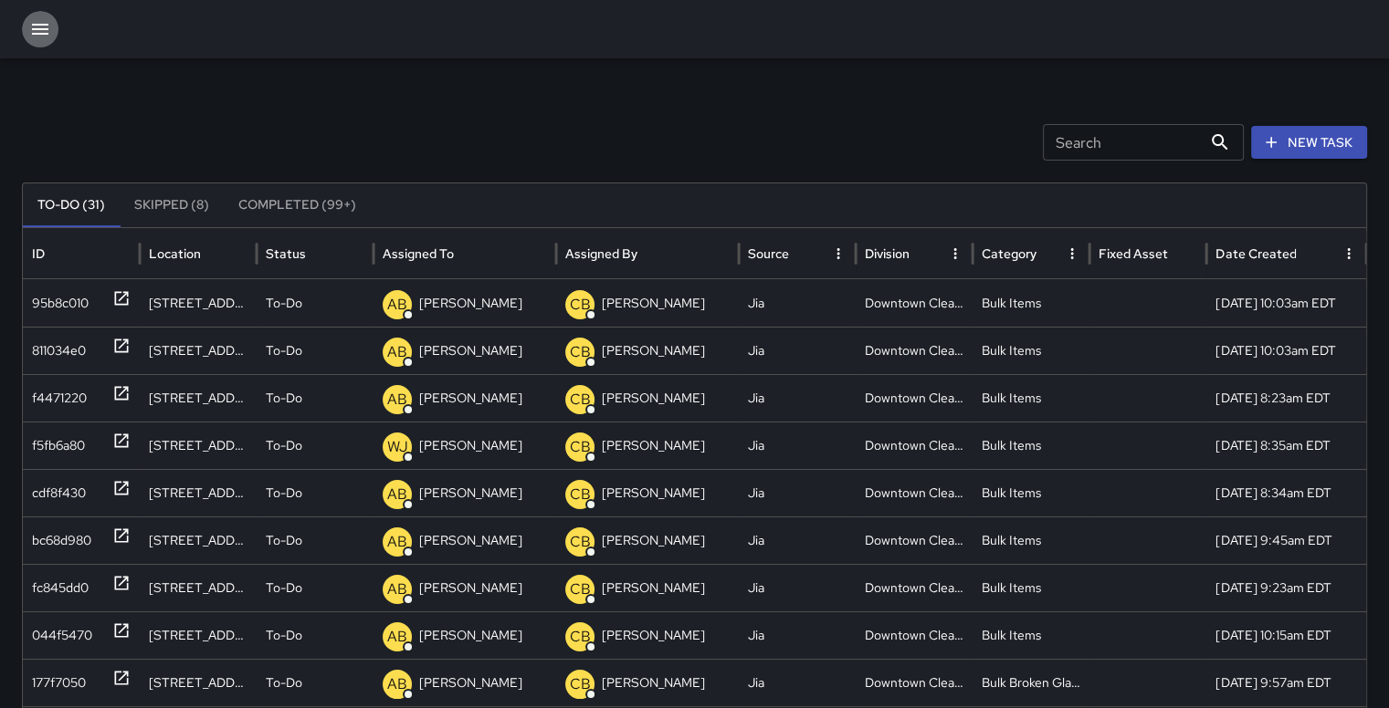
click at [43, 28] on icon "button" at bounding box center [40, 29] width 16 height 11
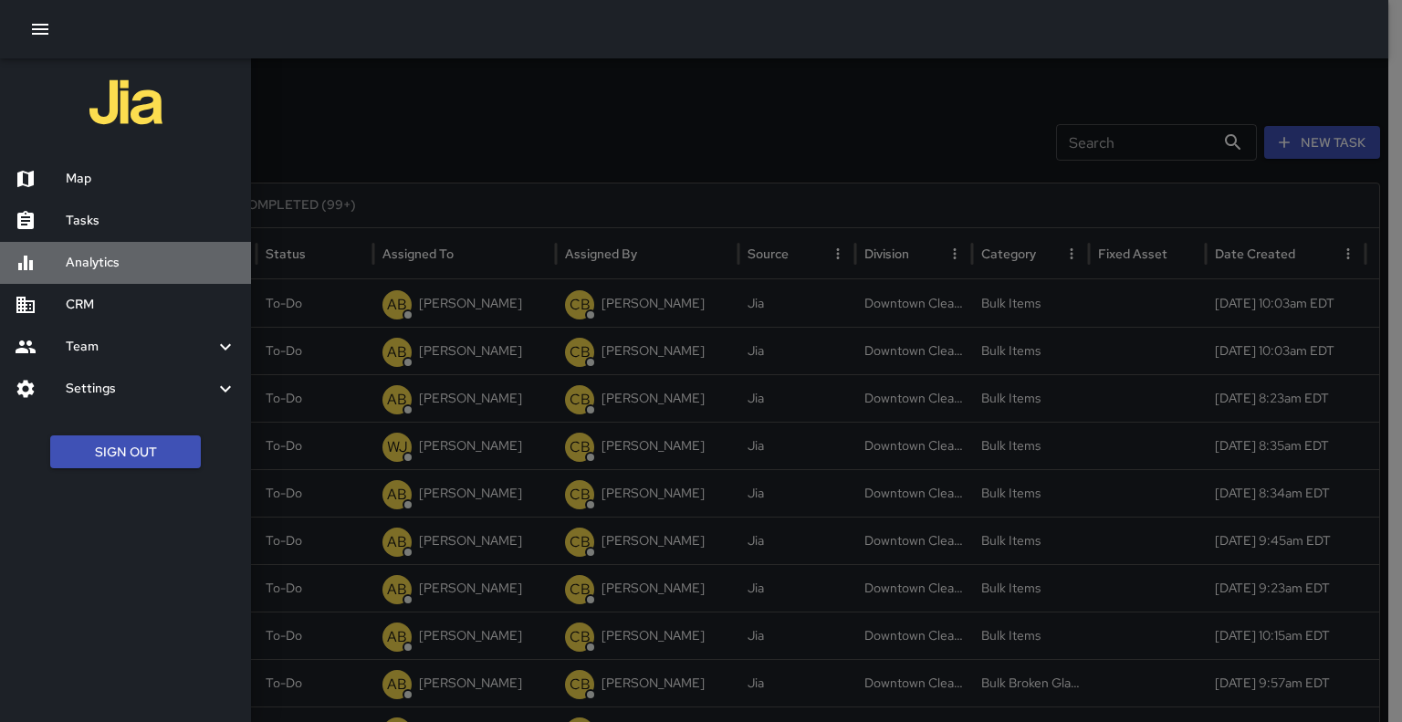
click at [79, 256] on h6 "Analytics" at bounding box center [151, 263] width 171 height 20
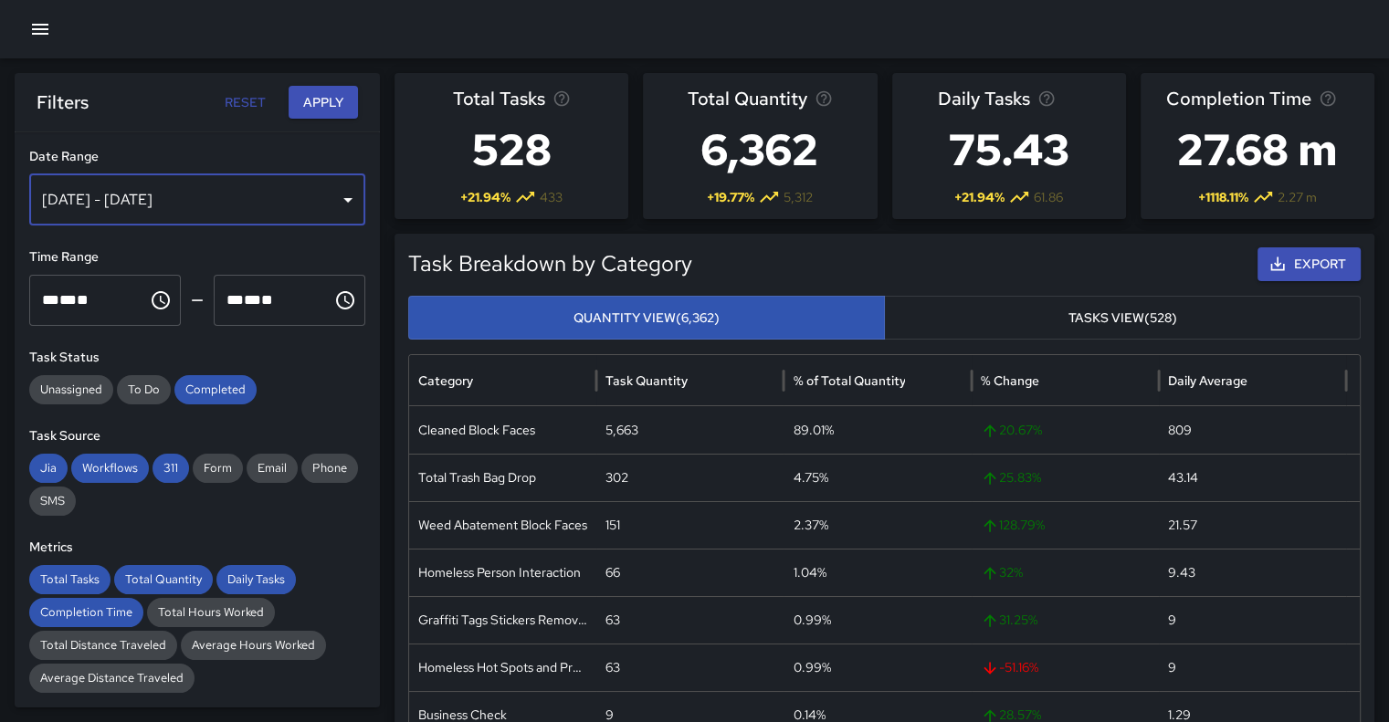
drag, startPoint x: 319, startPoint y: 215, endPoint x: 307, endPoint y: 201, distance: 18.1
click at [307, 201] on div "Oct 09, 2025 - Oct 15, 2025" at bounding box center [197, 199] width 336 height 51
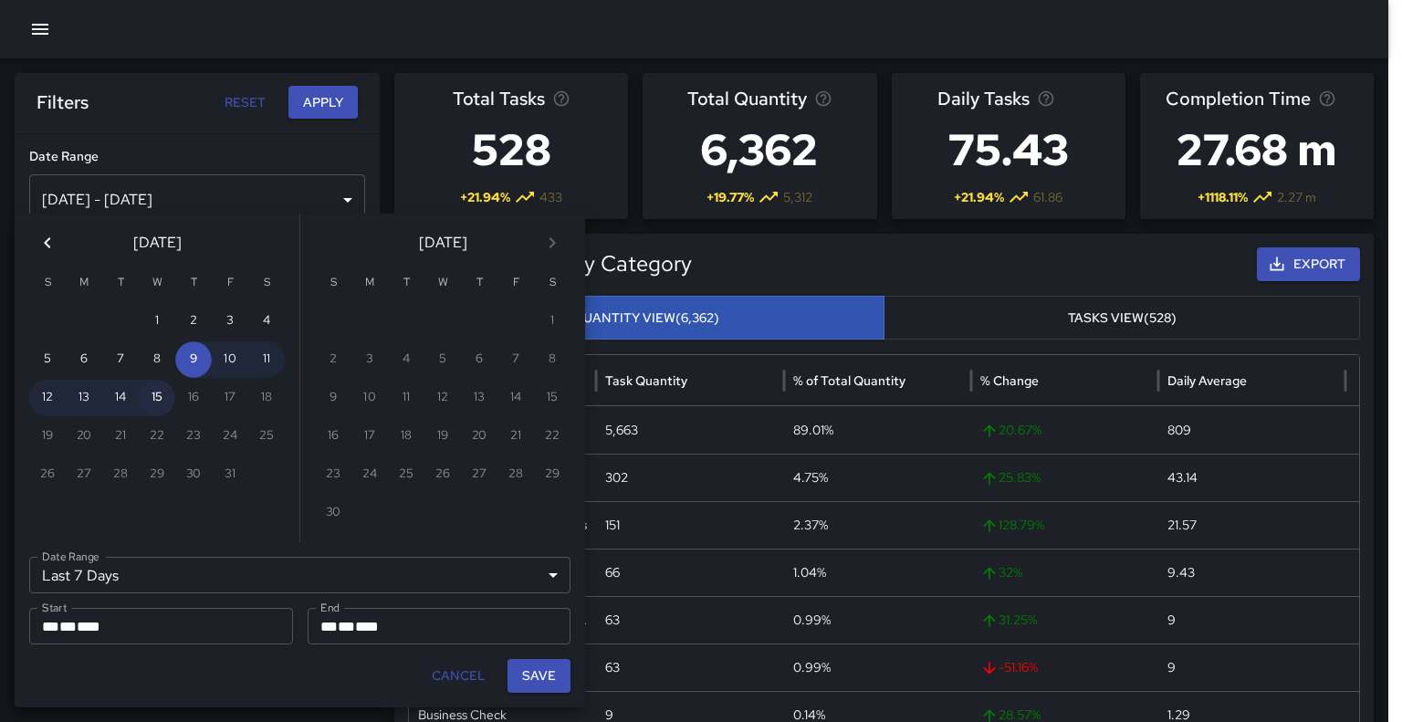
click at [165, 395] on button "15" at bounding box center [157, 398] width 37 height 37
type input "******"
type input "**********"
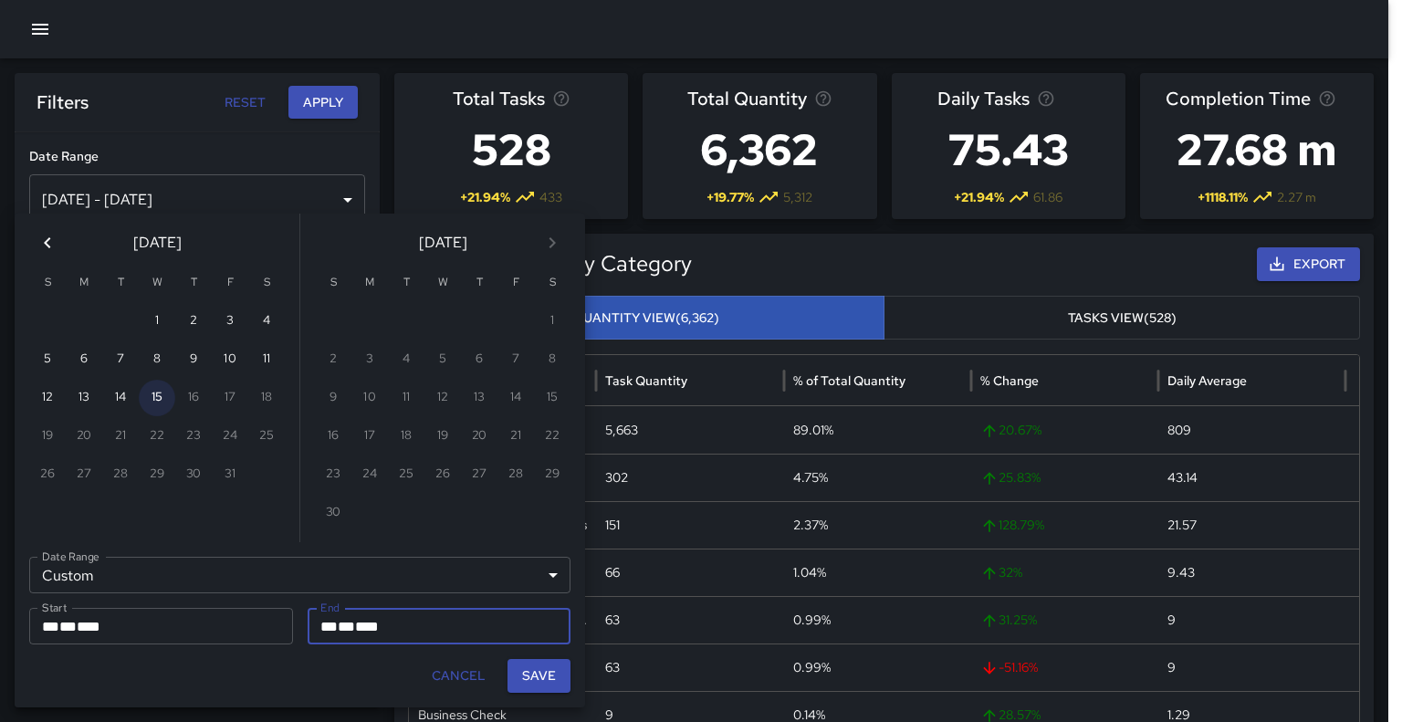
click at [165, 395] on button "15" at bounding box center [157, 398] width 37 height 37
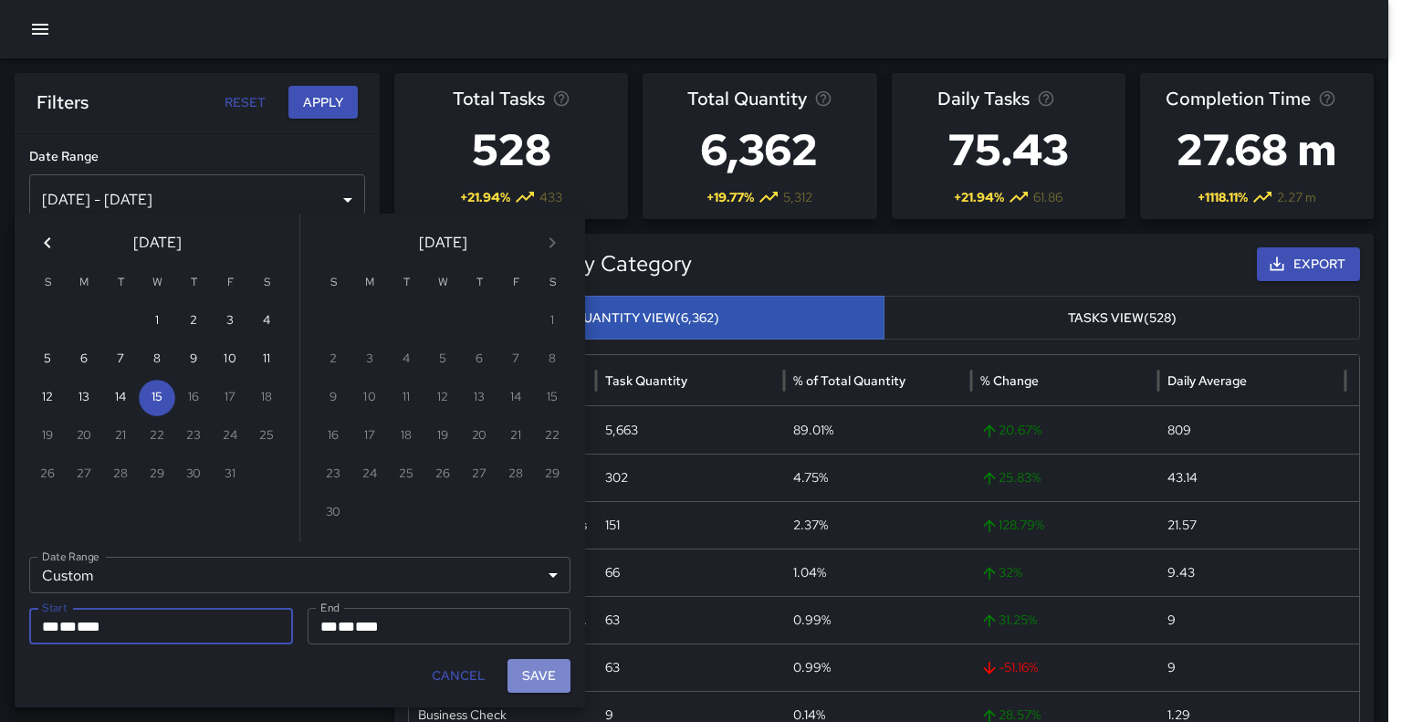
click at [549, 671] on button "Save" at bounding box center [539, 676] width 63 height 34
type input "**********"
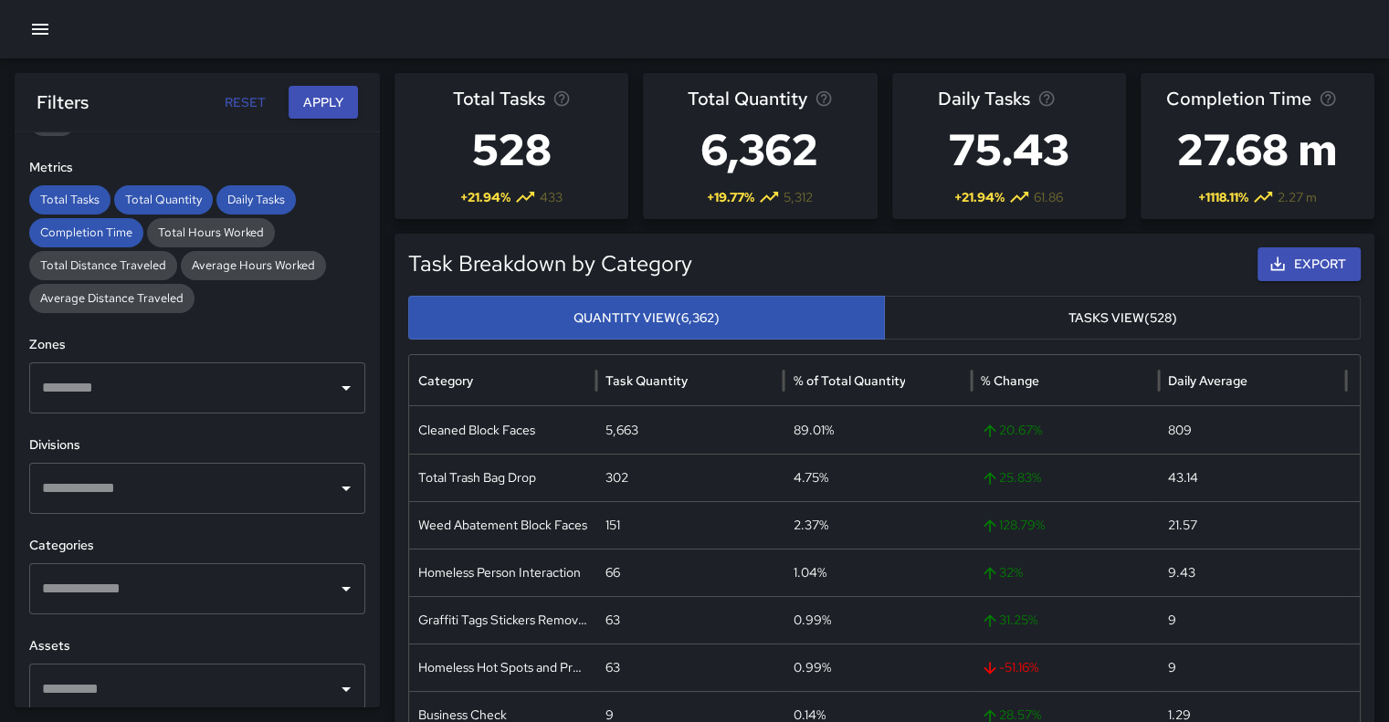
scroll to position [369, 0]
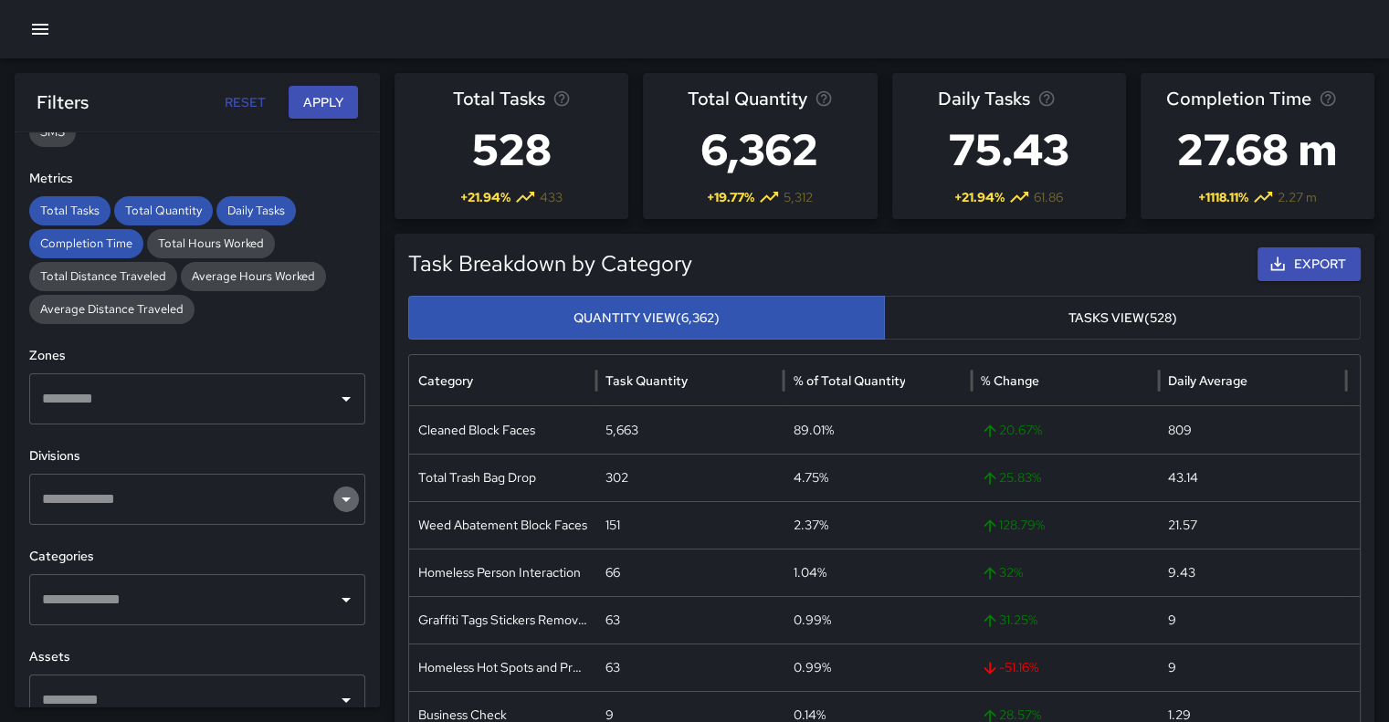
click at [335, 503] on icon "Open" at bounding box center [346, 499] width 22 height 22
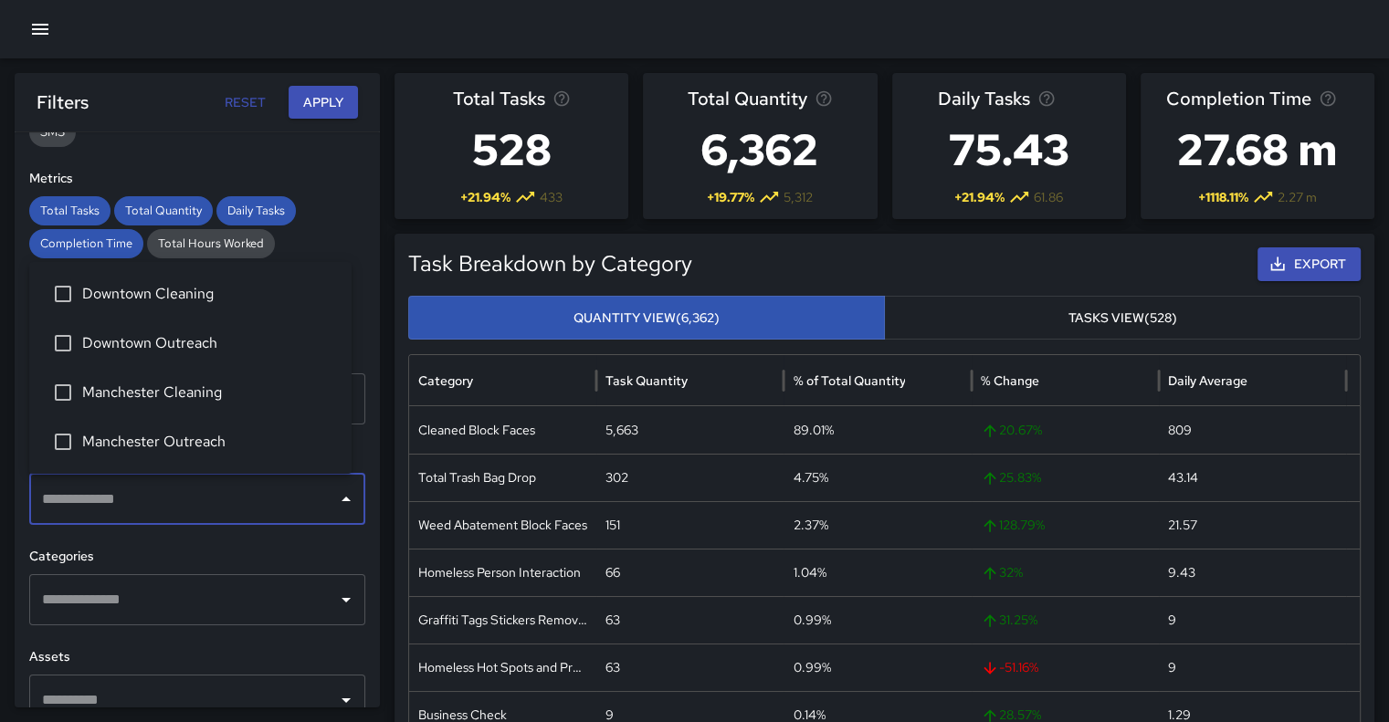
click at [333, 587] on div at bounding box center [345, 600] width 24 height 26
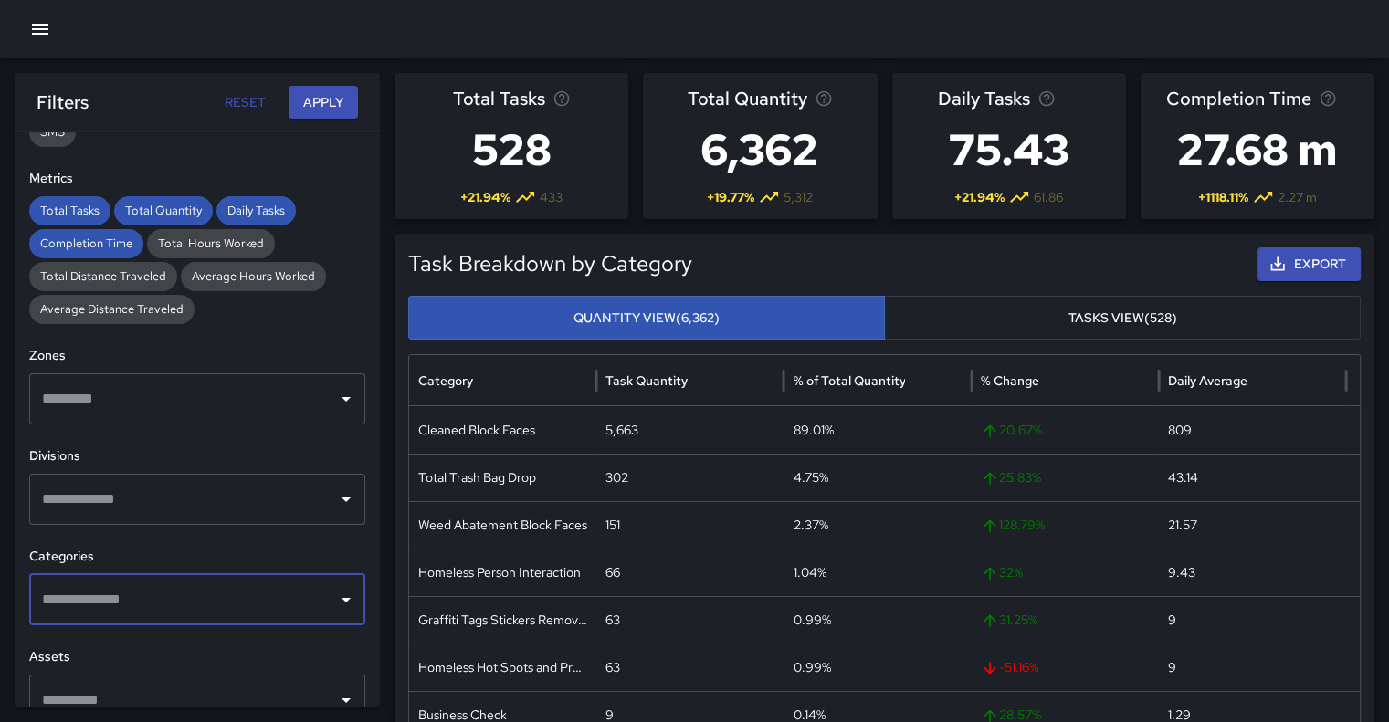
click at [333, 587] on div at bounding box center [345, 600] width 24 height 26
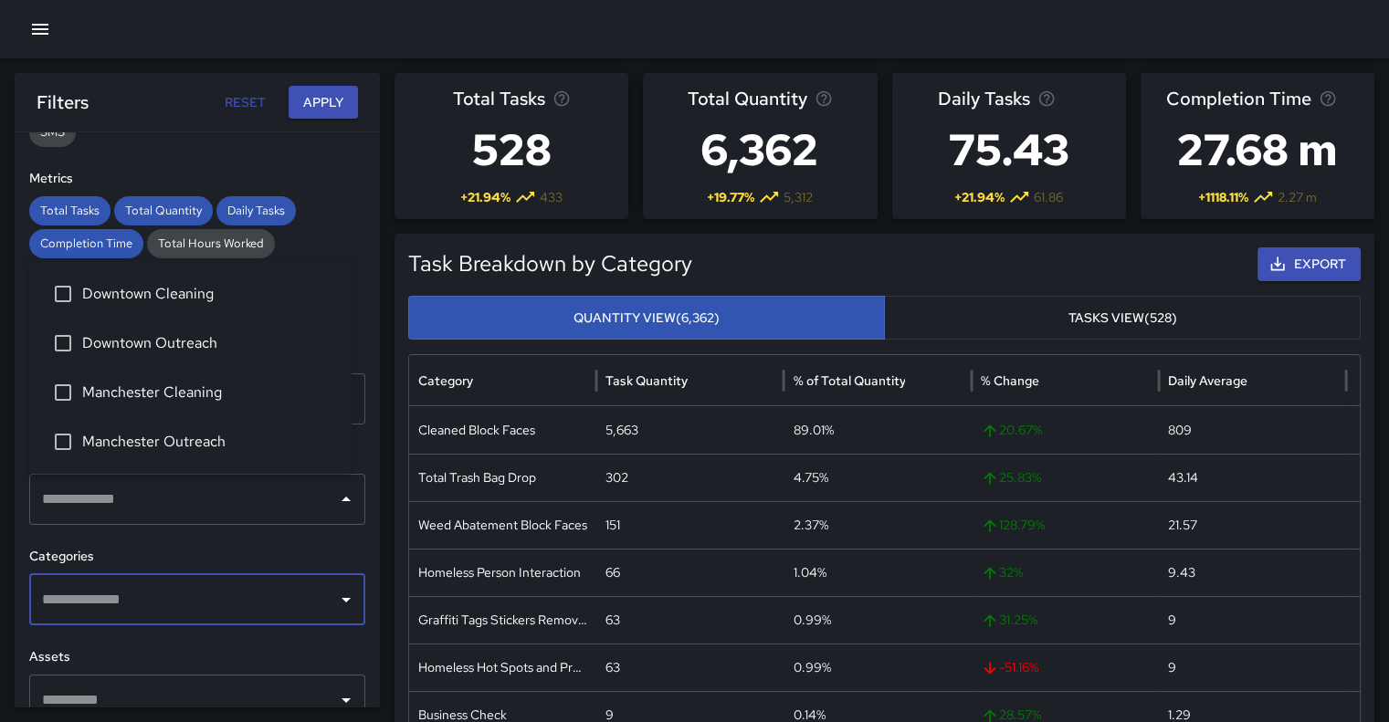
click at [345, 502] on div "​" at bounding box center [197, 499] width 336 height 51
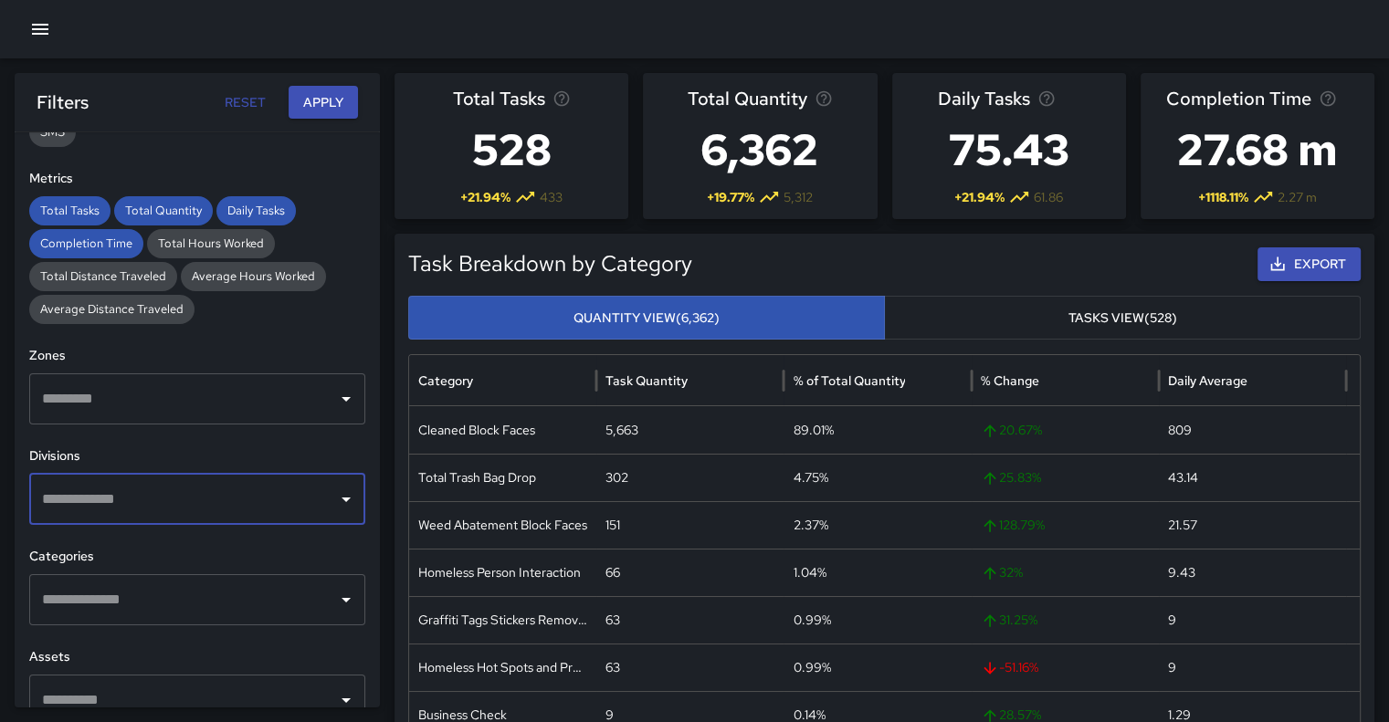
click at [345, 502] on div "​" at bounding box center [197, 499] width 336 height 51
click at [346, 543] on div "**********" at bounding box center [197, 419] width 365 height 575
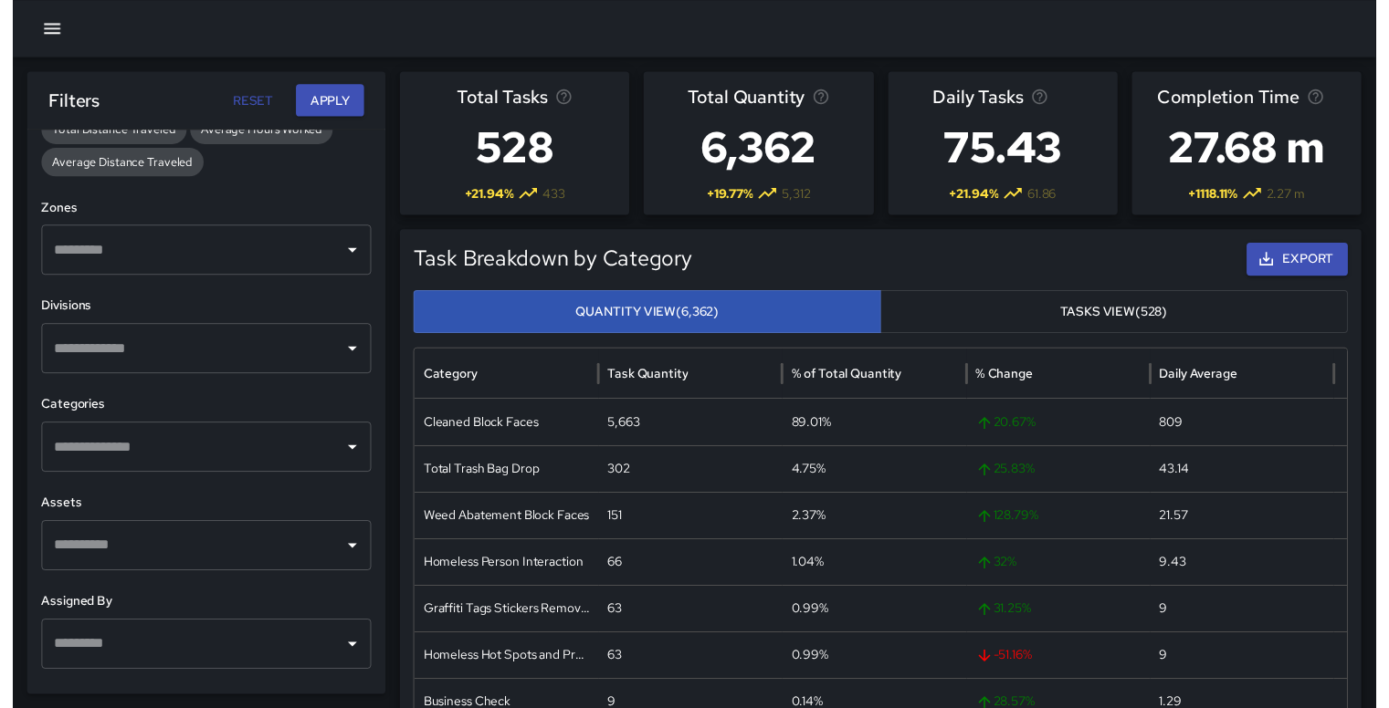
scroll to position [539, 0]
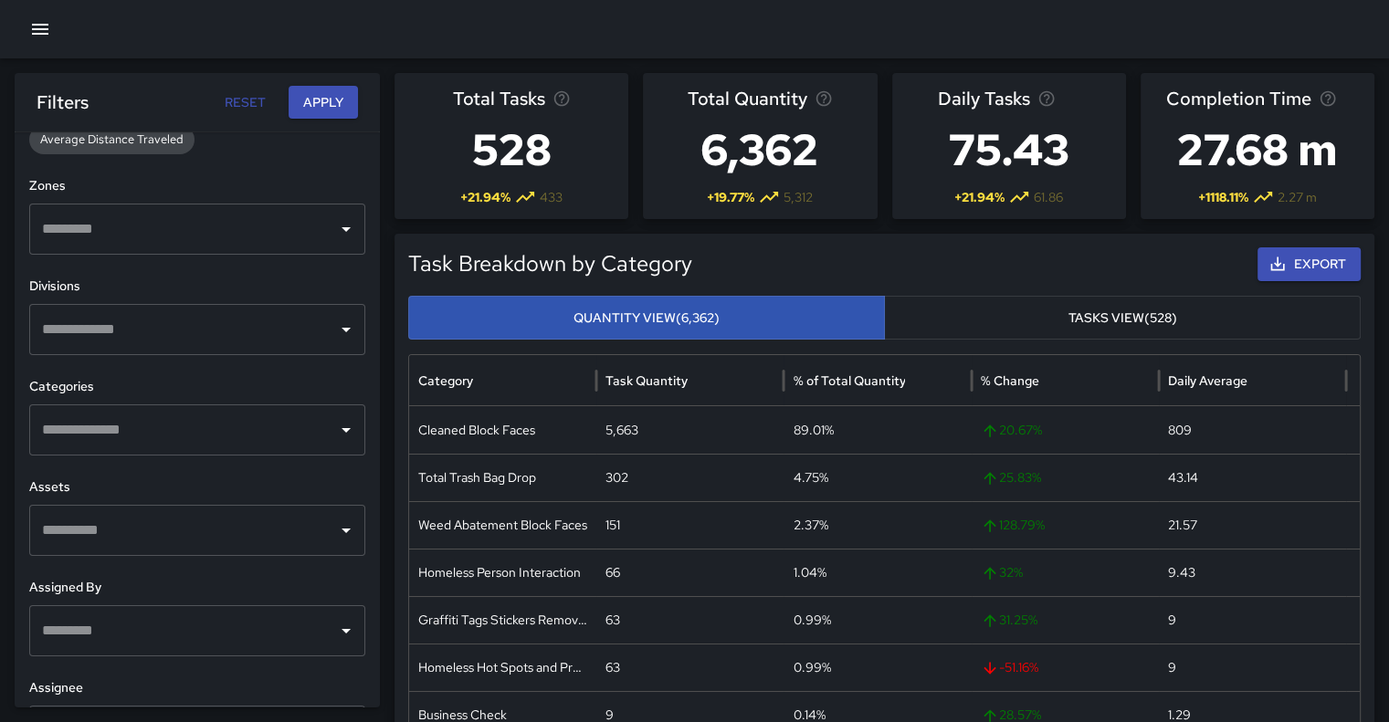
click at [314, 447] on div "​" at bounding box center [197, 429] width 336 height 51
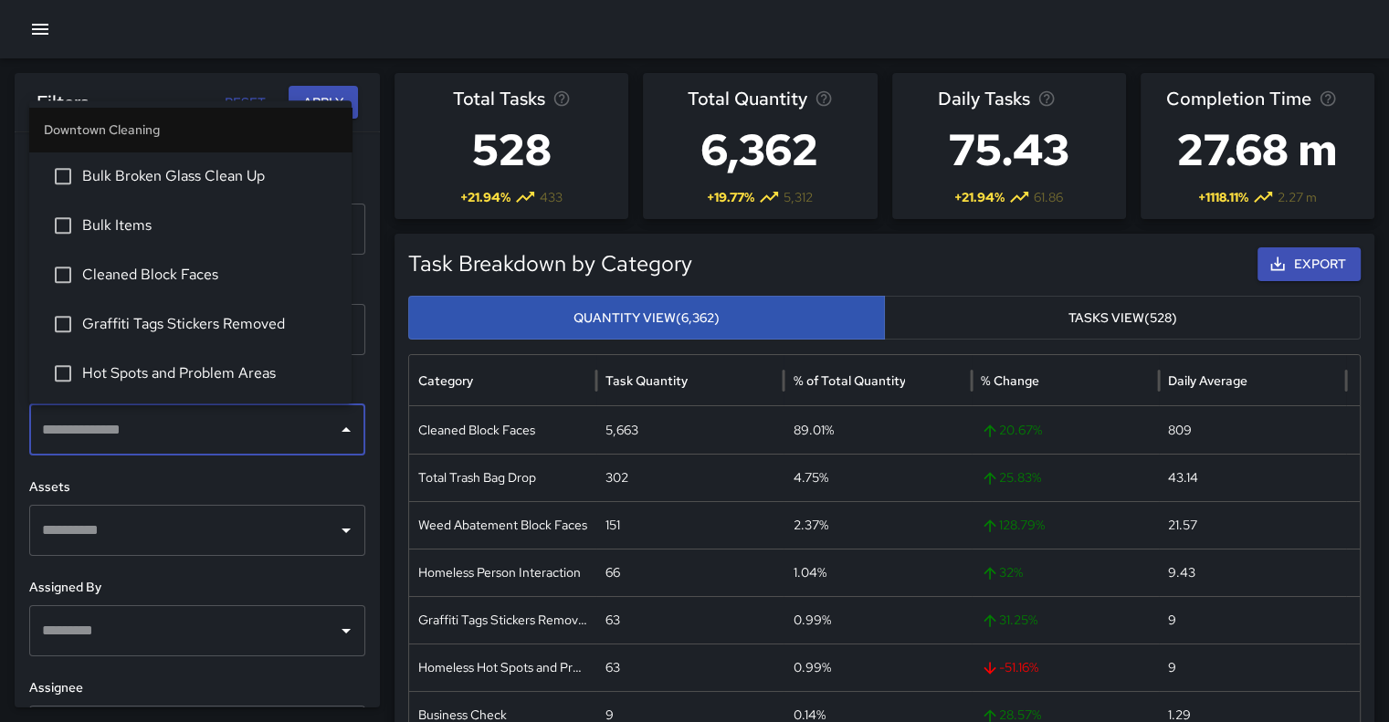
click at [136, 276] on span "Cleaned Block Faces" at bounding box center [209, 275] width 255 height 22
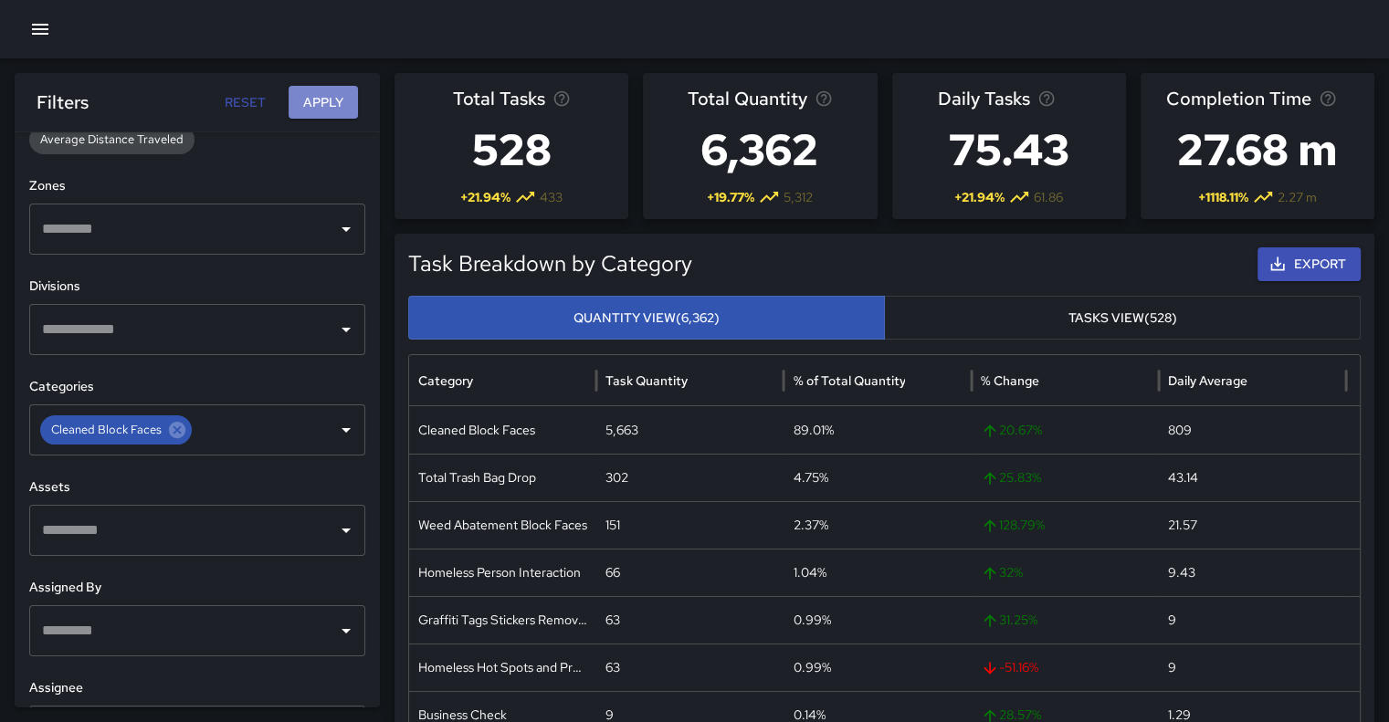
click at [314, 95] on button "Apply" at bounding box center [322, 103] width 69 height 34
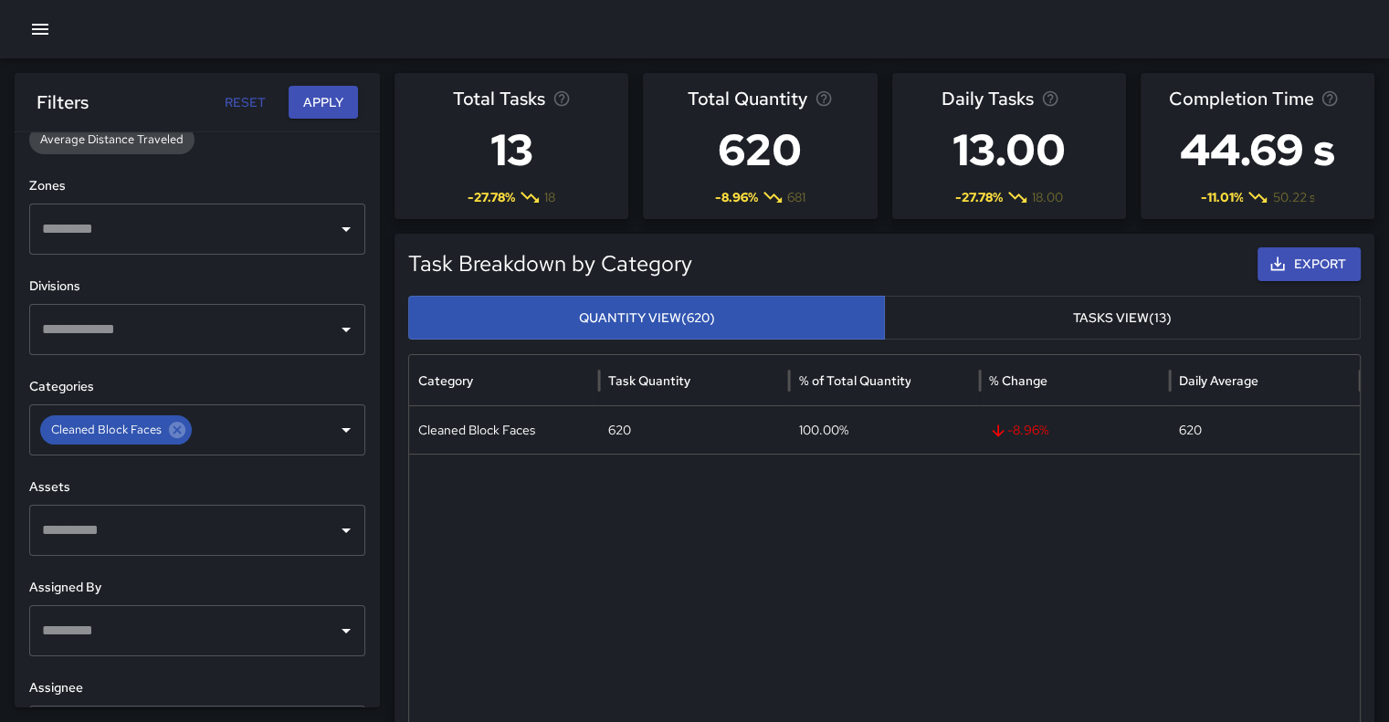
click at [175, 533] on input "text" at bounding box center [183, 530] width 292 height 35
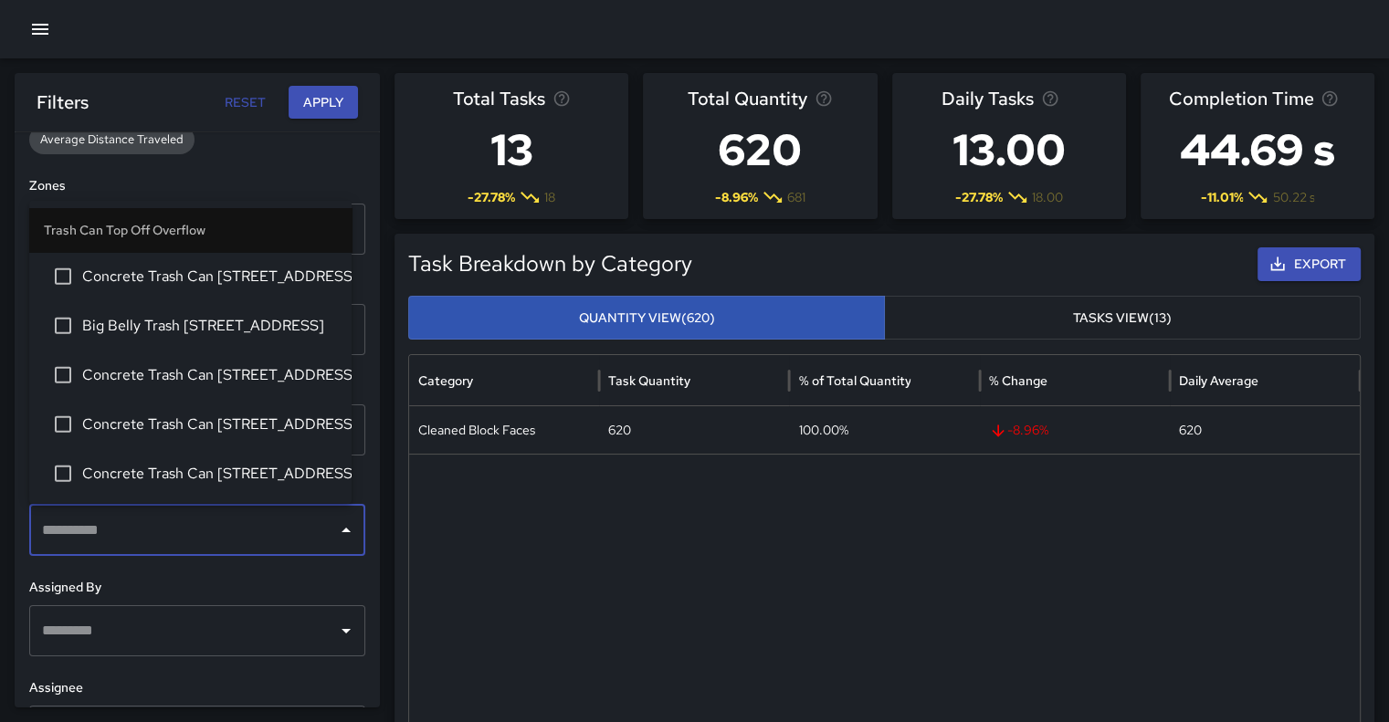
click at [401, 529] on div "Task Breakdown by Category Export Quantity View (620) Tasks View (13) Category …" at bounding box center [884, 575] width 980 height 682
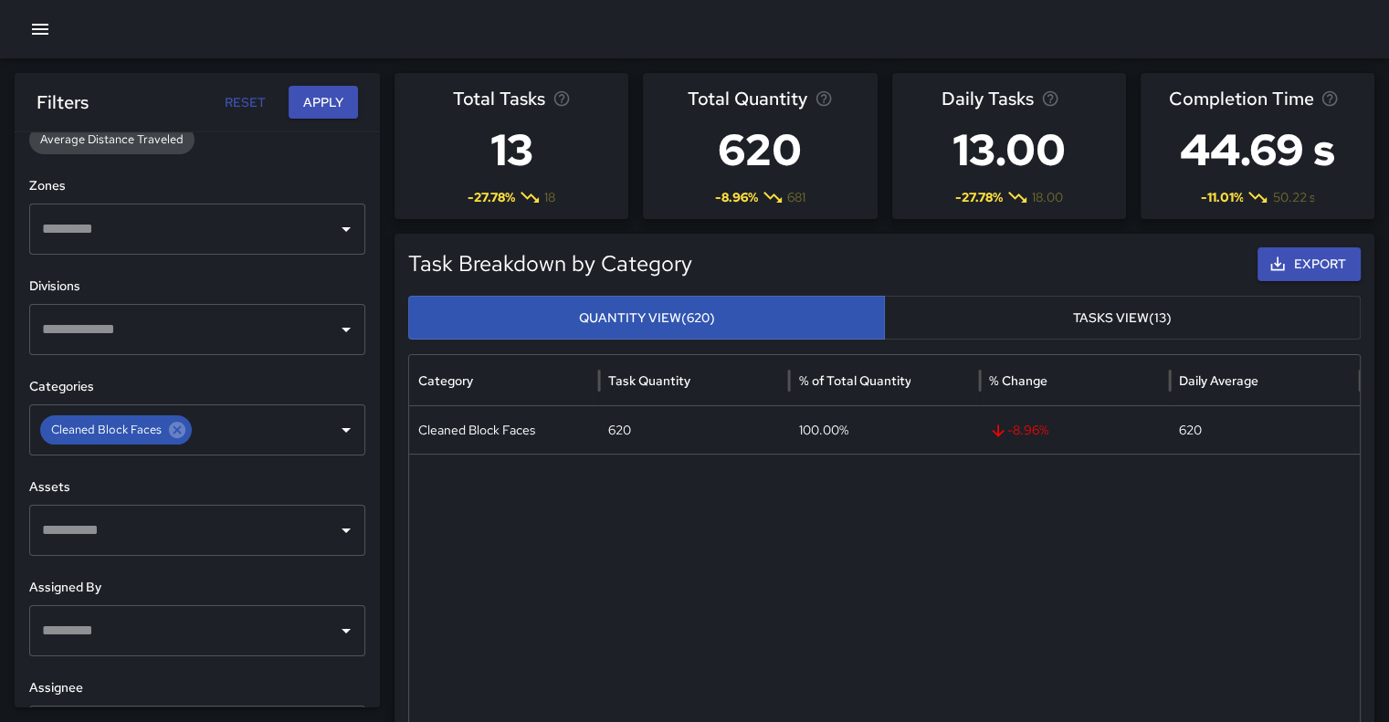
click at [347, 338] on div "​" at bounding box center [197, 329] width 336 height 51
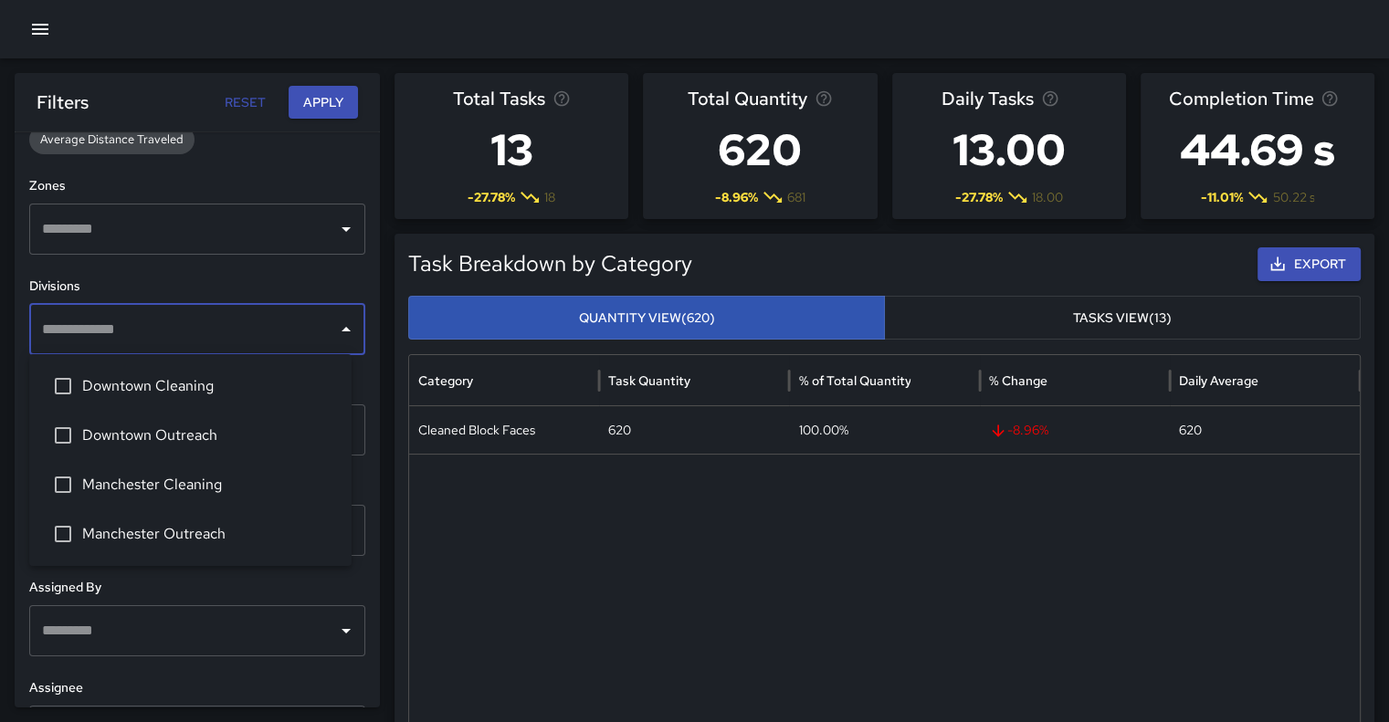
click at [229, 390] on span "Downtown Cleaning" at bounding box center [209, 386] width 255 height 22
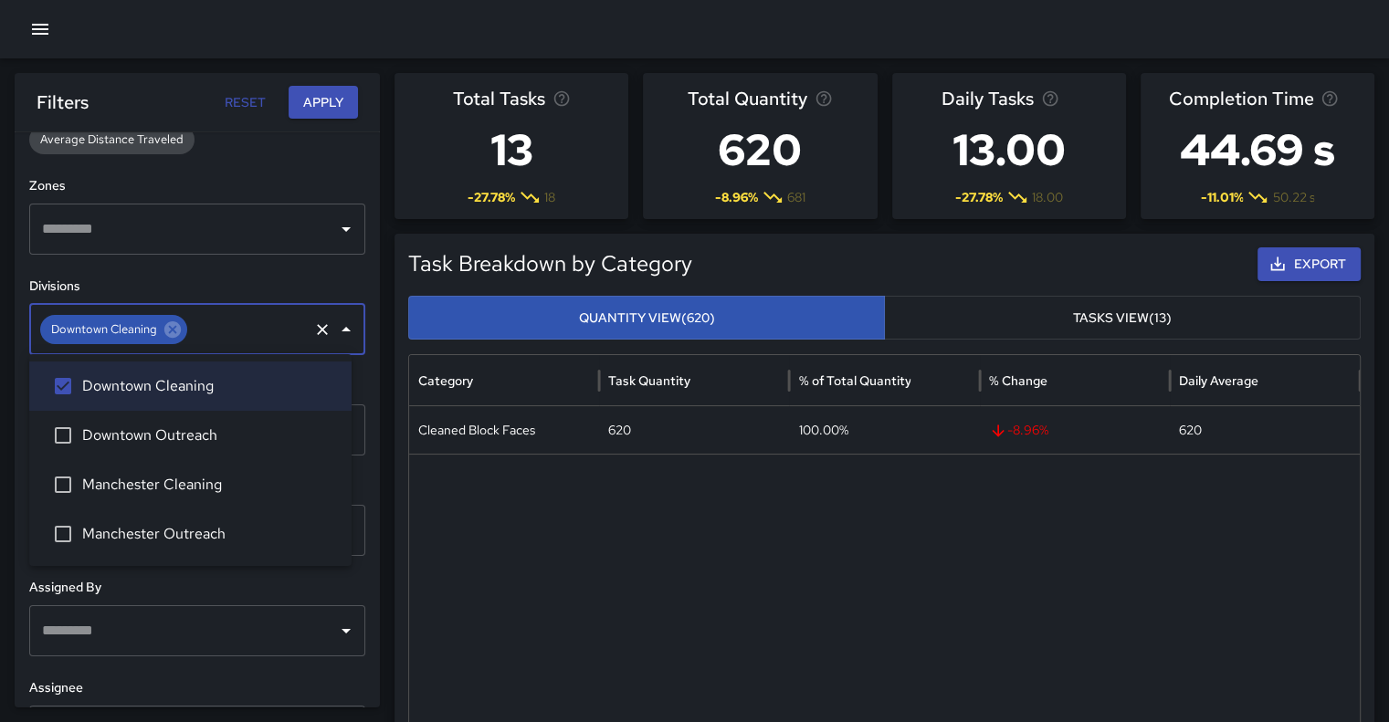
click at [217, 475] on span "Manchester Cleaning" at bounding box center [209, 485] width 255 height 22
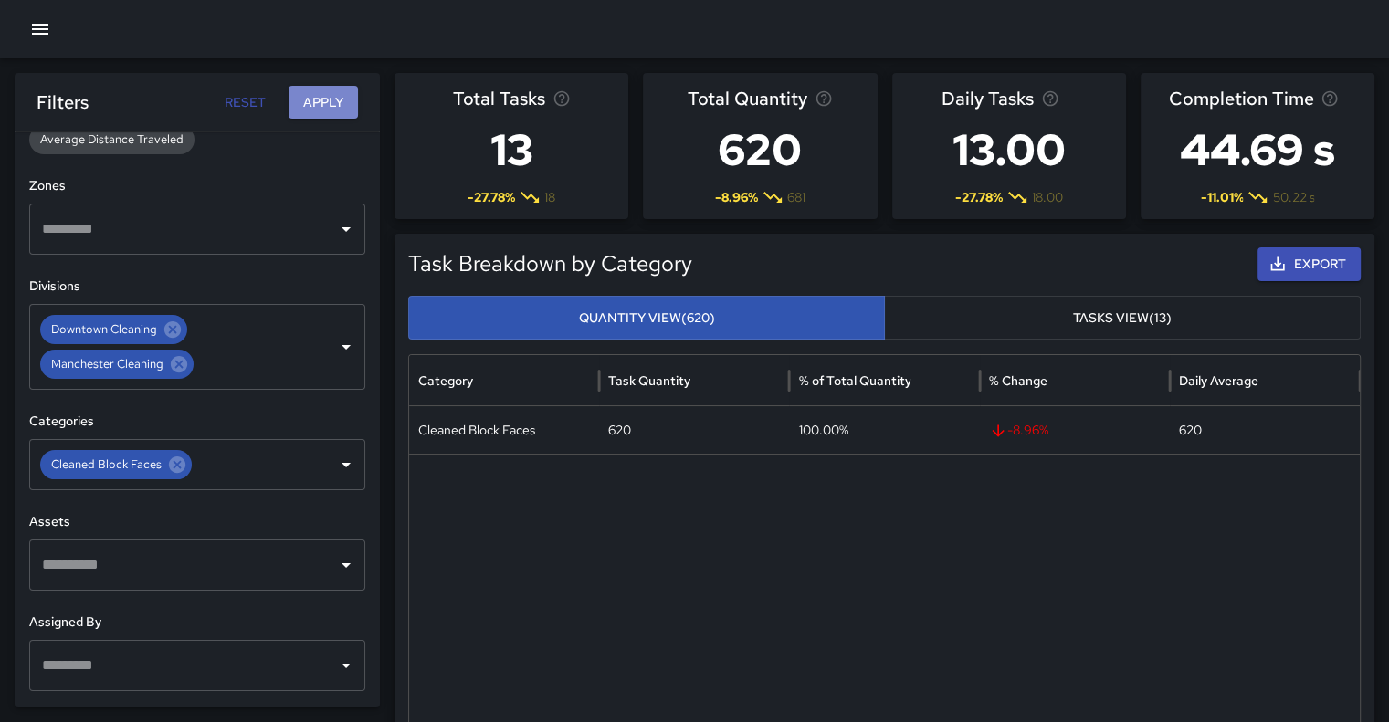
click at [332, 98] on button "Apply" at bounding box center [322, 103] width 69 height 34
click at [172, 461] on icon at bounding box center [177, 464] width 16 height 16
click at [312, 103] on button "Apply" at bounding box center [322, 103] width 69 height 34
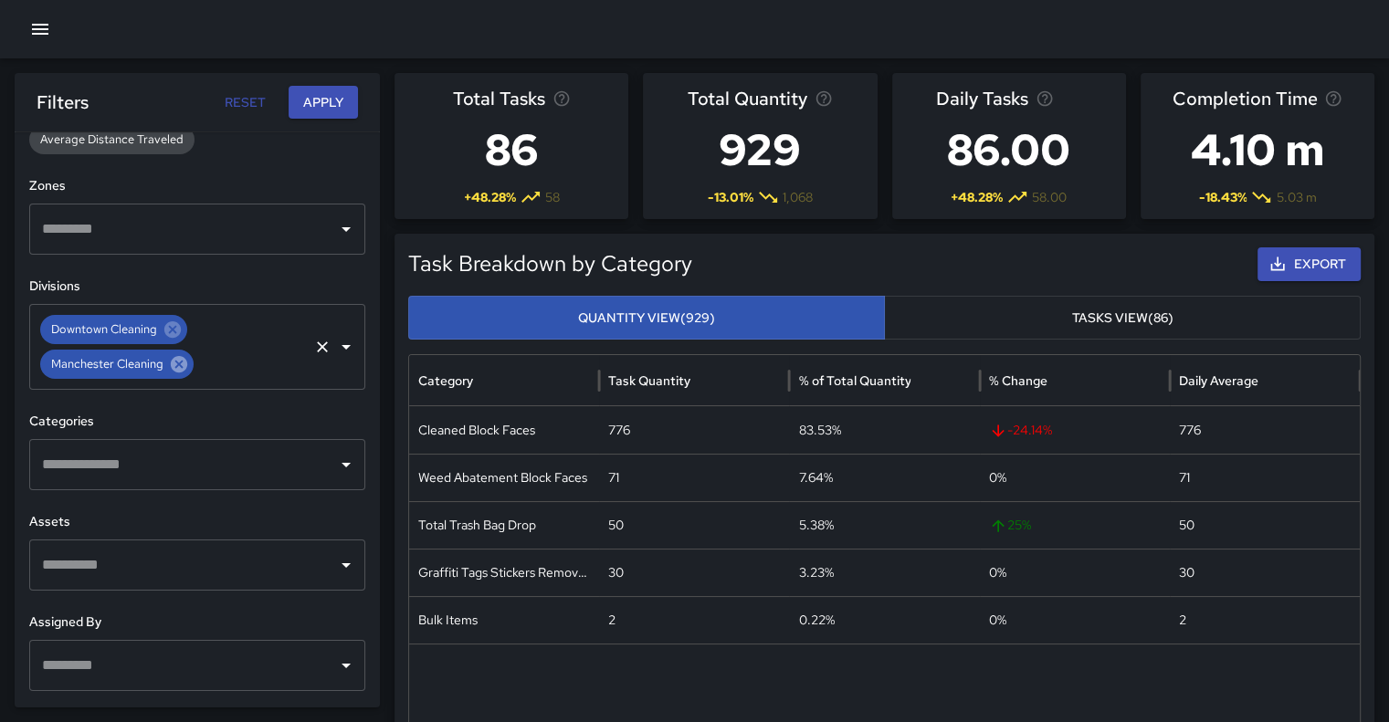
click at [181, 371] on icon at bounding box center [179, 364] width 16 height 16
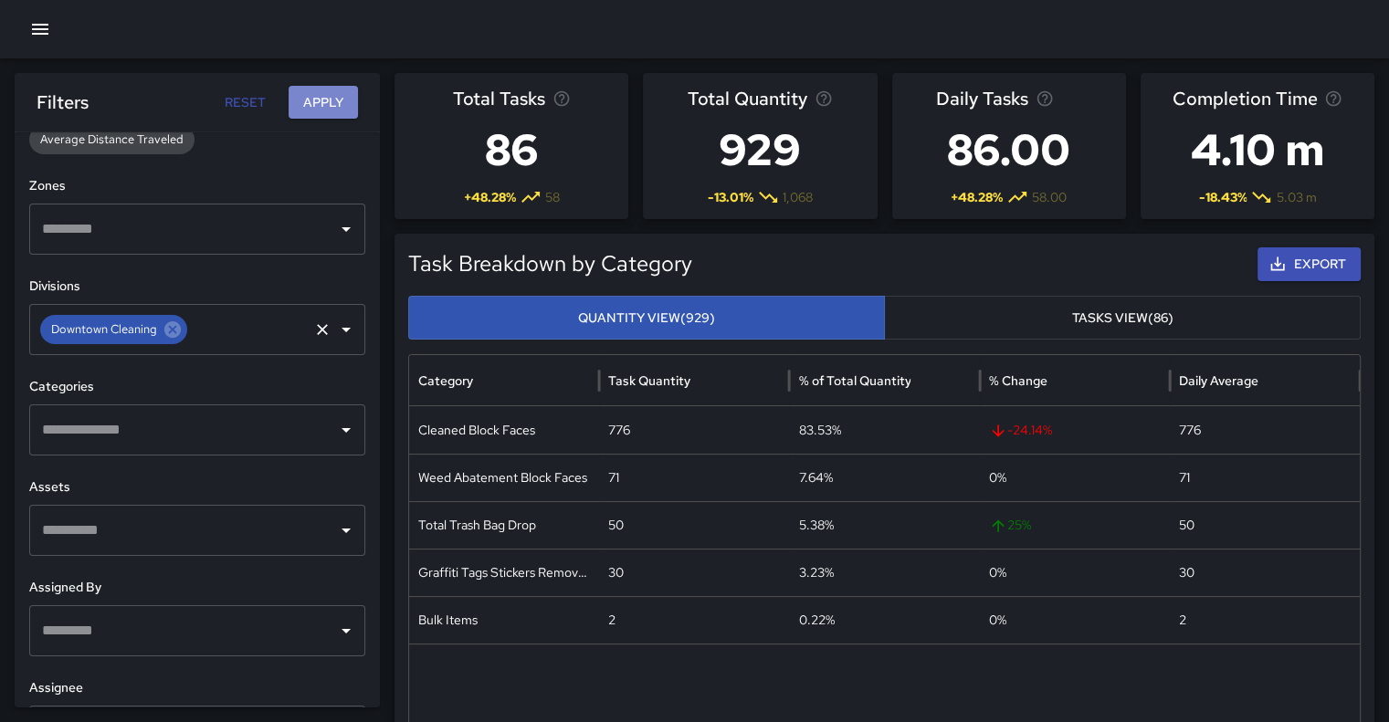
click at [318, 109] on button "Apply" at bounding box center [322, 103] width 69 height 34
click at [39, 18] on icon "button" at bounding box center [40, 29] width 22 height 22
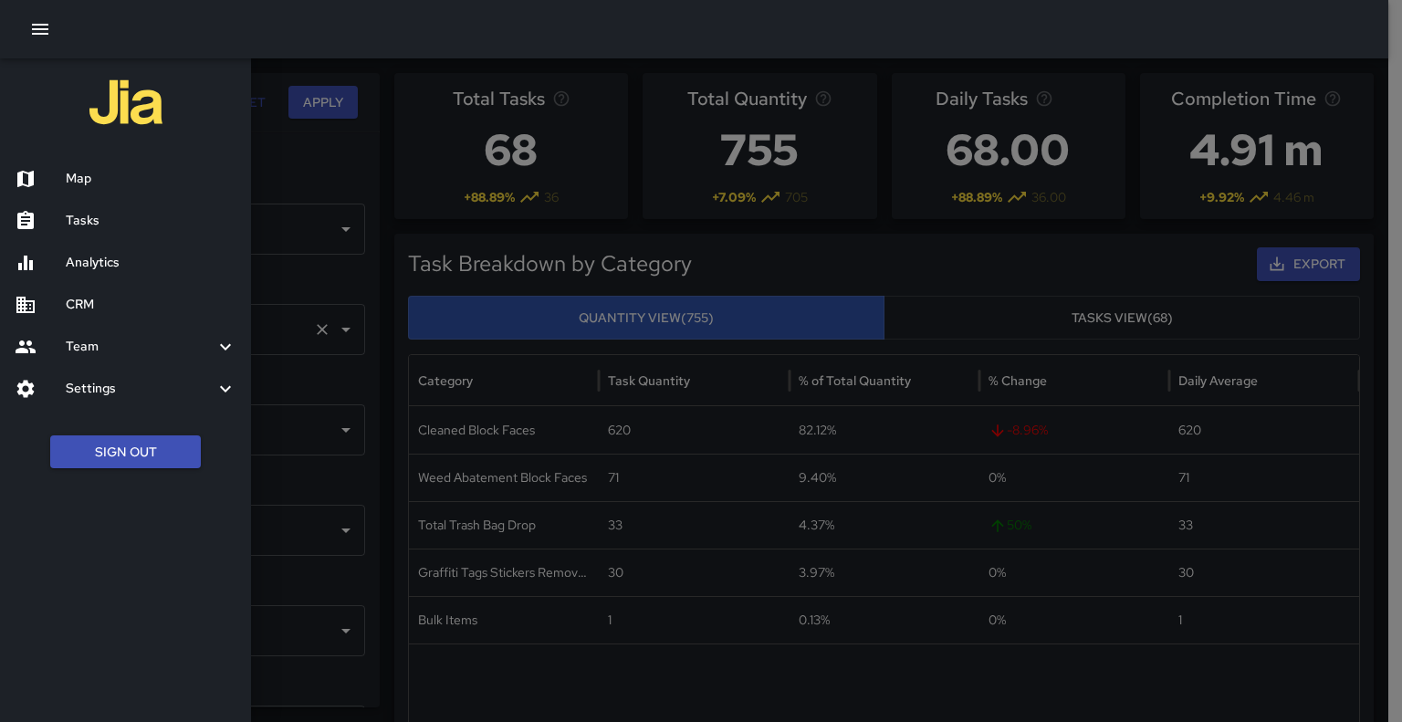
click at [113, 228] on h6 "Tasks" at bounding box center [151, 221] width 171 height 20
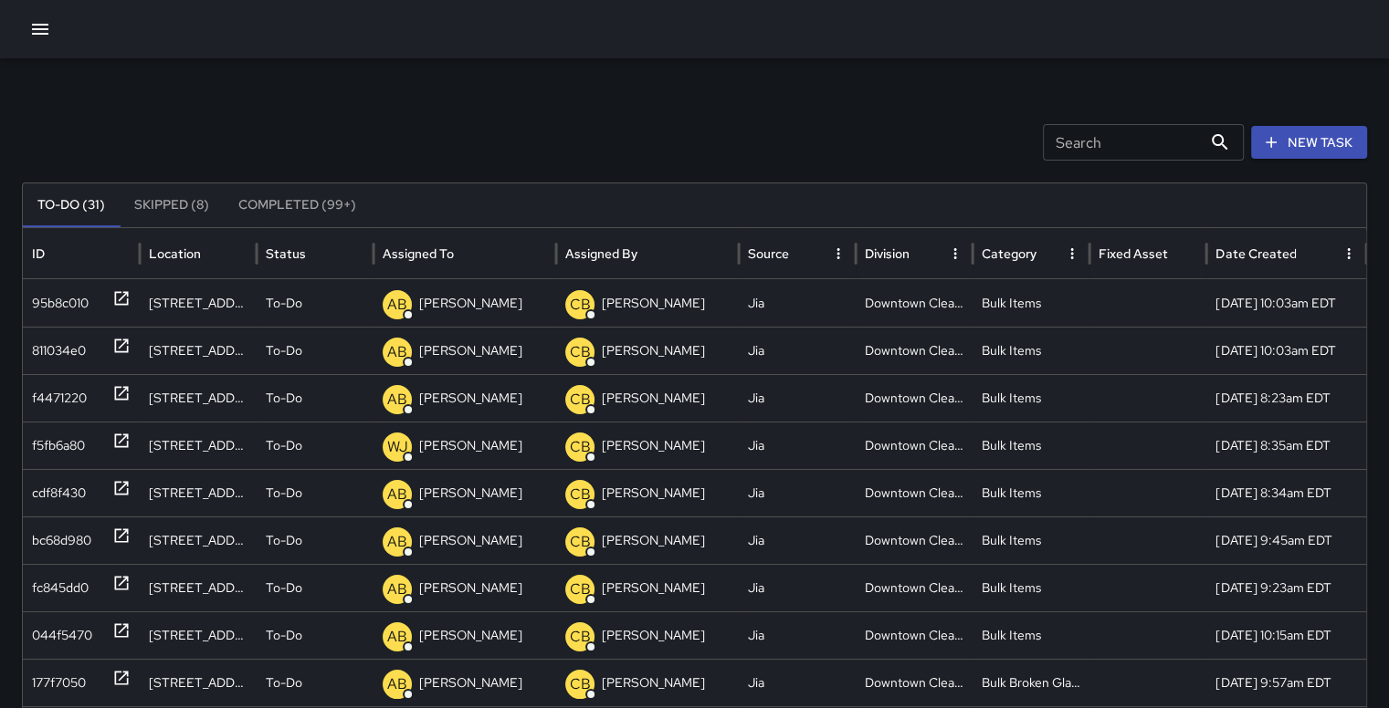
click at [301, 207] on button "Completed (99+)" at bounding box center [297, 206] width 147 height 44
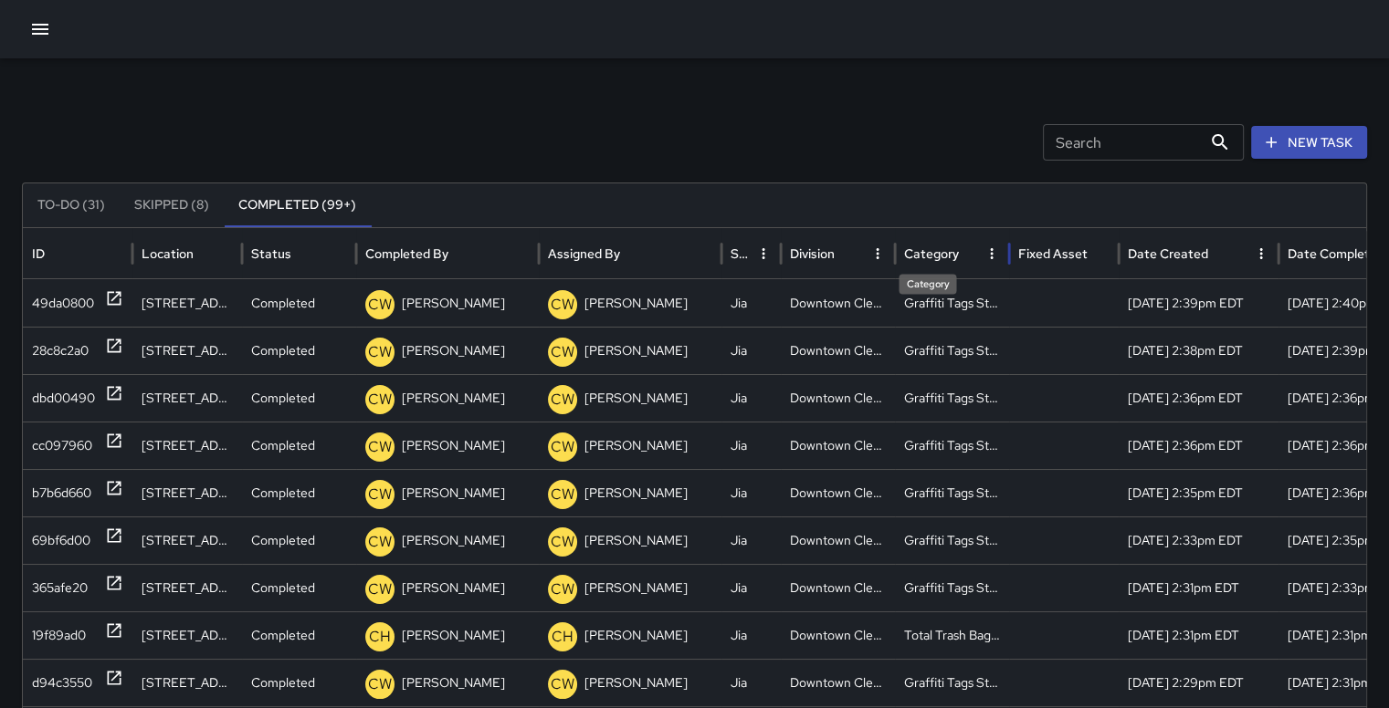
click at [939, 251] on div "Category" at bounding box center [931, 254] width 55 height 16
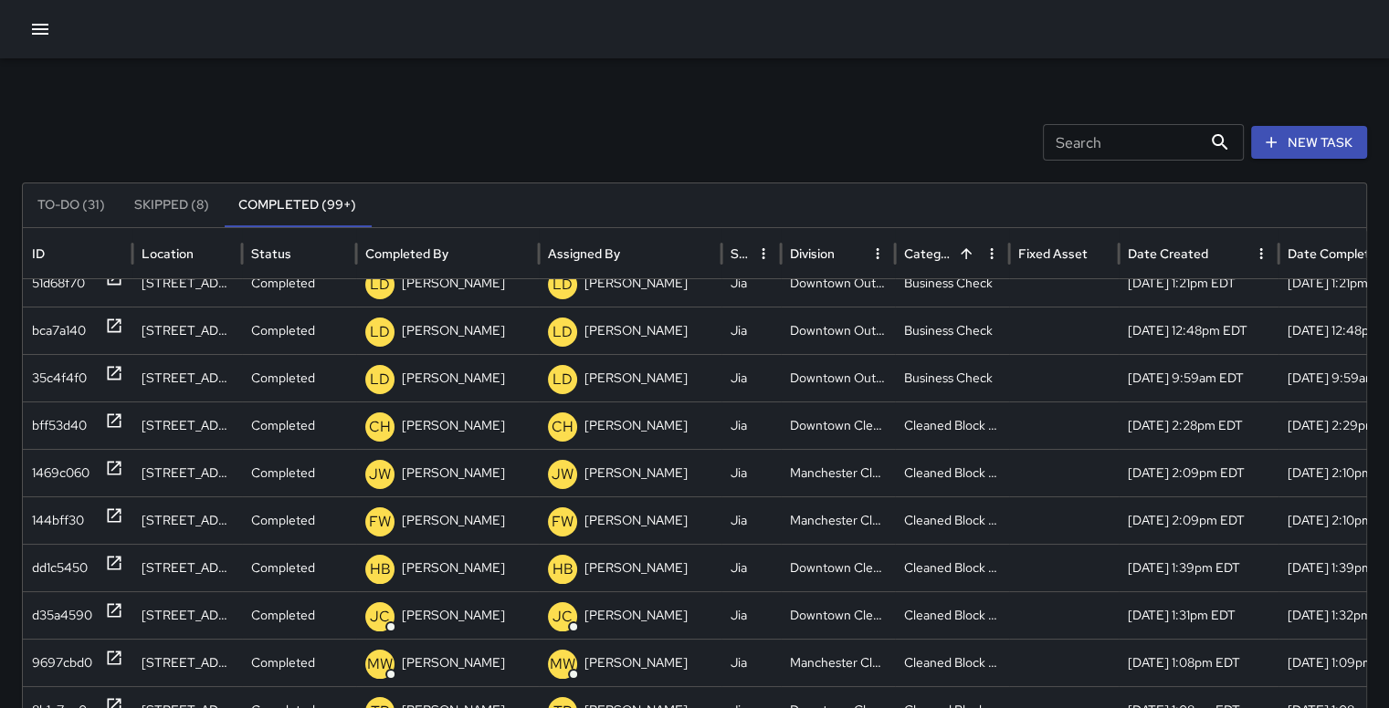
scroll to position [125, 0]
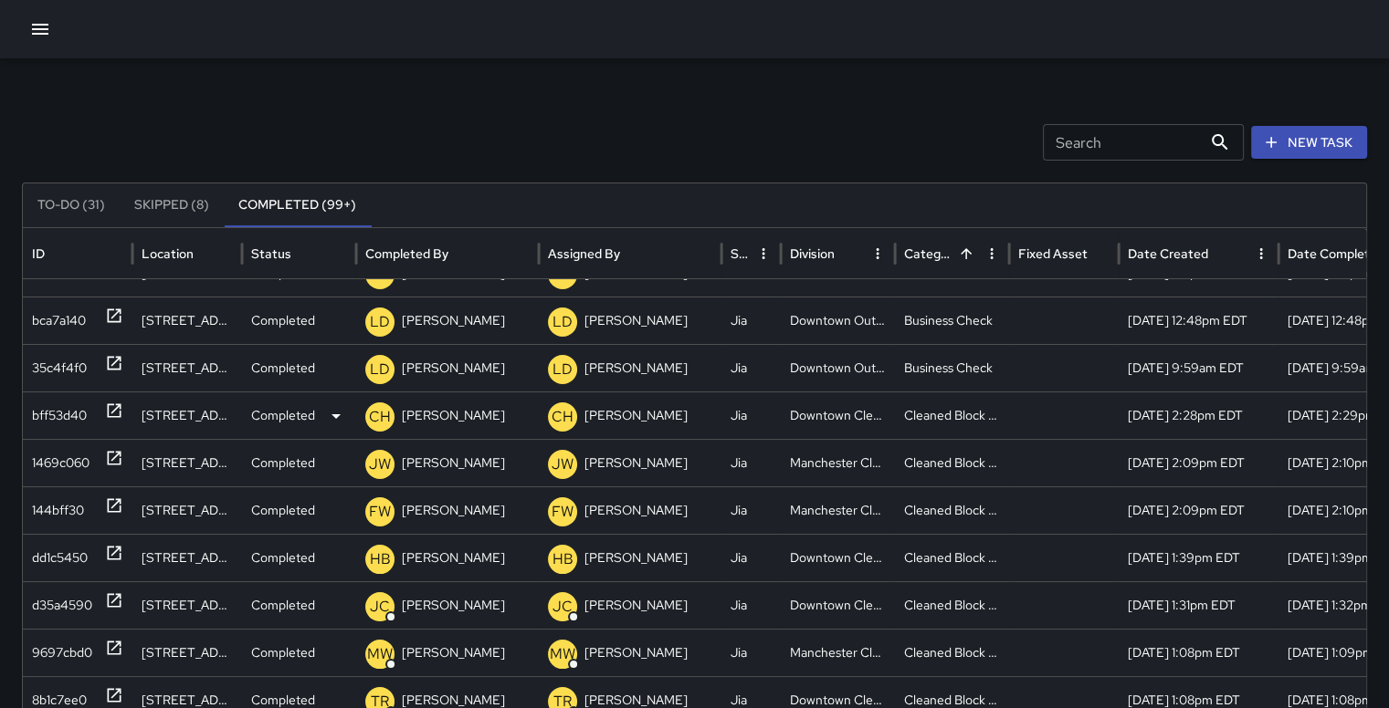
click at [40, 404] on div "bff53d40" at bounding box center [59, 416] width 55 height 47
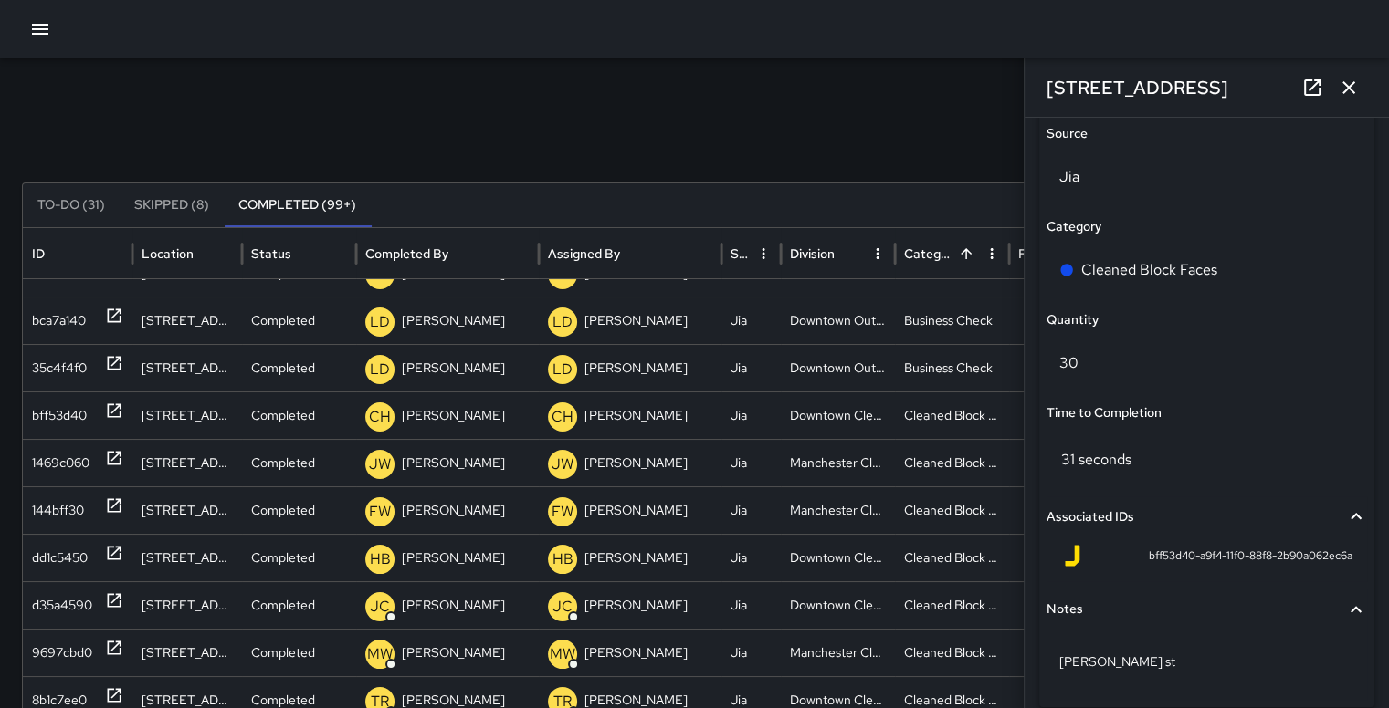
scroll to position [1249, 0]
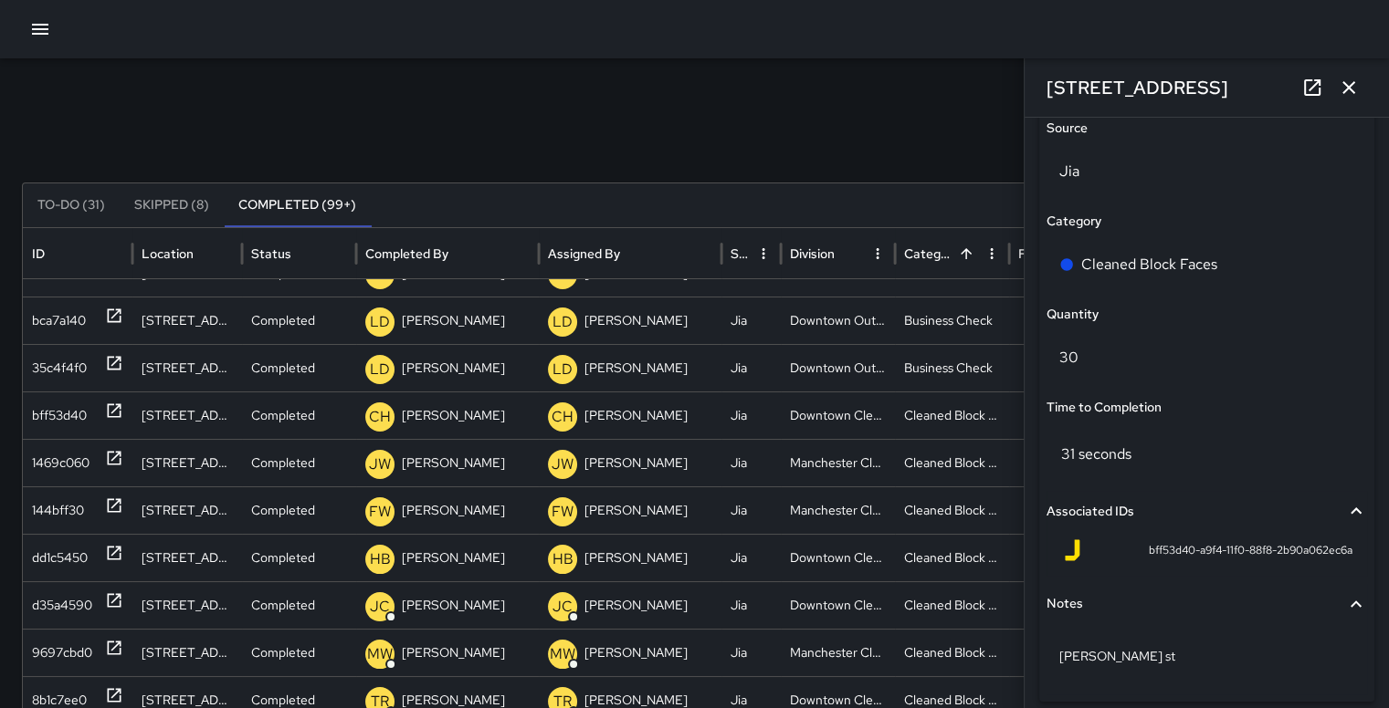
click at [1349, 84] on icon "button" at bounding box center [1348, 88] width 22 height 22
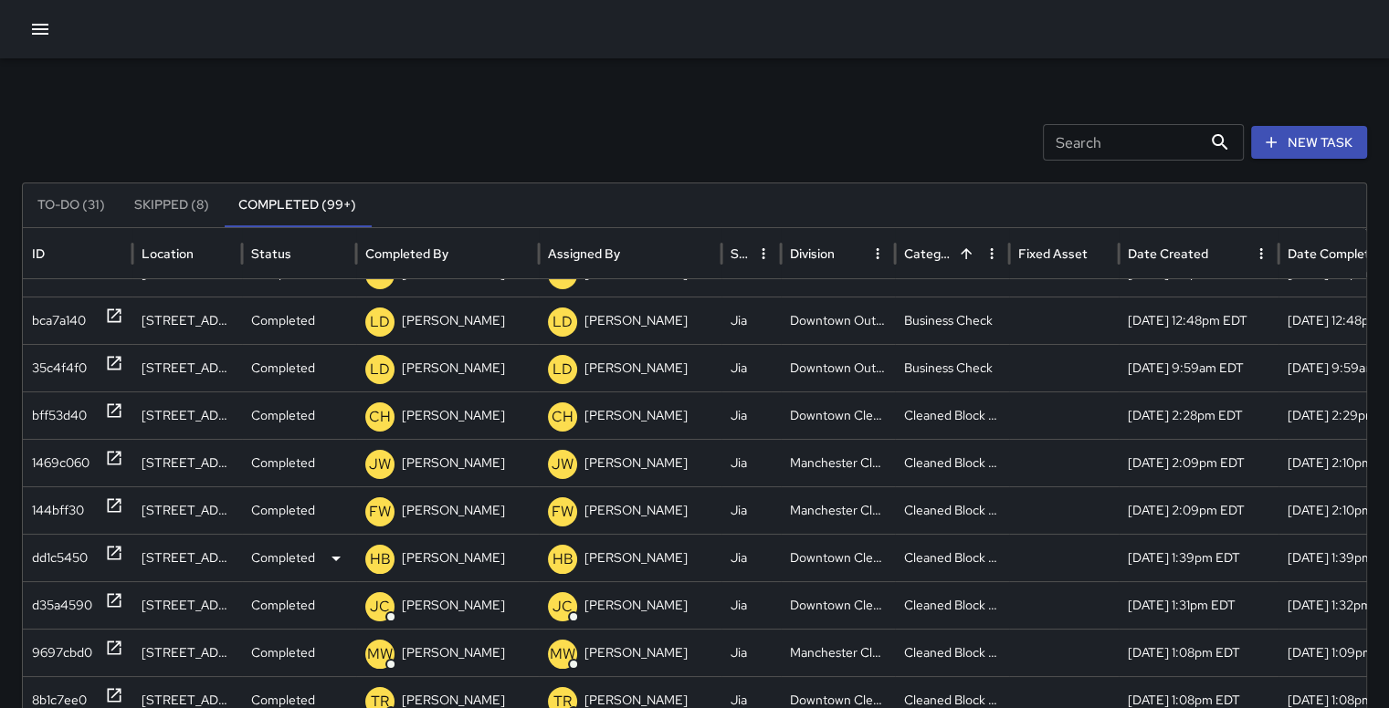
click at [55, 551] on div "dd1c5450" at bounding box center [60, 558] width 56 height 47
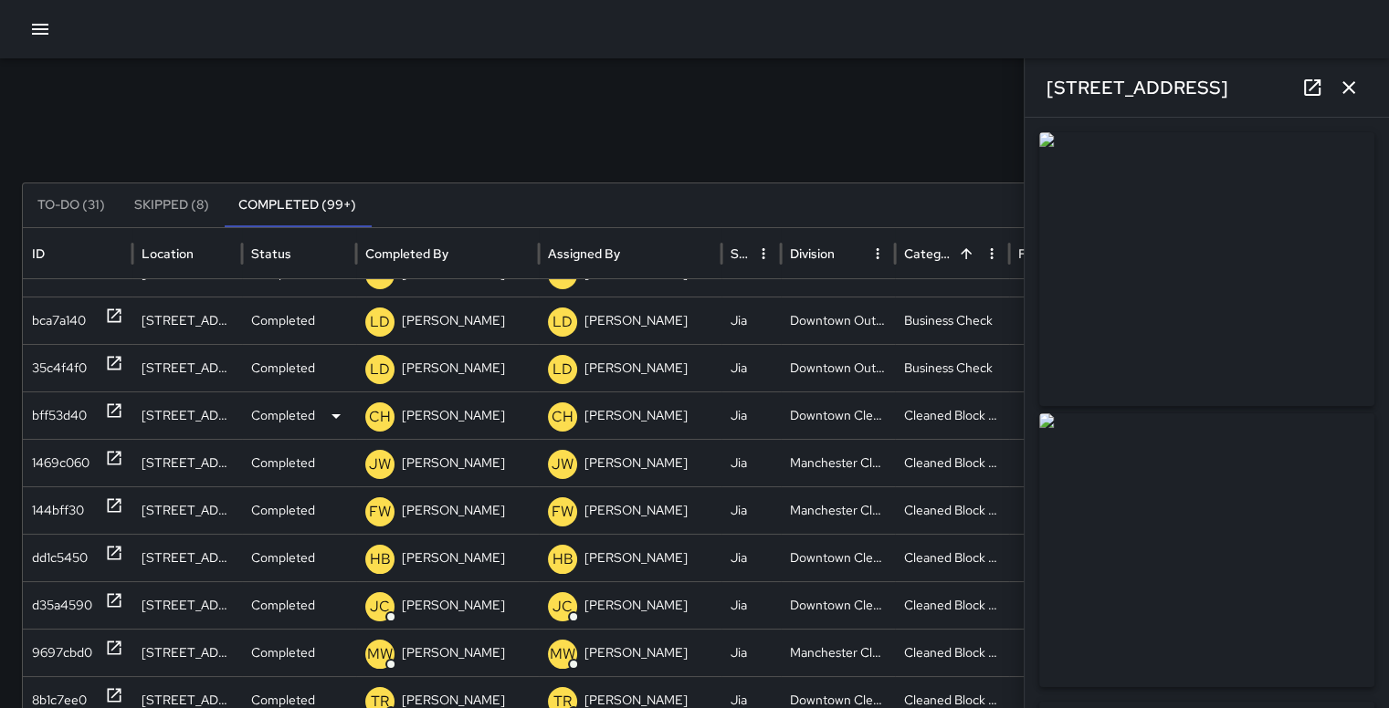
type input "**********"
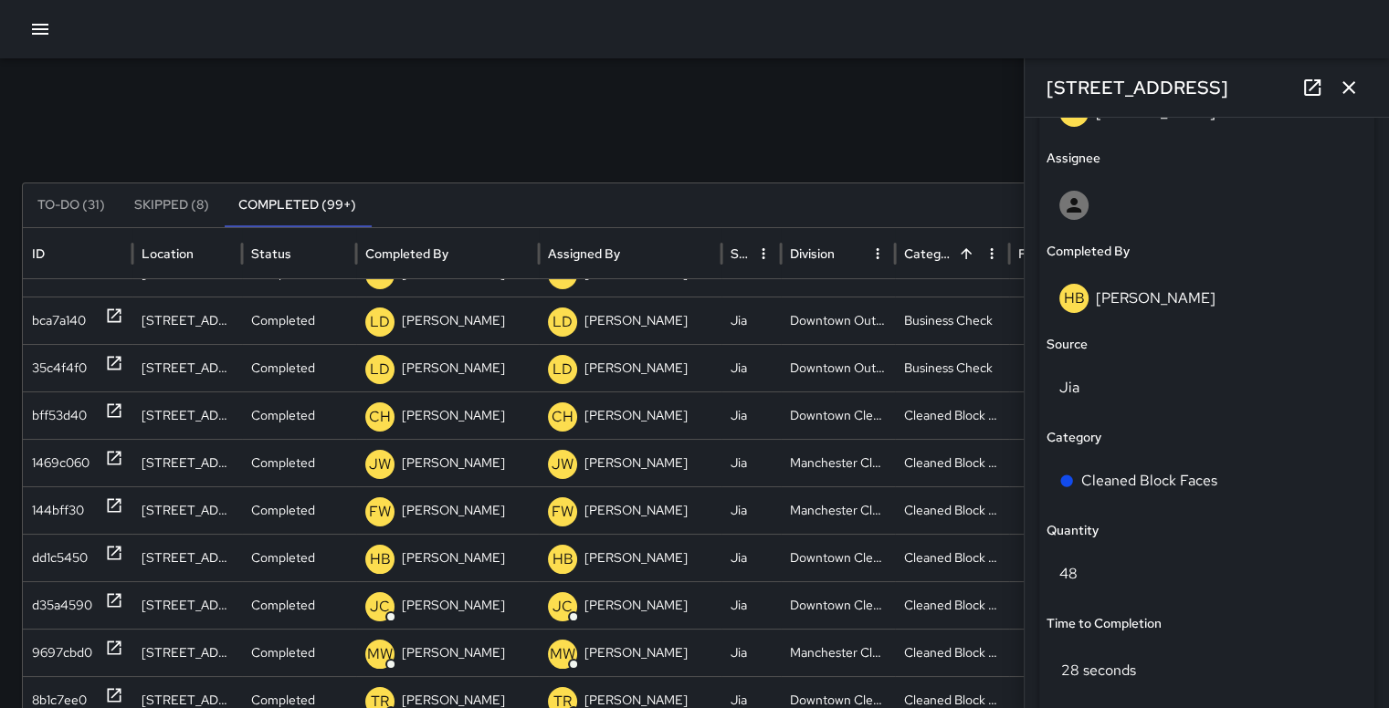
scroll to position [1034, 0]
click at [1351, 90] on icon "button" at bounding box center [1348, 87] width 13 height 13
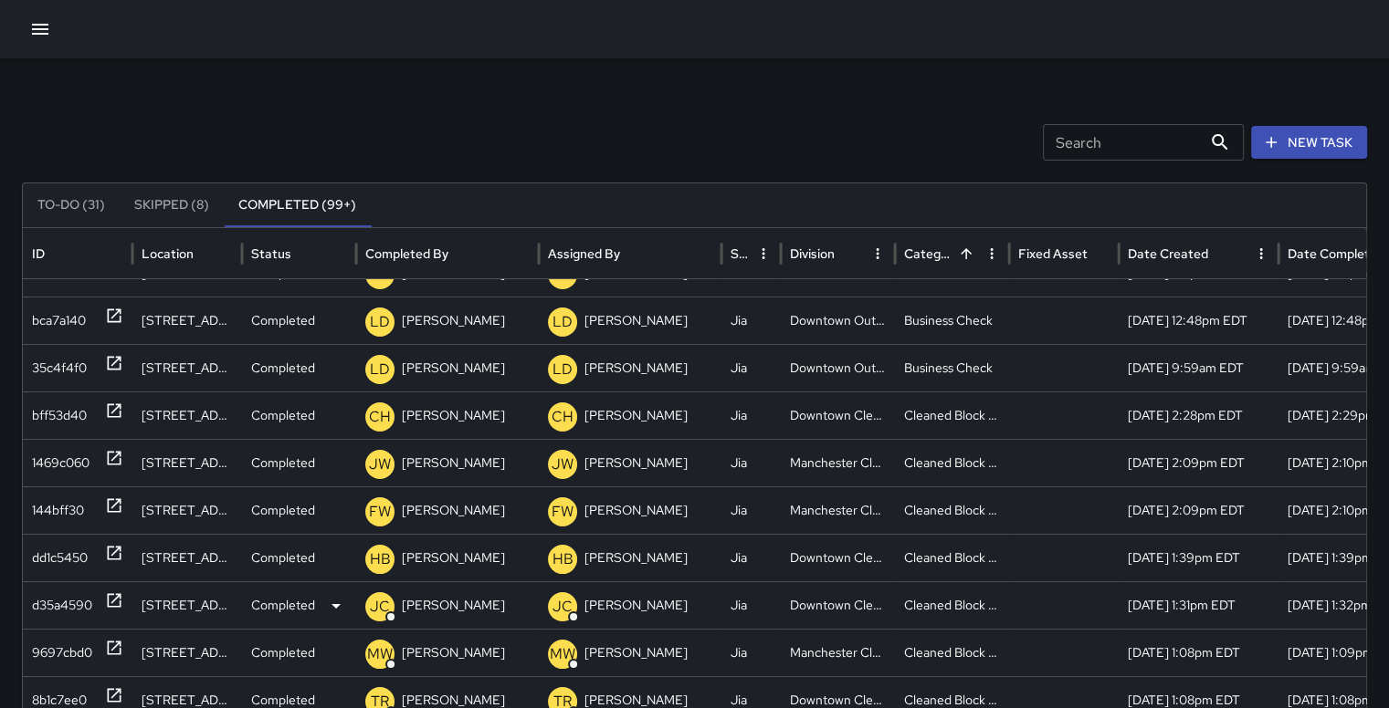
click at [69, 598] on div "d35a4590" at bounding box center [62, 605] width 60 height 47
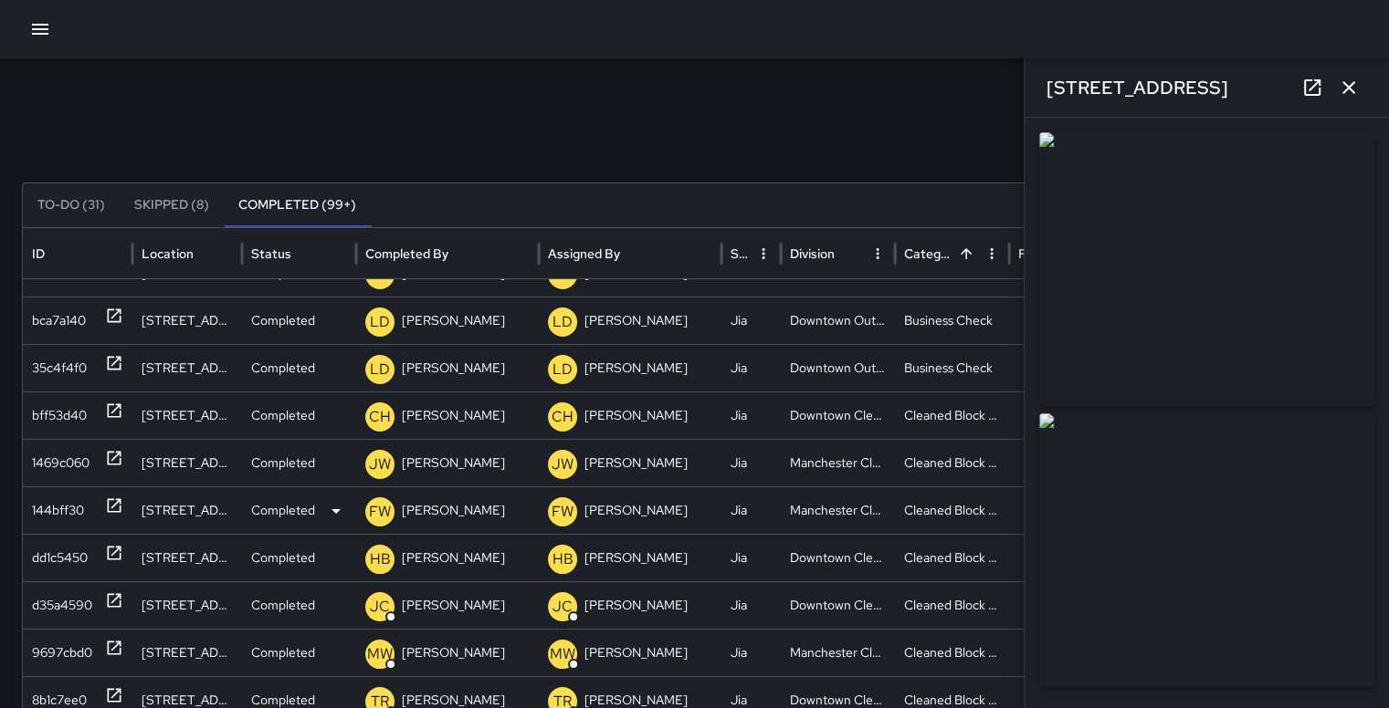
type input "**********"
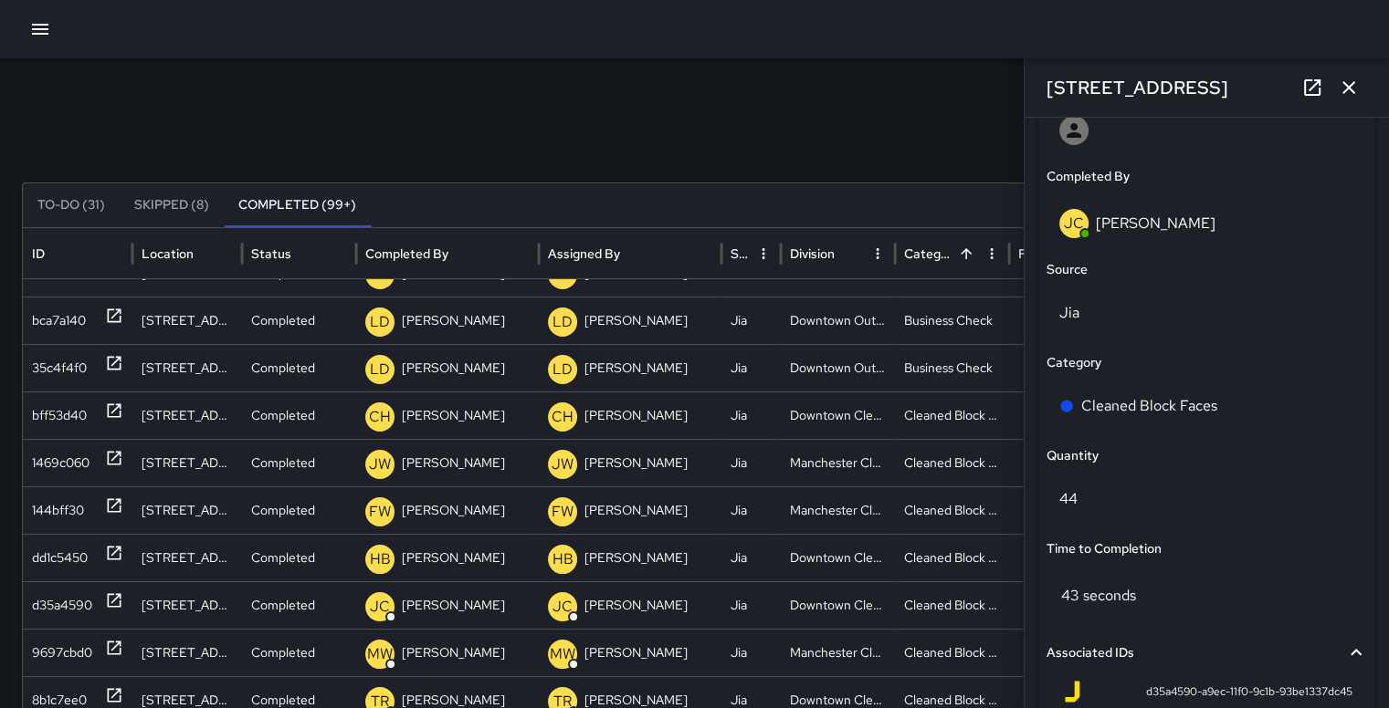
scroll to position [1117, 0]
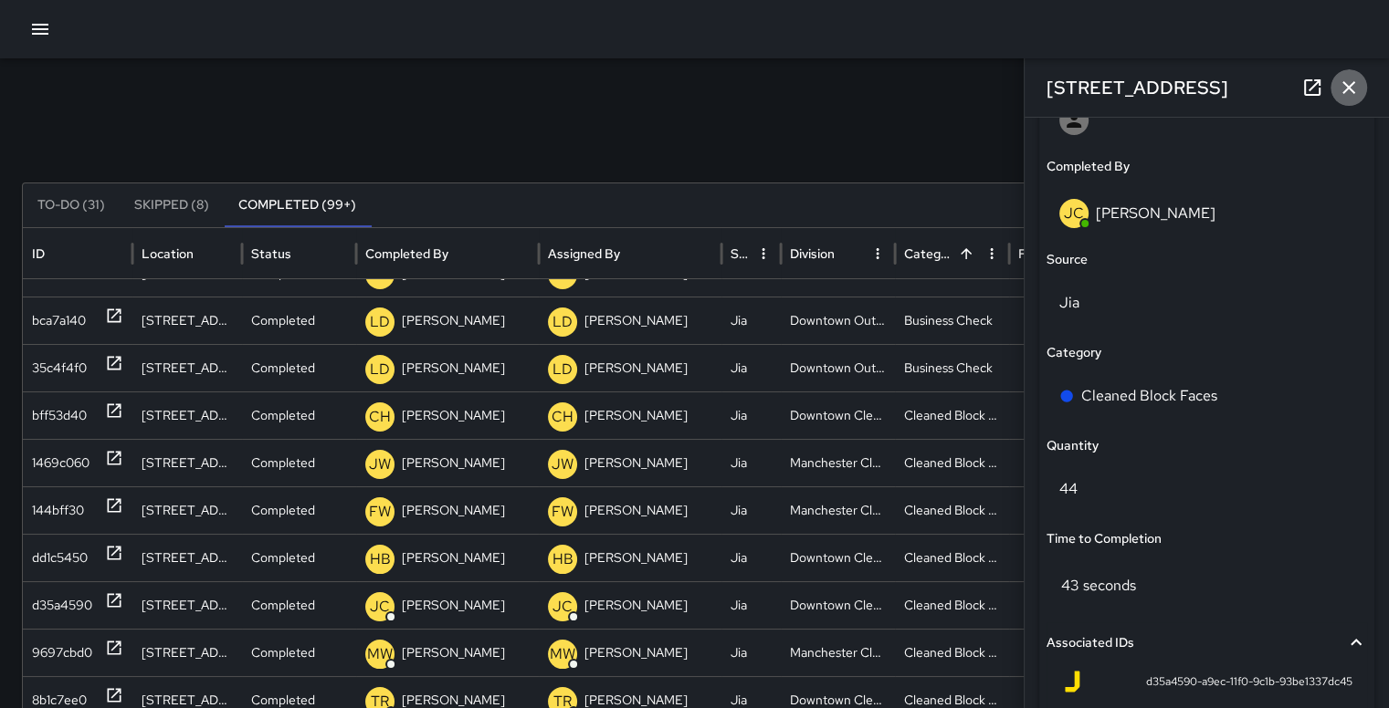
click at [1351, 85] on icon "button" at bounding box center [1348, 87] width 13 height 13
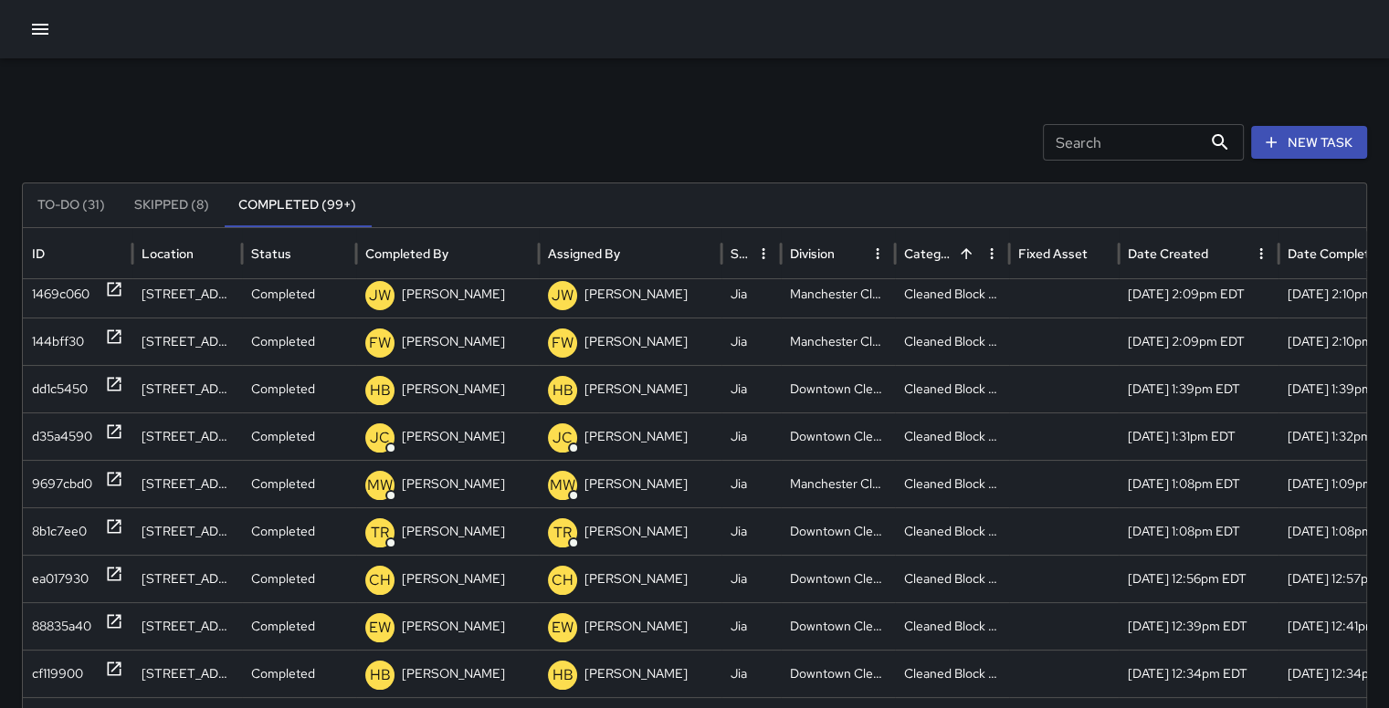
scroll to position [320, 0]
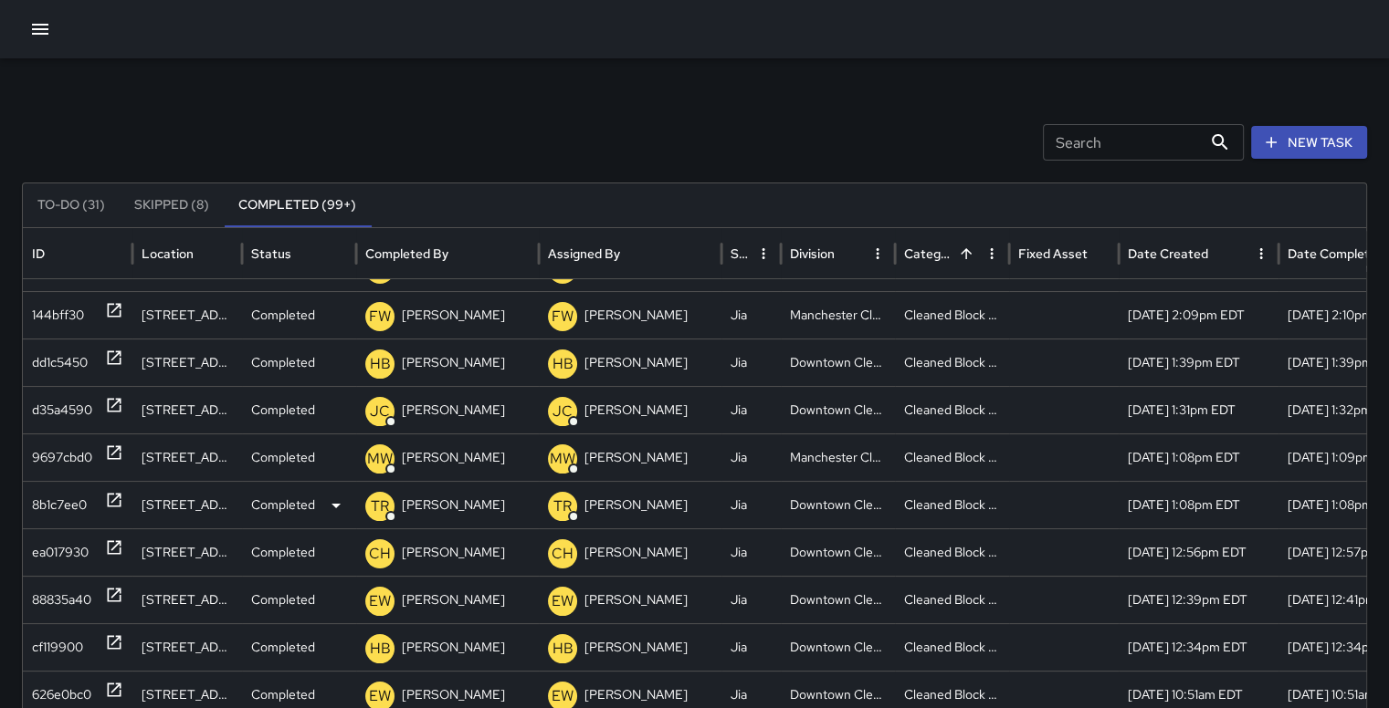
click at [80, 497] on div "8b1c7ee0" at bounding box center [59, 505] width 55 height 47
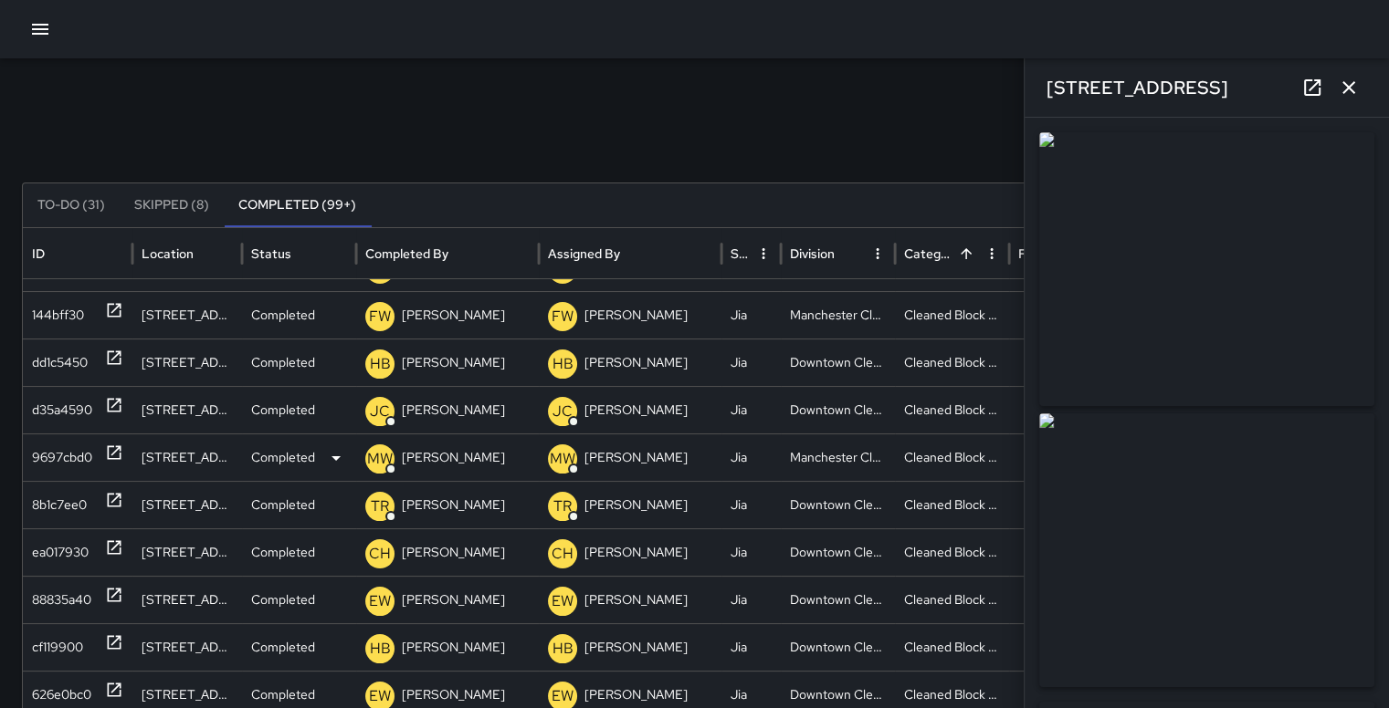
type input "**********"
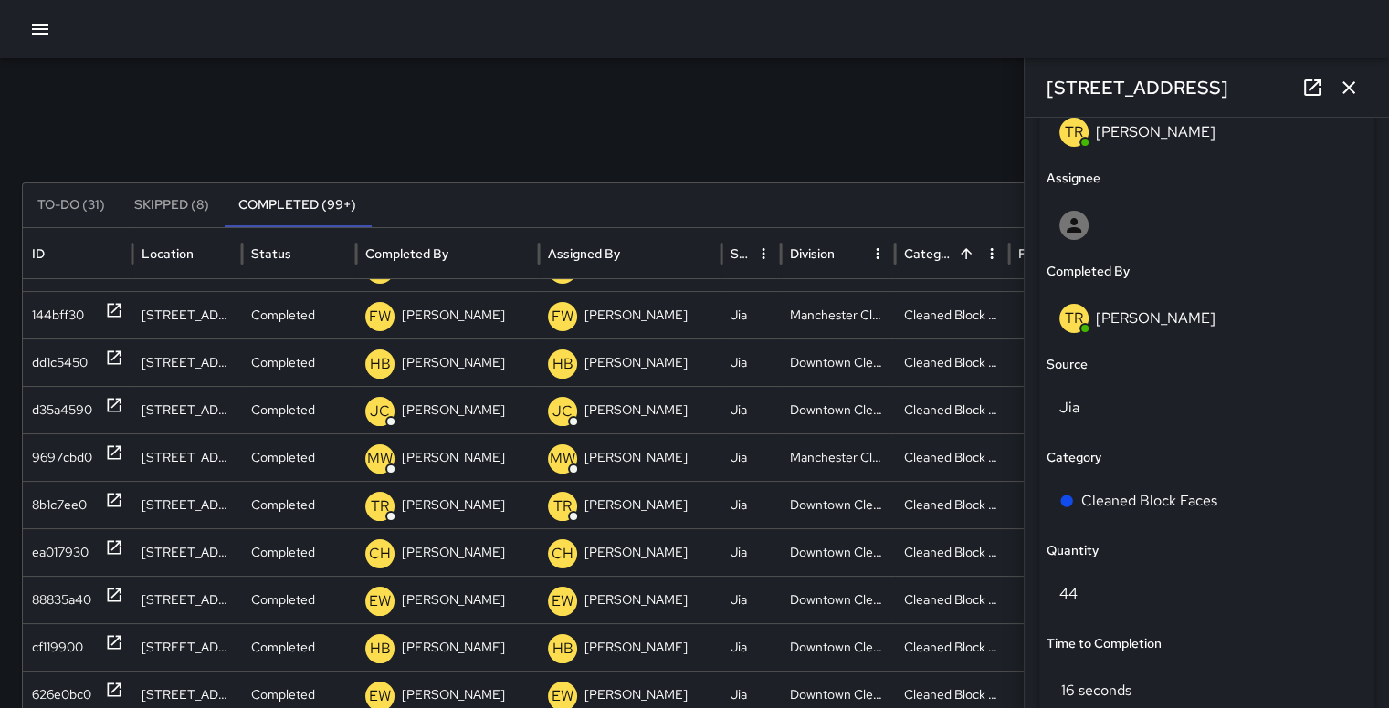
scroll to position [1025, 0]
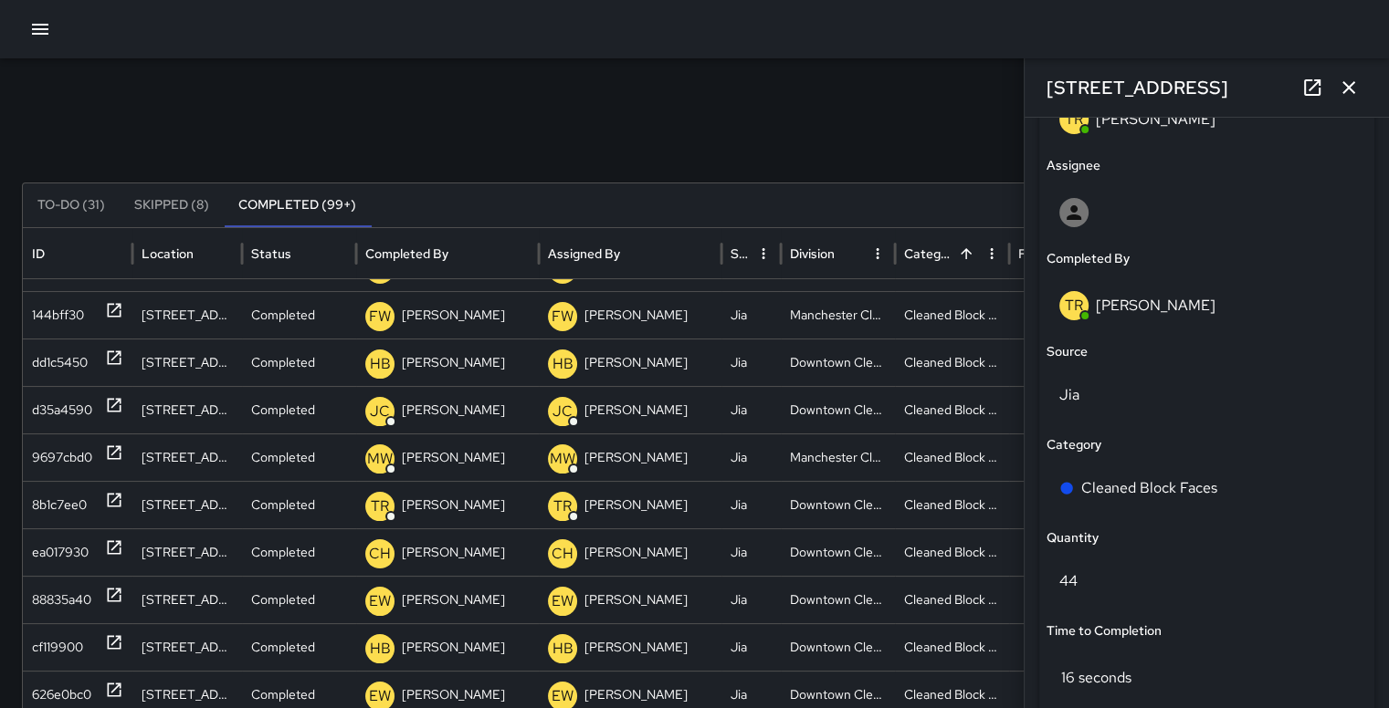
click at [1347, 81] on icon "button" at bounding box center [1348, 88] width 22 height 22
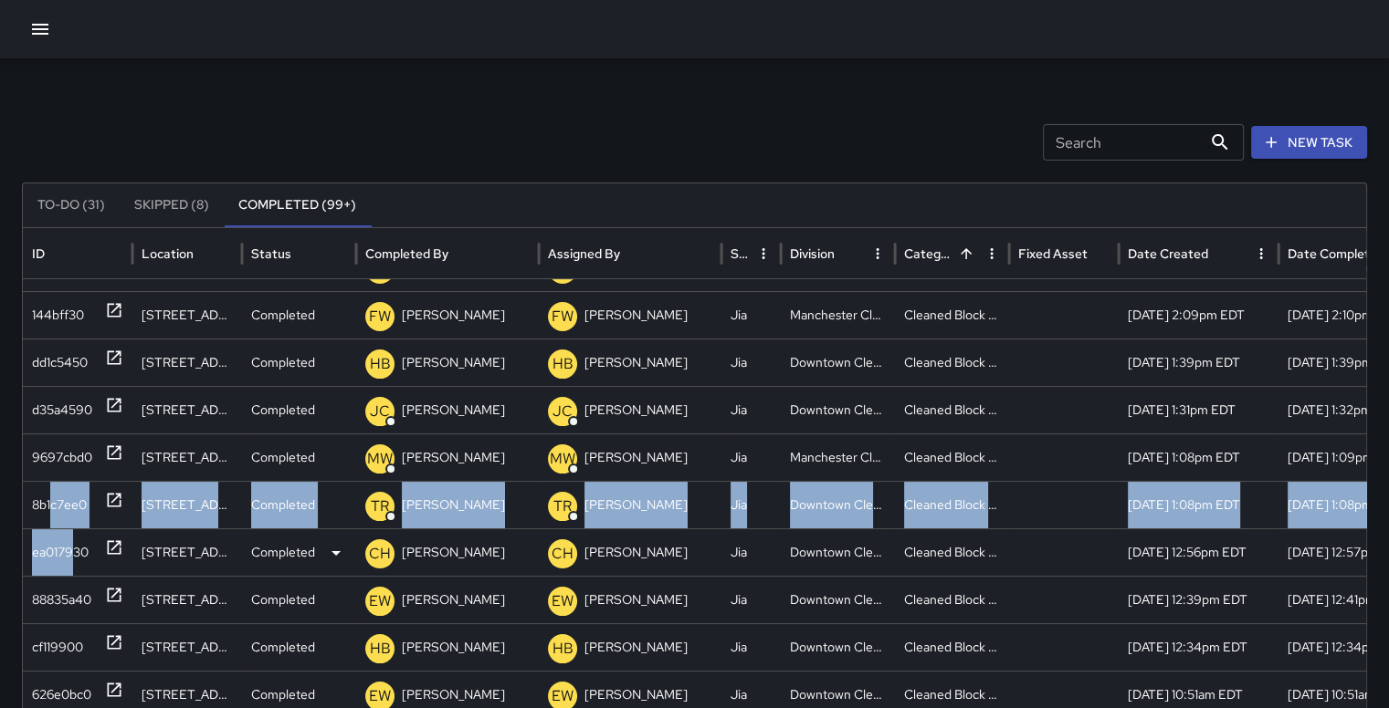
drag, startPoint x: 51, startPoint y: 509, endPoint x: 78, endPoint y: 546, distance: 45.8
click at [78, 546] on div "bca7a140 6 West Marshall Street Completed LD Leon Dangerfield LD Leon Dangerfie…" at bounding box center [737, 623] width 1429 height 1044
click at [78, 546] on div "ea017930" at bounding box center [60, 553] width 57 height 47
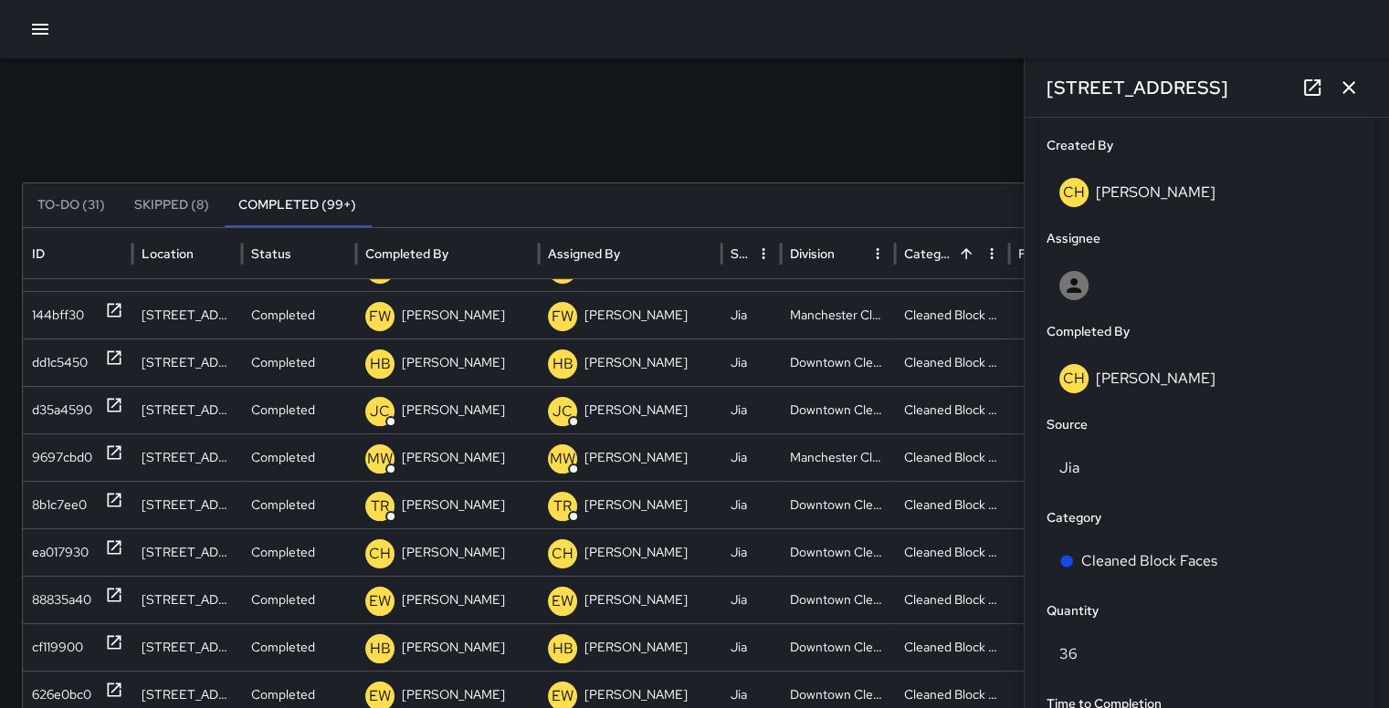
scroll to position [1088, 0]
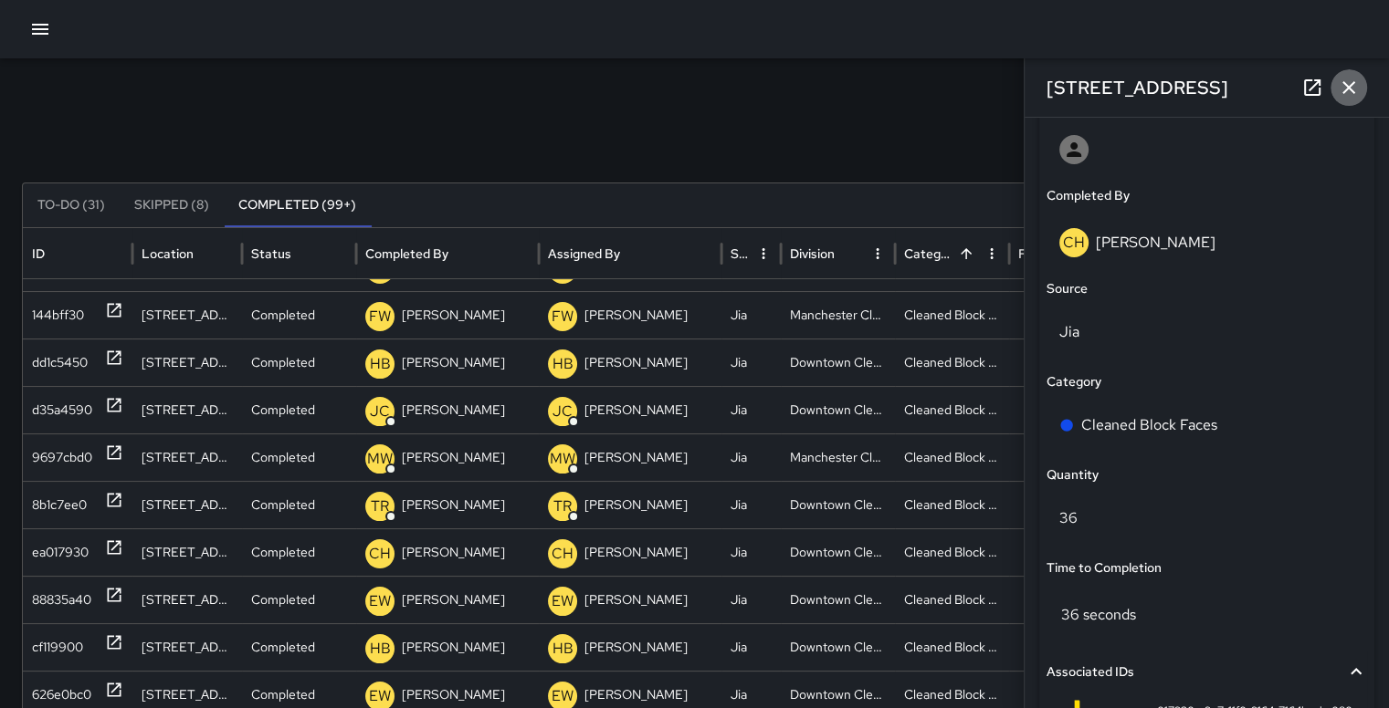
click at [1348, 82] on icon "button" at bounding box center [1348, 88] width 22 height 22
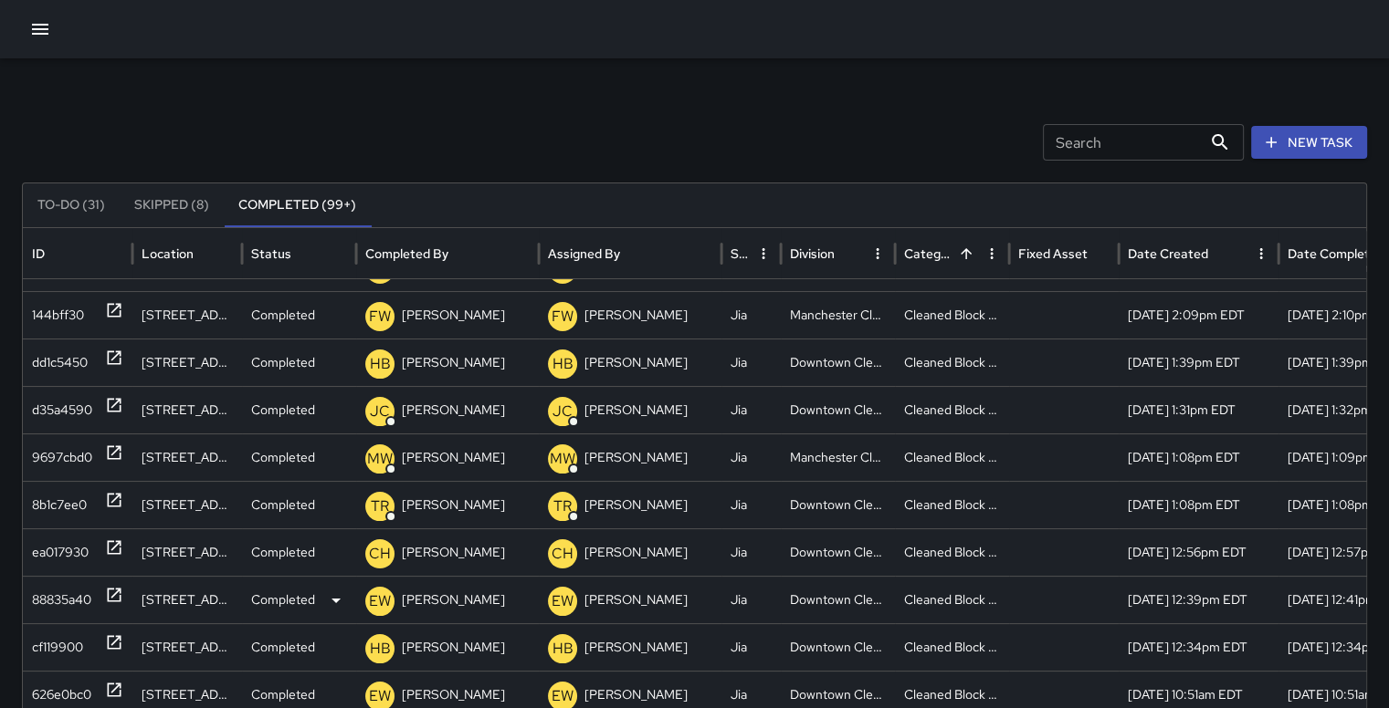
click at [55, 599] on div "88835a40" at bounding box center [61, 600] width 59 height 47
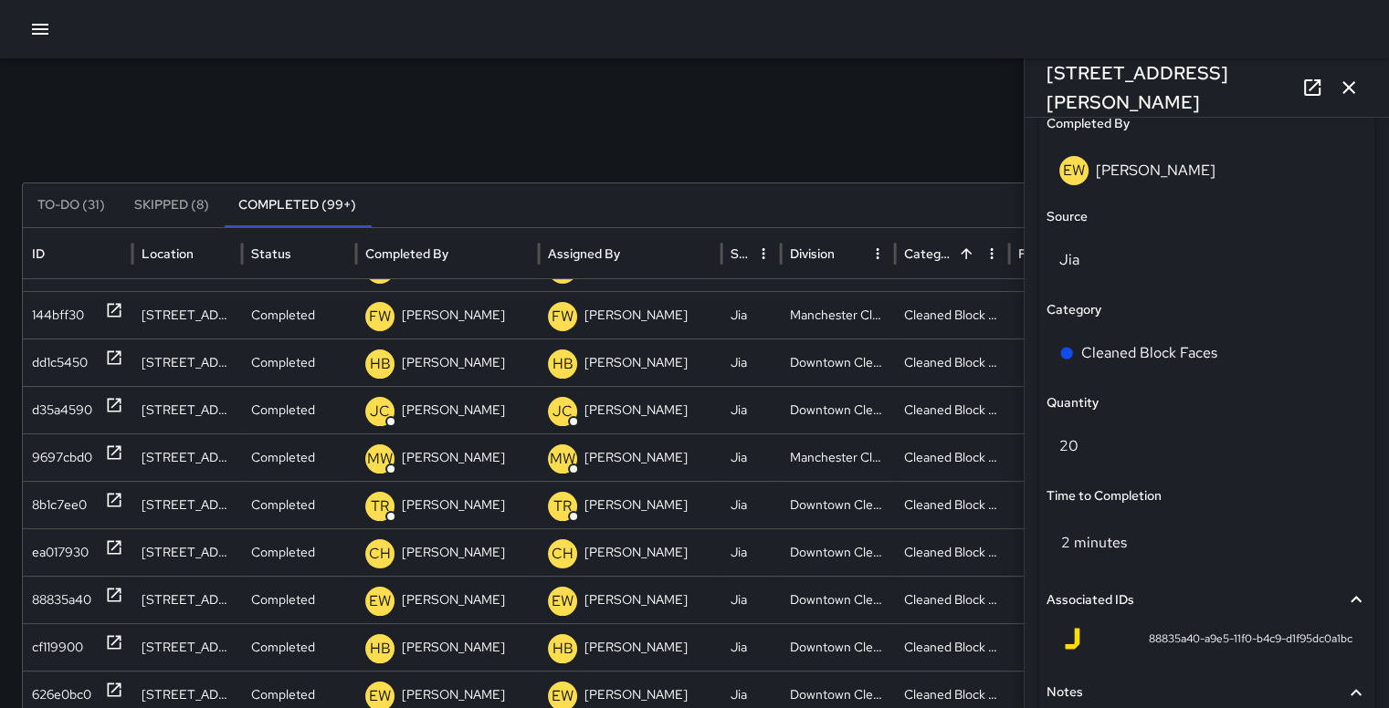
scroll to position [1163, 0]
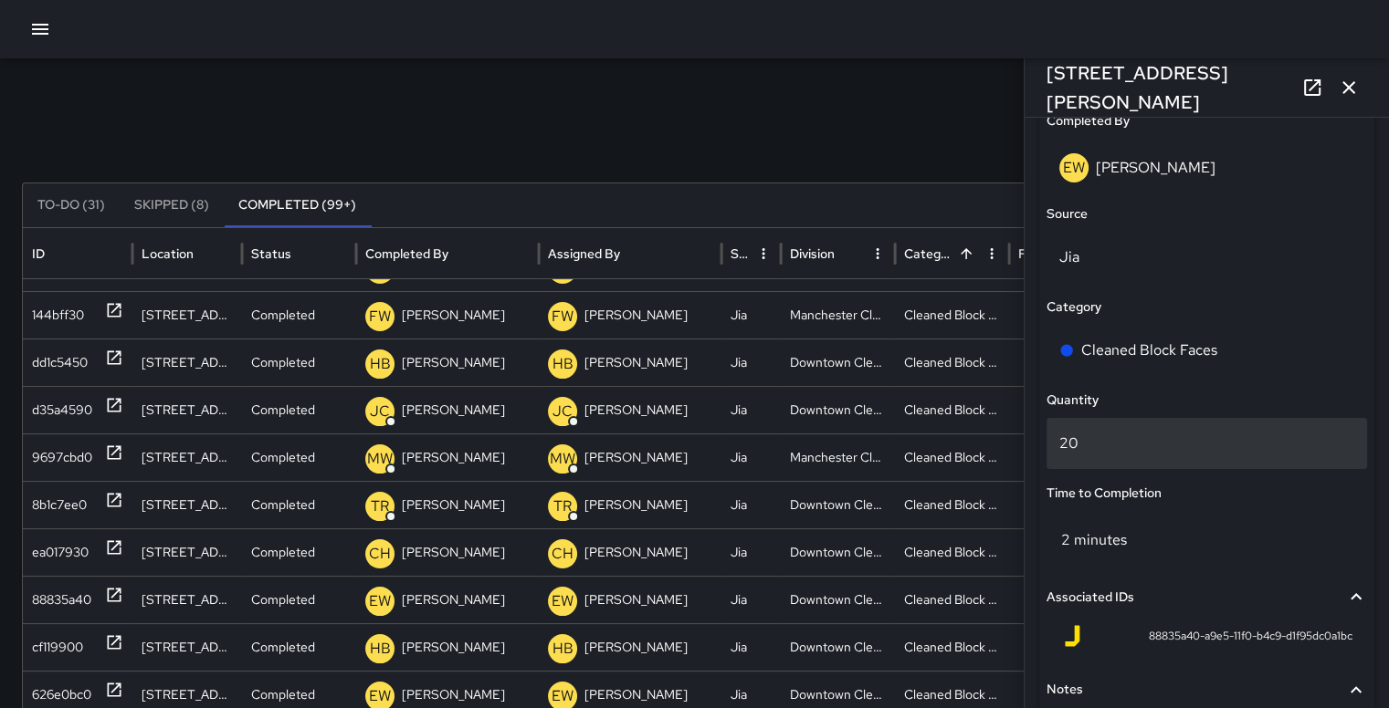
click at [1147, 453] on p "20" at bounding box center [1206, 444] width 295 height 22
type input "*"
type input "**"
click at [1344, 87] on icon "button" at bounding box center [1348, 88] width 22 height 22
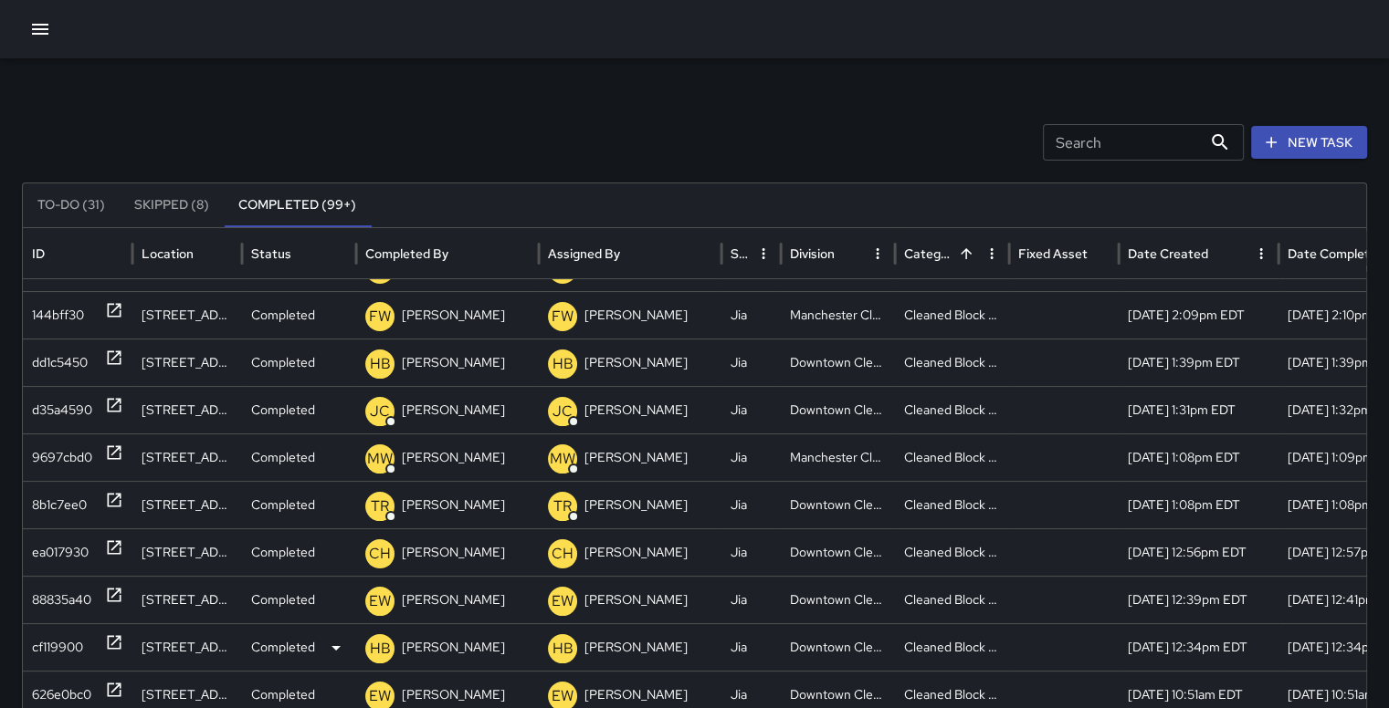
click at [70, 649] on div "cf119900" at bounding box center [57, 647] width 51 height 47
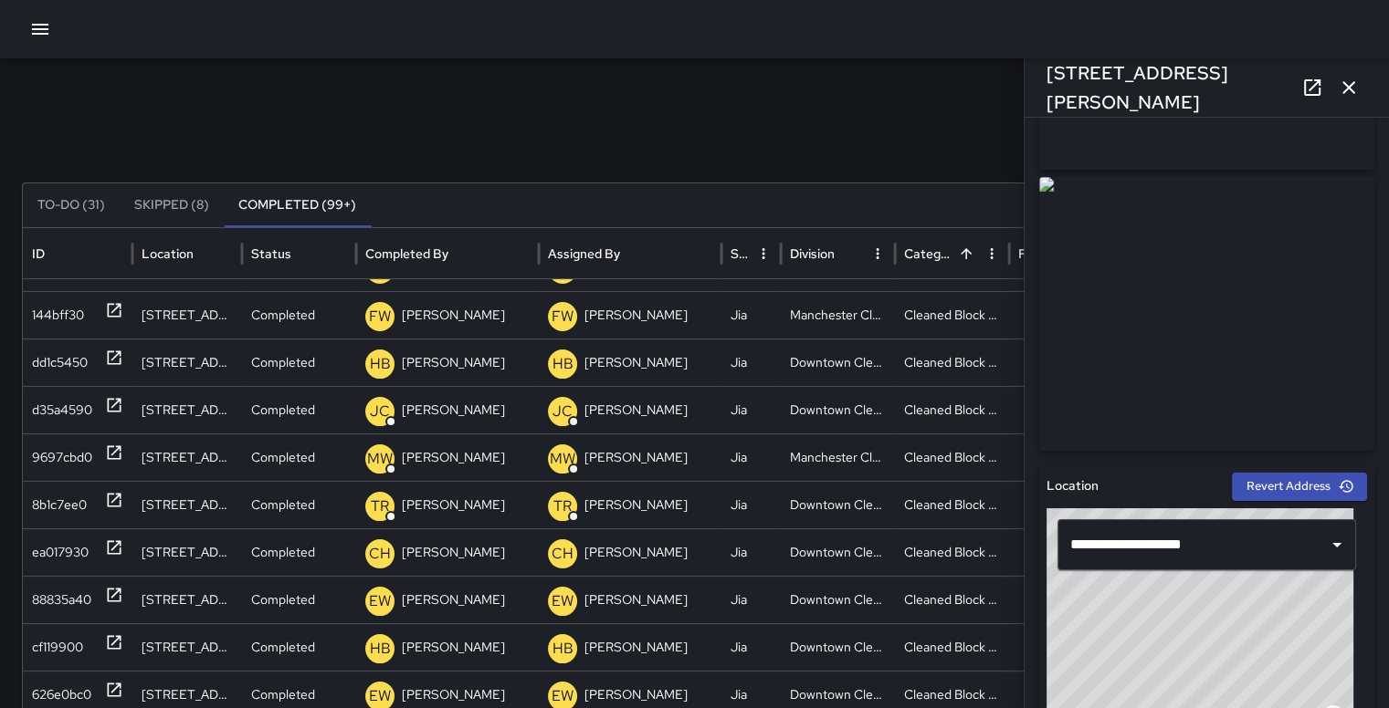
scroll to position [186, 0]
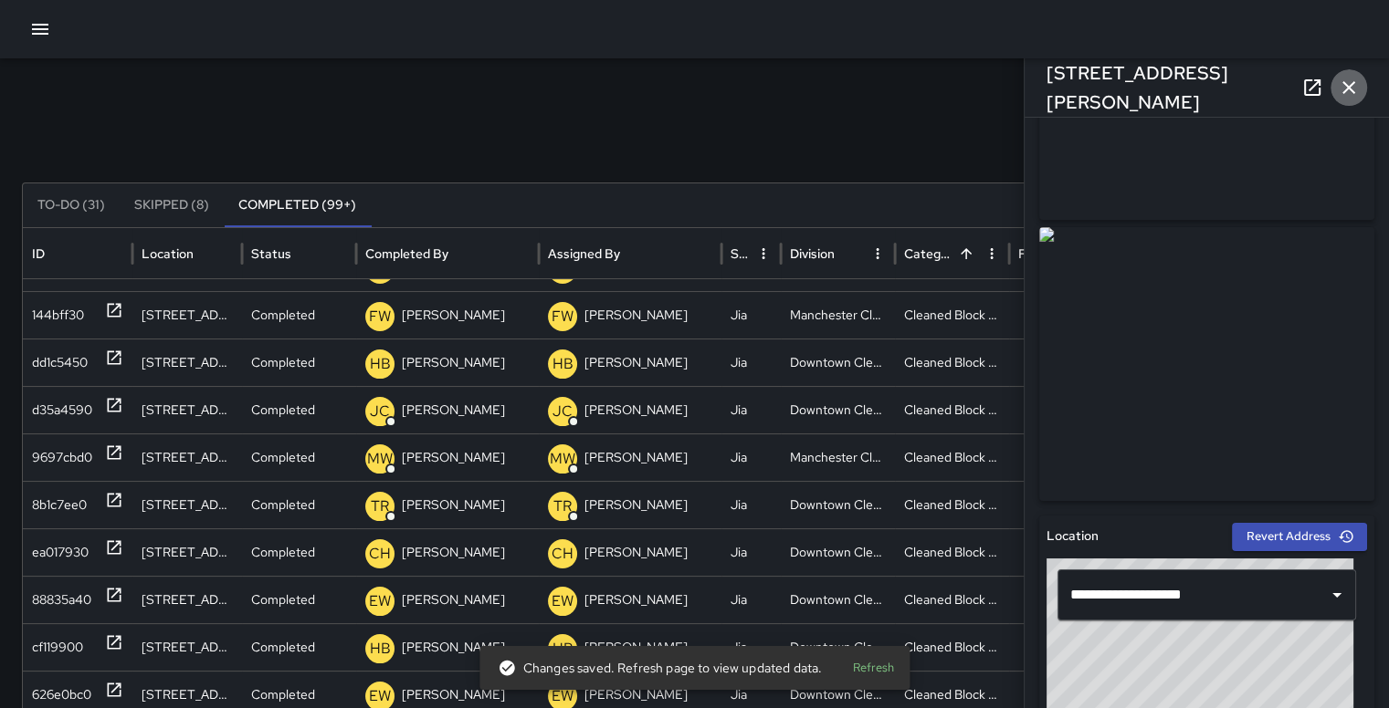
click at [1355, 86] on icon "button" at bounding box center [1348, 88] width 22 height 22
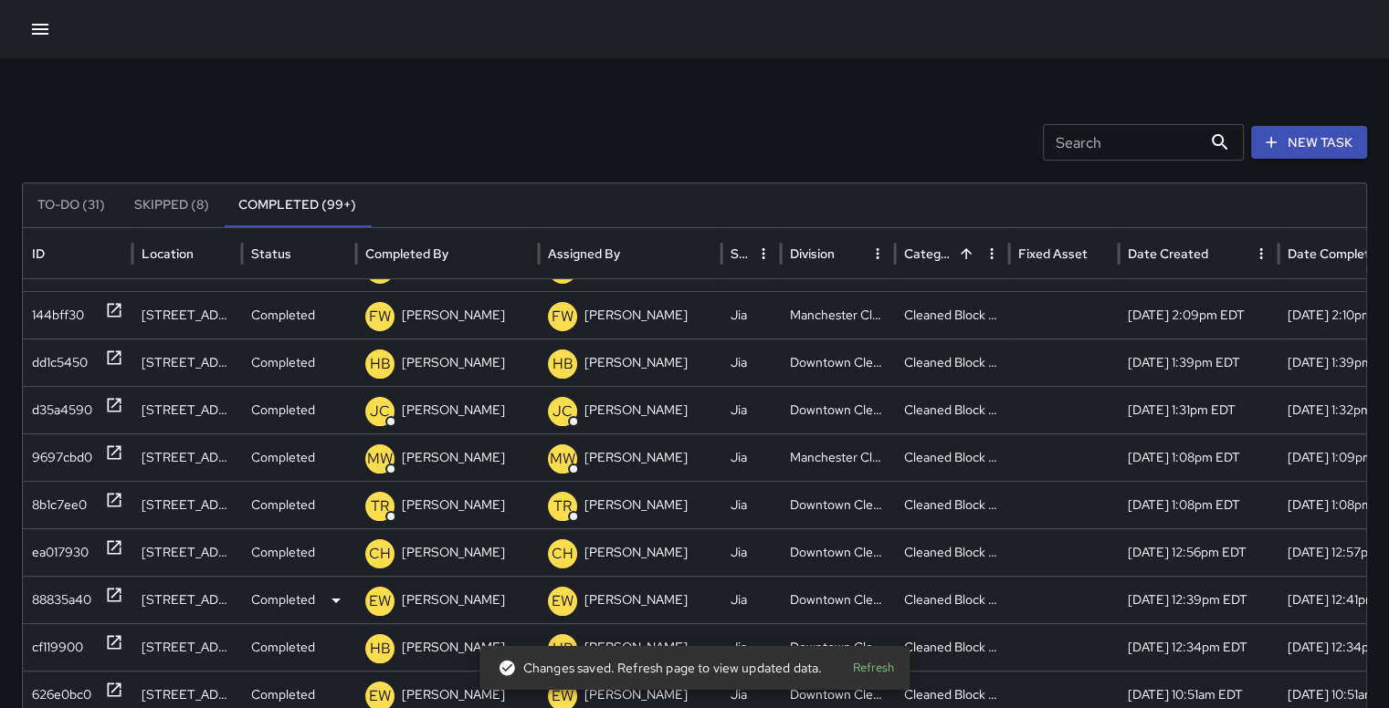
click at [51, 590] on div "88835a40" at bounding box center [61, 600] width 59 height 47
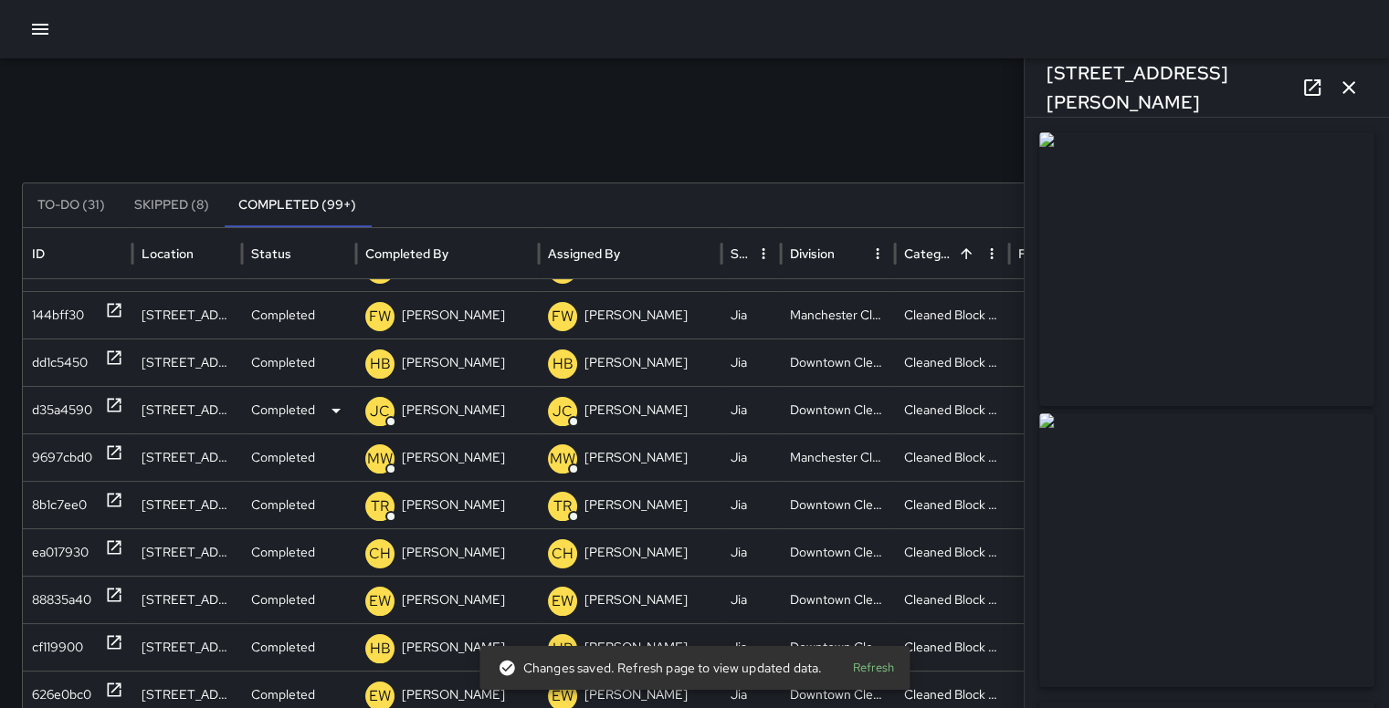
type input "**********"
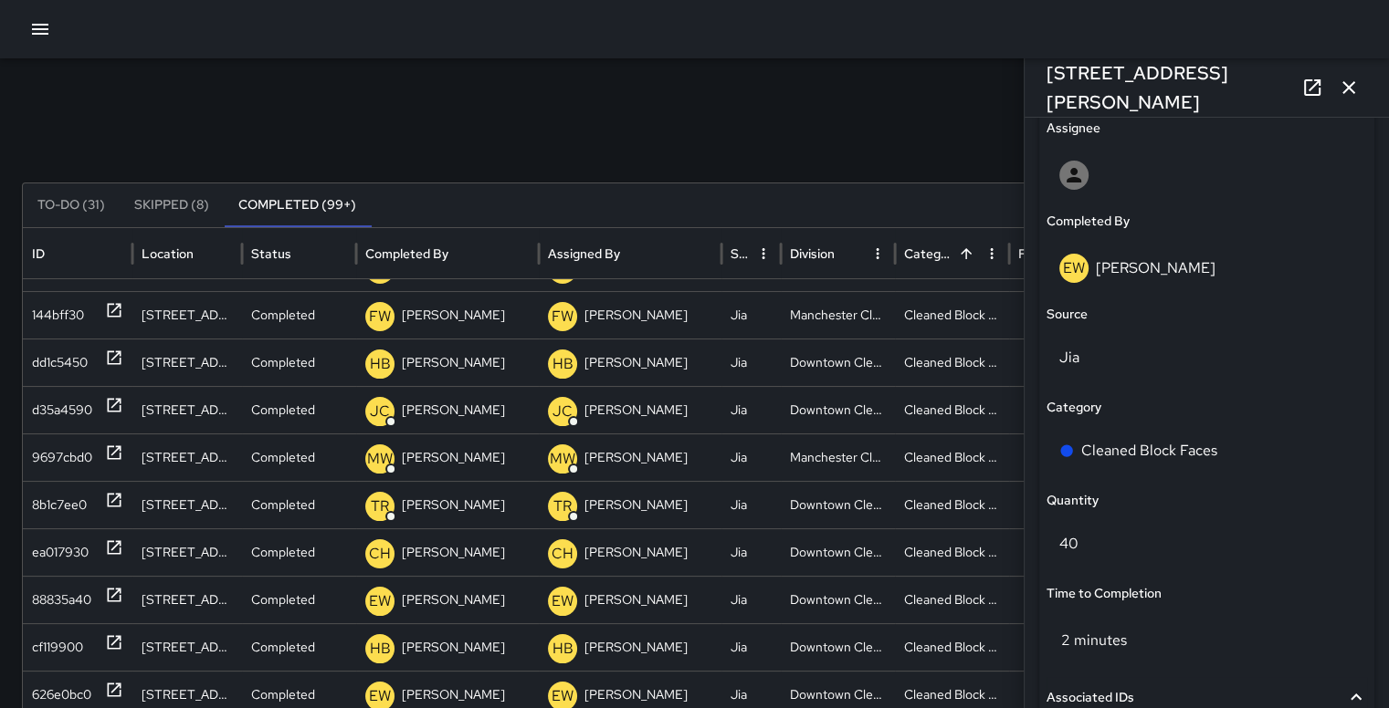
scroll to position [1065, 0]
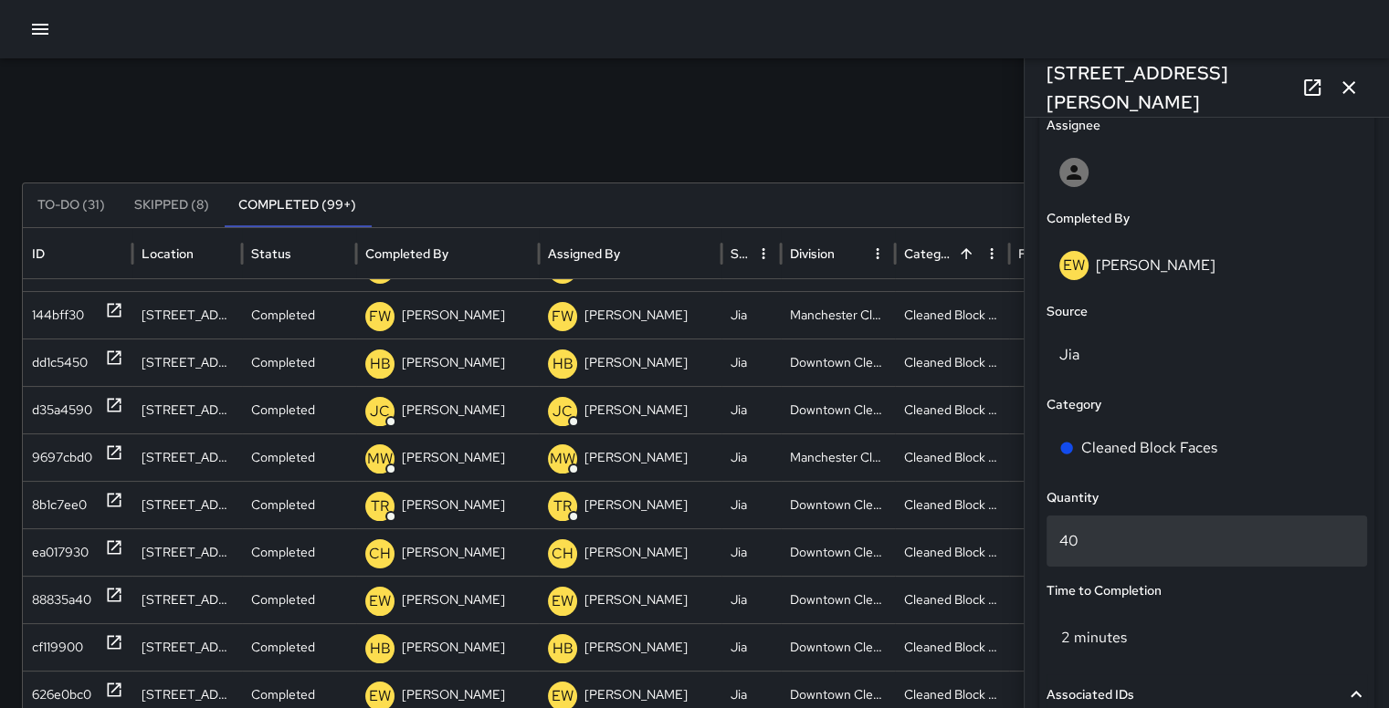
click at [1227, 531] on p "40" at bounding box center [1206, 541] width 295 height 22
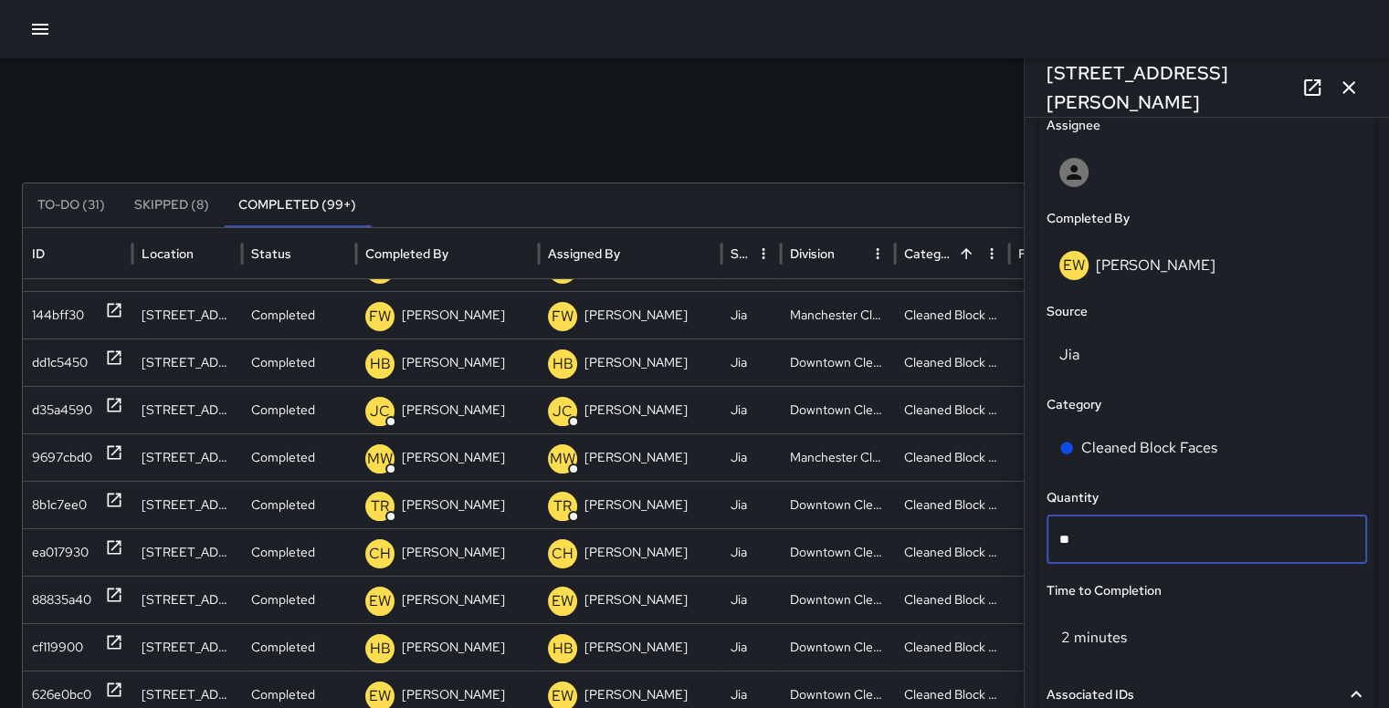
type input "*"
type input "**"
click at [865, 166] on div "Search Search New Task To-Do (31) Skipped (8) Completed (99+) ID Location Statu…" at bounding box center [694, 576] width 1389 height 1036
click at [1347, 77] on icon "button" at bounding box center [1348, 88] width 22 height 22
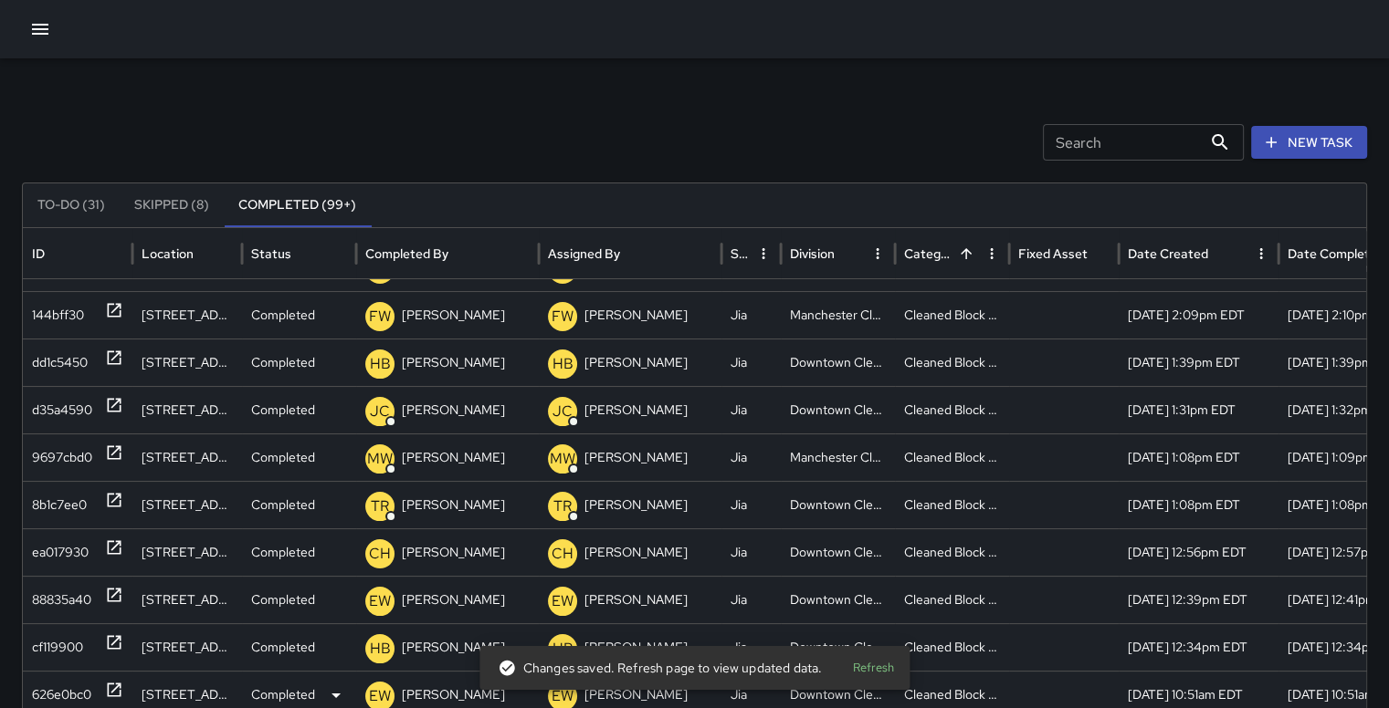
click at [52, 687] on div "626e0bc0" at bounding box center [61, 695] width 59 height 47
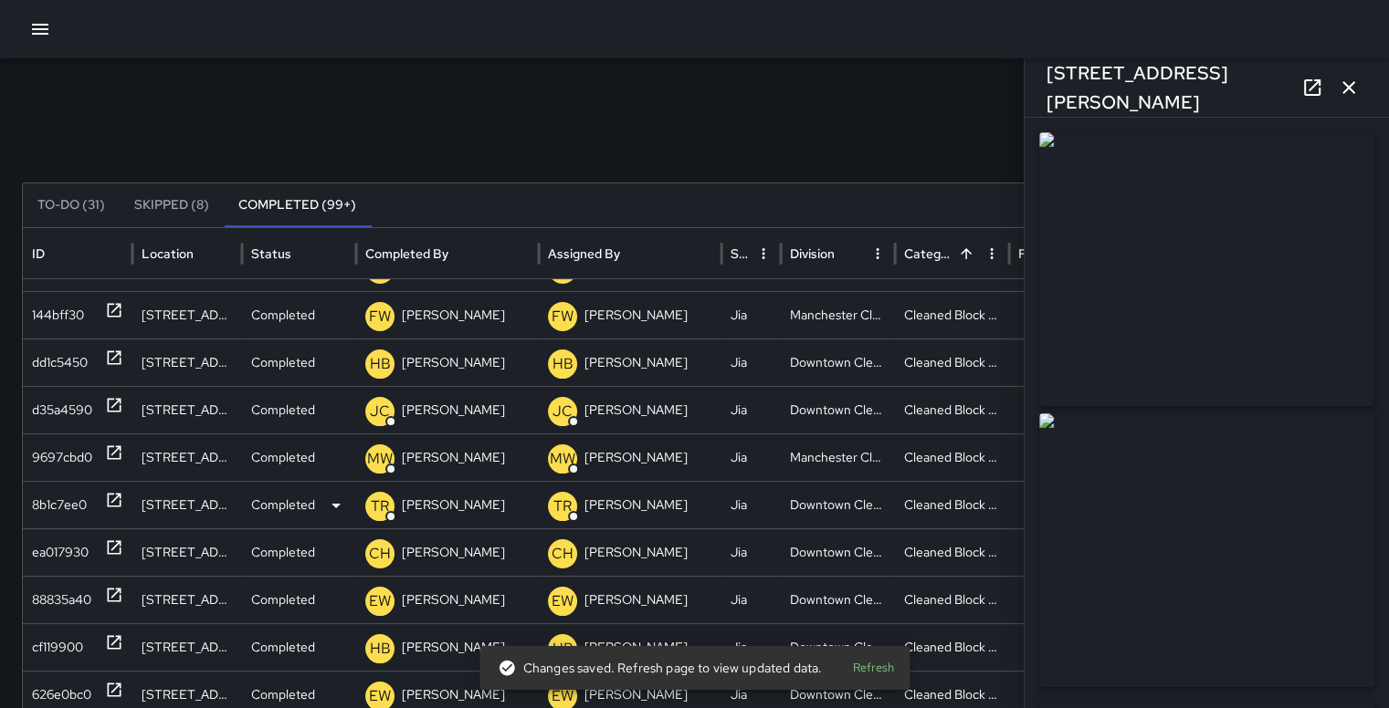
type input "**********"
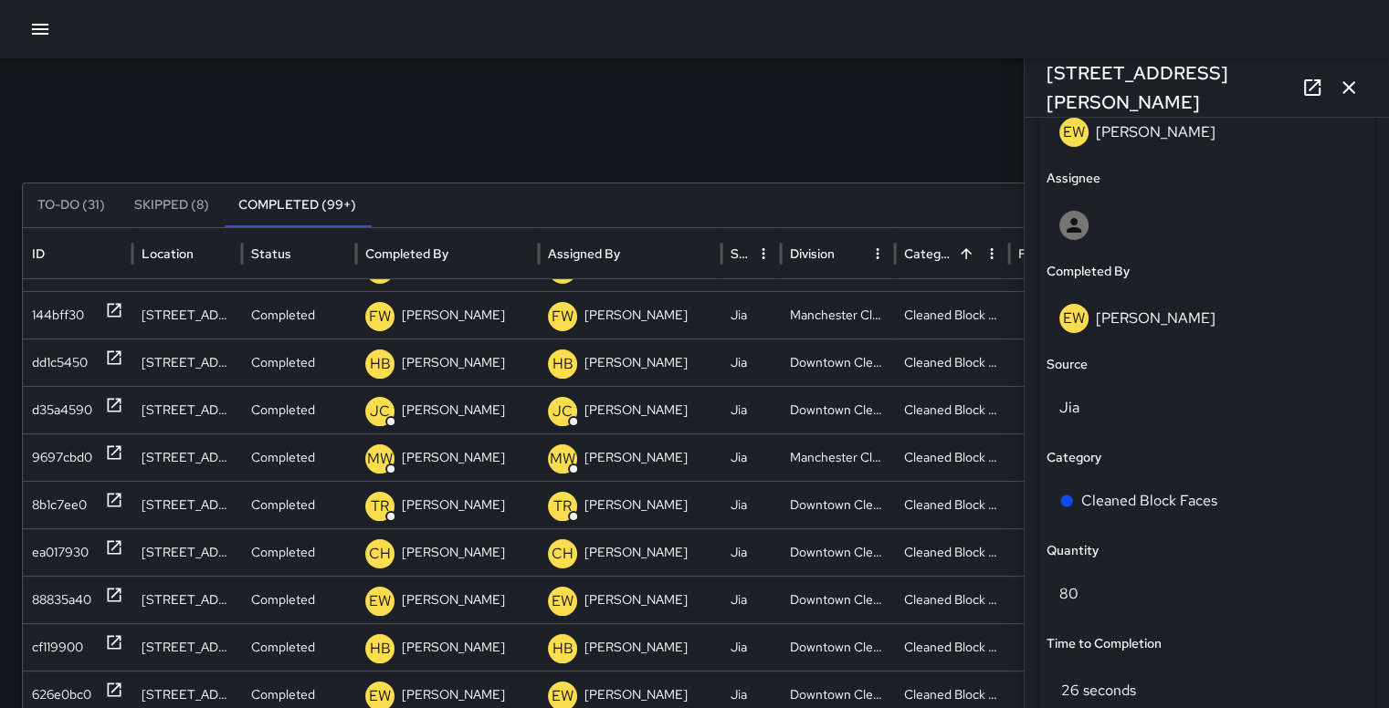
scroll to position [1015, 0]
click at [1345, 77] on icon "button" at bounding box center [1348, 88] width 22 height 22
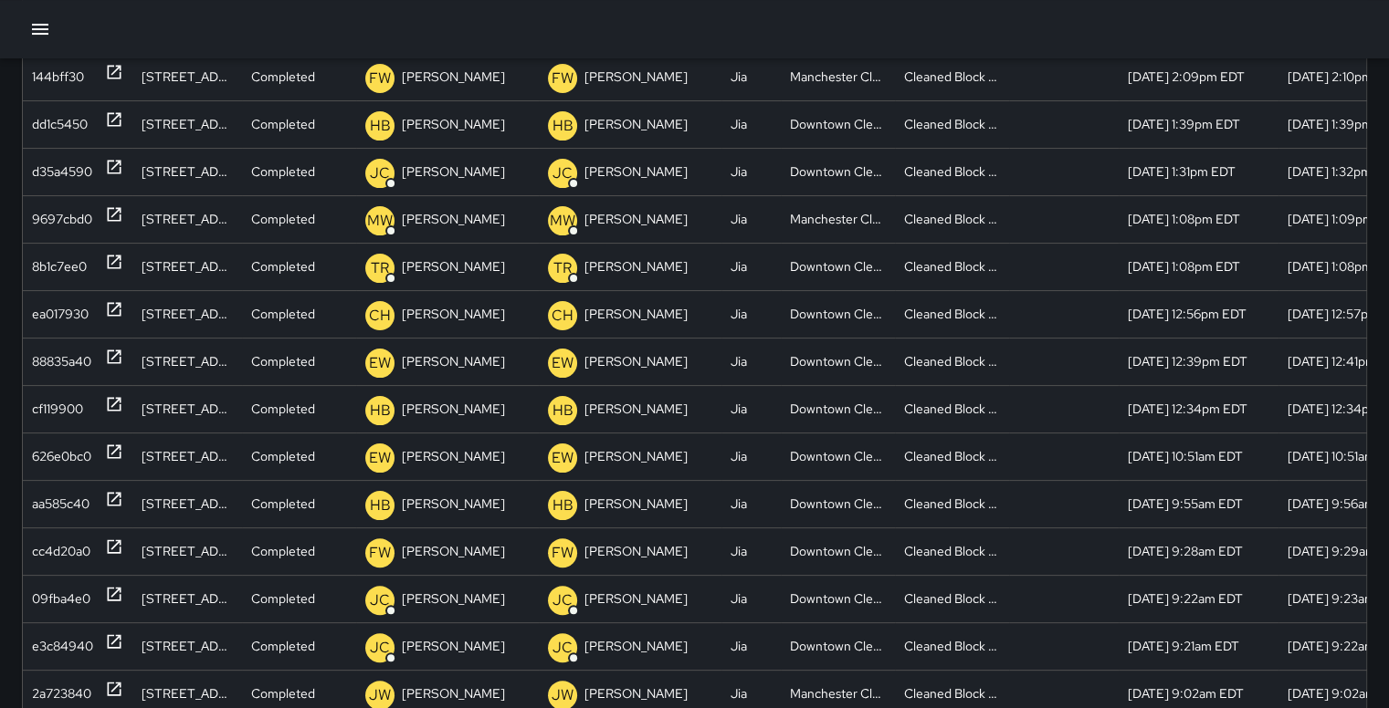
scroll to position [256, 0]
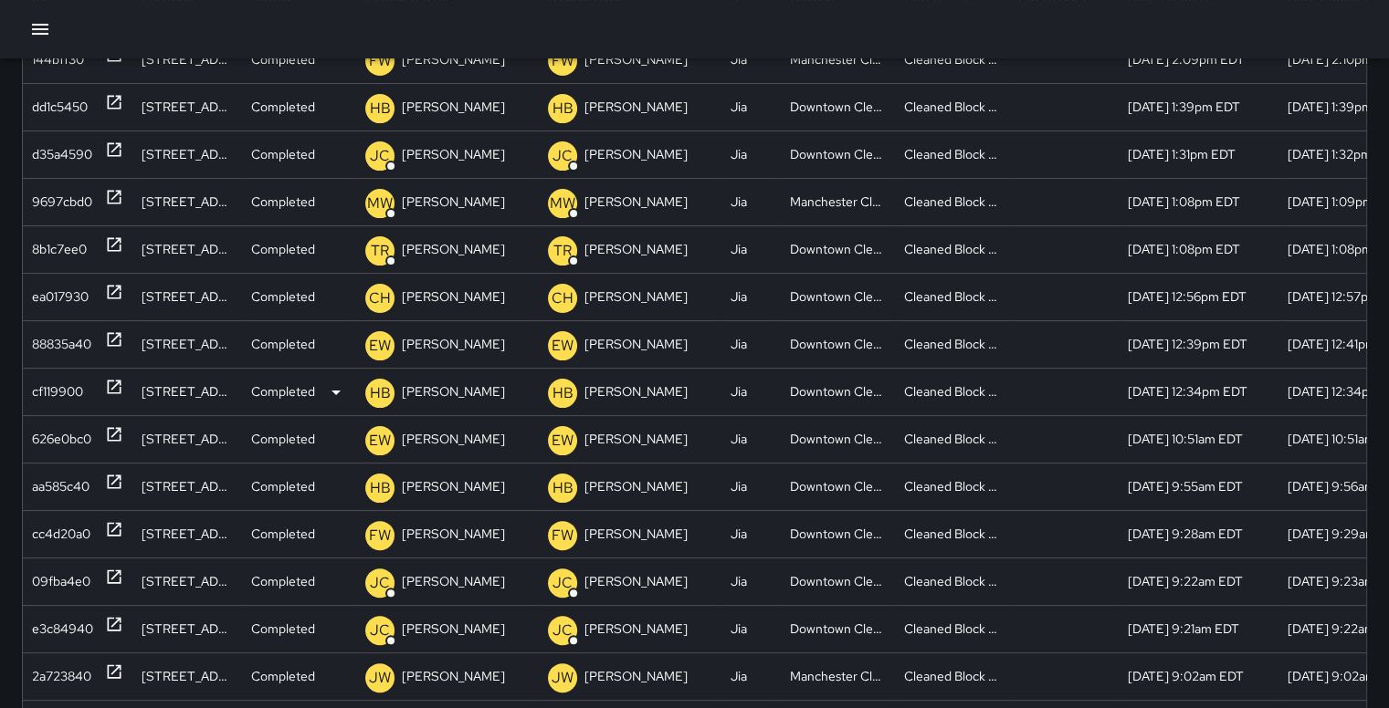
click at [62, 383] on div "cf119900" at bounding box center [57, 392] width 51 height 47
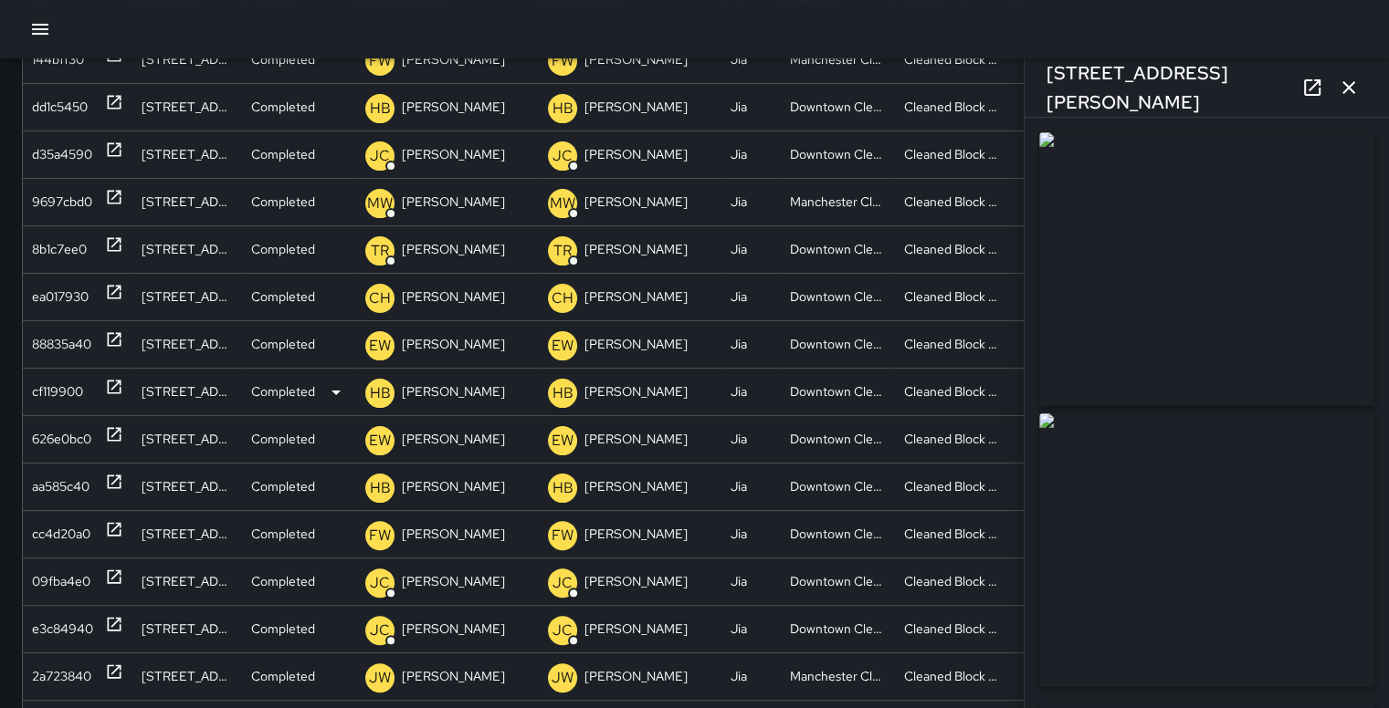
type input "**********"
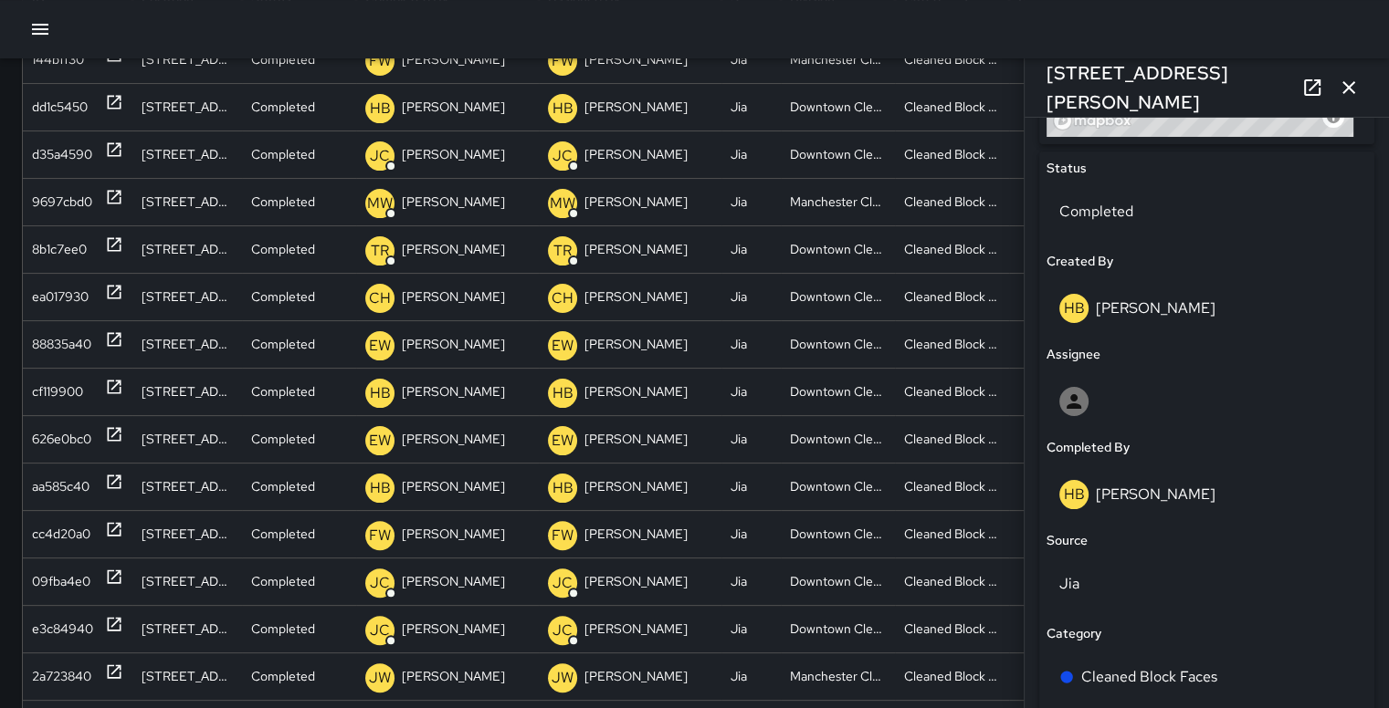
scroll to position [763, 0]
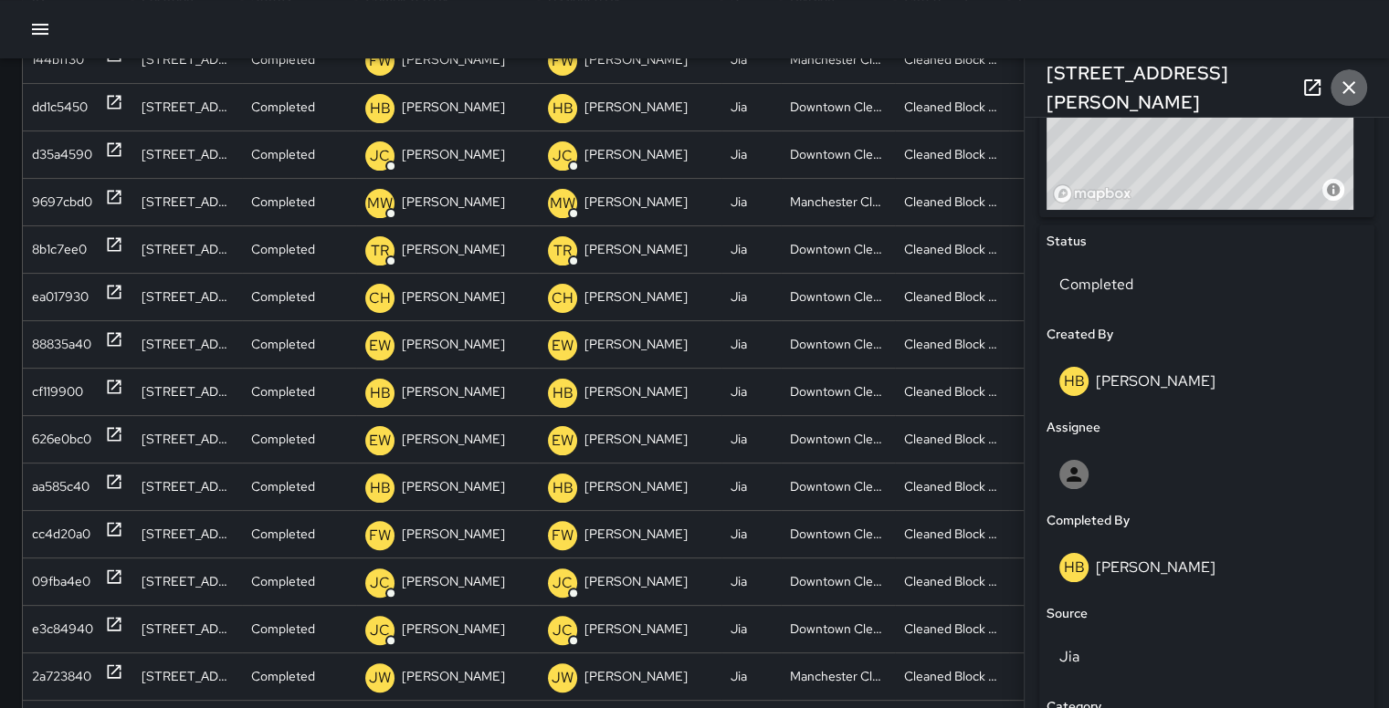
click at [1344, 90] on icon "button" at bounding box center [1348, 87] width 13 height 13
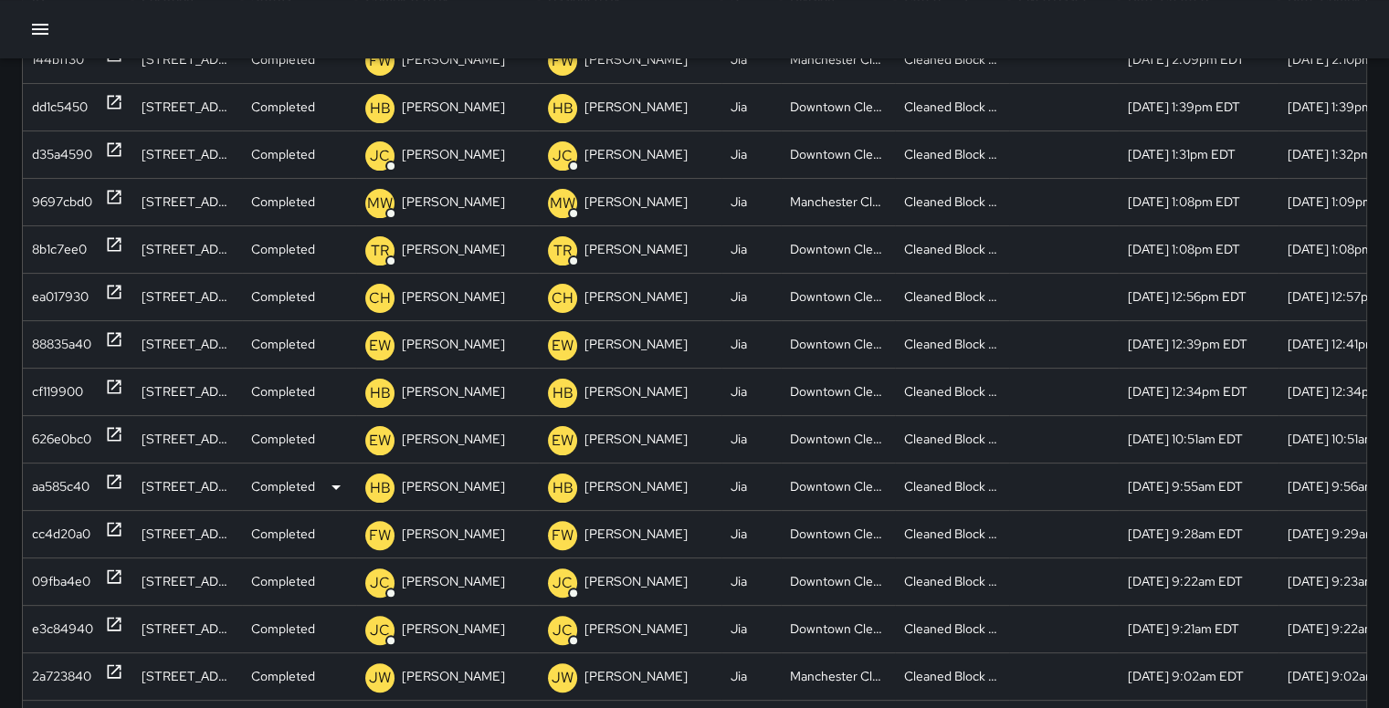
click at [87, 483] on div "aa585c40" at bounding box center [61, 487] width 58 height 47
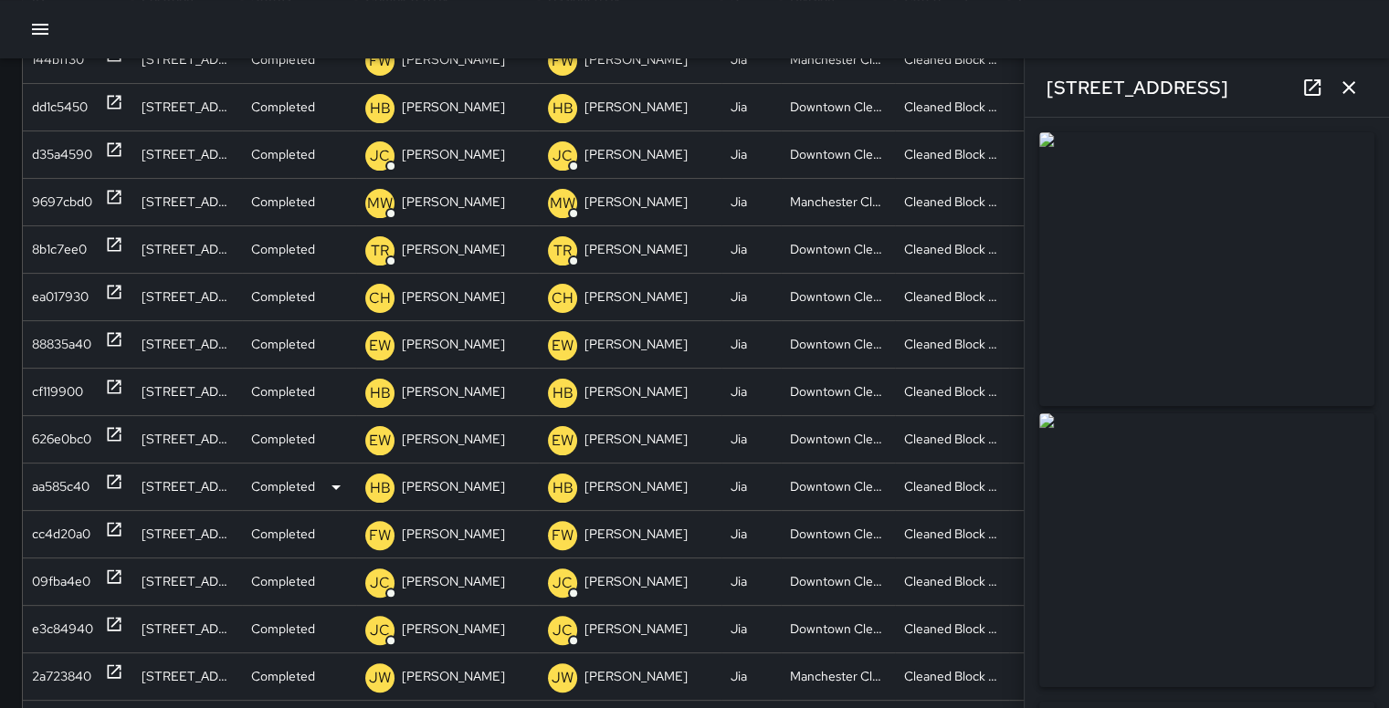
type input "**********"
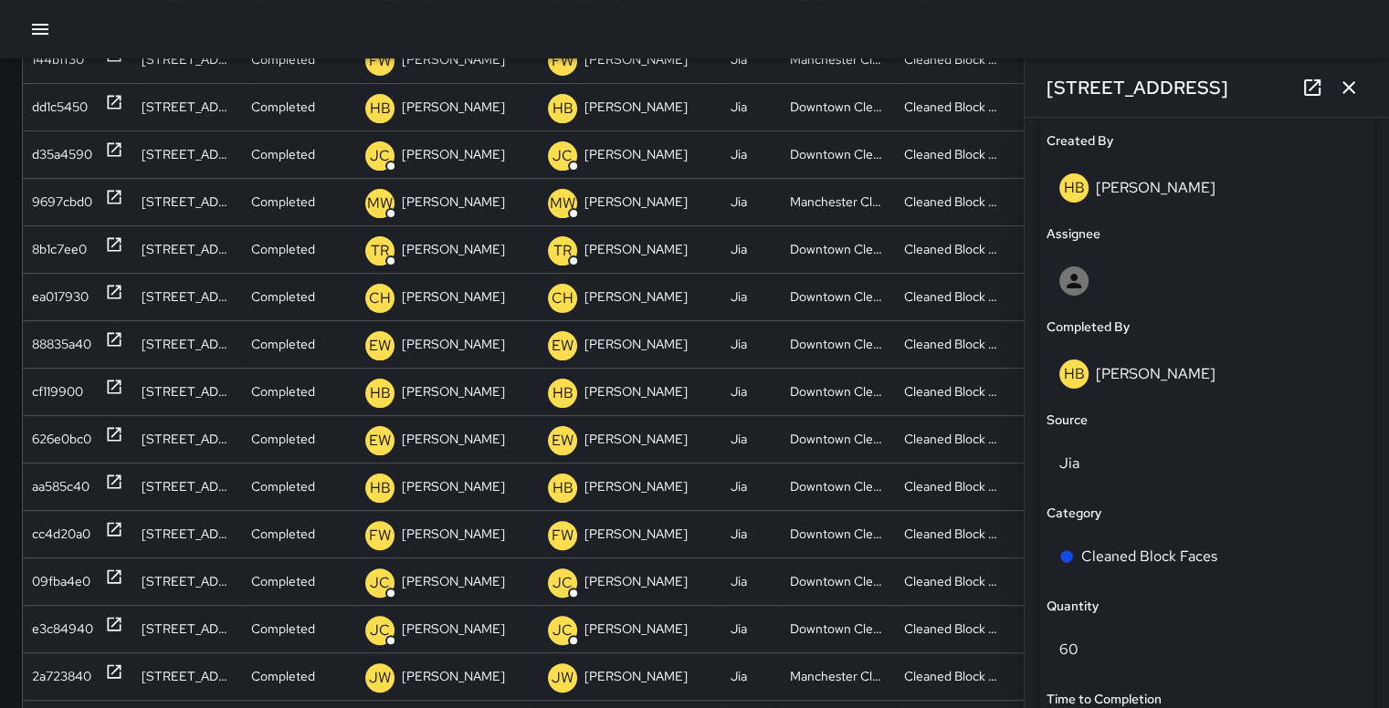
scroll to position [1034, 0]
